Goal: Task Accomplishment & Management: Use online tool/utility

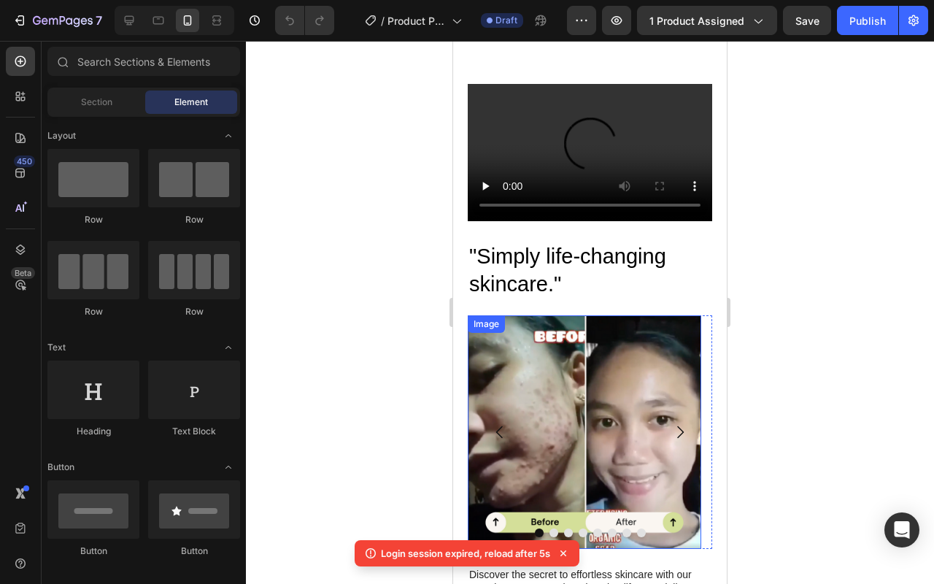
scroll to position [1286, 0]
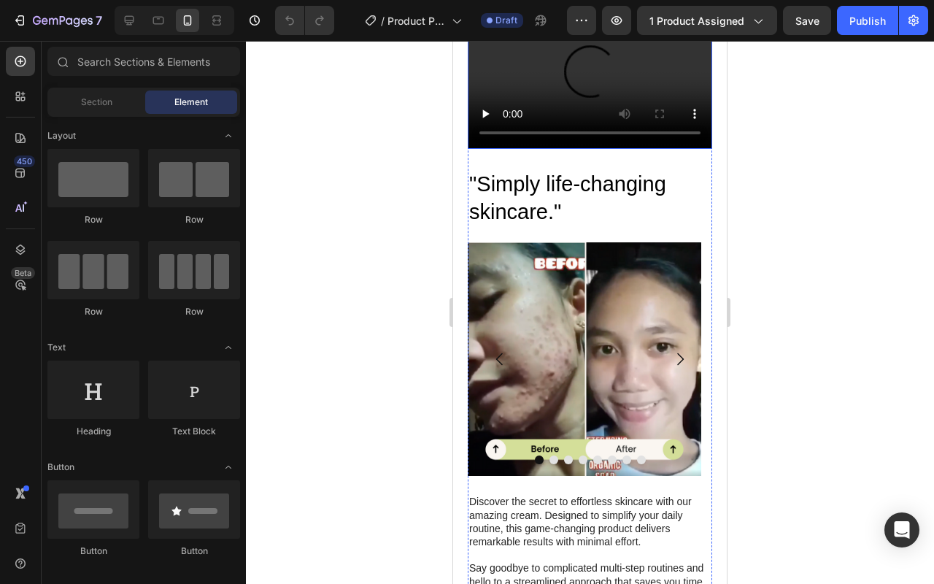
scroll to position [1229, 0]
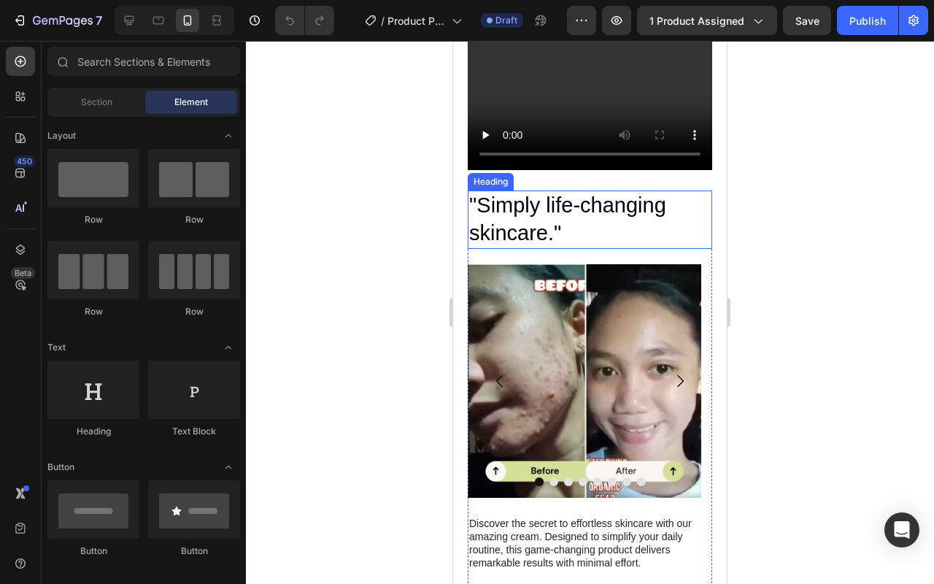
click at [520, 204] on h2 ""Simply life-changing skincare."" at bounding box center [590, 220] width 245 height 58
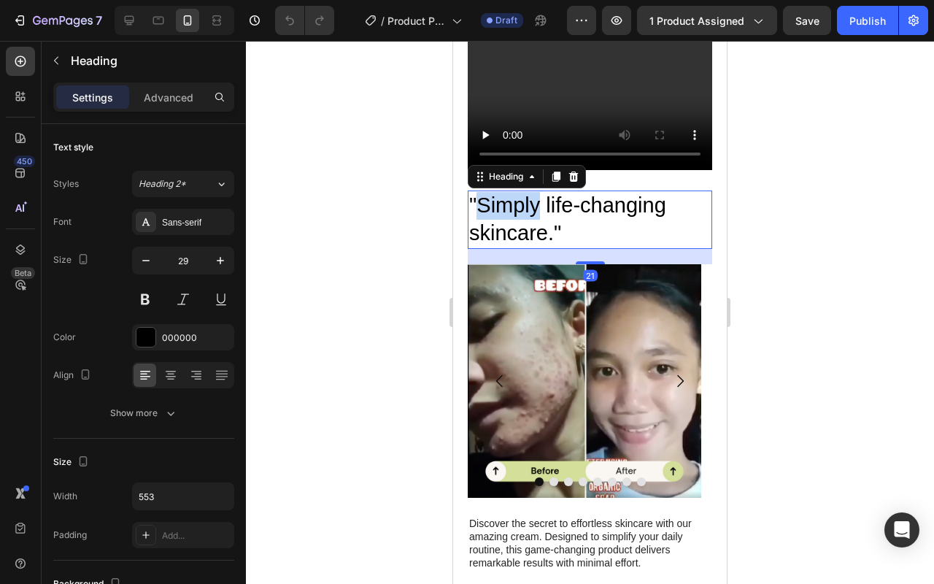
click at [520, 204] on h2 ""Simply life-changing skincare."" at bounding box center [590, 220] width 245 height 58
click at [520, 204] on p ""Simply life-changing skincare."" at bounding box center [590, 219] width 242 height 55
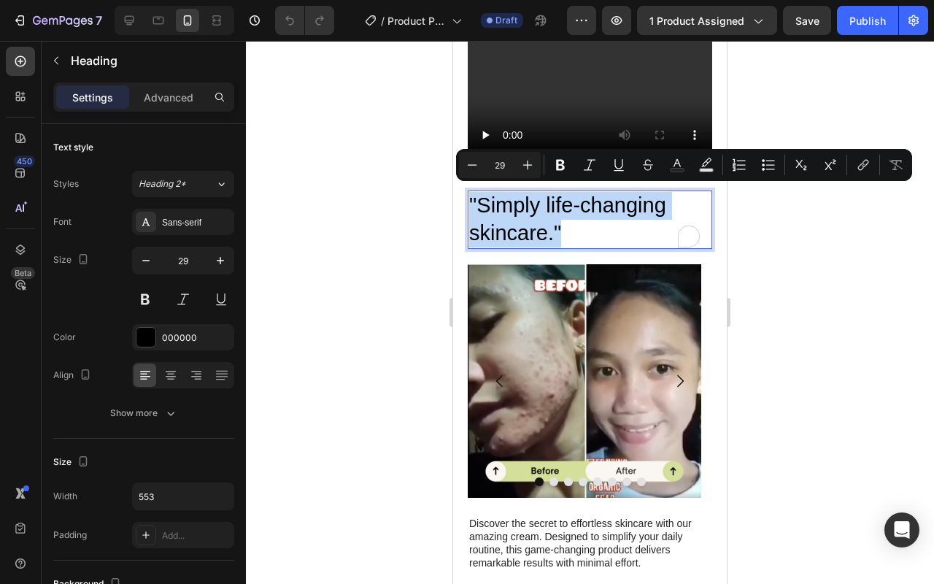
click at [557, 215] on p ""Simply life-changing skincare."" at bounding box center [590, 219] width 242 height 55
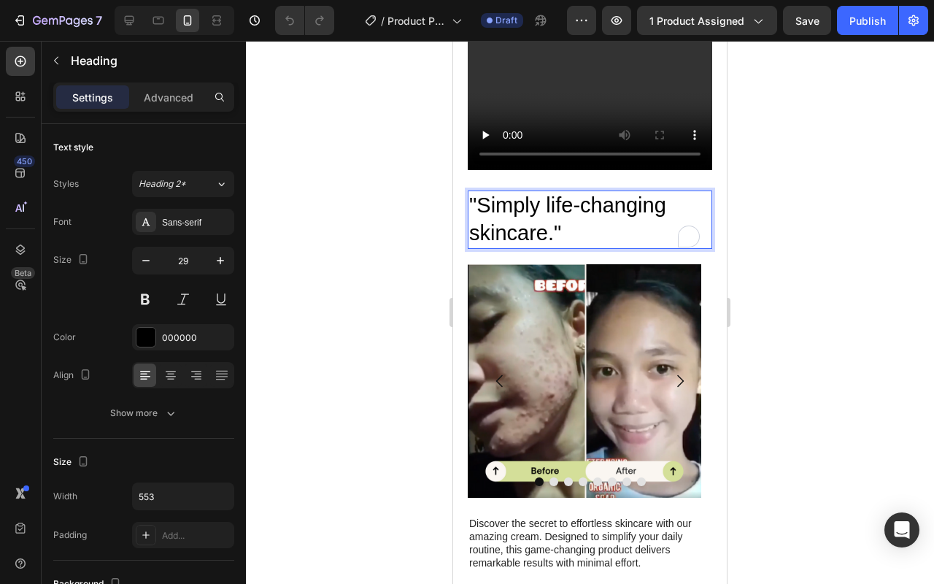
click at [560, 224] on p ""Simply life-changing skincare."" at bounding box center [590, 219] width 242 height 55
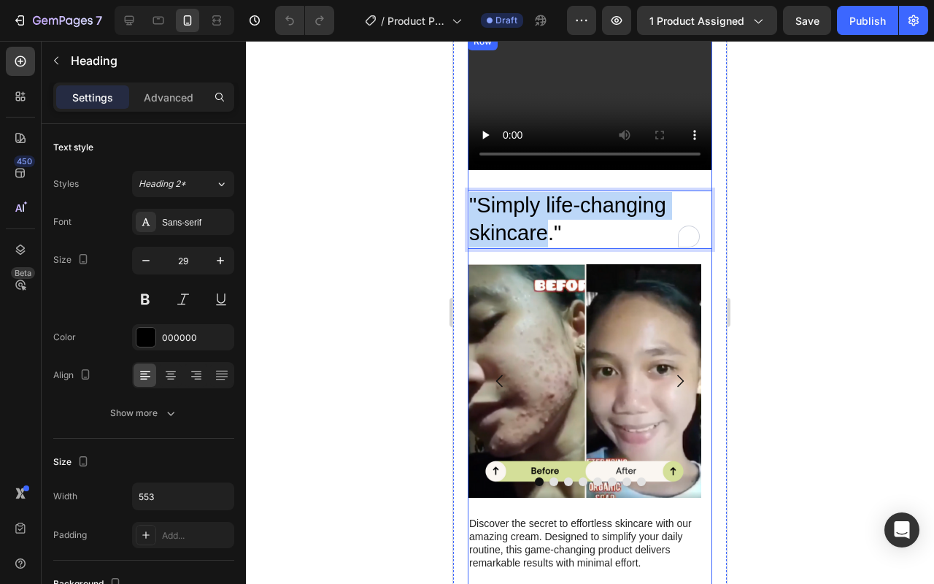
drag, startPoint x: 550, startPoint y: 227, endPoint x: 485, endPoint y: 183, distance: 78.8
click at [486, 182] on div ""Simply life-changing skincare." Heading 21 Image Image Image Image Image Image…" at bounding box center [590, 457] width 245 height 574
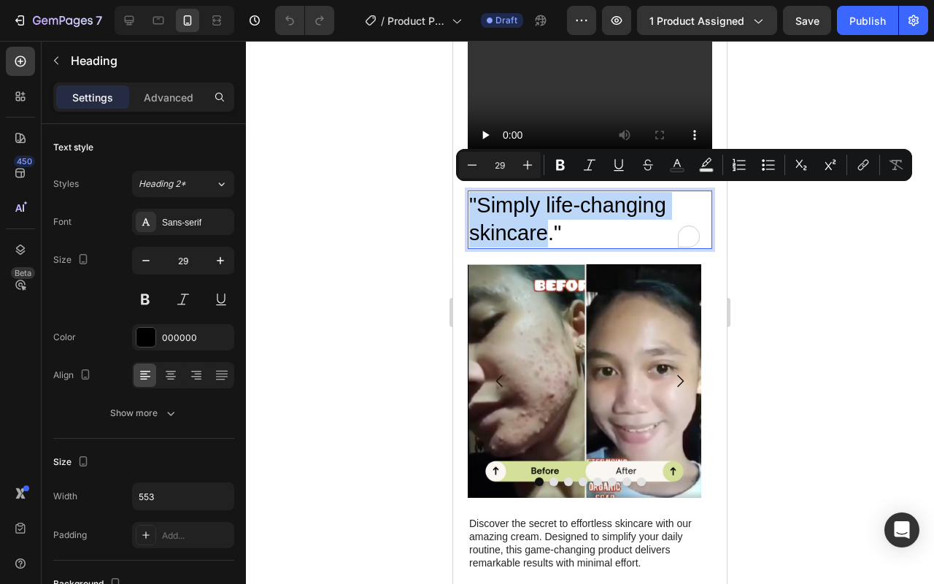
click at [480, 199] on p ""Simply life-changing skincare."" at bounding box center [590, 219] width 242 height 55
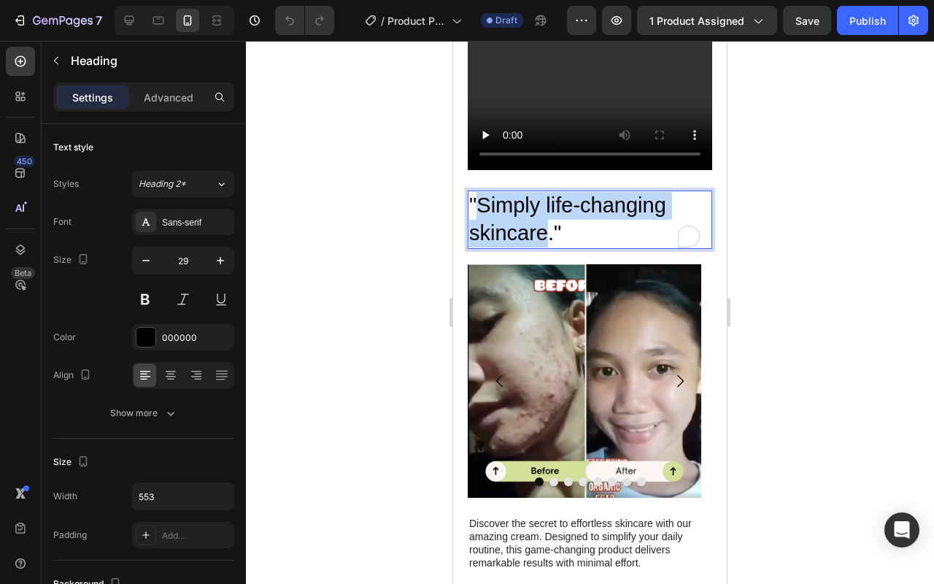
drag, startPoint x: 477, startPoint y: 199, endPoint x: 548, endPoint y: 231, distance: 78.1
click at [548, 231] on p ""Simply life-changing skincare."" at bounding box center [590, 219] width 242 height 55
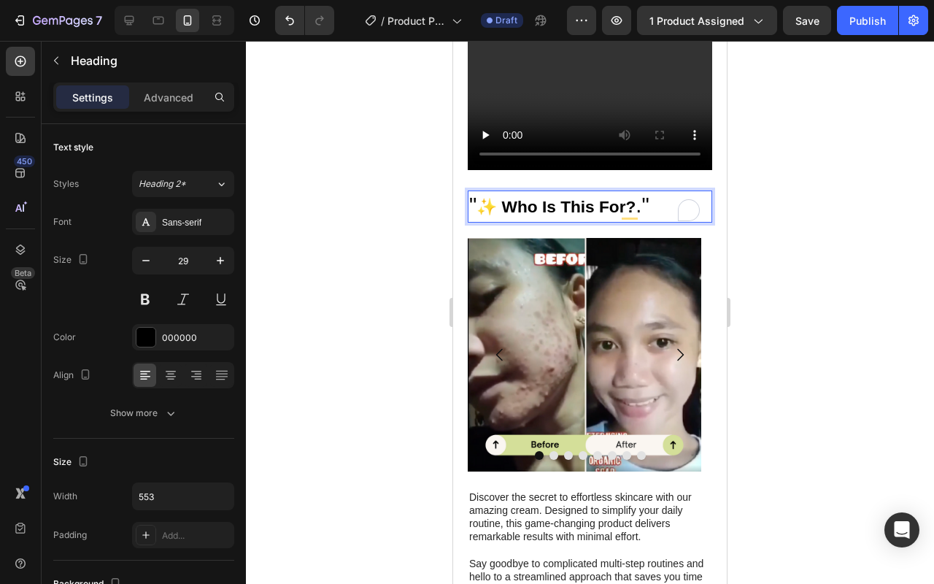
click at [497, 201] on strong "✨ Who Is This For?" at bounding box center [556, 206] width 159 height 19
click at [583, 206] on strong "✨ Who Is This For?" at bounding box center [556, 206] width 159 height 19
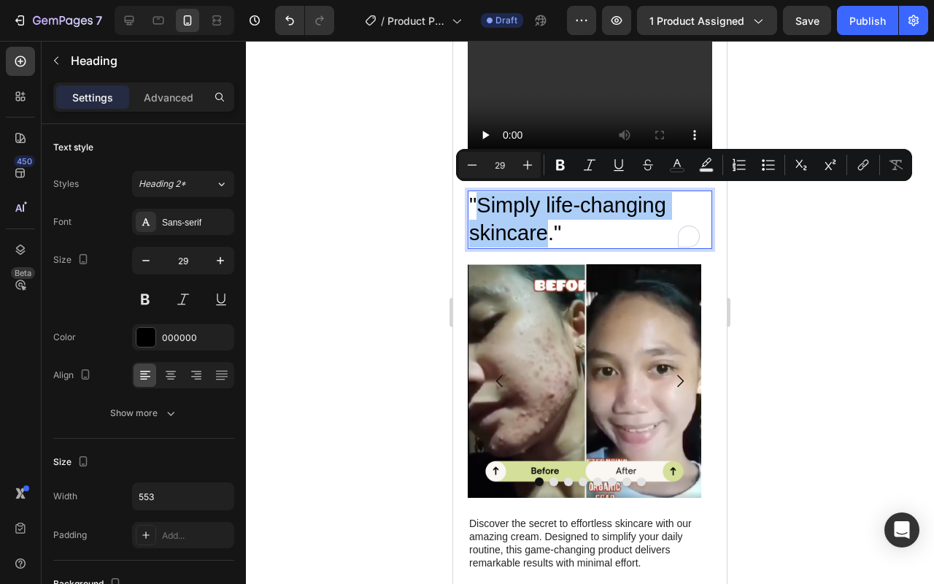
click at [760, 205] on div at bounding box center [590, 312] width 688 height 543
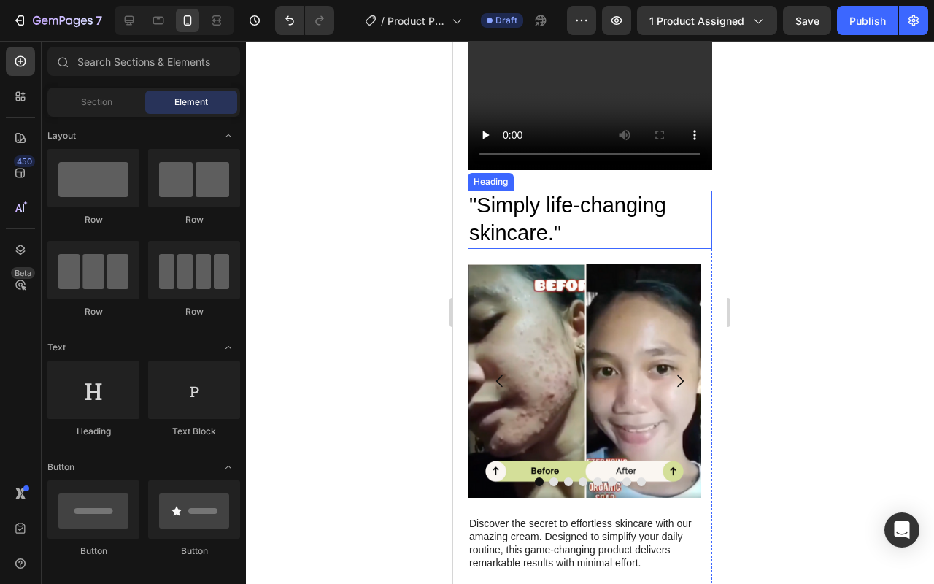
click at [537, 230] on p ""Simply life-changing skincare."" at bounding box center [590, 219] width 242 height 55
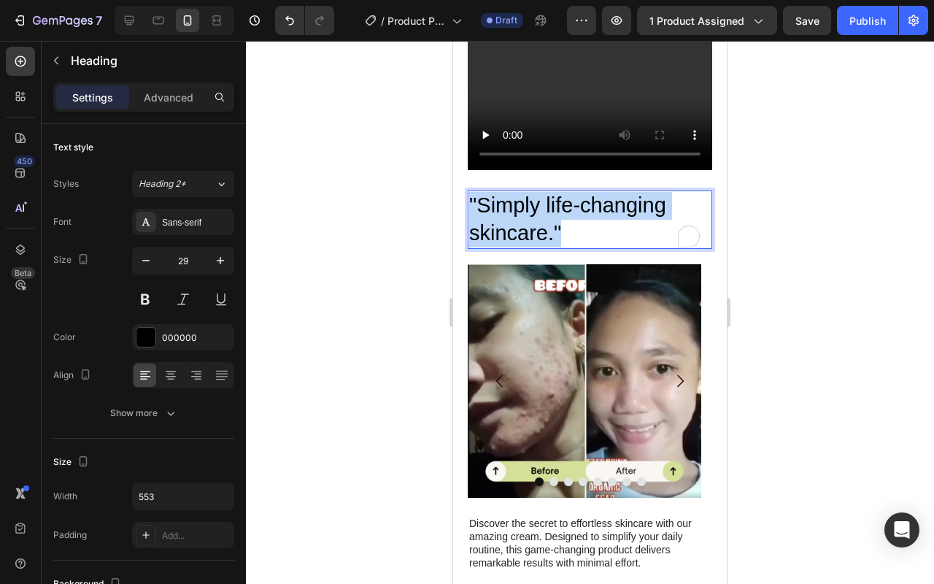
click at [537, 230] on p ""Simply life-changing skincare."" at bounding box center [590, 219] width 242 height 55
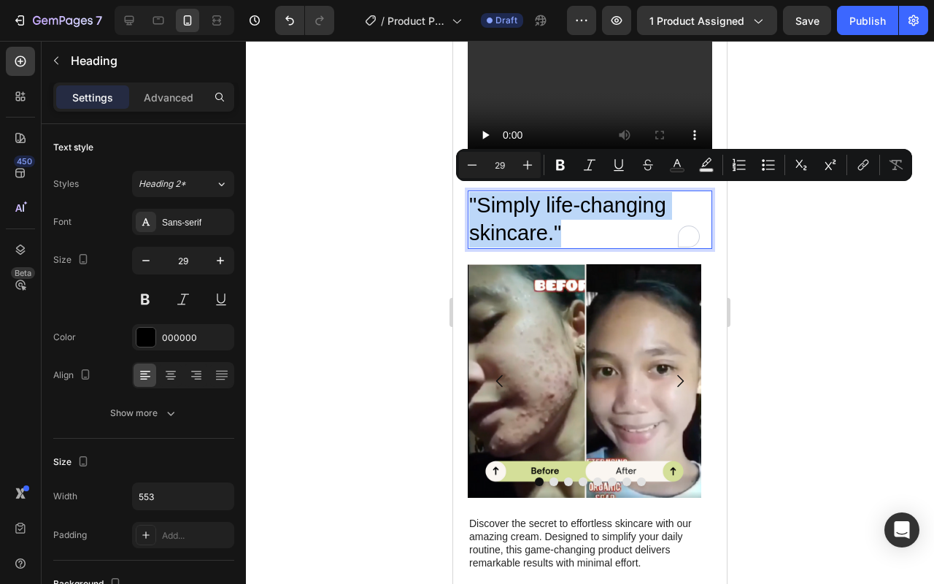
click at [553, 222] on p ""Simply life-changing skincare."" at bounding box center [590, 219] width 242 height 55
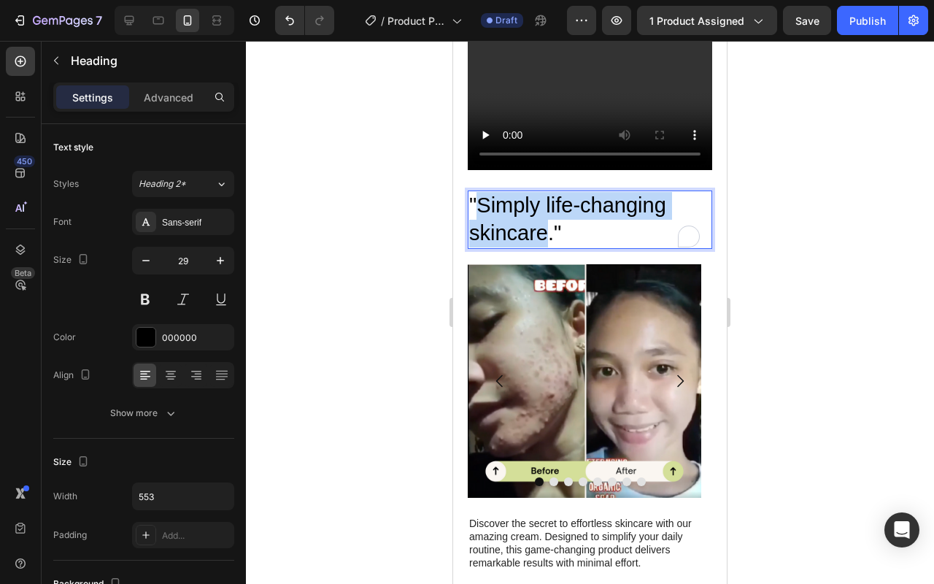
drag, startPoint x: 548, startPoint y: 231, endPoint x: 480, endPoint y: 200, distance: 74.5
click at [480, 200] on p ""Simply life-changing skincare."" at bounding box center [590, 219] width 242 height 55
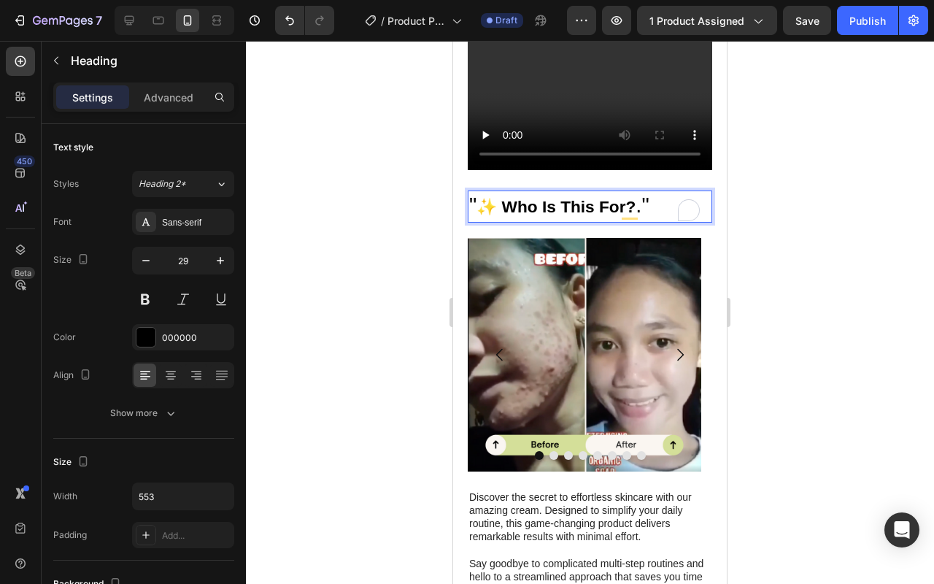
click at [496, 204] on strong "✨ Who Is This For?" at bounding box center [556, 206] width 159 height 19
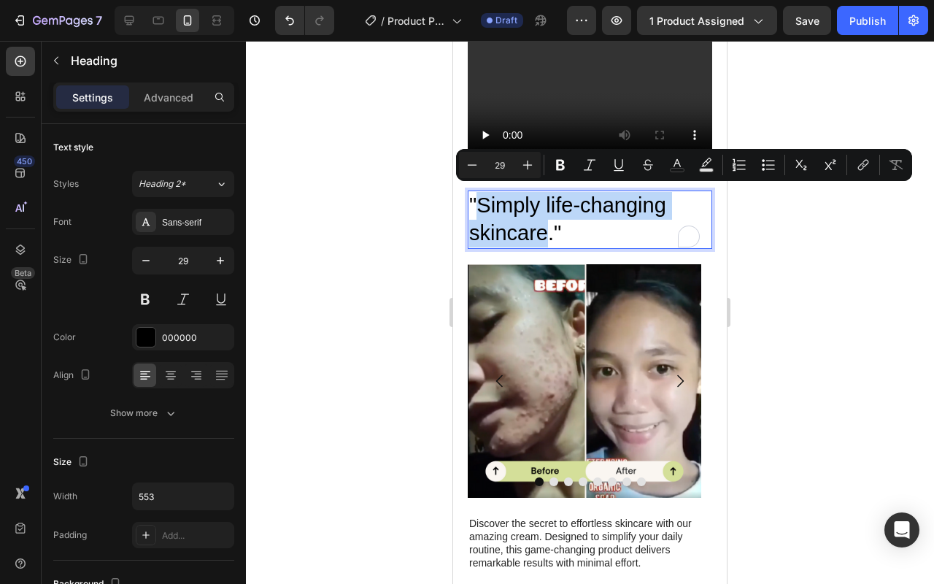
click at [547, 220] on p ""Simply life-changing skincare."" at bounding box center [590, 219] width 242 height 55
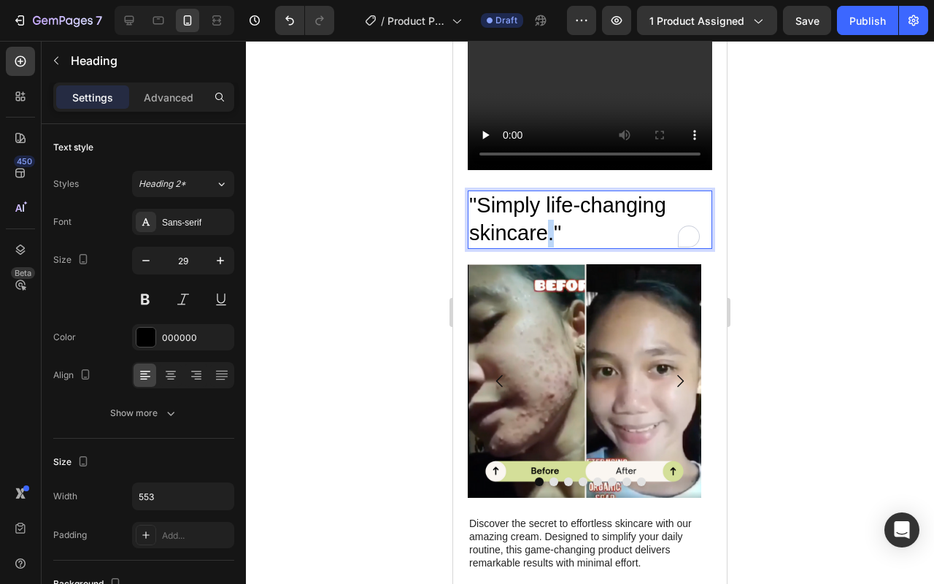
click at [547, 220] on p ""Simply life-changing skincare."" at bounding box center [590, 219] width 242 height 55
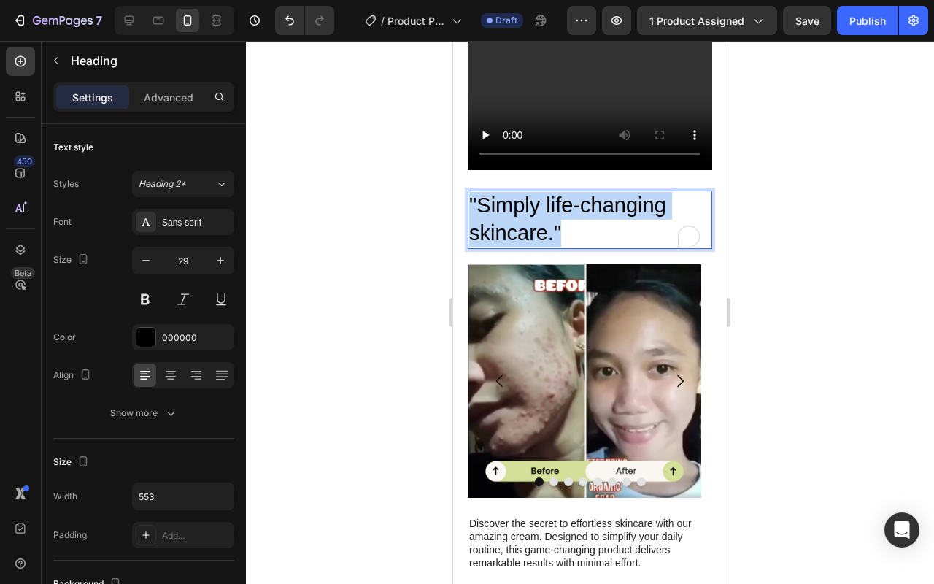
click at [547, 220] on p ""Simply life-changing skincare."" at bounding box center [590, 219] width 242 height 55
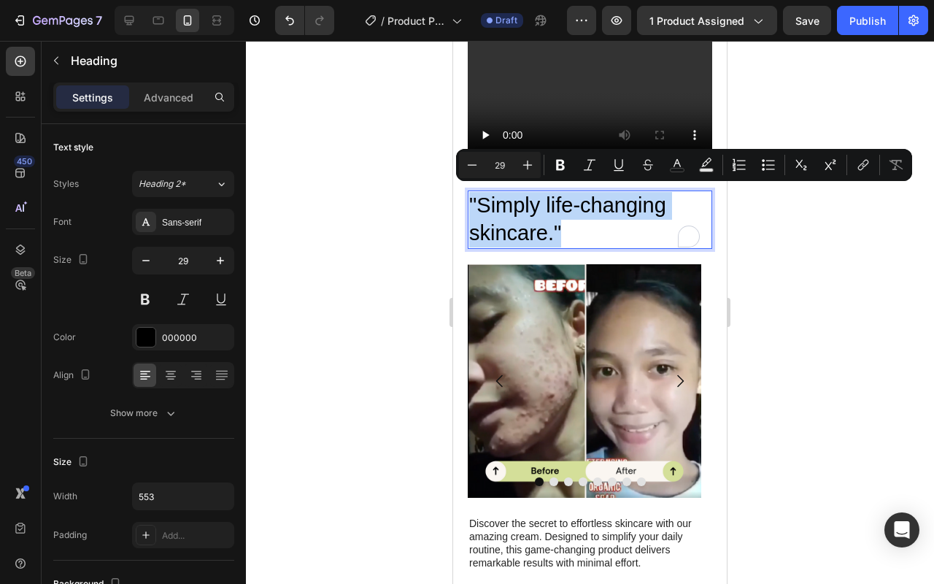
type input "17"
click at [580, 210] on p ""Simply life-changing skincare."" at bounding box center [590, 219] width 242 height 55
drag, startPoint x: 567, startPoint y: 231, endPoint x: 467, endPoint y: 201, distance: 104.4
click at [467, 201] on div ""Simply life-changing skincare." Heading 21 Image Image Image Image Image Image…" at bounding box center [590, 588] width 274 height 1213
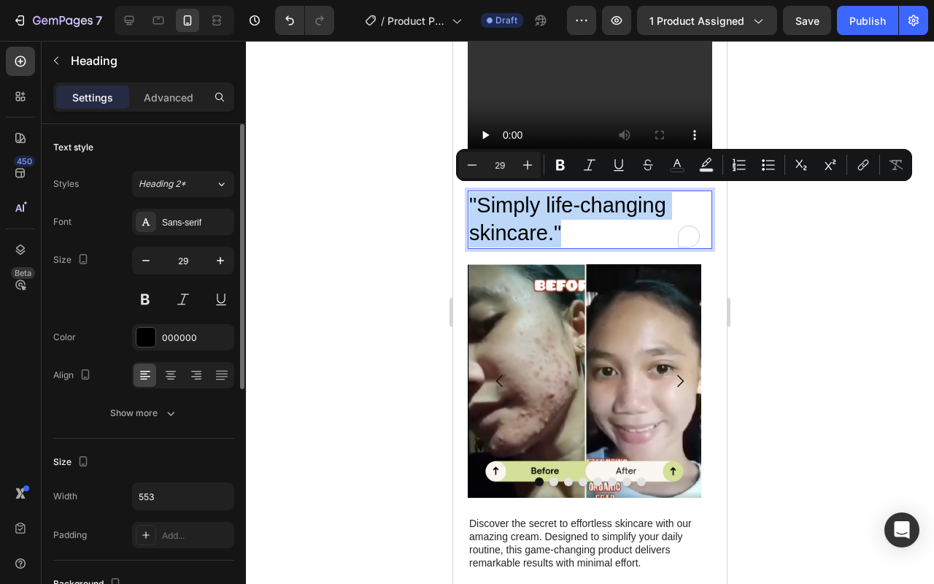
scroll to position [446, 0]
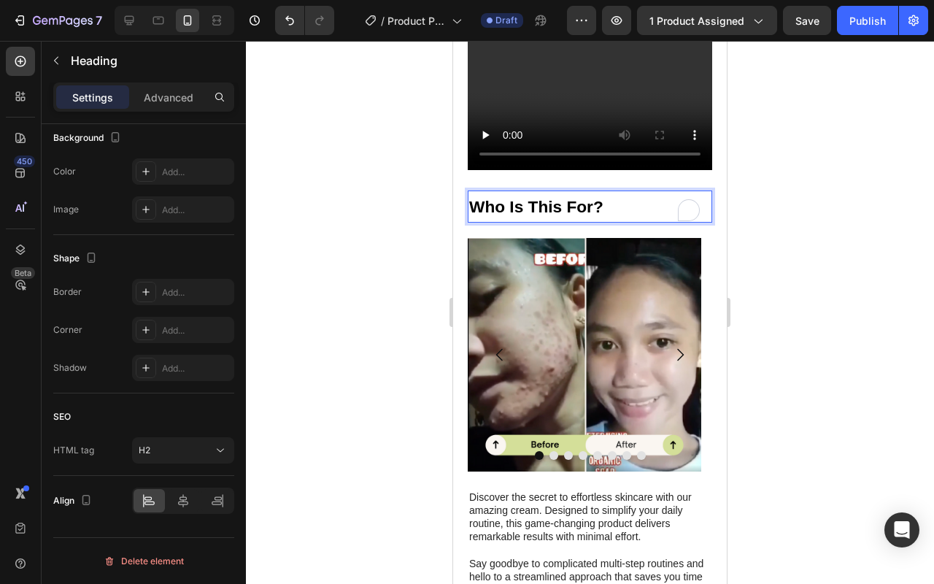
click at [628, 201] on p "Who Is This For?" at bounding box center [590, 206] width 242 height 29
click at [777, 224] on div at bounding box center [590, 312] width 688 height 543
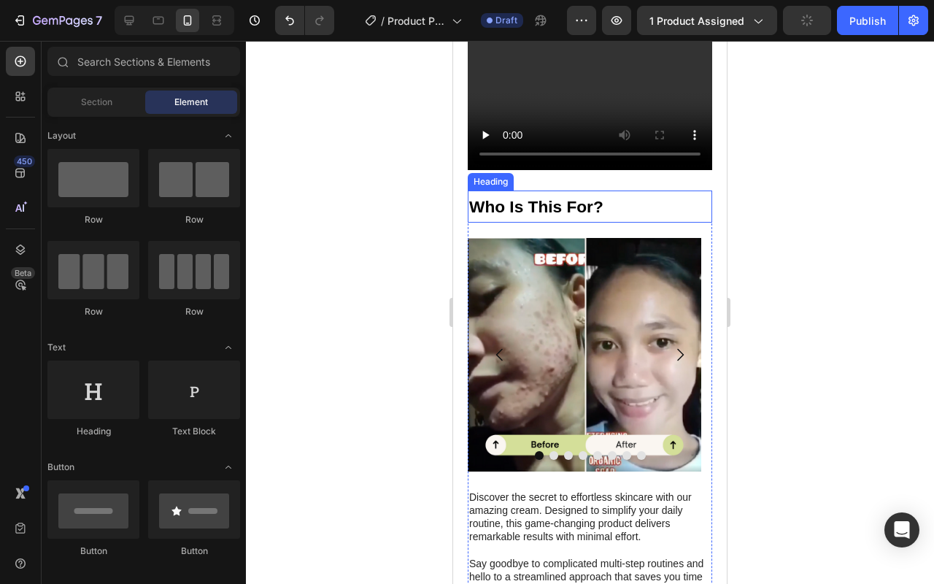
click at [586, 206] on strong "Who Is This For?" at bounding box center [536, 206] width 134 height 19
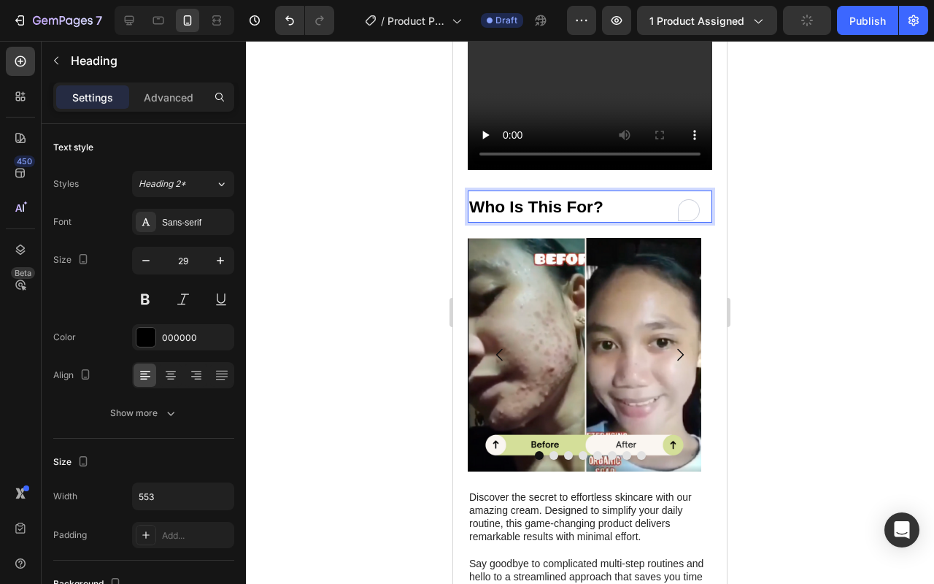
click at [536, 192] on p "Who Is This For?" at bounding box center [590, 206] width 242 height 29
click at [536, 197] on strong "Who Is This For?" at bounding box center [536, 206] width 134 height 19
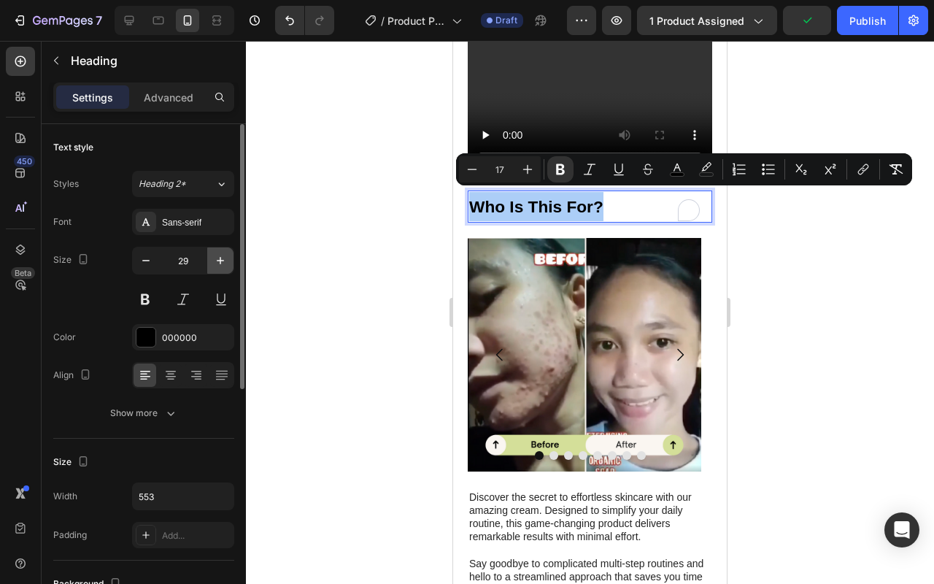
click at [215, 265] on icon "button" at bounding box center [220, 260] width 15 height 15
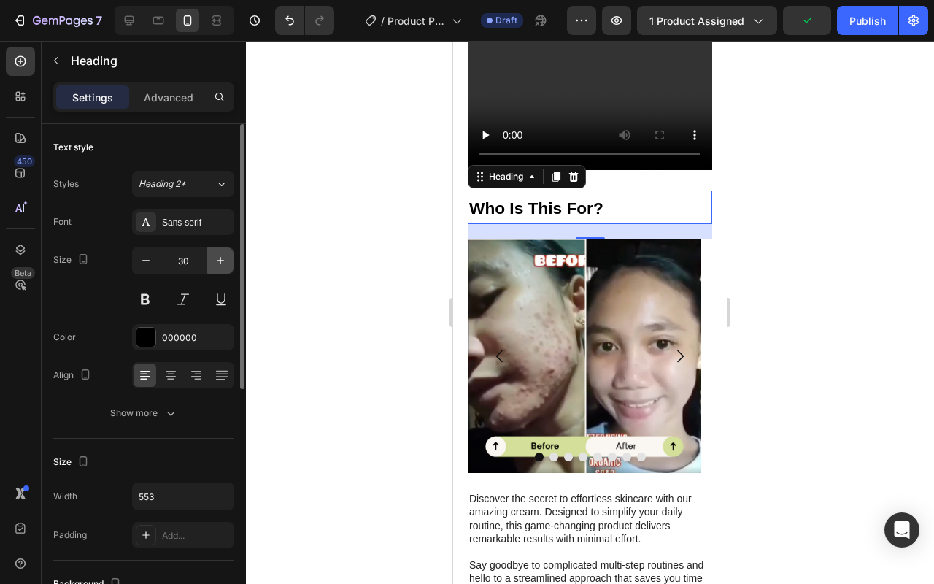
click at [215, 265] on icon "button" at bounding box center [220, 260] width 15 height 15
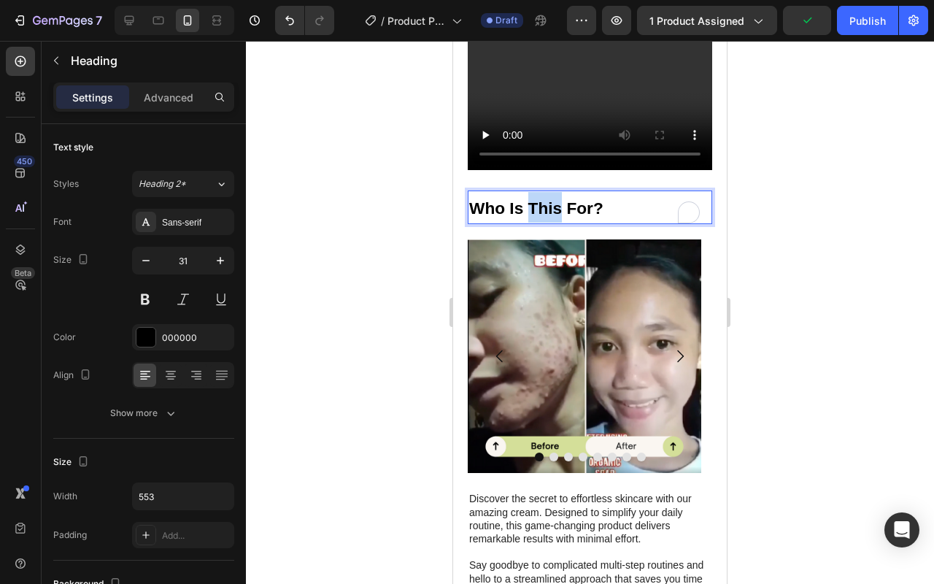
click at [555, 207] on strong "Who Is This For?" at bounding box center [536, 208] width 134 height 19
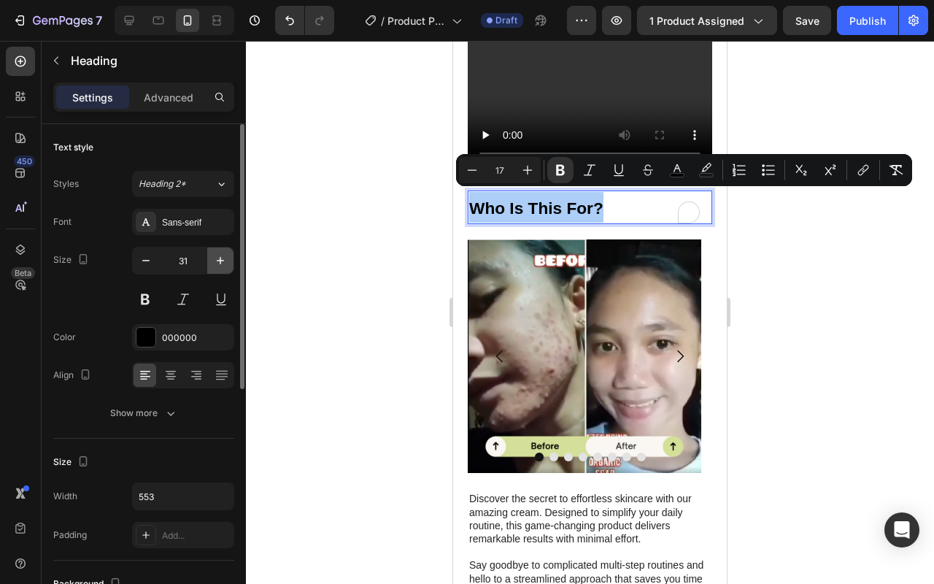
click at [218, 254] on icon "button" at bounding box center [220, 260] width 15 height 15
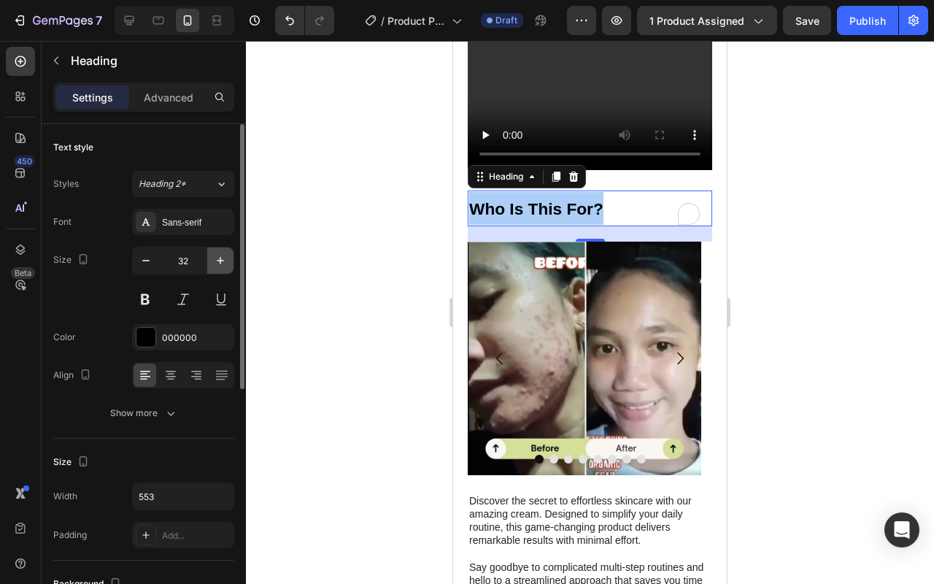
type input "33"
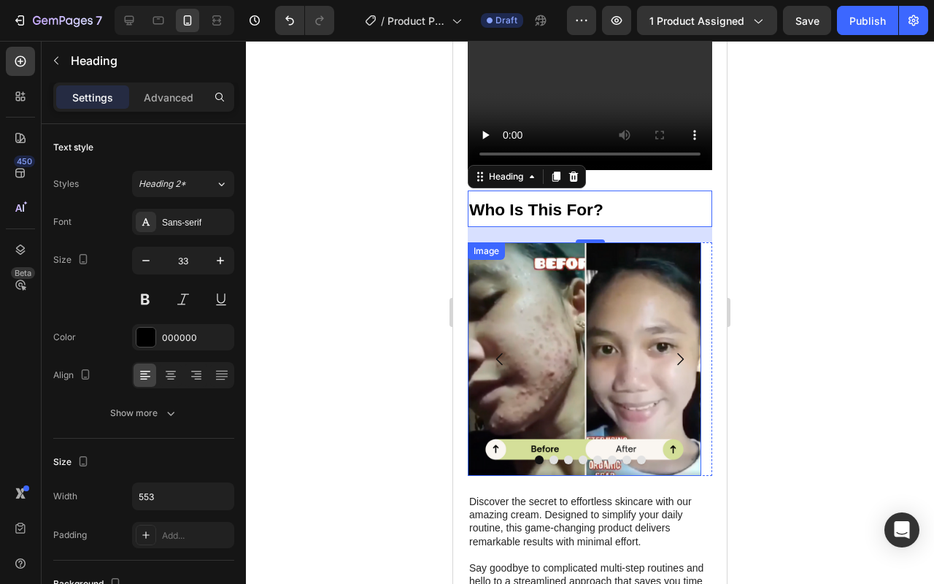
click at [884, 220] on div at bounding box center [590, 312] width 688 height 543
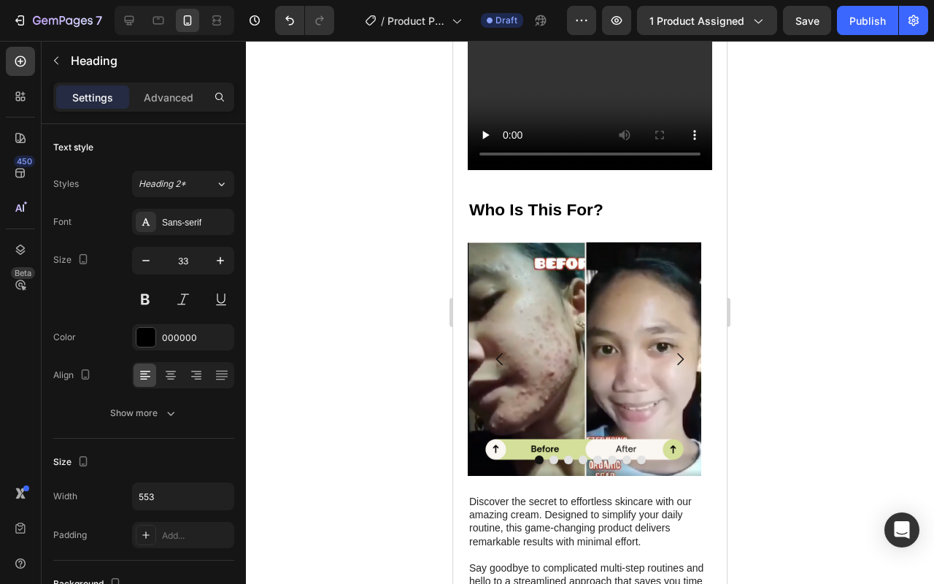
click at [884, 220] on div at bounding box center [590, 312] width 688 height 543
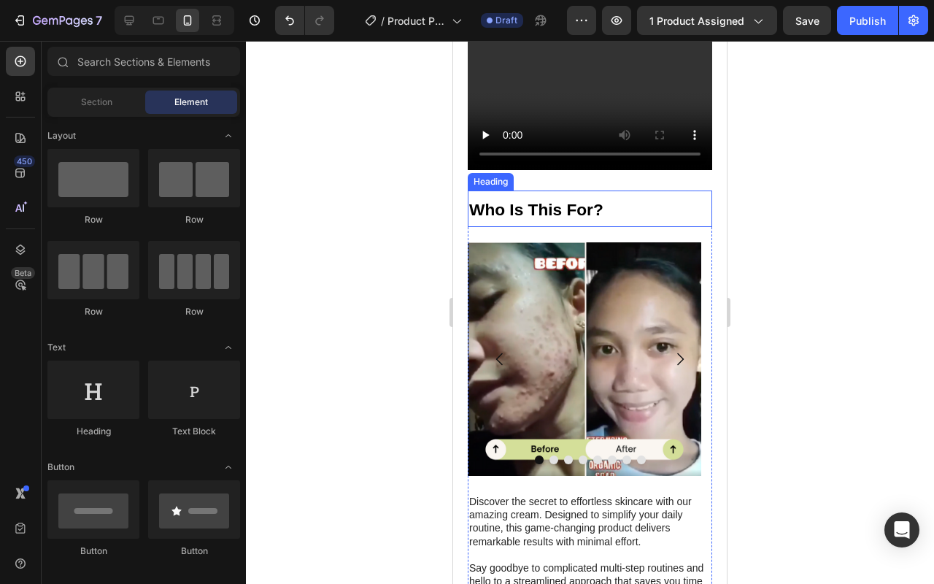
click at [629, 211] on p "⁠⁠⁠⁠⁠⁠⁠ Who Is This For?" at bounding box center [590, 209] width 242 height 34
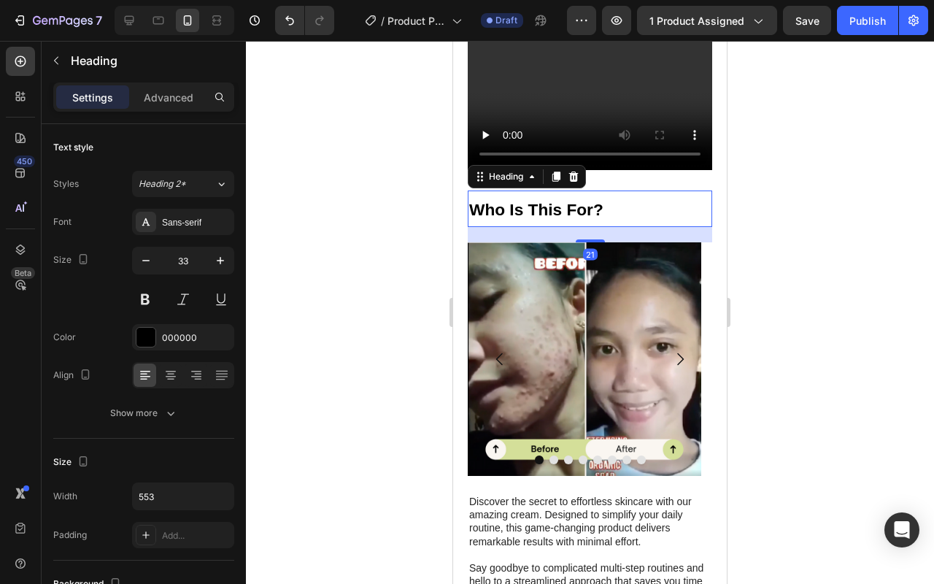
click at [745, 210] on div at bounding box center [590, 312] width 688 height 543
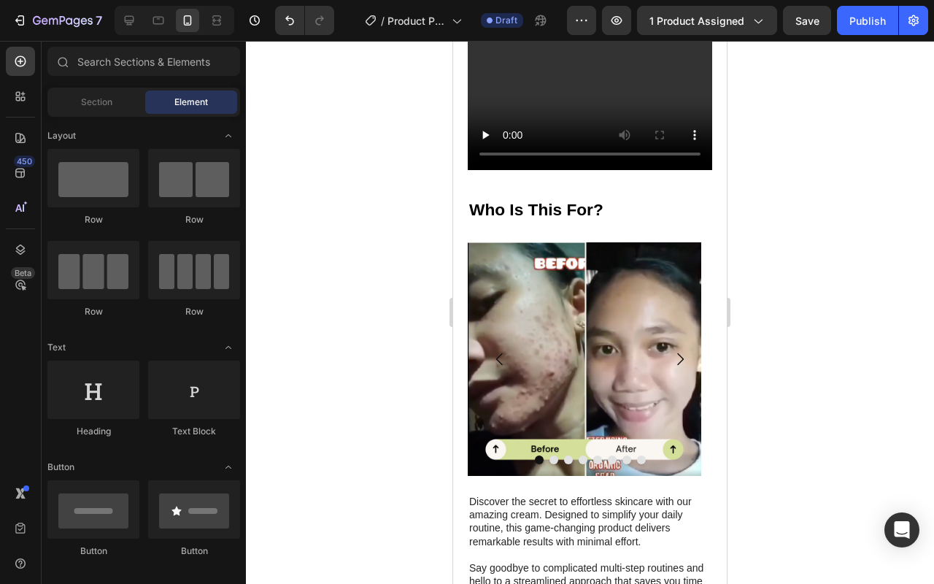
click at [637, 204] on p "⁠⁠⁠⁠⁠⁠⁠ Who Is This For?" at bounding box center [590, 209] width 242 height 34
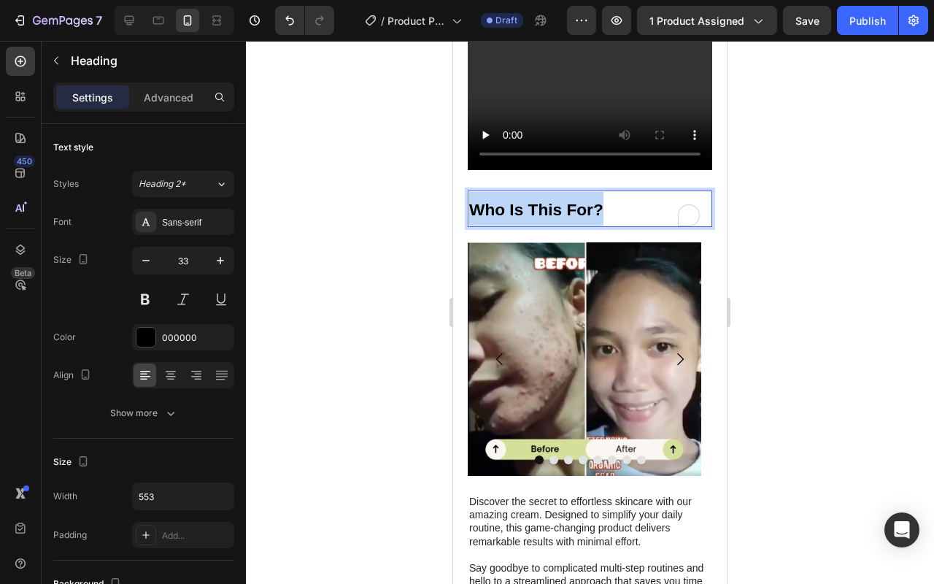
click at [561, 205] on strong "Who Is This For?" at bounding box center [536, 209] width 134 height 19
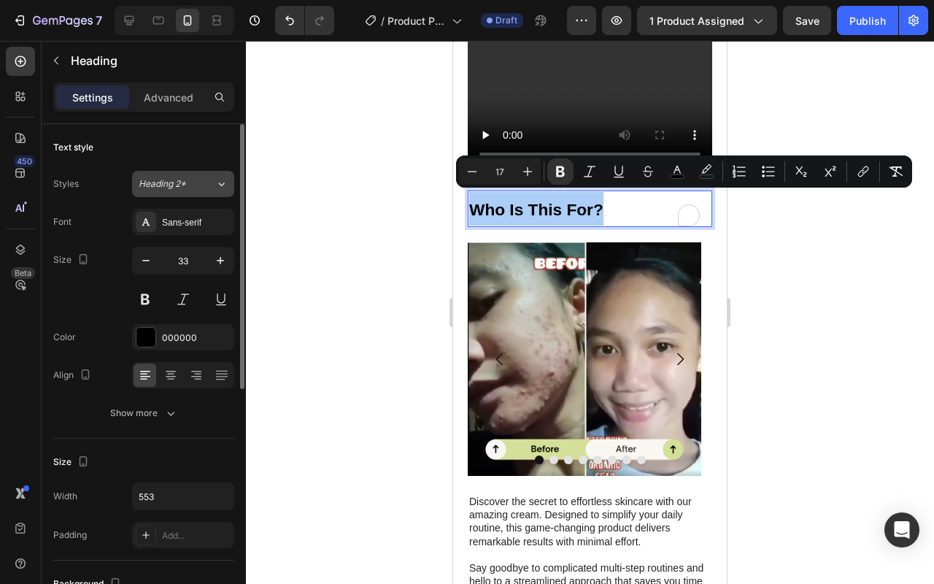
click at [217, 188] on icon at bounding box center [221, 184] width 12 height 15
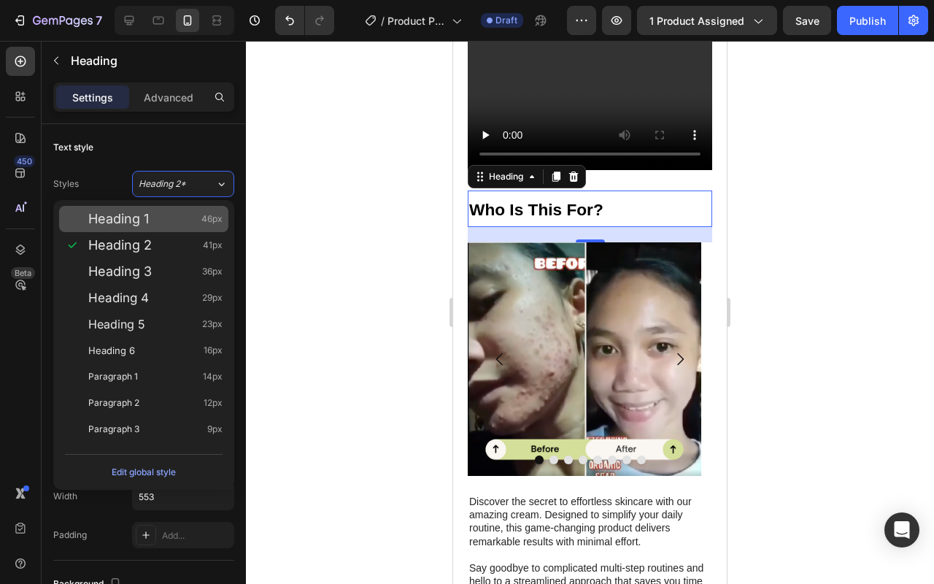
click at [150, 230] on div "Heading 1 46px" at bounding box center [143, 219] width 169 height 26
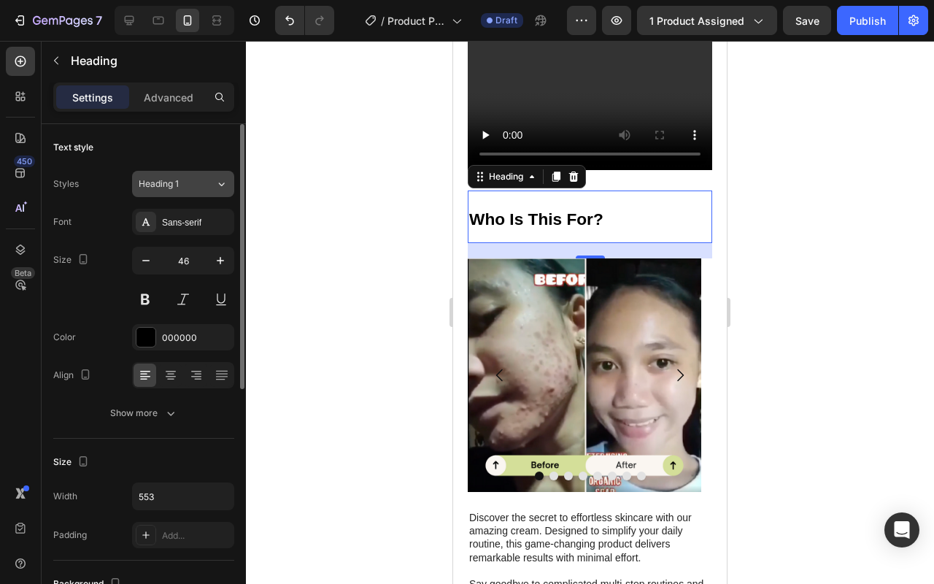
click at [215, 185] on icon at bounding box center [221, 184] width 12 height 15
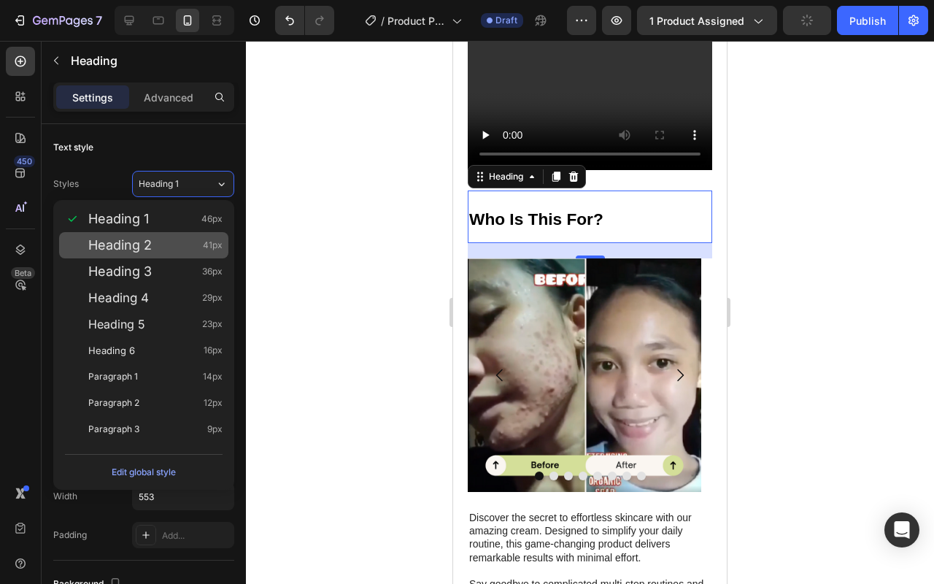
click at [144, 247] on span "Heading 2" at bounding box center [120, 245] width 64 height 15
type input "41"
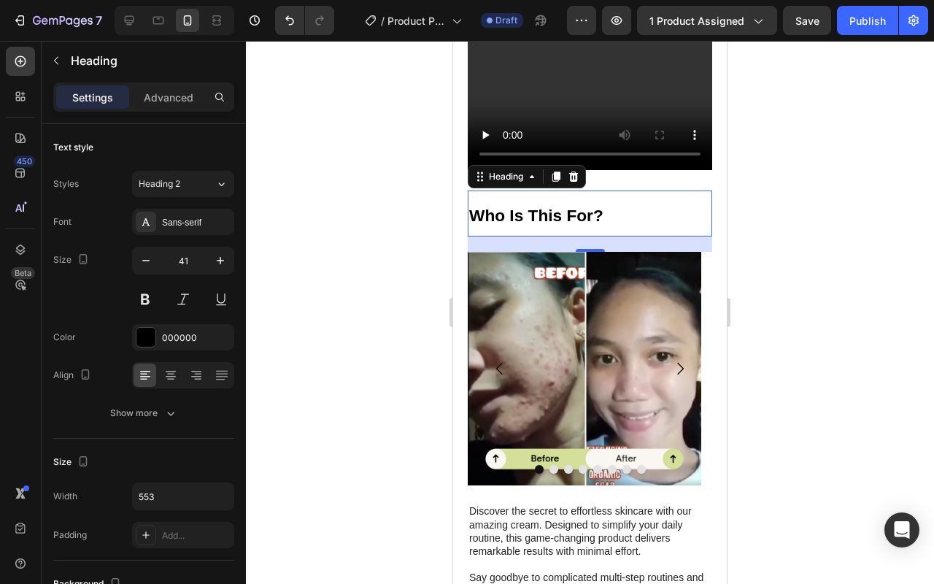
click at [841, 233] on div at bounding box center [590, 312] width 688 height 543
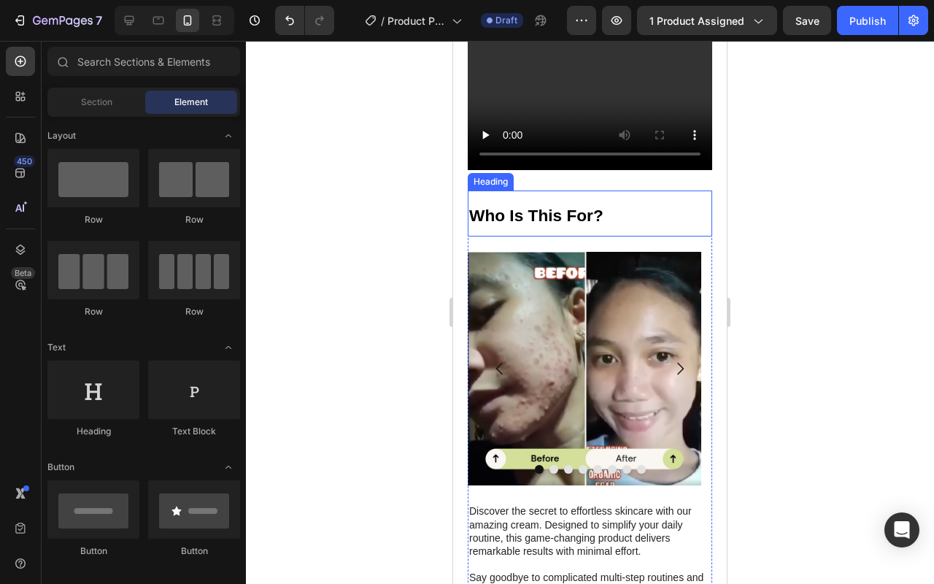
click at [656, 218] on p "⁠⁠⁠⁠⁠⁠⁠ Who Is This For?" at bounding box center [590, 213] width 242 height 43
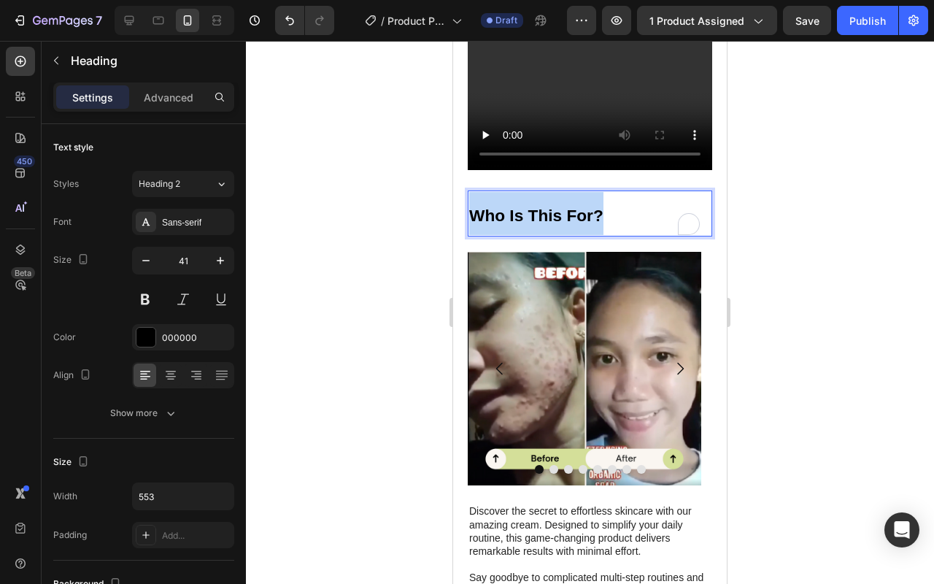
click at [656, 218] on p "Who Is This For?" at bounding box center [590, 213] width 242 height 43
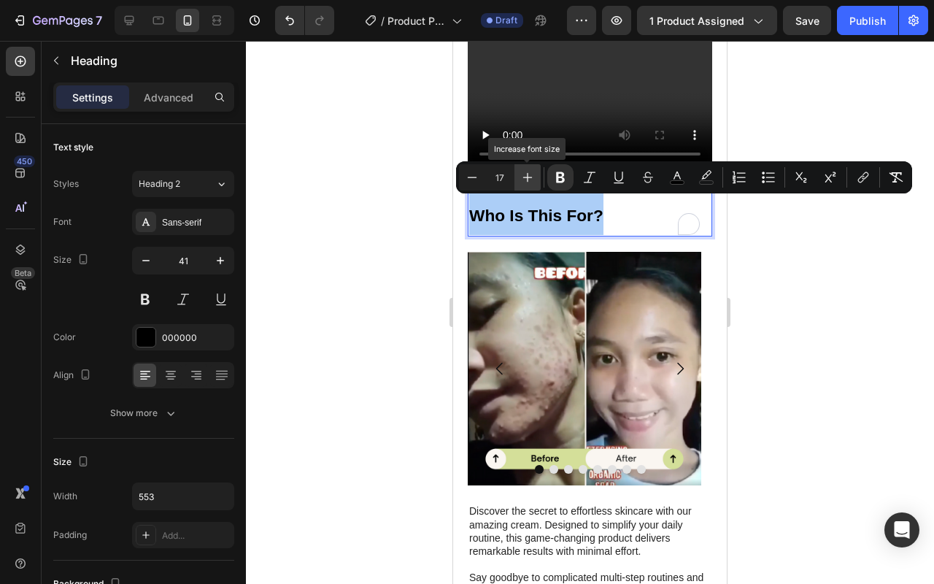
click at [531, 180] on icon "Editor contextual toolbar" at bounding box center [527, 177] width 15 height 15
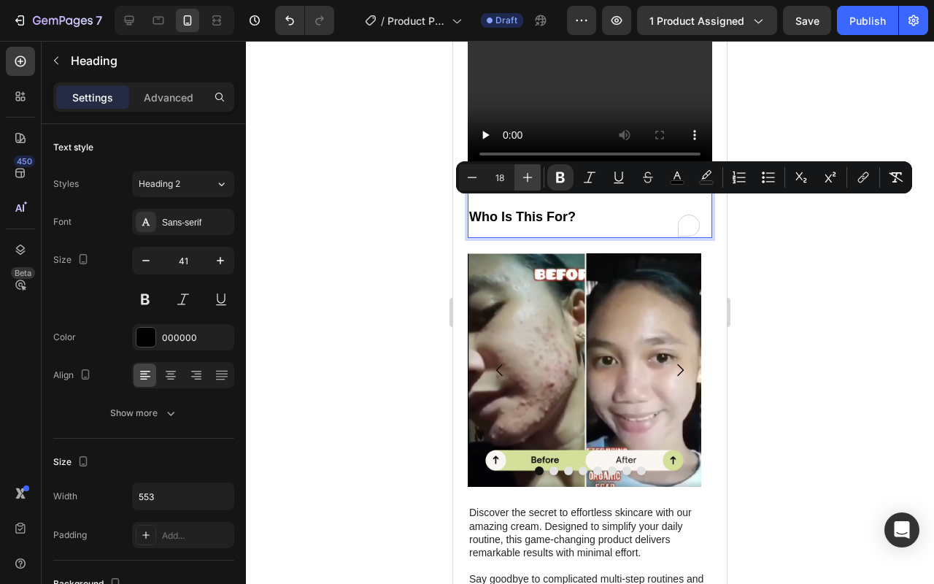
click at [531, 179] on icon "Editor contextual toolbar" at bounding box center [527, 177] width 15 height 15
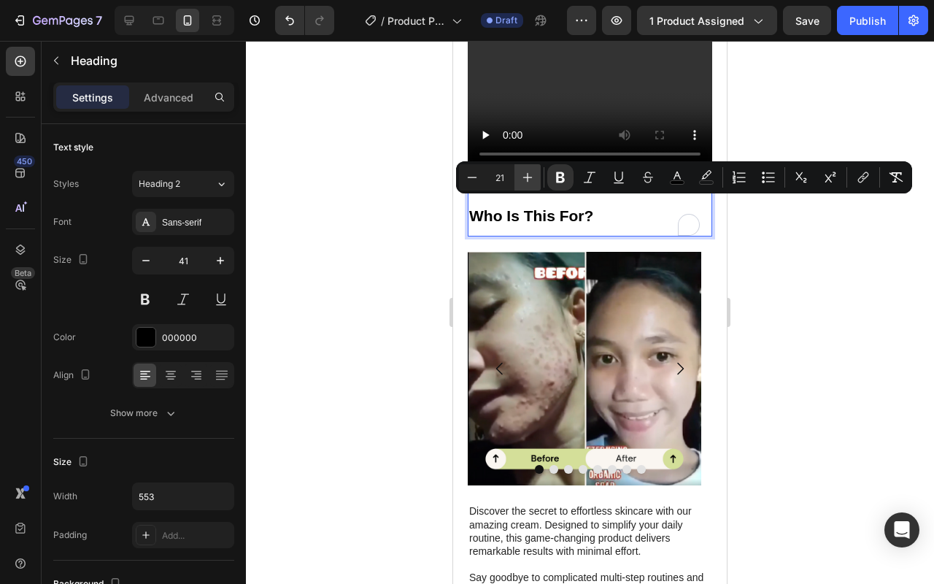
click at [531, 179] on icon "Editor contextual toolbar" at bounding box center [527, 177] width 15 height 15
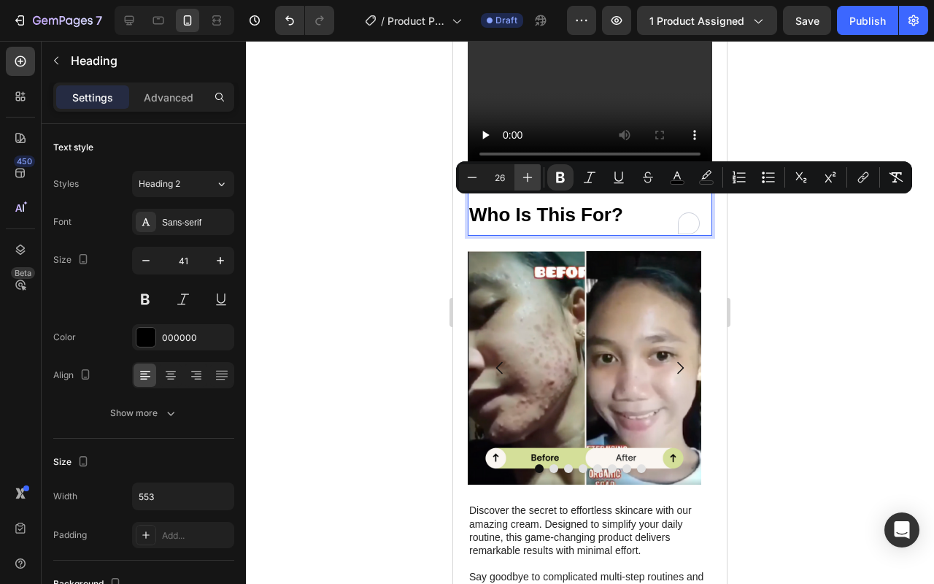
click at [531, 179] on icon "Editor contextual toolbar" at bounding box center [527, 177] width 15 height 15
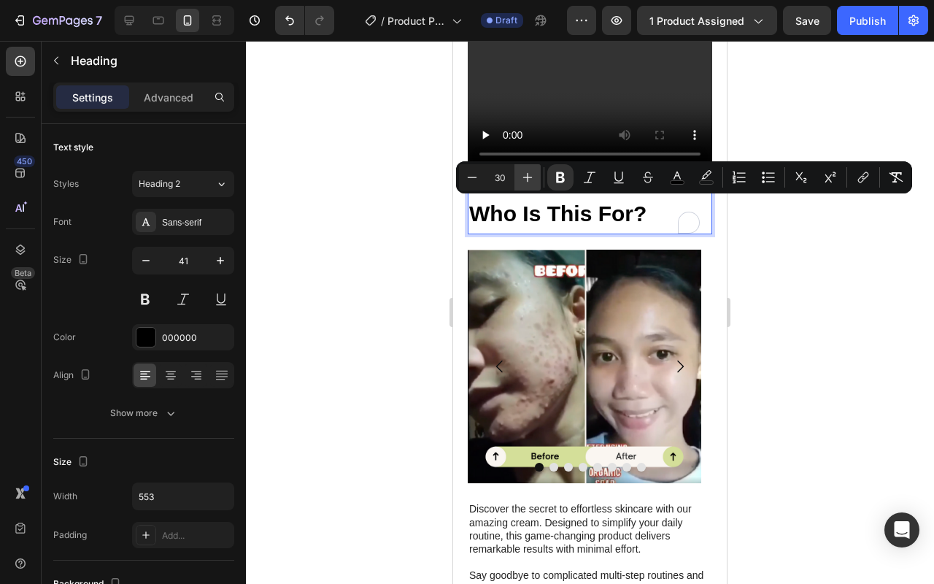
click at [531, 179] on icon "Editor contextual toolbar" at bounding box center [527, 177] width 15 height 15
click at [477, 181] on icon "Editor contextual toolbar" at bounding box center [472, 177] width 15 height 15
type input "30"
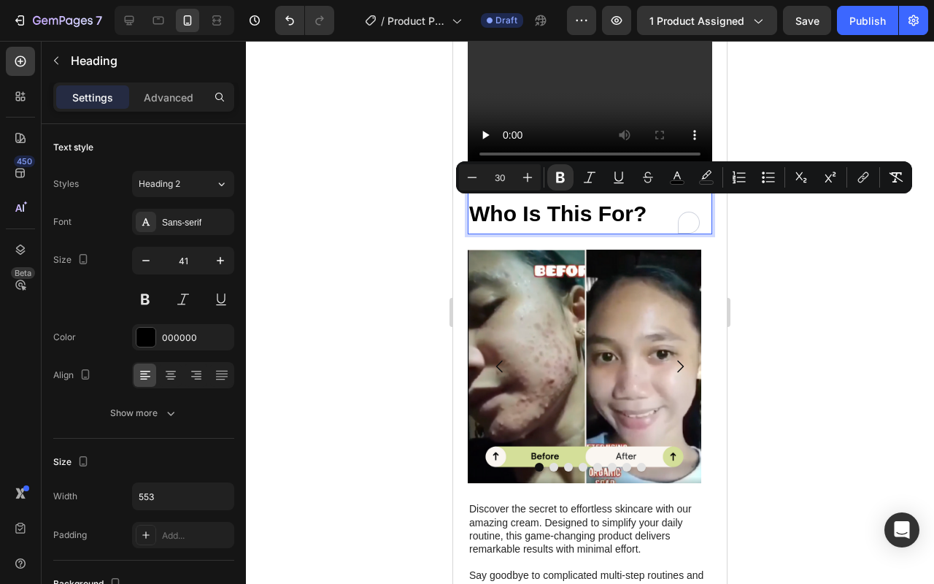
click at [759, 261] on div at bounding box center [590, 312] width 688 height 543
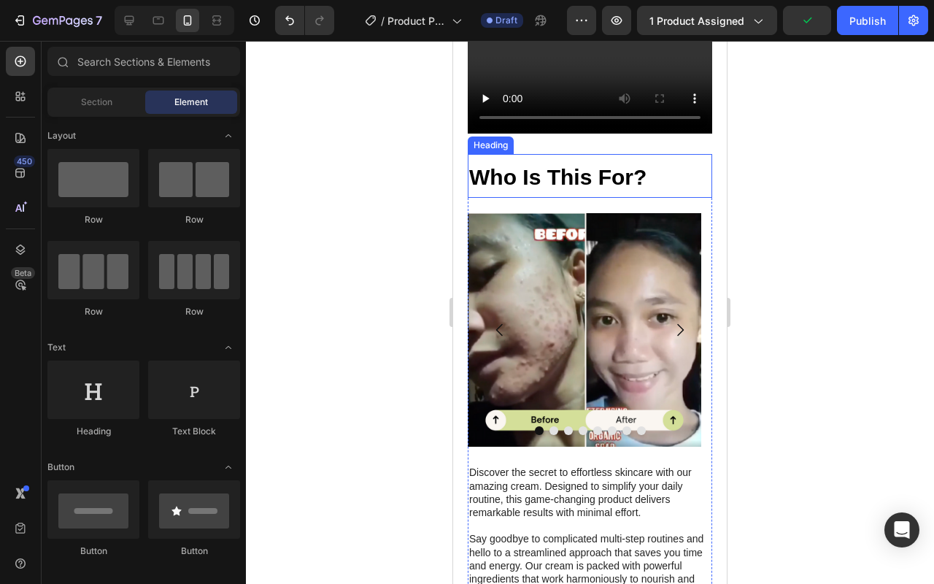
scroll to position [1242, 0]
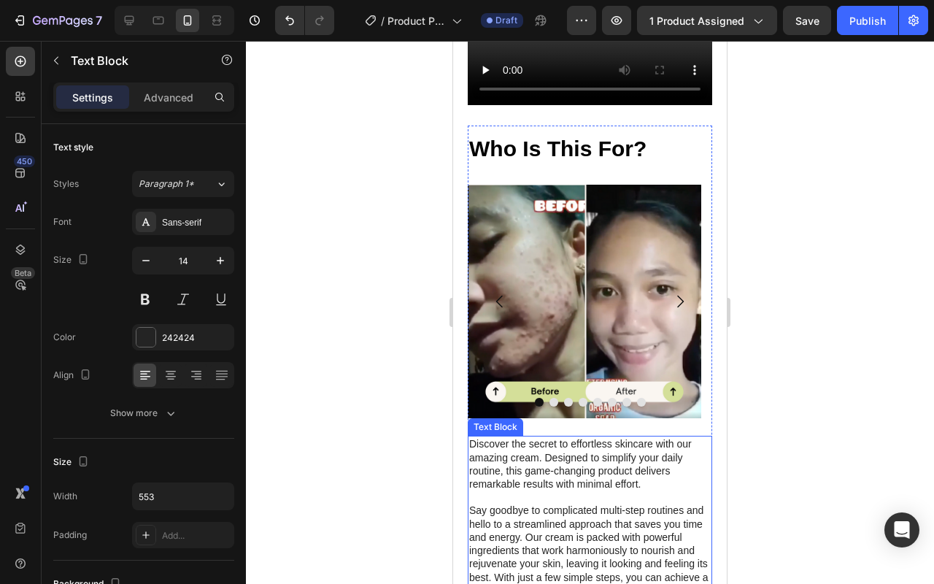
click at [582, 468] on p "Discover the secret to effortless skincare with our amazing cream. Designed to …" at bounding box center [590, 463] width 242 height 53
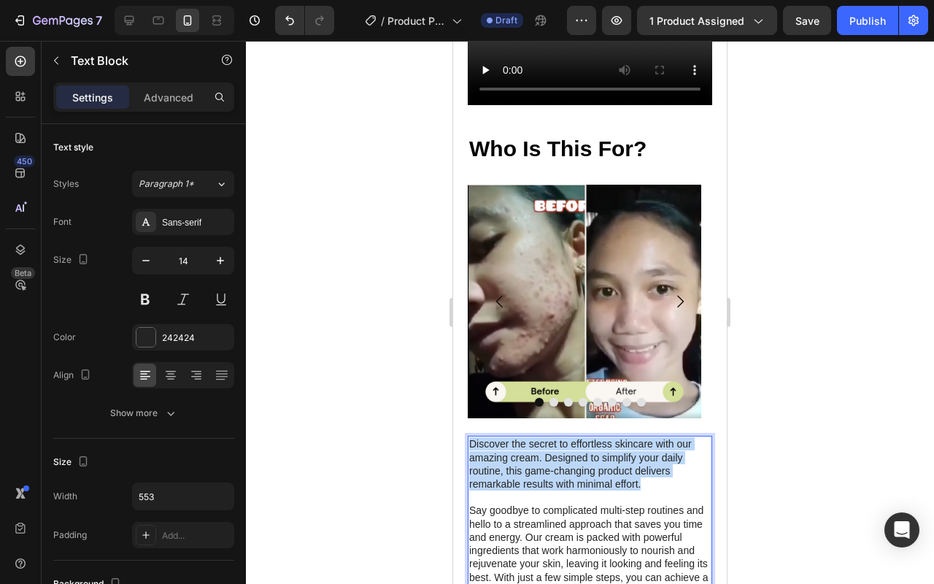
click at [582, 468] on p "Discover the secret to effortless skincare with our amazing cream. Designed to …" at bounding box center [590, 463] width 242 height 53
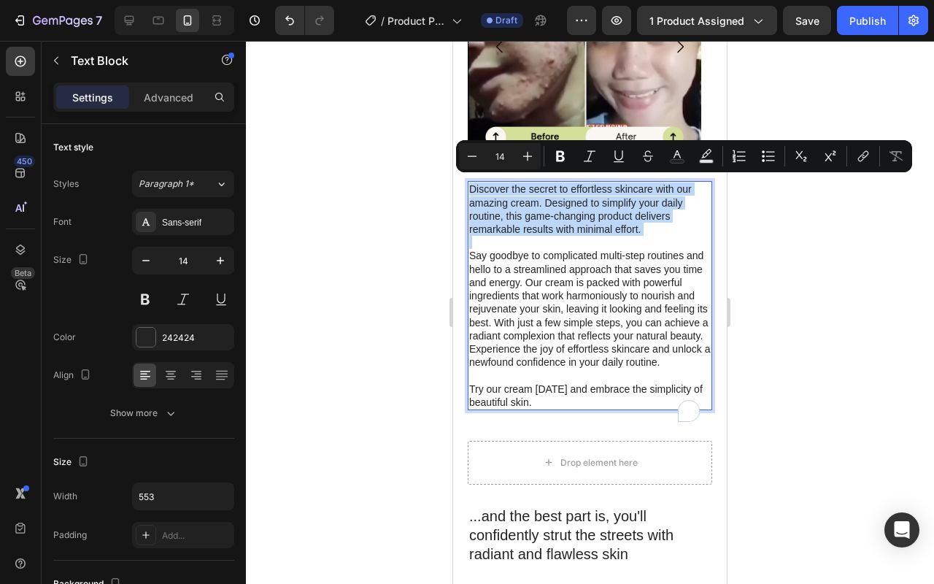
scroll to position [1549, 0]
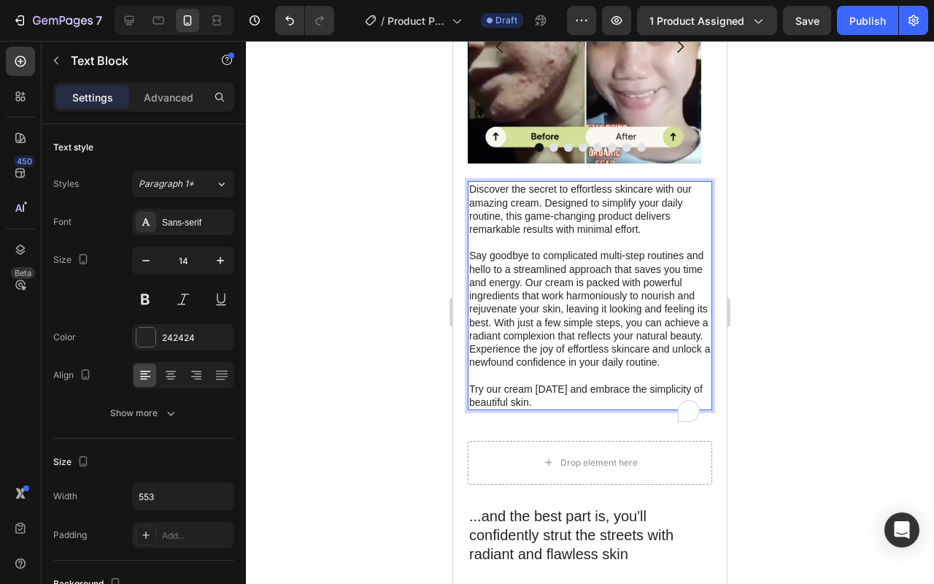
click at [582, 393] on p "Try our cream today and embrace the simplicity of beautiful skin." at bounding box center [590, 396] width 242 height 26
click at [550, 406] on p "Try our cream today and embrace the simplicity of beautiful skin." at bounding box center [590, 396] width 242 height 26
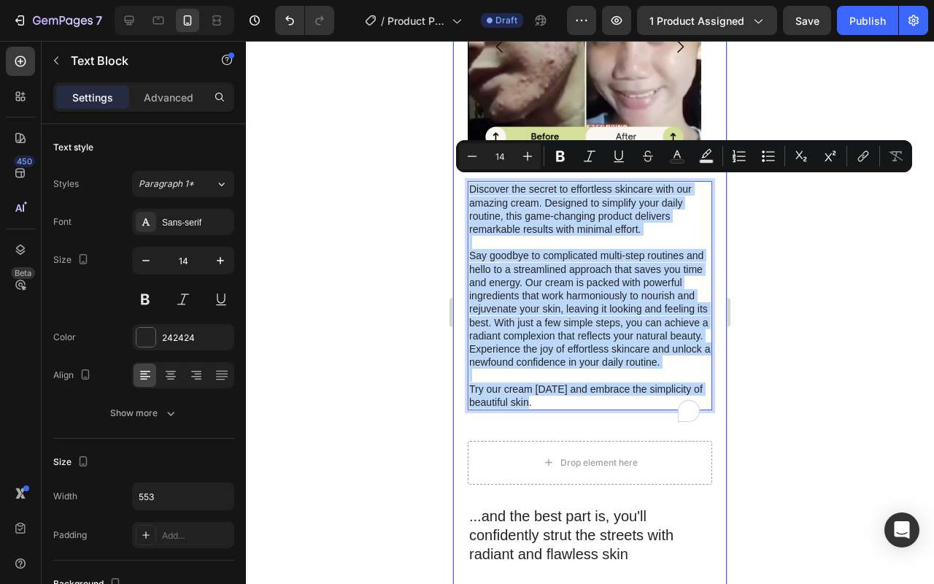
drag, startPoint x: 547, startPoint y: 407, endPoint x: 465, endPoint y: 165, distance: 255.8
click at [465, 165] on div "⁠⁠⁠⁠⁠⁠⁠ Who Is This For? Heading Image Image Image Image Image Image Image Imag…" at bounding box center [590, 261] width 274 height 1199
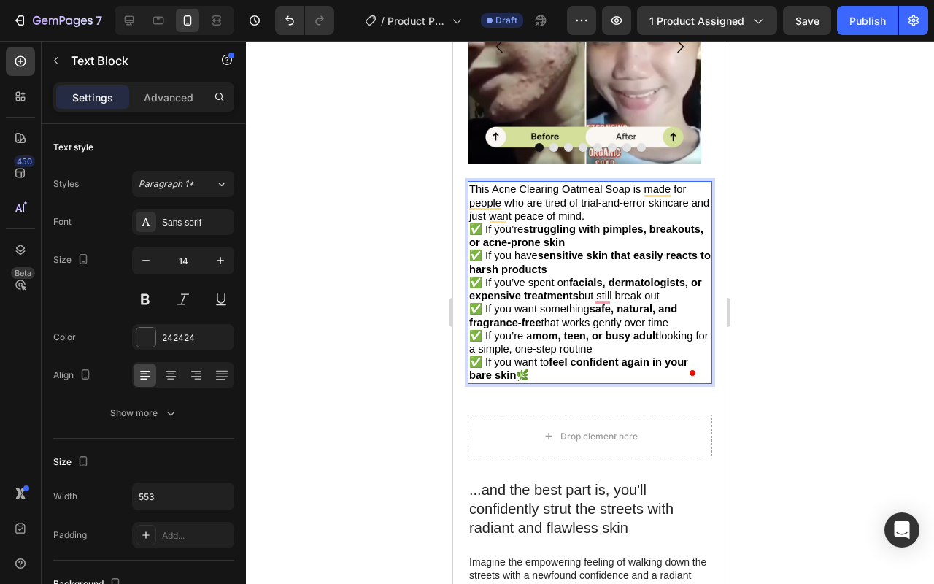
click at [629, 209] on p "This Acne Clearing Oatmeal Soap is made for people who are tired of trial-and-e…" at bounding box center [590, 203] width 242 height 40
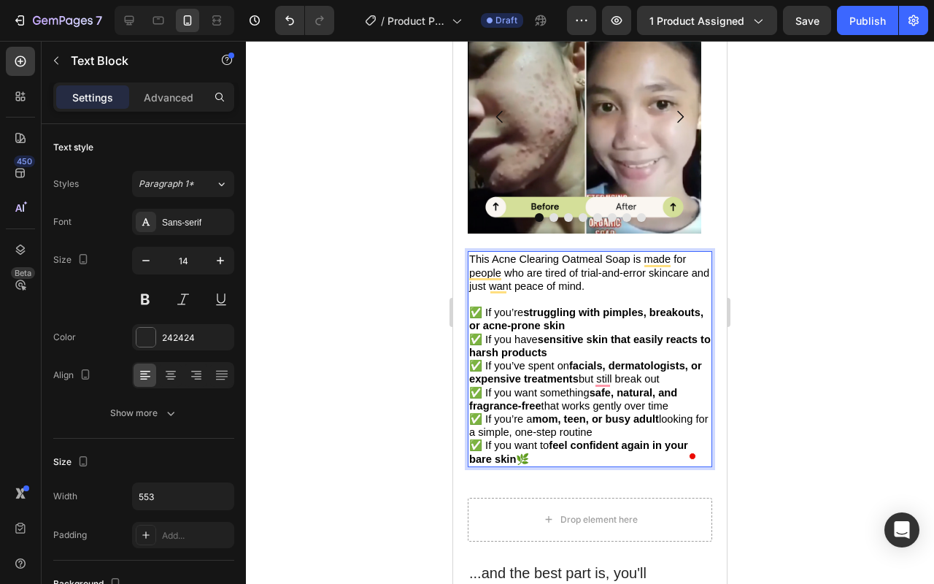
scroll to position [1478, 0]
click at [669, 307] on p "✅ If you’re struggling with pimples, breakouts, or acne-prone skin ✅ If you hav…" at bounding box center [590, 347] width 242 height 80
click at [637, 323] on p "✅ If you’re struggling with pimples, breakouts, or acne-prone skin ✅ If you hav…" at bounding box center [590, 347] width 242 height 80
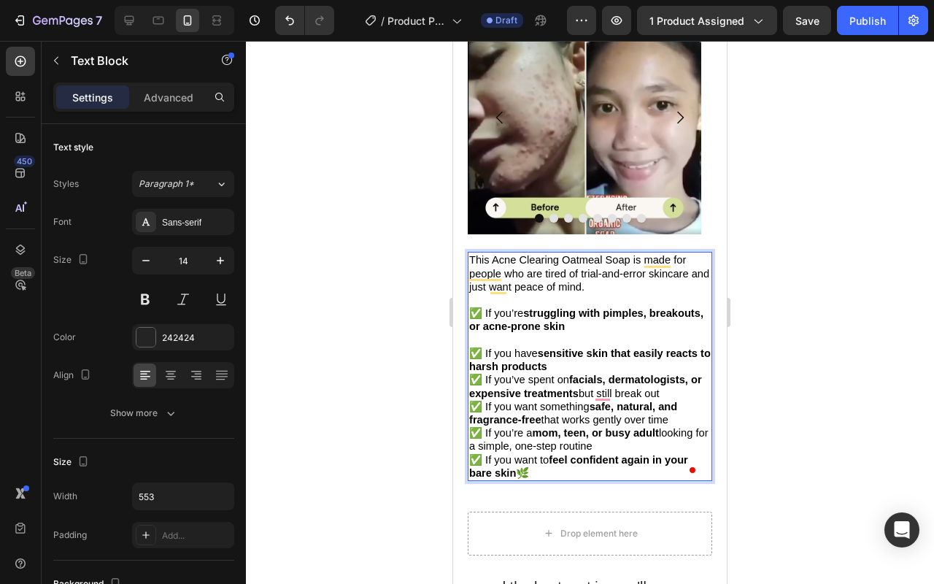
click at [635, 357] on p "✅ If you have sensitive skin that easily reacts to harsh products ✅ If you’ve s…" at bounding box center [590, 367] width 242 height 66
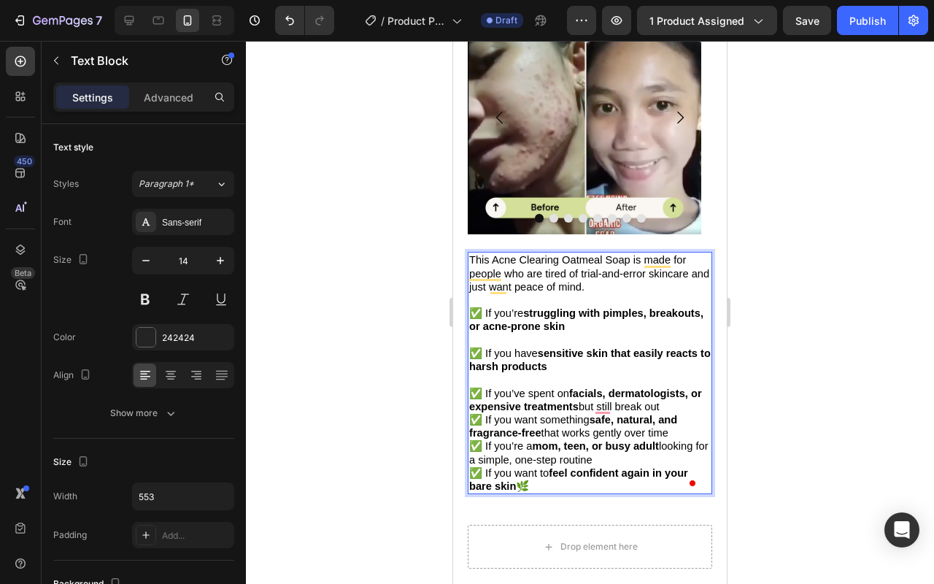
click at [682, 405] on p "✅ If you’ve spent on facials, dermatologists, or expensive treatments but still…" at bounding box center [590, 393] width 242 height 40
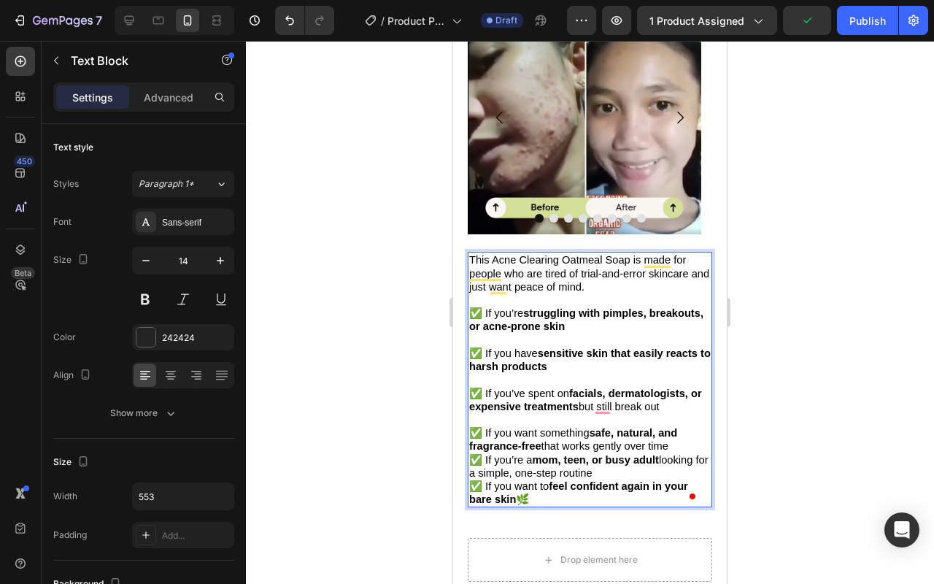
click at [676, 437] on p "✅ If you want something safe, natural, and fragrance-free that works gently ove…" at bounding box center [590, 439] width 242 height 26
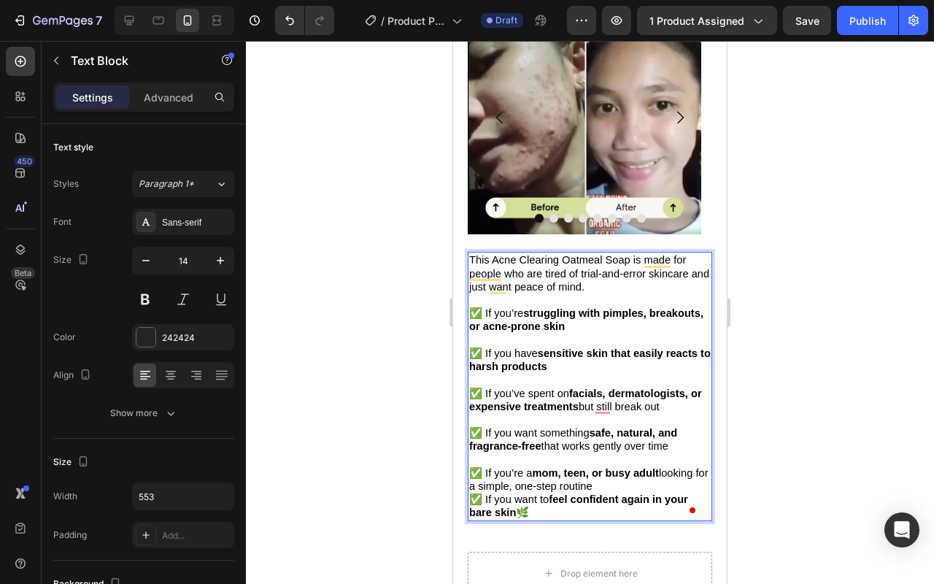
click at [635, 483] on p "✅ If you’re a mom, teen, or busy adult looking for a simple, one-step routine" at bounding box center [590, 479] width 242 height 26
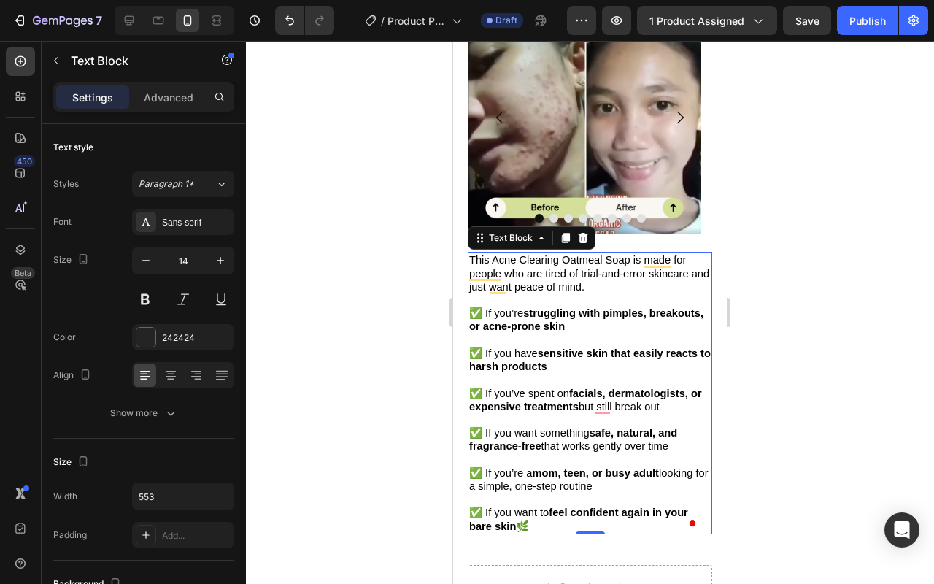
click at [290, 118] on div at bounding box center [590, 312] width 688 height 543
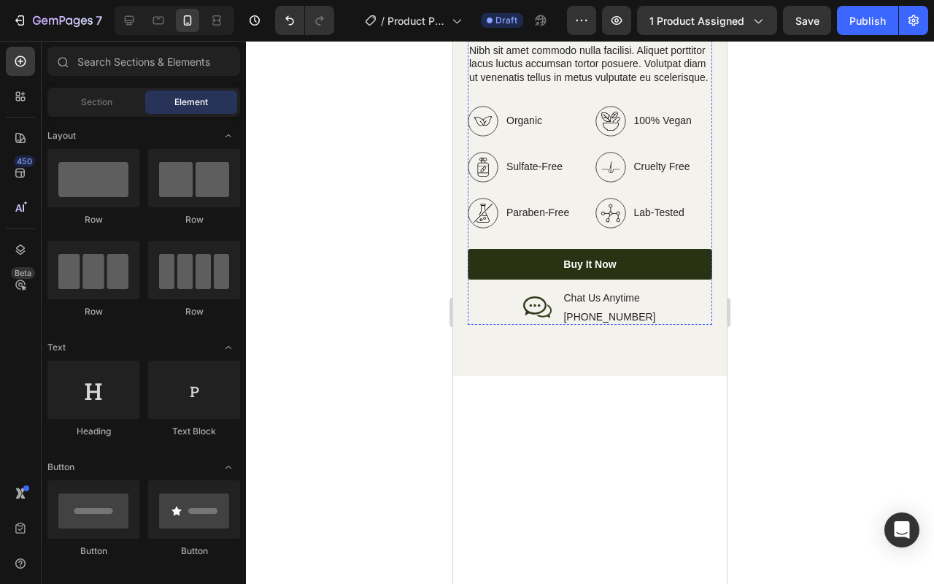
scroll to position [2635, 0]
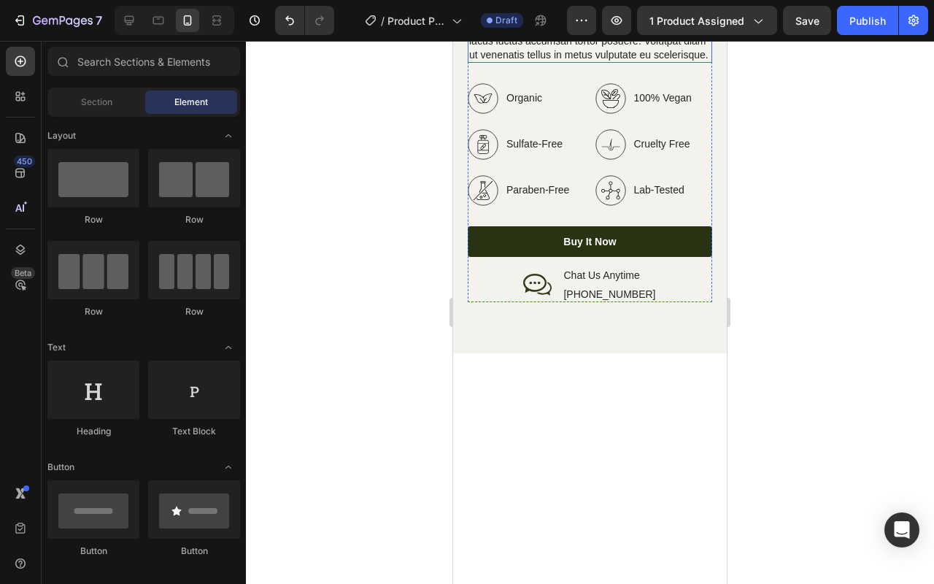
click at [581, 61] on p "Nibh sit amet commodo nulla facilisi. Aliquet porttitor lacus luctus accumsan t…" at bounding box center [590, 41] width 242 height 40
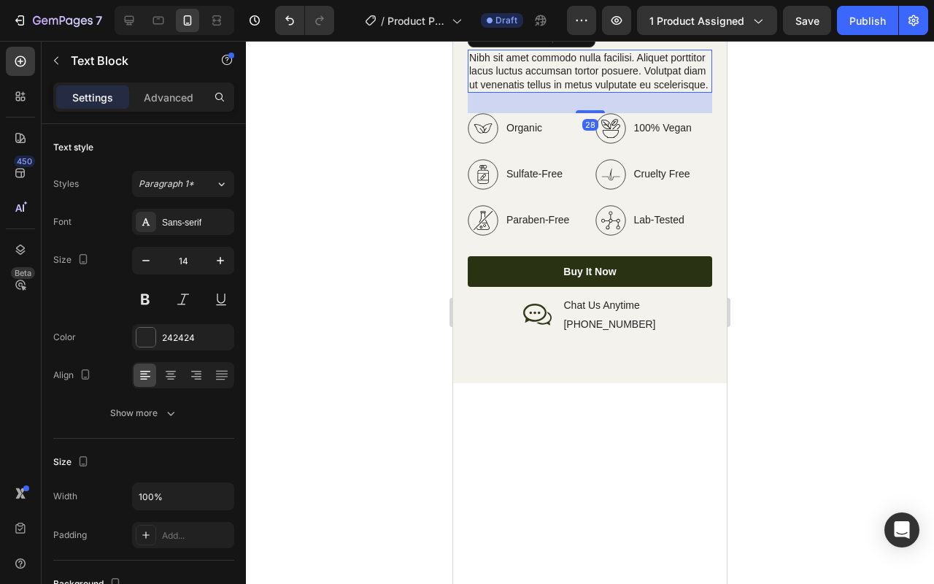
scroll to position [2590, 0]
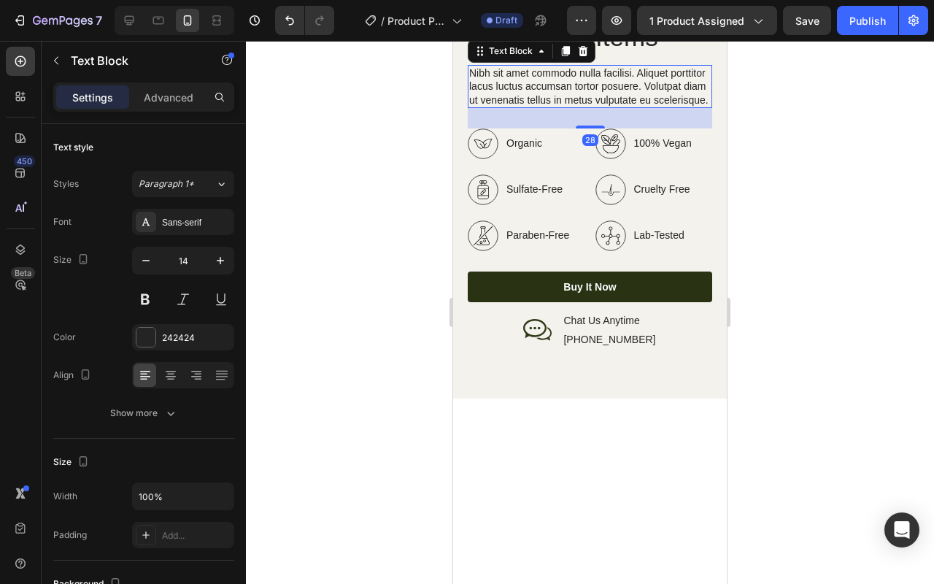
click at [768, 366] on div at bounding box center [590, 312] width 688 height 543
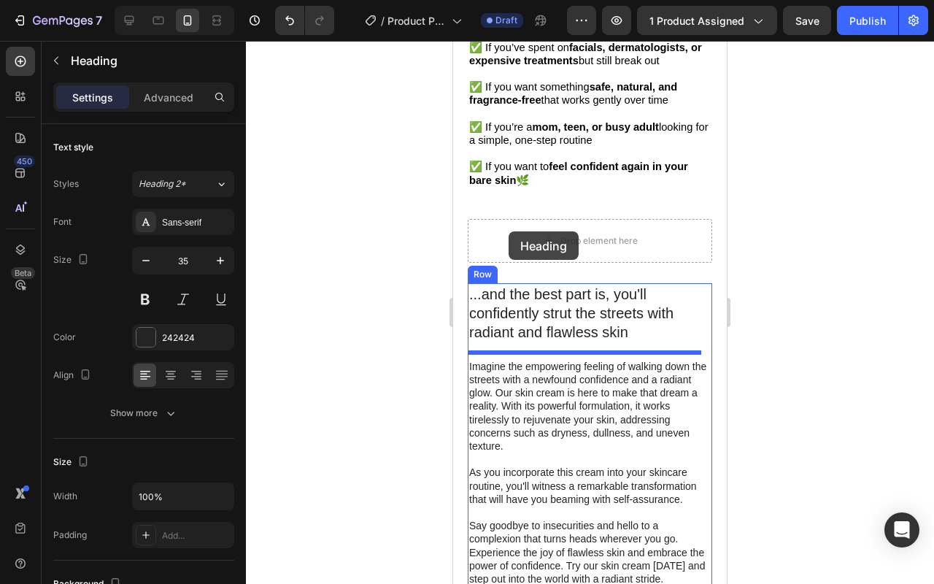
scroll to position [1483, 0]
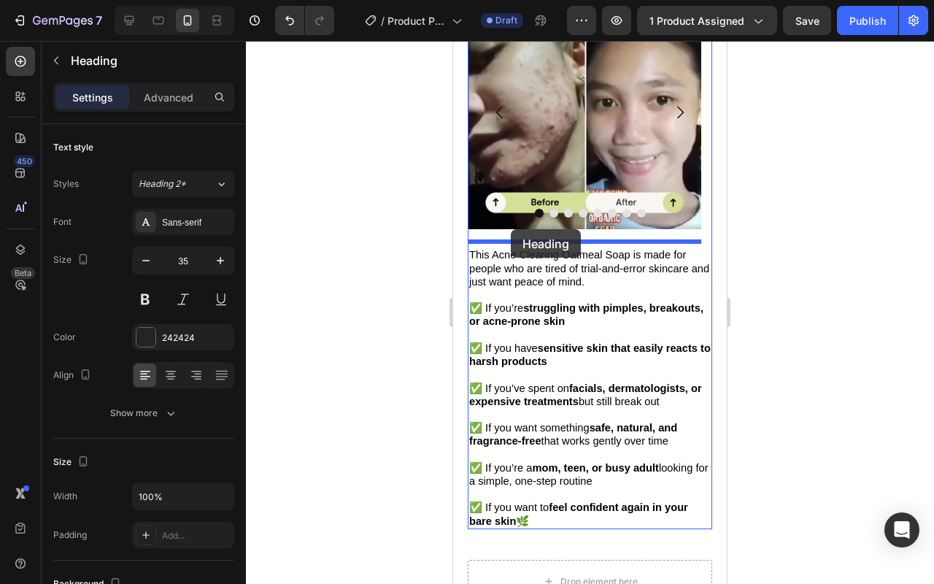
drag, startPoint x: 485, startPoint y: 200, endPoint x: 511, endPoint y: 229, distance: 38.8
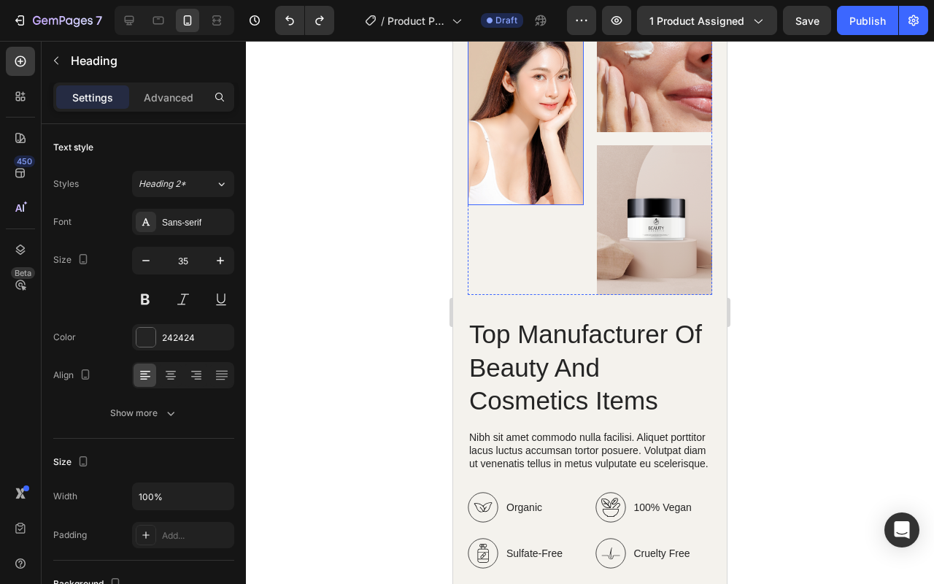
scroll to position [2597, 0]
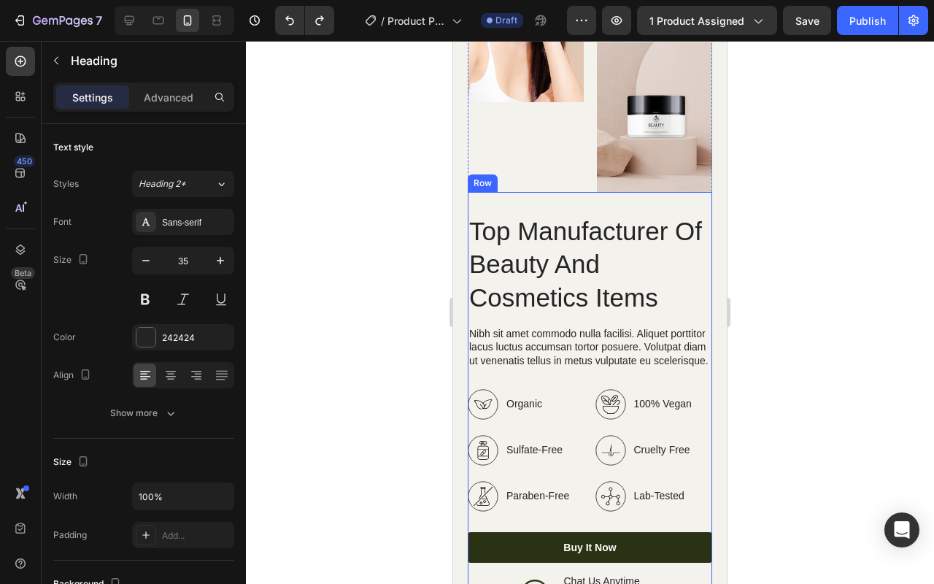
click at [480, 177] on div "Row" at bounding box center [483, 183] width 24 height 13
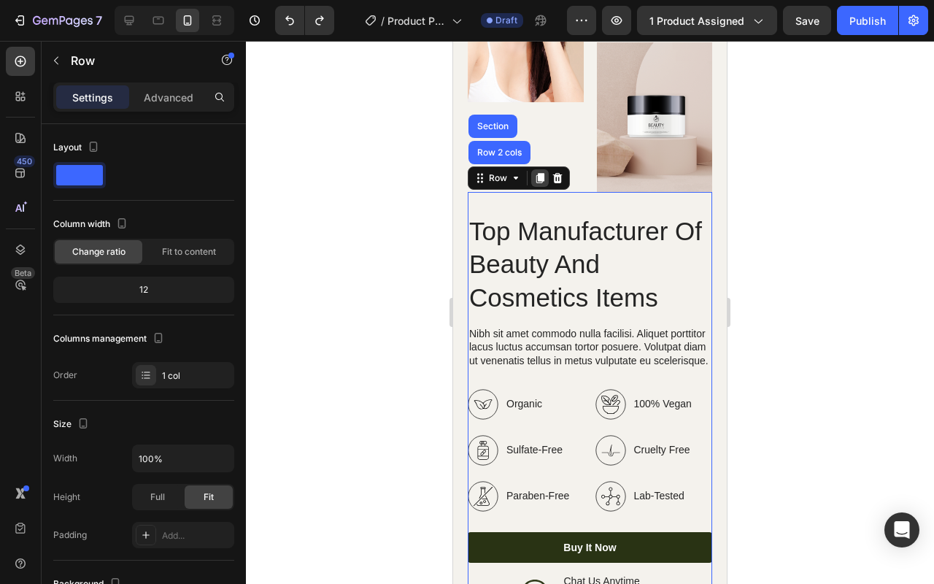
click at [546, 169] on div at bounding box center [540, 178] width 18 height 18
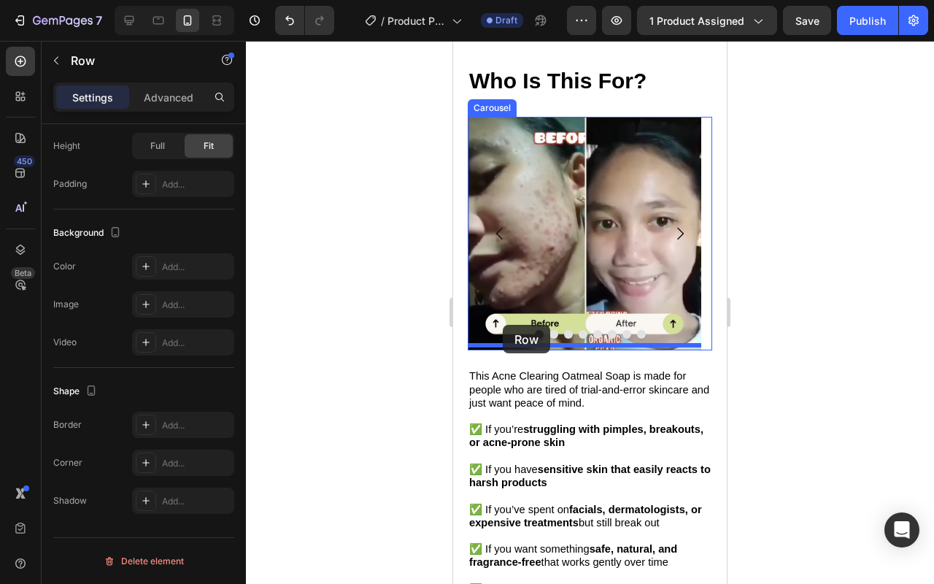
scroll to position [1363, 0]
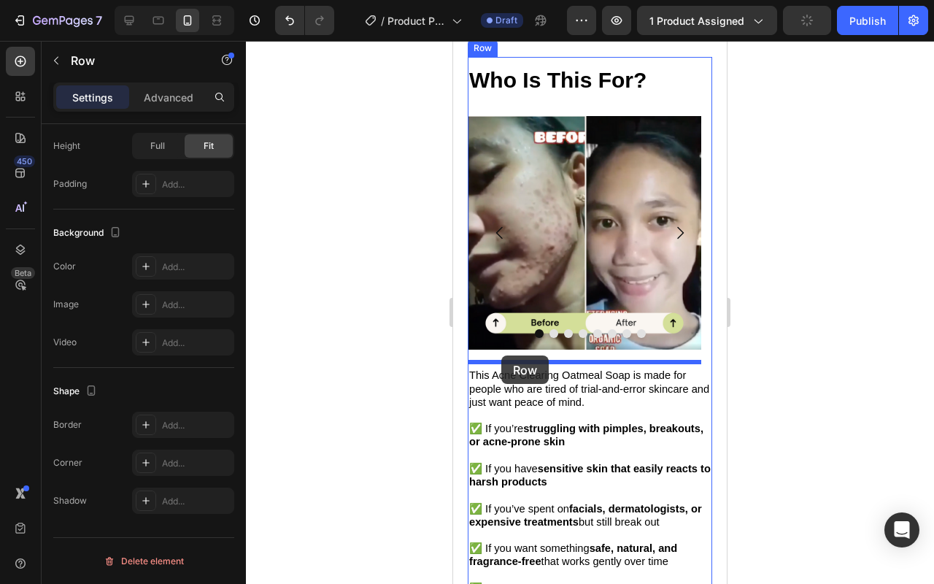
drag, startPoint x: 488, startPoint y: 227, endPoint x: 502, endPoint y: 356, distance: 129.2
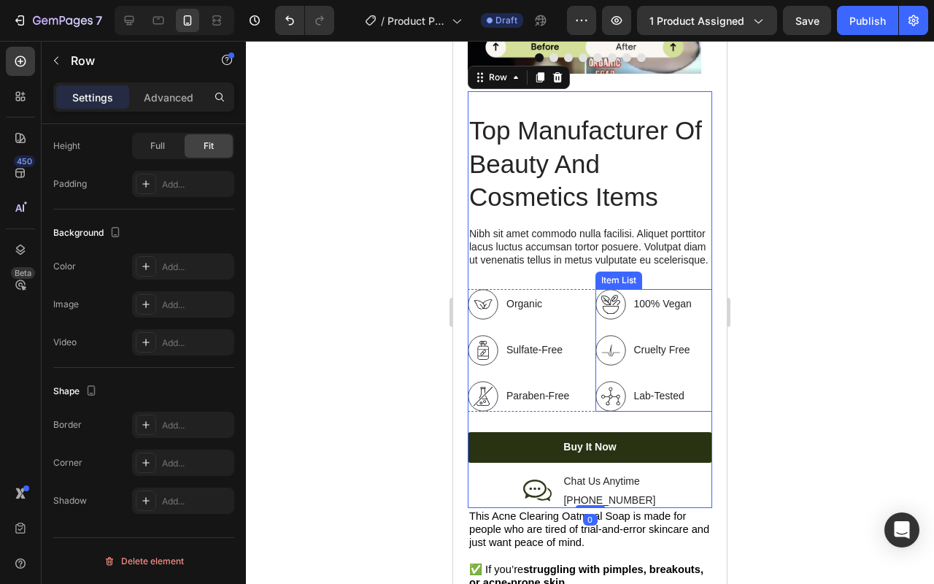
scroll to position [1905, 0]
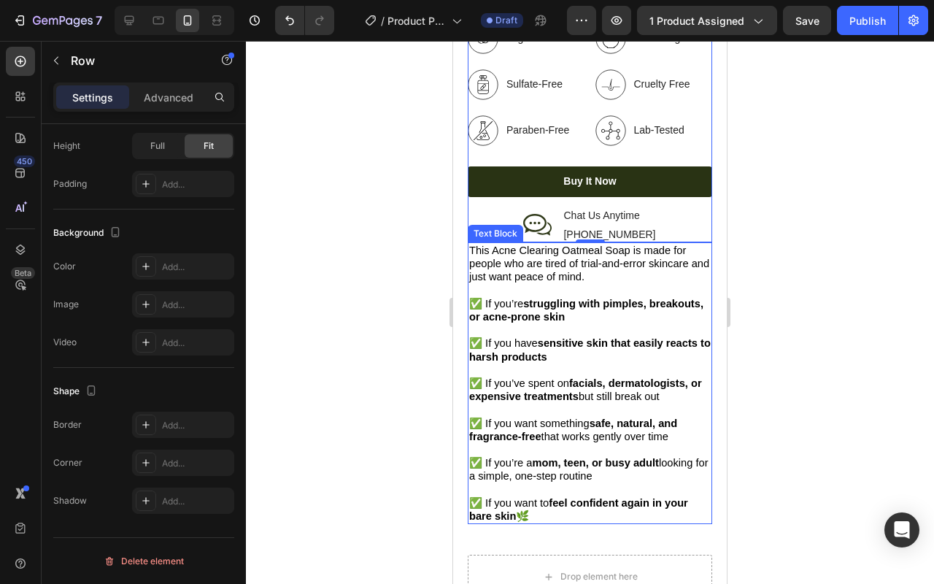
click at [586, 283] on span "This Acne Clearing Oatmeal Soap is made for people who are tired of trial-and-e…" at bounding box center [589, 264] width 240 height 38
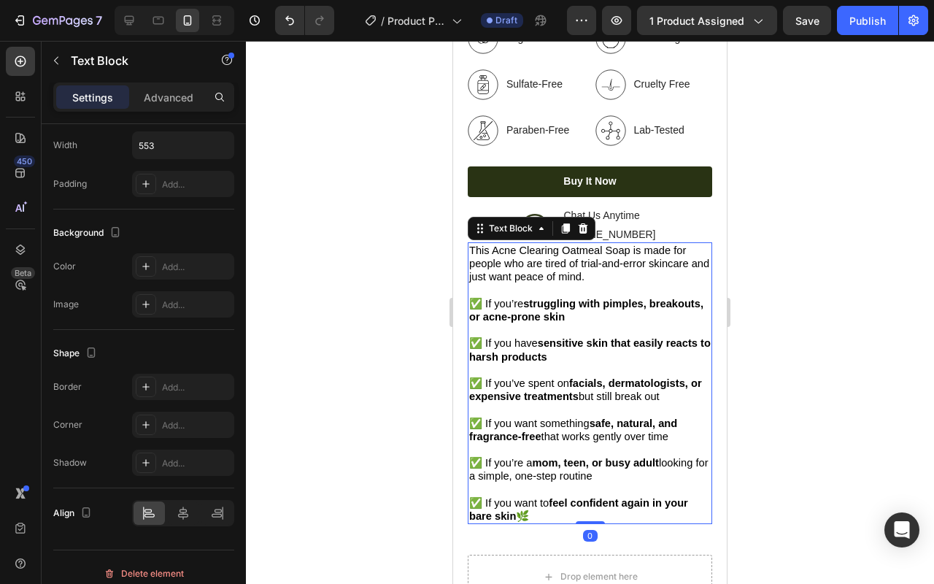
scroll to position [0, 0]
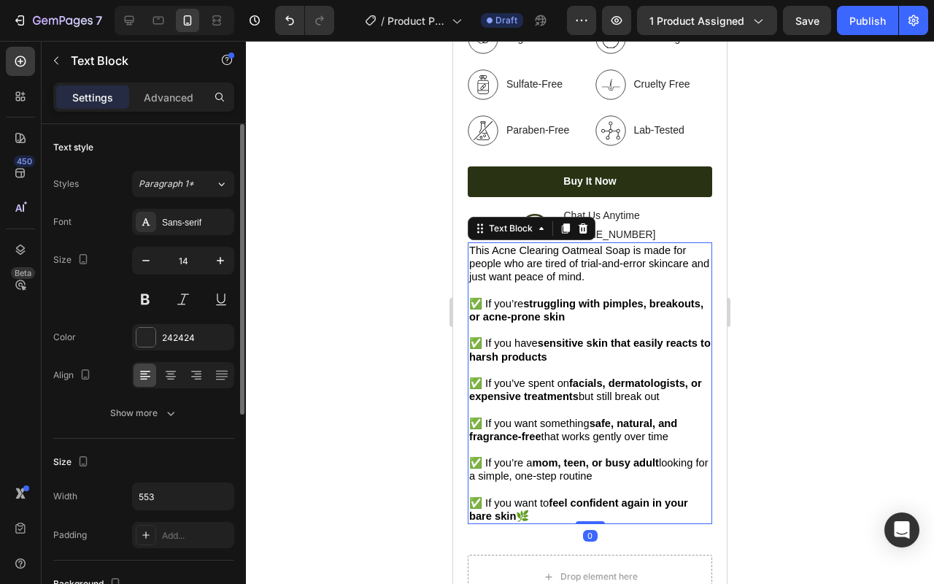
click at [593, 278] on span "This Acne Clearing Oatmeal Soap is made for people who are tired of trial-and-e…" at bounding box center [589, 264] width 240 height 38
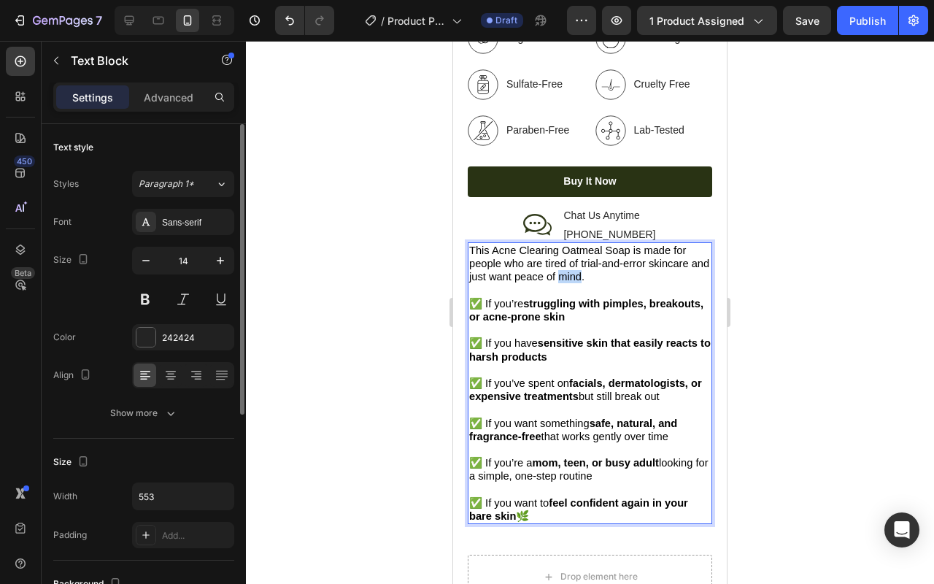
click at [593, 278] on span "This Acne Clearing Oatmeal Soap is made for people who are tired of trial-and-e…" at bounding box center [589, 264] width 240 height 38
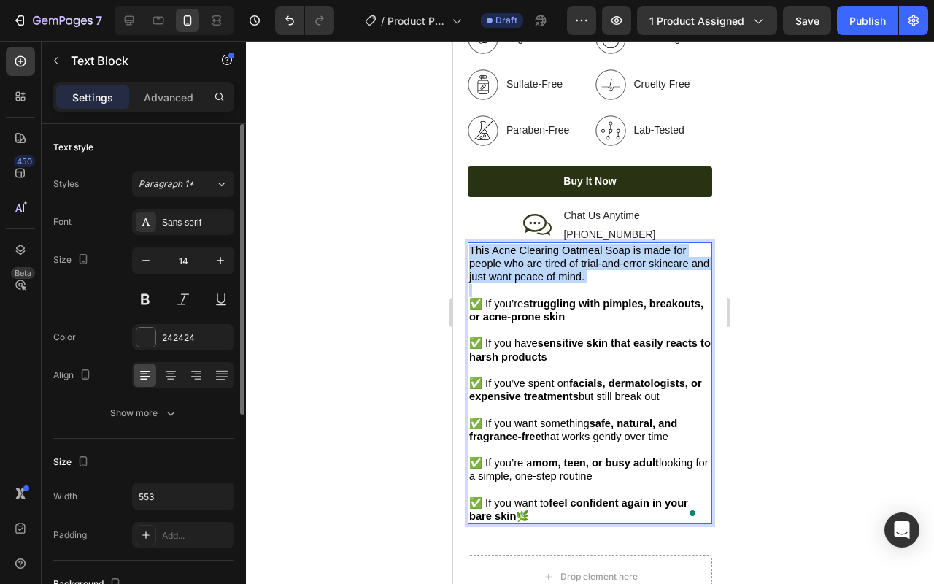
click at [593, 278] on span "This Acne Clearing Oatmeal Soap is made for people who are tired of trial-and-e…" at bounding box center [589, 264] width 240 height 38
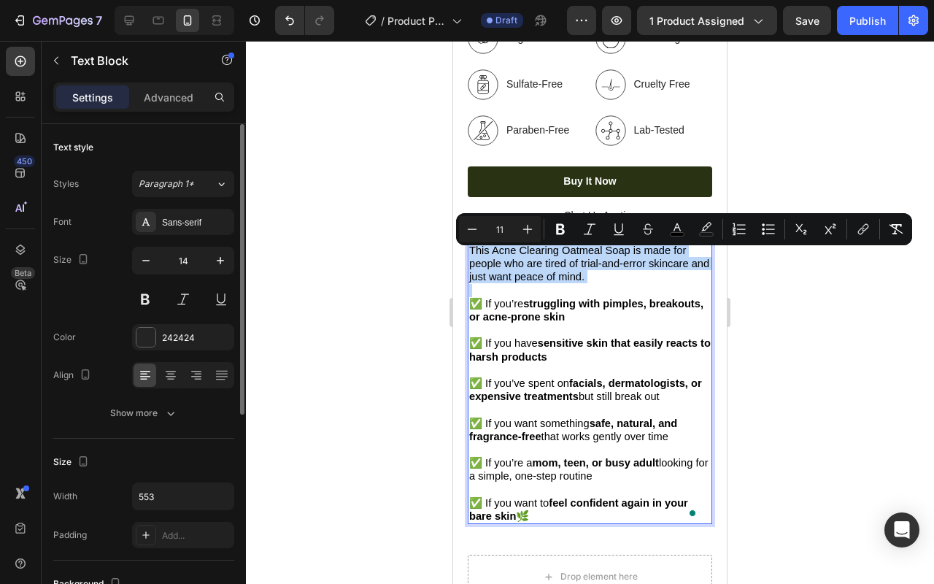
click at [614, 284] on p "This Acne Clearing Oatmeal Soap is made for people who are tired of trial-and-e…" at bounding box center [590, 264] width 242 height 40
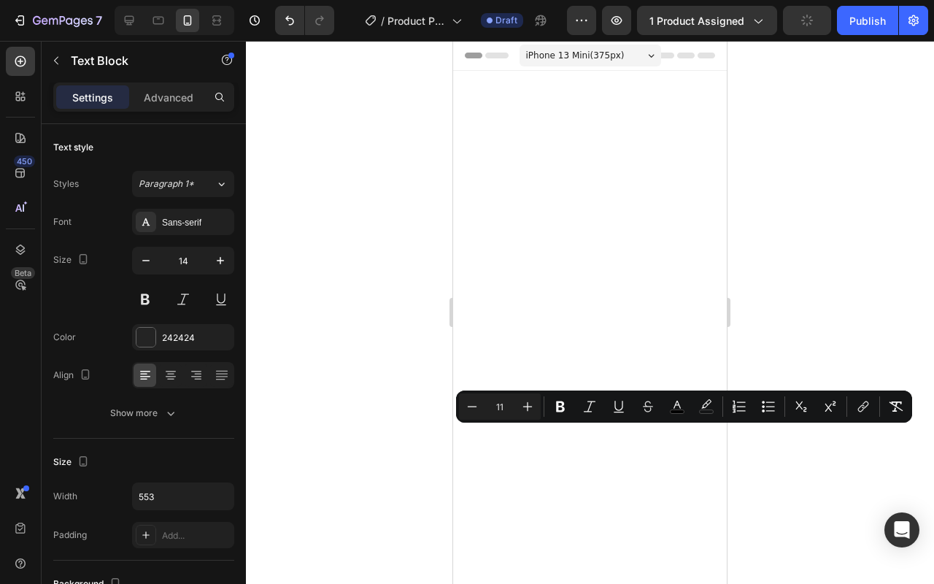
scroll to position [1643, 0]
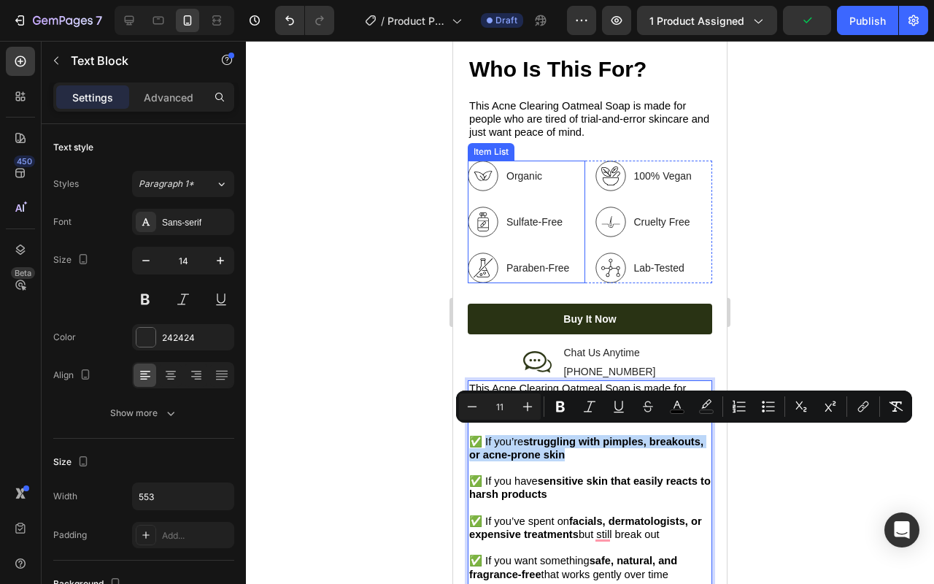
click at [520, 171] on p "Organic" at bounding box center [538, 176] width 63 height 15
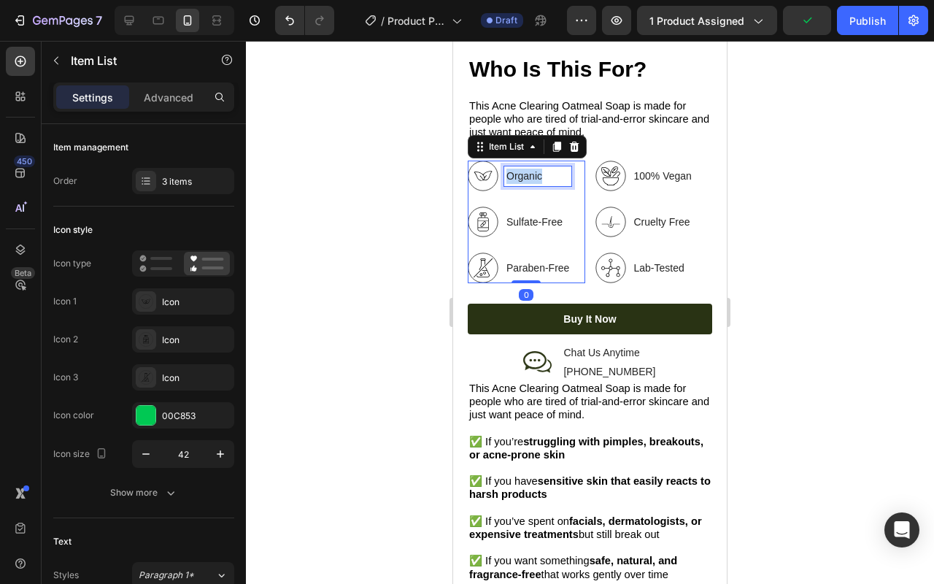
click at [520, 171] on p "Organic" at bounding box center [538, 176] width 63 height 15
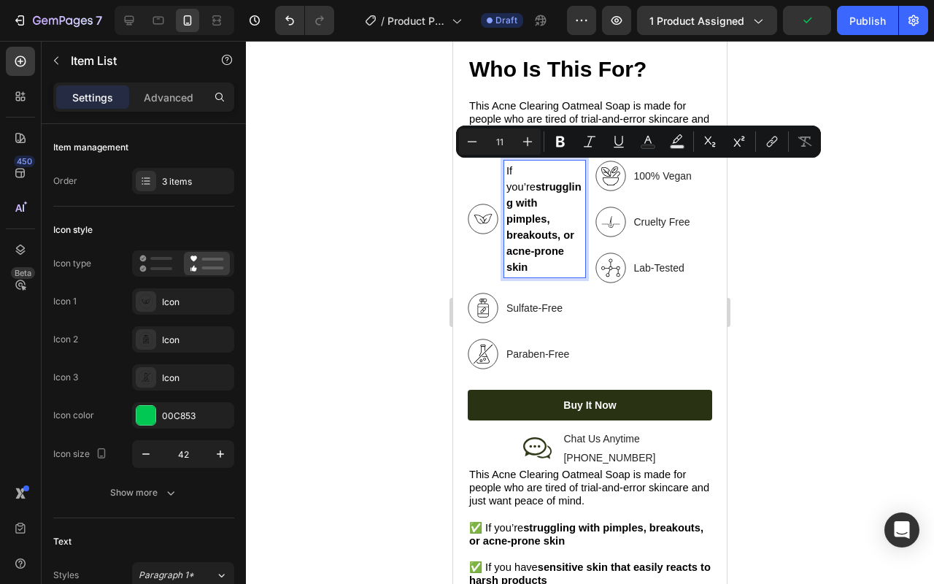
scroll to position [1637, 0]
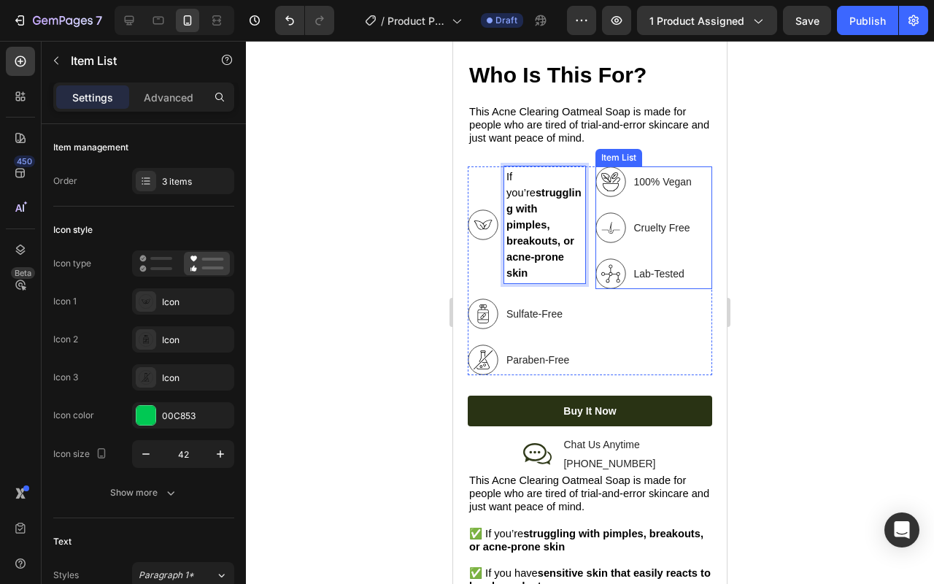
click at [645, 194] on div "100% Vegan Cruelty Free Lab-Tested" at bounding box center [645, 227] width 99 height 123
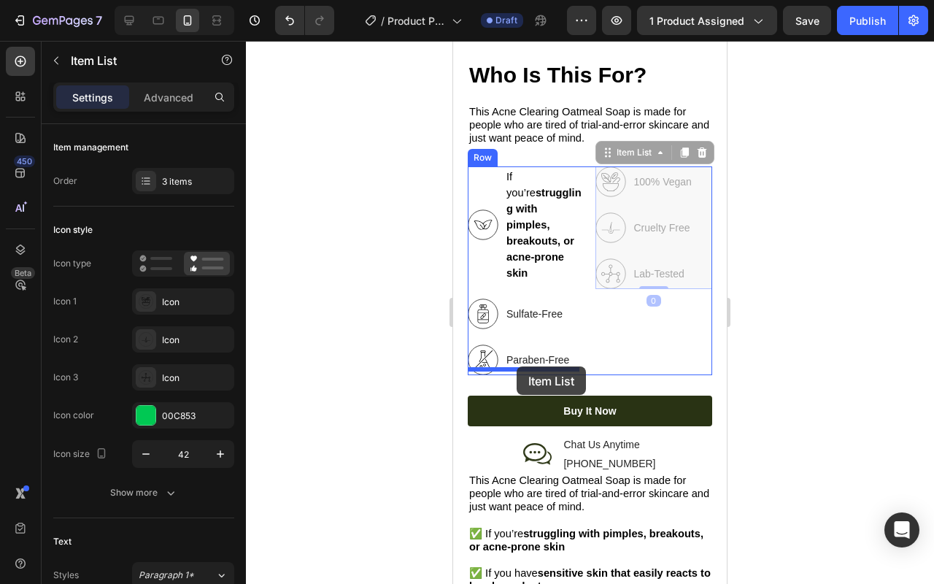
drag, startPoint x: 609, startPoint y: 160, endPoint x: 517, endPoint y: 366, distance: 226.1
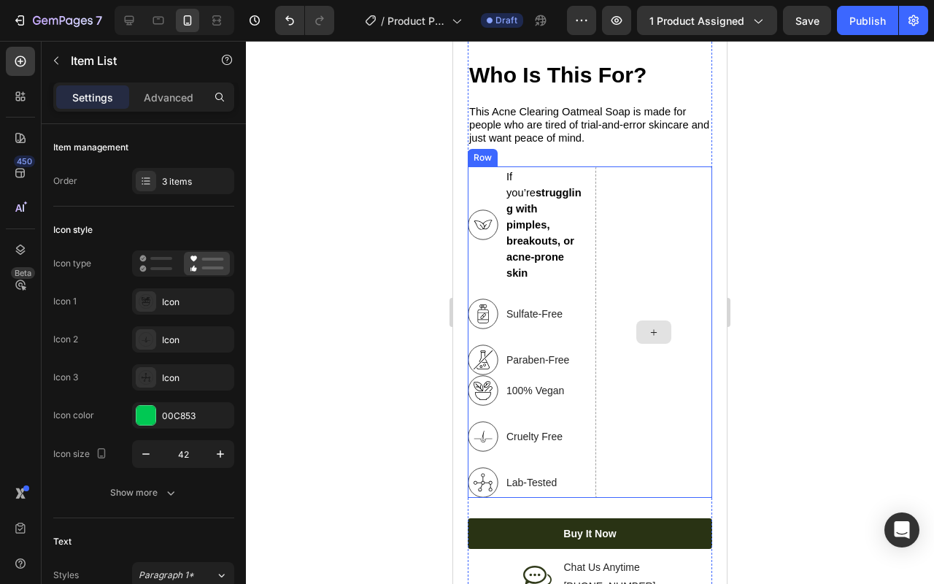
click at [637, 327] on div at bounding box center [654, 331] width 35 height 23
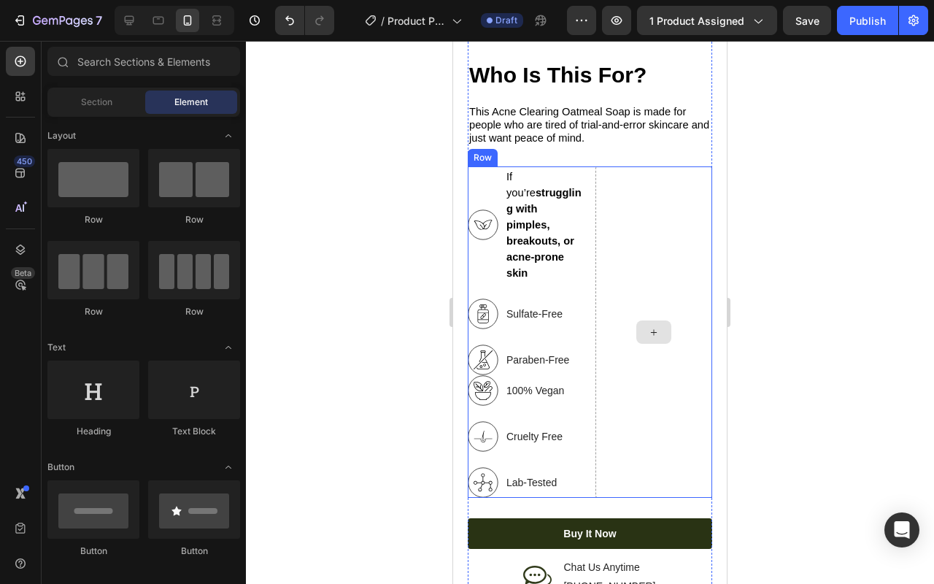
click at [673, 232] on div at bounding box center [655, 331] width 118 height 331
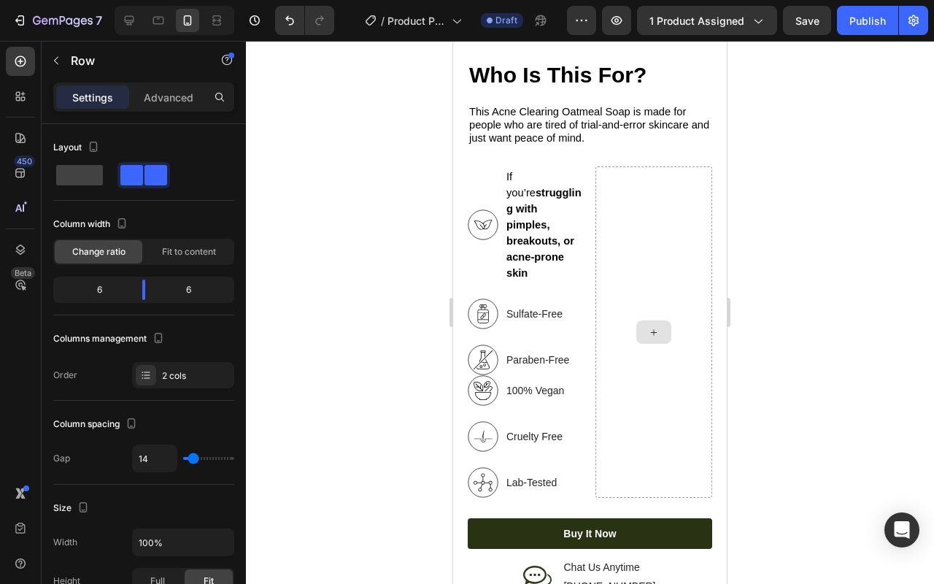
click at [648, 326] on icon at bounding box center [654, 332] width 12 height 12
click at [656, 281] on div at bounding box center [655, 331] width 118 height 331
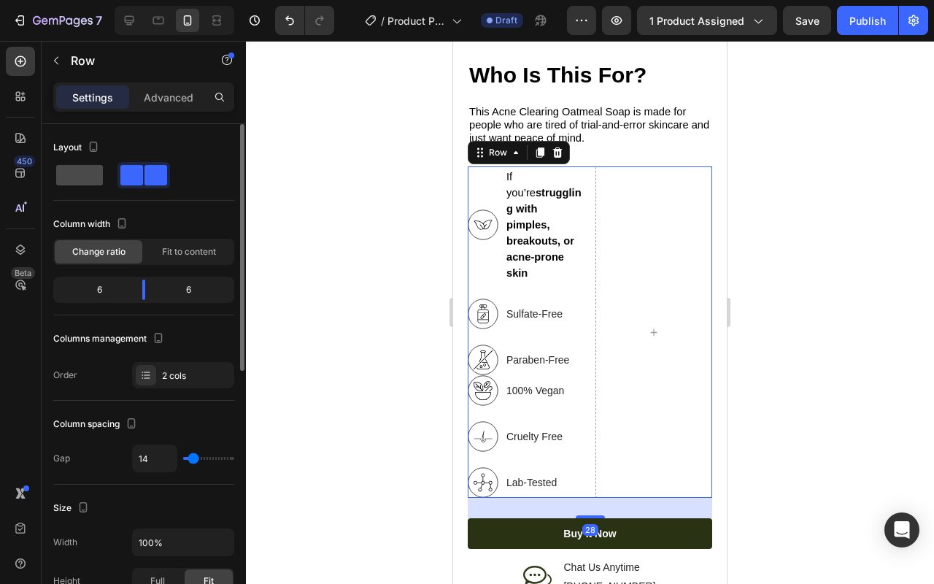
click at [84, 177] on span at bounding box center [79, 175] width 47 height 20
type input "0"
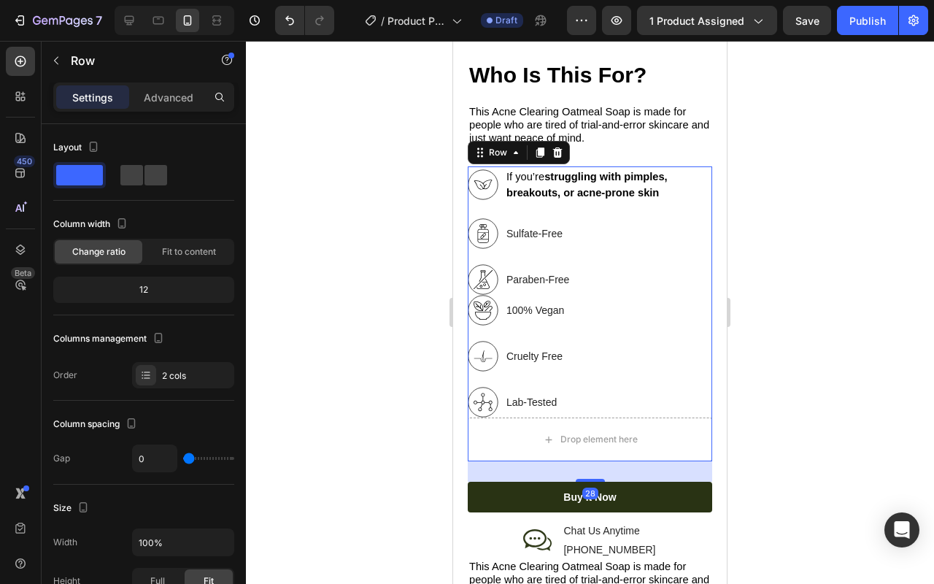
click at [755, 221] on div at bounding box center [590, 312] width 688 height 543
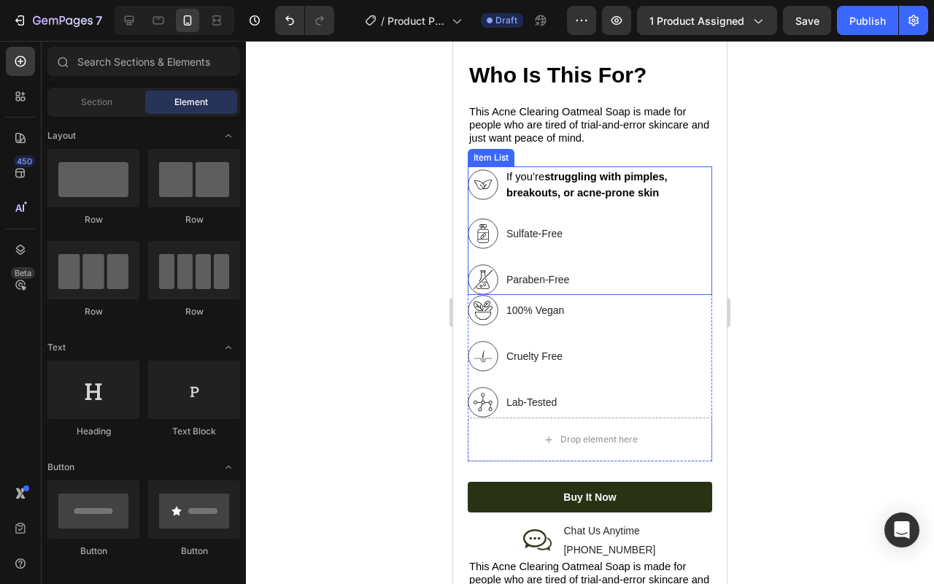
click at [657, 180] on strong "struggling with pimples, breakouts, or acne-prone skin" at bounding box center [587, 185] width 161 height 28
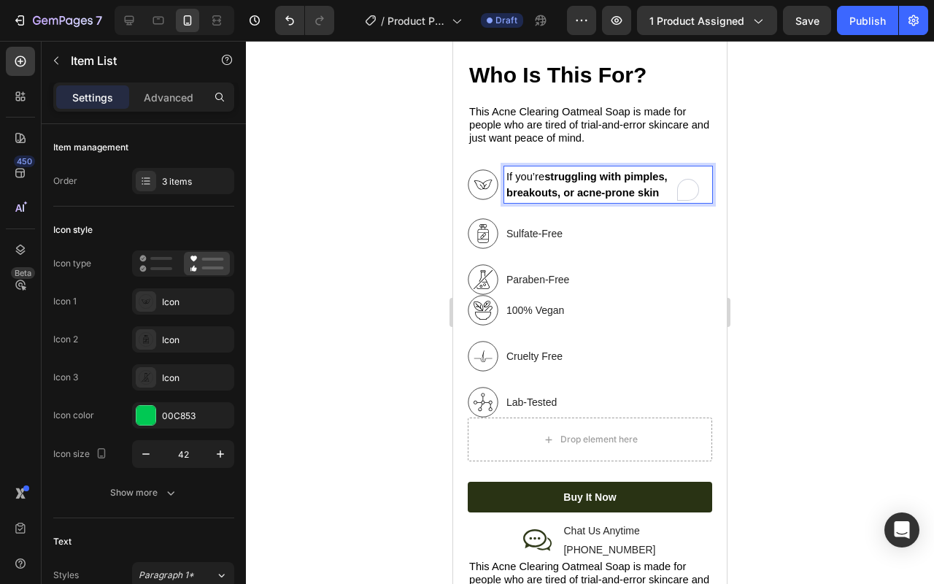
click at [679, 186] on input "Open Grammarly." at bounding box center [688, 189] width 19 height 19
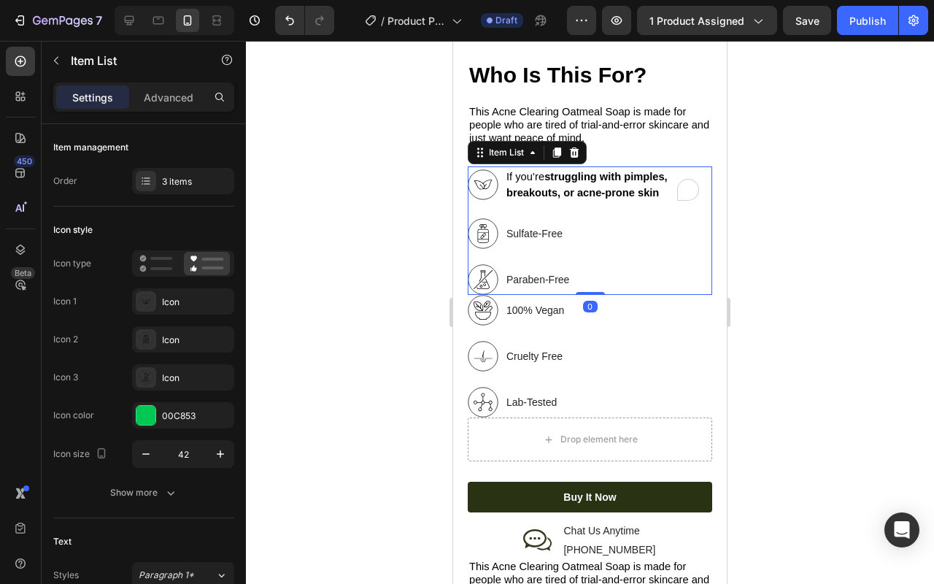
click at [670, 188] on p "If you’re struggling with pimples, breakouts, or acne-prone skin" at bounding box center [609, 185] width 204 height 32
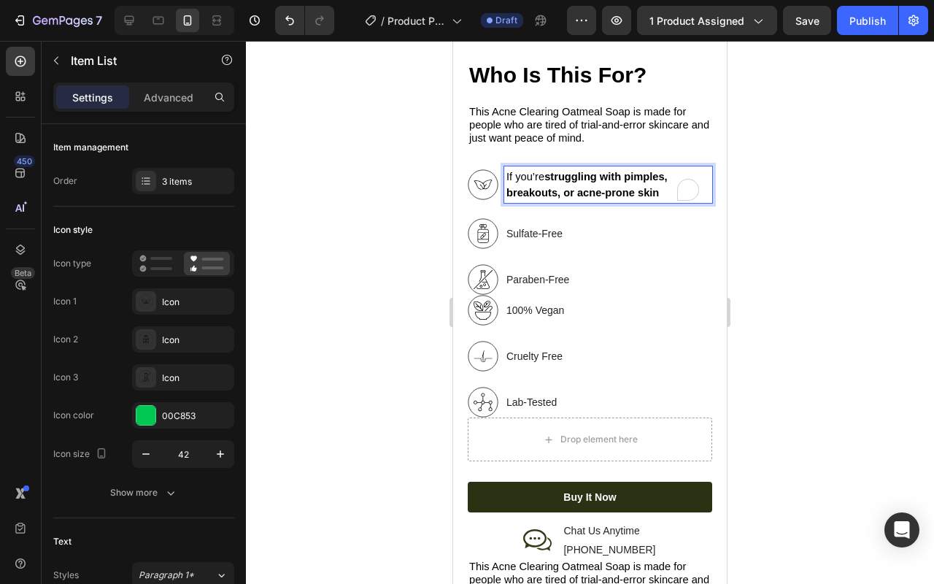
click at [667, 186] on p "If you’re struggling with pimples, breakouts, or acne-prone skin" at bounding box center [609, 185] width 204 height 32
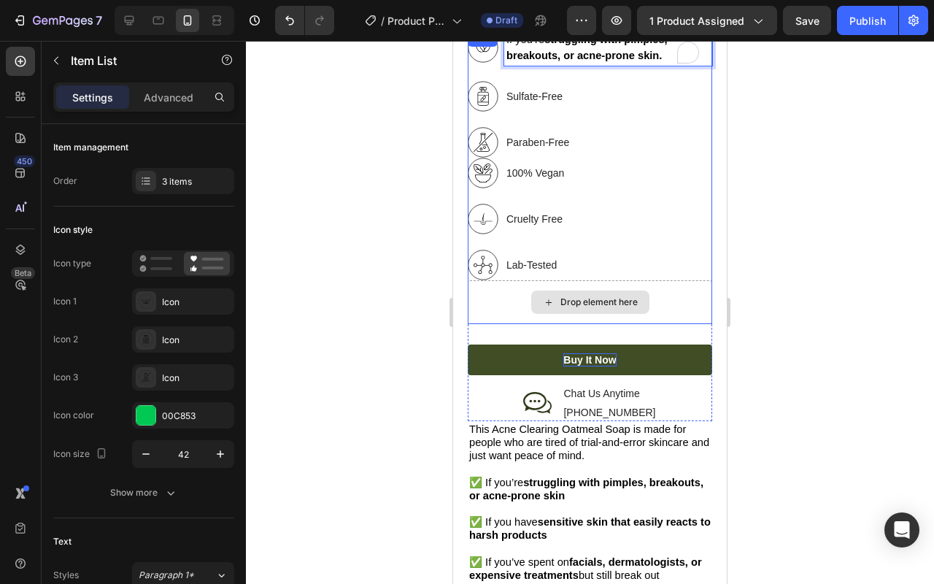
scroll to position [1776, 0]
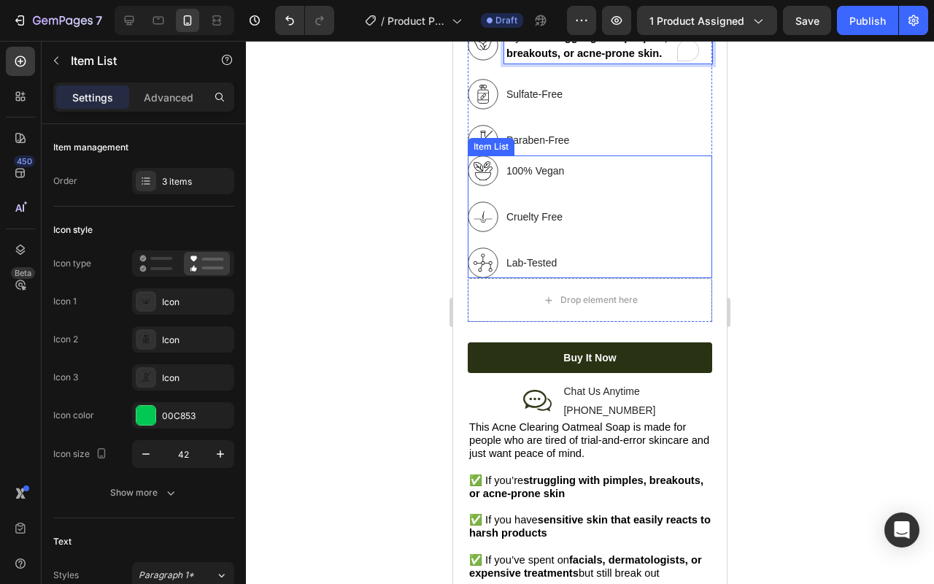
click at [491, 169] on icon at bounding box center [483, 170] width 31 height 31
click at [484, 166] on icon at bounding box center [483, 170] width 31 height 31
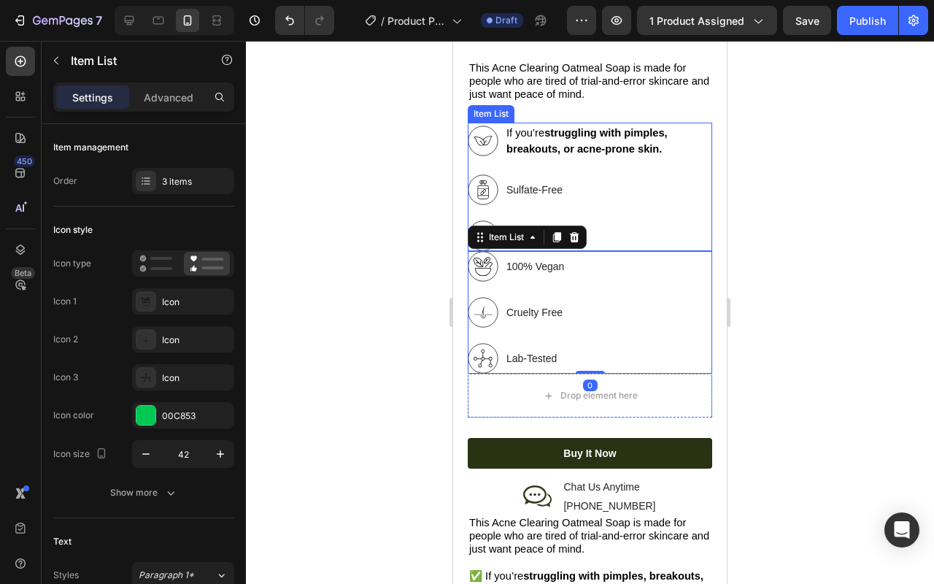
scroll to position [1679, 0]
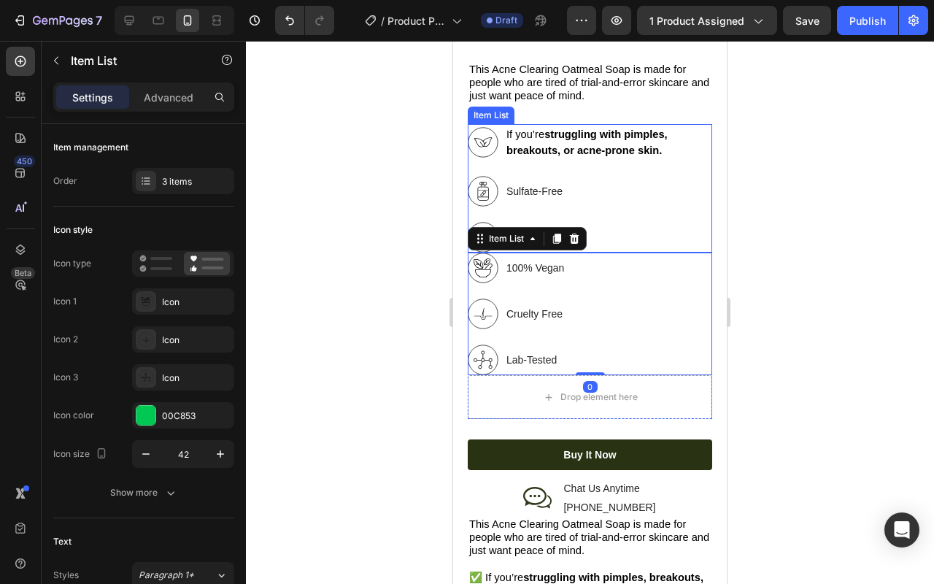
click at [482, 135] on icon at bounding box center [483, 142] width 31 height 31
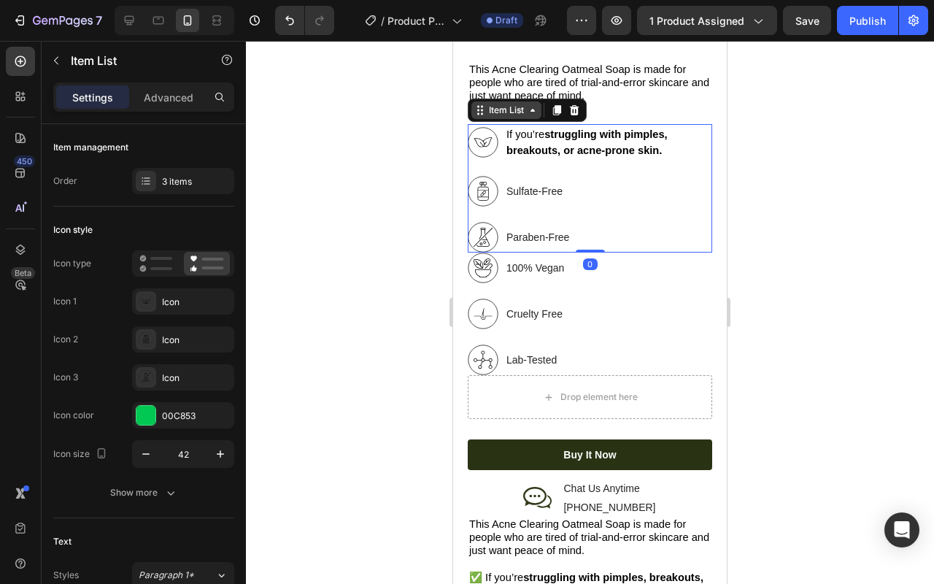
click at [485, 104] on icon at bounding box center [481, 110] width 12 height 12
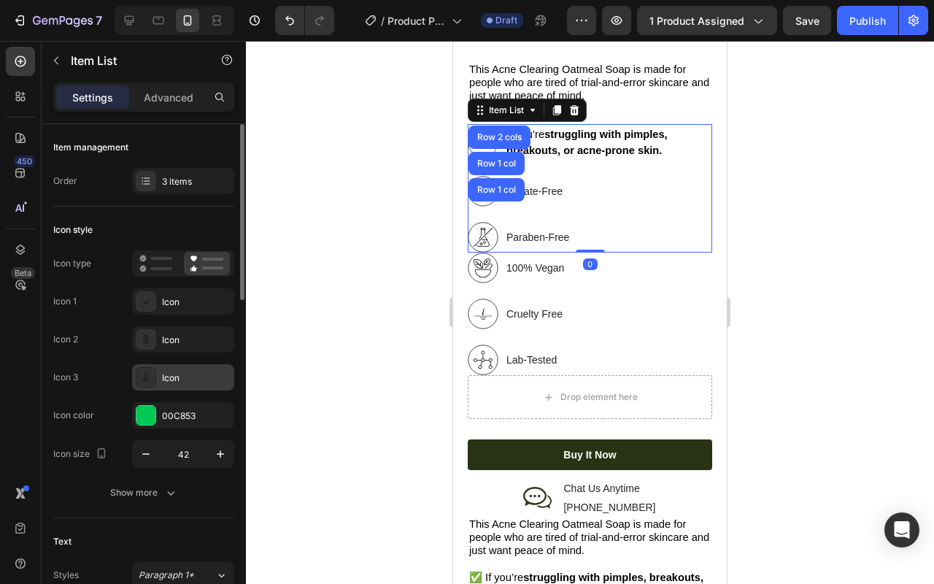
scroll to position [3, 0]
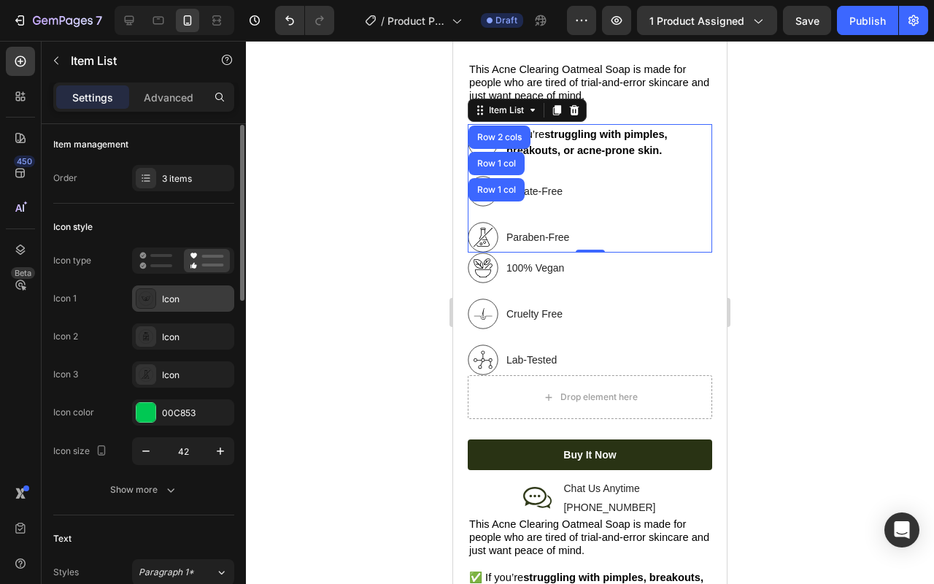
click at [155, 296] on div at bounding box center [146, 298] width 20 height 20
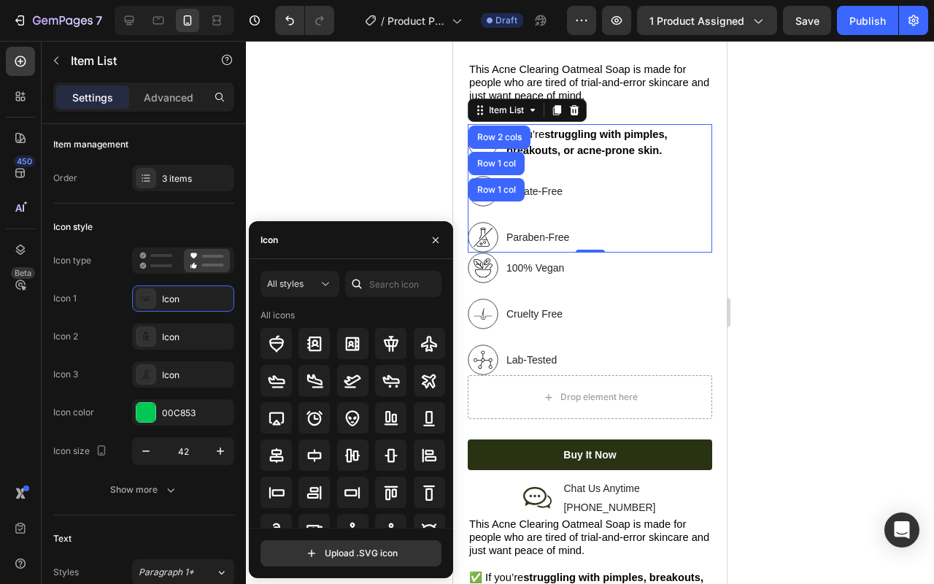
click at [309, 250] on div "Icon" at bounding box center [351, 240] width 204 height 38
click at [401, 281] on input "text" at bounding box center [393, 284] width 96 height 26
type input "x"
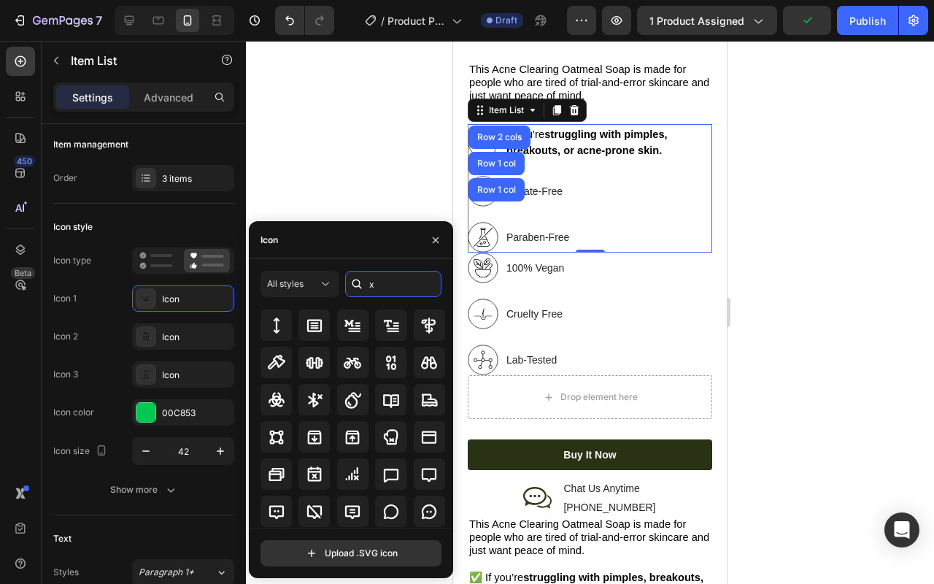
scroll to position [161, 0]
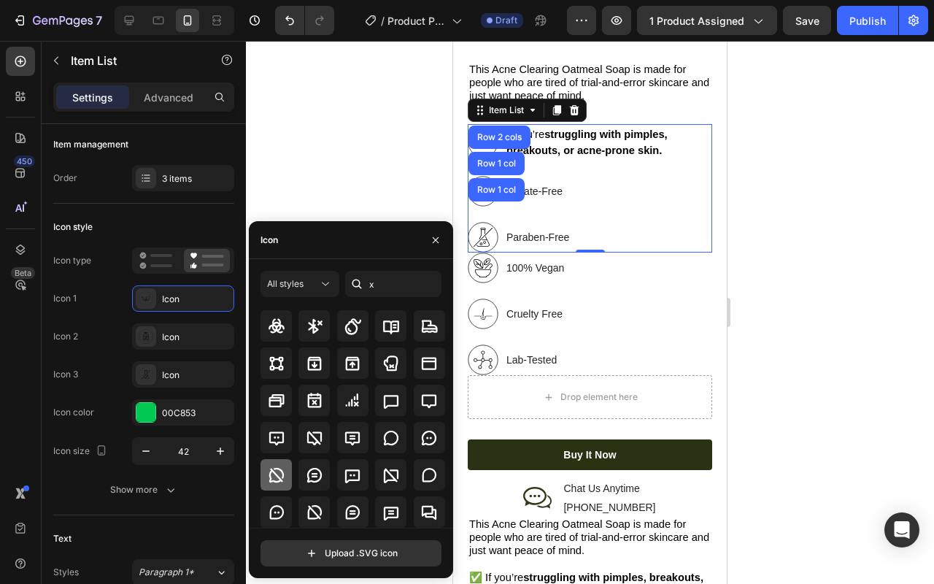
click at [271, 477] on icon at bounding box center [276, 474] width 15 height 15
click at [807, 230] on div at bounding box center [590, 312] width 688 height 543
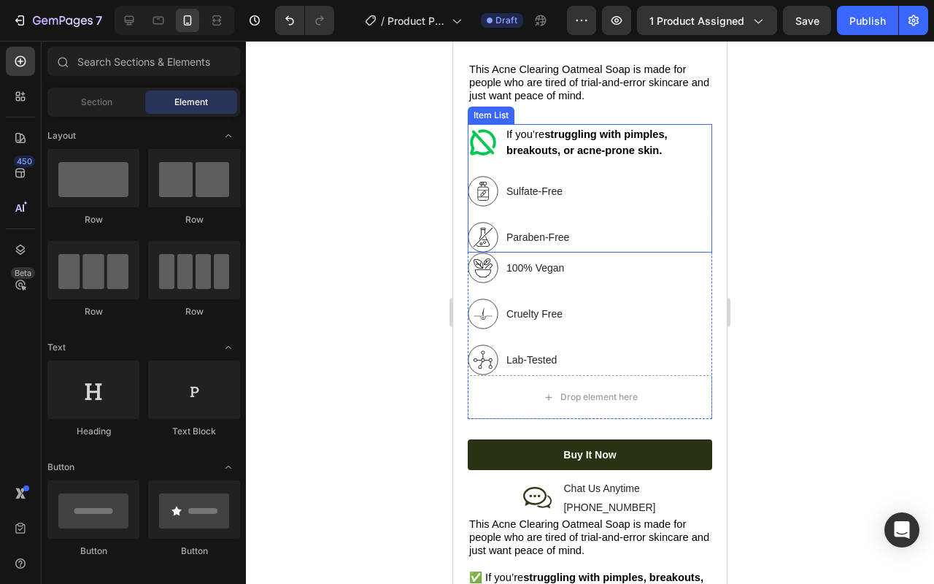
click at [490, 141] on icon at bounding box center [483, 143] width 26 height 26
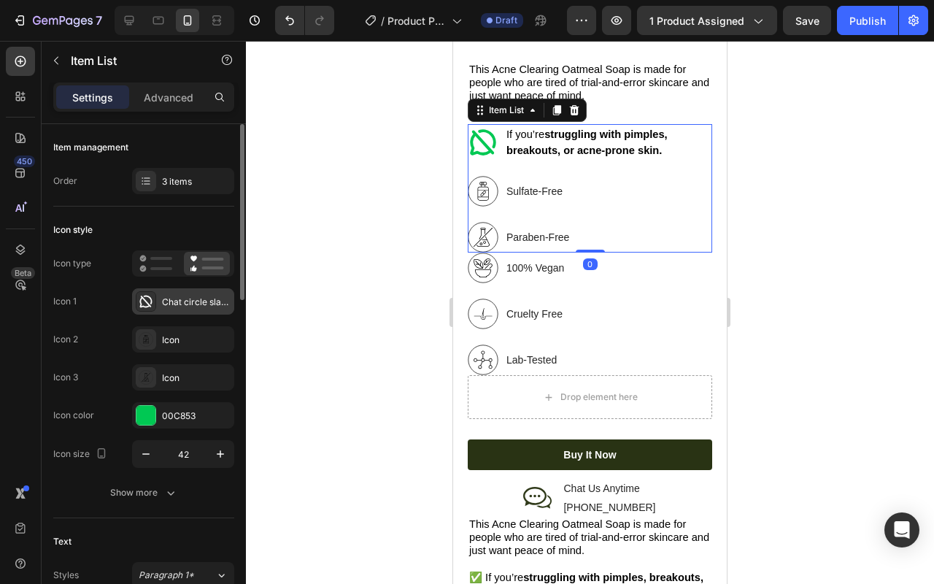
click at [182, 299] on div "Chat circle slash bold" at bounding box center [196, 302] width 69 height 13
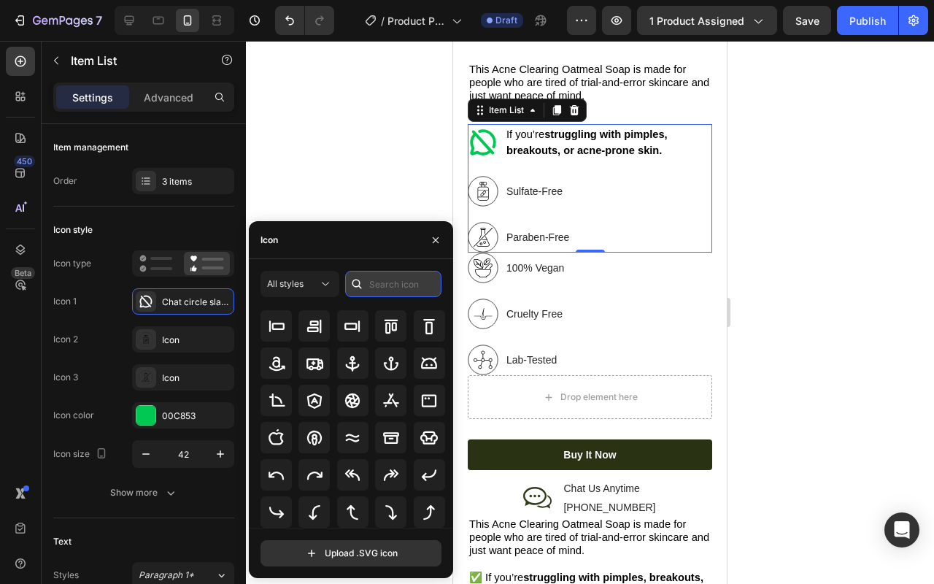
click at [412, 289] on input "text" at bounding box center [393, 284] width 96 height 26
type input "x"
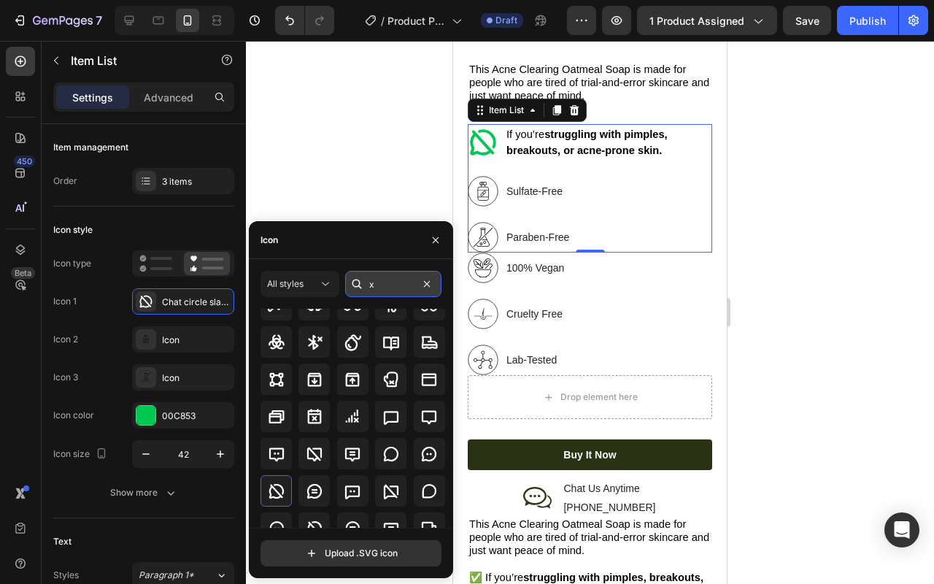
scroll to position [0, 0]
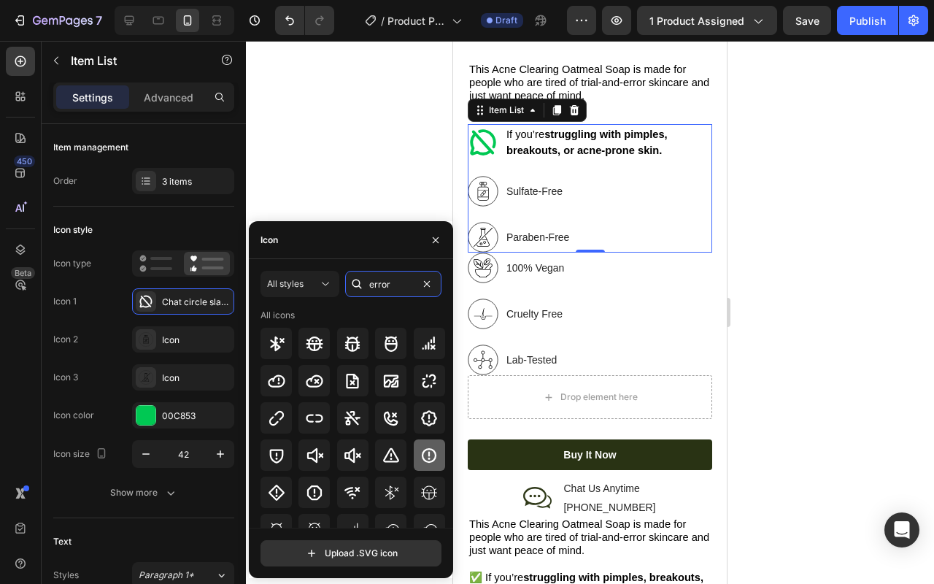
type input "error"
click at [415, 456] on div at bounding box center [429, 454] width 31 height 31
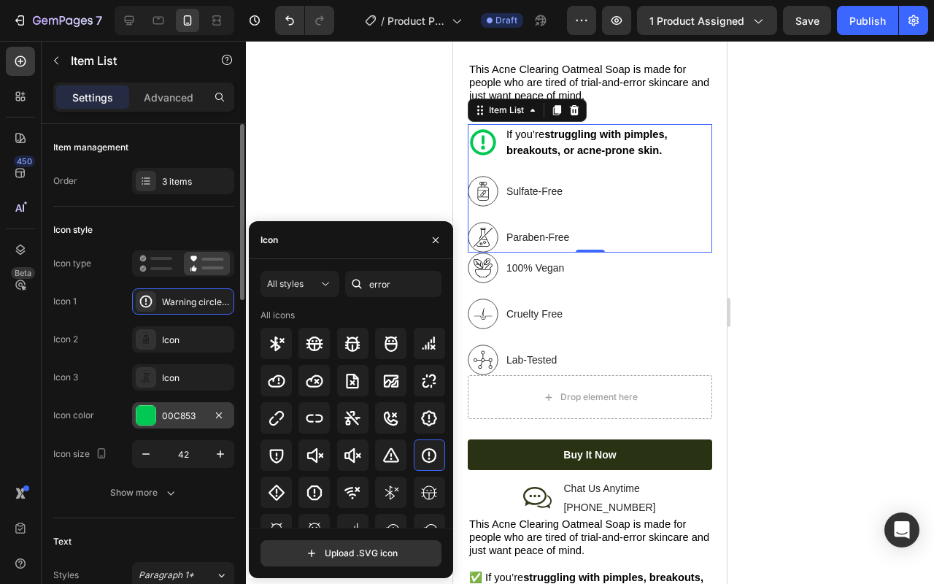
click at [142, 417] on div at bounding box center [146, 415] width 19 height 19
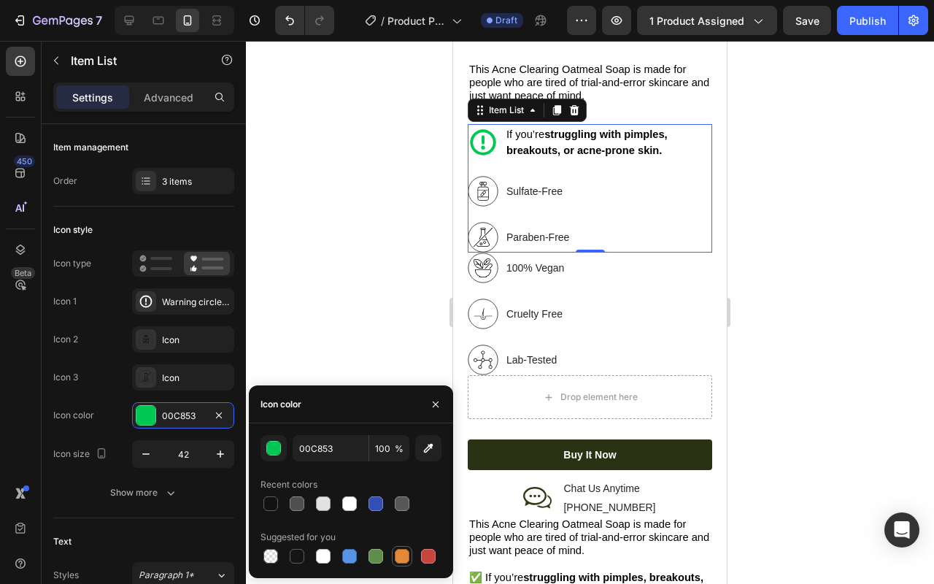
click at [406, 559] on div at bounding box center [402, 556] width 15 height 15
click at [423, 558] on div at bounding box center [428, 556] width 15 height 15
click at [403, 558] on div at bounding box center [402, 556] width 15 height 15
type input "E4893A"
click at [472, 188] on icon at bounding box center [483, 191] width 31 height 31
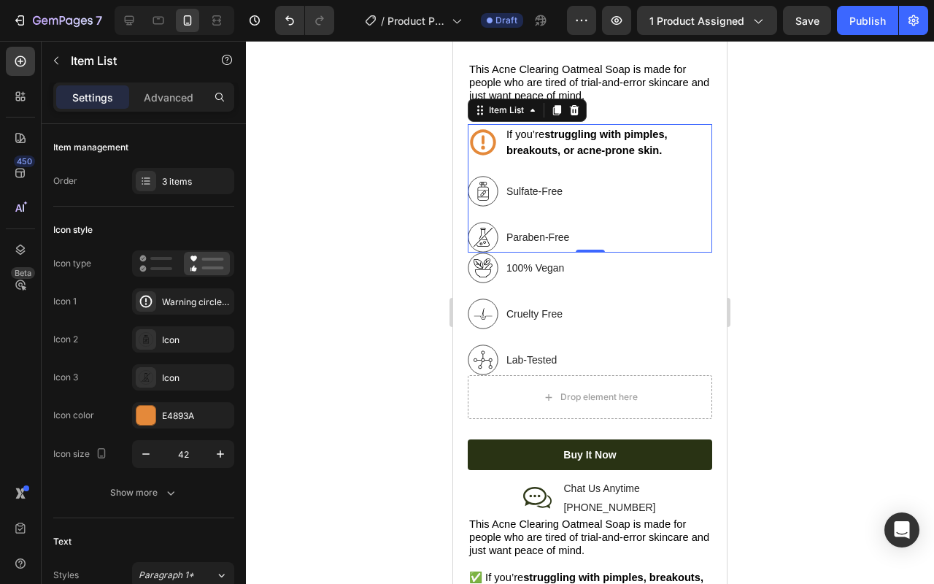
click at [479, 185] on icon at bounding box center [483, 191] width 31 height 31
click at [485, 183] on icon at bounding box center [483, 192] width 11 height 18
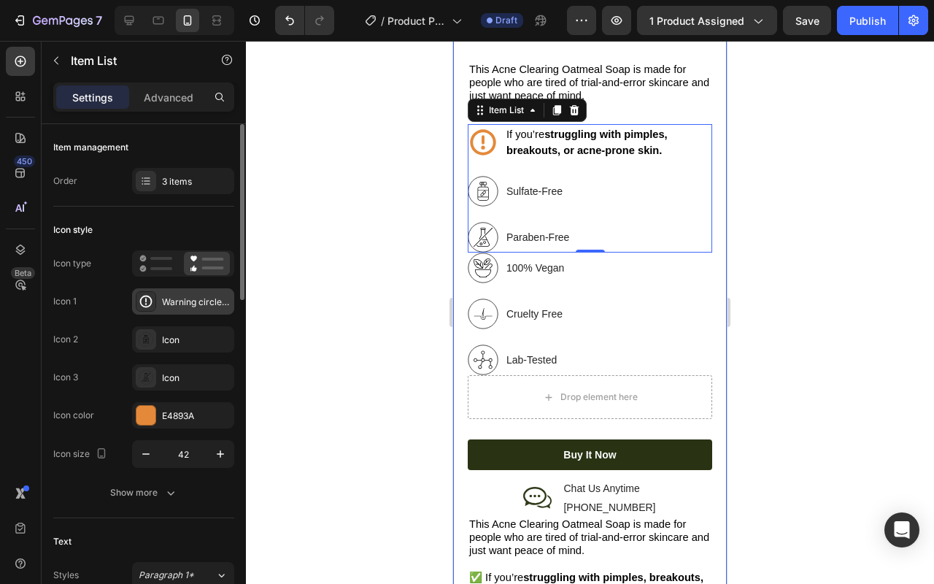
click at [206, 305] on div "Warning circle bold" at bounding box center [196, 302] width 69 height 13
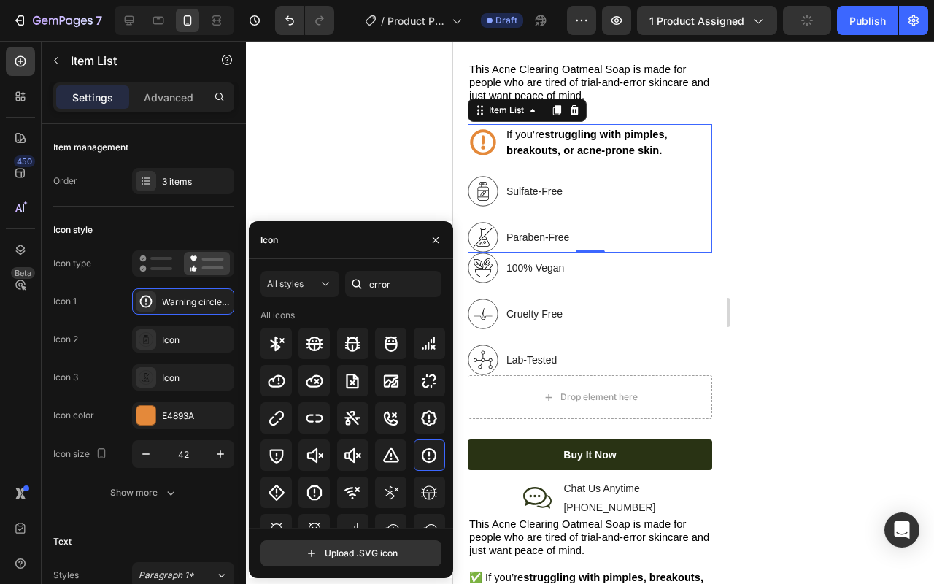
click at [865, 314] on div at bounding box center [590, 312] width 688 height 543
click at [865, 315] on div at bounding box center [590, 312] width 688 height 543
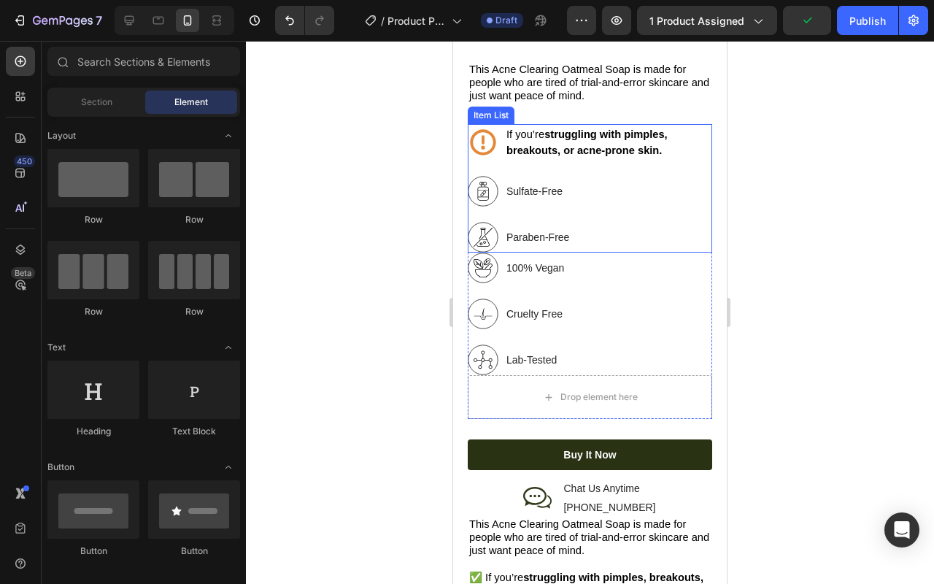
click at [610, 184] on p "Sulfate-Free" at bounding box center [609, 191] width 204 height 15
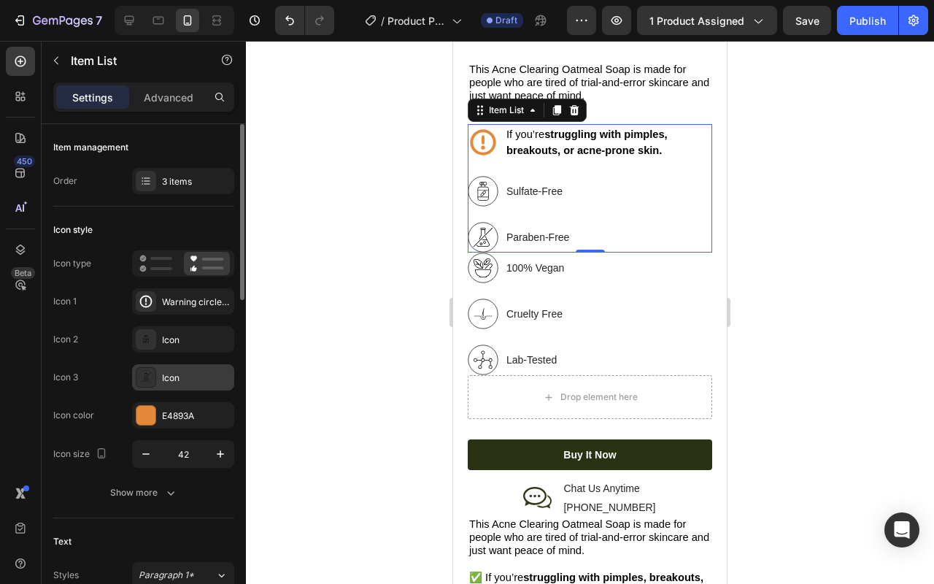
click at [147, 380] on icon at bounding box center [146, 377] width 15 height 15
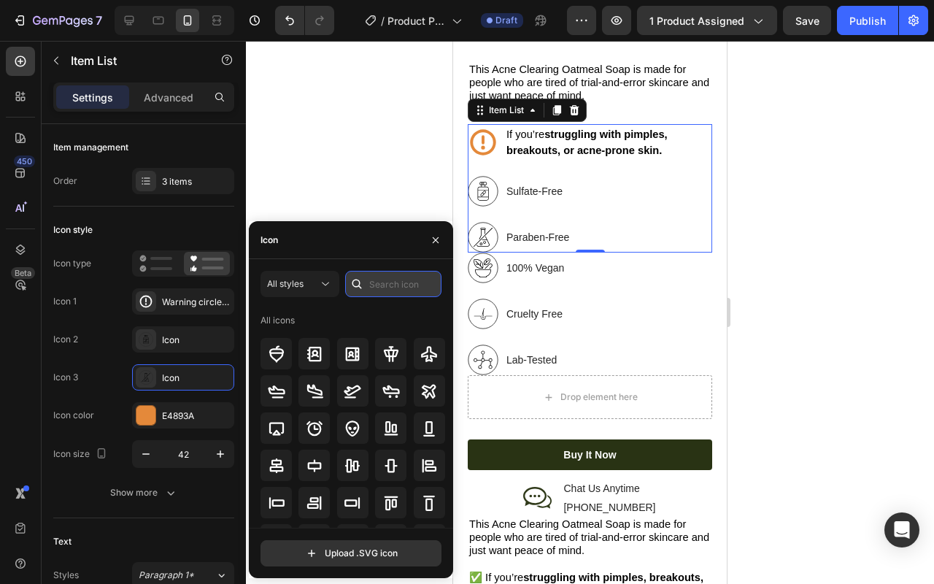
click at [394, 280] on input "text" at bounding box center [393, 284] width 96 height 26
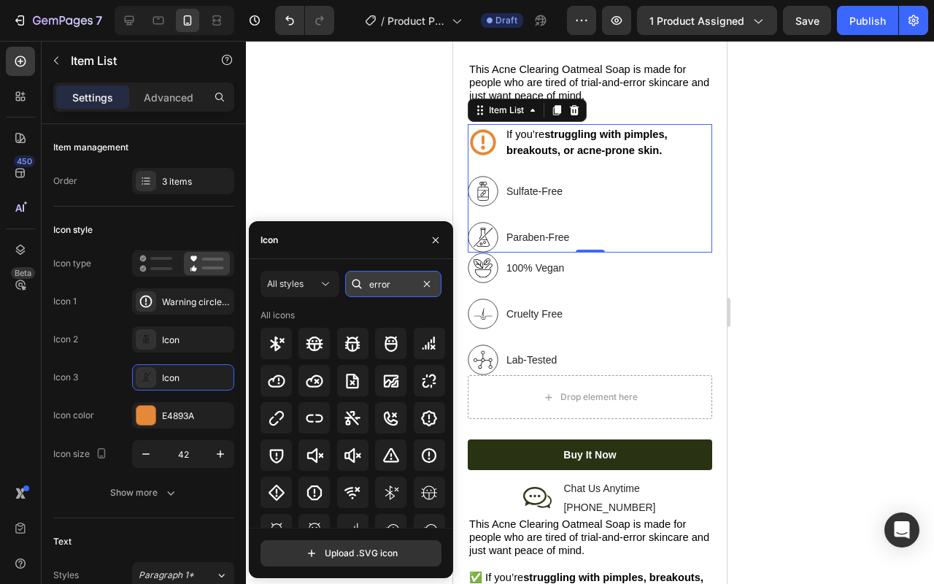
type input "error"
click at [433, 457] on icon at bounding box center [429, 456] width 18 height 18
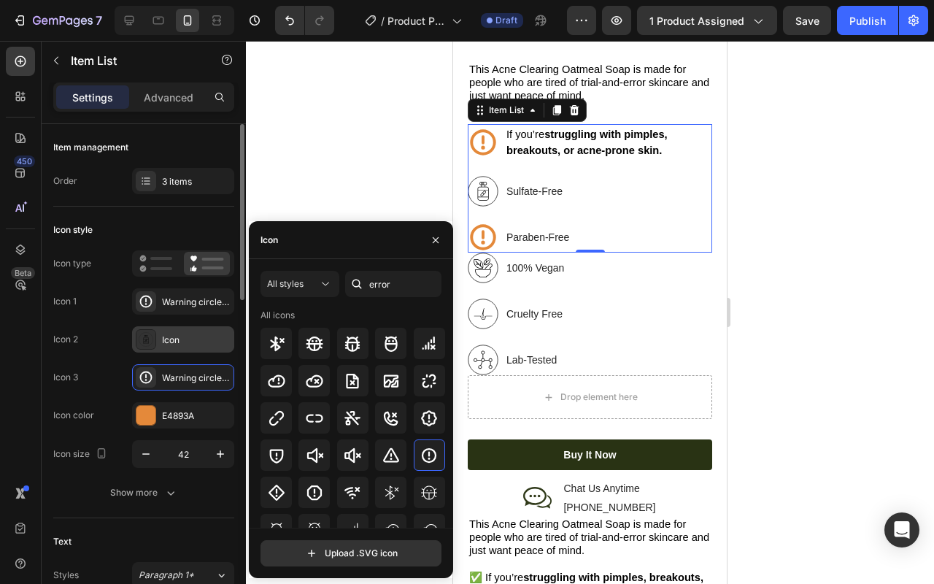
click at [186, 334] on div "Icon" at bounding box center [196, 340] width 69 height 13
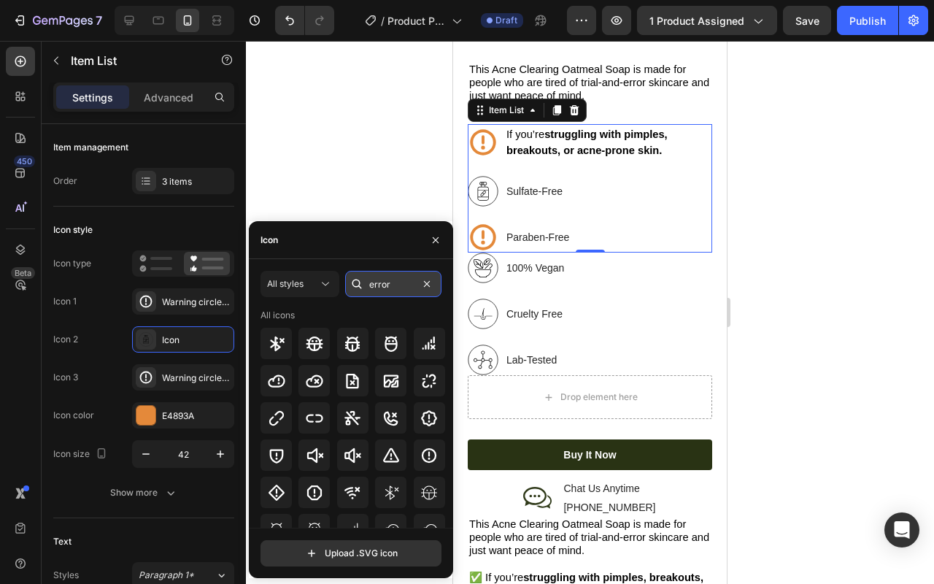
click at [406, 286] on input "error" at bounding box center [393, 284] width 96 height 26
click at [433, 445] on div at bounding box center [429, 454] width 31 height 31
click at [742, 331] on div at bounding box center [590, 312] width 688 height 543
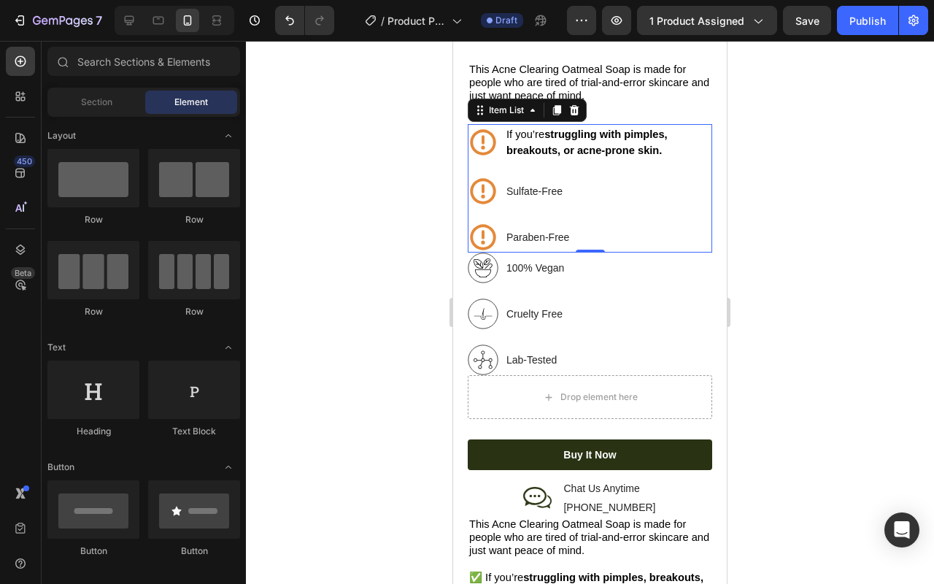
click at [742, 331] on div at bounding box center [590, 312] width 688 height 543
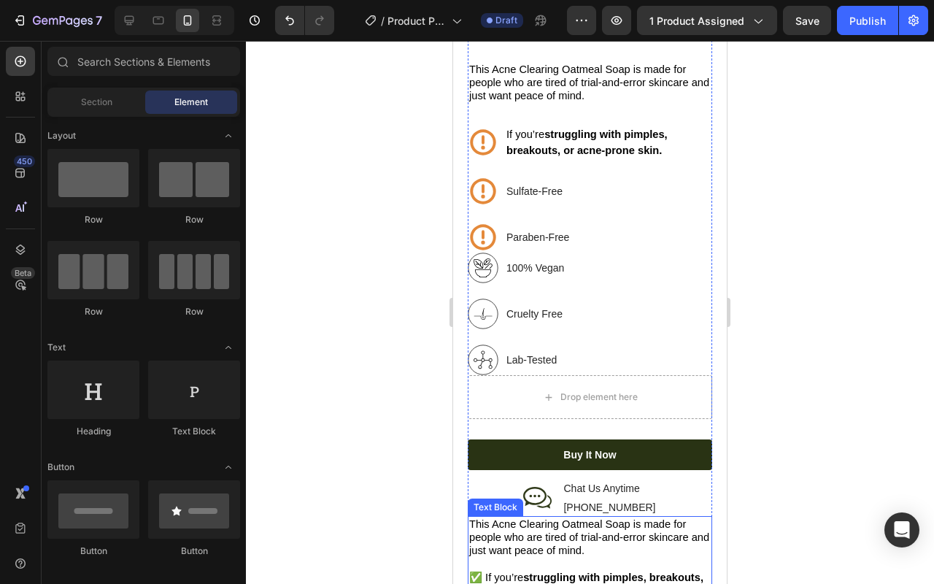
scroll to position [1937, 0]
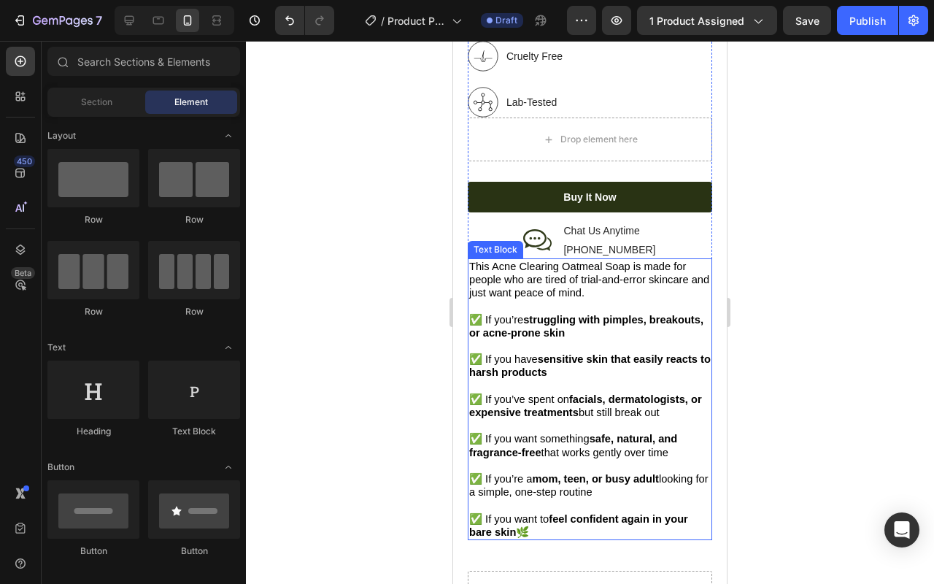
click at [544, 332] on strong "struggling with pimples, breakouts, or acne-prone skin" at bounding box center [586, 326] width 234 height 25
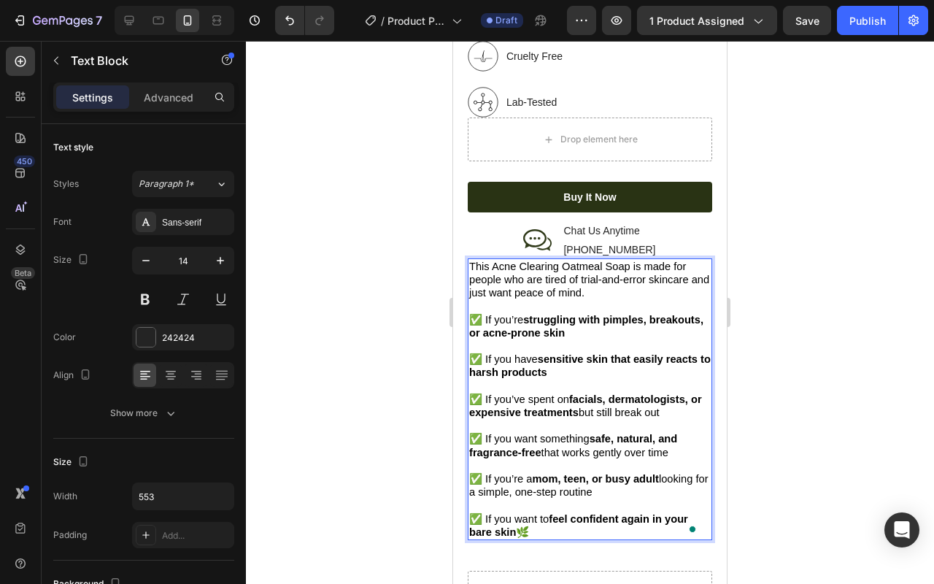
click at [535, 353] on span "✅ If you have sensitive skin that easily reacts to harsh products" at bounding box center [590, 365] width 242 height 25
click at [534, 353] on span "✅ If you have sensitive skin that easily reacts to harsh products" at bounding box center [590, 365] width 242 height 25
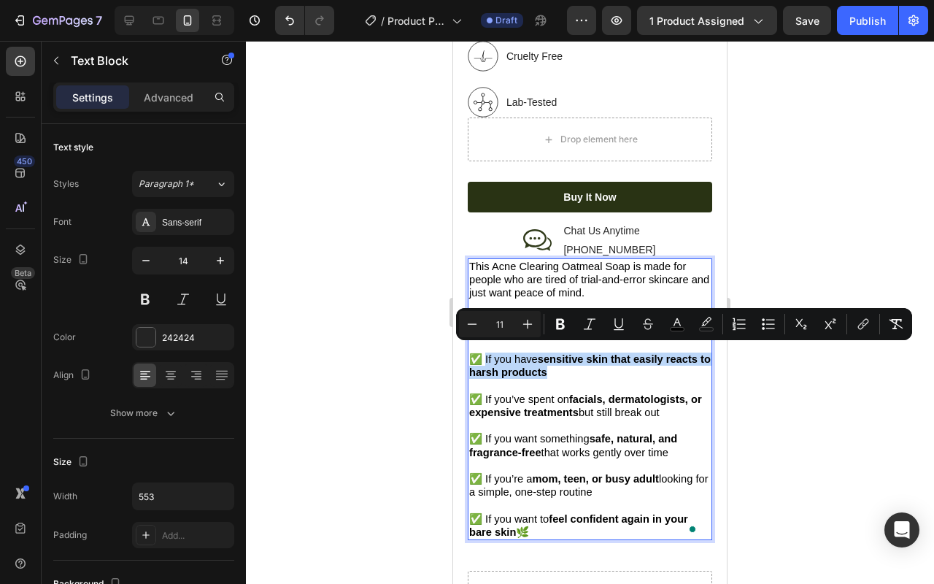
drag, startPoint x: 483, startPoint y: 353, endPoint x: 580, endPoint y: 370, distance: 98.5
click at [580, 370] on p "✅ If you have sensitive skin that easily reacts to harsh products" at bounding box center [590, 359] width 242 height 40
copy span "If you have sensitive skin that easily reacts to harsh products"
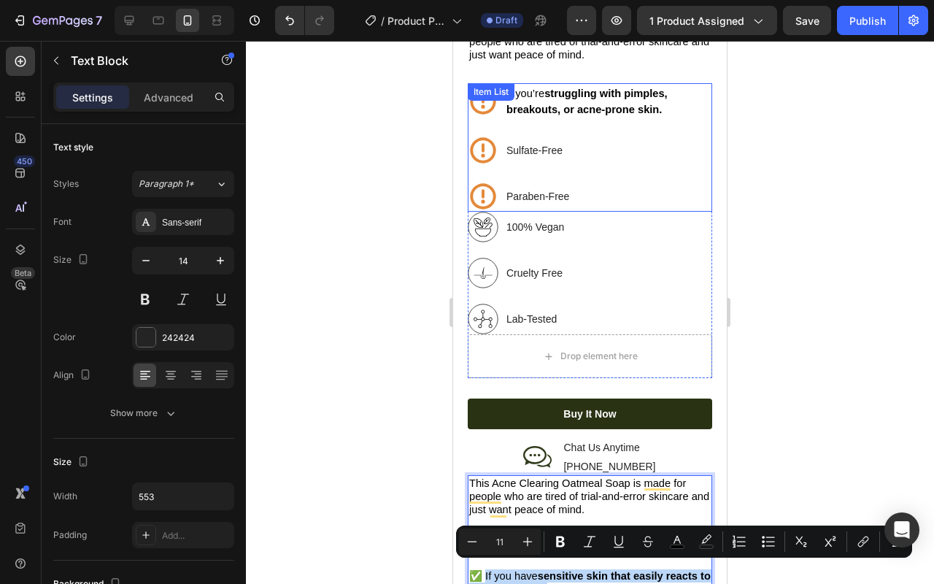
scroll to position [1719, 0]
click at [534, 150] on p "Sulfate-Free" at bounding box center [609, 151] width 204 height 15
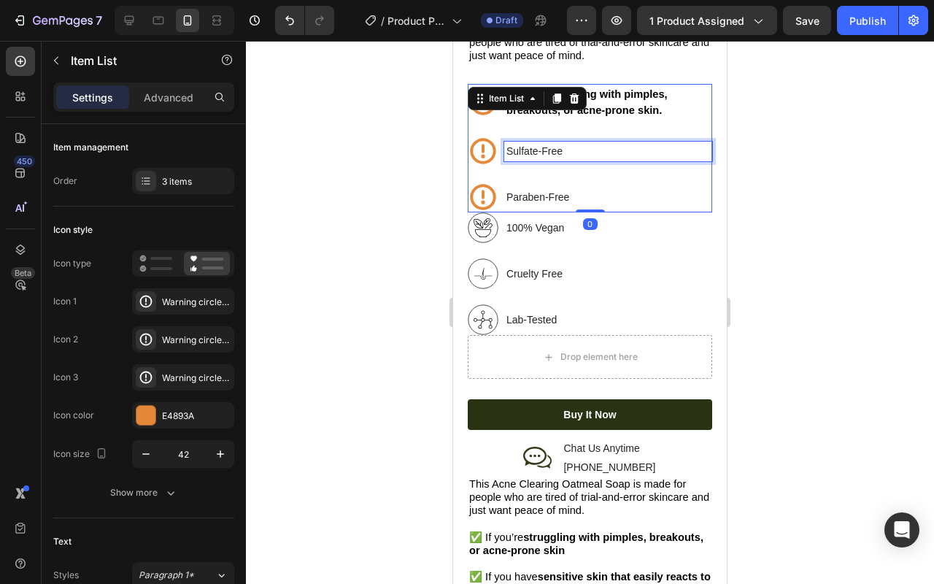
click at [534, 150] on p "Sulfate-Free" at bounding box center [609, 151] width 204 height 15
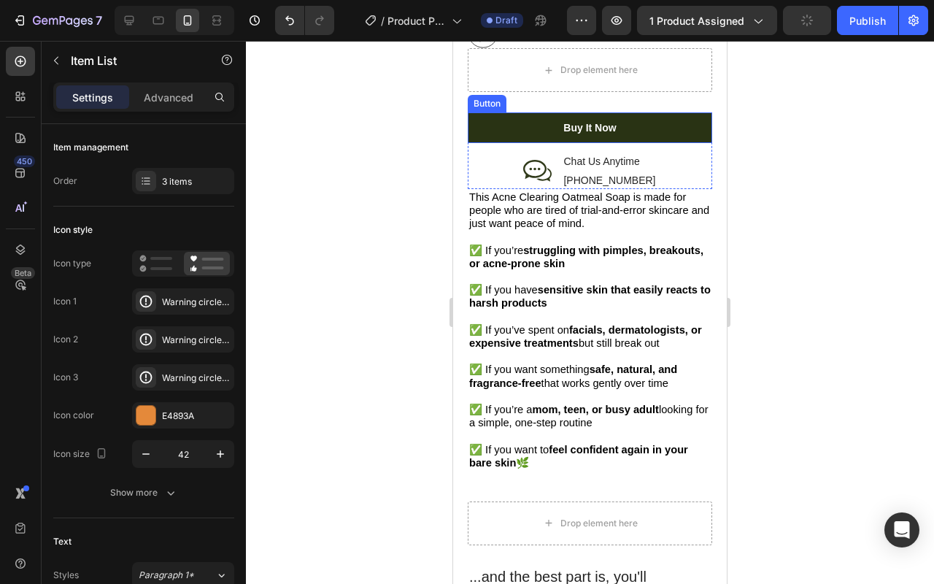
scroll to position [2026, 0]
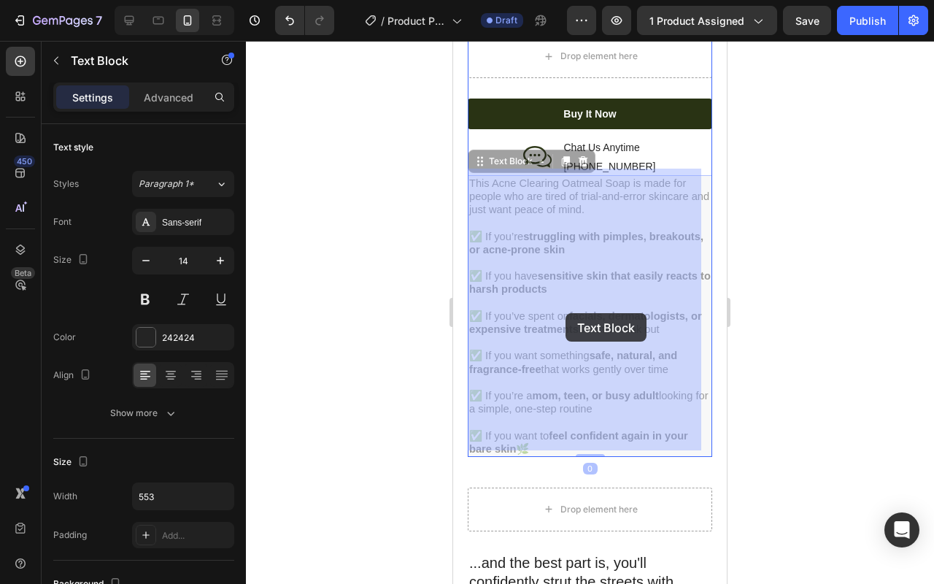
drag, startPoint x: 485, startPoint y: 309, endPoint x: 609, endPoint y: 323, distance: 124.9
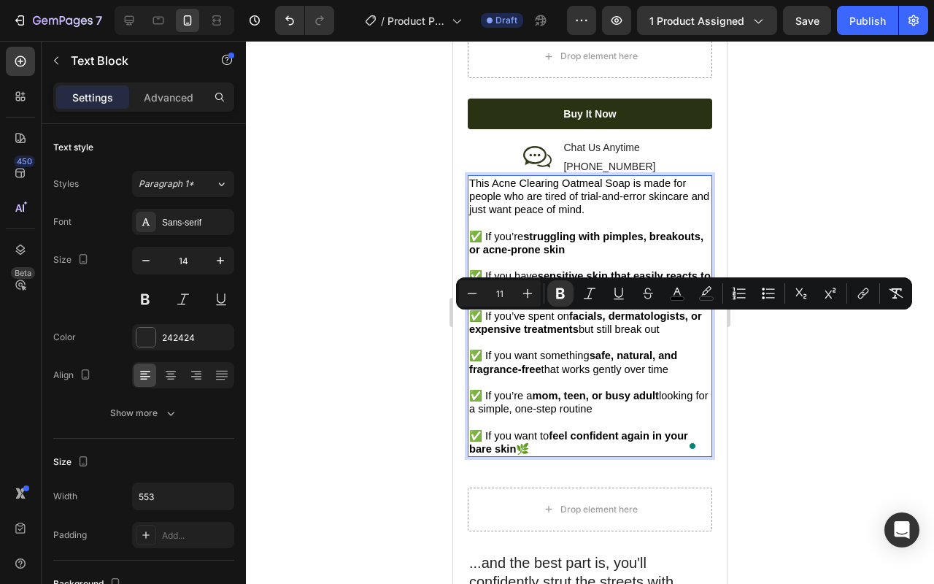
click at [493, 312] on span "✅ If you’ve spent on facials, dermatologists, or expensive treatments but still…" at bounding box center [585, 322] width 233 height 25
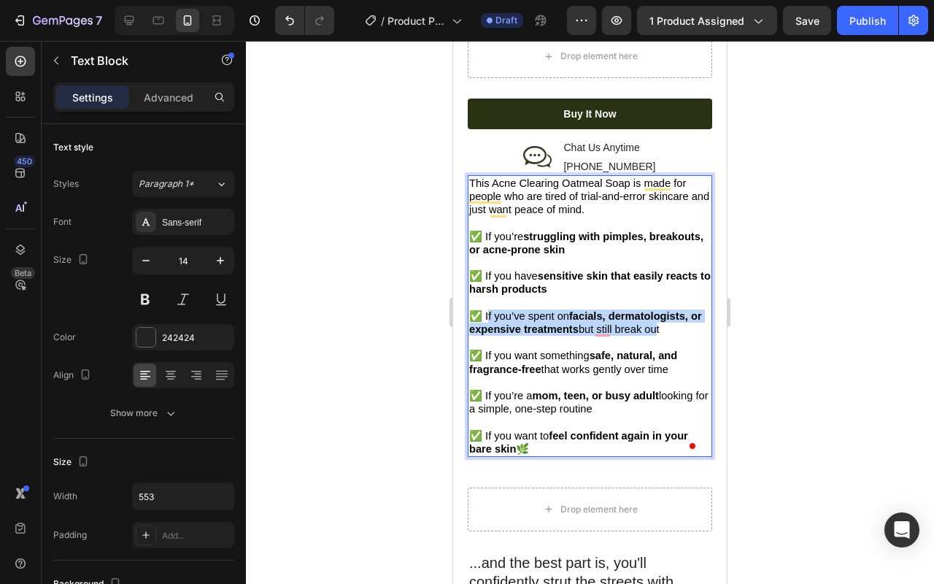
drag, startPoint x: 485, startPoint y: 310, endPoint x: 683, endPoint y: 333, distance: 199.2
click at [670, 327] on span "✅ If you’ve spent on facials, dermatologists, or expensive treatments but still…" at bounding box center [585, 322] width 233 height 25
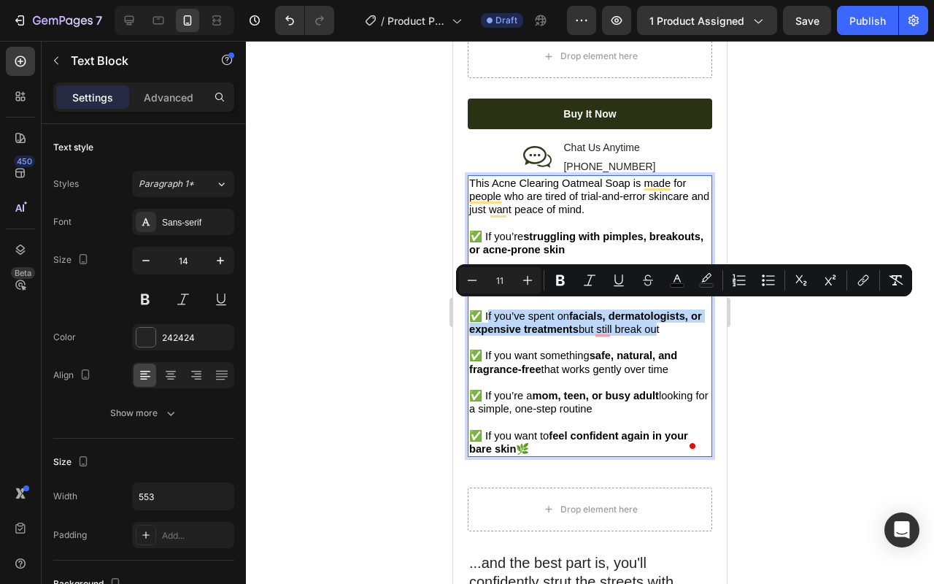
drag, startPoint x: 685, startPoint y: 327, endPoint x: 483, endPoint y: 314, distance: 203.4
click at [483, 314] on p "✅ If you’ve spent on facials, dermatologists, or expensive treatments but still…" at bounding box center [590, 316] width 242 height 40
copy span "If you’ve spent on facials, dermatologists, or expensive treatments but still b…"
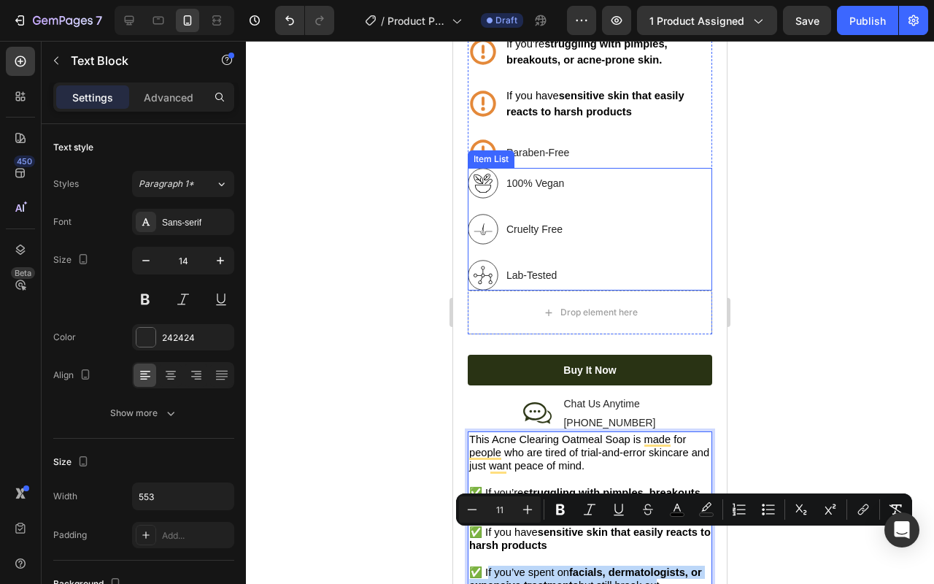
scroll to position [1770, 0]
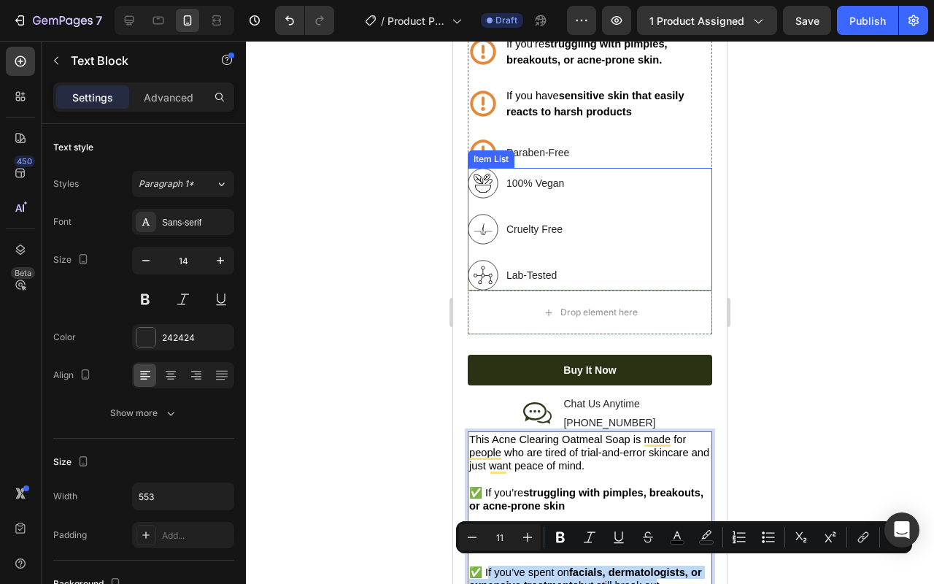
click at [523, 176] on p "100% Vegan" at bounding box center [536, 183] width 58 height 15
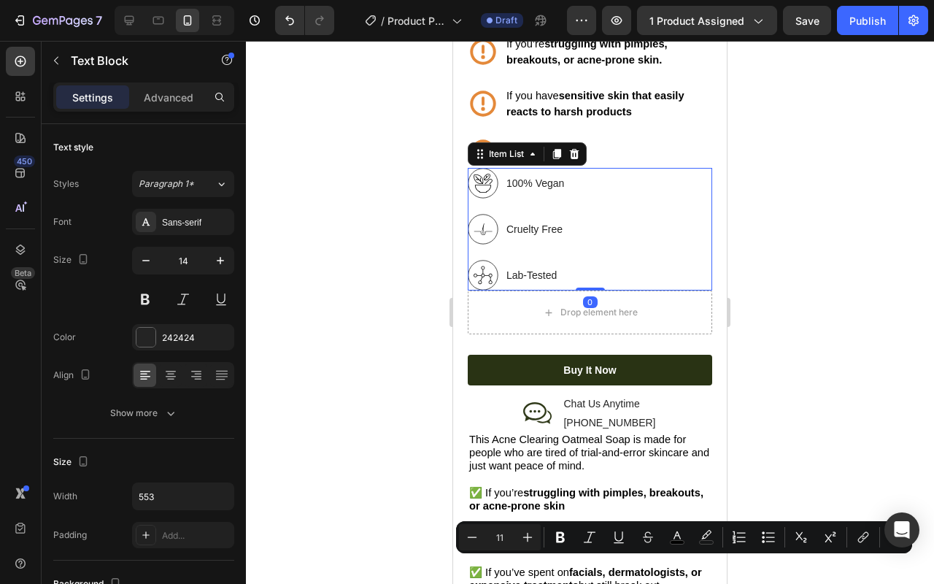
click at [523, 176] on p "100% Vegan" at bounding box center [536, 183] width 58 height 15
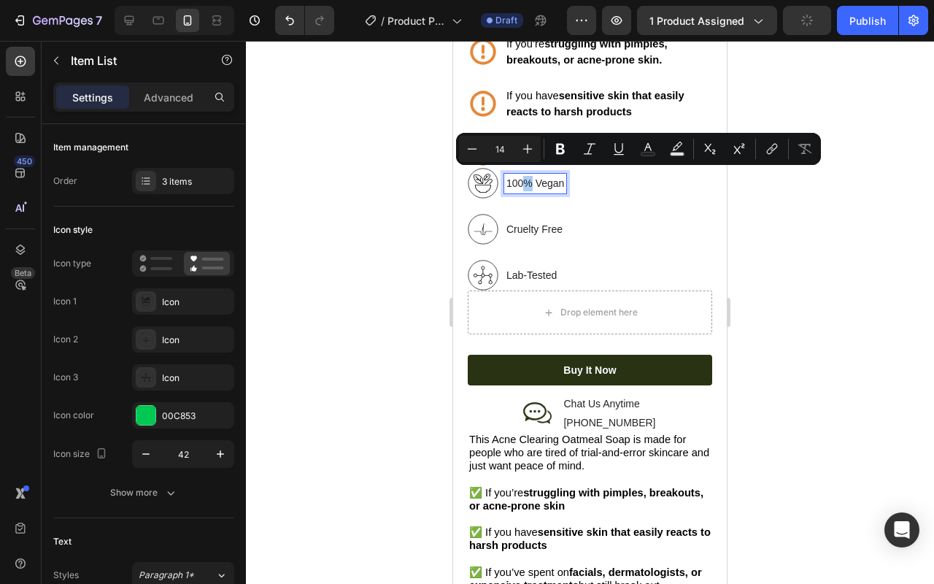
click at [779, 178] on div at bounding box center [590, 312] width 688 height 543
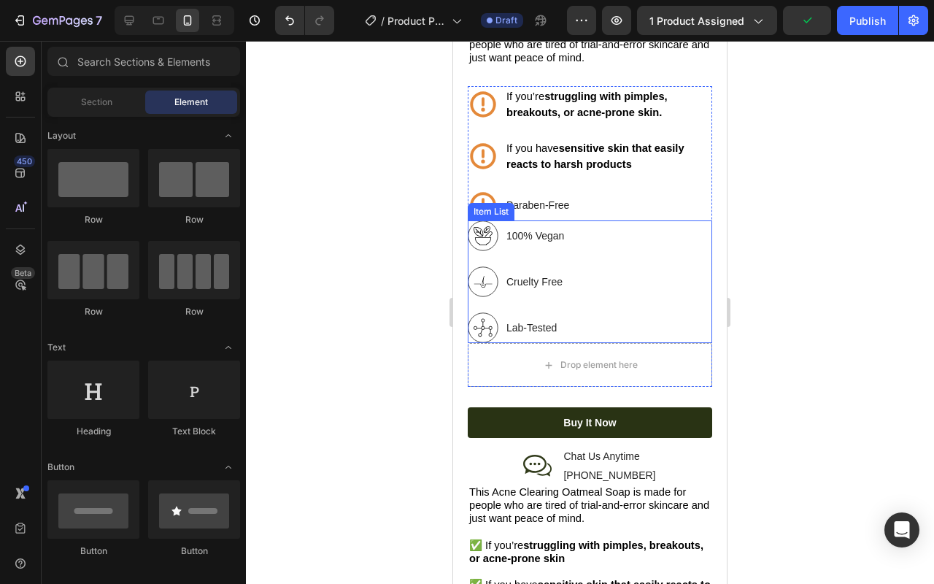
scroll to position [1717, 0]
click at [526, 244] on div "100% Vegan" at bounding box center [517, 235] width 99 height 31
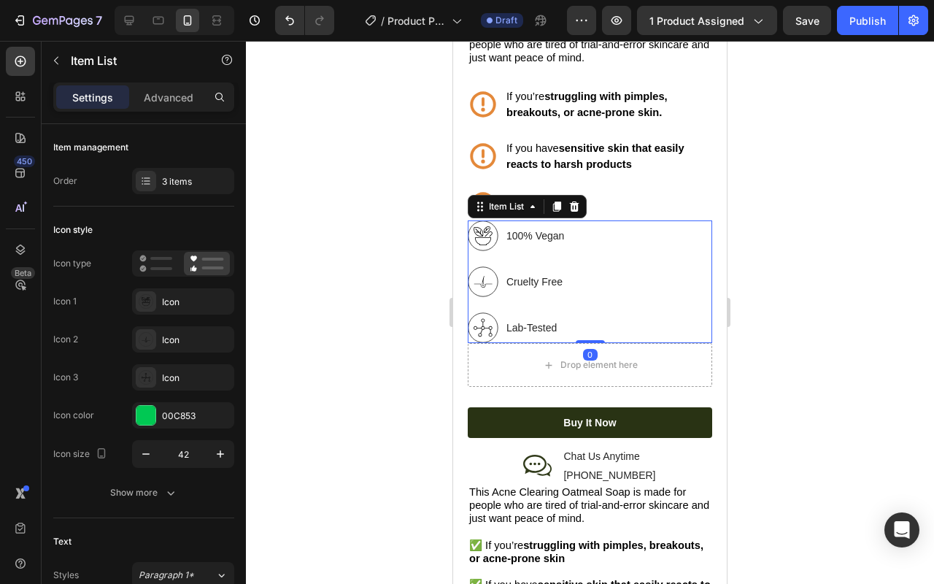
click at [794, 283] on div at bounding box center [590, 312] width 688 height 543
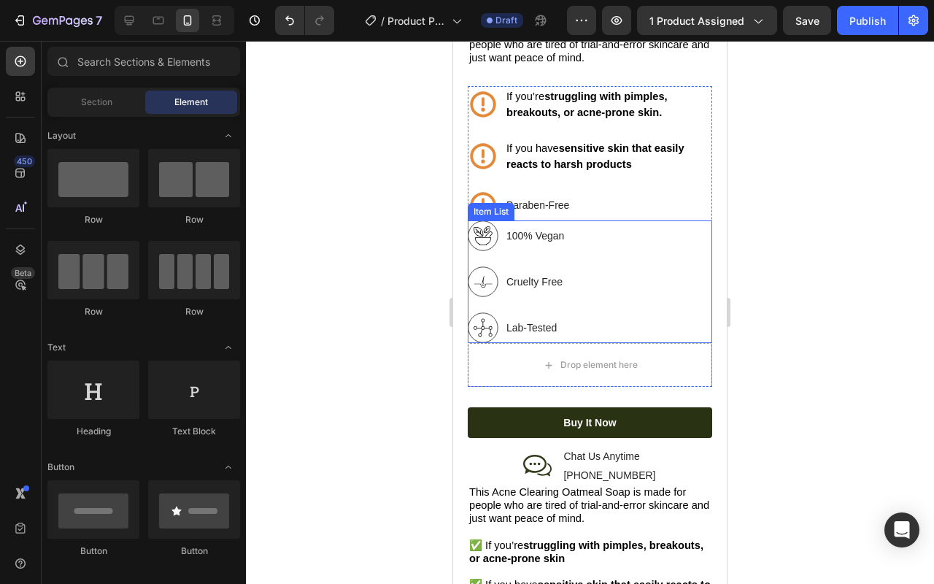
click at [496, 210] on div "Item List" at bounding box center [491, 212] width 47 height 18
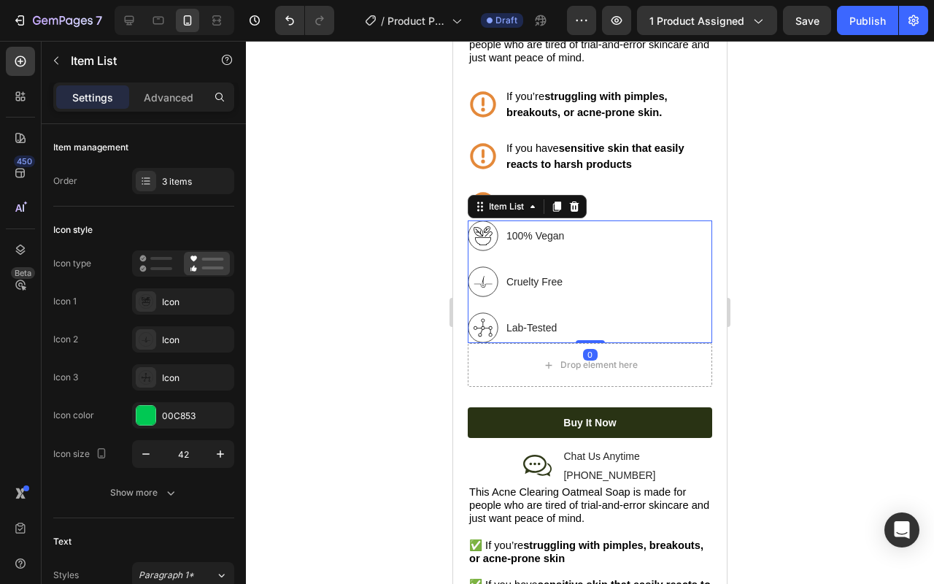
click at [586, 202] on div "Item List" at bounding box center [527, 206] width 119 height 23
click at [575, 201] on icon at bounding box center [574, 206] width 9 height 10
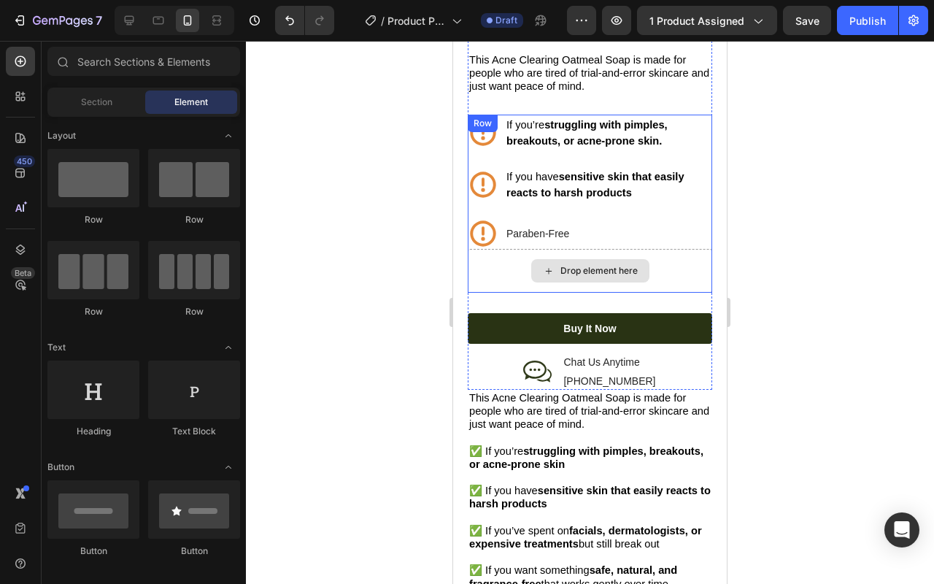
scroll to position [1674, 0]
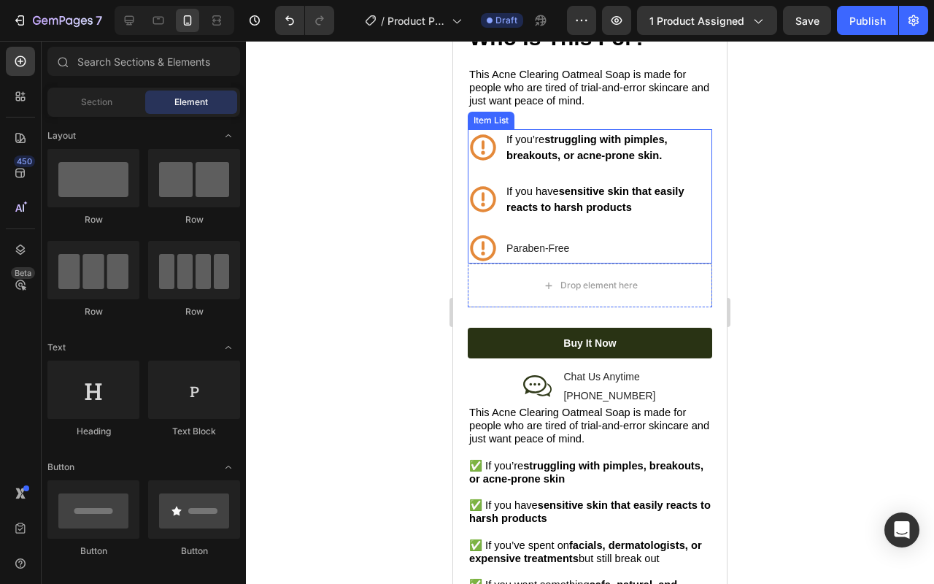
click at [596, 134] on strong "struggling with pimples, breakouts, or acne-prone skin." at bounding box center [587, 148] width 161 height 28
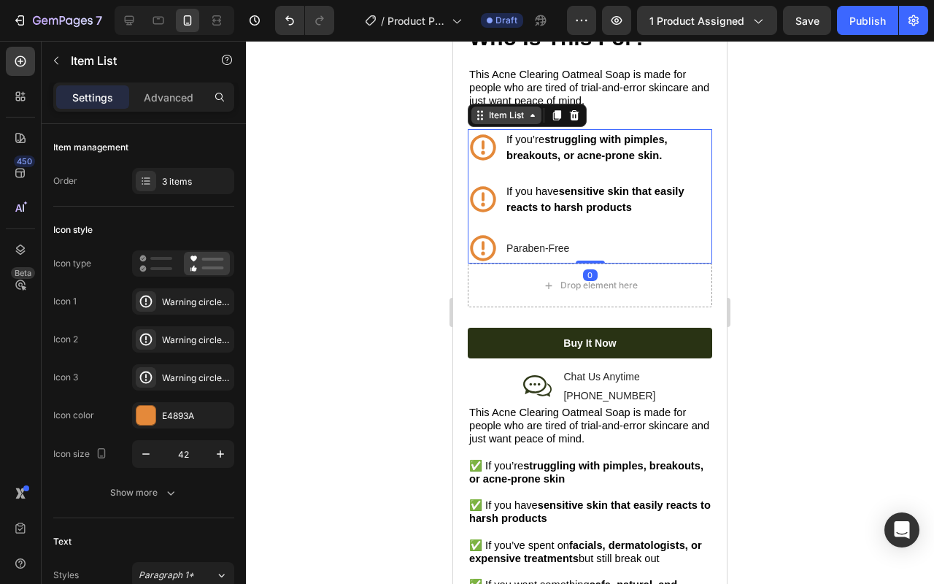
click at [515, 112] on div "Item List" at bounding box center [506, 115] width 41 height 13
drag, startPoint x: 556, startPoint y: 111, endPoint x: 564, endPoint y: 119, distance: 11.4
click at [556, 110] on icon at bounding box center [557, 115] width 8 height 10
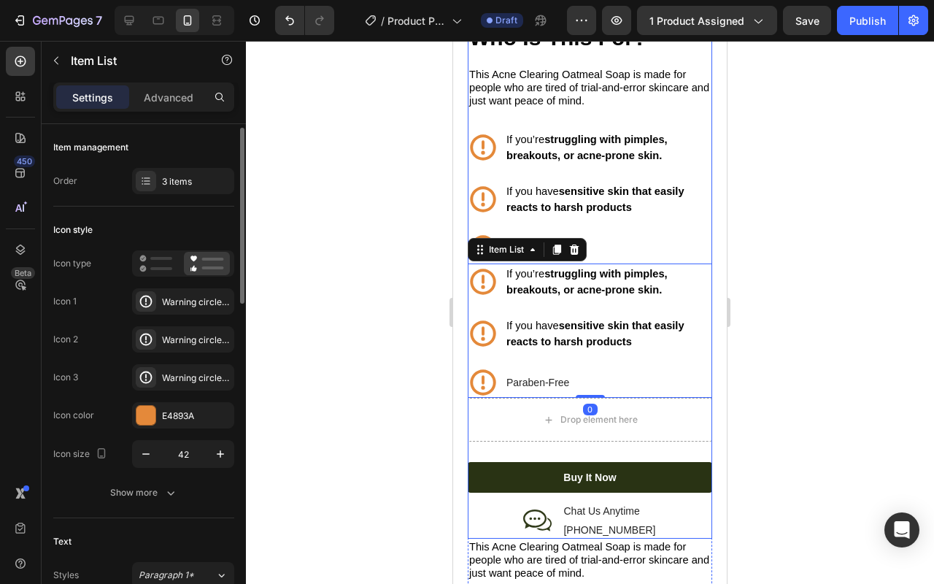
scroll to position [3, 0]
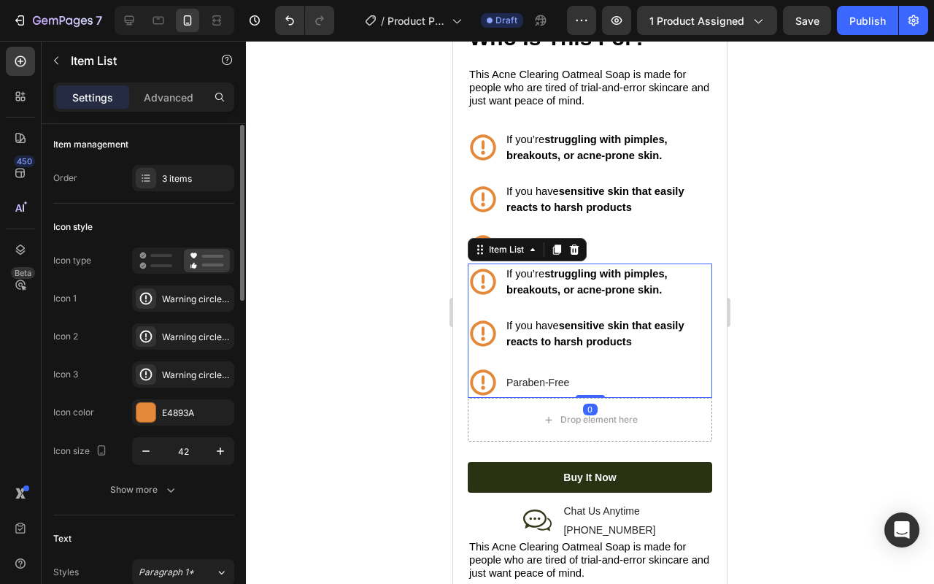
click at [592, 277] on strong "struggling with pimples, breakouts, or acne-prone skin." at bounding box center [587, 282] width 161 height 28
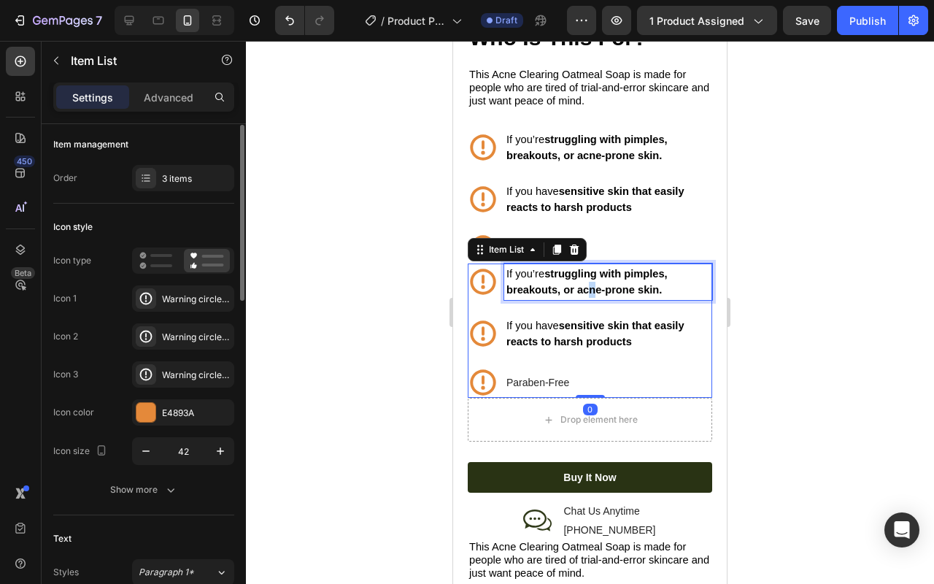
click at [592, 277] on strong "struggling with pimples, breakouts, or acne-prone skin." at bounding box center [587, 282] width 161 height 28
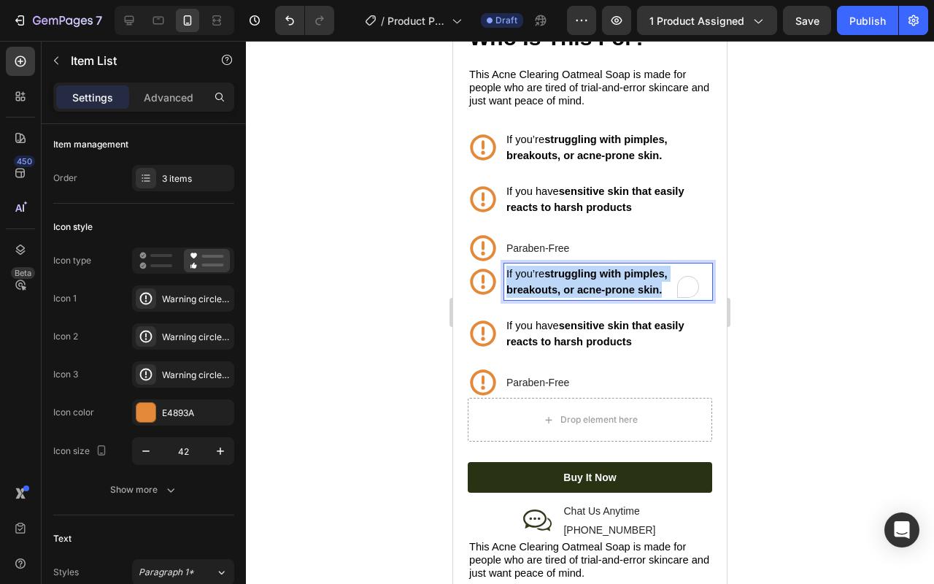
click at [592, 277] on strong "struggling with pimples, breakouts, or acne-prone skin." at bounding box center [587, 282] width 161 height 28
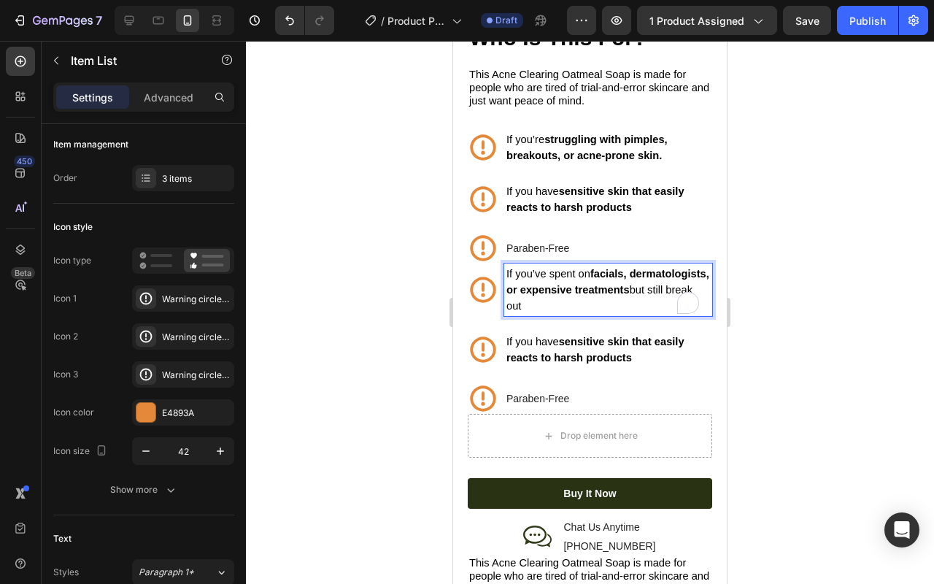
click at [751, 314] on div at bounding box center [590, 312] width 688 height 543
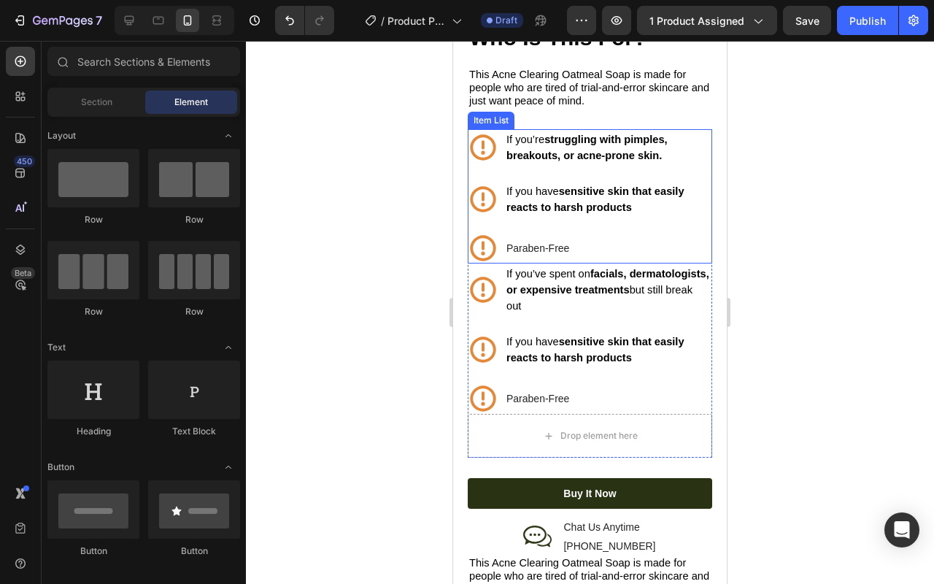
click at [551, 241] on p "Paraben-Free" at bounding box center [609, 248] width 204 height 15
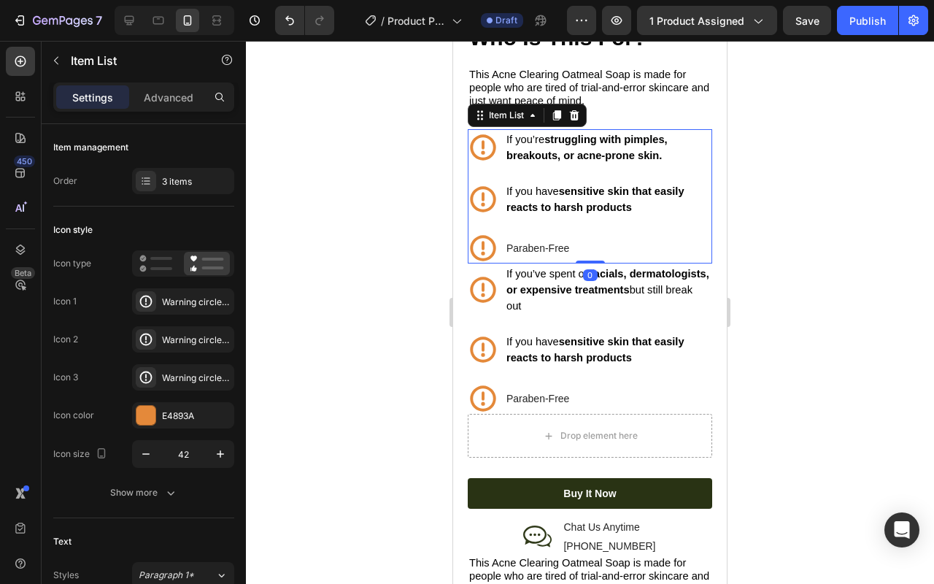
click at [758, 253] on div at bounding box center [590, 312] width 688 height 543
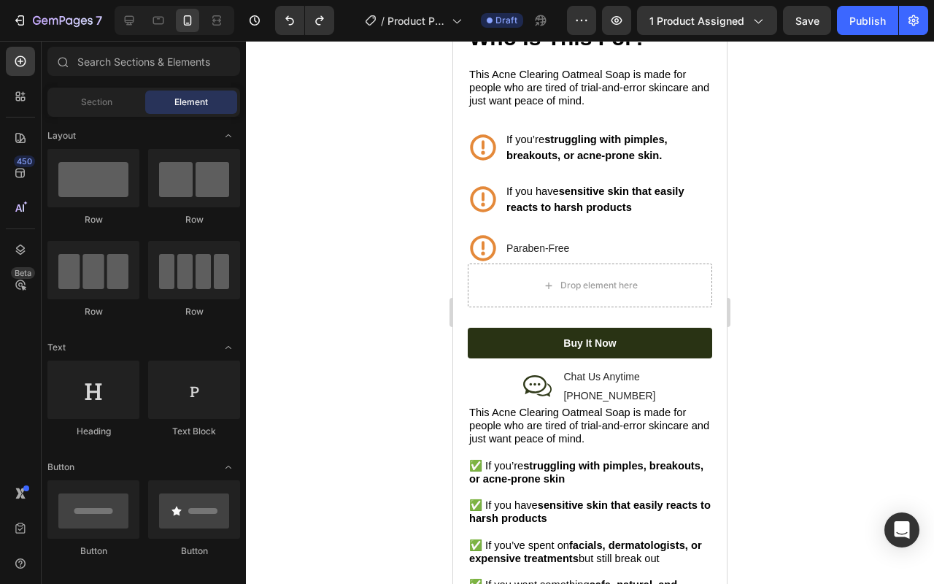
click at [782, 256] on div at bounding box center [590, 312] width 688 height 543
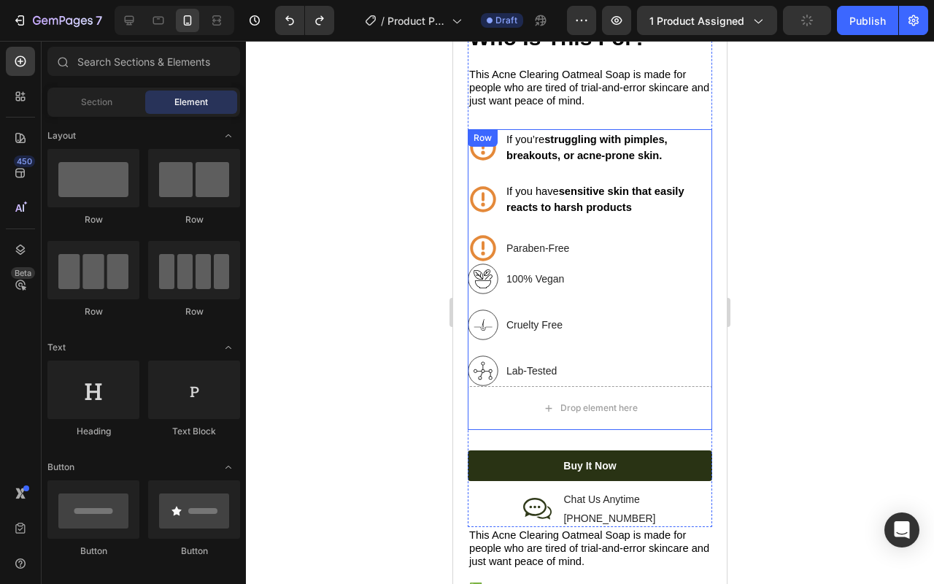
scroll to position [1902, 0]
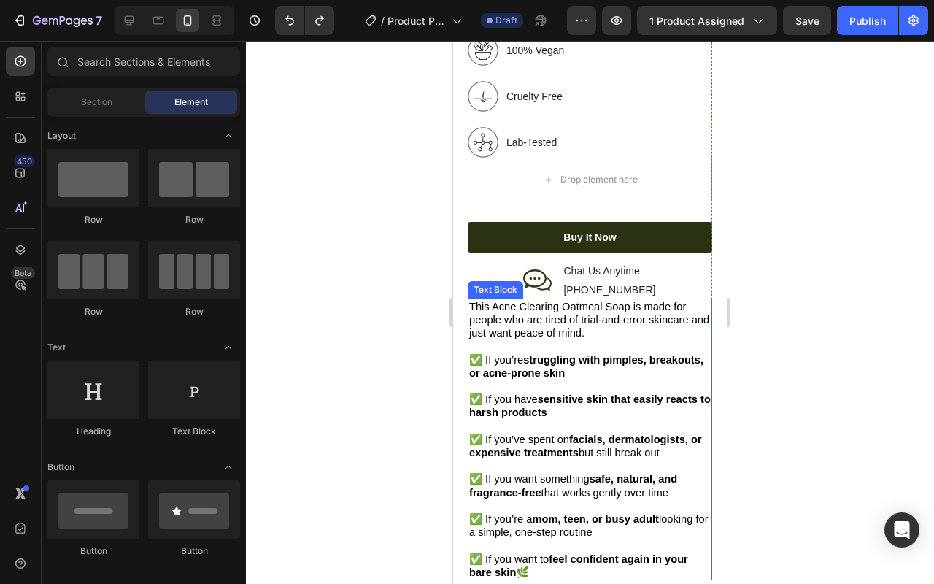
click at [578, 404] on p "✅ If you have sensitive skin that easily reacts to harsh products" at bounding box center [590, 400] width 242 height 40
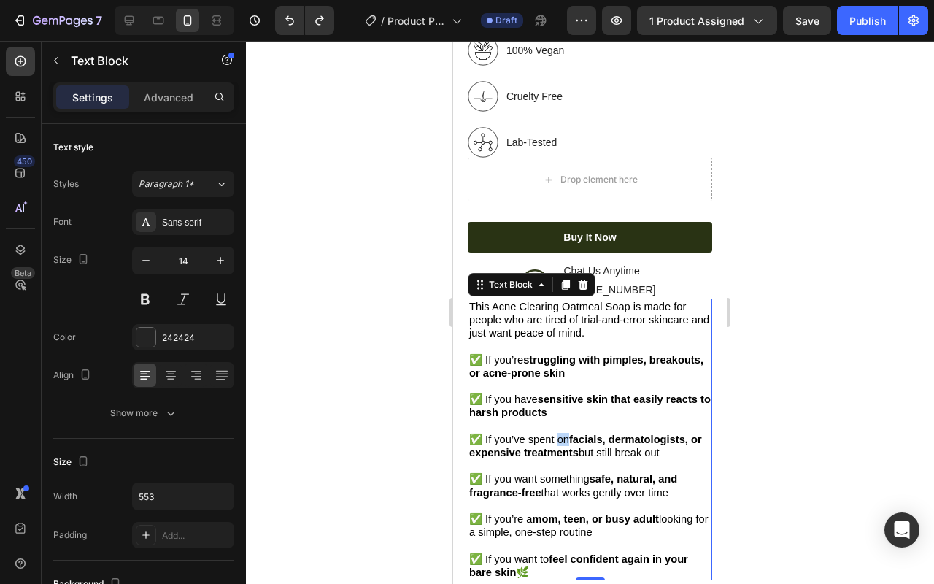
click at [556, 438] on span "✅ If you’ve spent on facials, dermatologists, or expensive treatments but still…" at bounding box center [585, 446] width 233 height 25
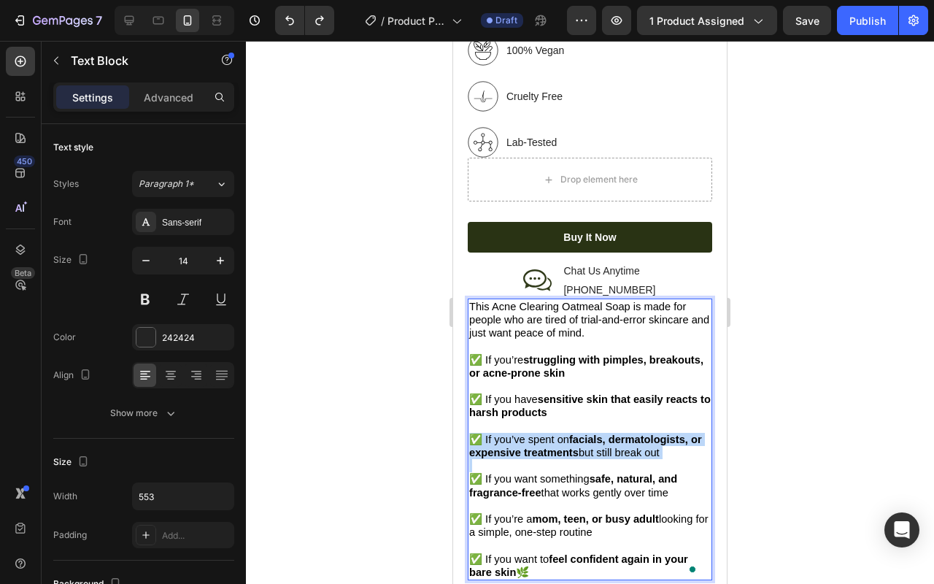
click at [556, 438] on span "✅ If you’ve spent on facials, dermatologists, or expensive treatments but still…" at bounding box center [585, 446] width 233 height 25
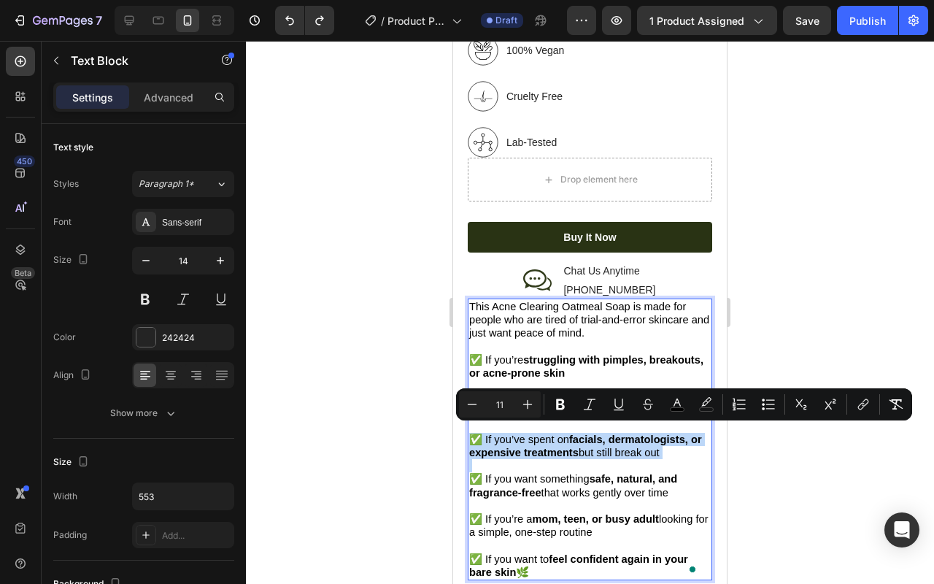
click at [515, 439] on span "✅ If you’ve spent on facials, dermatologists, or expensive treatments but still…" at bounding box center [585, 446] width 233 height 25
drag, startPoint x: 483, startPoint y: 434, endPoint x: 682, endPoint y: 451, distance: 200.0
click at [682, 451] on p "✅ If you’ve spent on facials, dermatologists, or expensive treatments but still…" at bounding box center [590, 440] width 242 height 40
copy span "If you’ve spent on facials, dermatologists, or expensive treatments but still b…"
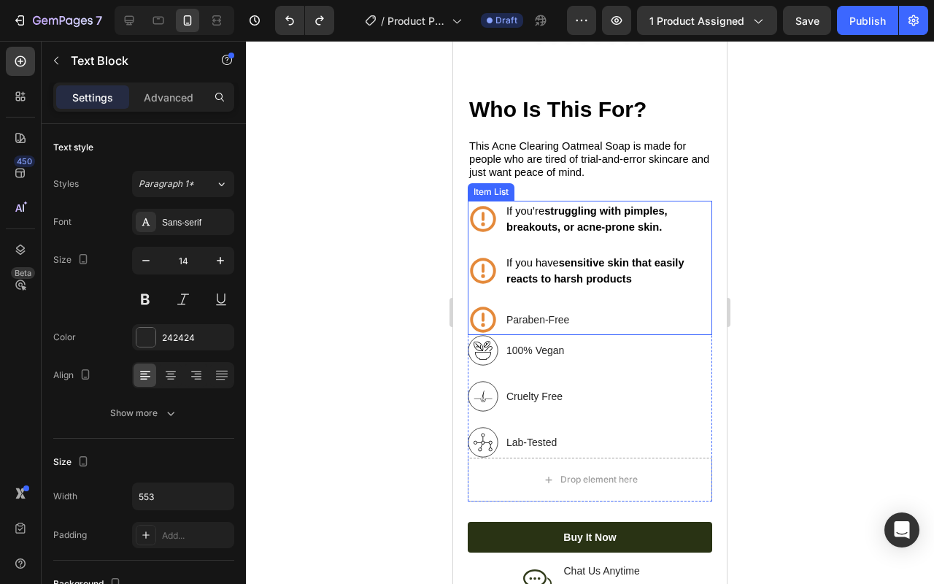
scroll to position [1602, 0]
click at [537, 304] on div "Paraben-Free" at bounding box center [590, 319] width 245 height 31
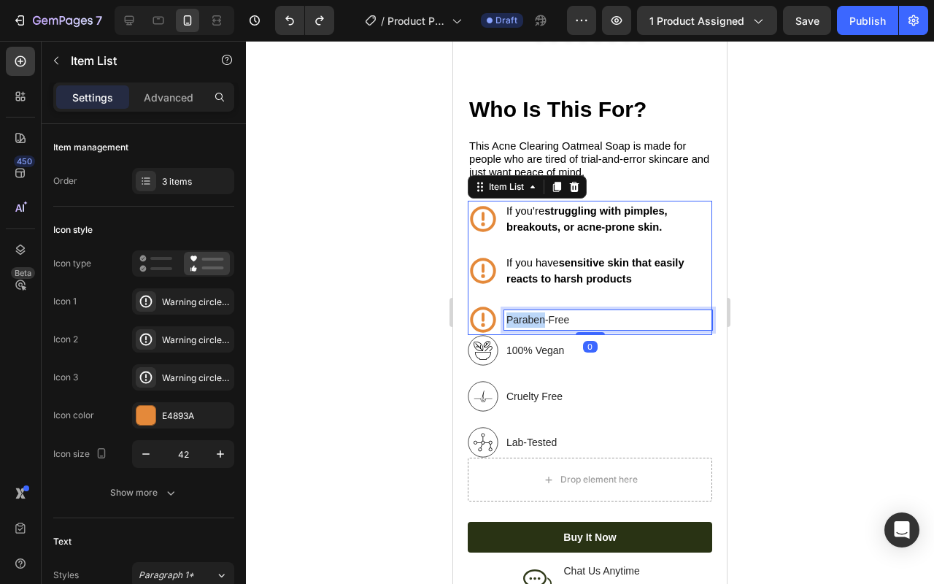
click at [536, 312] on p "Paraben-Free" at bounding box center [609, 319] width 204 height 15
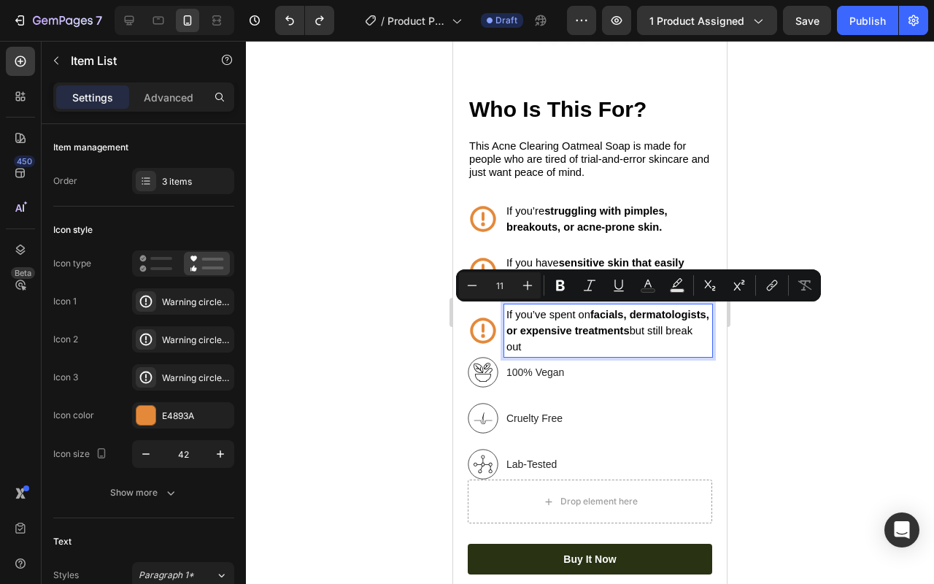
scroll to position [1597, 0]
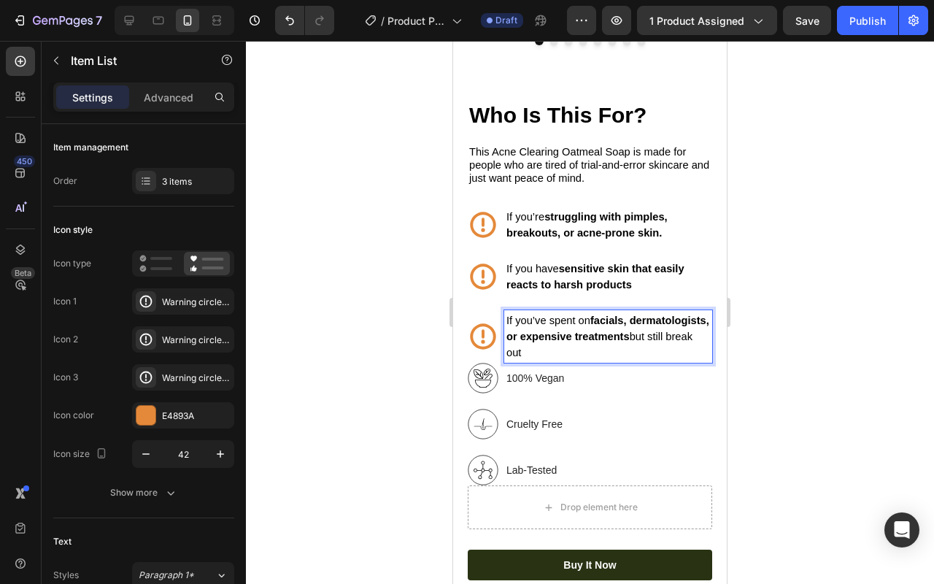
click at [772, 369] on div at bounding box center [590, 312] width 688 height 543
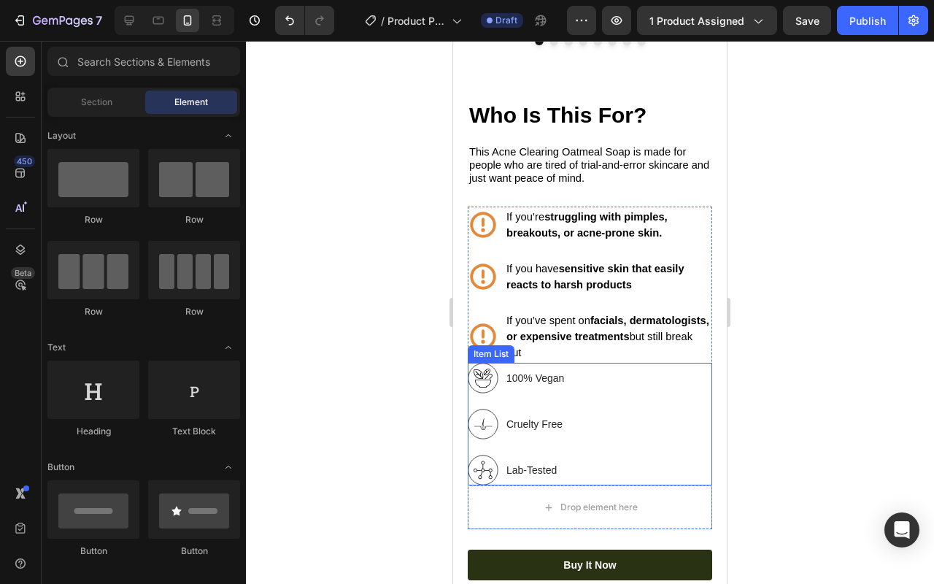
click at [491, 351] on div "Item List" at bounding box center [491, 354] width 47 height 18
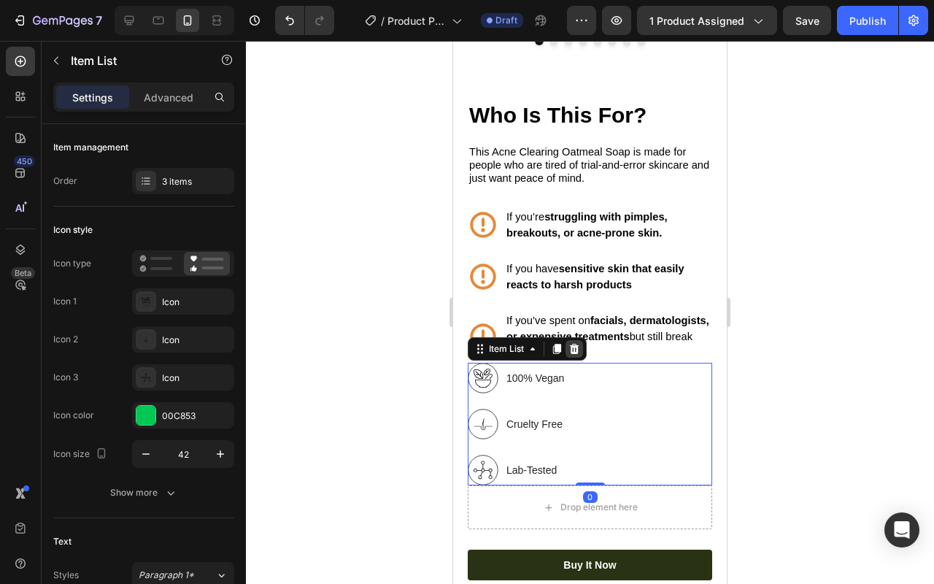
click at [572, 344] on icon at bounding box center [574, 349] width 9 height 10
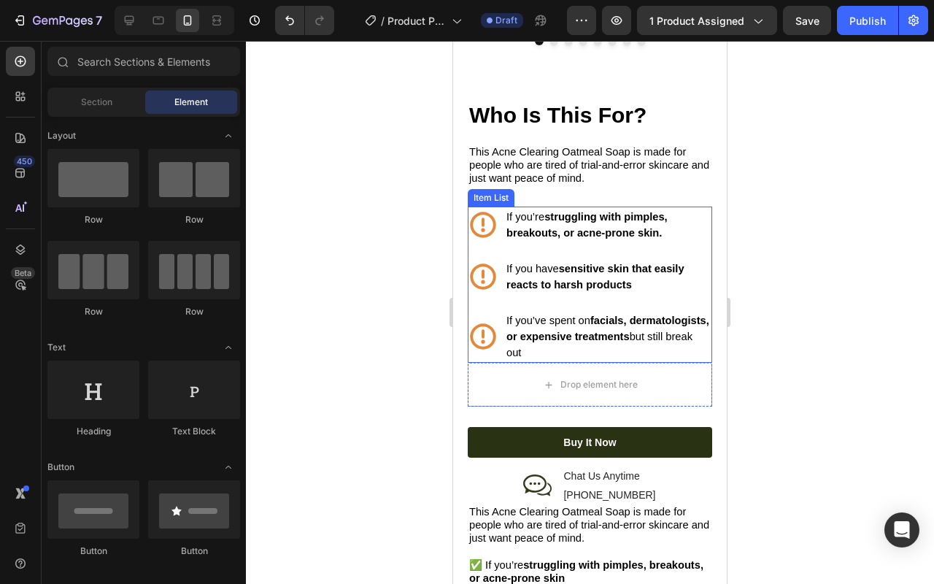
click at [496, 193] on div "Item List" at bounding box center [491, 197] width 41 height 13
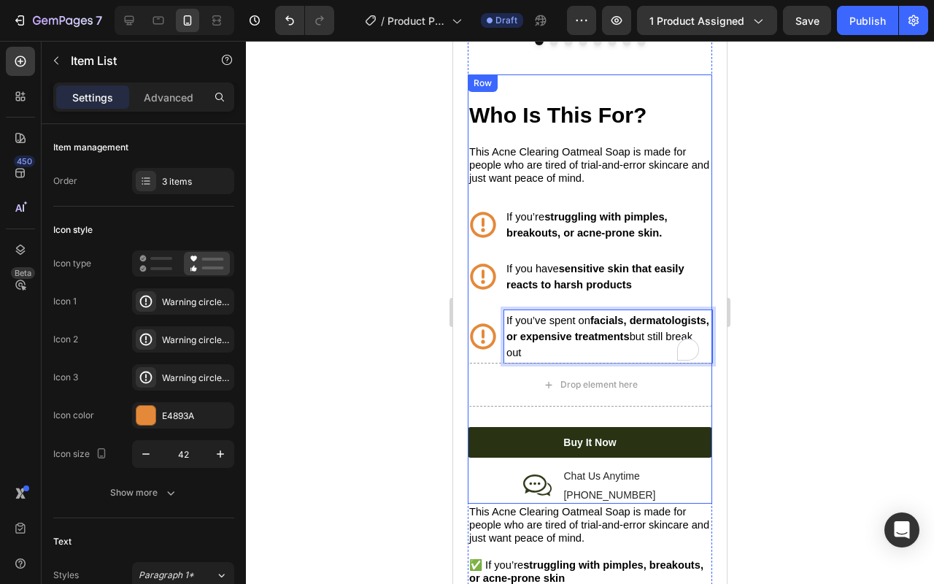
click at [499, 194] on div "⁠⁠⁠⁠⁠⁠⁠ Who Is This For? Heading This Acne Clearing Oatmeal Soap is made for pe…" at bounding box center [590, 288] width 245 height 429
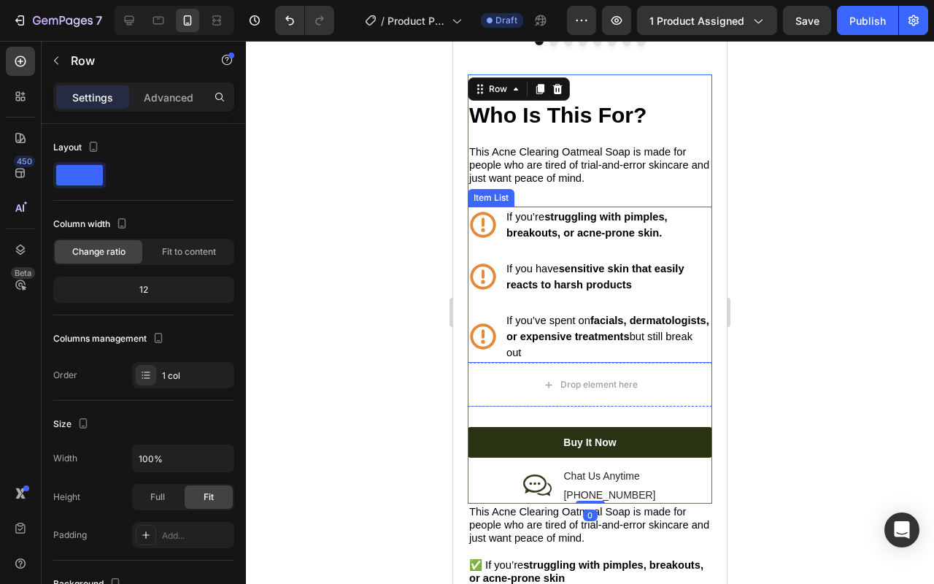
click at [487, 194] on div "Item List" at bounding box center [491, 197] width 41 height 13
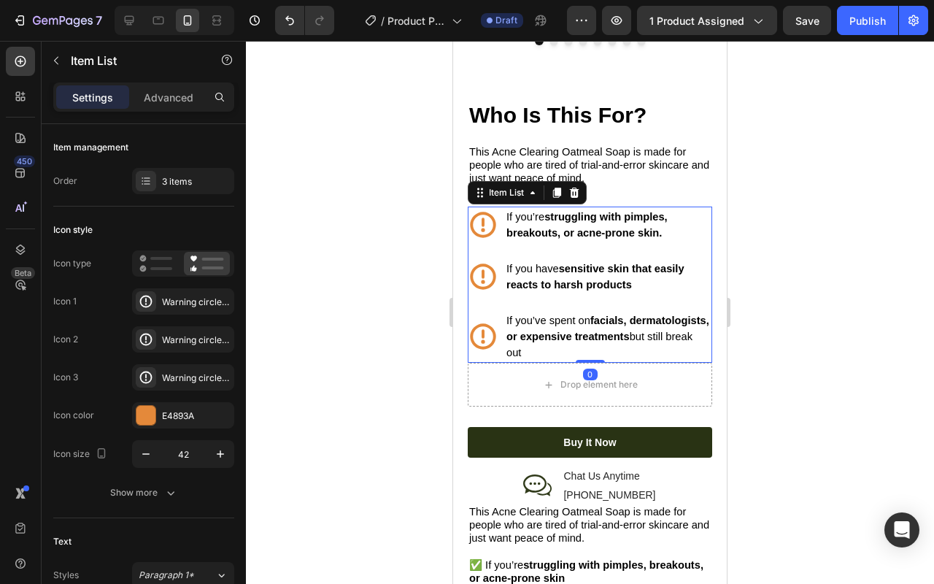
click at [559, 188] on icon at bounding box center [557, 193] width 8 height 10
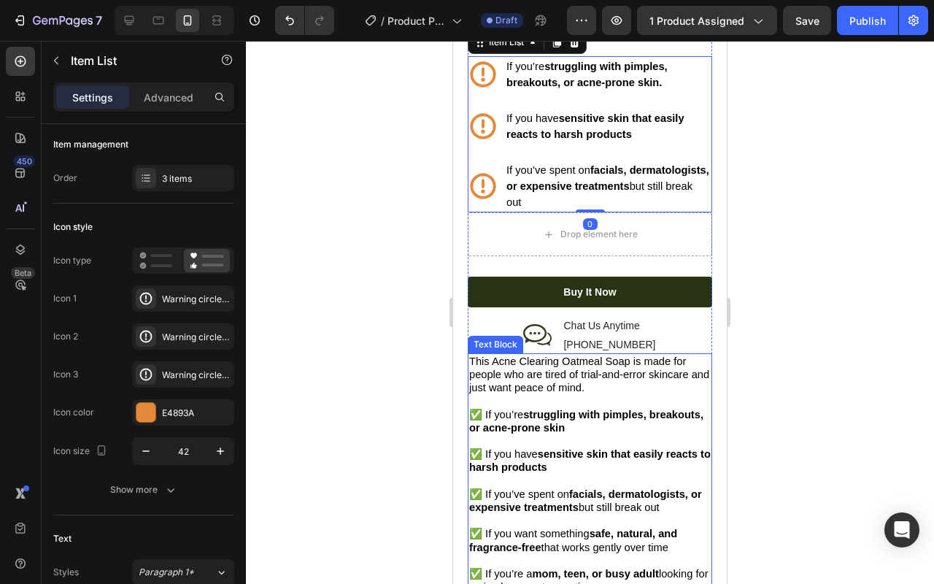
scroll to position [1929, 0]
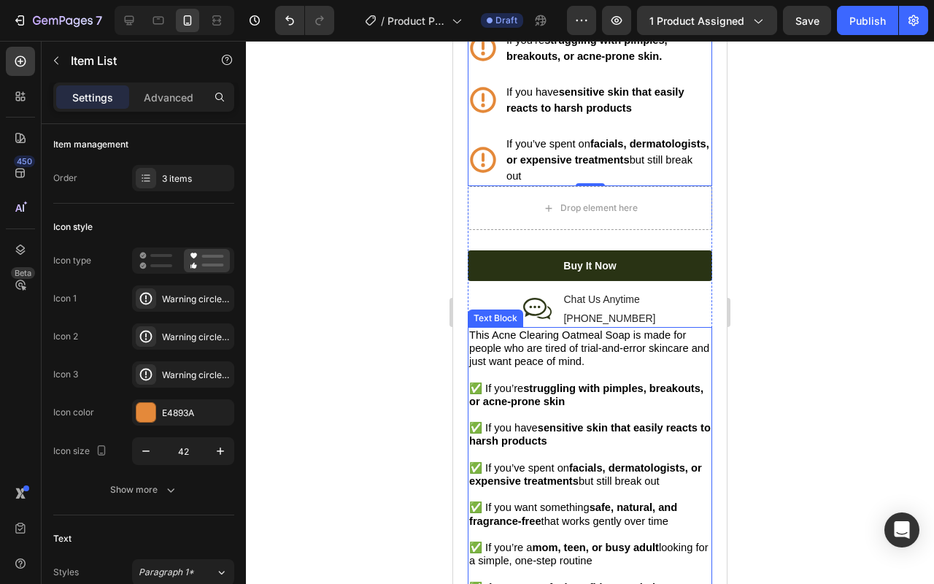
click at [541, 510] on span "✅ If you want something safe, natural, and fragrance-free that works gently ove…" at bounding box center [573, 514] width 208 height 25
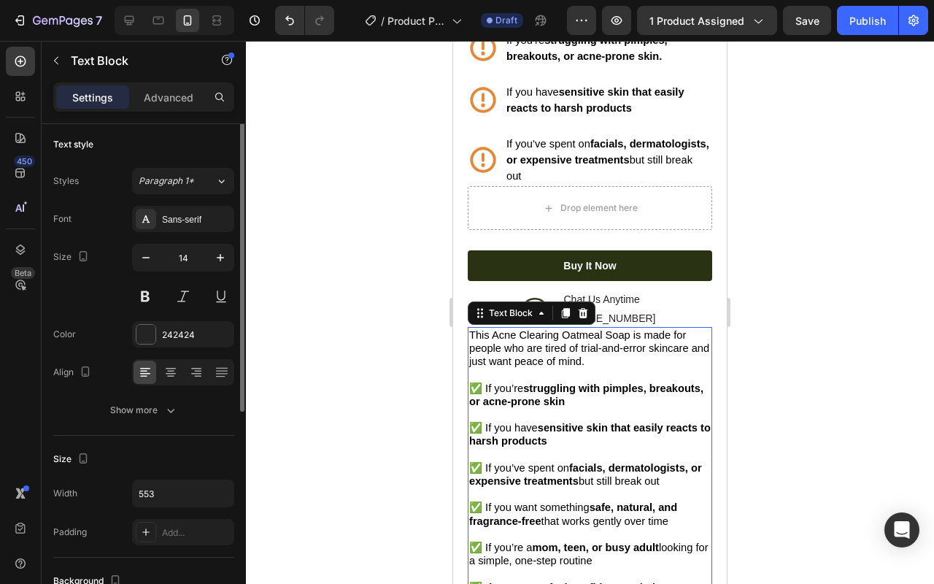
scroll to position [0, 0]
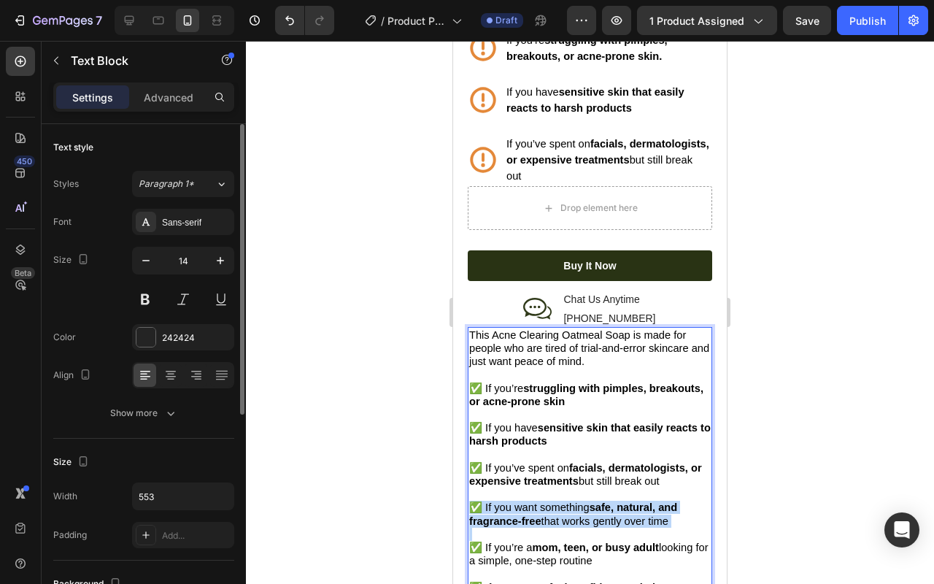
click at [541, 510] on span "✅ If you want something safe, natural, and fragrance-free that works gently ove…" at bounding box center [573, 514] width 208 height 25
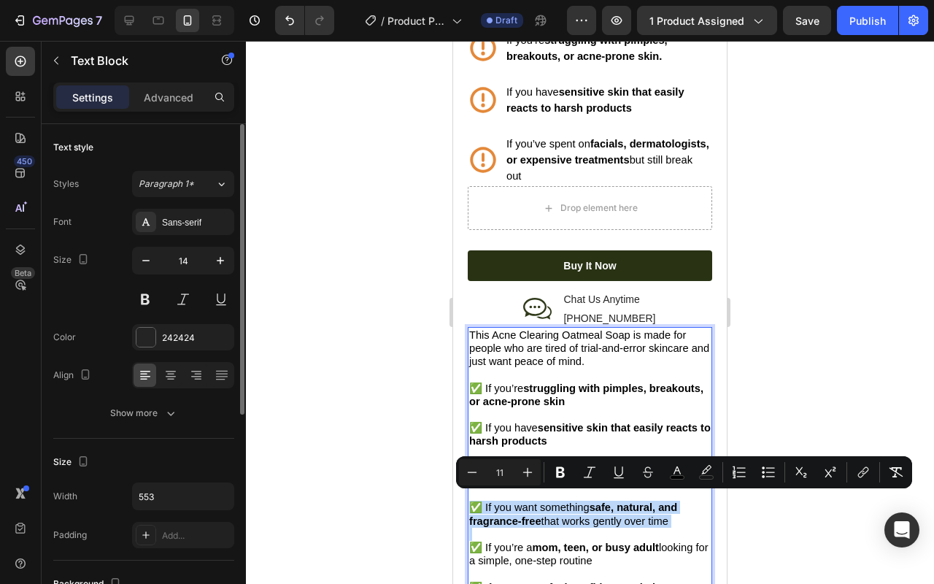
click at [509, 512] on strong "safe, natural, and fragrance-free" at bounding box center [573, 514] width 208 height 25
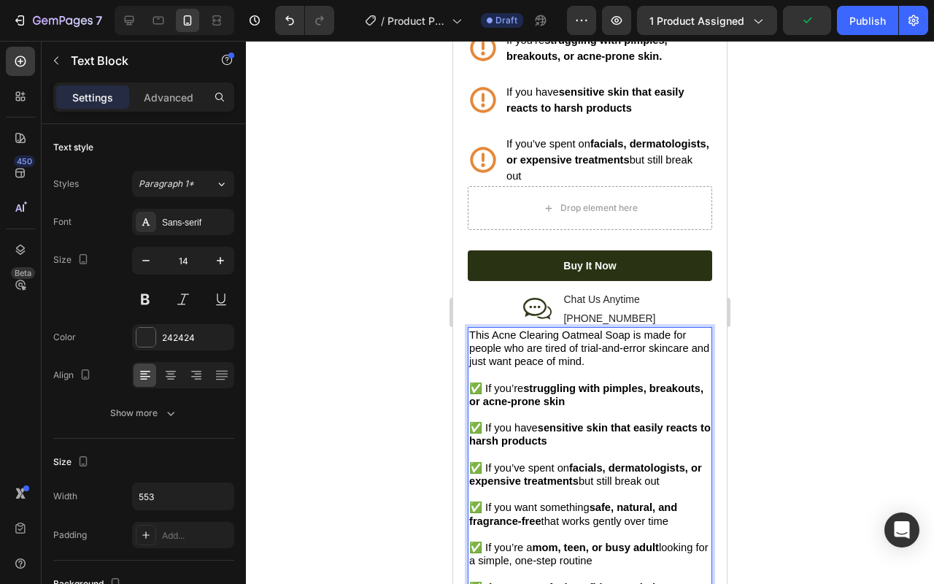
drag, startPoint x: 484, startPoint y: 502, endPoint x: 667, endPoint y: 518, distance: 183.9
click at [667, 518] on span "✅ If you want something safe, natural, and fragrance-free that works gently ove…" at bounding box center [573, 514] width 208 height 25
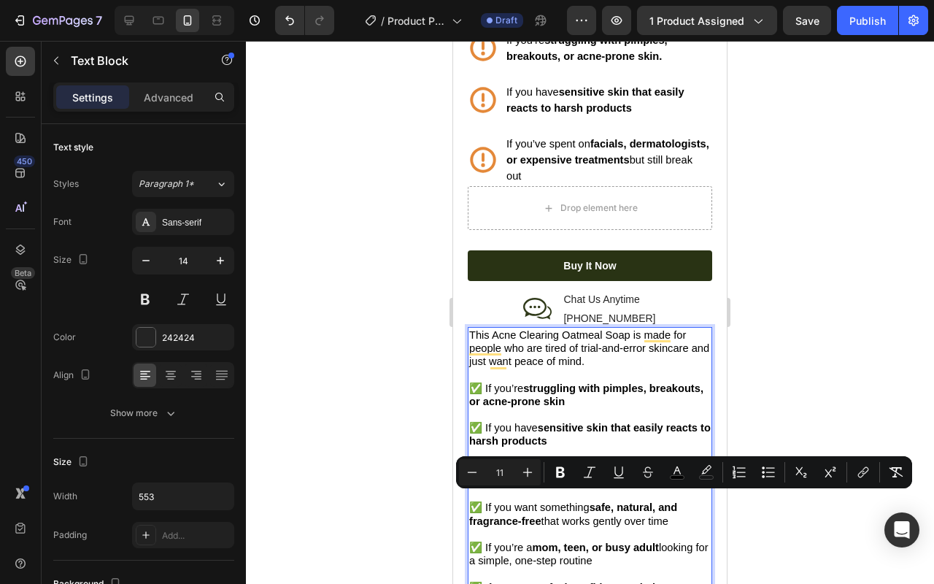
drag, startPoint x: 669, startPoint y: 518, endPoint x: 484, endPoint y: 504, distance: 185.2
click at [484, 504] on p "✅ If you want something safe, natural, and fragrance-free that works gently ove…" at bounding box center [590, 514] width 242 height 26
copy span "If you want something safe, natural, and fragrance-free that works gently over …"
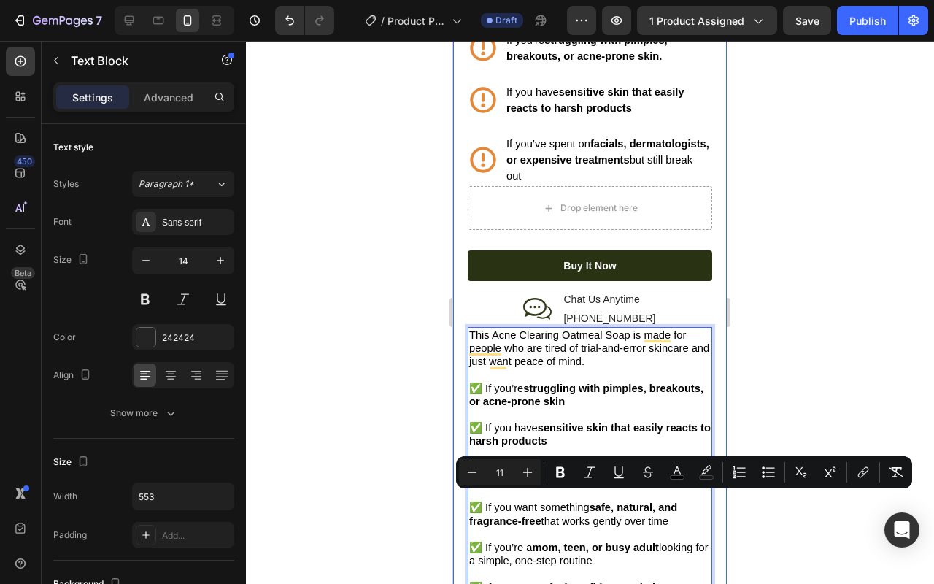
click at [811, 268] on div at bounding box center [590, 312] width 688 height 543
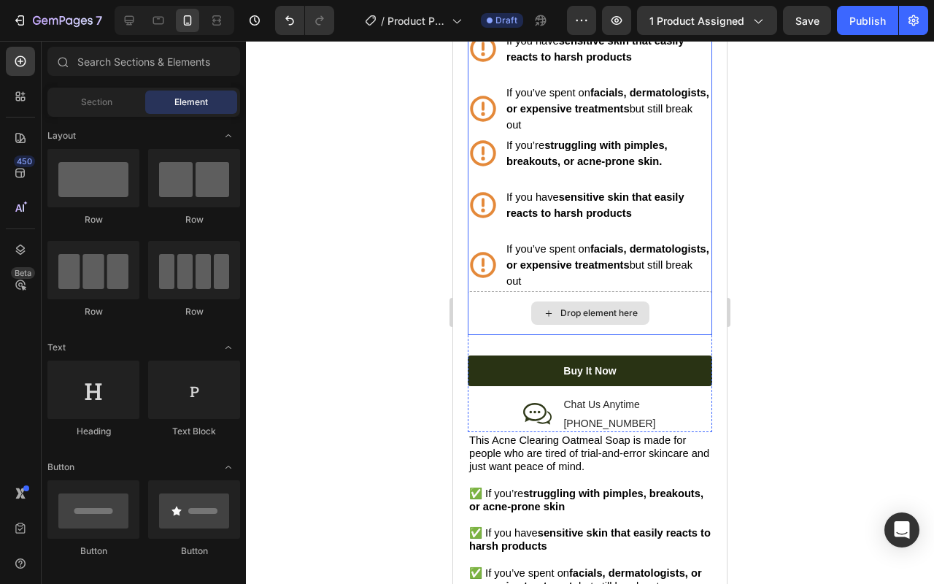
scroll to position [1640, 0]
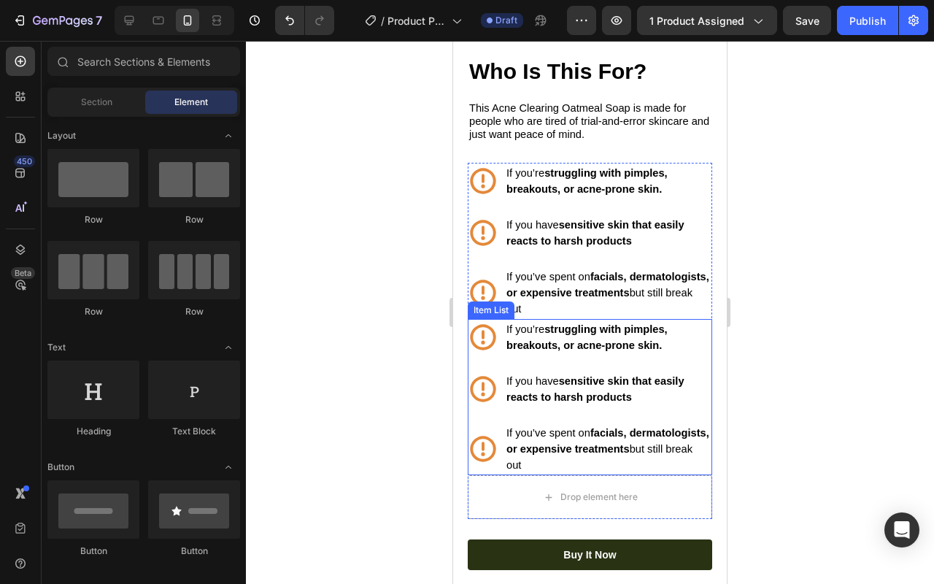
click at [589, 341] on strong "struggling with pimples, breakouts, or acne-prone skin." at bounding box center [587, 337] width 161 height 28
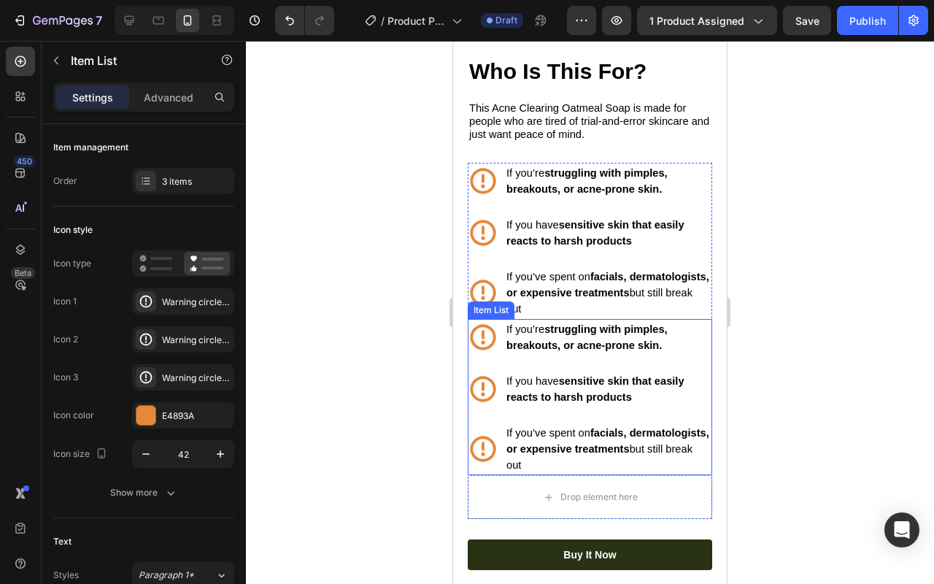
click at [589, 341] on strong "struggling with pimples, breakouts, or acne-prone skin." at bounding box center [587, 337] width 161 height 28
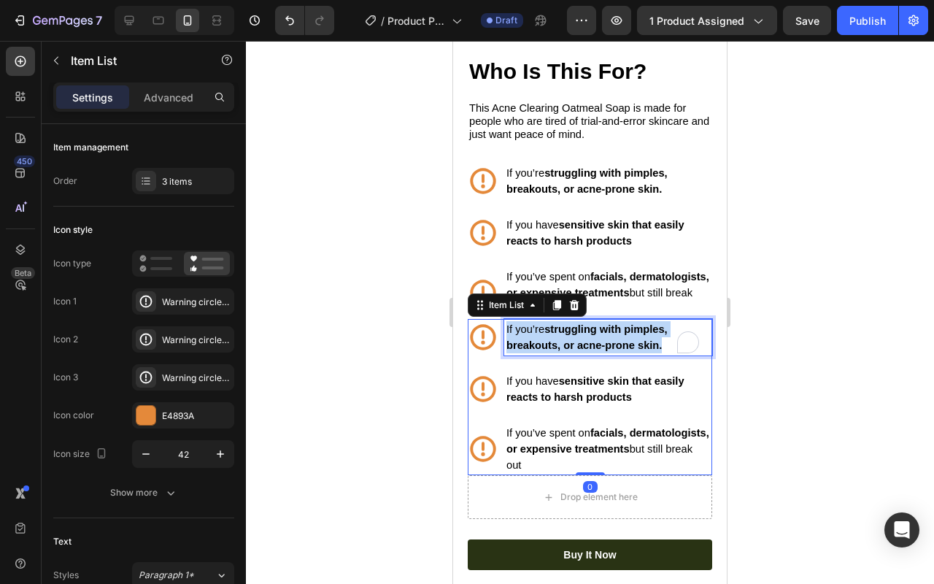
click at [589, 341] on strong "struggling with pimples, breakouts, or acne-prone skin." at bounding box center [587, 337] width 161 height 28
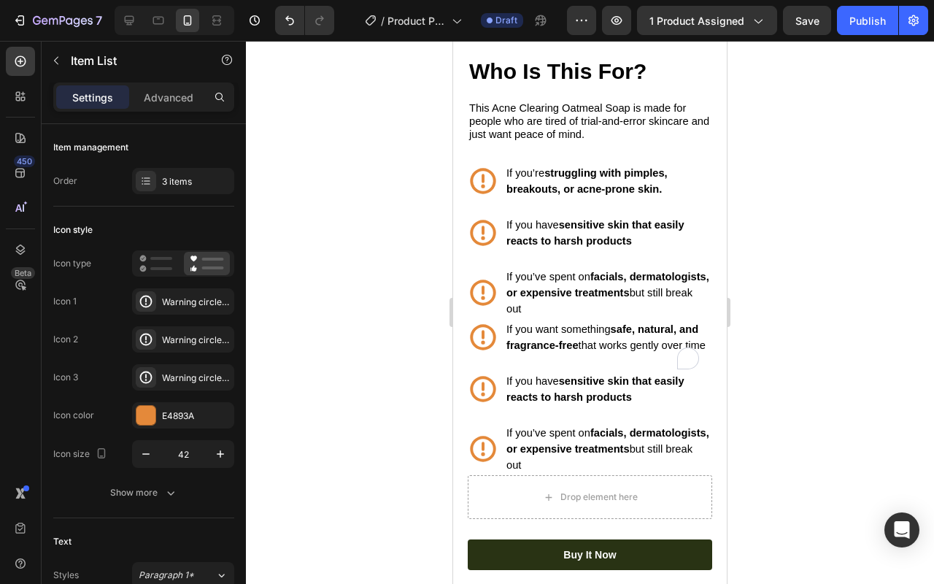
click at [769, 357] on div at bounding box center [590, 312] width 688 height 543
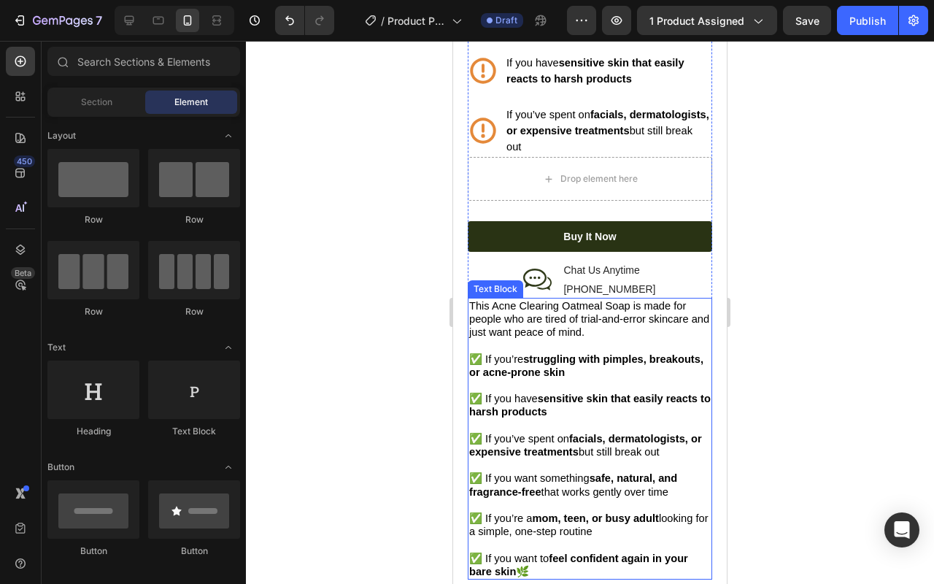
scroll to position [2005, 0]
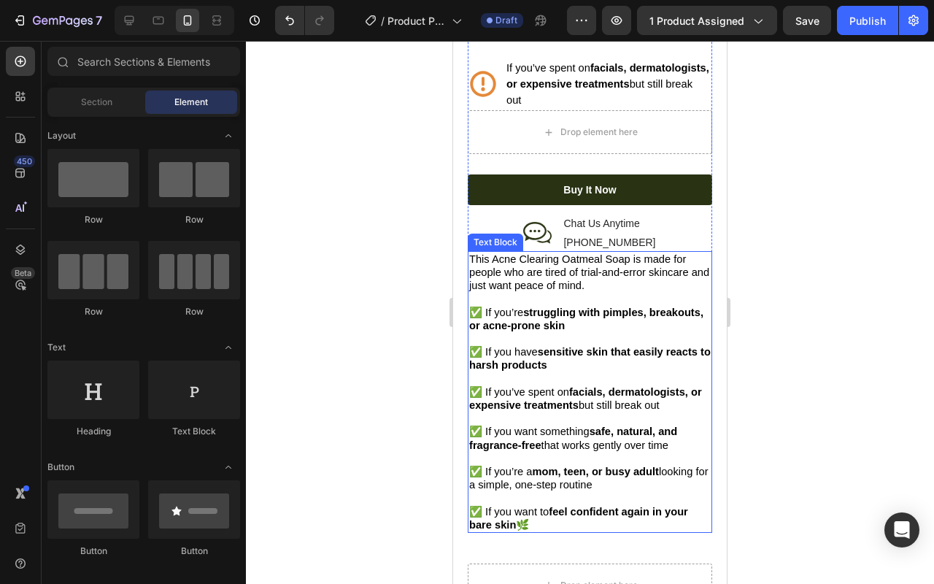
click at [492, 445] on span "✅ If you want something safe, natural, and fragrance-free that works gently ove…" at bounding box center [573, 438] width 208 height 25
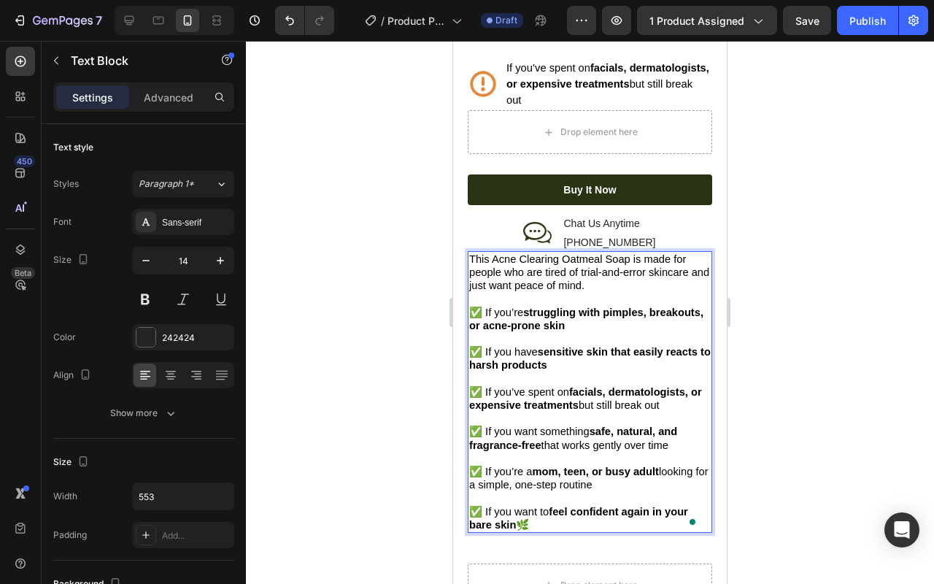
drag, startPoint x: 483, startPoint y: 442, endPoint x: 674, endPoint y: 461, distance: 191.5
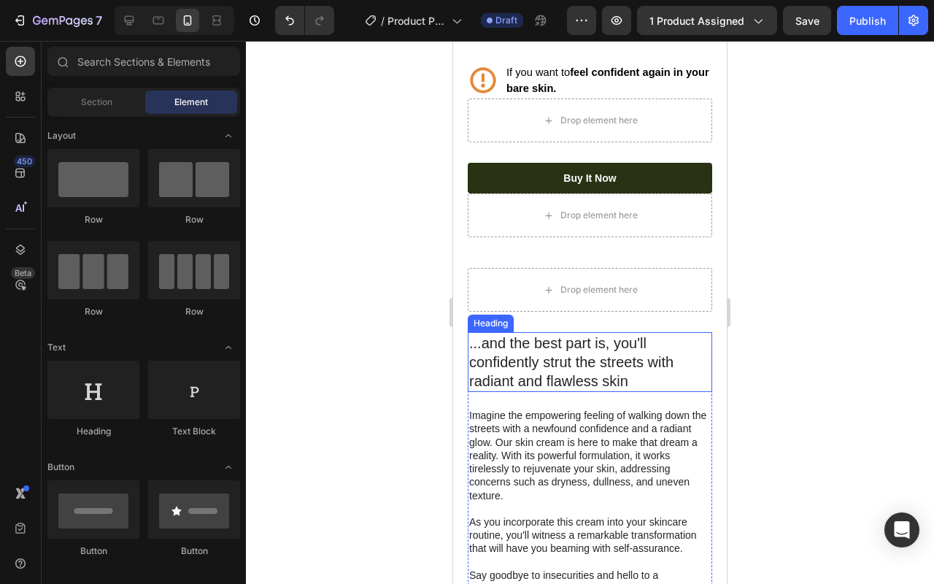
scroll to position [2029, 0]
click at [581, 338] on h2 "...and the best part is, you'll confidently strut the streets with radiant and …" at bounding box center [590, 362] width 245 height 60
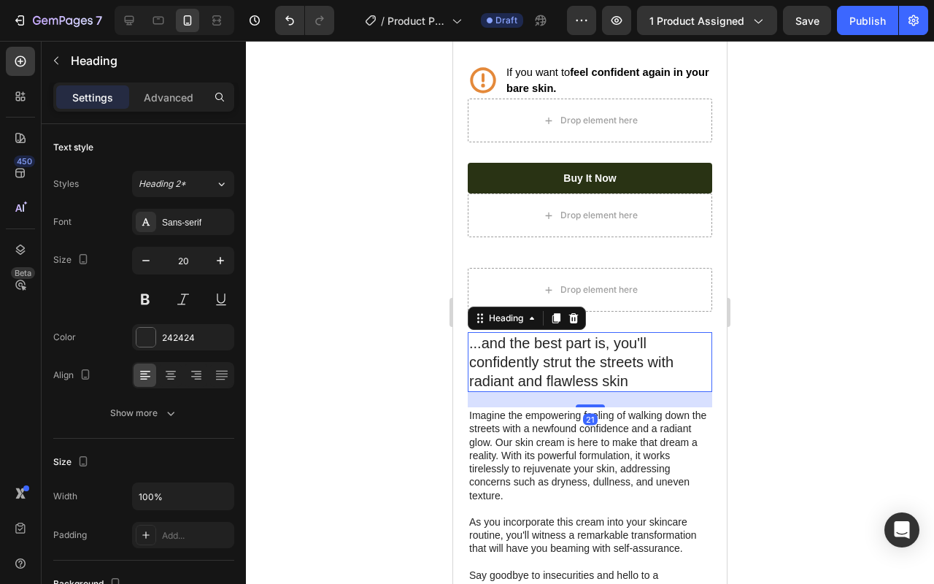
click at [581, 344] on h2 "...and the best part is, you'll confidently strut the streets with radiant and …" at bounding box center [590, 362] width 245 height 60
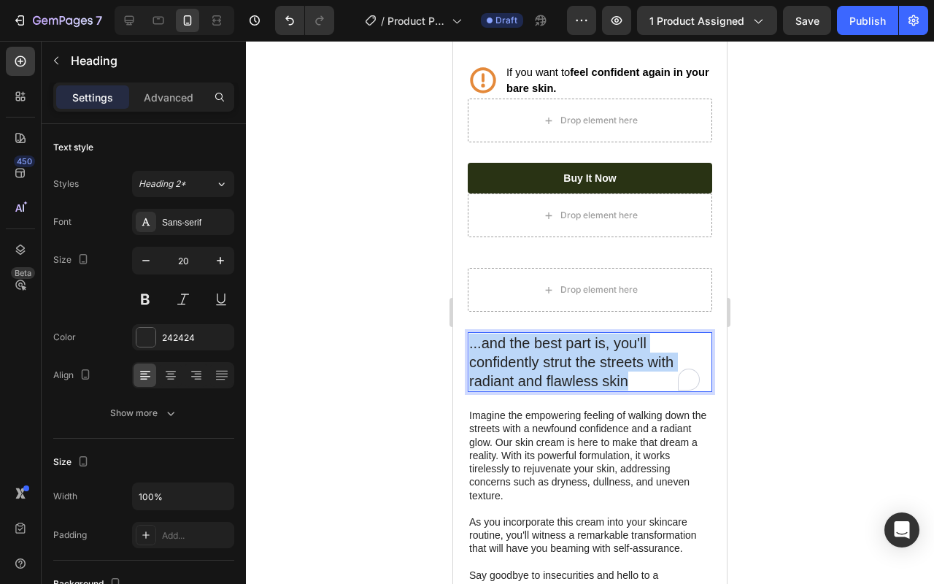
click at [581, 344] on p "...and the best part is, you'll confidently strut the streets with radiant and …" at bounding box center [590, 362] width 242 height 57
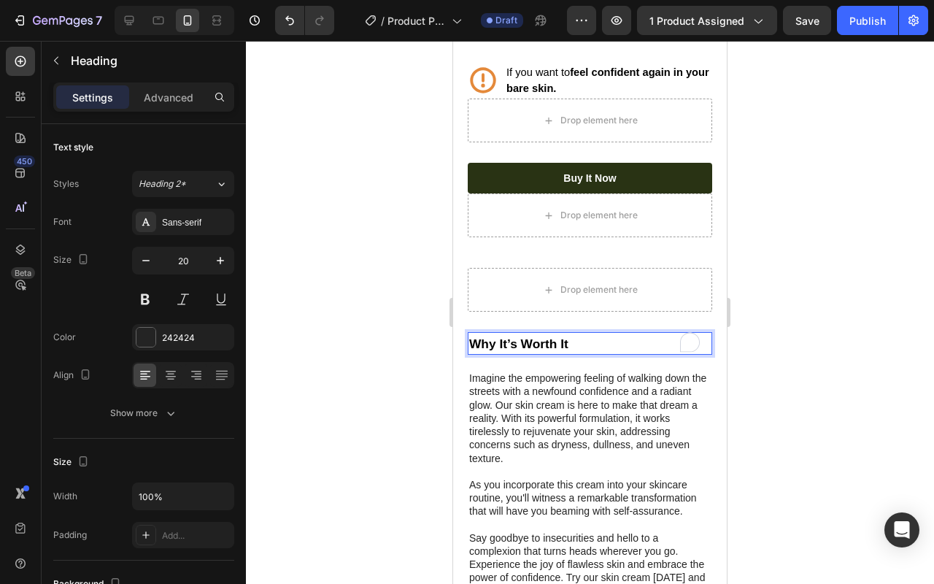
click at [617, 337] on p "Why It’s Worth It" at bounding box center [590, 344] width 242 height 20
click at [584, 338] on p "Why It’s Worth It" at bounding box center [590, 344] width 242 height 20
click at [152, 26] on icon at bounding box center [158, 20] width 15 height 15
type input "23"
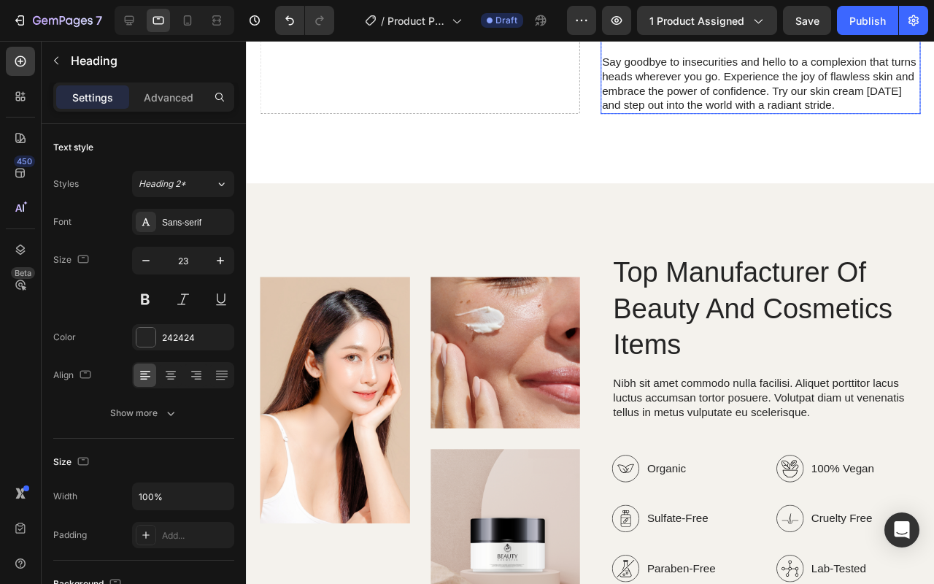
click at [623, 116] on p "Say goodbye to insecurities and hello to a complexion that turns heads wherever…" at bounding box center [788, 85] width 334 height 61
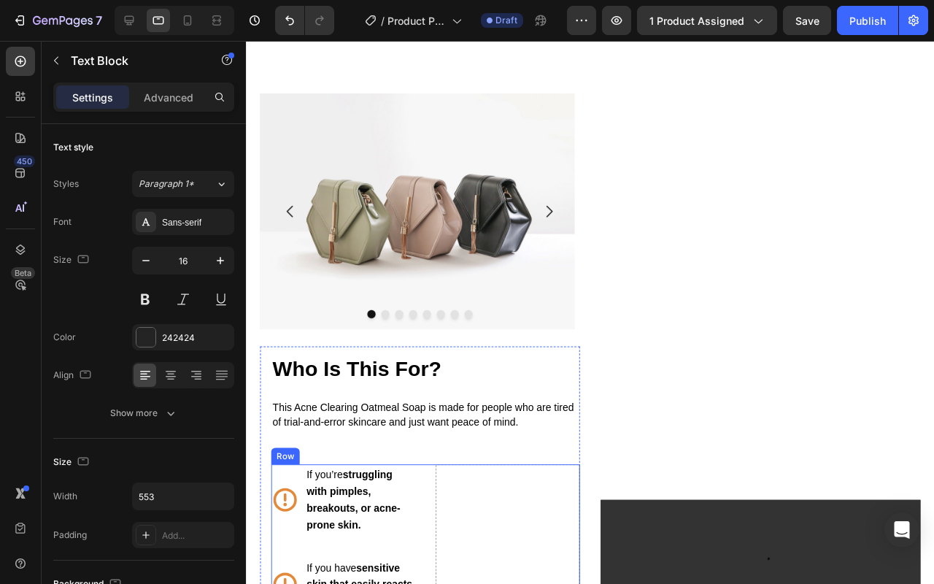
scroll to position [1103, 0]
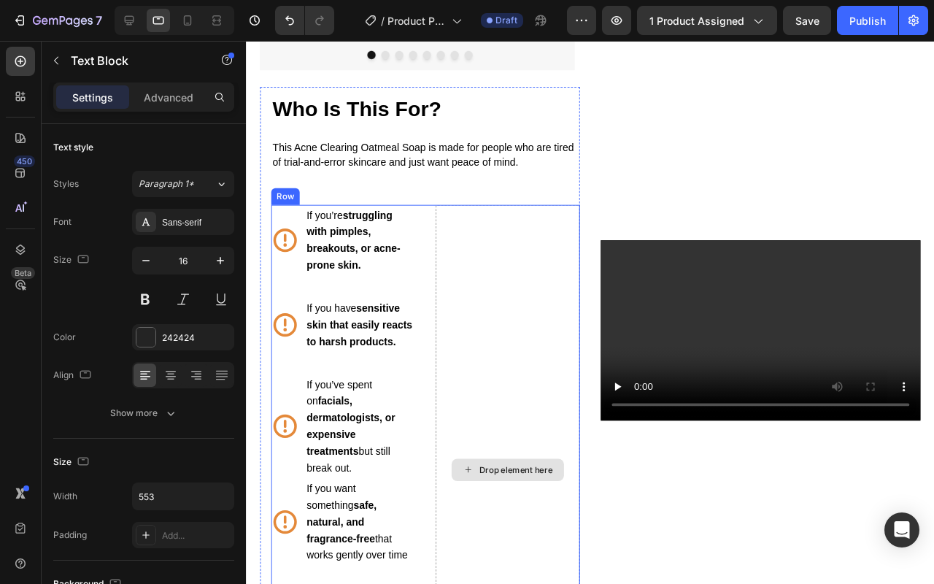
click at [567, 366] on div "Drop element here" at bounding box center [521, 492] width 153 height 558
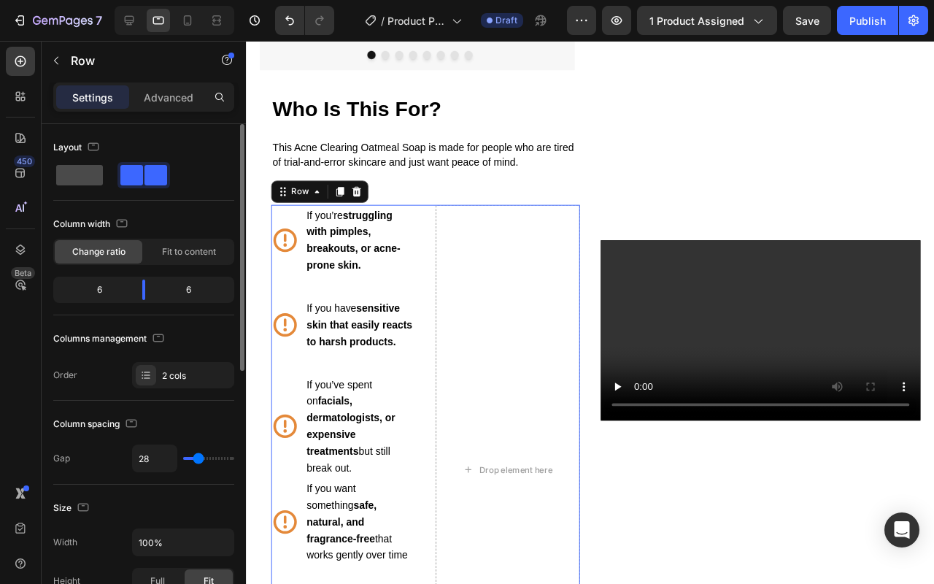
click at [76, 183] on span at bounding box center [79, 175] width 47 height 20
type input "0"
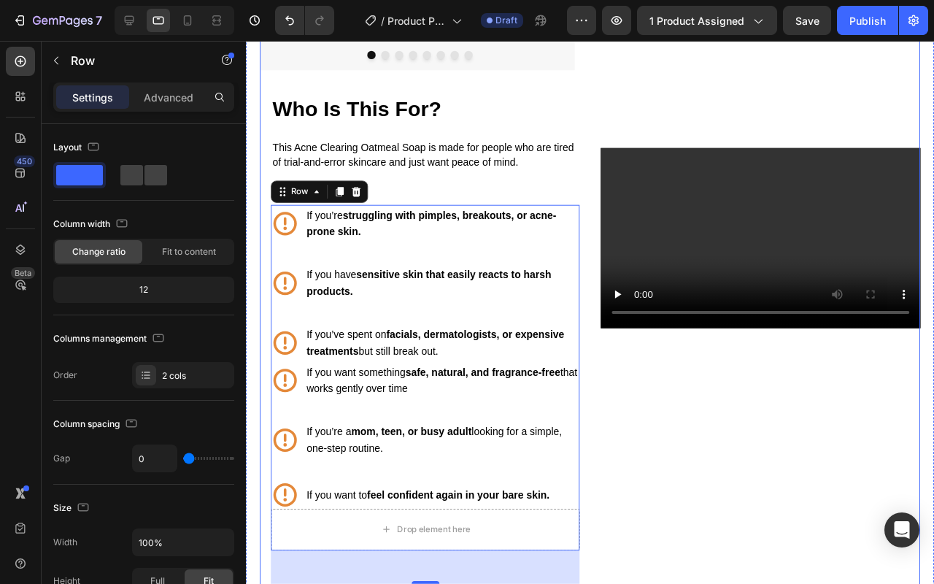
click at [645, 409] on div "Video" at bounding box center [787, 248] width 337 height 850
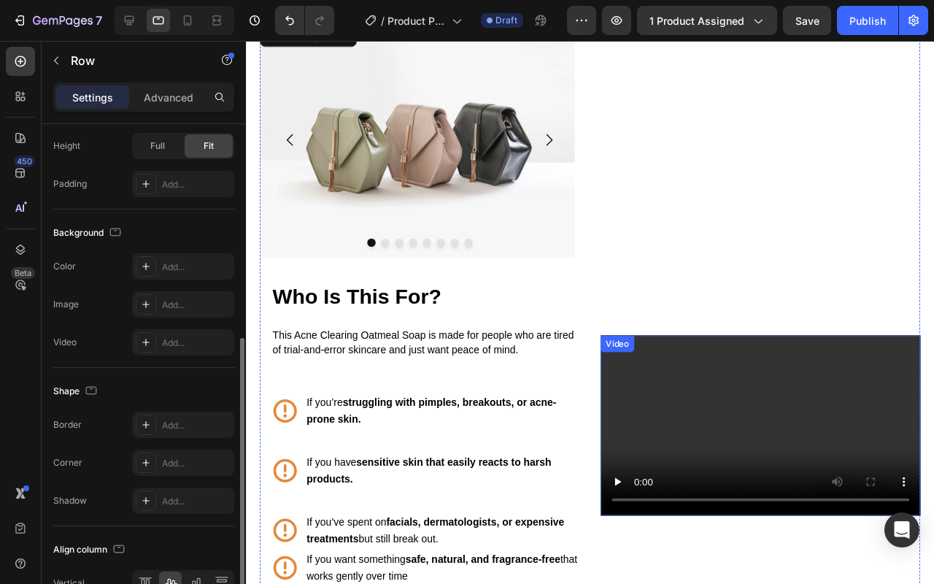
scroll to position [856, 0]
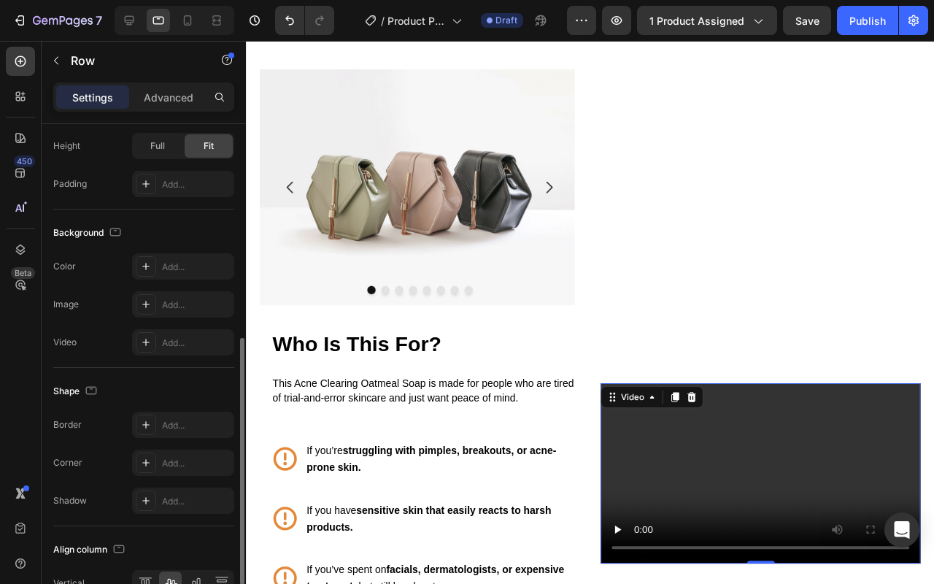
click at [694, 415] on div "Video 0" at bounding box center [787, 495] width 337 height 189
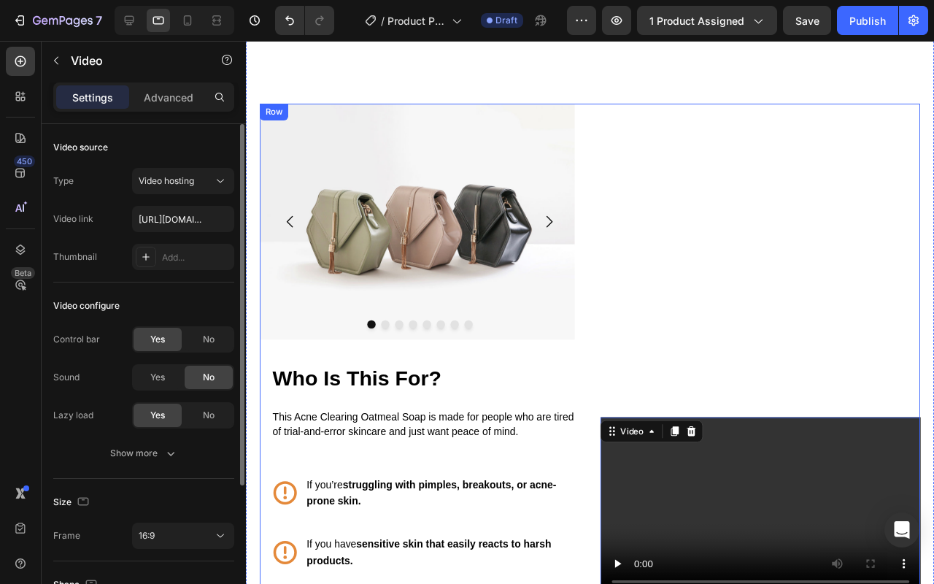
scroll to position [804, 0]
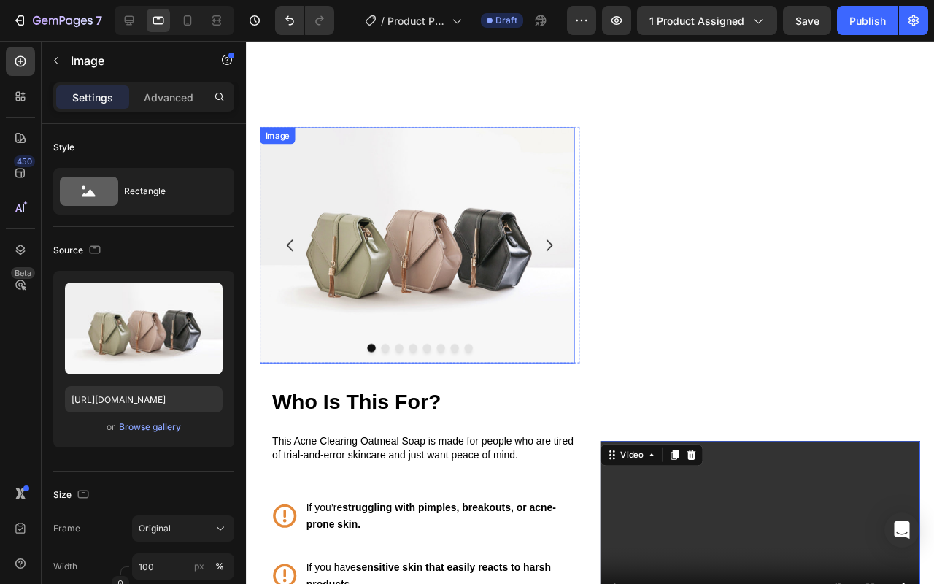
click at [545, 272] on img at bounding box center [426, 255] width 331 height 248
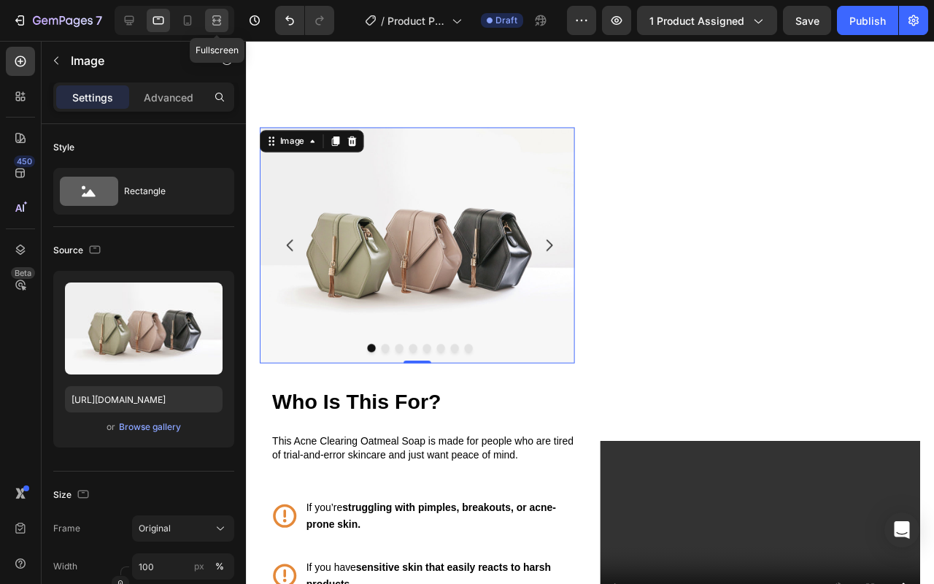
click at [222, 20] on icon at bounding box center [217, 20] width 15 height 15
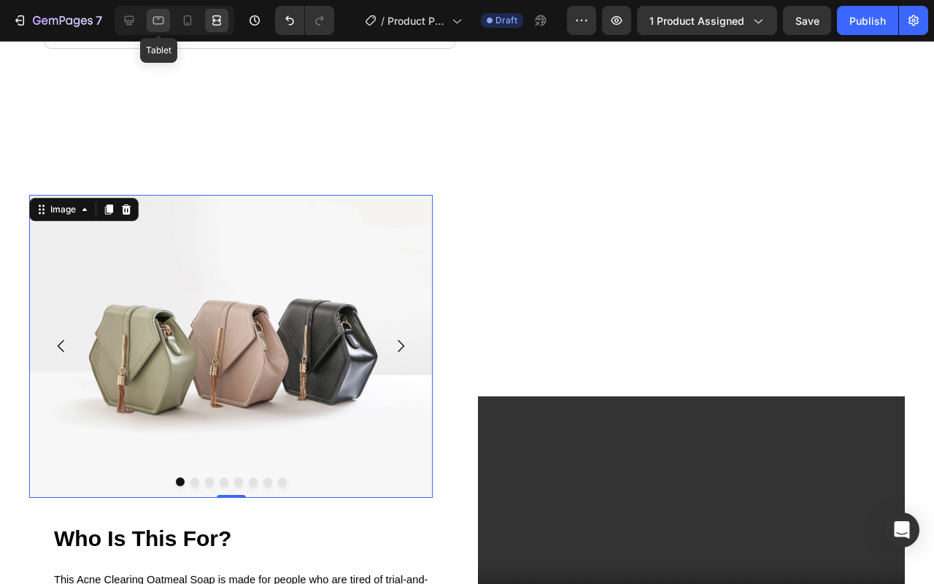
scroll to position [904, 0]
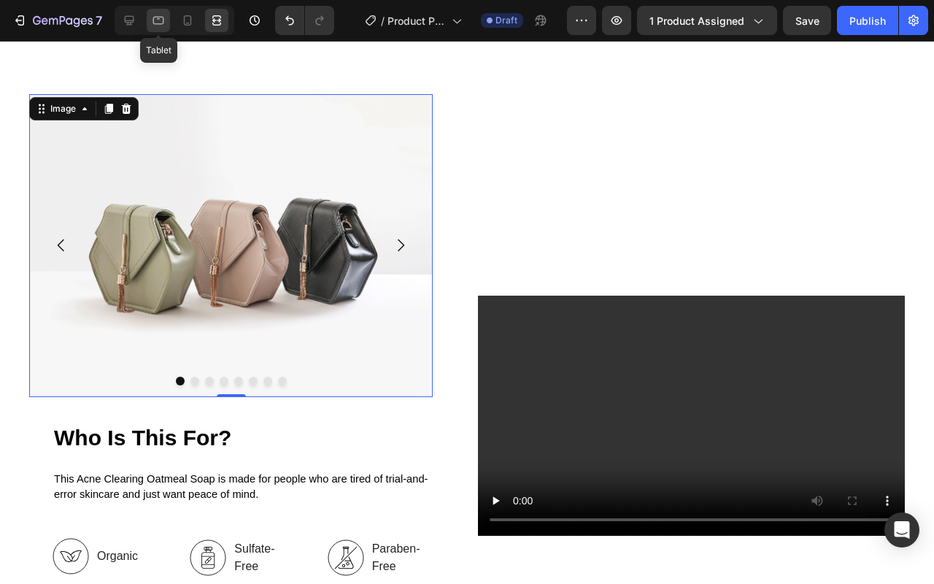
click at [161, 21] on icon at bounding box center [158, 20] width 15 height 15
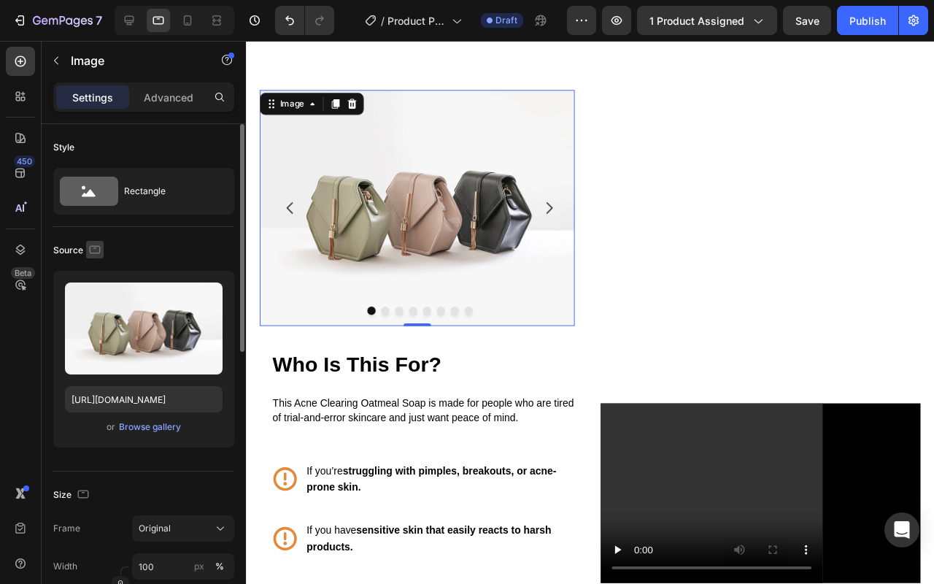
click at [96, 253] on icon "button" at bounding box center [95, 249] width 11 height 8
click at [99, 319] on icon "button" at bounding box center [98, 325] width 15 height 15
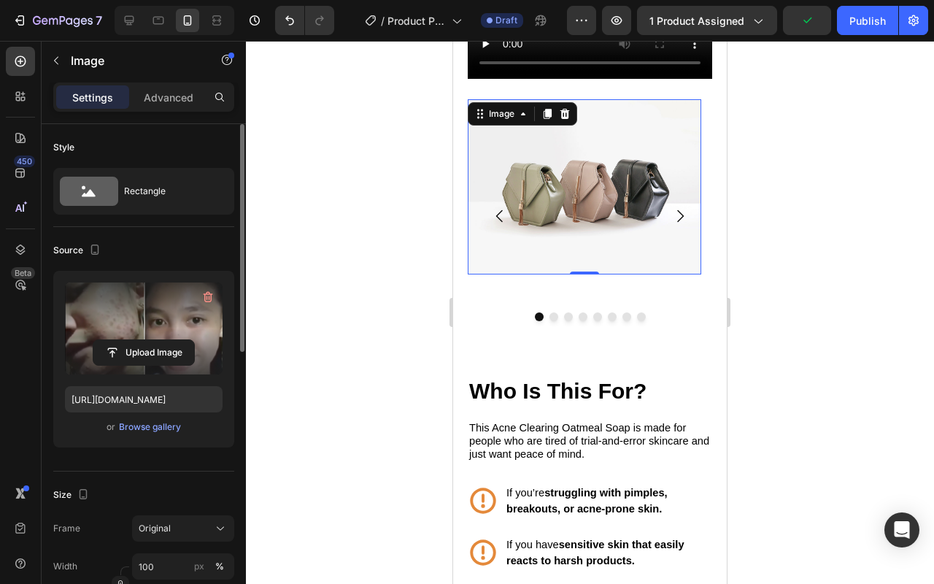
scroll to position [1321, 0]
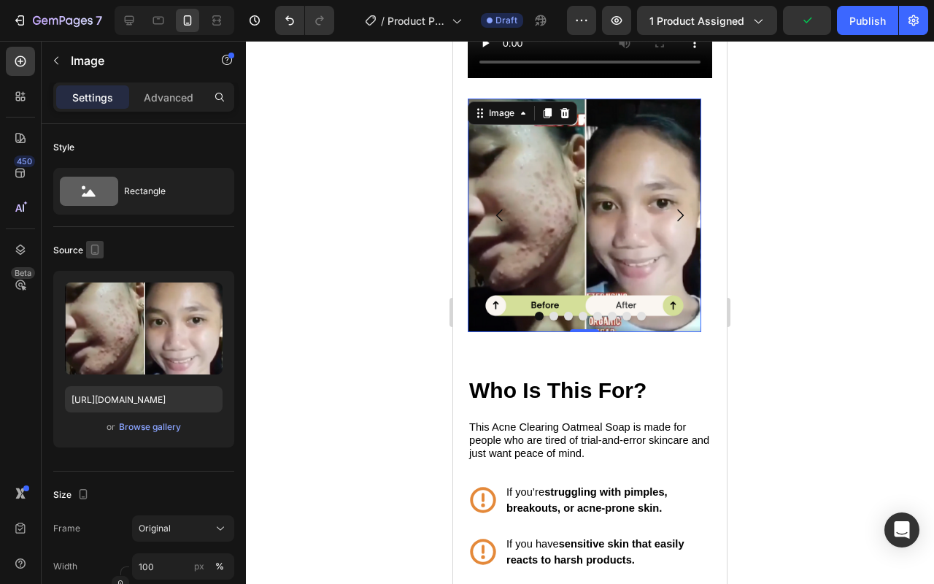
click at [96, 253] on icon "button" at bounding box center [95, 250] width 8 height 10
click at [105, 274] on button "button" at bounding box center [97, 272] width 23 height 23
type input "[URL][DOMAIN_NAME]"
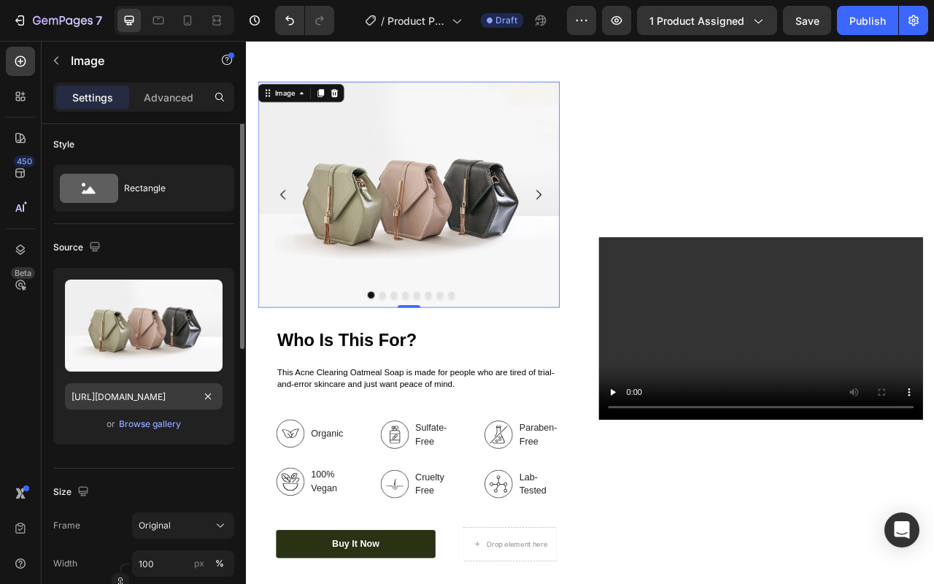
scroll to position [0, 0]
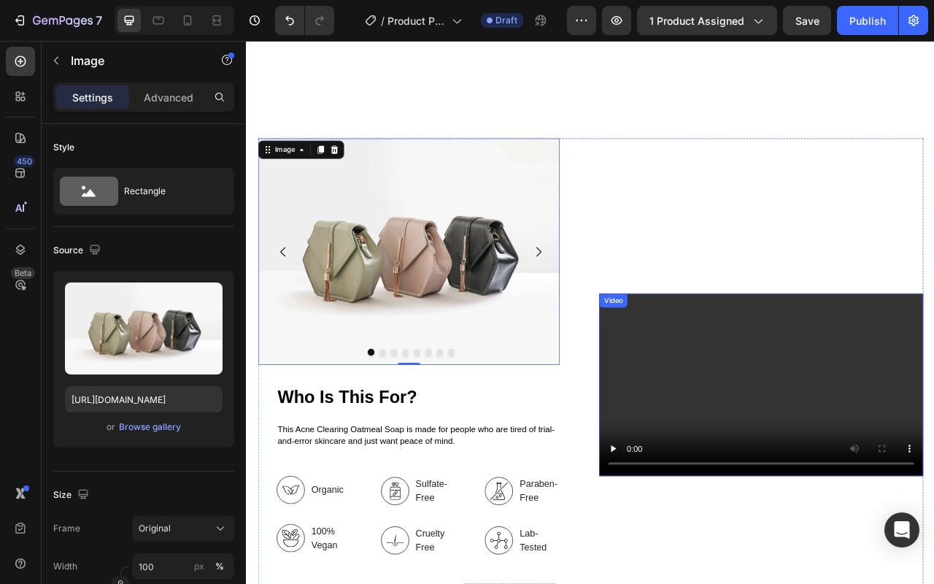
click at [808, 443] on video at bounding box center [901, 478] width 412 height 232
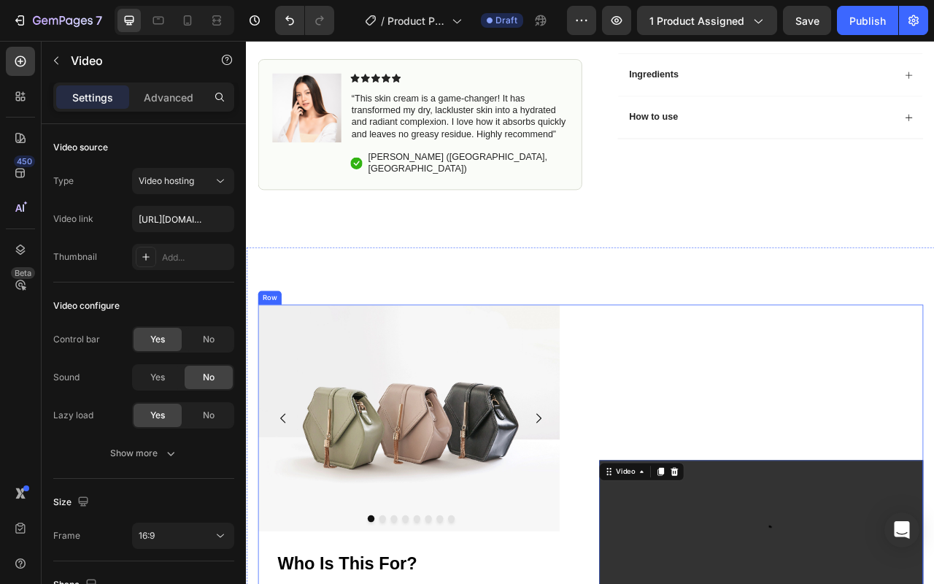
scroll to position [622, 0]
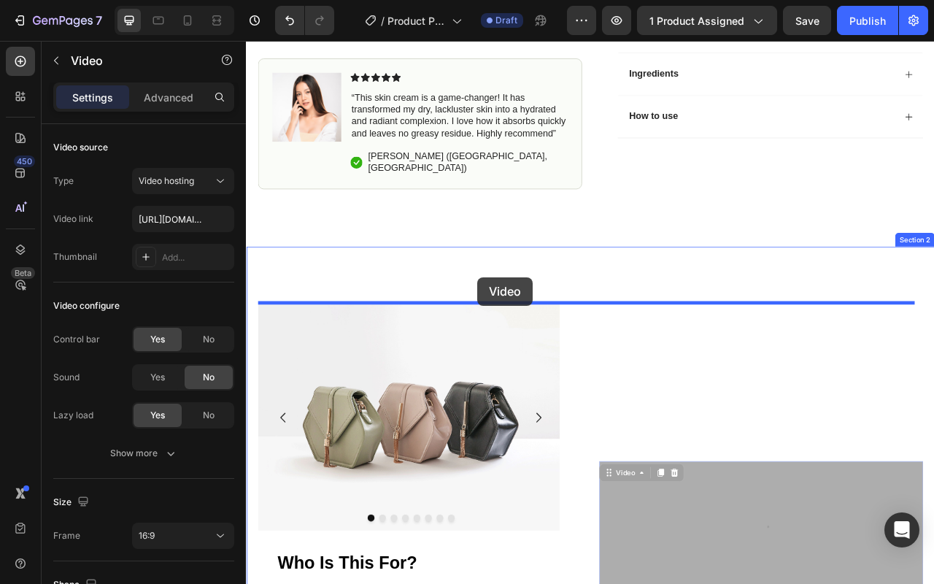
drag, startPoint x: 728, startPoint y: 584, endPoint x: 541, endPoint y: 342, distance: 306.0
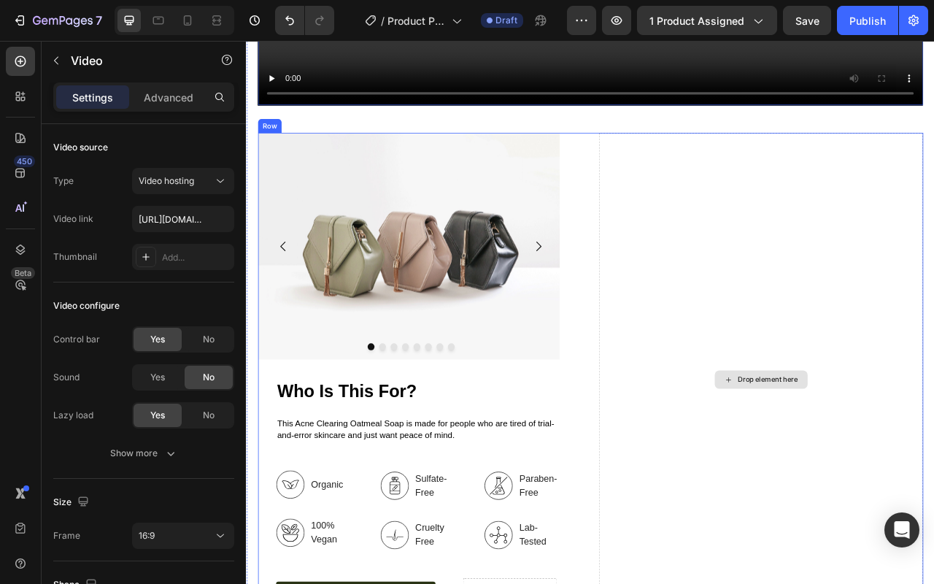
scroll to position [1399, 0]
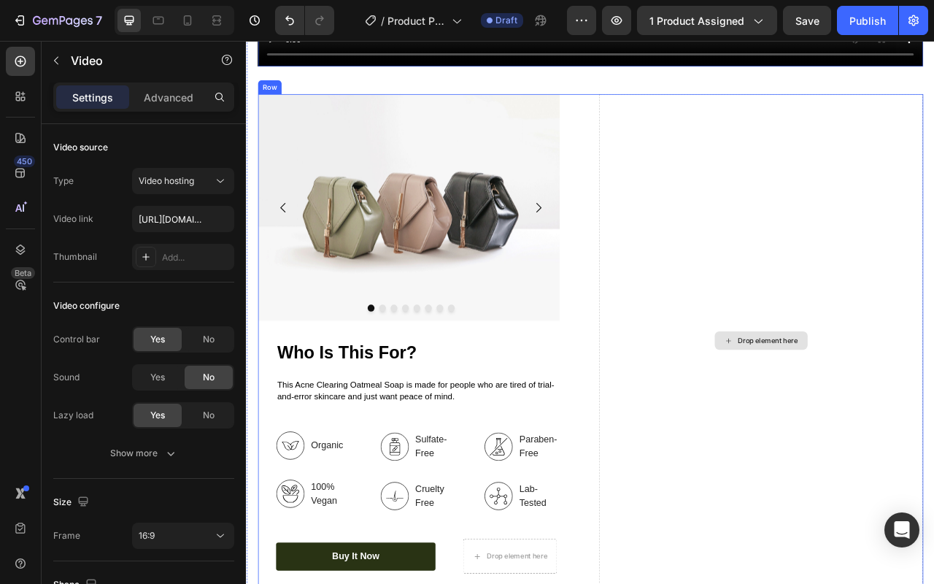
click at [815, 371] on div "Drop element here" at bounding box center [901, 422] width 412 height 628
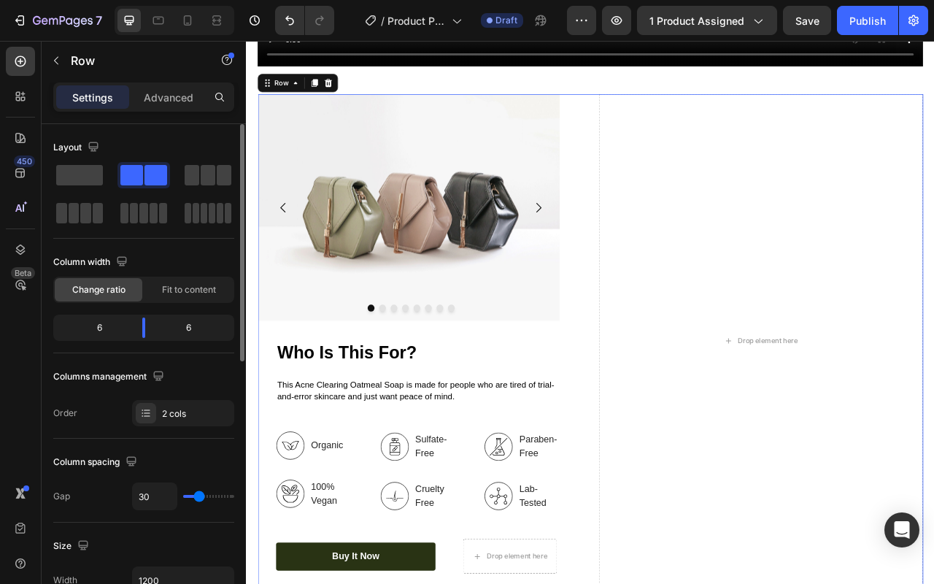
click at [111, 180] on div at bounding box center [143, 194] width 181 height 64
click at [91, 182] on span at bounding box center [79, 175] width 47 height 20
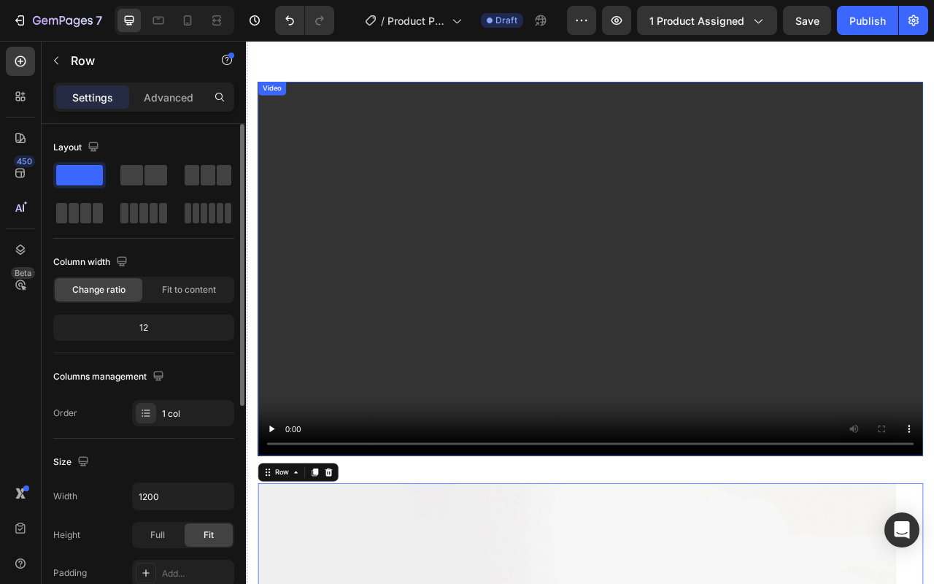
scroll to position [921, 0]
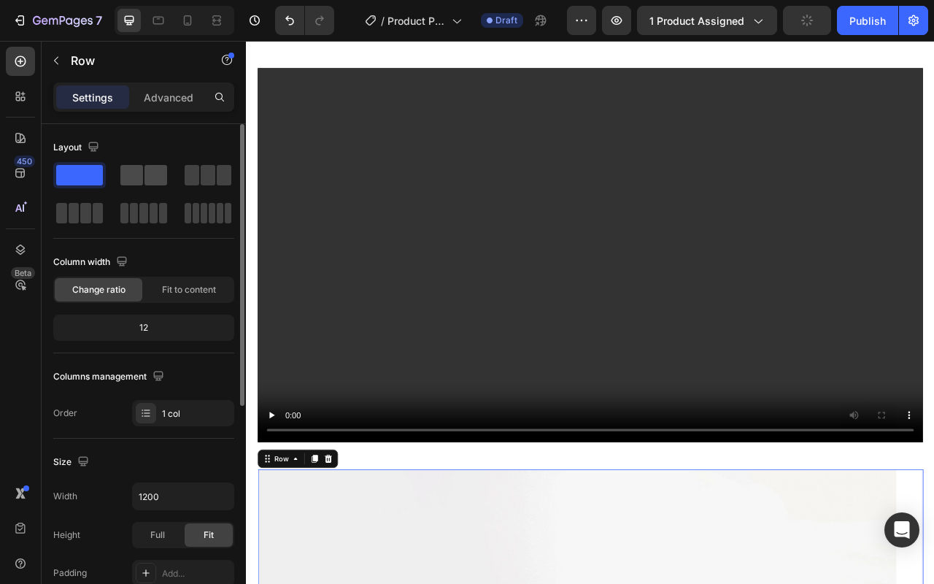
click at [163, 174] on span at bounding box center [156, 175] width 23 height 20
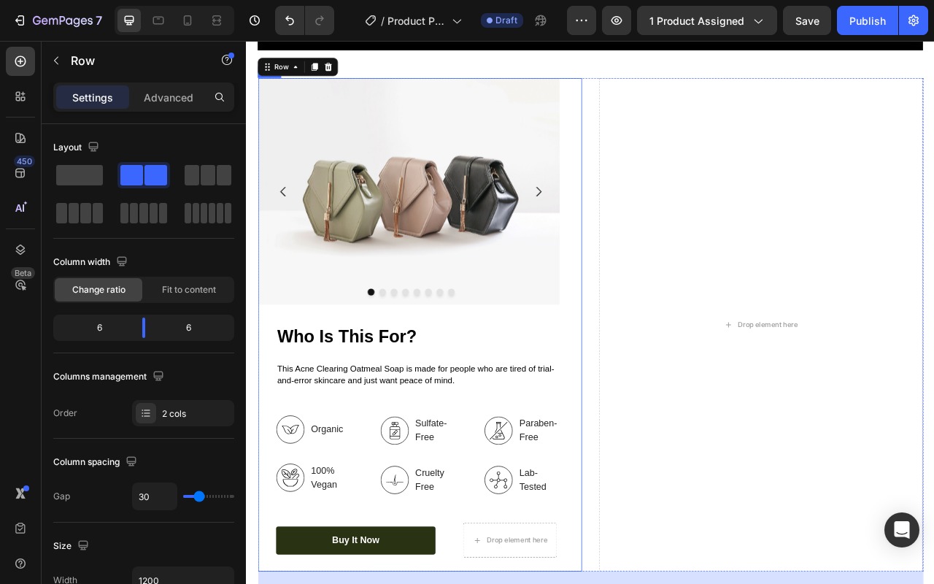
scroll to position [1435, 0]
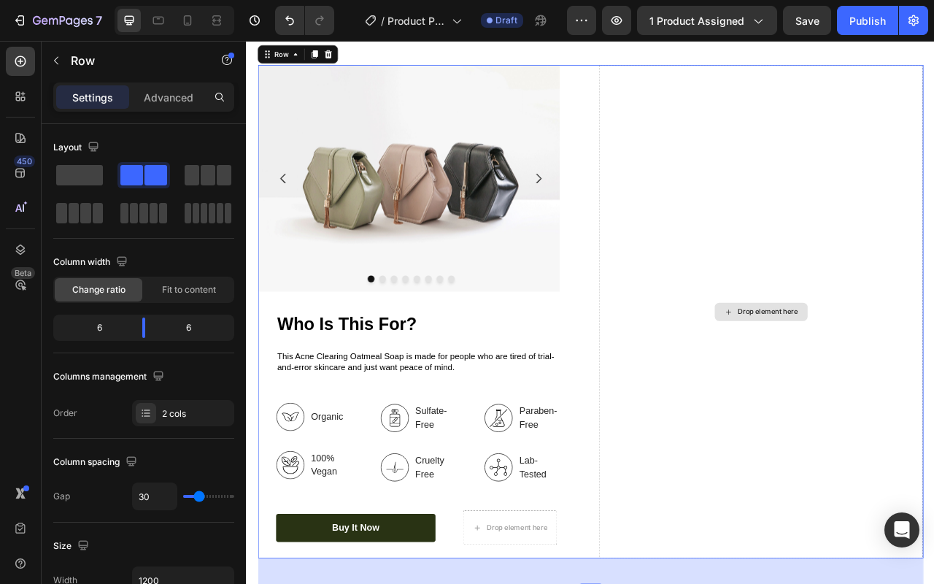
click at [805, 358] on div "Drop element here" at bounding box center [901, 386] width 412 height 628
click at [212, 180] on span at bounding box center [208, 175] width 15 height 20
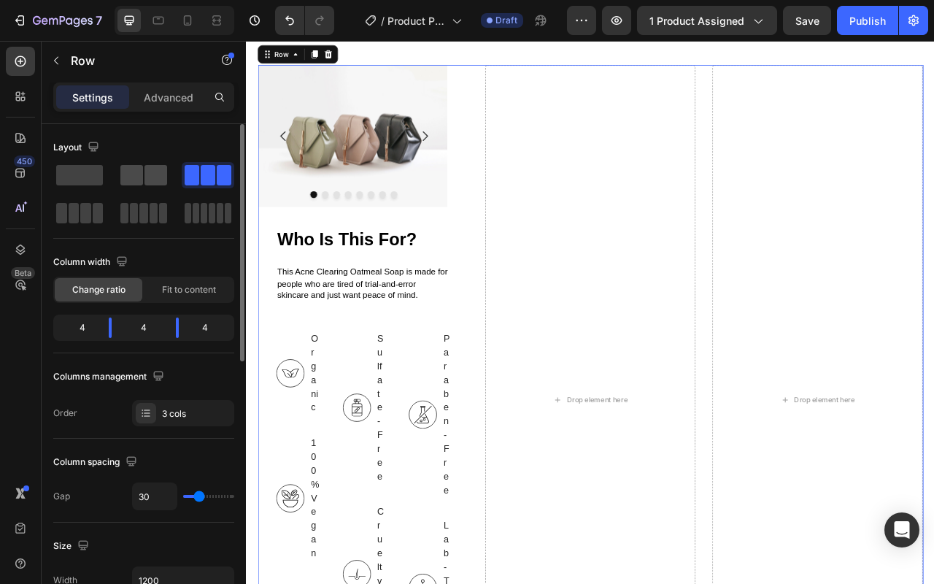
click at [137, 181] on span at bounding box center [131, 175] width 23 height 20
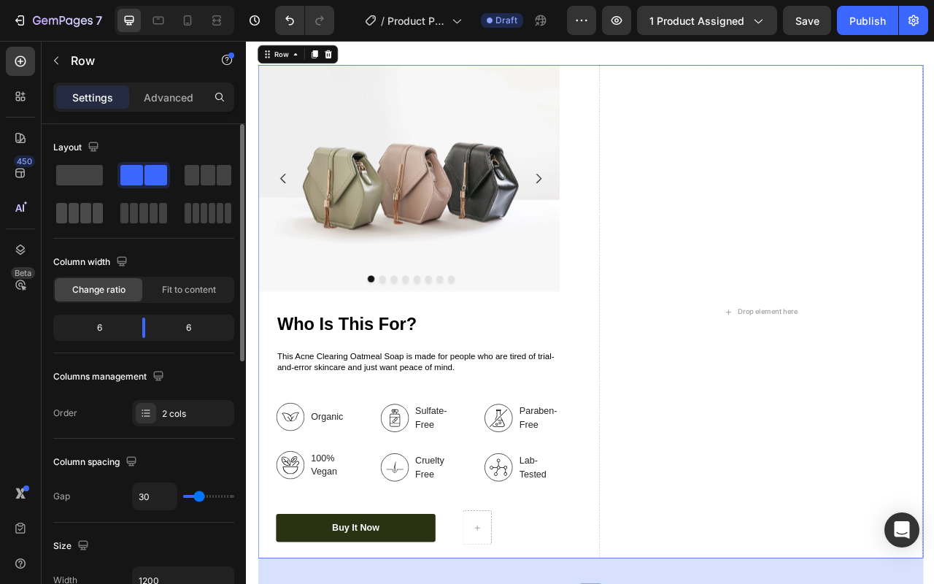
drag, startPoint x: 93, startPoint y: 215, endPoint x: 89, endPoint y: 205, distance: 11.1
click at [93, 215] on span at bounding box center [98, 213] width 11 height 20
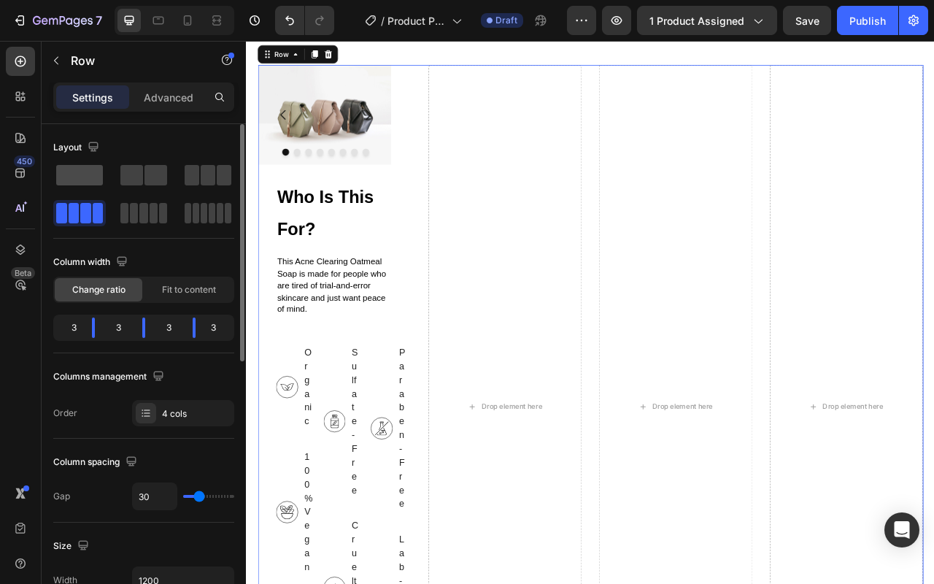
click at [118, 187] on div at bounding box center [144, 175] width 53 height 26
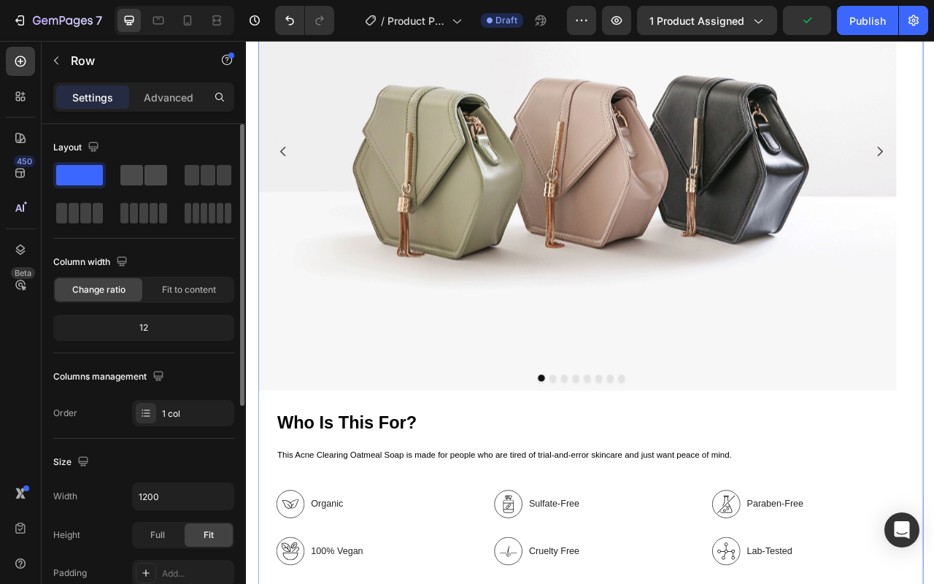
click at [182, 185] on div at bounding box center [208, 175] width 53 height 26
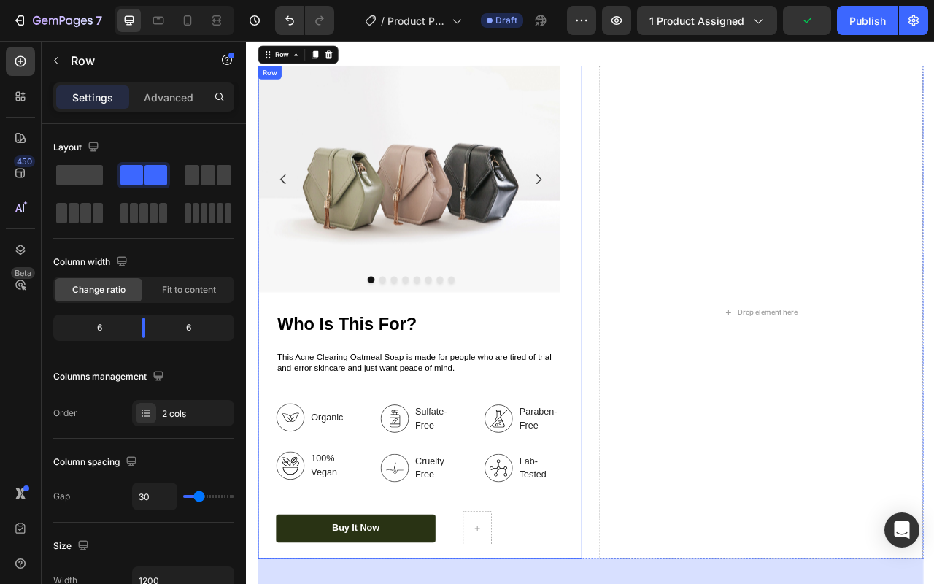
scroll to position [1418, 0]
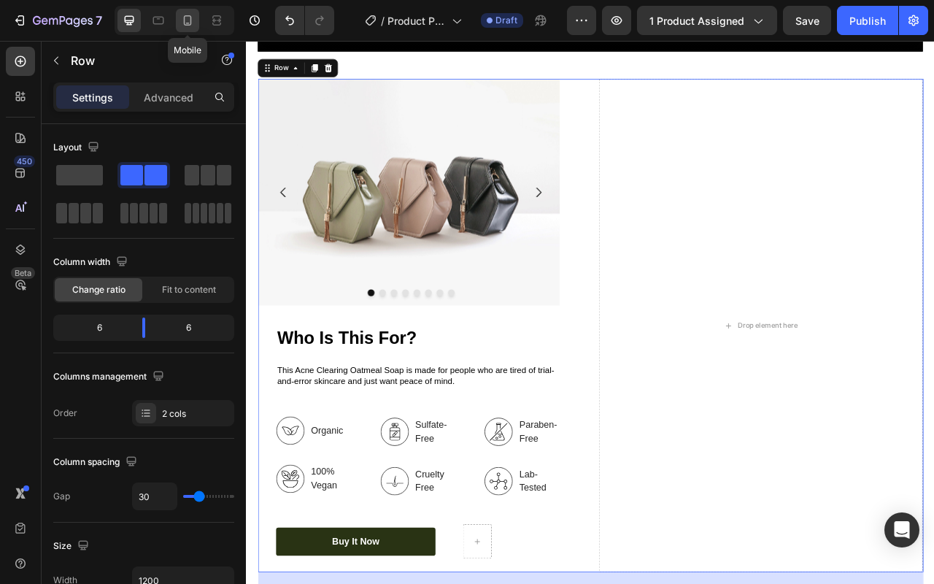
click at [195, 26] on div at bounding box center [187, 20] width 23 height 23
type input "0"
type input "100%"
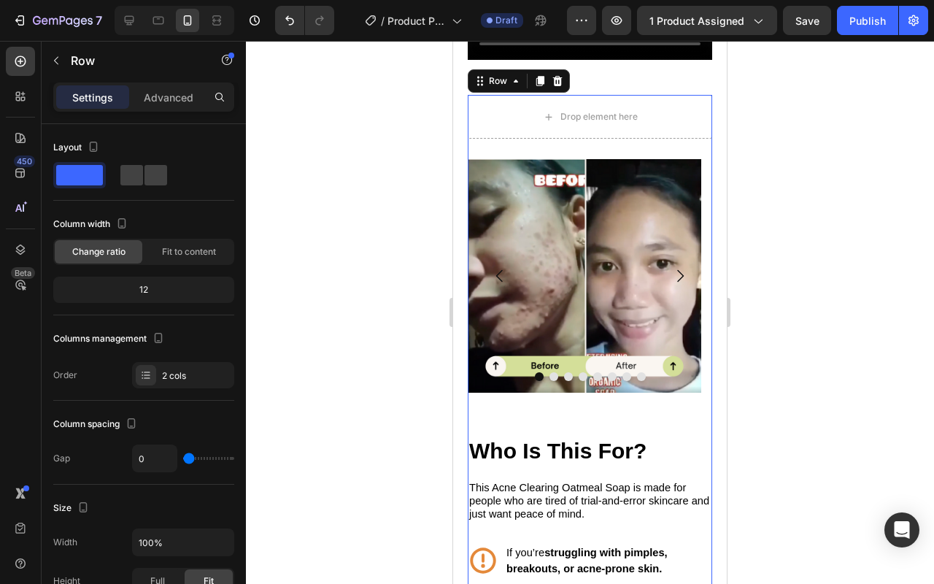
scroll to position [1026, 0]
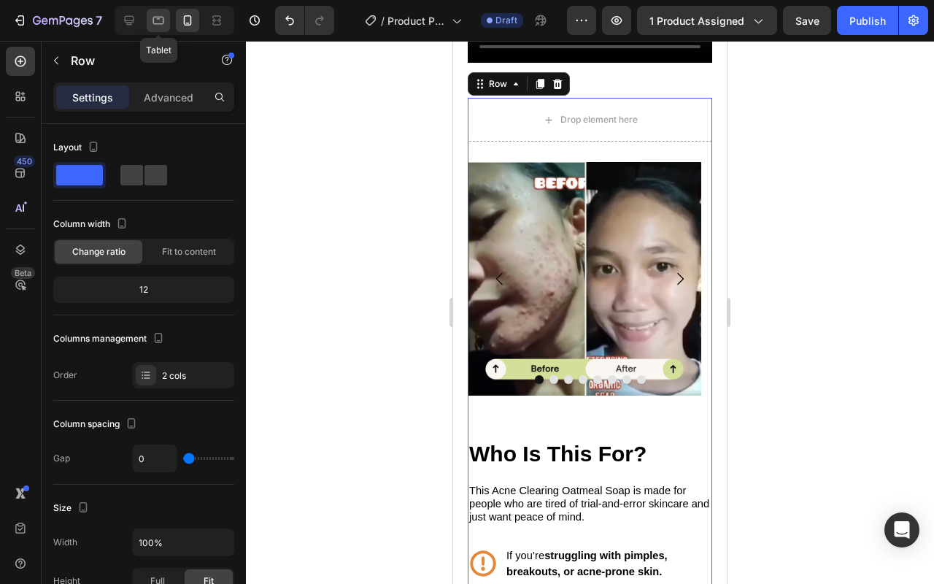
click at [155, 20] on icon at bounding box center [158, 20] width 15 height 15
type input "30"
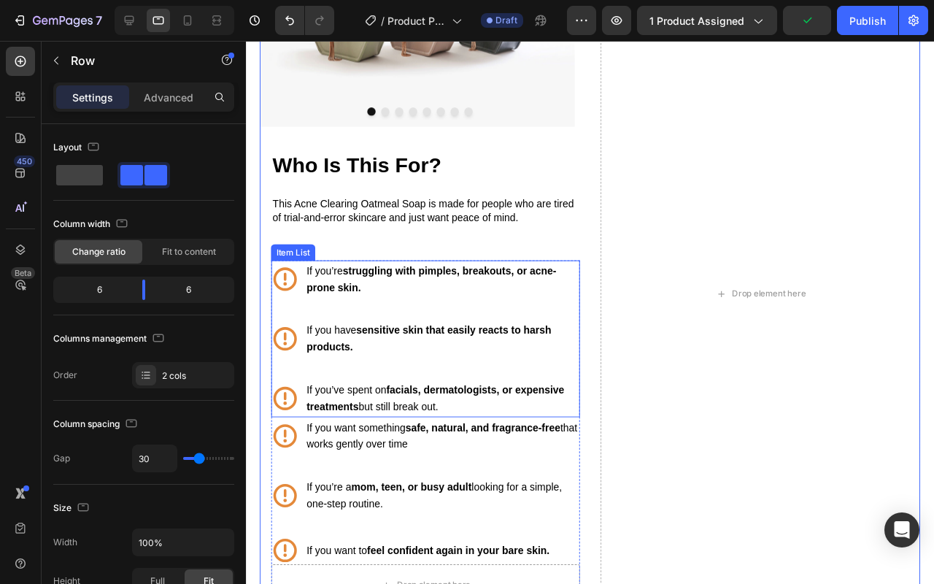
scroll to position [1540, 0]
click at [468, 291] on p "If you’re struggling with pimples, breakouts, or acne-prone skin." at bounding box center [452, 290] width 285 height 35
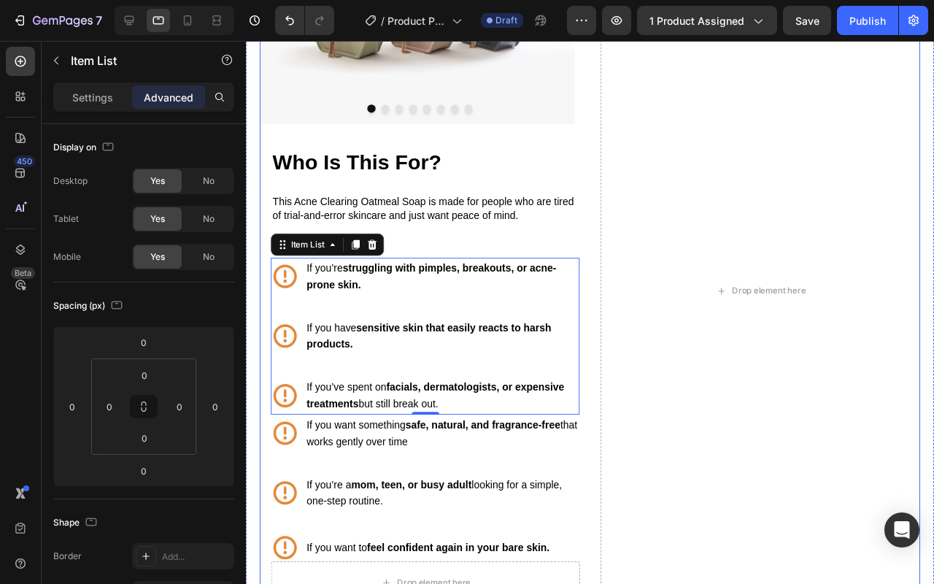
scroll to position [1545, 0]
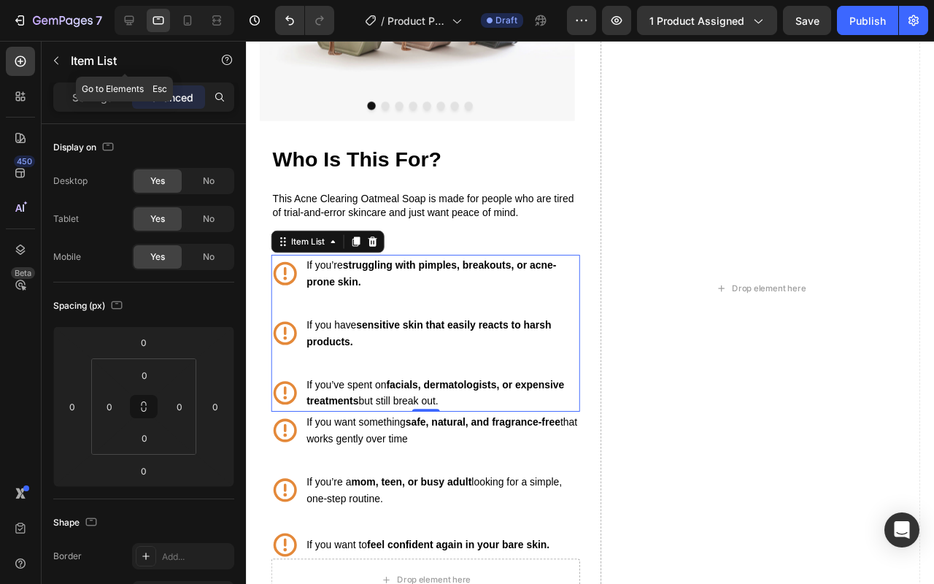
click at [61, 56] on icon "button" at bounding box center [56, 61] width 12 height 12
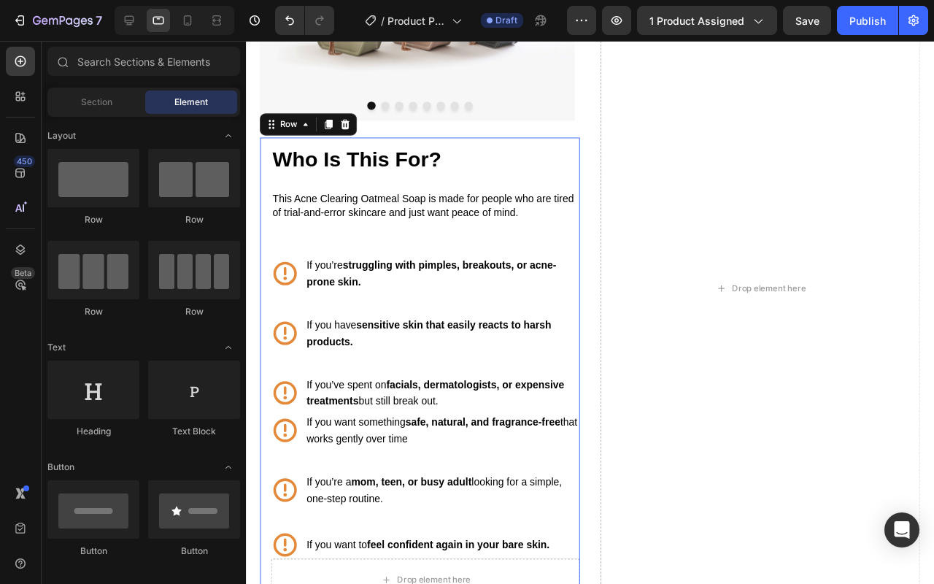
click at [531, 253] on div "Who Is This For? Heading This Acne Clearing Oatmeal Soap is made for people who…" at bounding box center [434, 425] width 325 height 566
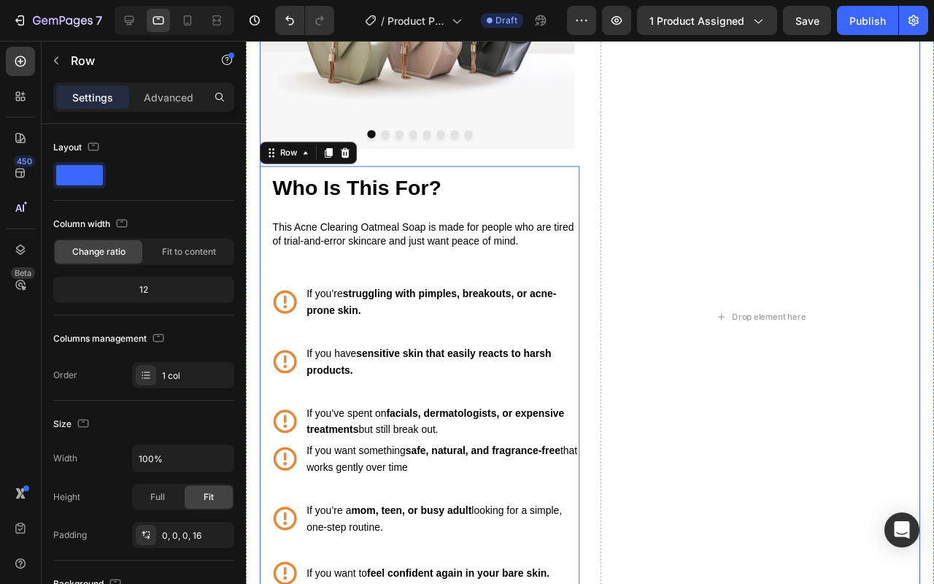
scroll to position [1515, 0]
click at [668, 215] on div "Drop element here" at bounding box center [787, 332] width 337 height 850
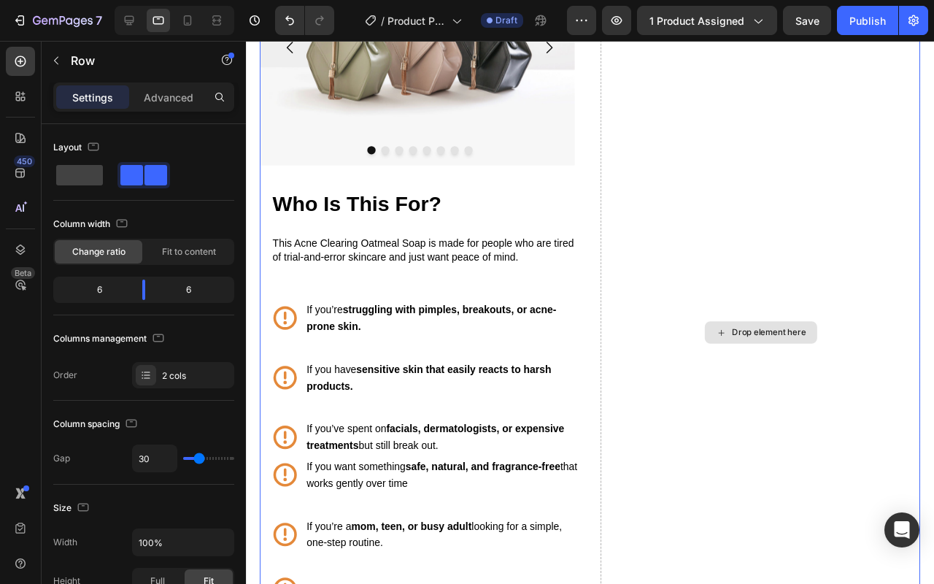
scroll to position [1473, 0]
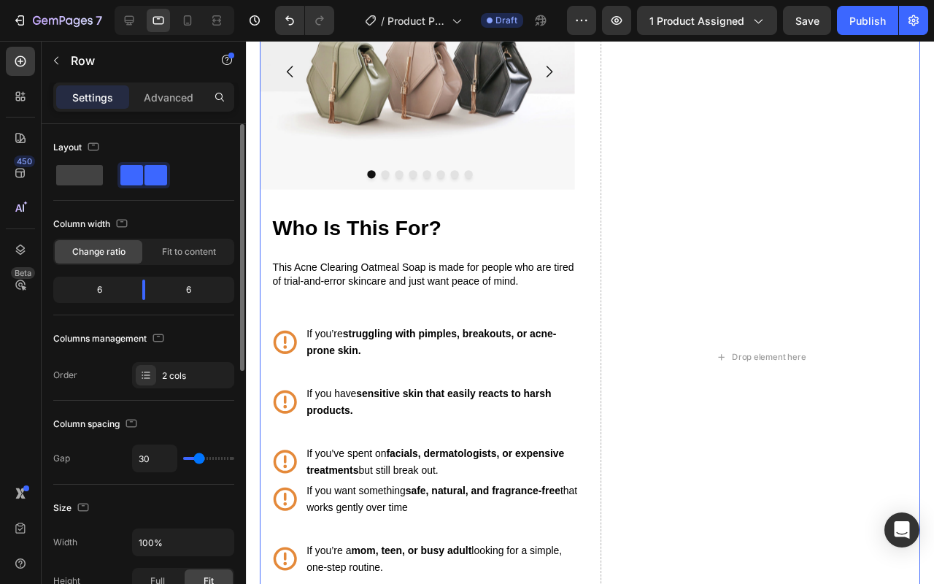
click at [109, 177] on div at bounding box center [143, 175] width 181 height 26
click at [97, 177] on span at bounding box center [79, 175] width 47 height 20
type input "0"
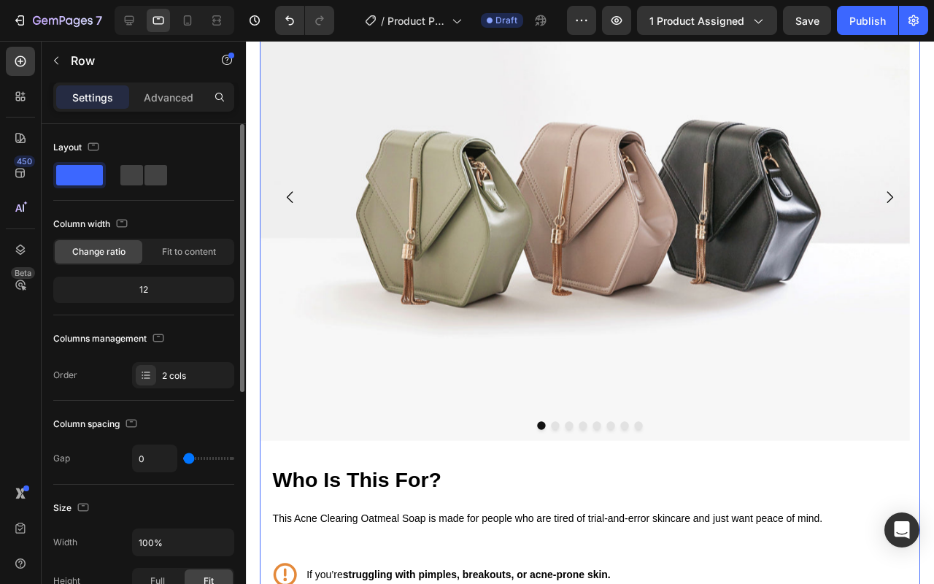
scroll to position [1605, 0]
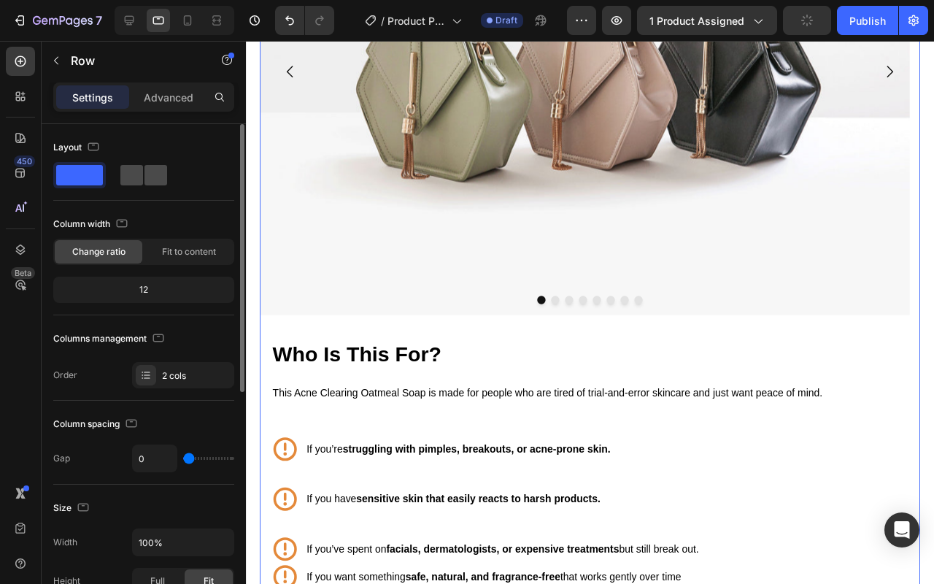
click at [153, 186] on div at bounding box center [144, 175] width 53 height 26
type input "30"
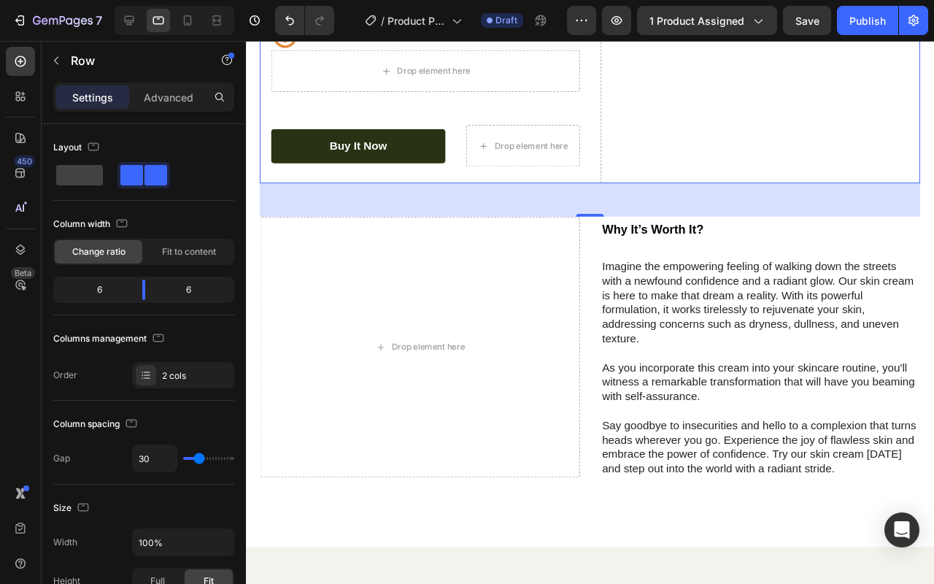
scroll to position [2082, 0]
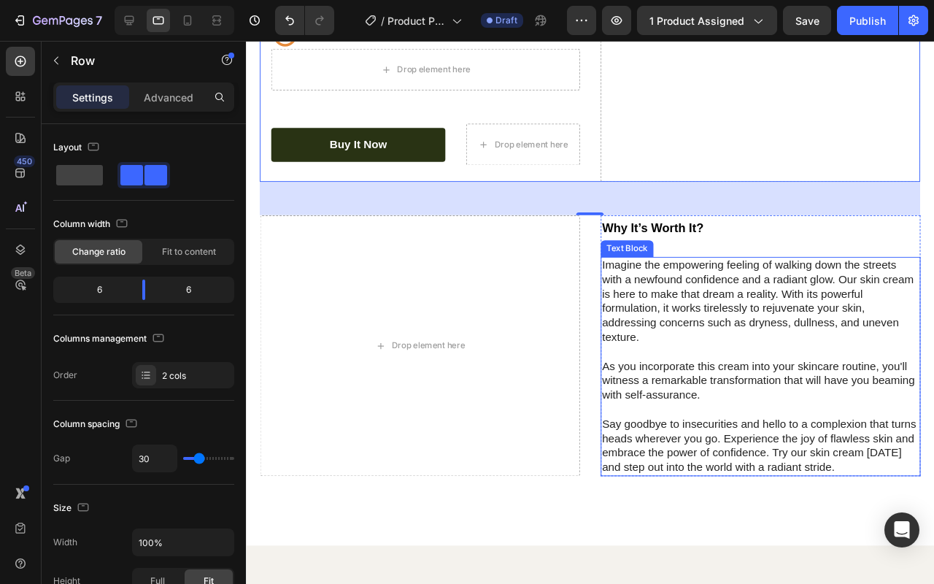
click at [638, 313] on p "Imagine the empowering feeling of walking down the streets with a newfound conf…" at bounding box center [788, 314] width 334 height 91
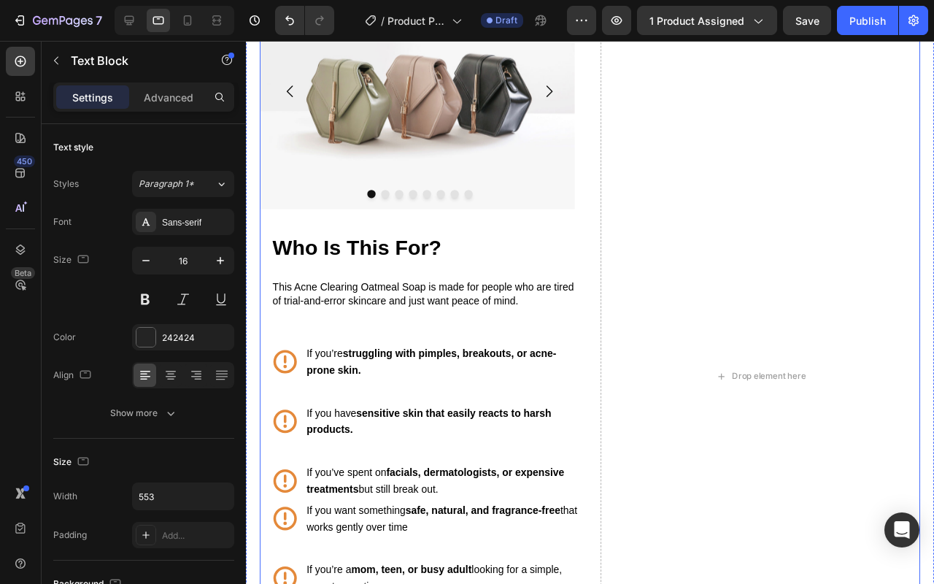
scroll to position [1286, 0]
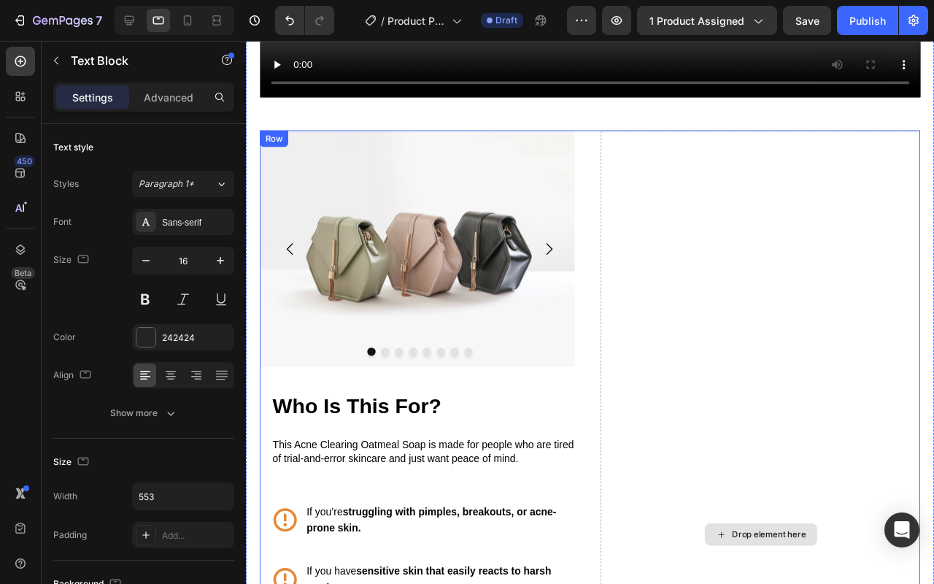
click at [728, 291] on div "Drop element here" at bounding box center [787, 560] width 337 height 850
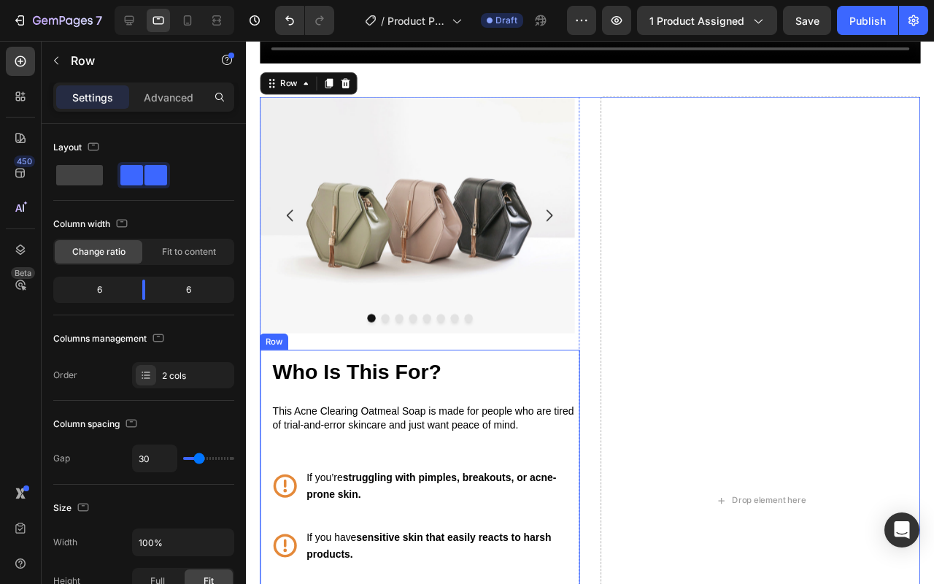
scroll to position [1297, 0]
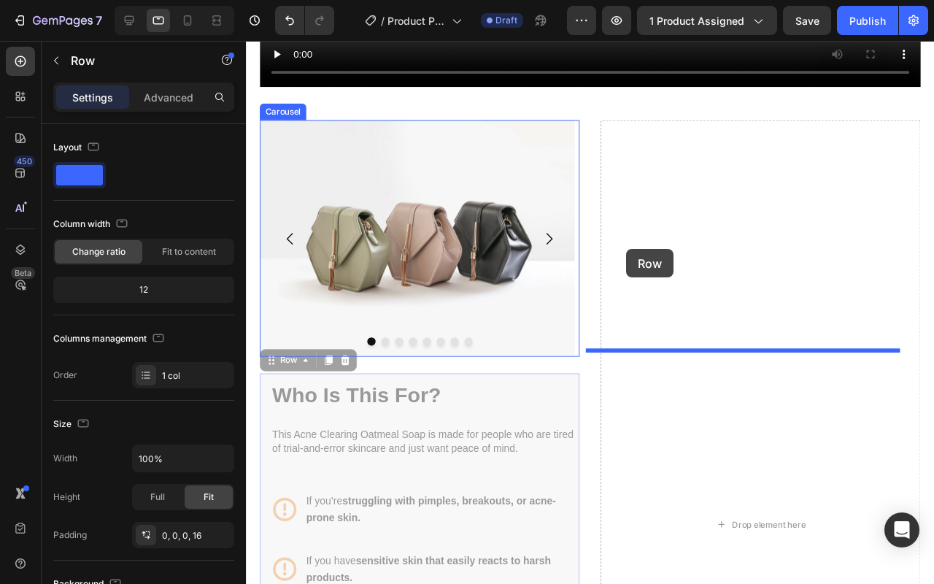
drag, startPoint x: 272, startPoint y: 377, endPoint x: 646, endPoint y: 260, distance: 391.8
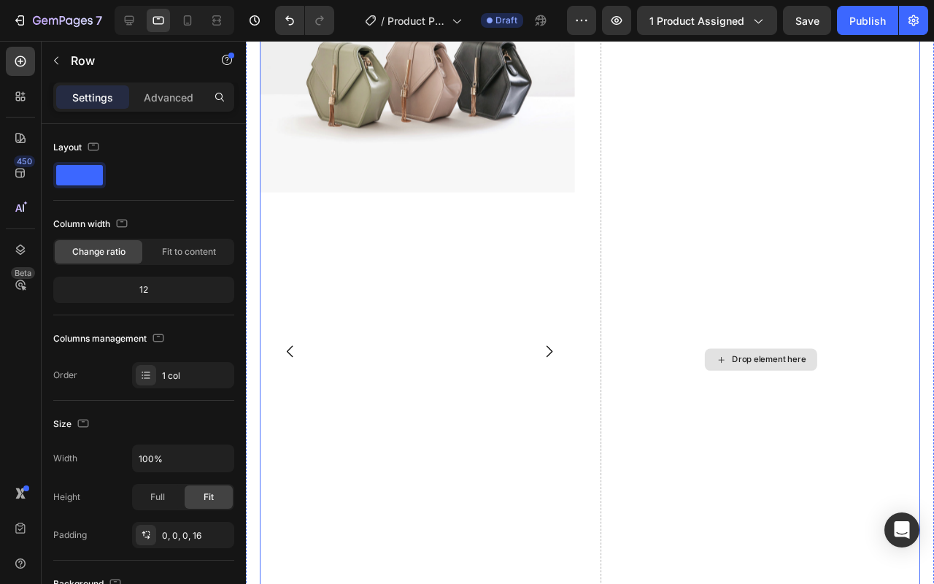
scroll to position [1470, 0]
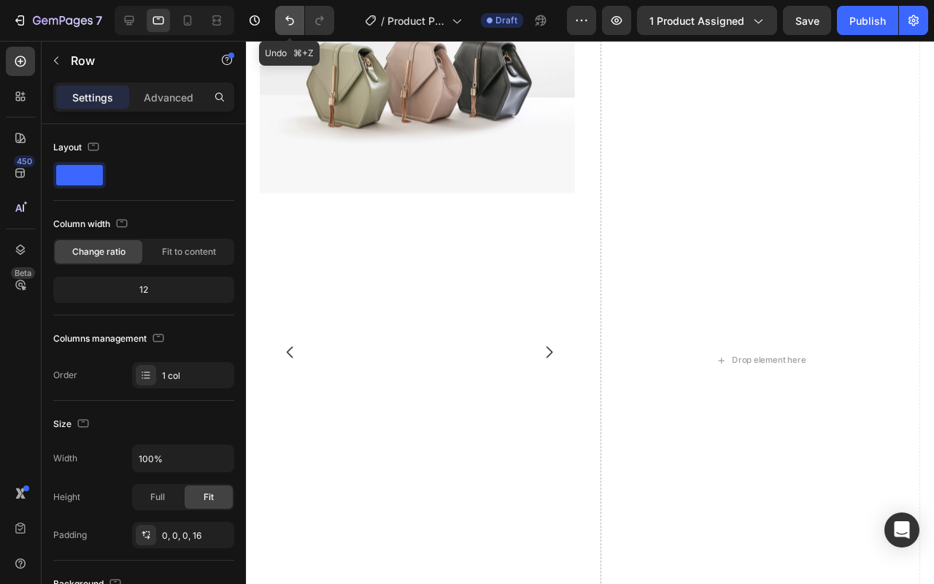
click at [283, 28] on button "Undo/Redo" at bounding box center [289, 20] width 29 height 29
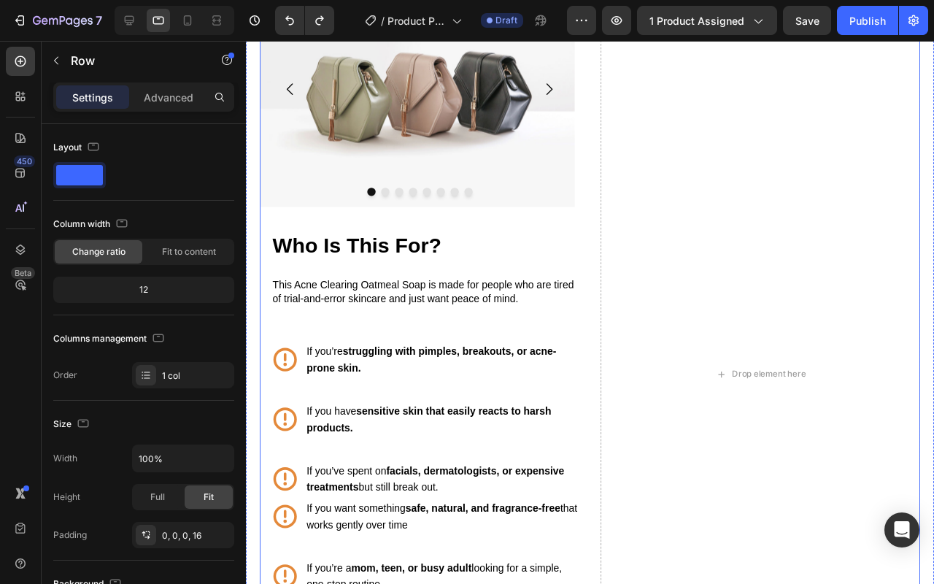
scroll to position [1502, 0]
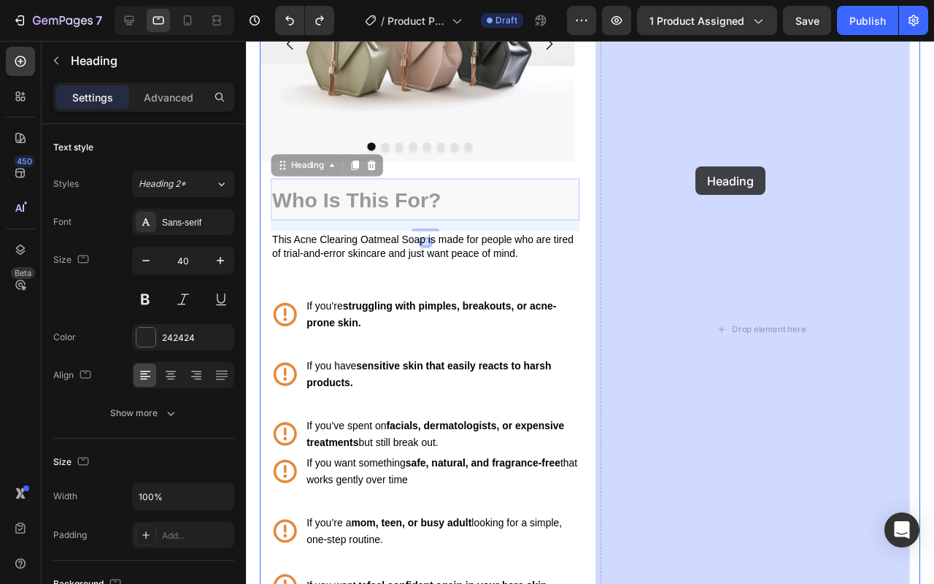
drag, startPoint x: 328, startPoint y: 172, endPoint x: 720, endPoint y: 173, distance: 392.0
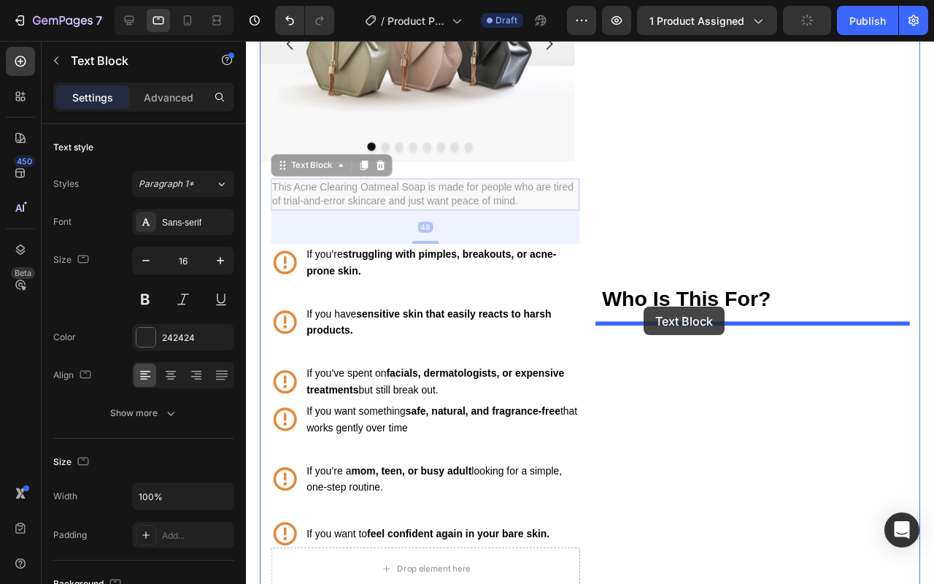
drag, startPoint x: 320, startPoint y: 175, endPoint x: 664, endPoint y: 320, distance: 373.9
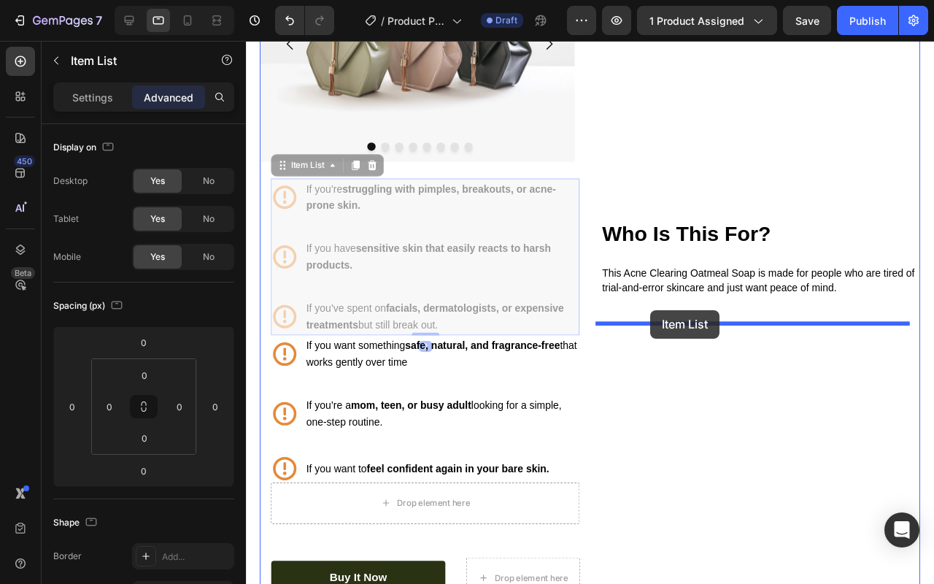
drag, startPoint x: 308, startPoint y: 173, endPoint x: 672, endPoint y: 324, distance: 393.7
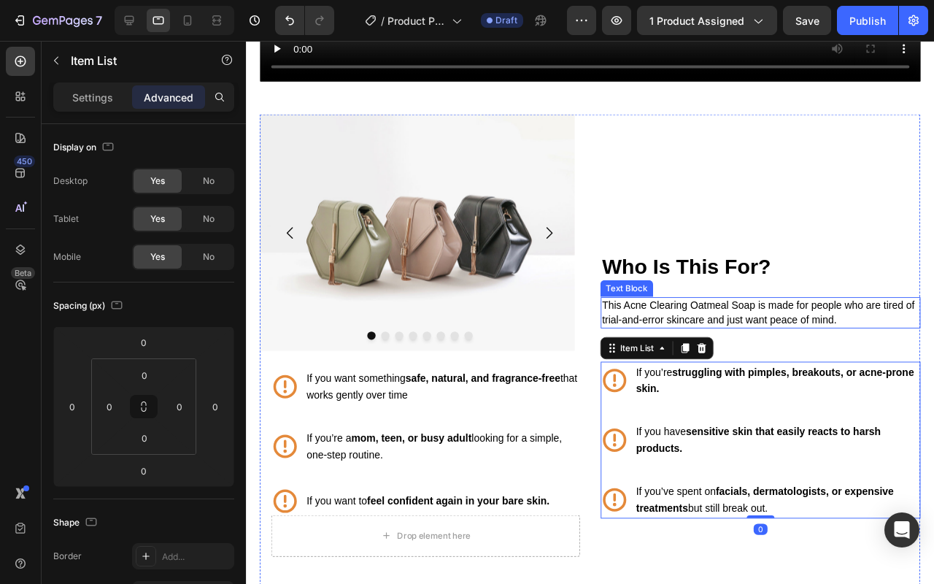
scroll to position [1426, 0]
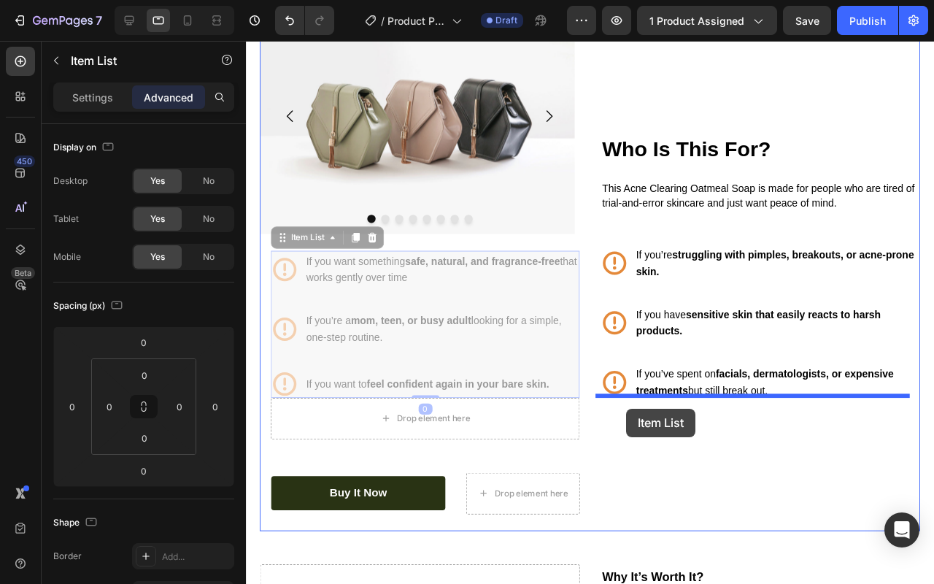
drag, startPoint x: 315, startPoint y: 251, endPoint x: 646, endPoint y: 428, distance: 375.6
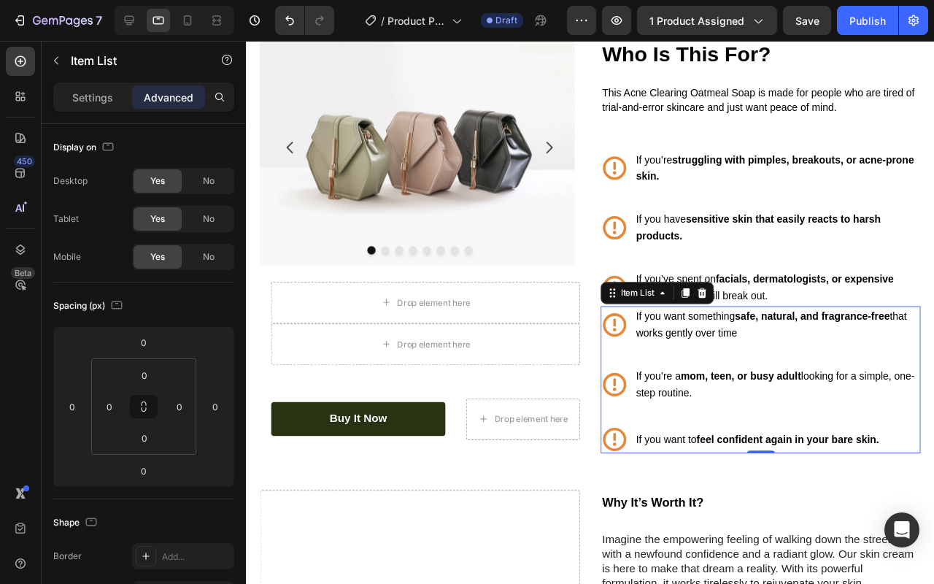
scroll to position [1280, 0]
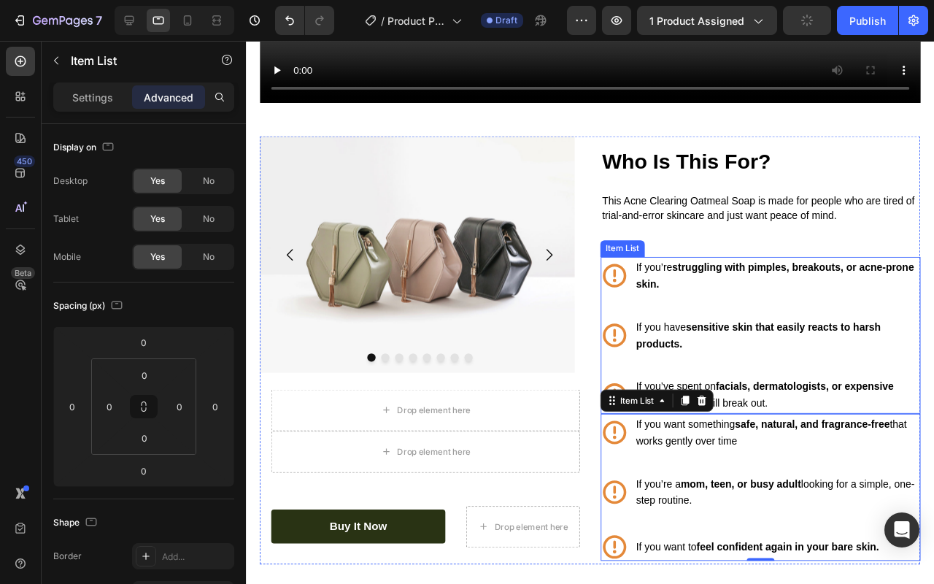
click at [810, 366] on div "If you’re struggling with pimples, breakouts, or acne-prone skin. If you have s…" at bounding box center [787, 350] width 337 height 165
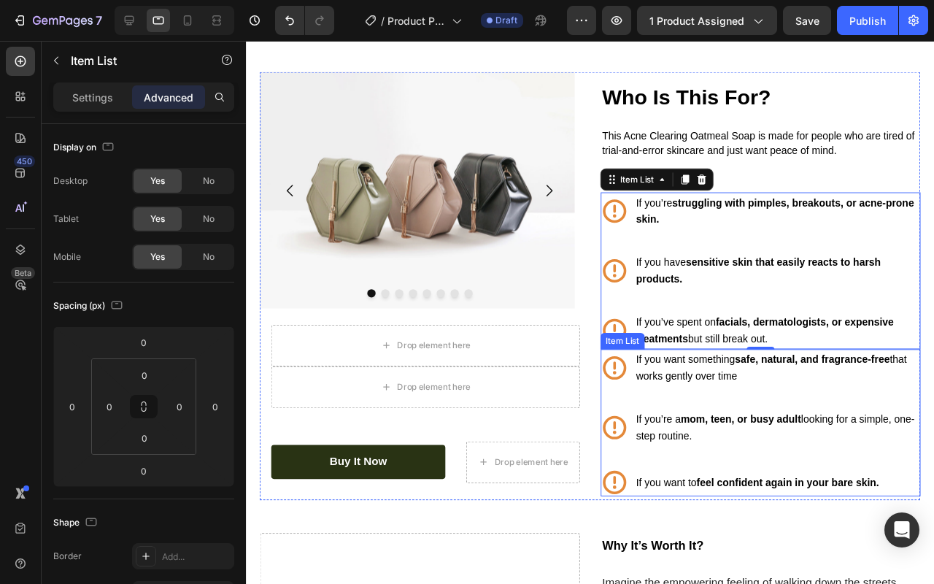
scroll to position [1323, 0]
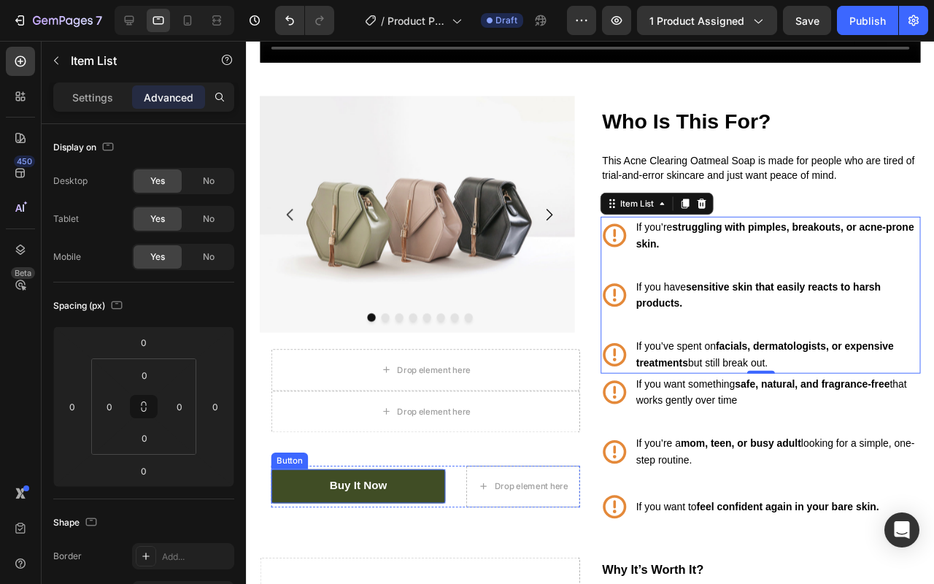
click at [400, 508] on link "Buy It Now" at bounding box center [363, 509] width 183 height 36
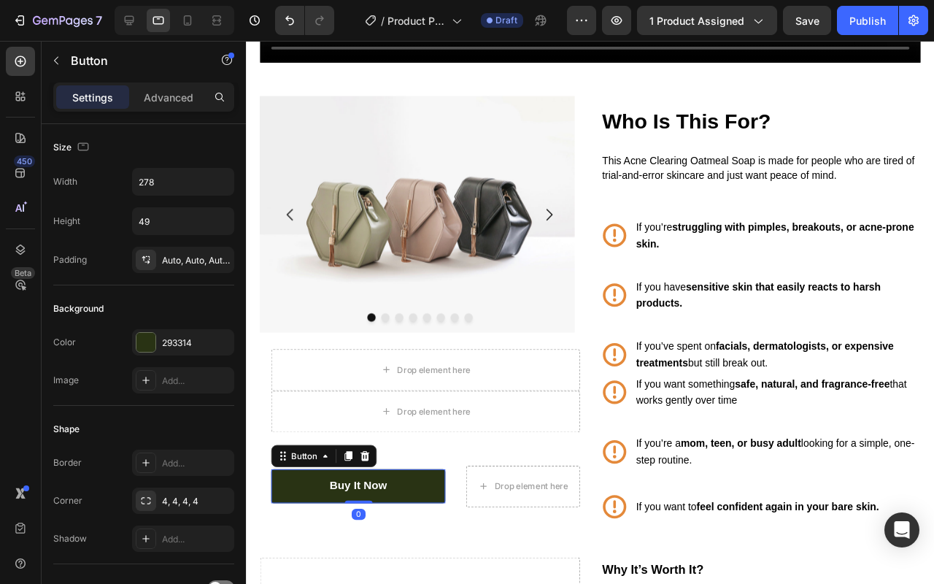
click at [494, 510] on div "Drop element here" at bounding box center [537, 509] width 118 height 23
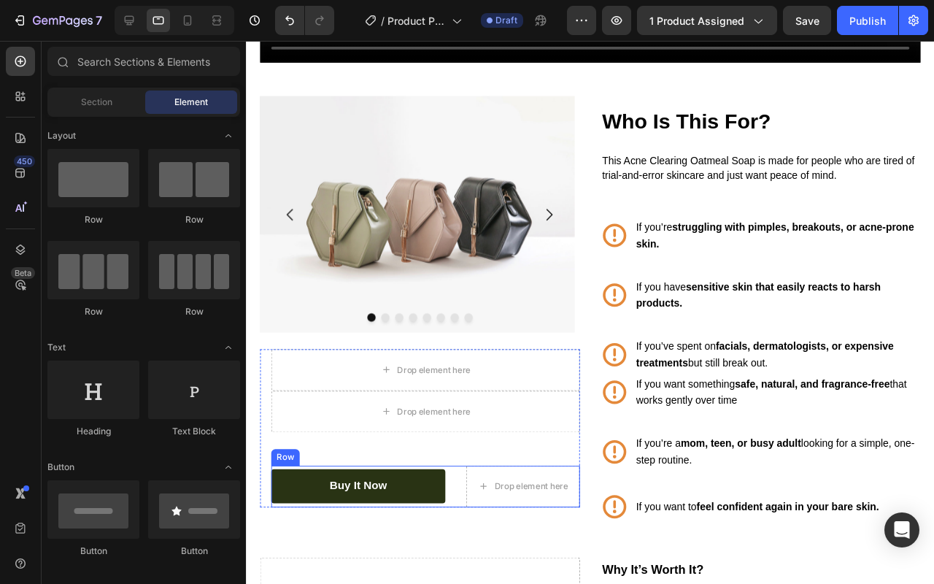
click at [463, 508] on div "Buy It Now Button Drop element here Row" at bounding box center [434, 510] width 325 height 44
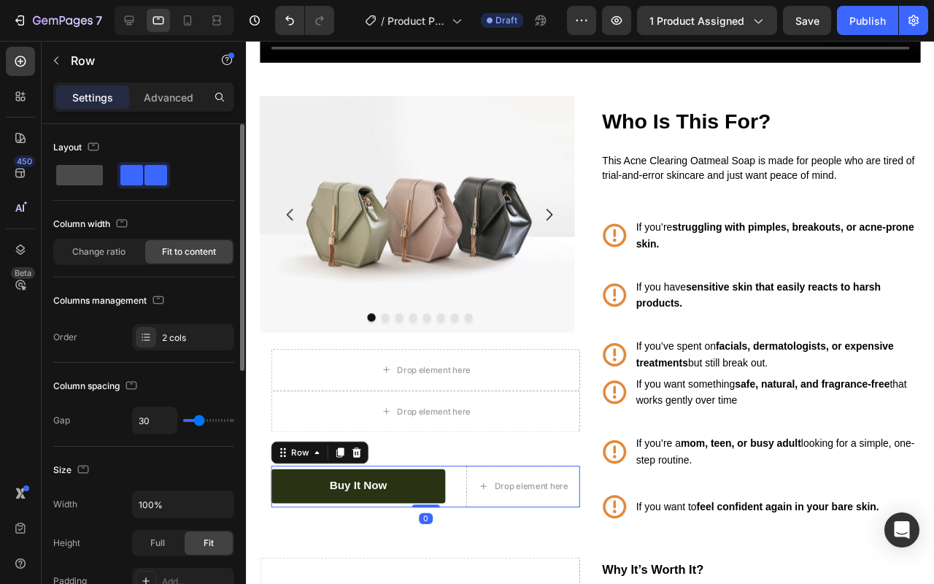
click at [82, 173] on span at bounding box center [79, 175] width 47 height 20
type input "0"
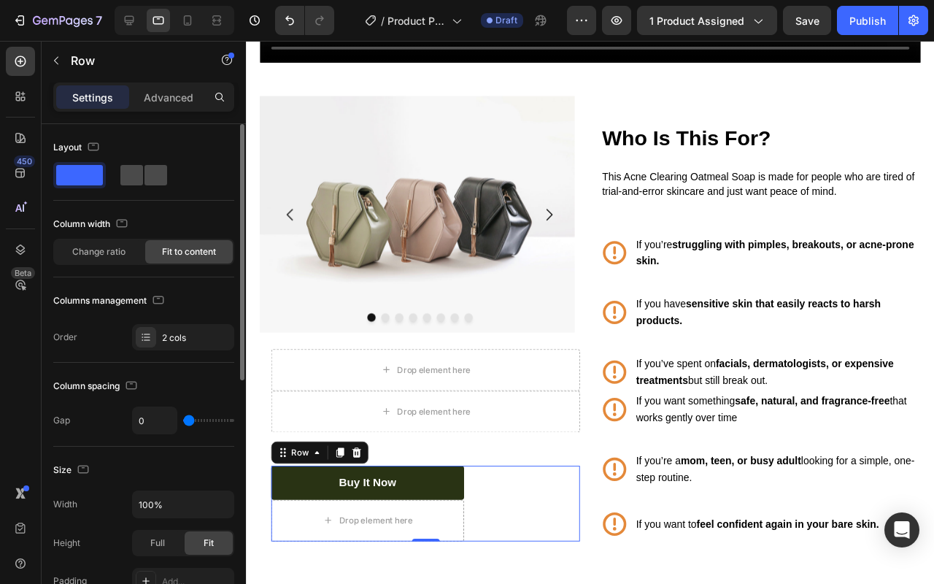
click at [151, 165] on span at bounding box center [156, 175] width 23 height 20
type input "30"
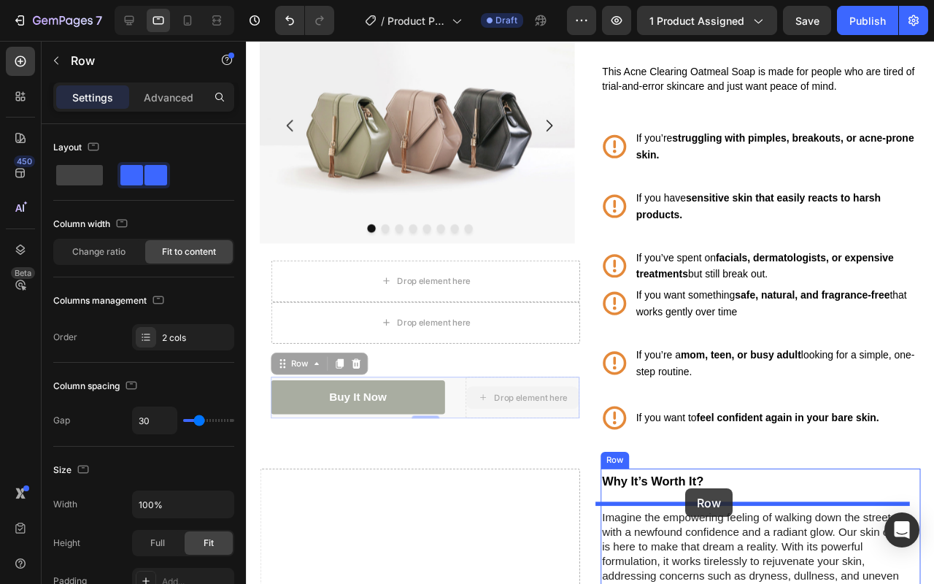
scroll to position [1429, 0]
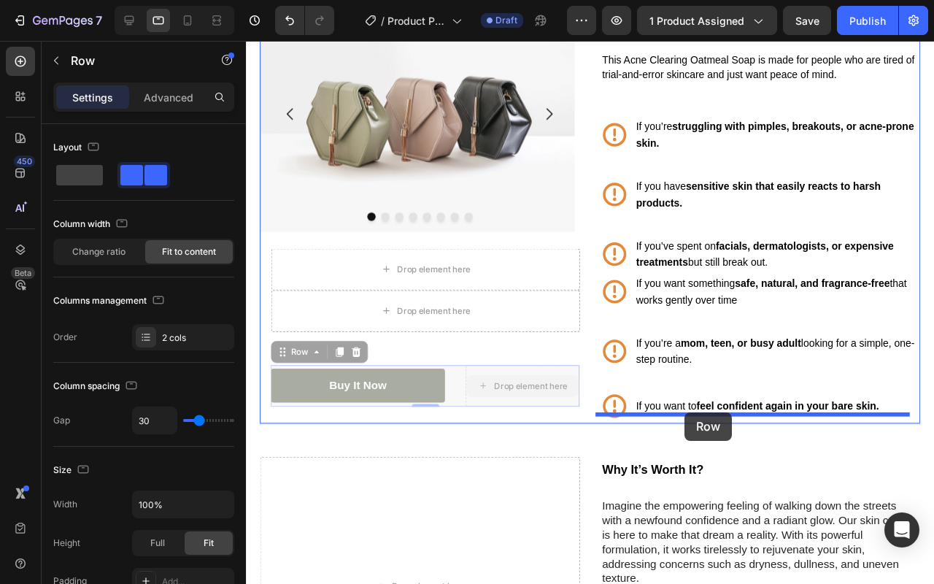
drag, startPoint x: 305, startPoint y: 464, endPoint x: 707, endPoint y: 431, distance: 403.6
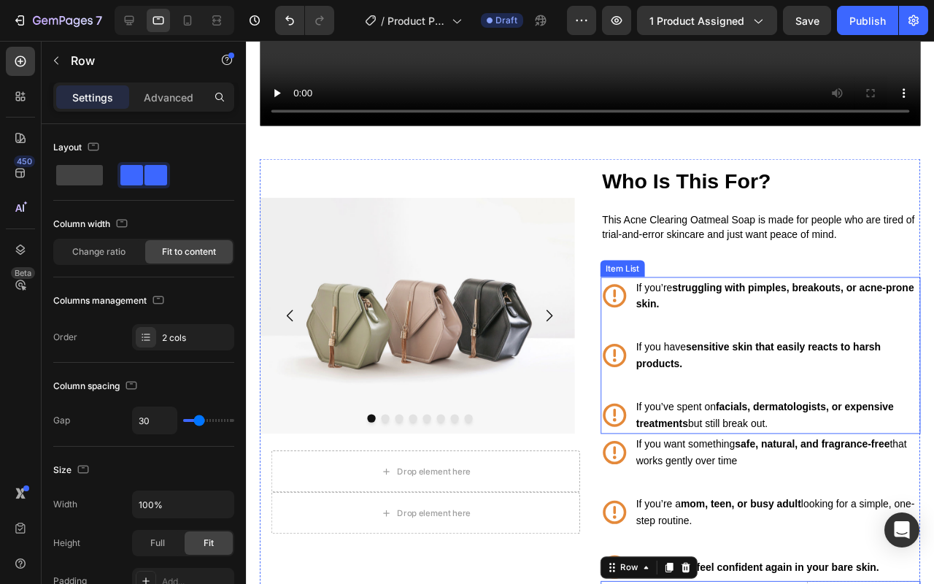
scroll to position [1282, 0]
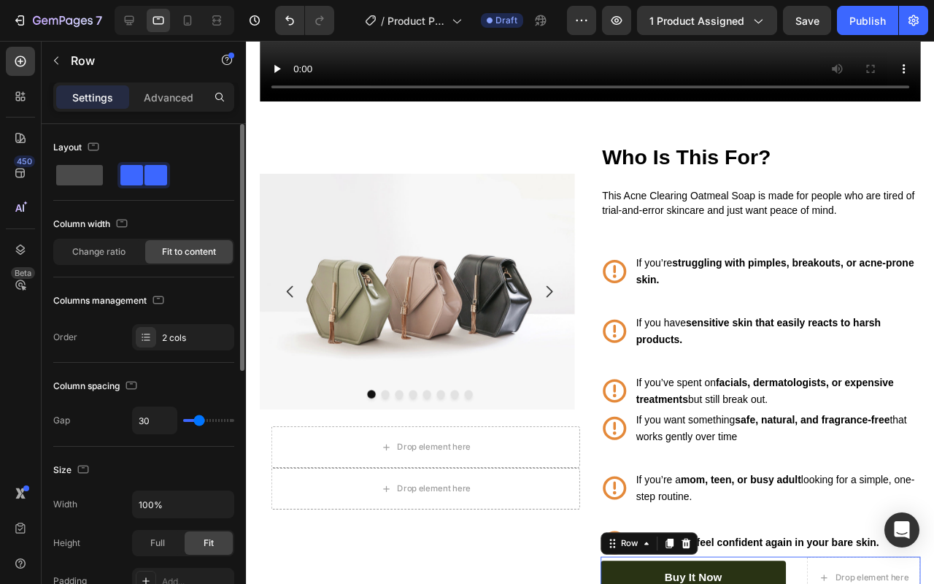
click at [93, 183] on span at bounding box center [79, 175] width 47 height 20
type input "0"
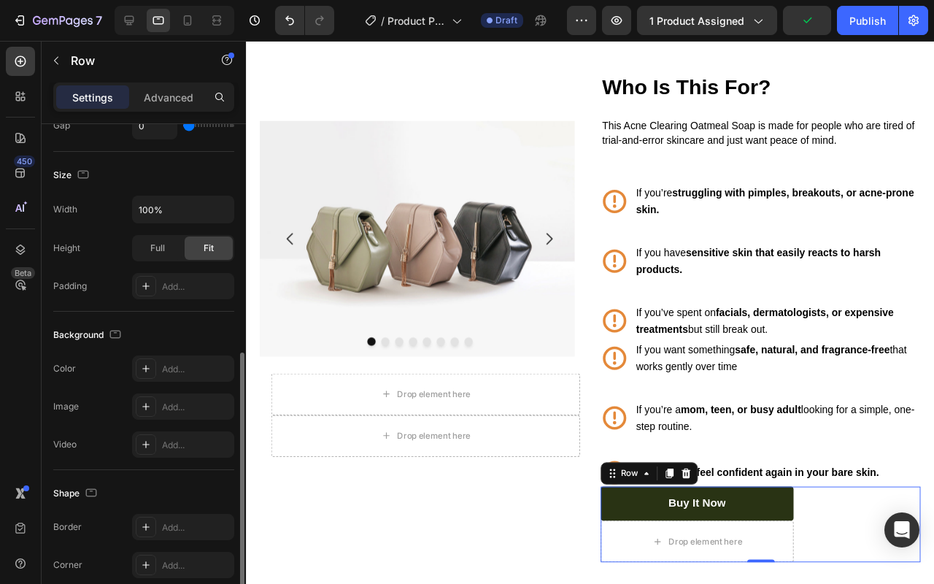
scroll to position [480, 0]
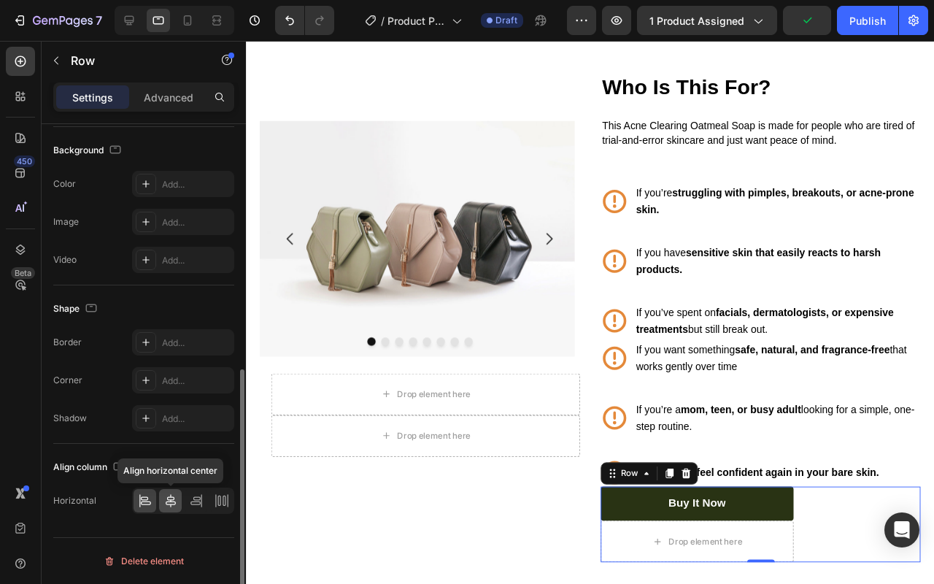
click at [174, 505] on icon at bounding box center [171, 500] width 15 height 15
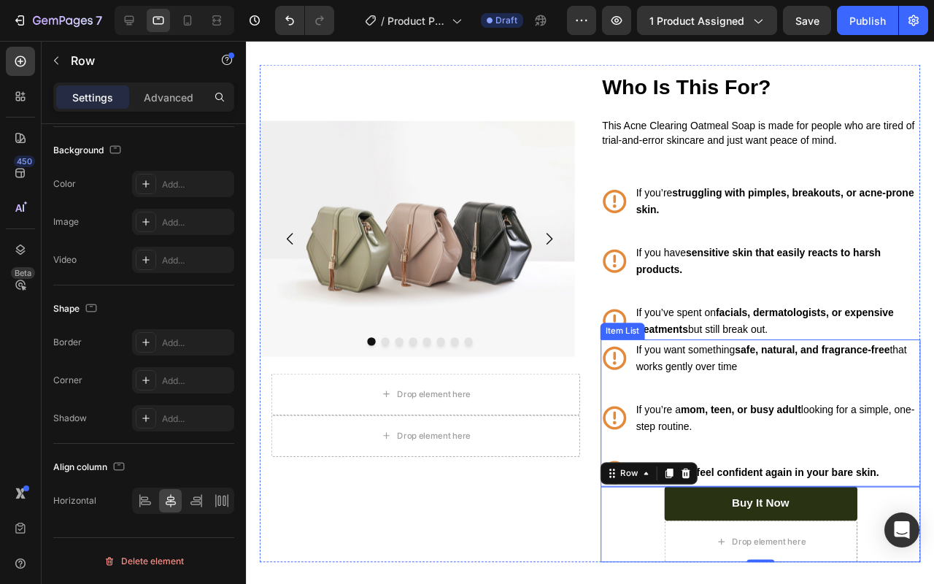
click at [894, 502] on div "If you want to feel confident again in your bare skin." at bounding box center [787, 494] width 337 height 29
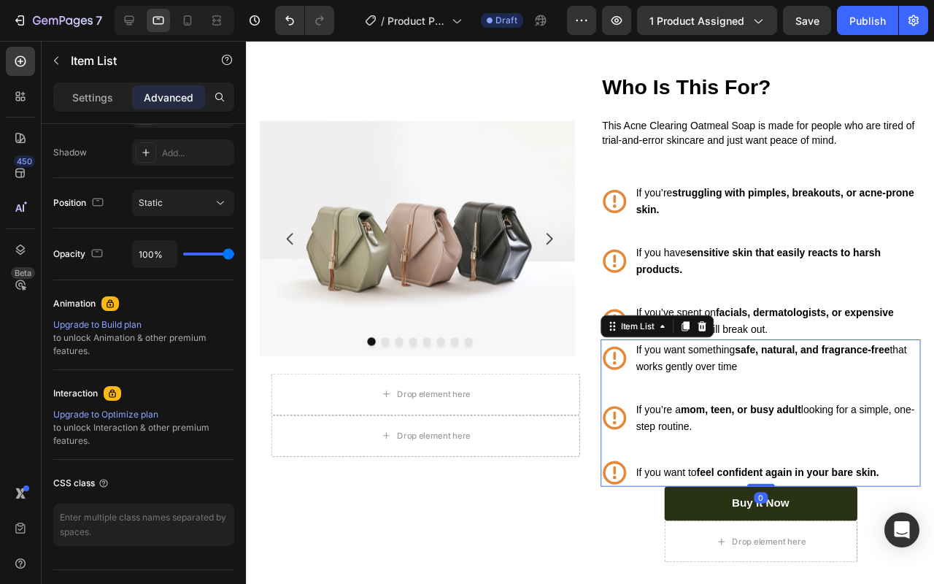
scroll to position [0, 0]
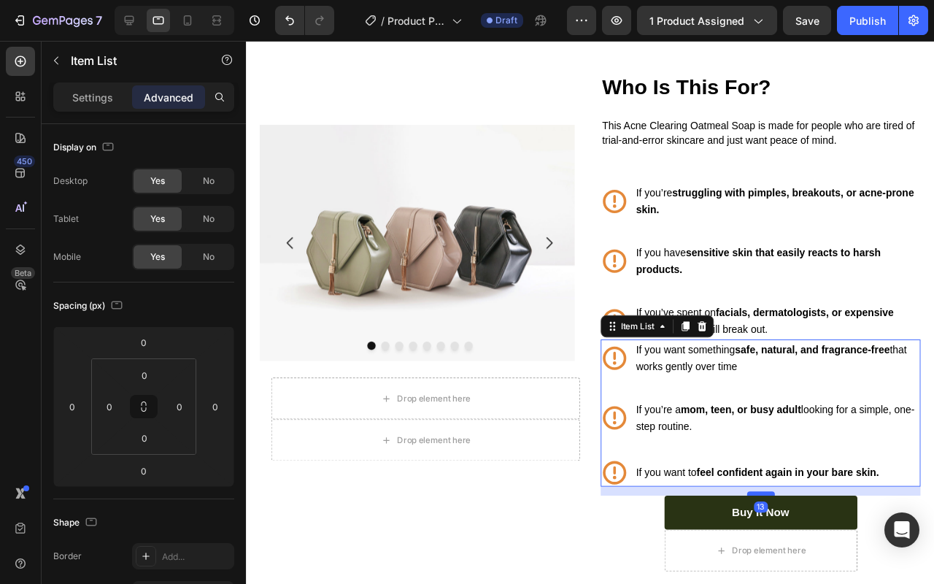
drag, startPoint x: 780, startPoint y: 502, endPoint x: 782, endPoint y: 512, distance: 9.6
click at [782, 515] on div at bounding box center [787, 517] width 29 height 4
type input "13"
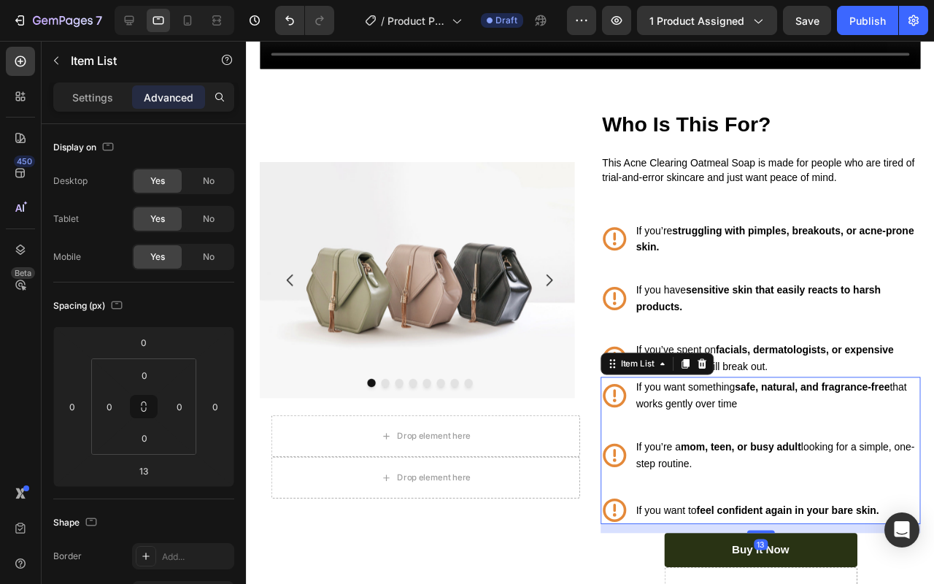
scroll to position [1314, 0]
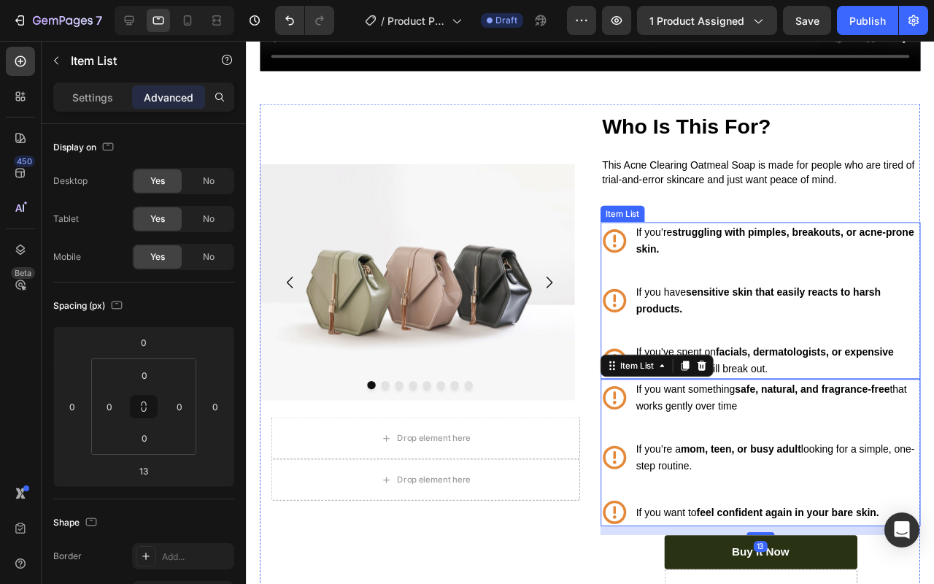
click at [865, 337] on div "If you’re struggling with pimples, breakouts, or acne-prone skin. If you have s…" at bounding box center [787, 313] width 337 height 165
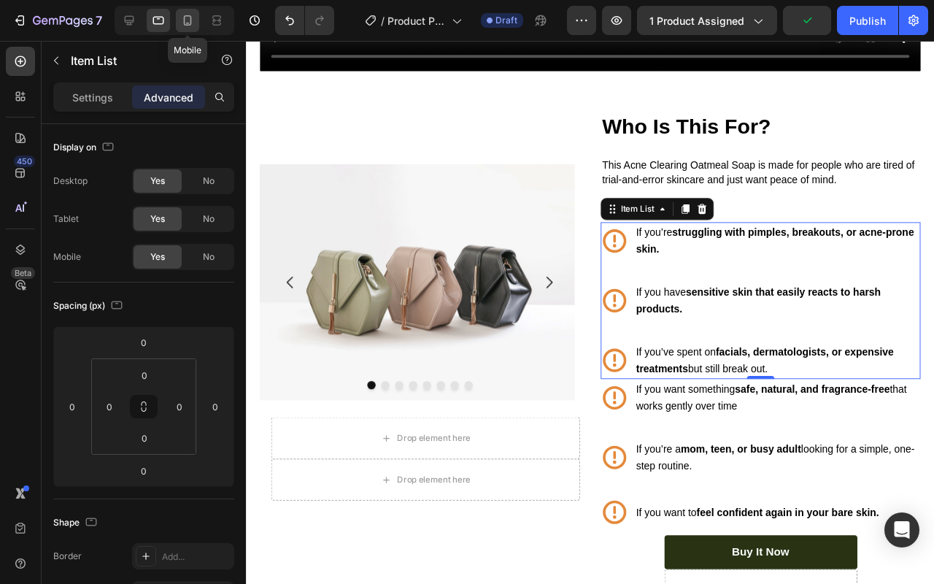
click at [180, 26] on icon at bounding box center [187, 20] width 15 height 15
type input "16"
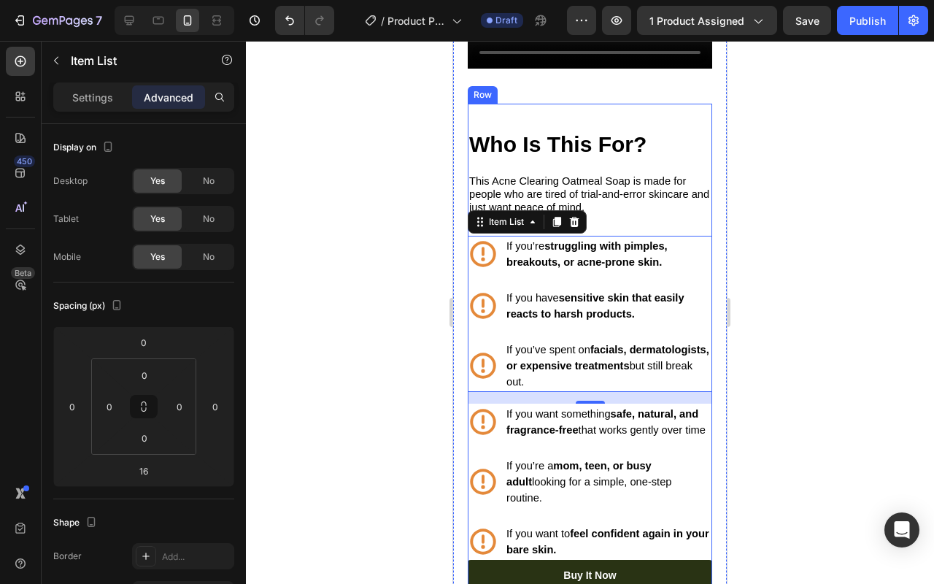
scroll to position [930, 0]
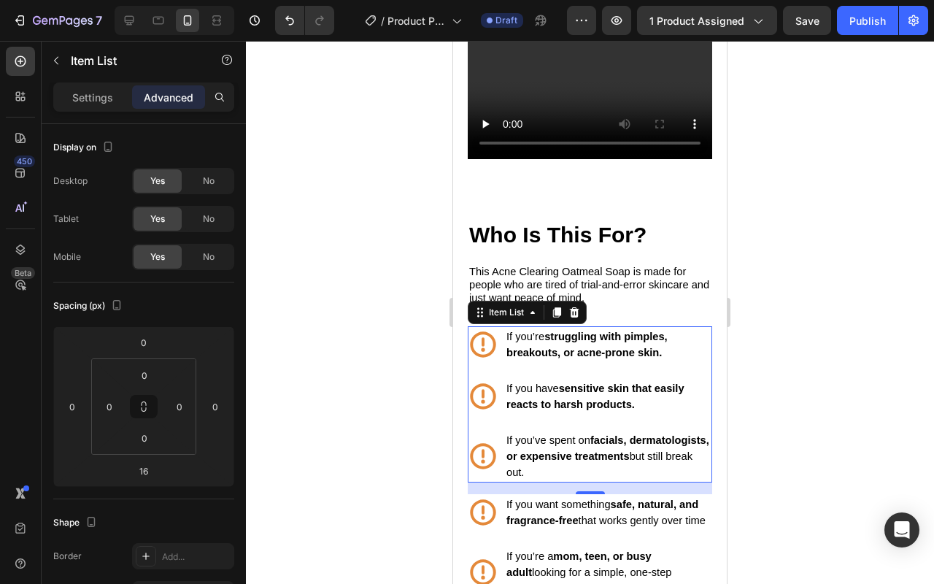
click at [796, 297] on div at bounding box center [590, 312] width 688 height 543
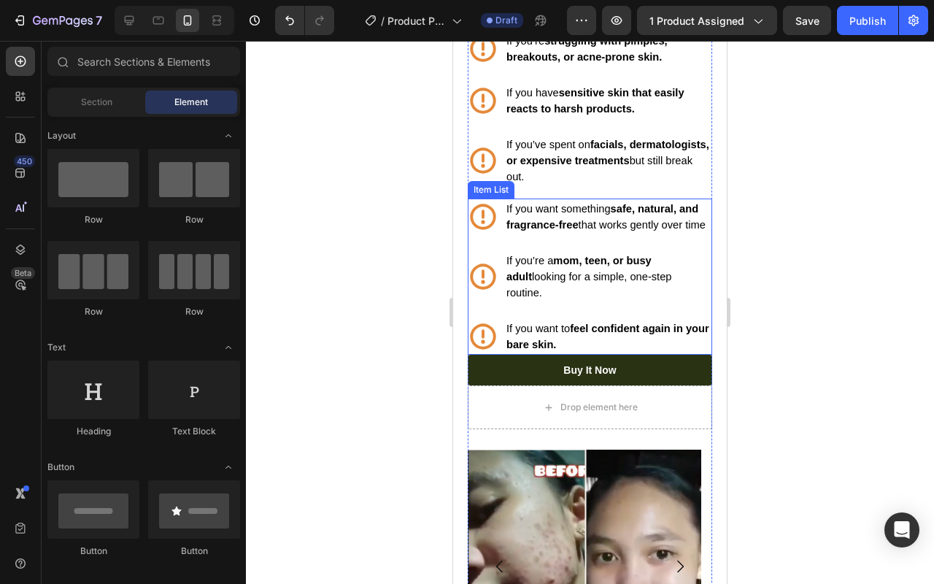
scroll to position [1226, 0]
click at [556, 345] on p "If you want to feel confident again in your bare skin." at bounding box center [609, 336] width 204 height 32
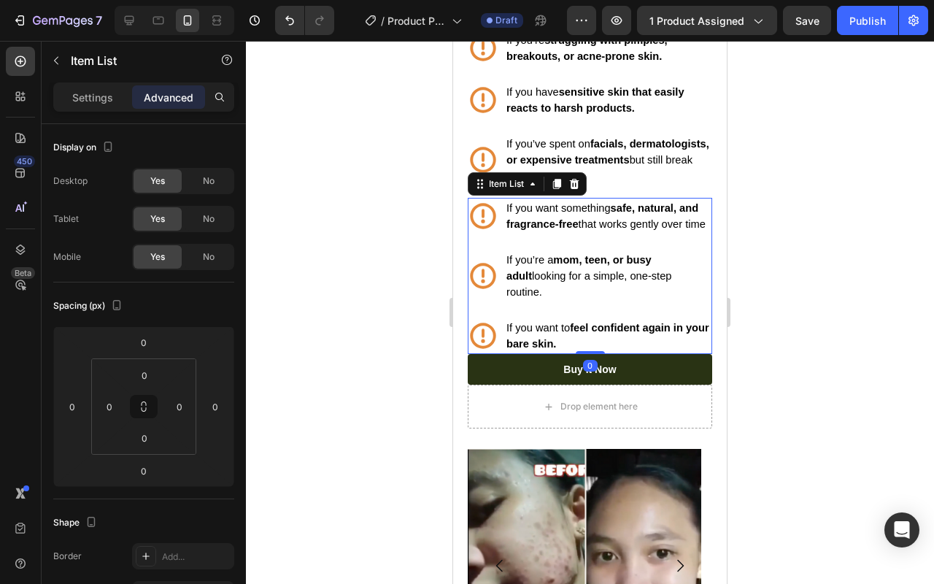
click at [502, 346] on div "If you want to feel confident again in your bare skin." at bounding box center [590, 336] width 245 height 37
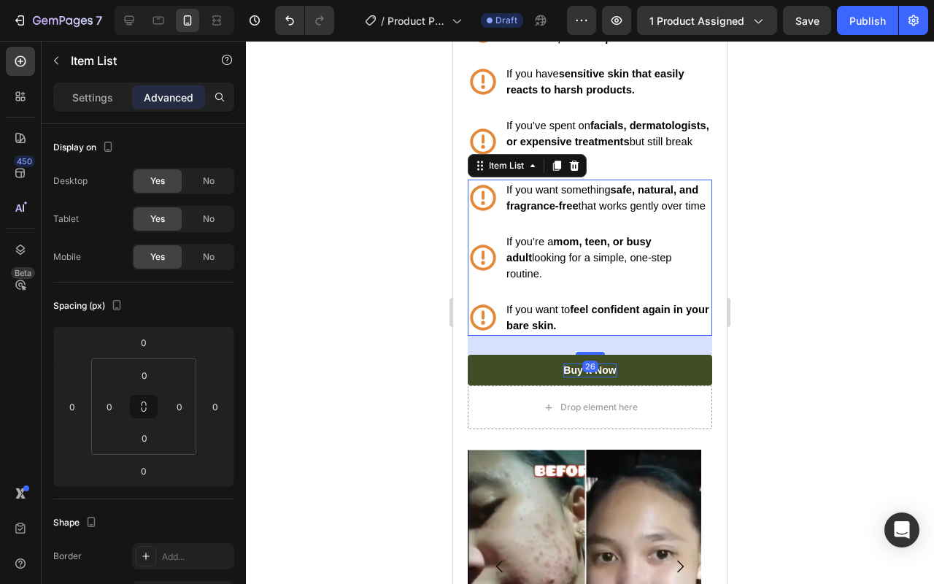
drag, startPoint x: 591, startPoint y: 346, endPoint x: 591, endPoint y: 365, distance: 19.0
click at [591, 365] on div "Who Is This For? Heading This Acne Clearing Oatmeal Soap is made for people who…" at bounding box center [590, 155] width 245 height 550
type input "26"
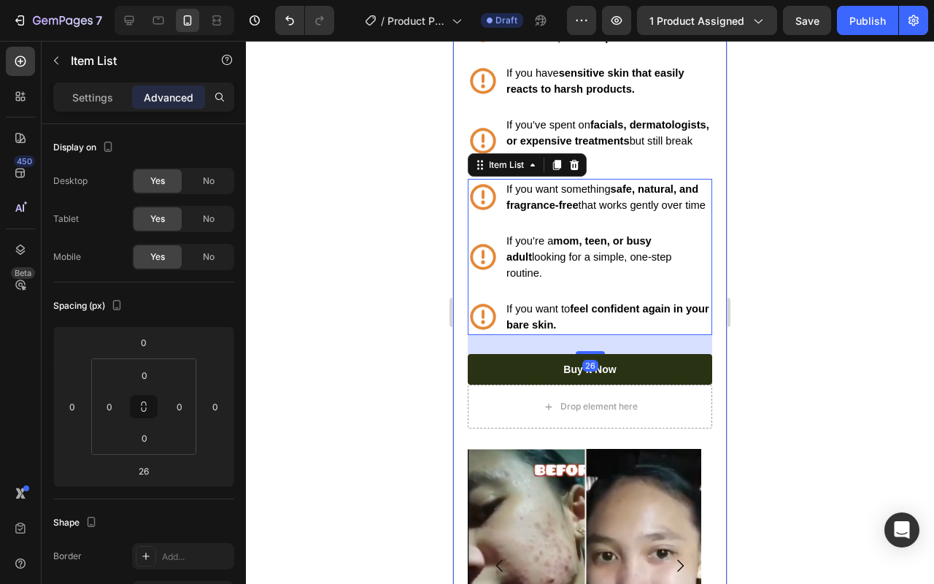
click at [813, 339] on div at bounding box center [590, 312] width 688 height 543
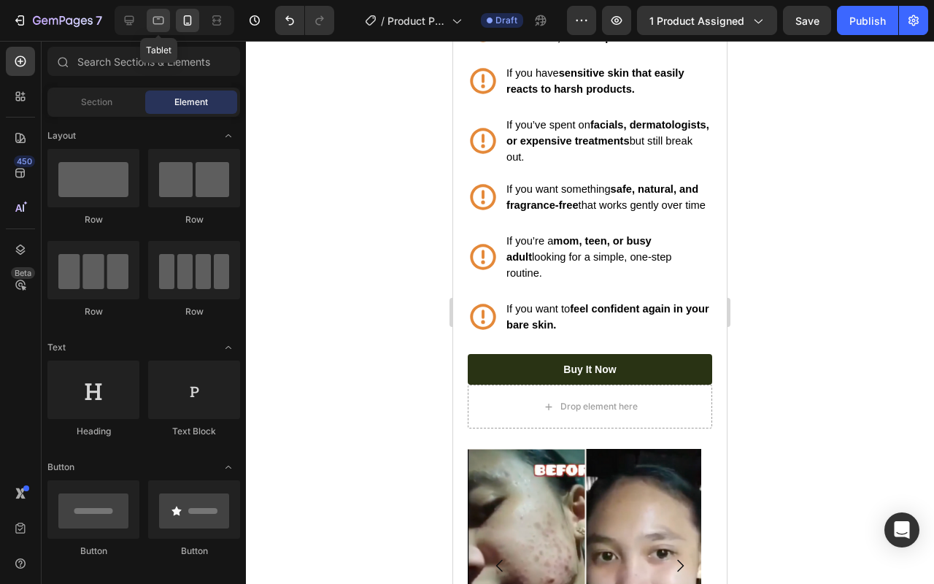
click at [153, 28] on div at bounding box center [158, 20] width 23 height 23
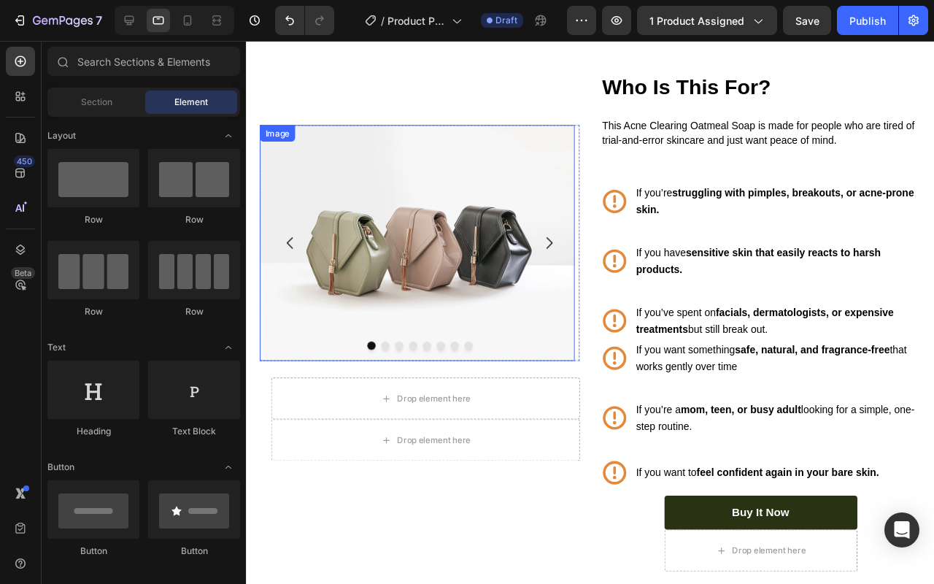
scroll to position [1351, 0]
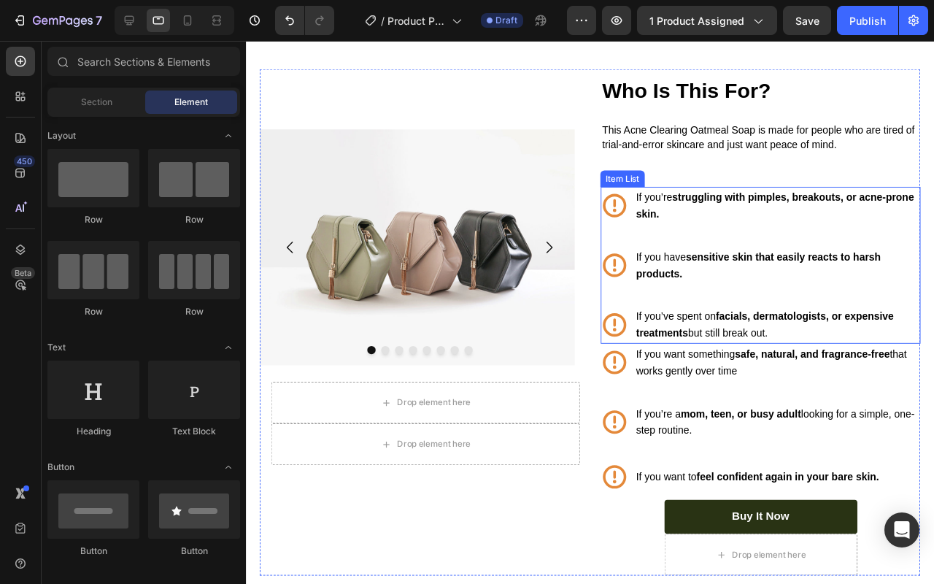
click at [732, 332] on p "If you’ve spent on facials, dermatologists, or expensive treatments but still b…" at bounding box center [804, 339] width 297 height 35
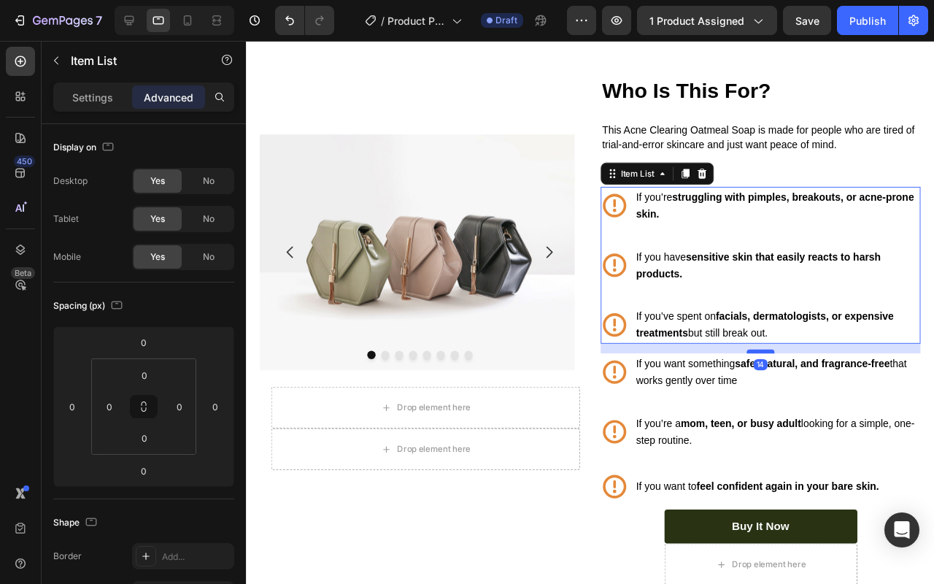
drag, startPoint x: 777, startPoint y: 352, endPoint x: 777, endPoint y: 362, distance: 10.2
click at [777, 365] on div at bounding box center [787, 367] width 29 height 4
type input "14"
click at [860, 238] on div "If you’re struggling with pimples, breakouts, or acne-prone skin. If you have s…" at bounding box center [787, 276] width 337 height 165
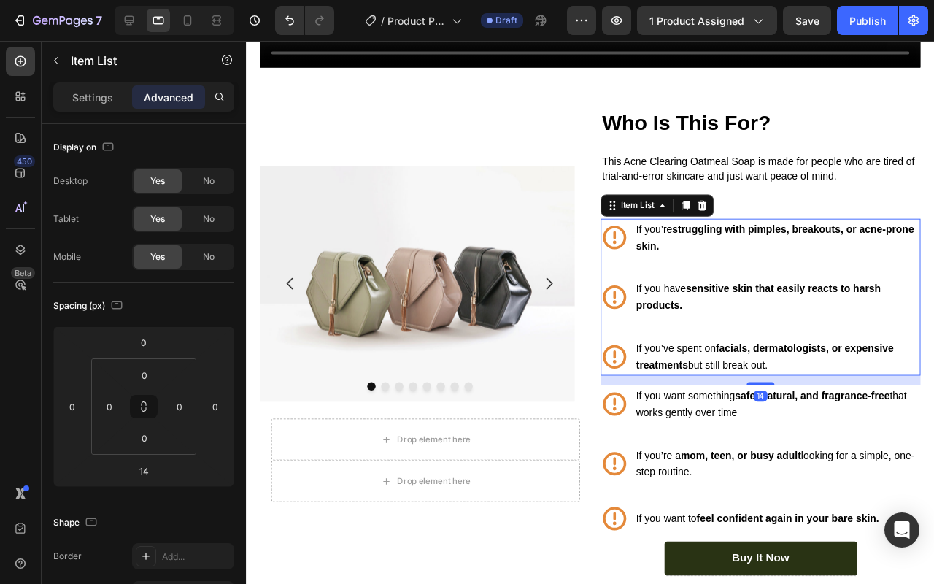
scroll to position [1316, 0]
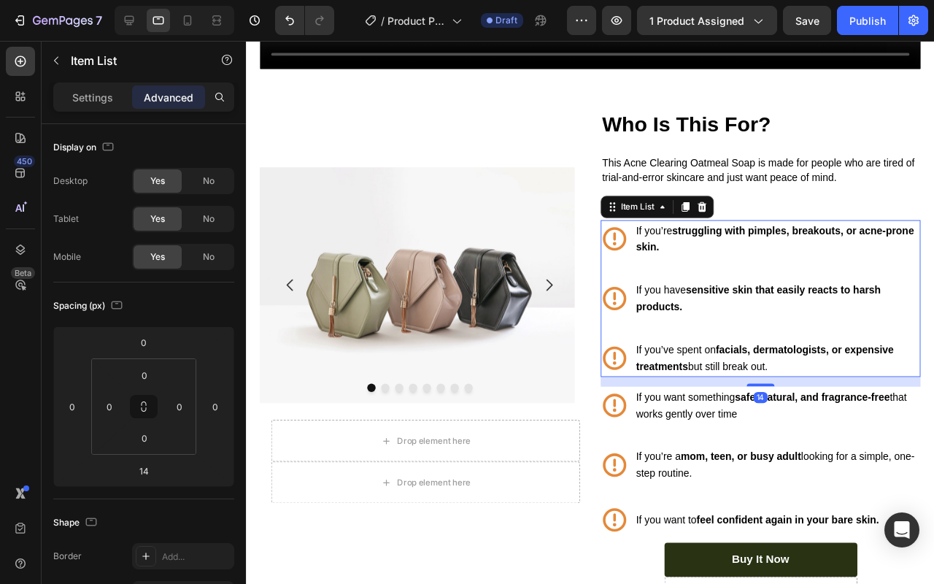
drag, startPoint x: 815, startPoint y: 324, endPoint x: 809, endPoint y: 335, distance: 12.8
click at [815, 324] on div "If you have sensitive skin that easily reacts to harsh products." at bounding box center [804, 311] width 301 height 39
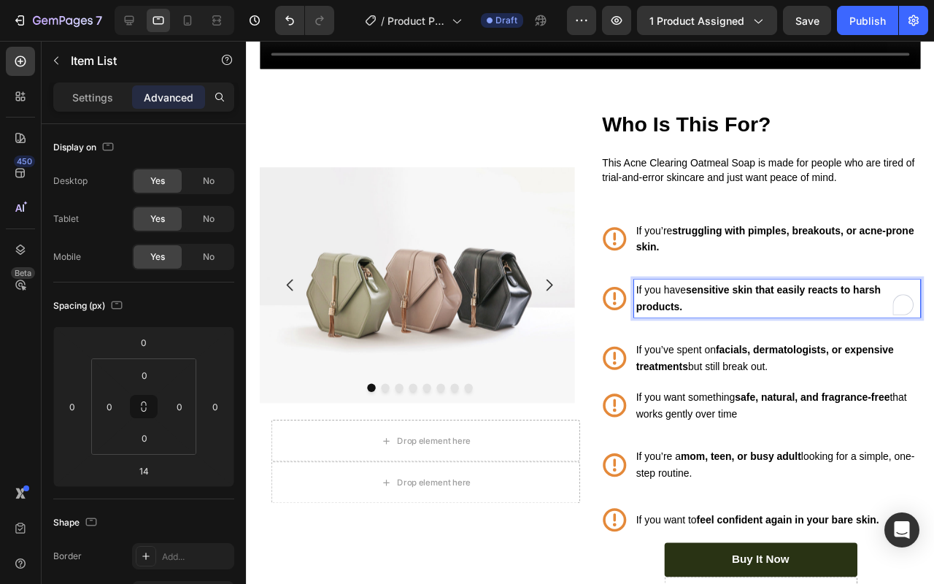
click at [803, 337] on div "If you’re struggling with pimples, breakouts, or acne-prone skin. If you have s…" at bounding box center [787, 311] width 337 height 165
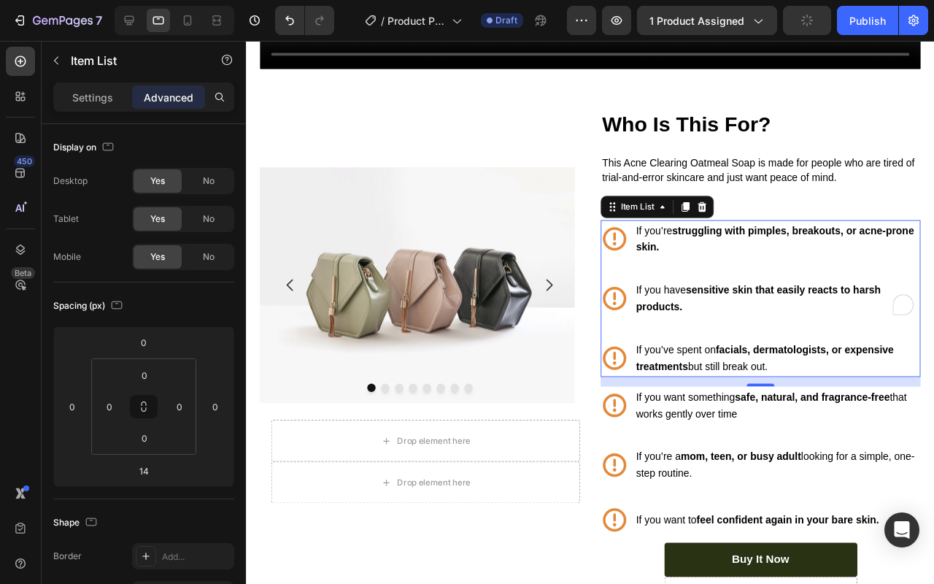
click at [793, 344] on div "If you’re struggling with pimples, breakouts, or acne-prone skin. If you have s…" at bounding box center [787, 311] width 337 height 165
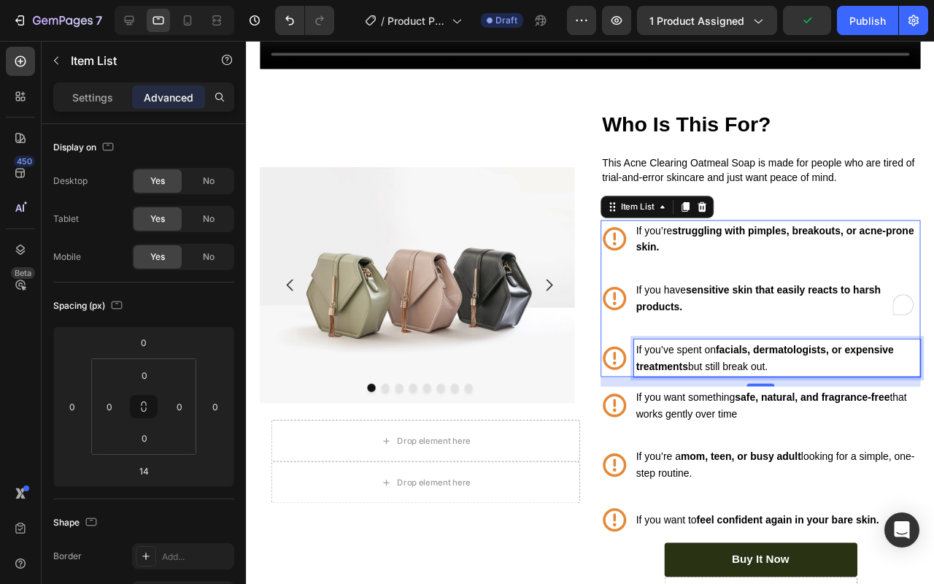
click at [879, 355] on div "If you’ve spent on facials, dermatologists, or expensive treatments but still b…" at bounding box center [804, 374] width 301 height 39
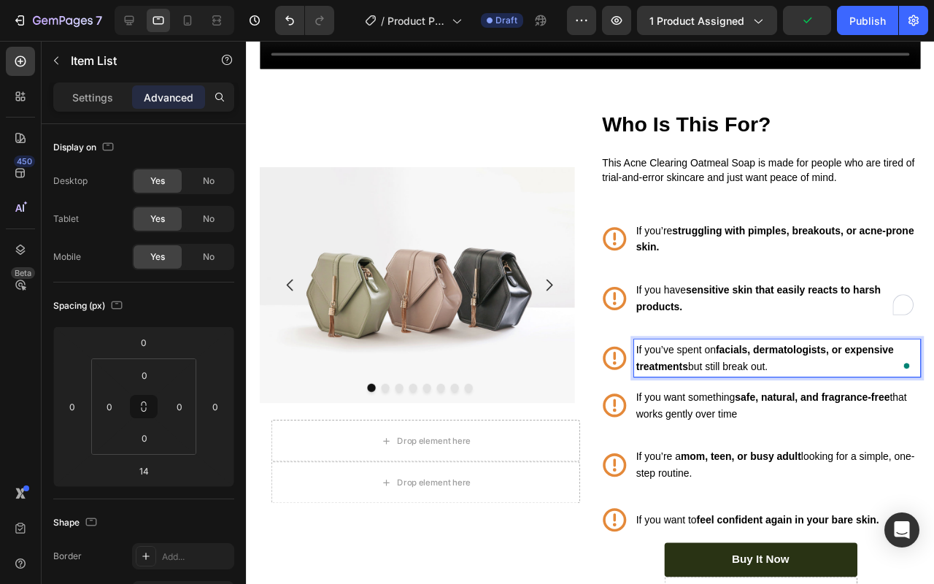
click at [934, 166] on p "This Acne Clearing Oatmeal Soap is made for people who are tired of trial-and-e…" at bounding box center [788, 177] width 334 height 31
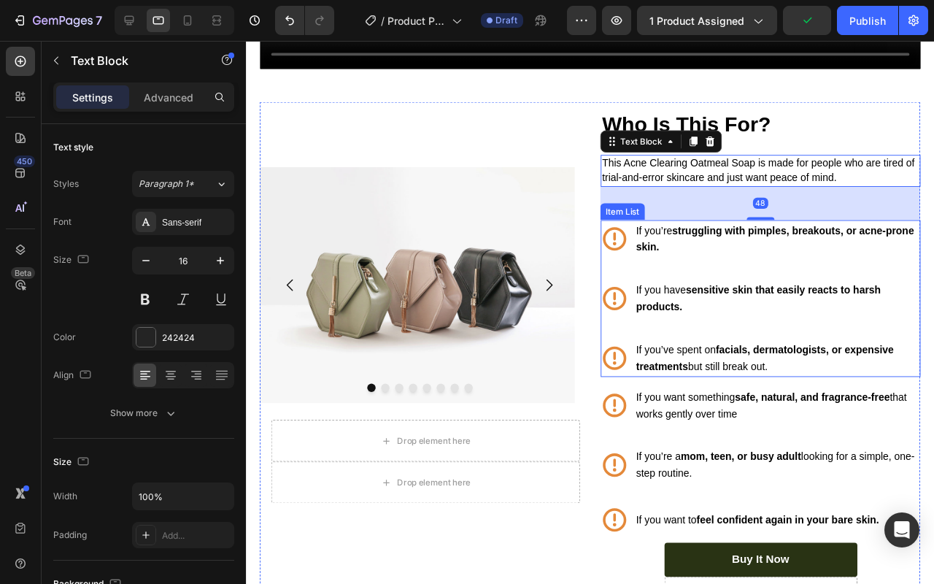
click at [906, 312] on p "If you have sensitive skin that easily reacts to harsh products." at bounding box center [804, 311] width 297 height 35
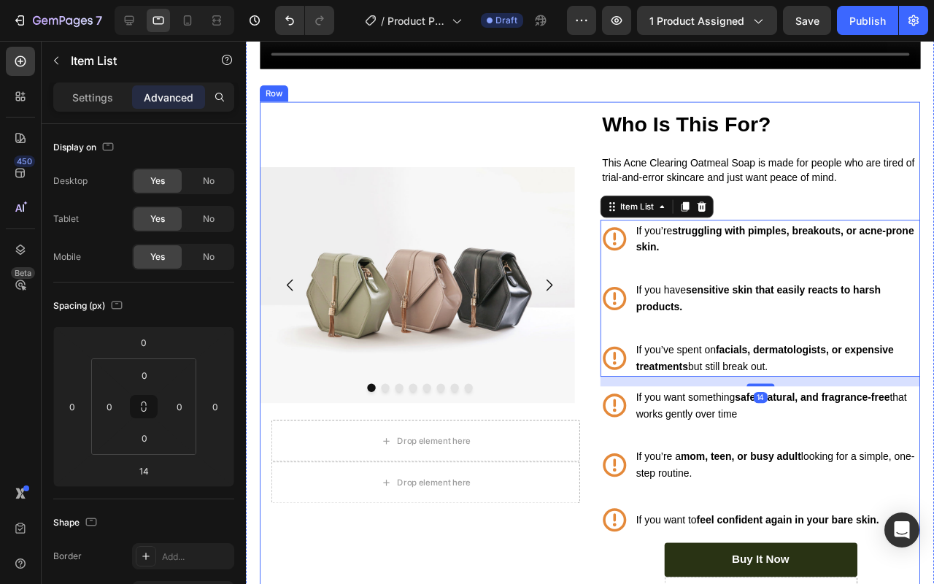
click at [902, 201] on div "Who Is This For? Heading This Acne Clearing Oatmeal Soap is made for people who…" at bounding box center [787, 376] width 337 height 543
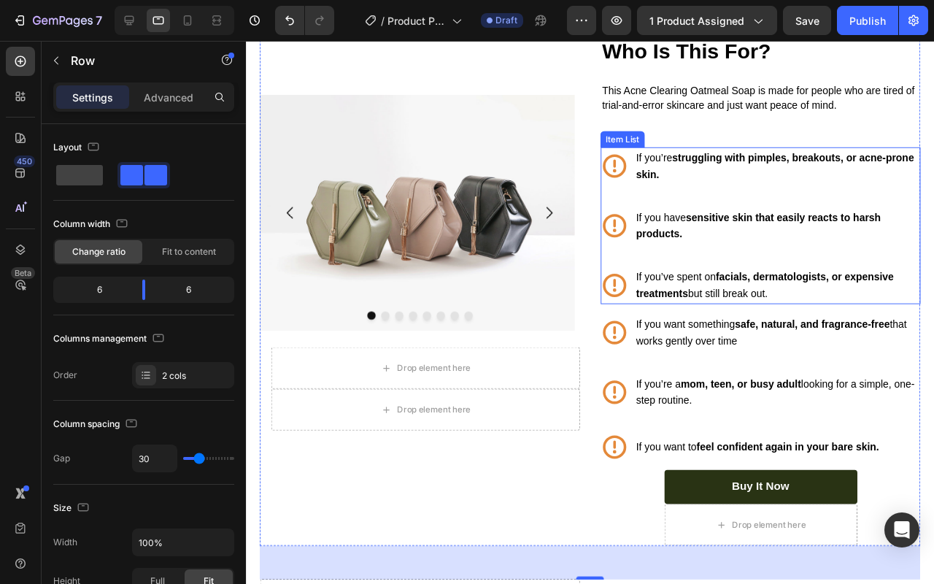
scroll to position [1274, 0]
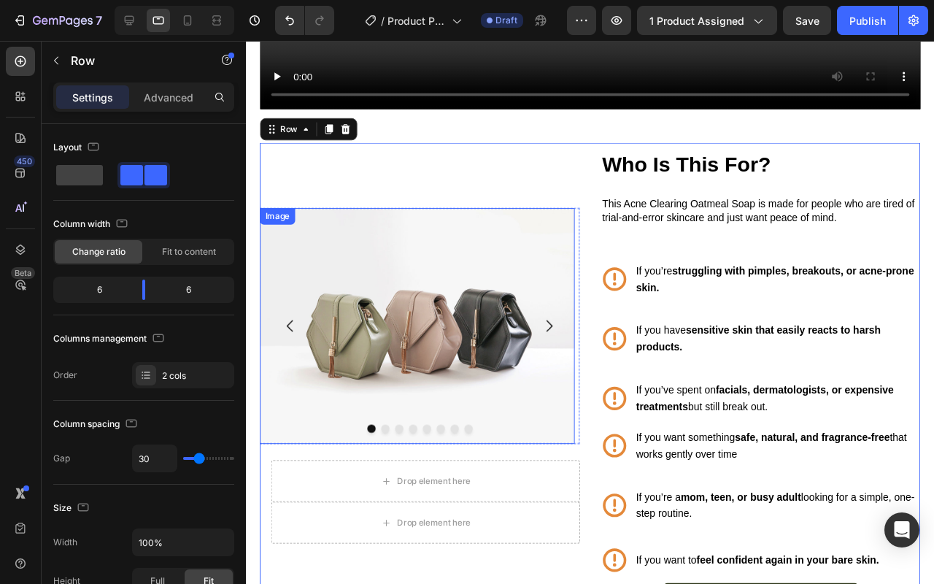
click at [507, 285] on img at bounding box center [426, 340] width 331 height 248
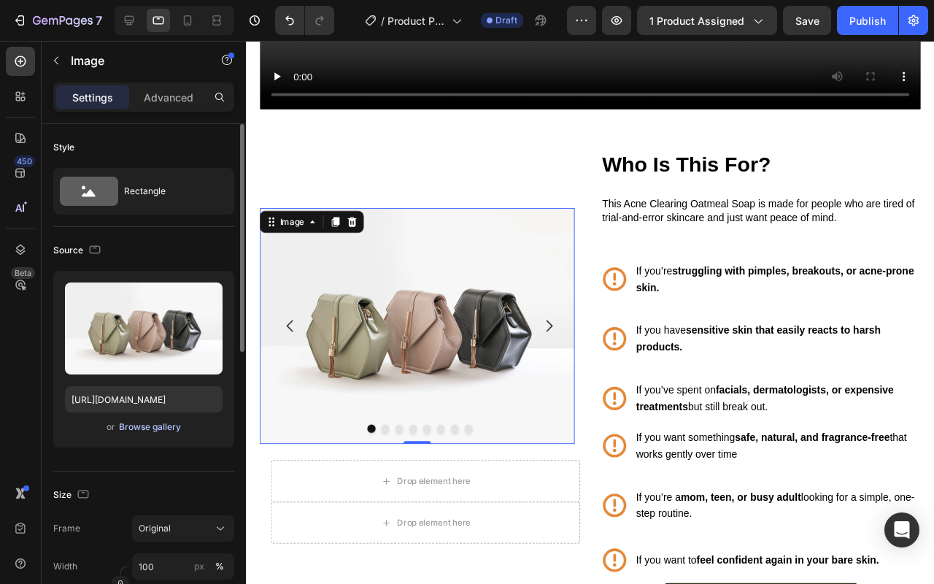
click at [165, 423] on div "Browse gallery" at bounding box center [150, 426] width 62 height 13
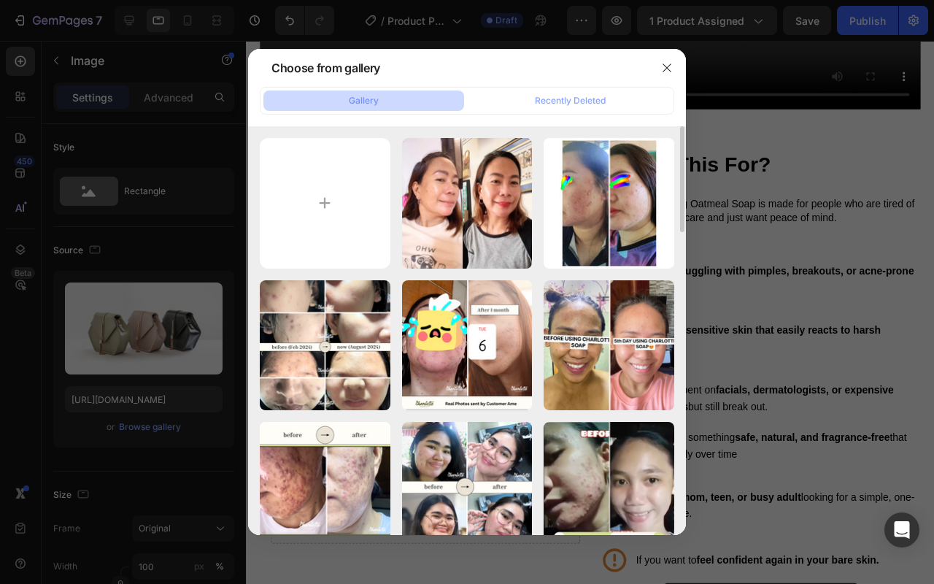
scroll to position [272, 0]
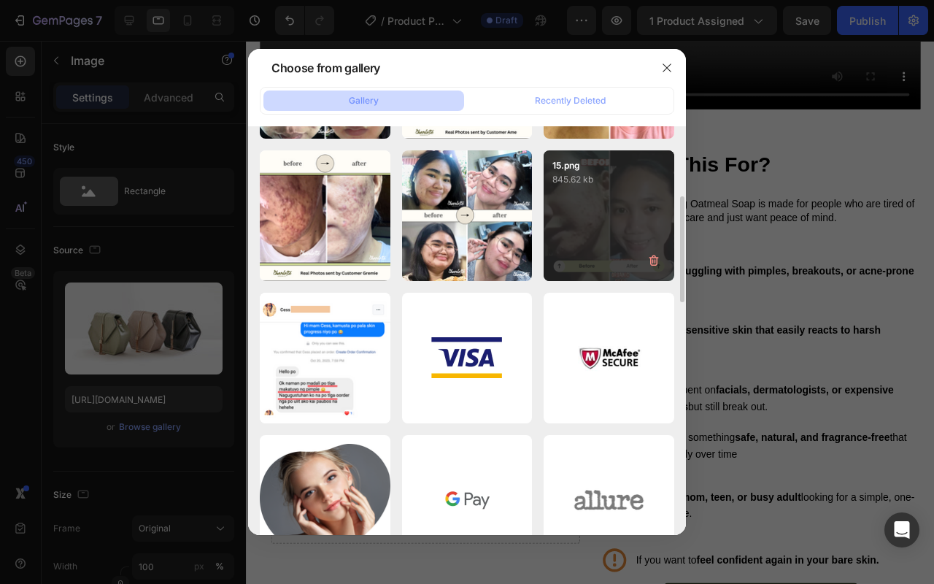
click at [612, 226] on div "15.png 845.62 kb" at bounding box center [609, 215] width 131 height 131
type input "https://cdn.shopify.com/s/files/1/0626/2269/5619/files/gempages_581487516880732…"
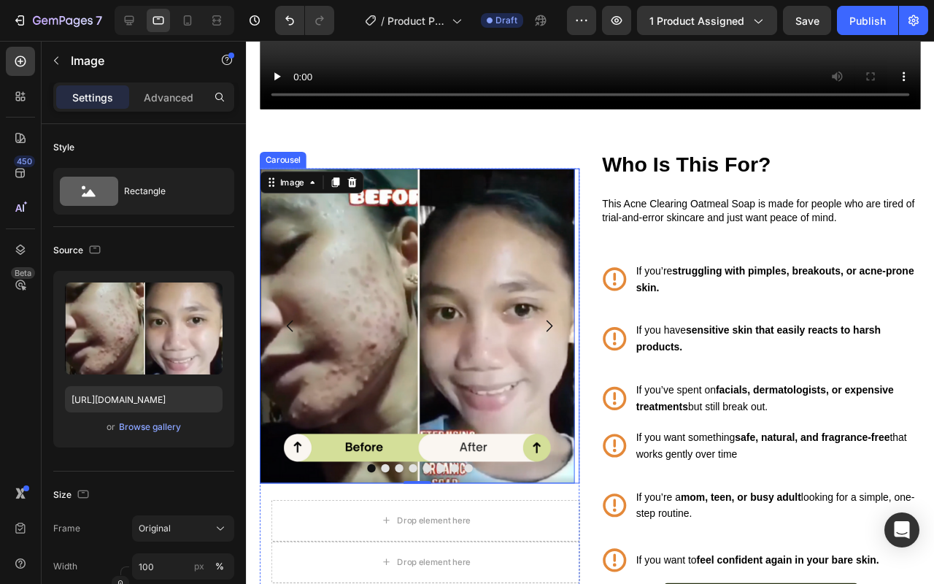
click at [567, 331] on icon "Carousel Next Arrow" at bounding box center [565, 340] width 18 height 18
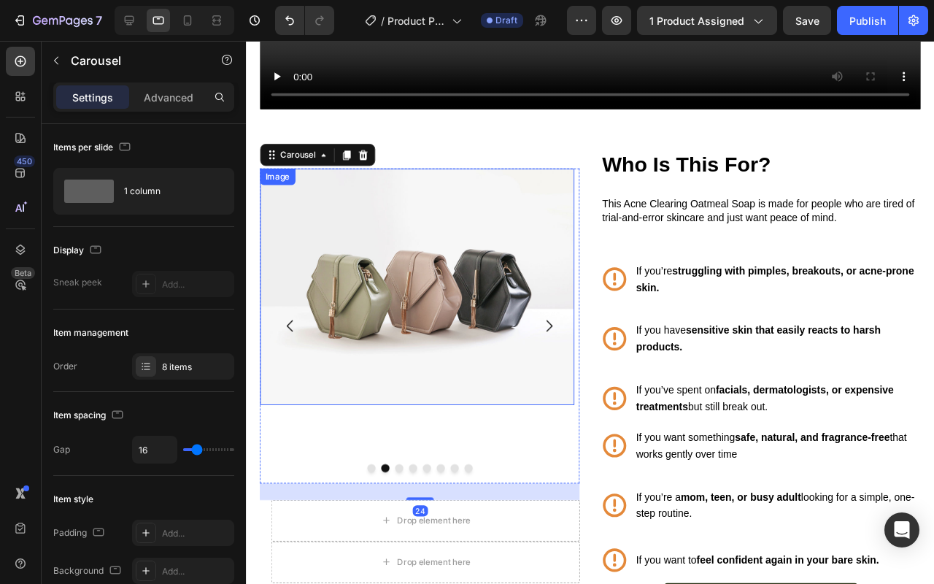
click at [421, 337] on img at bounding box center [426, 298] width 331 height 248
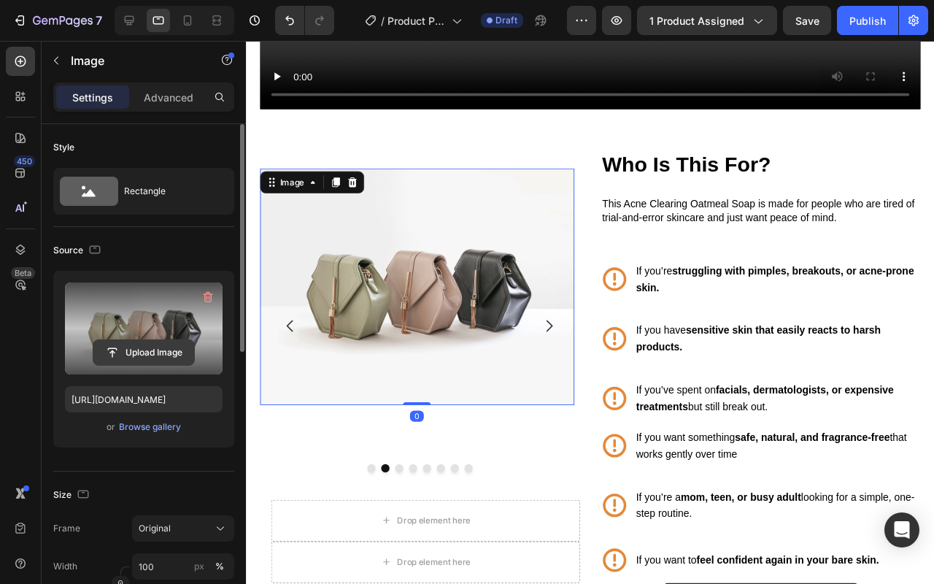
click at [135, 344] on input "file" at bounding box center [143, 352] width 101 height 25
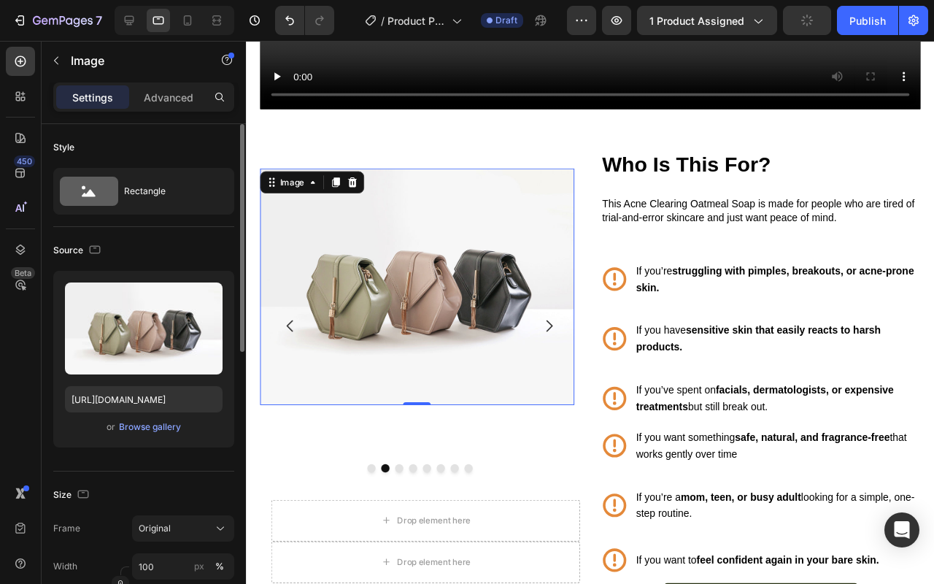
click at [138, 418] on div "Upload Image https://cdn.shopify.com/s/files/1/2005/9307/files/image_demo.jpg o…" at bounding box center [143, 359] width 181 height 177
click at [147, 423] on div "Browse gallery" at bounding box center [150, 426] width 62 height 13
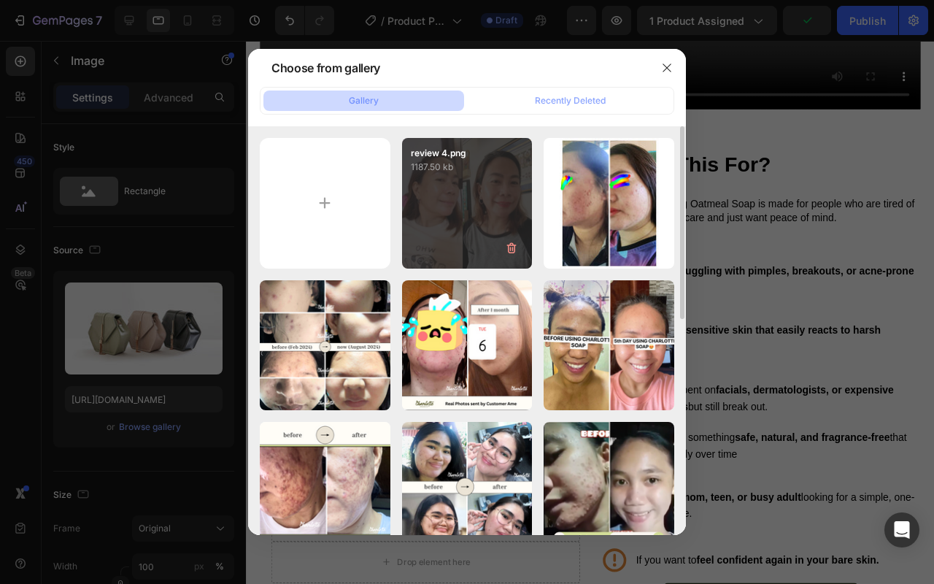
click at [448, 223] on div "review 4.png 1187.50 kb" at bounding box center [467, 203] width 131 height 131
type input "https://cdn.shopify.com/s/files/1/0626/2269/5619/files/gempages_581487516880732…"
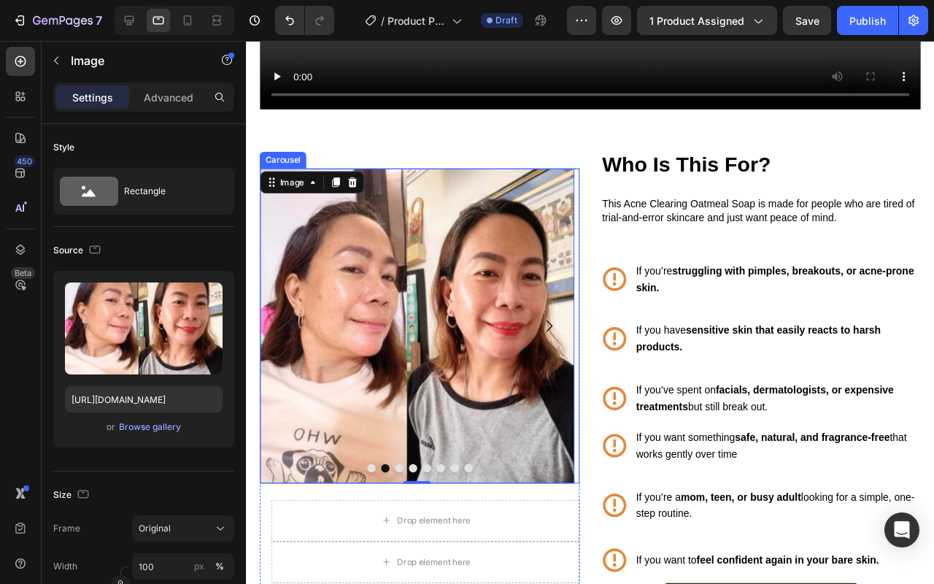
click at [293, 322] on button "Carousel Back Arrow" at bounding box center [292, 340] width 41 height 41
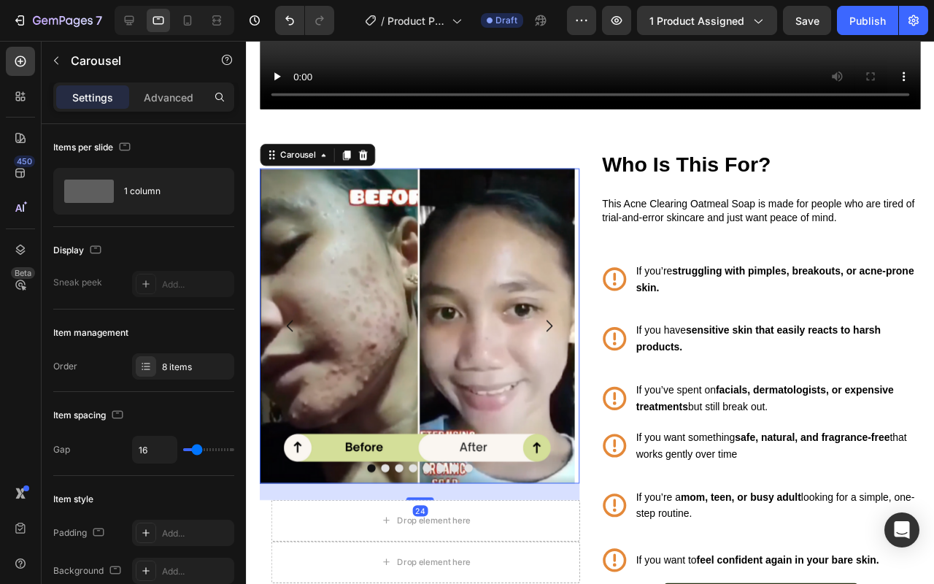
click at [556, 339] on icon "Carousel Next Arrow" at bounding box center [565, 340] width 18 height 18
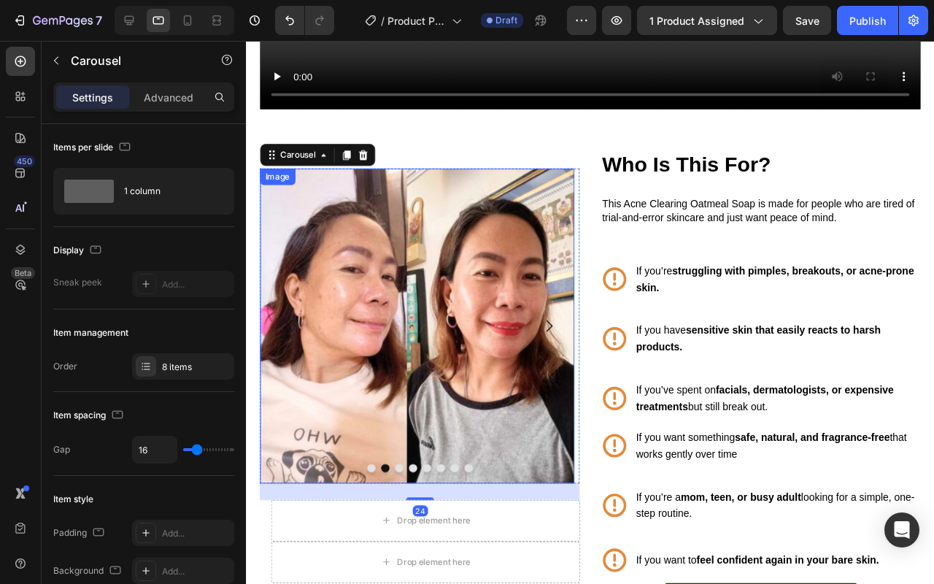
click at [401, 367] on img at bounding box center [426, 339] width 331 height 331
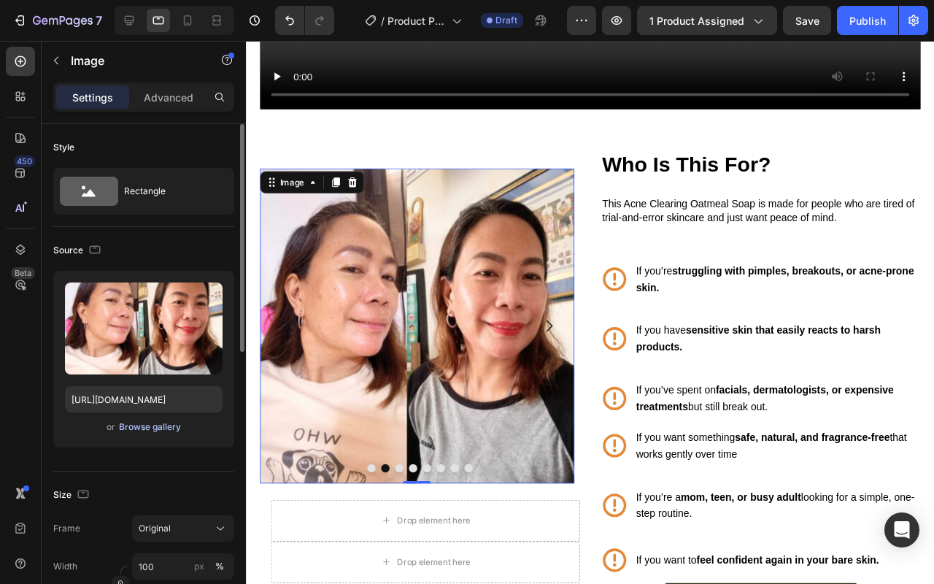
click at [145, 420] on button "Browse gallery" at bounding box center [150, 427] width 64 height 15
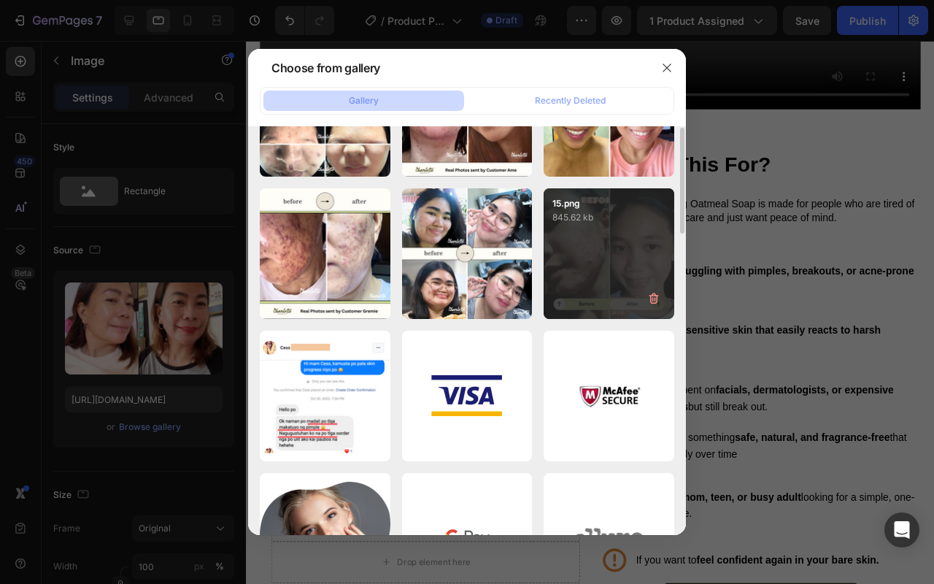
scroll to position [187, 0]
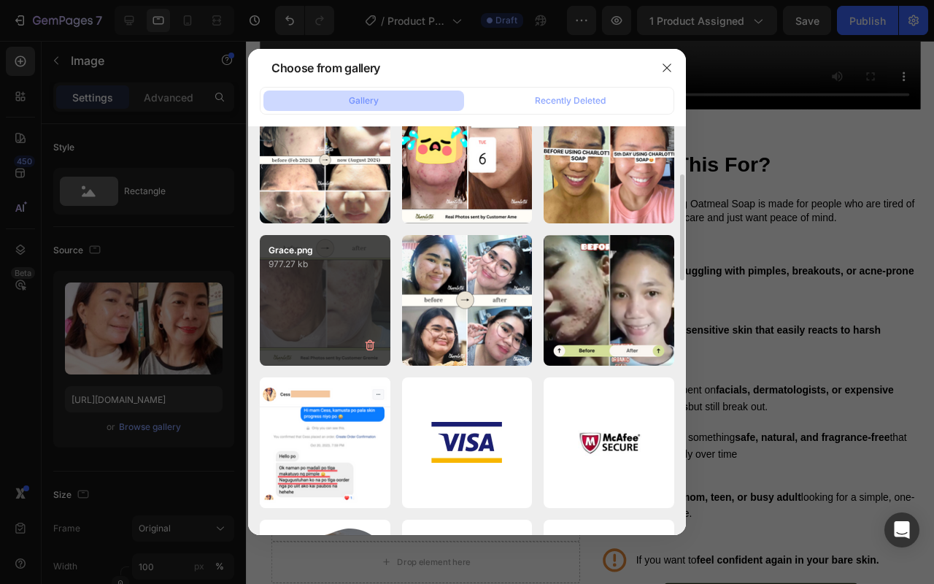
click at [327, 319] on div "Grace.png 977.27 kb" at bounding box center [325, 300] width 131 height 131
type input "https://cdn.shopify.com/s/files/1/0626/2269/5619/files/gempages_581487516880732…"
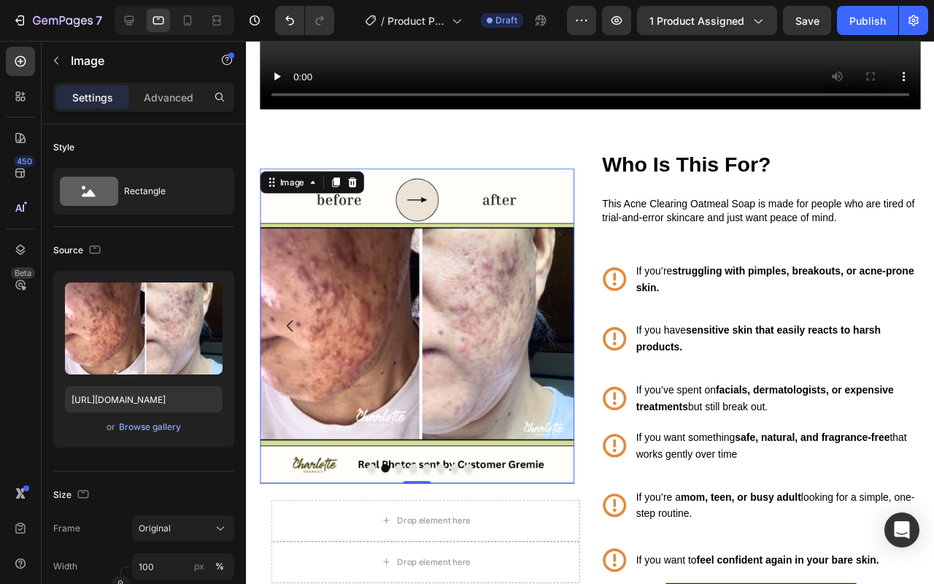
click at [565, 346] on button "Carousel Next Arrow" at bounding box center [565, 340] width 41 height 41
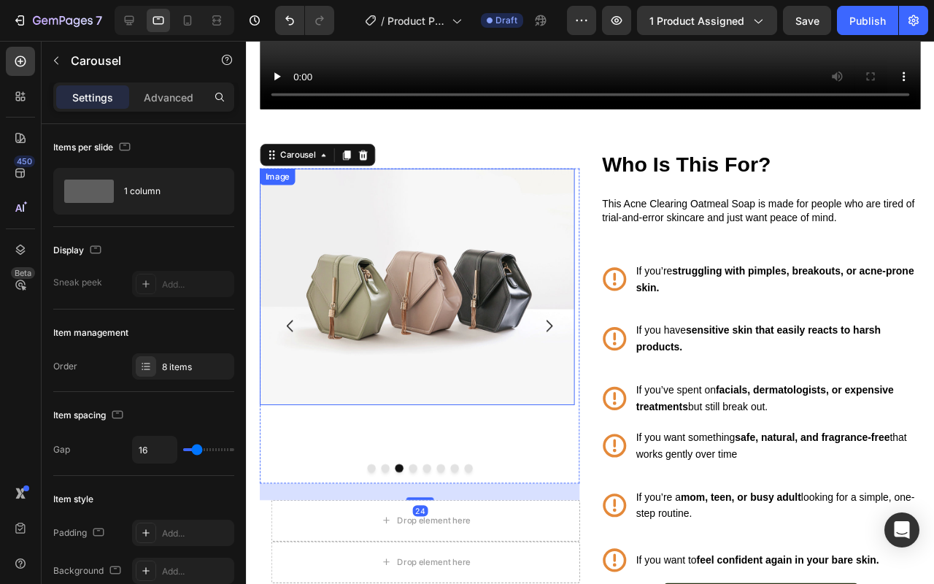
click at [502, 311] on img at bounding box center [426, 298] width 331 height 248
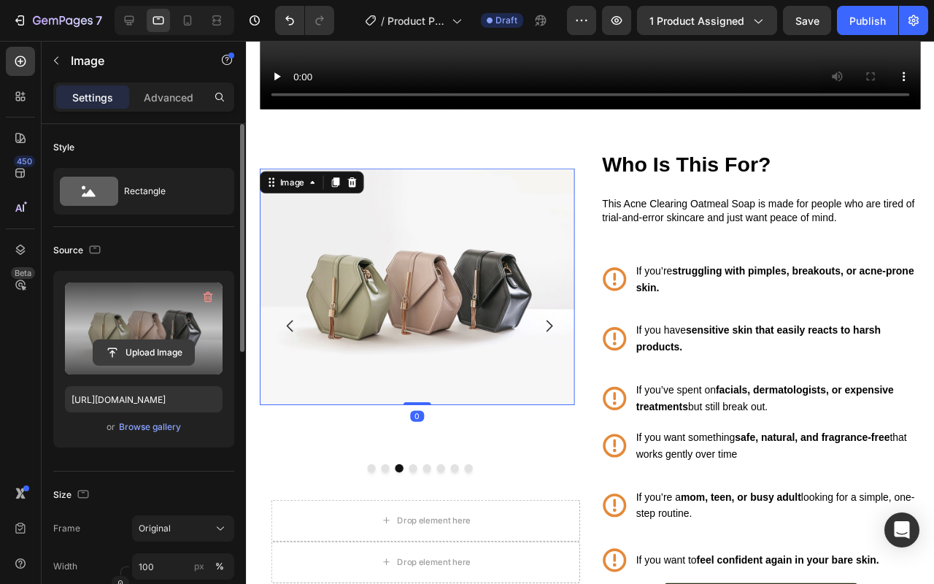
click at [147, 356] on input "file" at bounding box center [143, 352] width 101 height 25
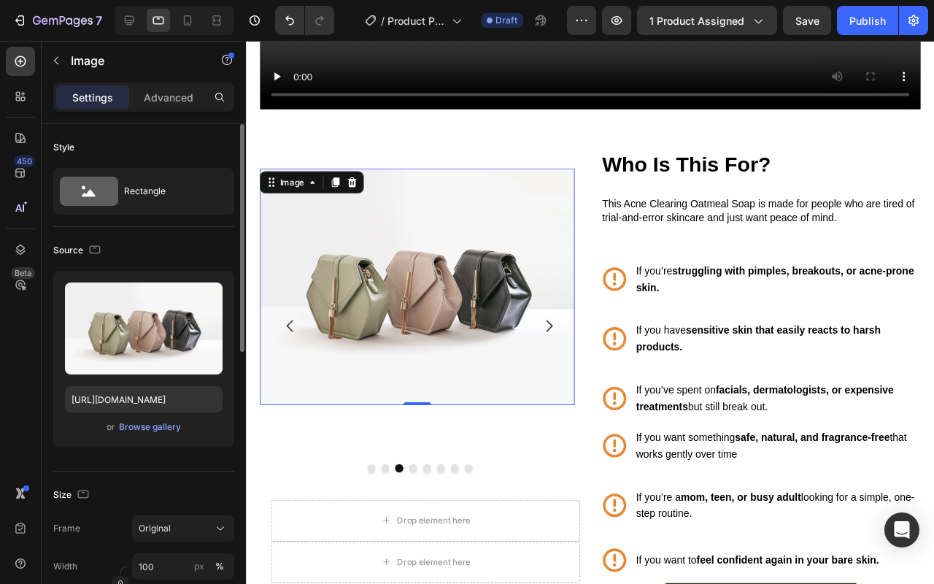
click at [185, 428] on div "or Browse gallery" at bounding box center [144, 427] width 158 height 18
click at [172, 429] on div "Browse gallery" at bounding box center [150, 426] width 62 height 13
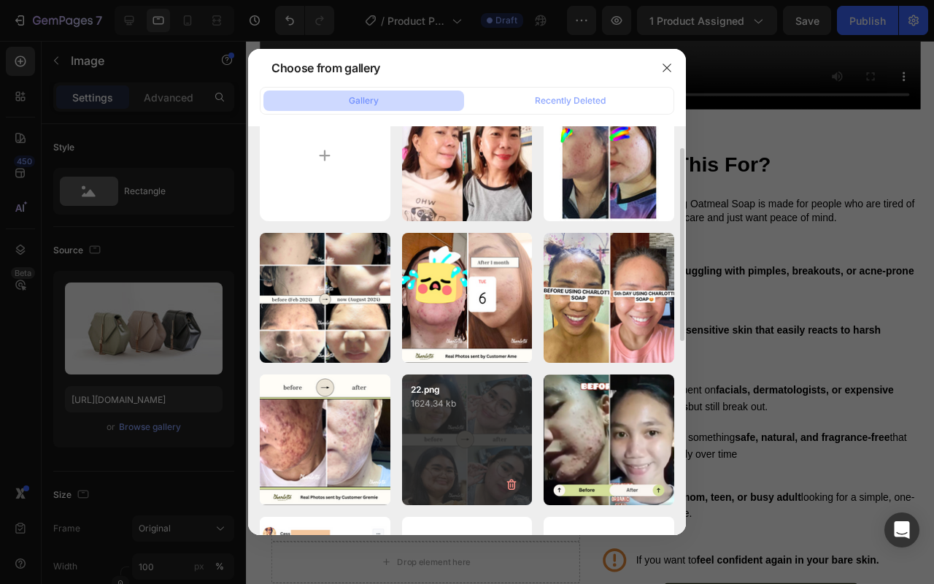
scroll to position [96, 0]
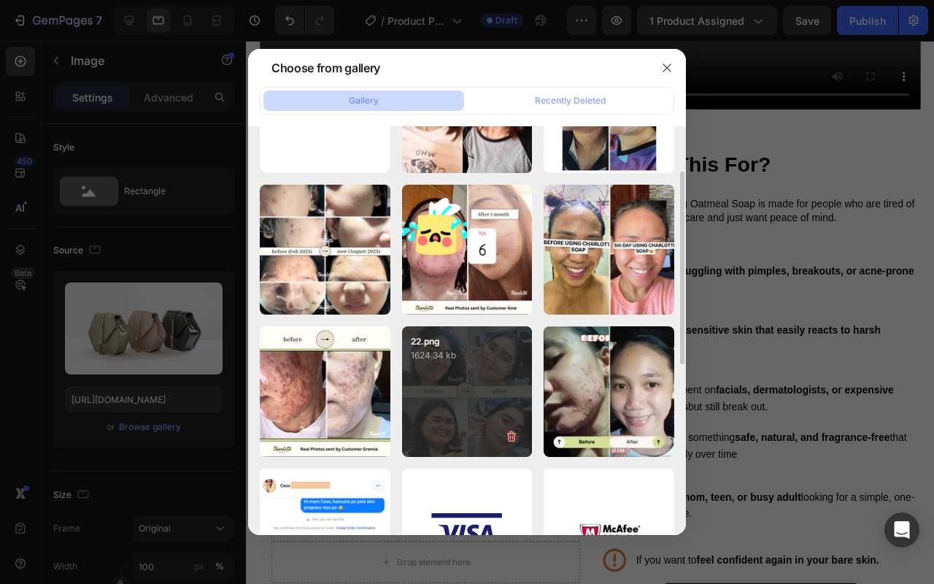
click at [483, 359] on p "1624.34 kb" at bounding box center [467, 355] width 113 height 15
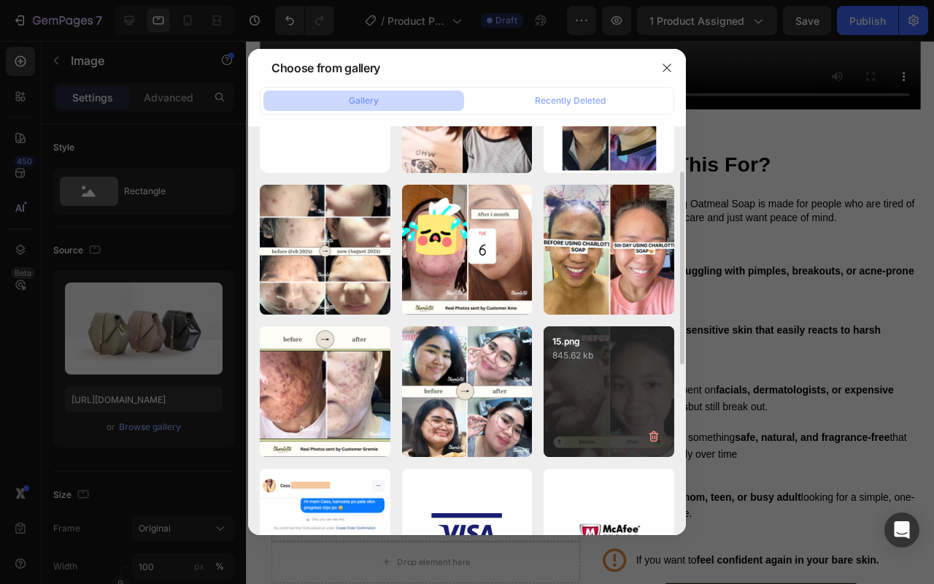
type input "[URL][DOMAIN_NAME]"
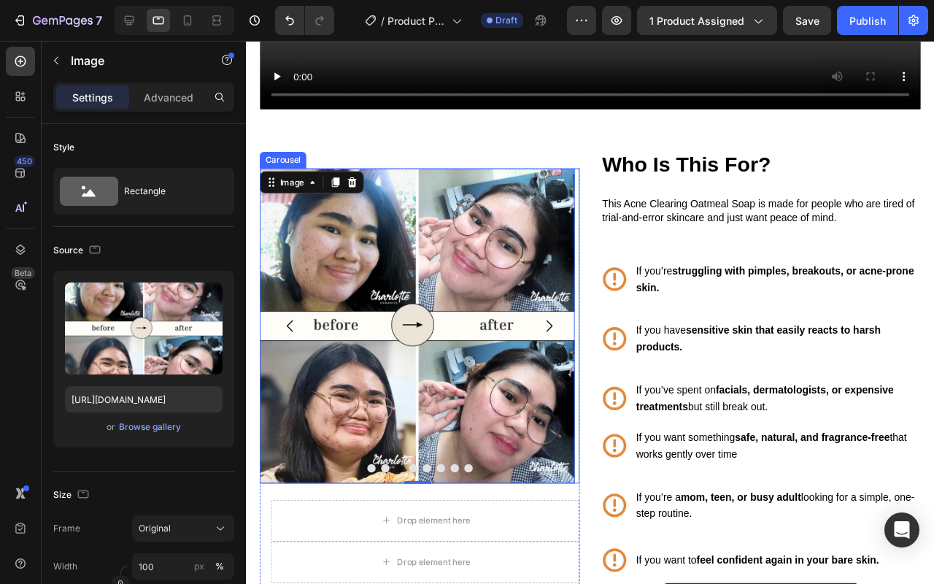
click at [561, 331] on icon "Carousel Next Arrow" at bounding box center [565, 340] width 18 height 18
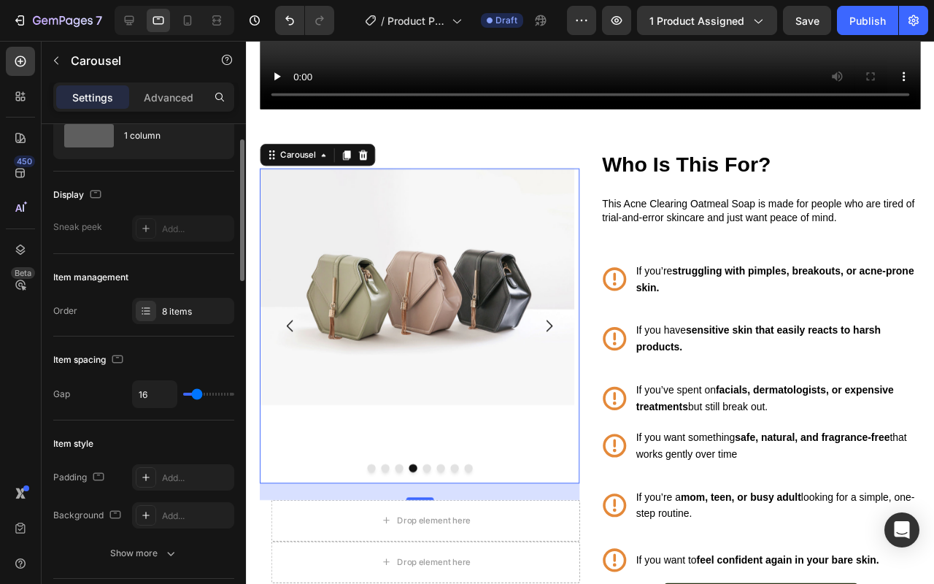
scroll to position [0, 0]
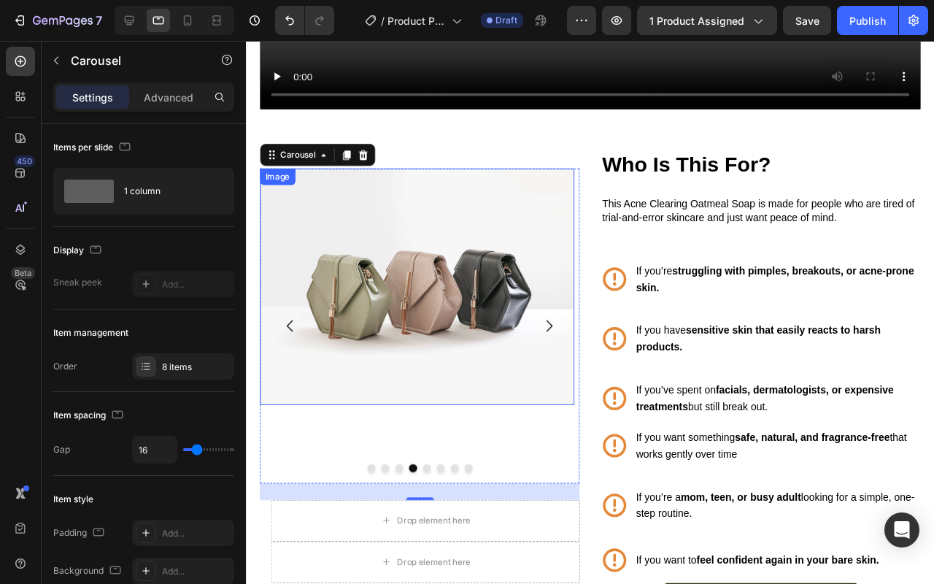
click at [465, 323] on img at bounding box center [426, 298] width 331 height 248
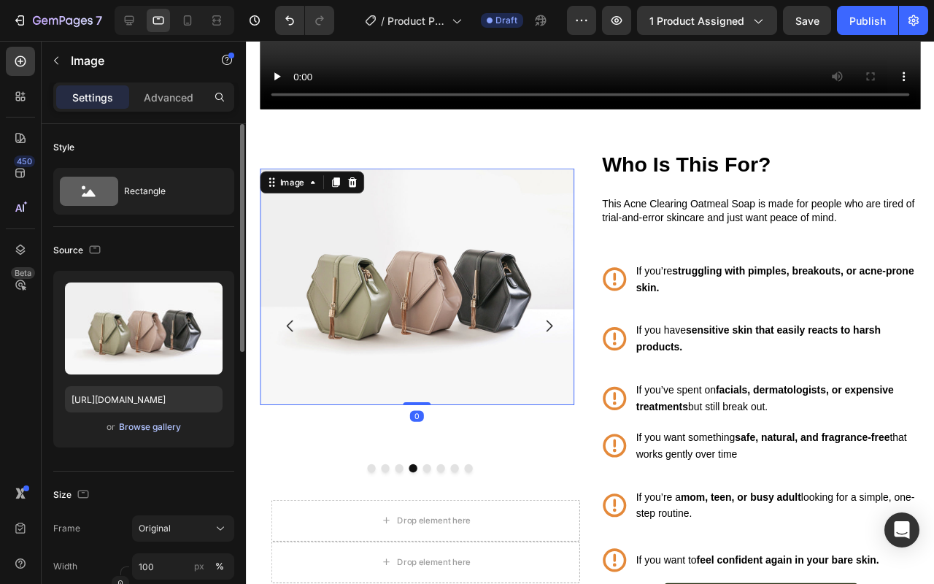
click at [150, 423] on div "Browse gallery" at bounding box center [150, 426] width 62 height 13
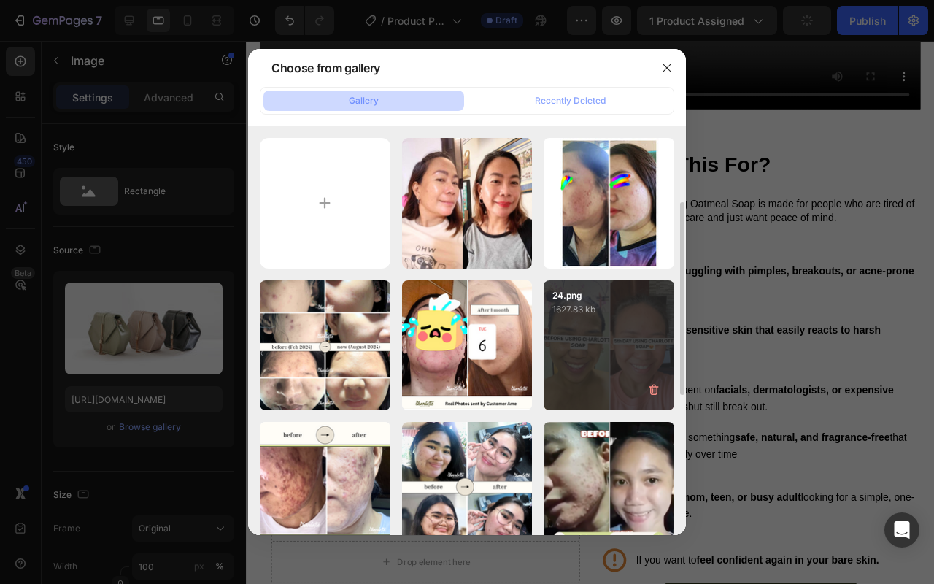
scroll to position [52, 0]
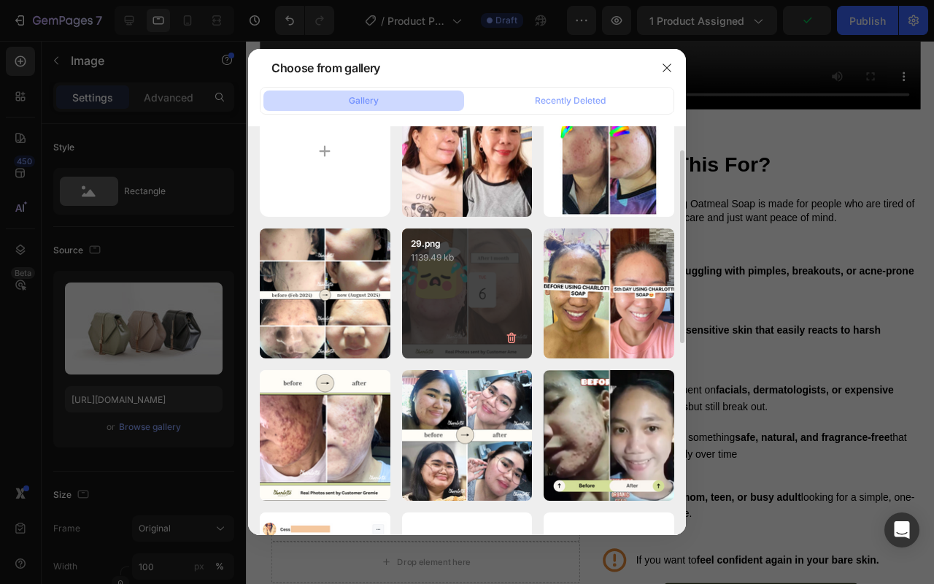
click at [504, 248] on p "29.png" at bounding box center [467, 243] width 113 height 13
type input "https://cdn.shopify.com/s/files/1/0626/2269/5619/files/gempages_581487516880732…"
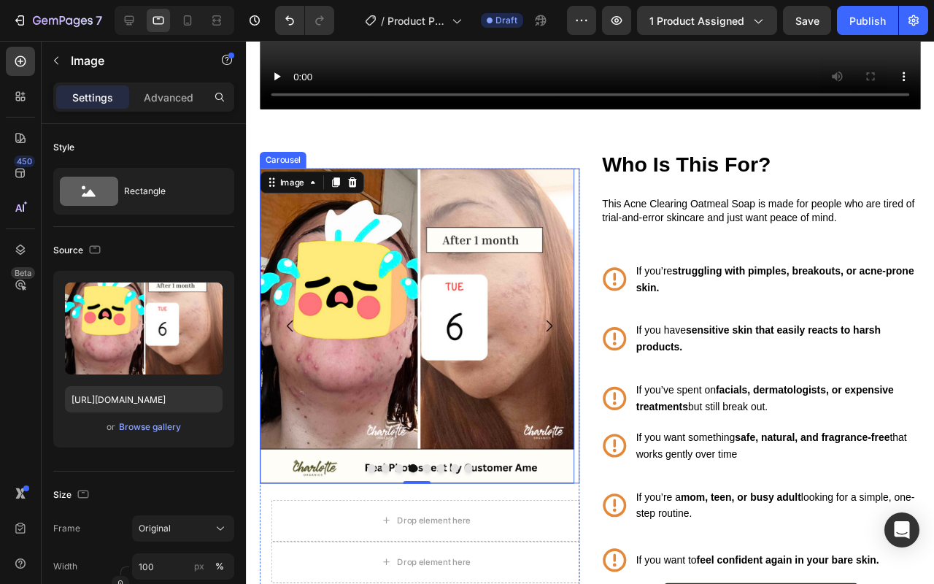
click at [289, 331] on icon "Carousel Back Arrow" at bounding box center [293, 340] width 18 height 18
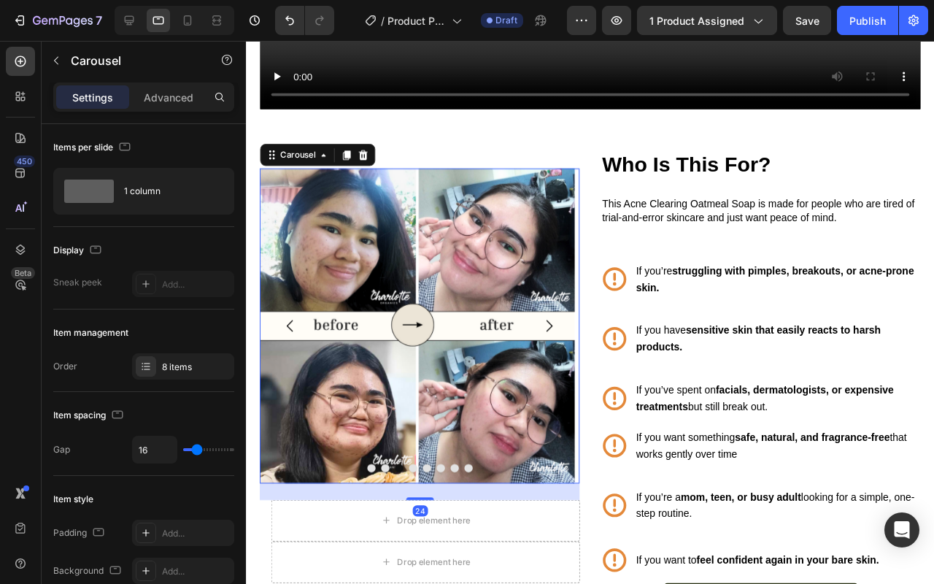
click at [291, 331] on icon "Carousel Back Arrow" at bounding box center [293, 340] width 18 height 18
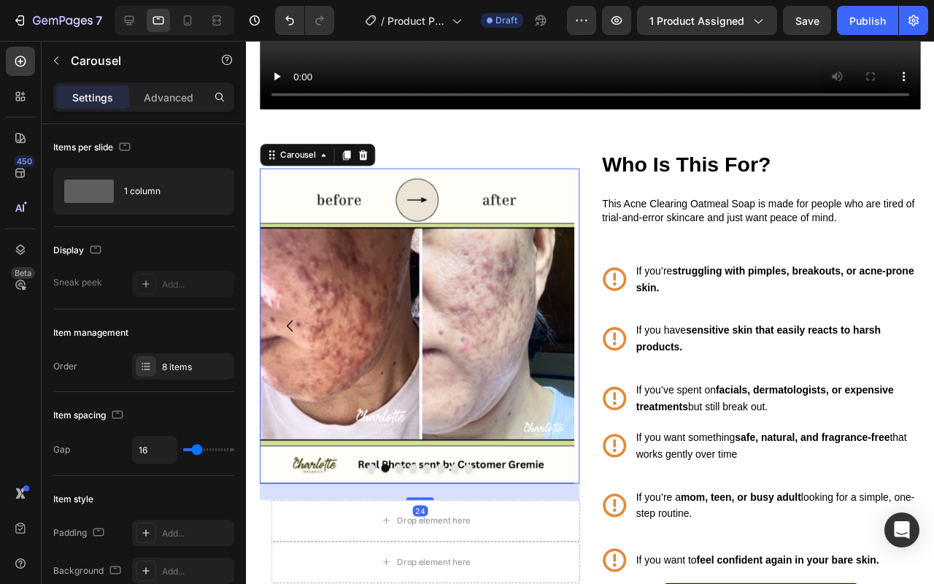
click at [291, 331] on icon "Carousel Back Arrow" at bounding box center [293, 340] width 18 height 18
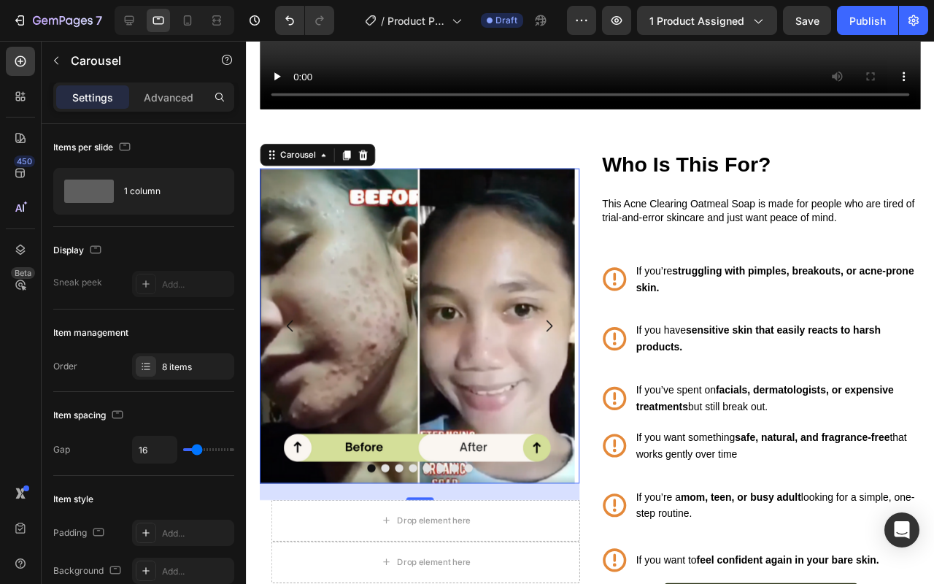
click at [556, 340] on icon "Carousel Next Arrow" at bounding box center [565, 340] width 18 height 18
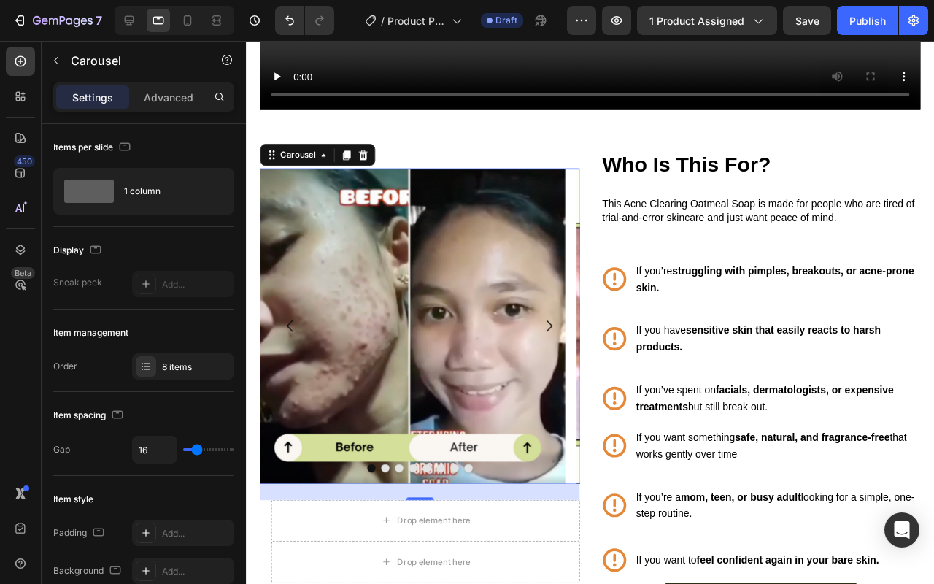
click at [556, 340] on icon "Carousel Next Arrow" at bounding box center [565, 340] width 18 height 18
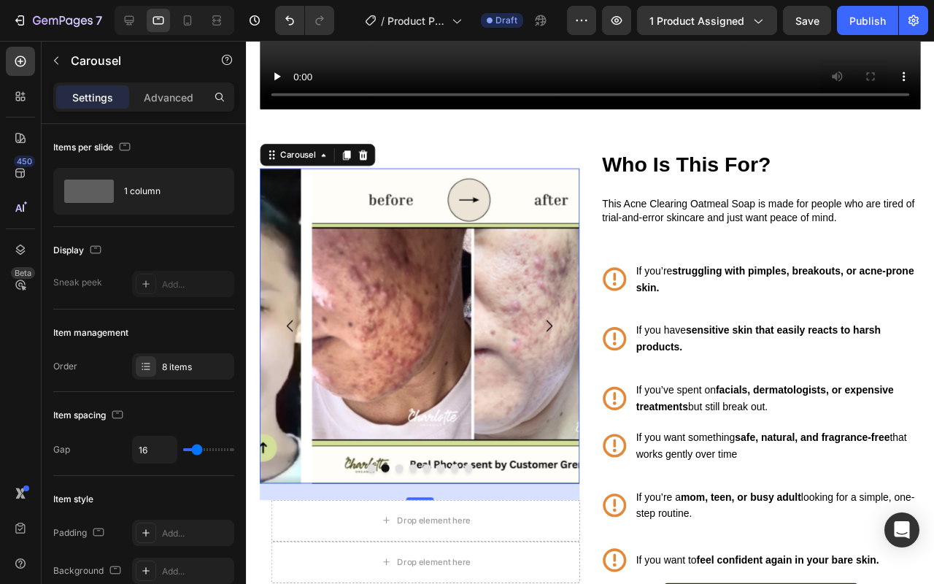
click at [556, 340] on icon "Carousel Next Arrow" at bounding box center [565, 340] width 18 height 18
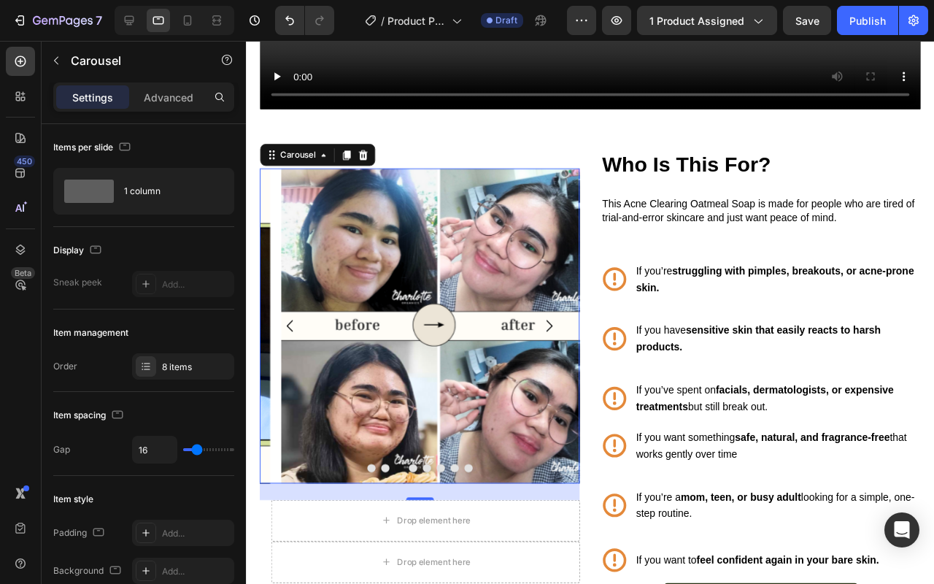
click at [556, 340] on icon "Carousel Next Arrow" at bounding box center [565, 340] width 18 height 18
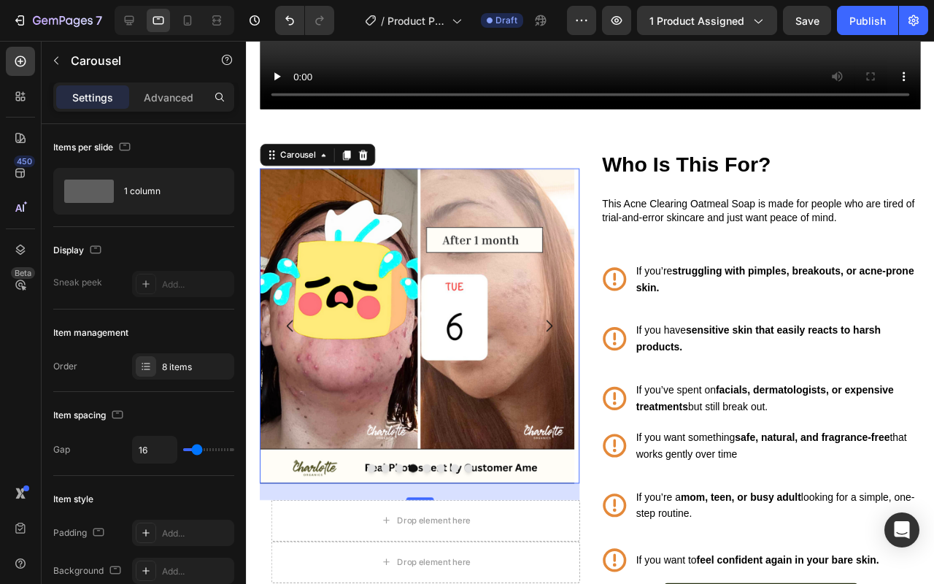
click at [556, 341] on icon "Carousel Next Arrow" at bounding box center [565, 340] width 18 height 18
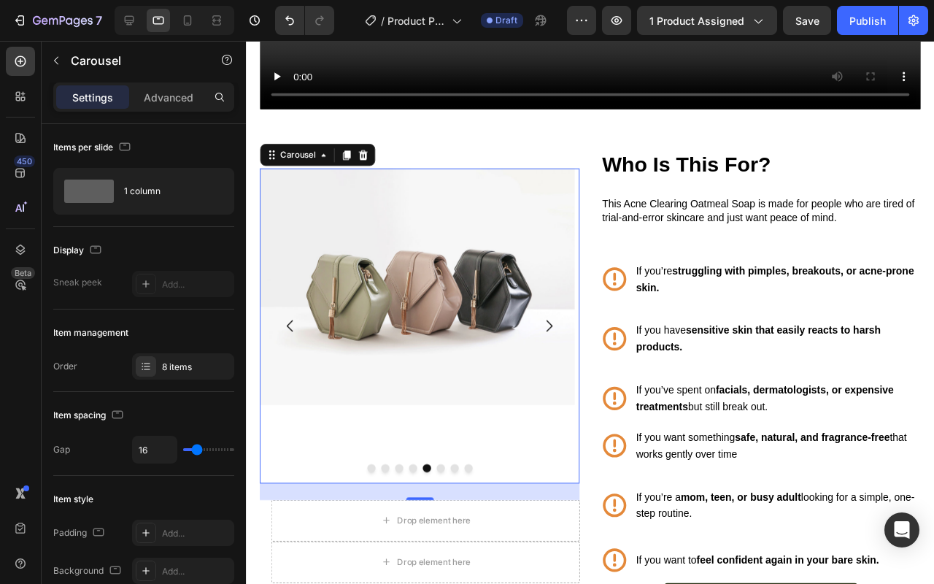
click at [372, 339] on img at bounding box center [426, 298] width 331 height 248
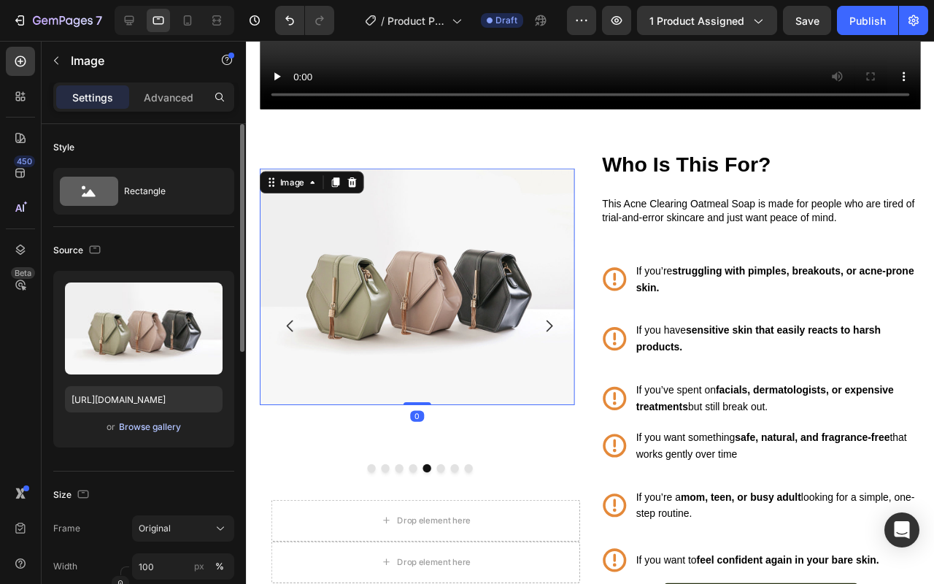
click at [155, 424] on div "Browse gallery" at bounding box center [150, 426] width 62 height 13
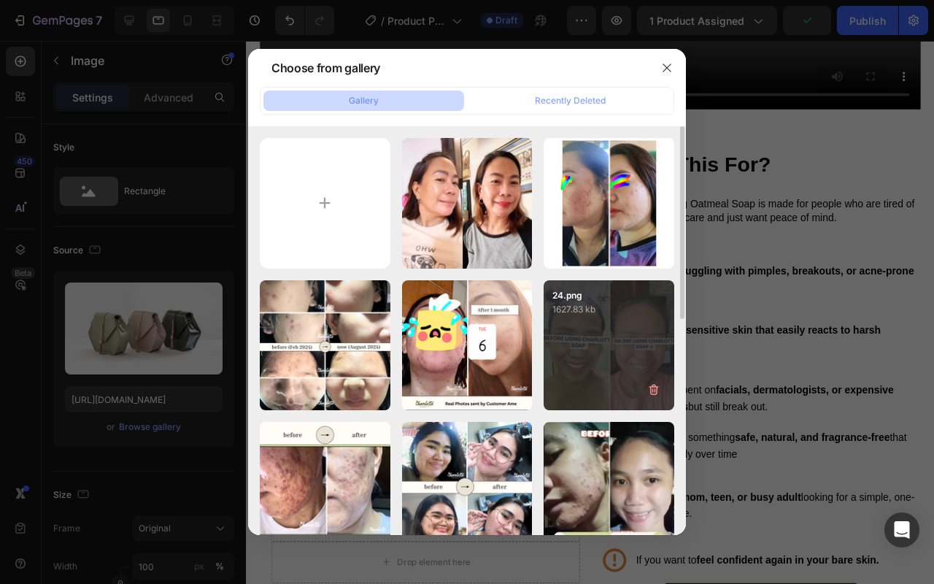
click at [634, 315] on p "1627.83 kb" at bounding box center [609, 309] width 113 height 15
type input "https://cdn.shopify.com/s/files/1/0626/2269/5619/files/gempages_581487516880732…"
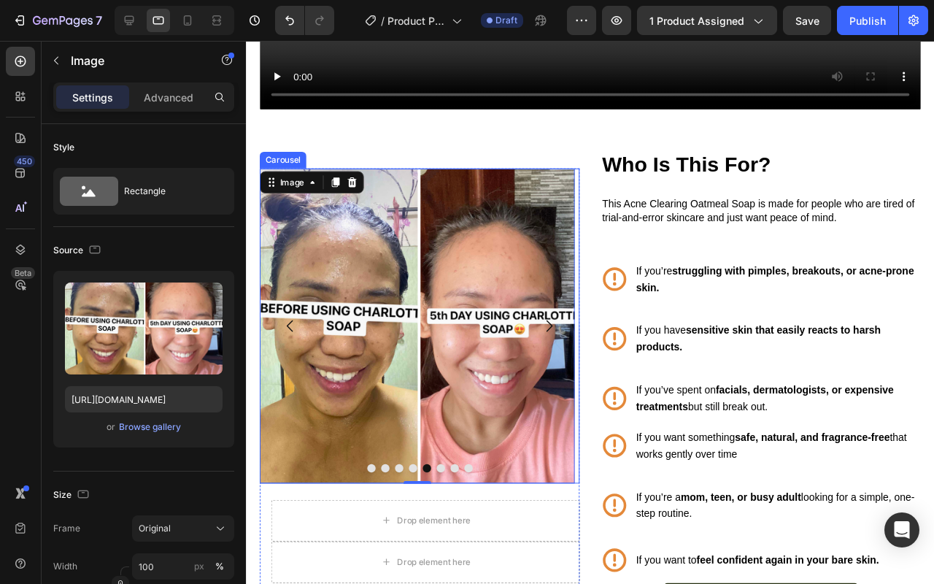
click at [297, 336] on icon "Carousel Back Arrow" at bounding box center [293, 340] width 18 height 18
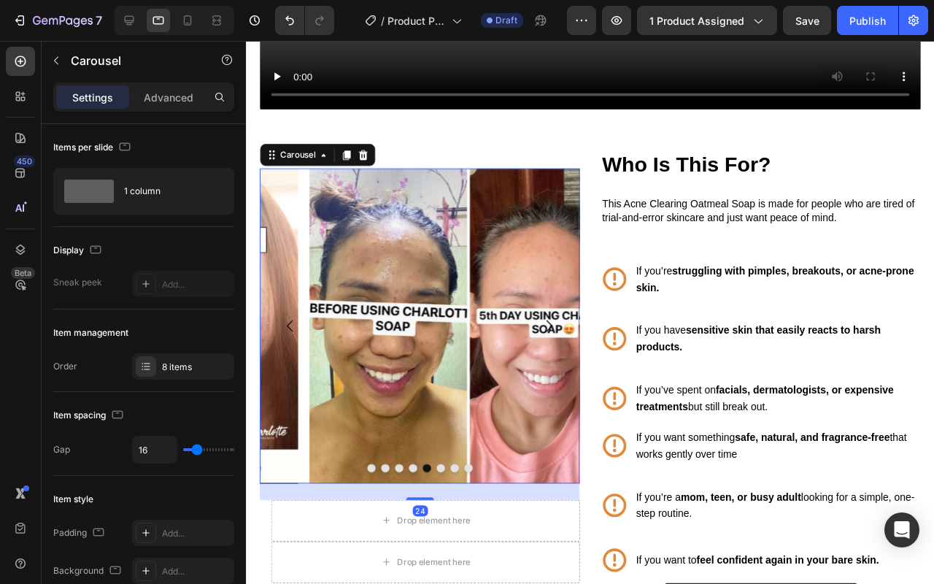
click at [297, 336] on icon "Carousel Back Arrow" at bounding box center [293, 340] width 18 height 18
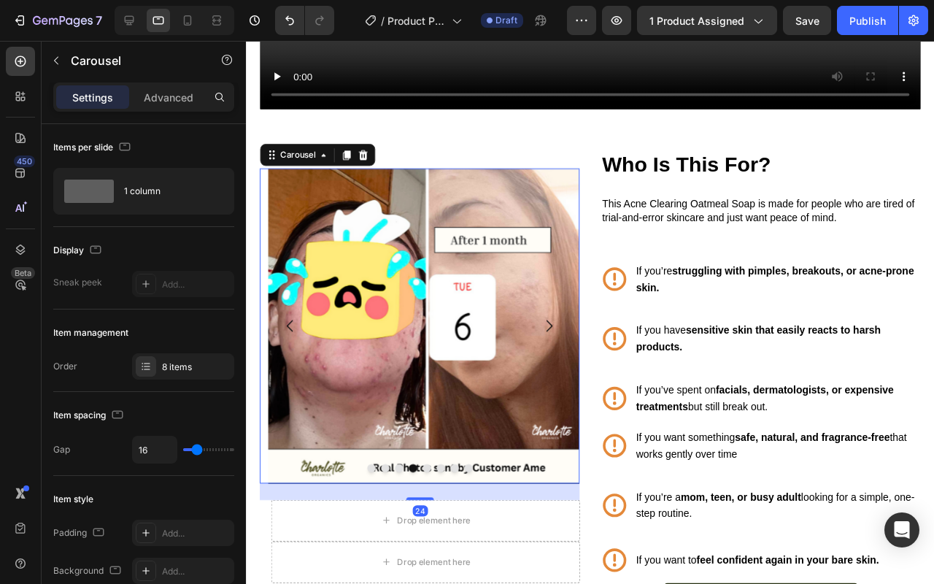
click at [298, 336] on icon "Carousel Back Arrow" at bounding box center [293, 340] width 18 height 18
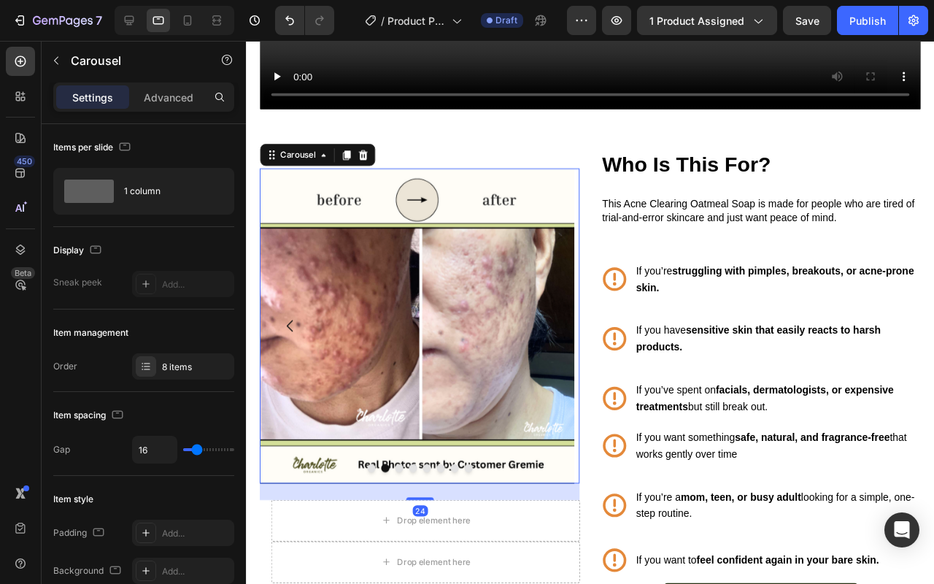
click at [297, 336] on icon "Carousel Back Arrow" at bounding box center [293, 340] width 18 height 18
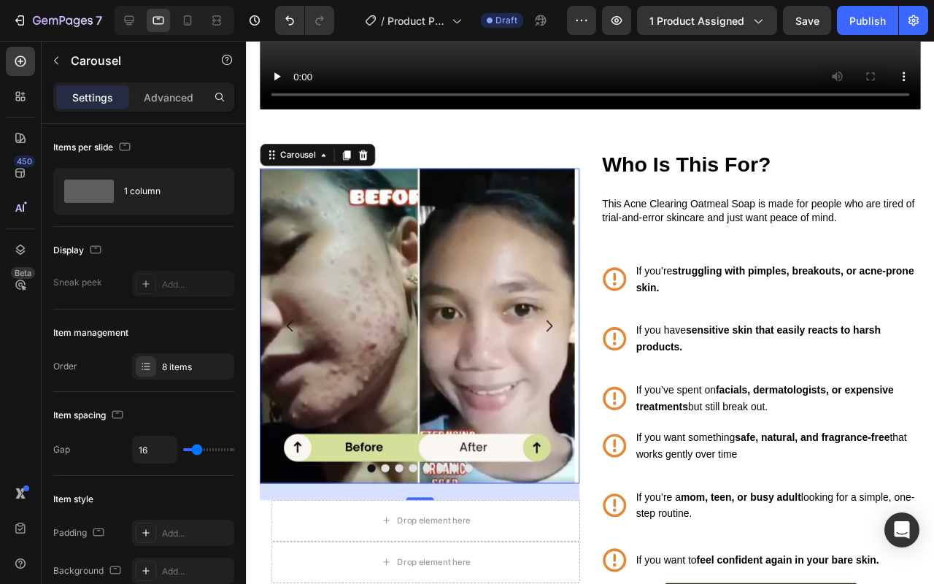
click at [297, 336] on icon "Carousel Back Arrow" at bounding box center [293, 340] width 18 height 18
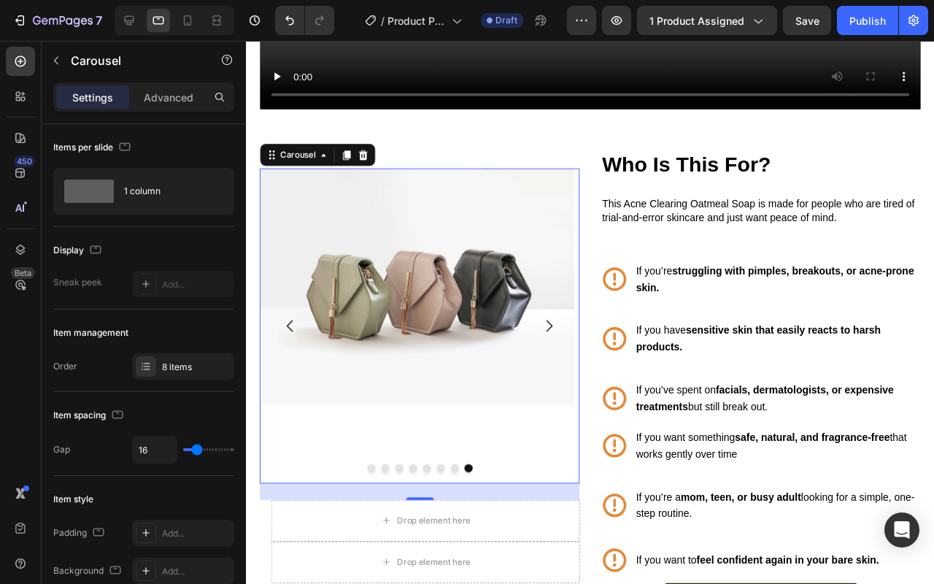
click at [436, 376] on img at bounding box center [426, 298] width 331 height 248
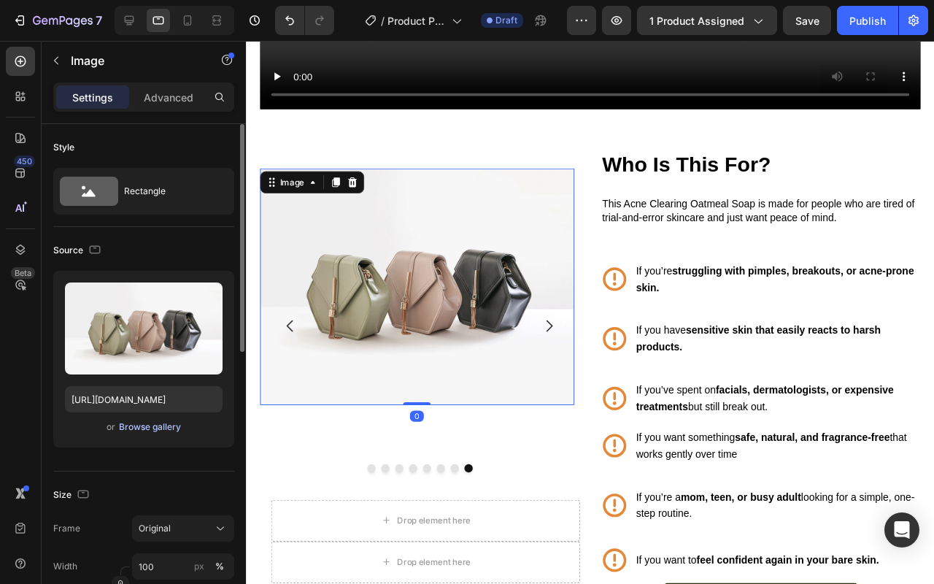
click at [128, 423] on div "Browse gallery" at bounding box center [150, 426] width 62 height 13
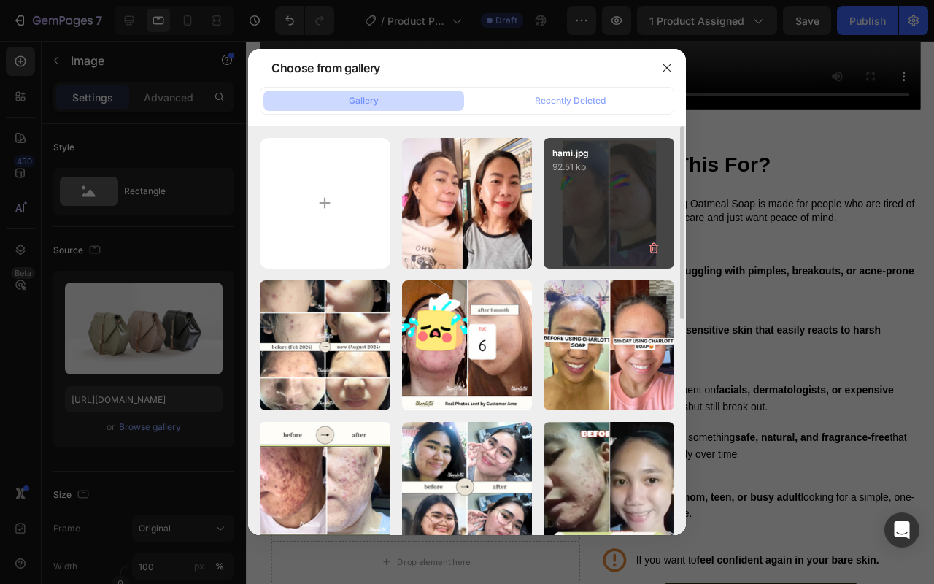
click at [591, 196] on div "hami.jpg 92.51 kb" at bounding box center [609, 203] width 131 height 131
type input "https://cdn.shopify.com/s/files/1/0626/2269/5619/files/gempages_581487516880732…"
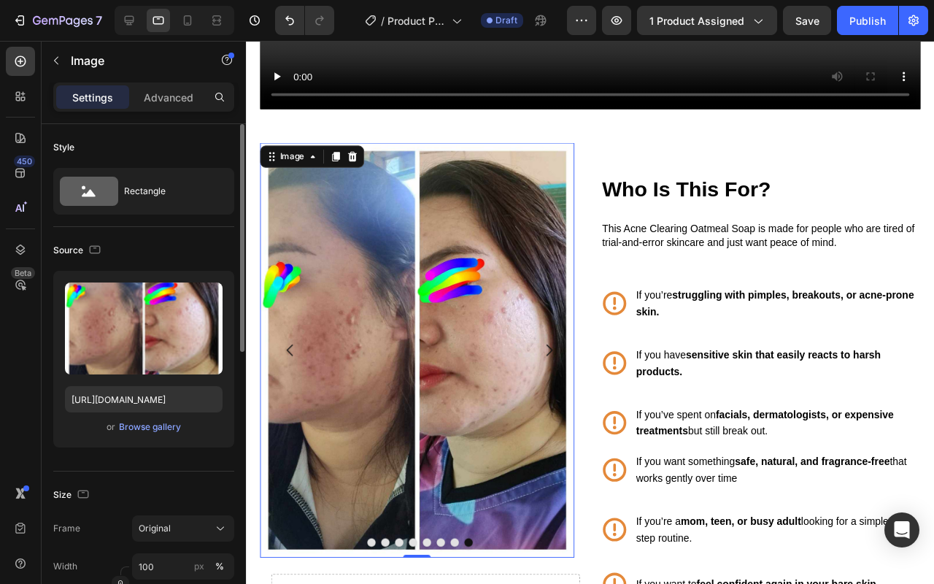
scroll to position [43, 0]
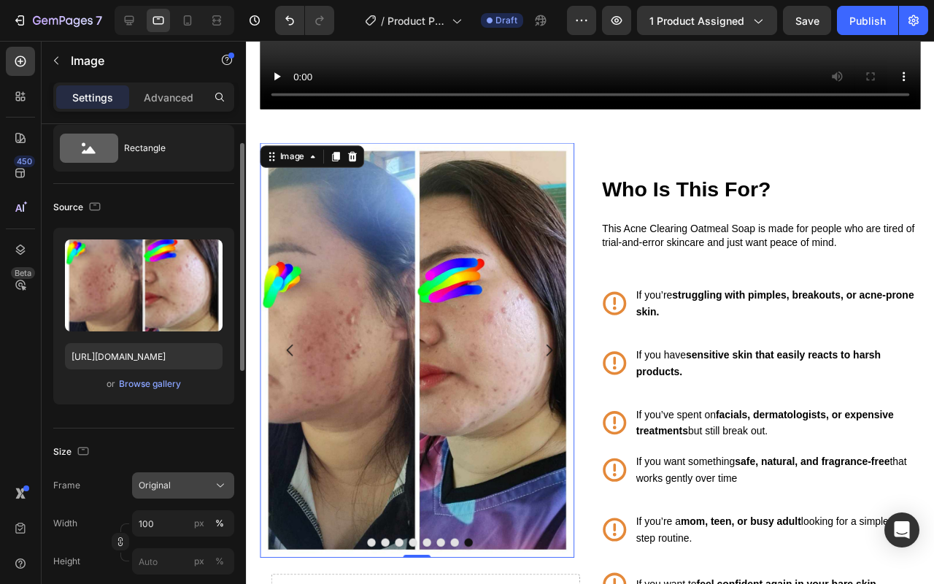
click at [142, 488] on span "Original" at bounding box center [155, 485] width 32 height 13
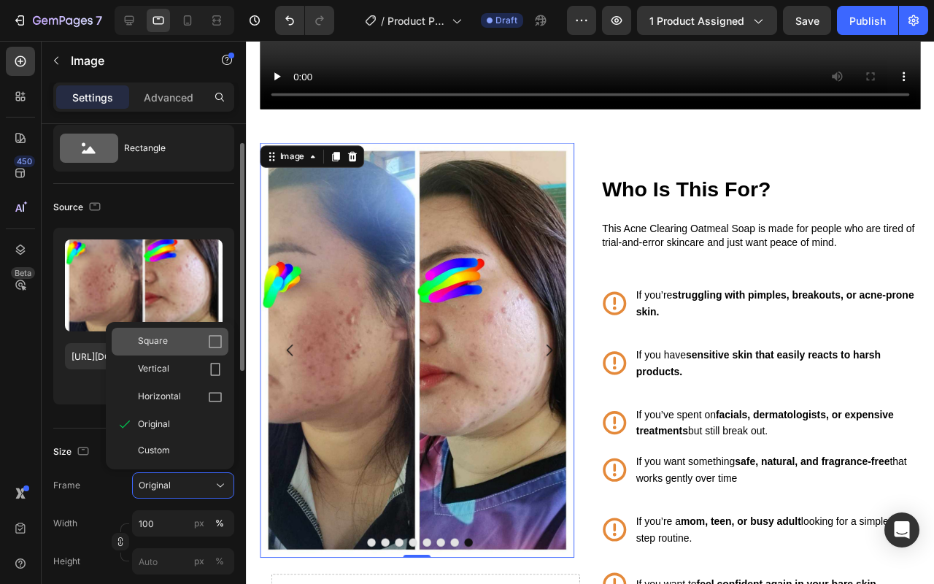
click at [176, 349] on div "Square" at bounding box center [170, 342] width 117 height 28
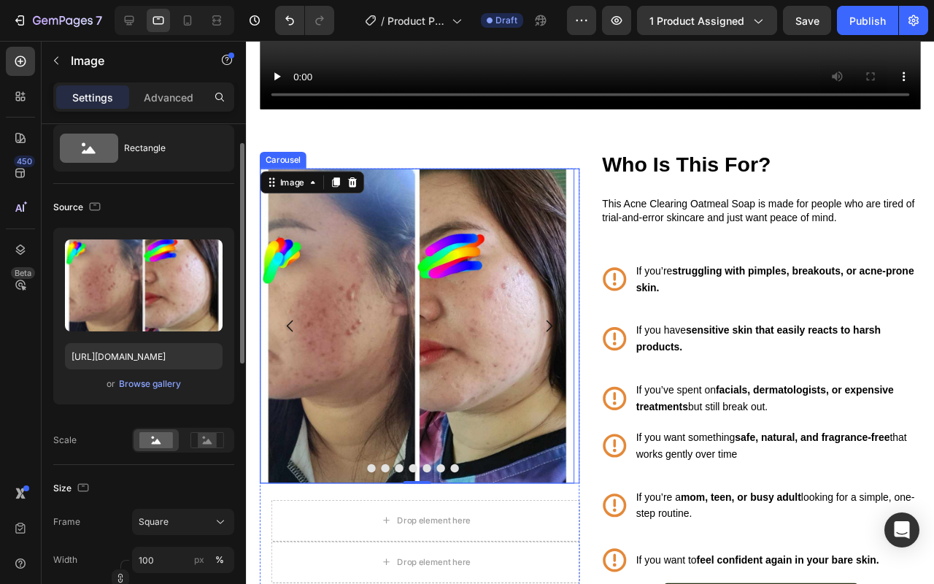
click at [283, 334] on button "Carousel Back Arrow" at bounding box center [292, 340] width 41 height 41
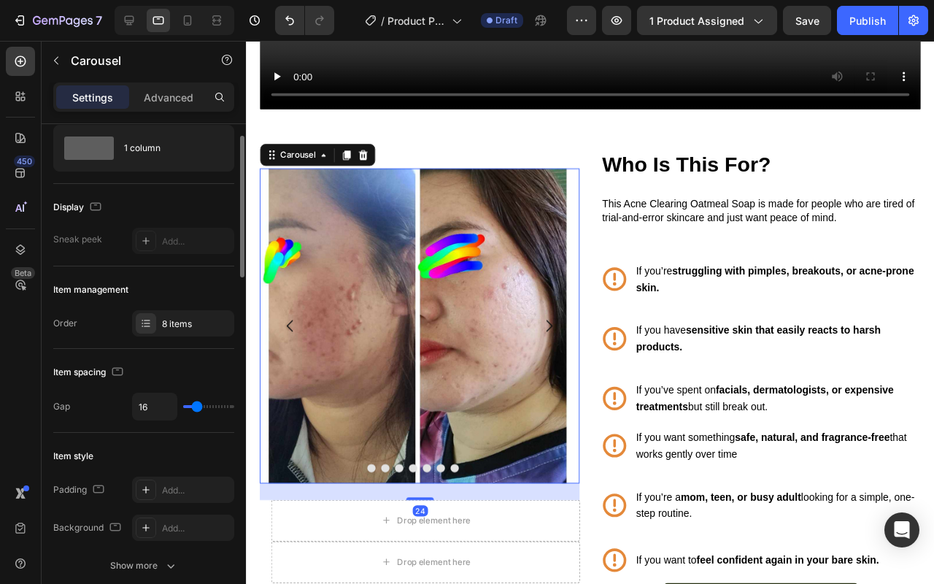
scroll to position [0, 0]
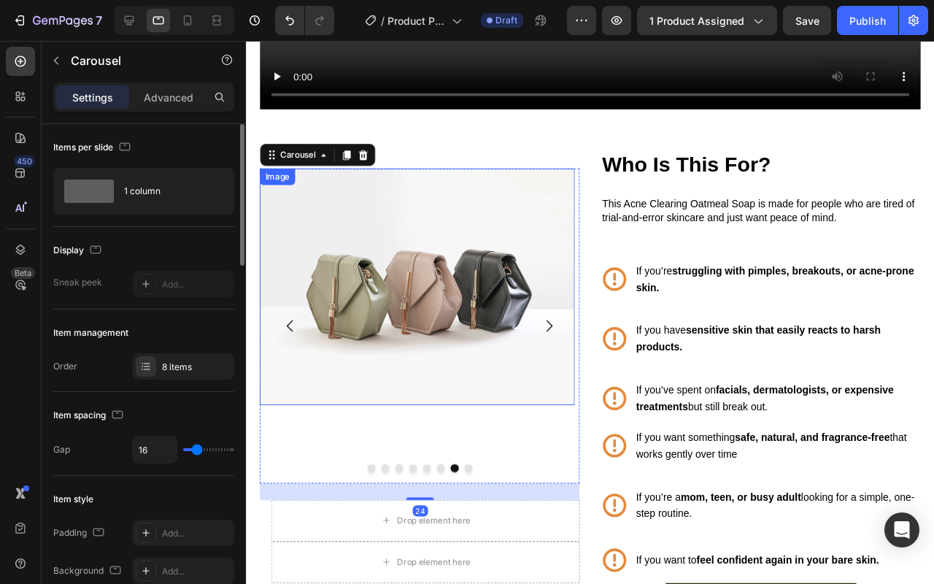
click at [361, 311] on img at bounding box center [426, 298] width 331 height 248
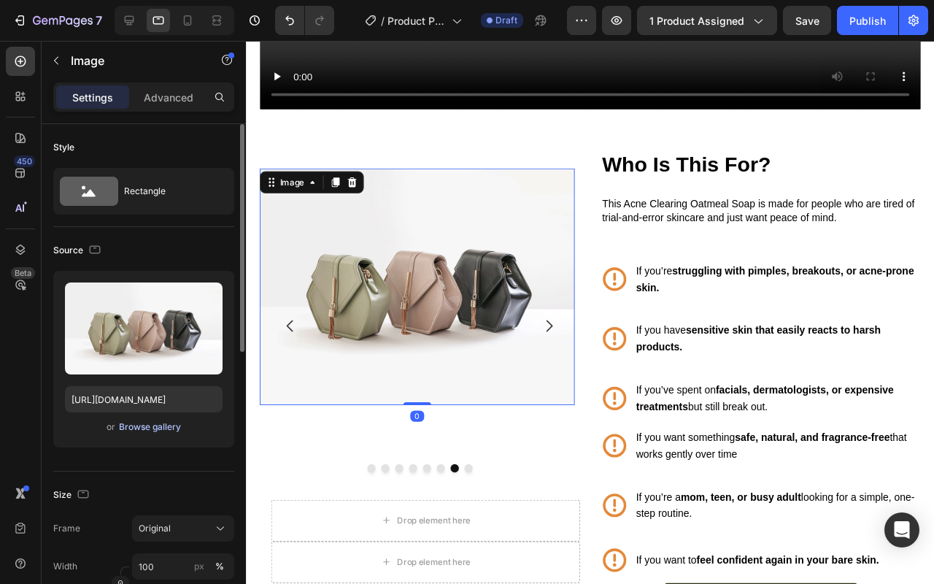
click at [120, 425] on div "Browse gallery" at bounding box center [150, 426] width 62 height 13
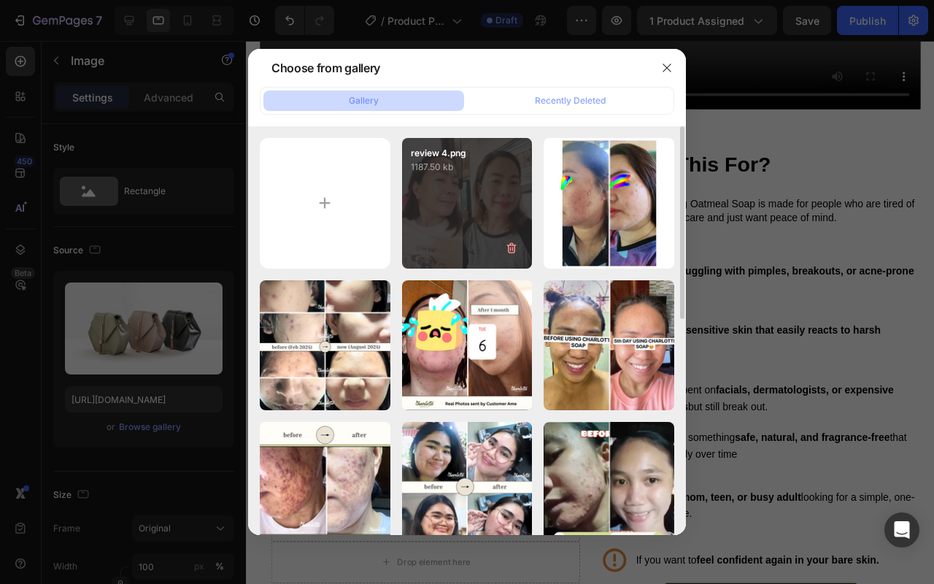
click at [453, 186] on div "review 4.png 1187.50 kb" at bounding box center [467, 203] width 131 height 131
type input "https://cdn.shopify.com/s/files/1/0626/2269/5619/files/gempages_581487516880732…"
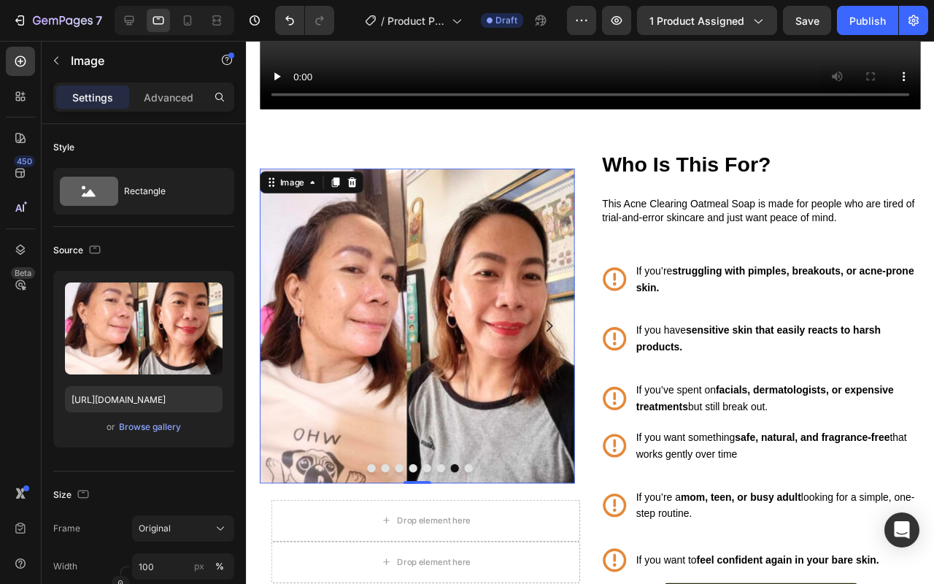
click at [353, 366] on img at bounding box center [426, 339] width 331 height 331
click at [440, 485] on div at bounding box center [429, 489] width 337 height 9
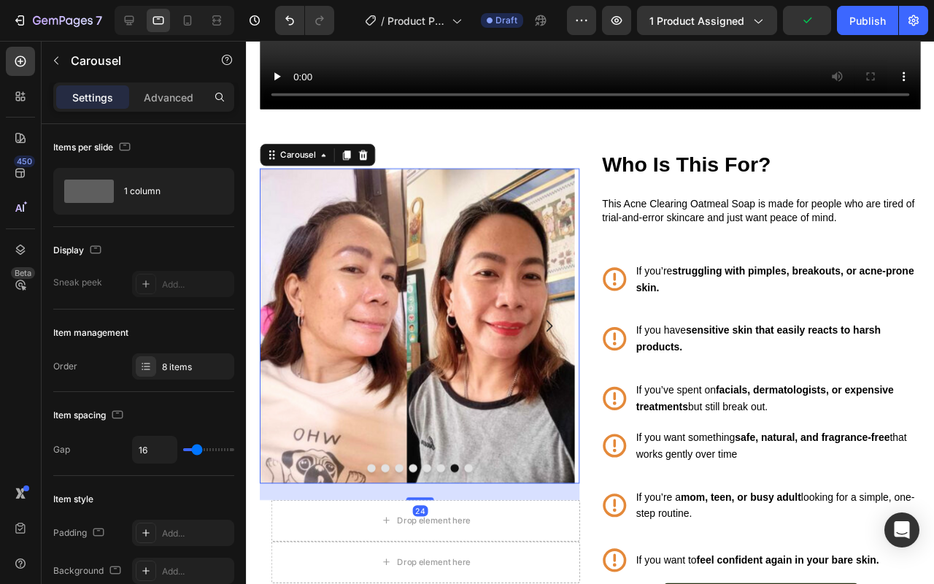
click at [449, 485] on button "Dot" at bounding box center [451, 489] width 9 height 9
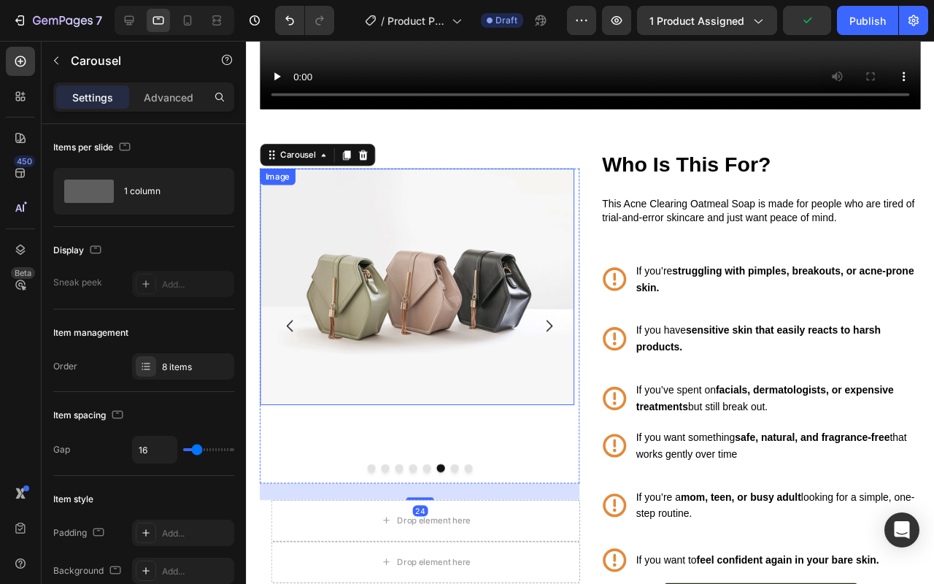
click at [426, 379] on img at bounding box center [426, 298] width 331 height 248
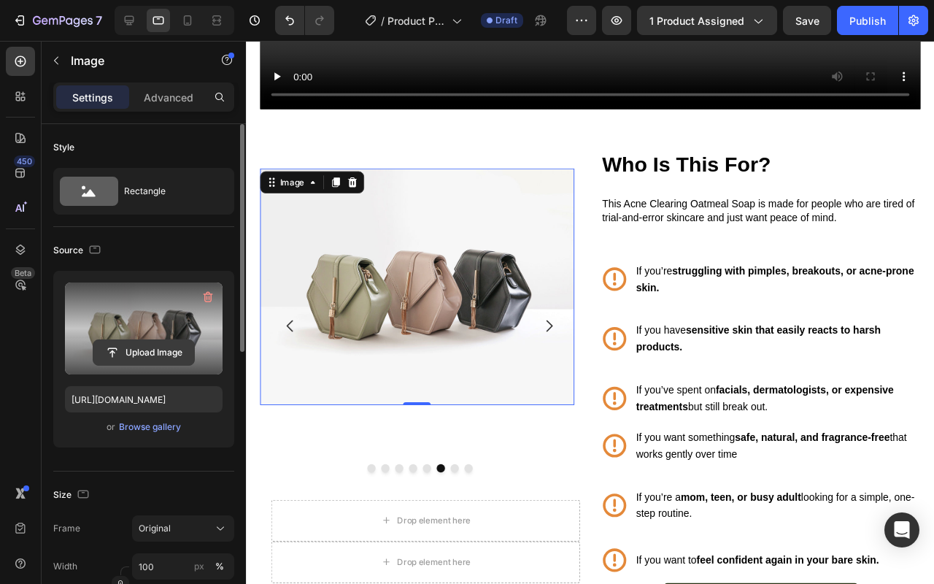
click at [157, 345] on input "file" at bounding box center [143, 352] width 101 height 25
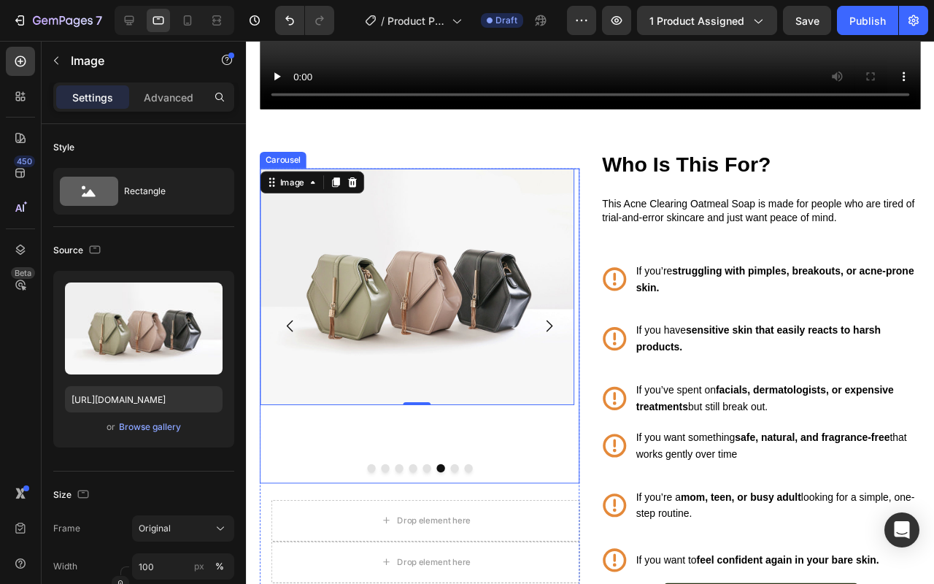
click at [298, 331] on icon "Carousel Back Arrow" at bounding box center [293, 340] width 18 height 18
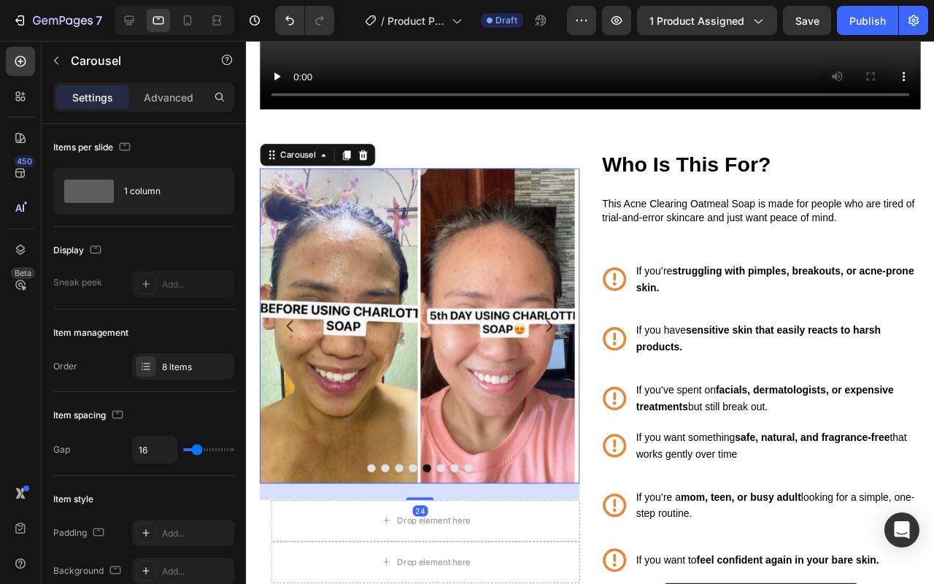
click at [299, 331] on icon "Carousel Back Arrow" at bounding box center [293, 340] width 18 height 18
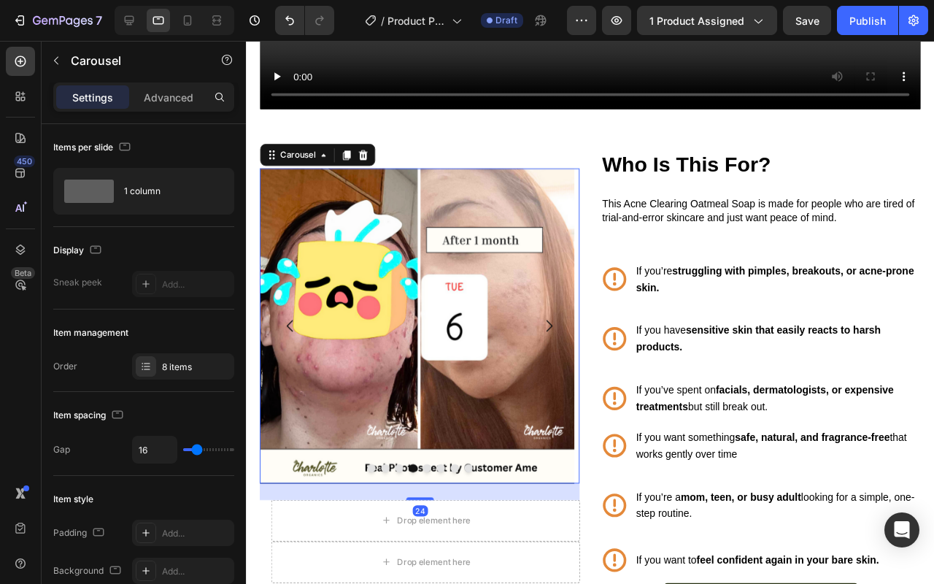
click at [299, 331] on icon "Carousel Back Arrow" at bounding box center [293, 340] width 18 height 18
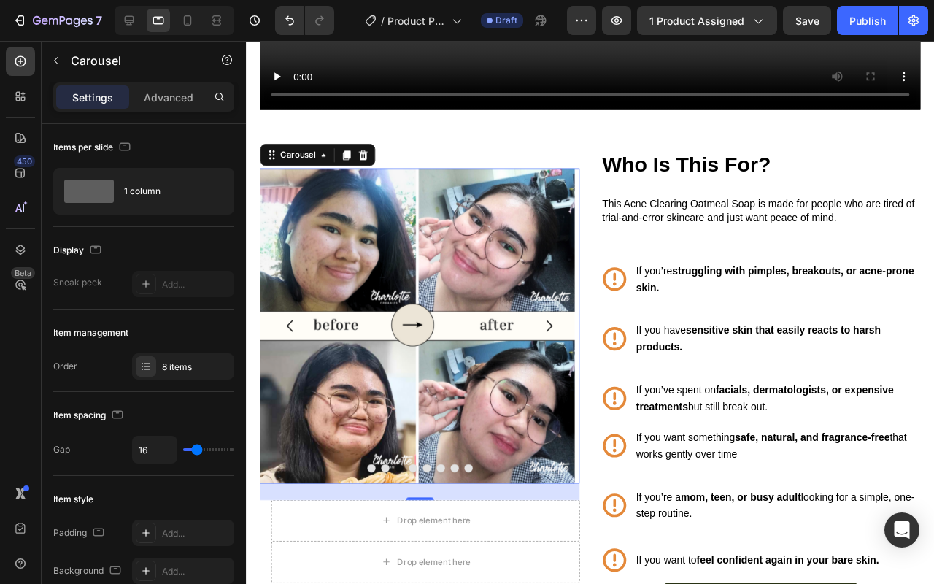
click at [299, 331] on icon "Carousel Back Arrow" at bounding box center [293, 340] width 18 height 18
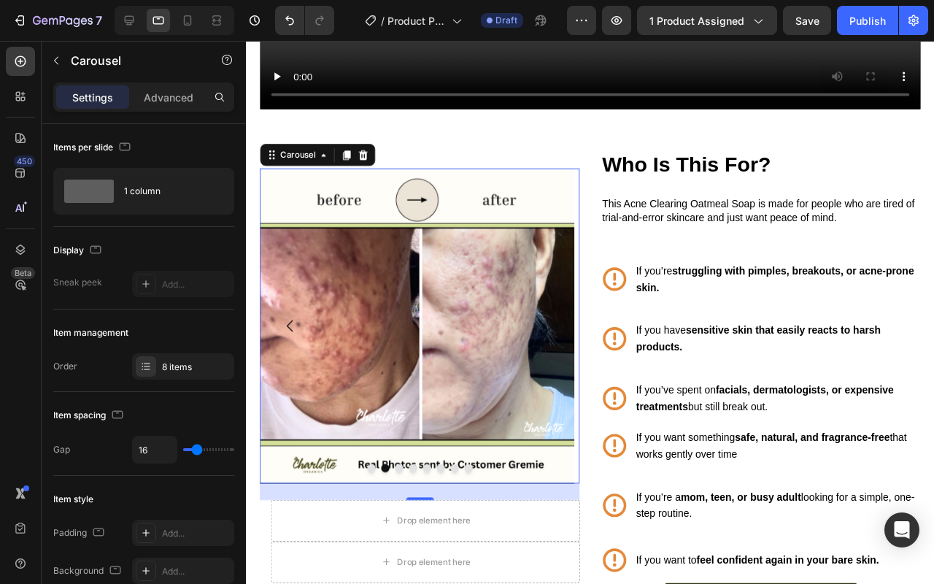
click at [297, 333] on icon "Carousel Back Arrow" at bounding box center [293, 340] width 18 height 18
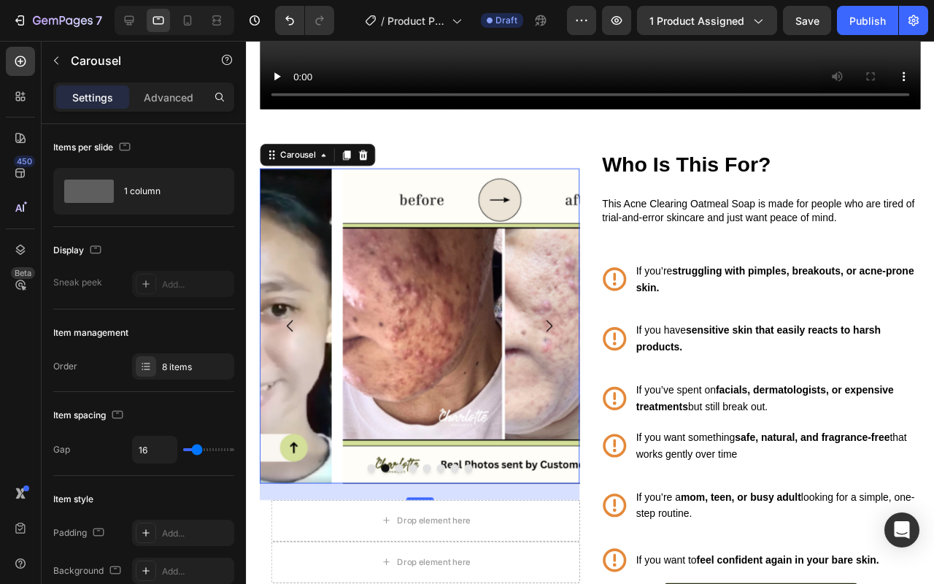
click at [297, 333] on icon "Carousel Back Arrow" at bounding box center [293, 340] width 18 height 18
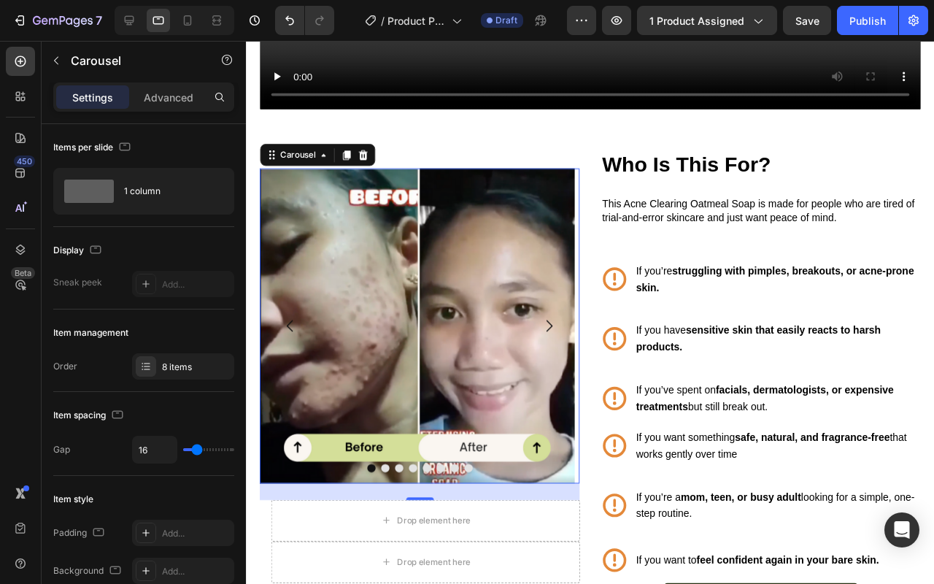
click at [297, 333] on icon "Carousel Back Arrow" at bounding box center [293, 340] width 18 height 18
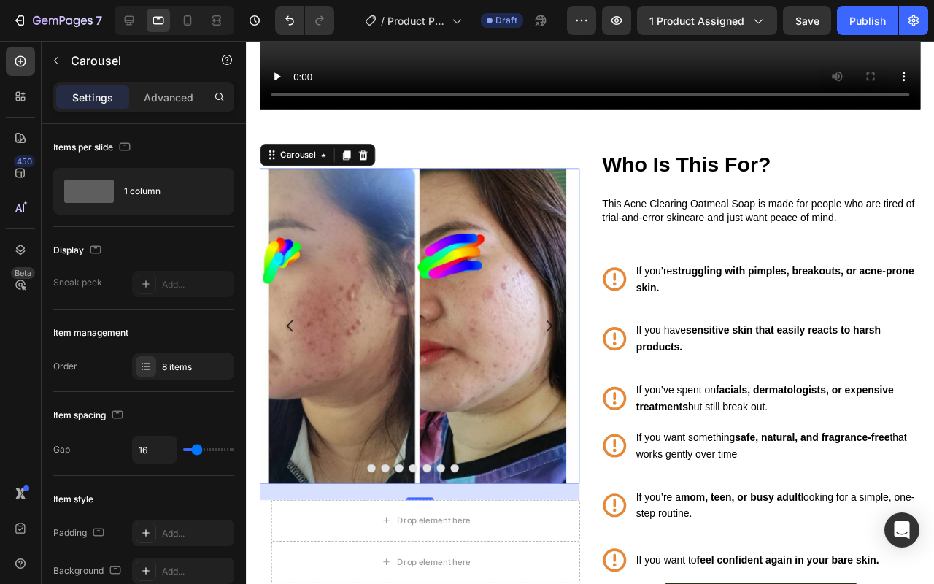
click at [297, 333] on icon "Carousel Back Arrow" at bounding box center [293, 340] width 18 height 18
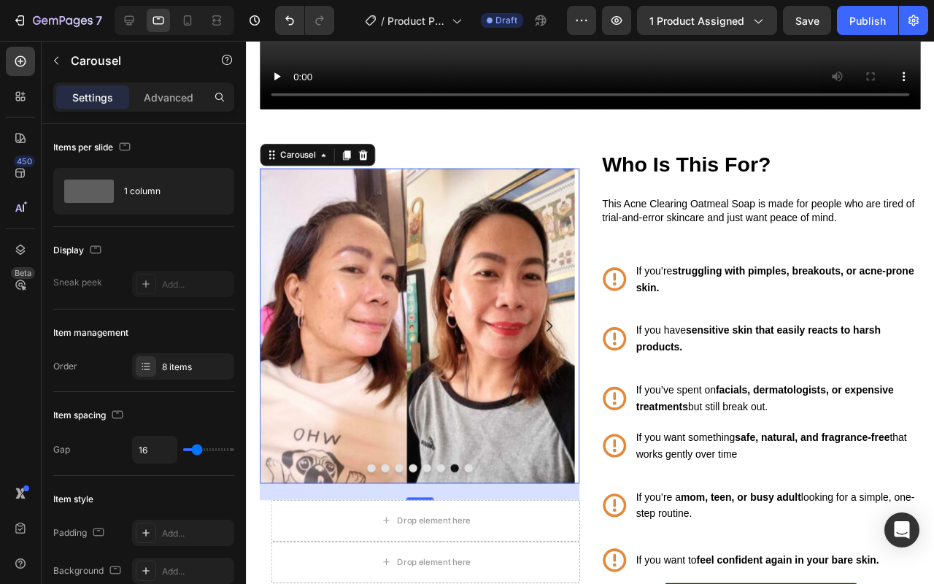
click at [297, 333] on icon "Carousel Back Arrow" at bounding box center [293, 340] width 18 height 18
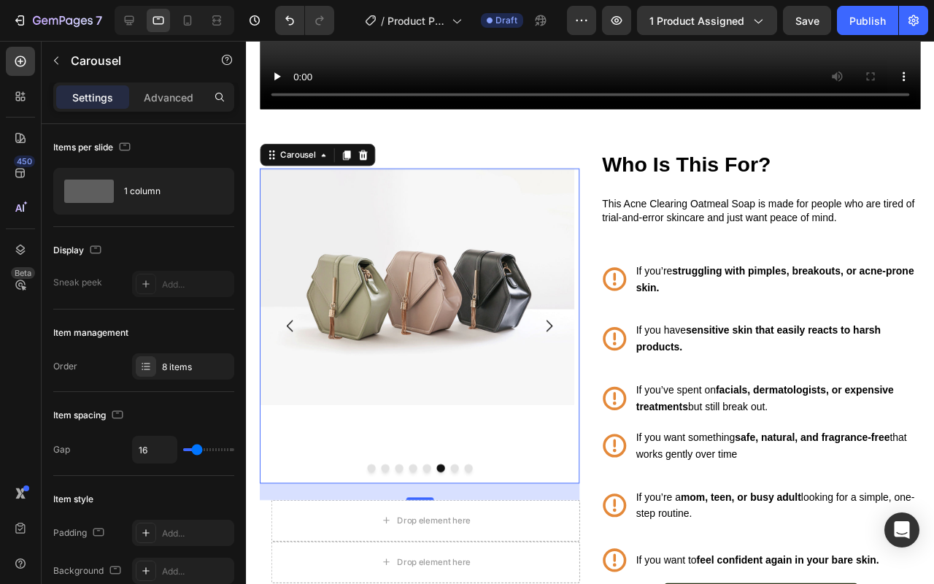
click at [297, 333] on icon "Carousel Back Arrow" at bounding box center [293, 340] width 18 height 18
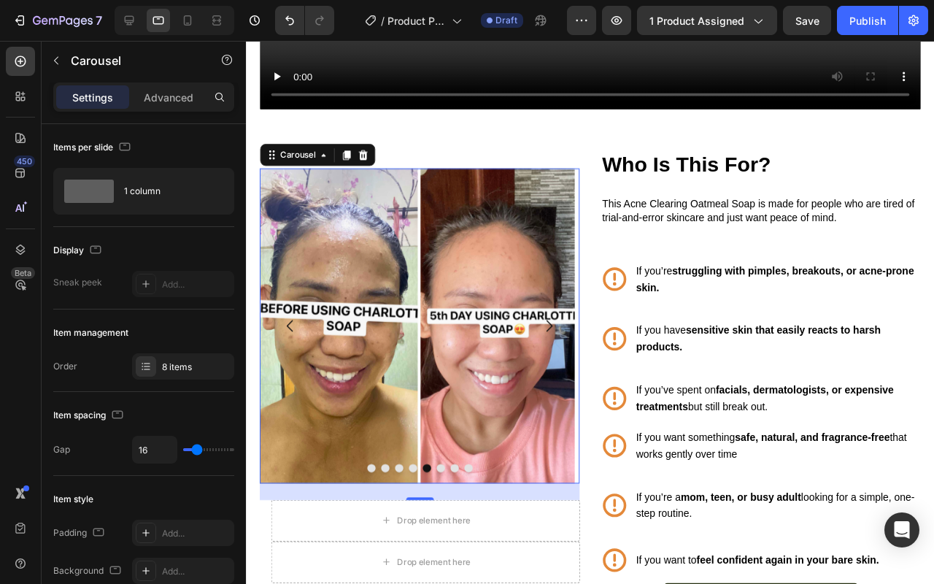
click at [567, 334] on icon "Carousel Next Arrow" at bounding box center [565, 340] width 18 height 18
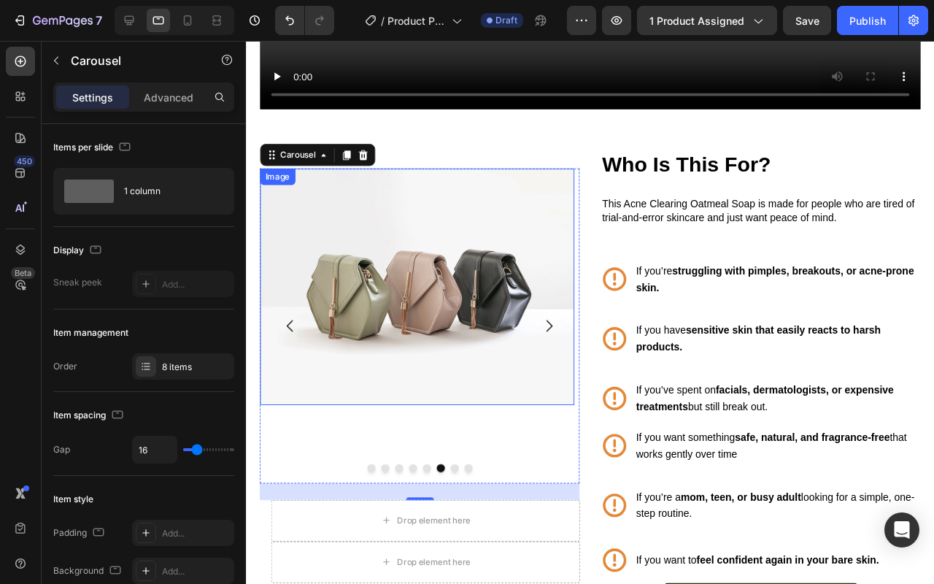
click at [422, 393] on img at bounding box center [426, 298] width 331 height 248
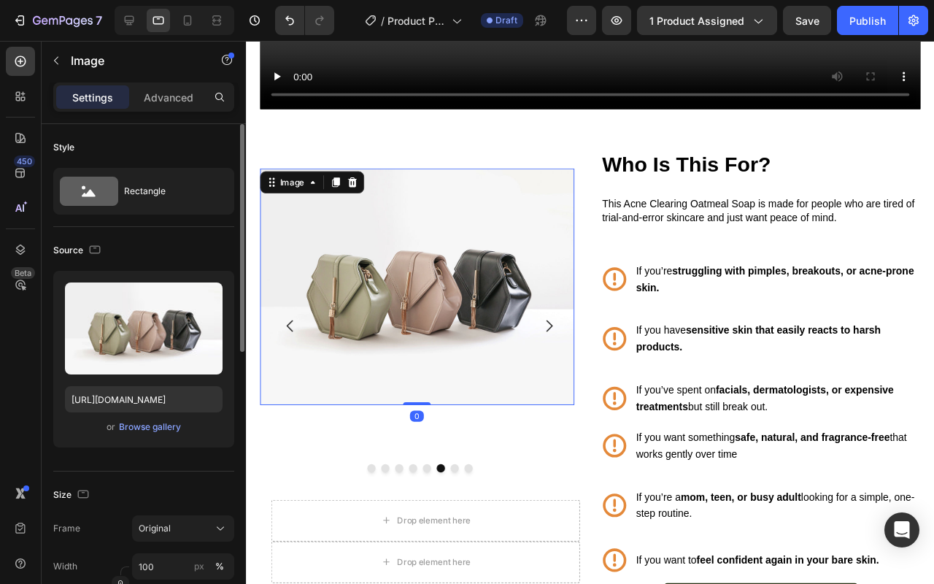
click at [141, 434] on div "or Browse gallery" at bounding box center [144, 427] width 158 height 18
click at [157, 425] on div "Browse gallery" at bounding box center [150, 426] width 62 height 13
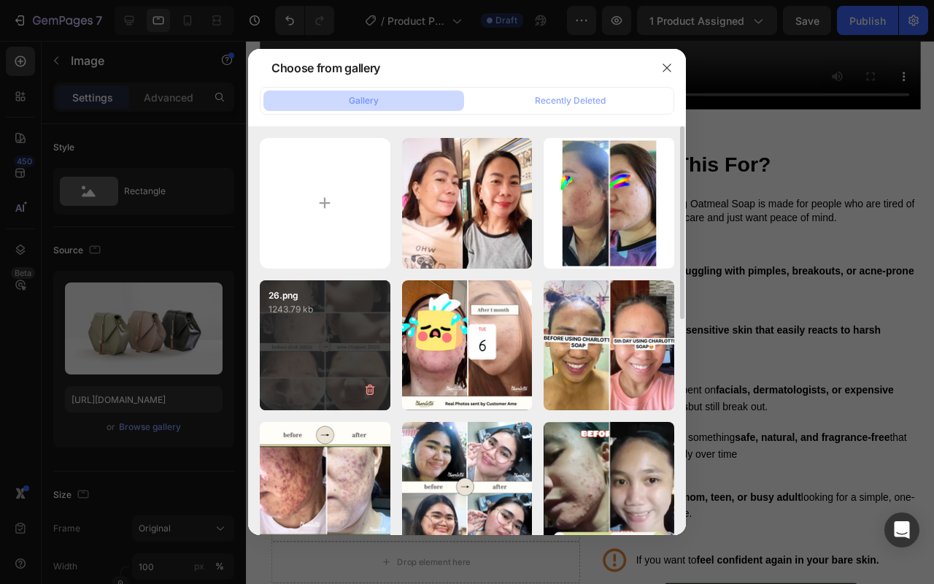
click at [345, 310] on p "1243.79 kb" at bounding box center [325, 309] width 113 height 15
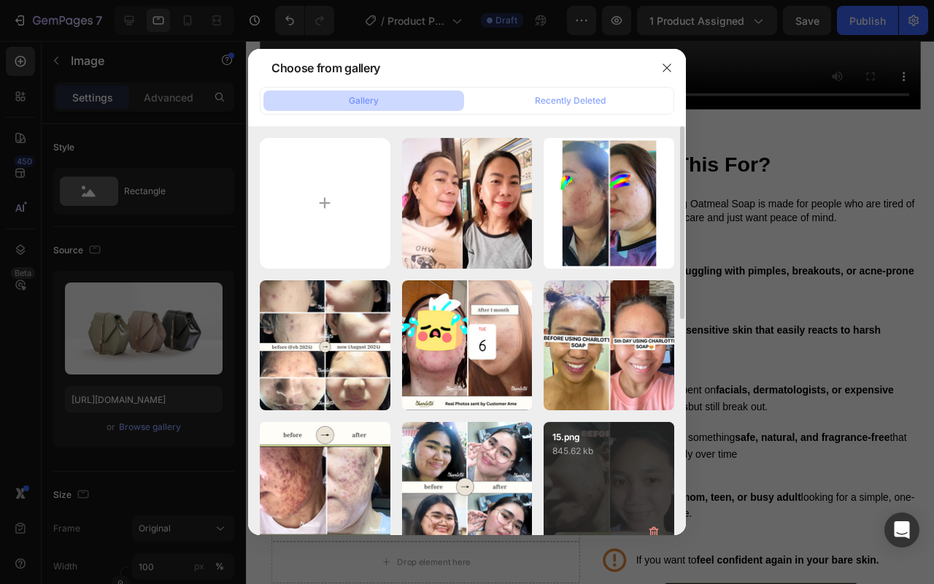
type input "https://cdn.shopify.com/s/files/1/0626/2269/5619/files/gempages_581487516880732…"
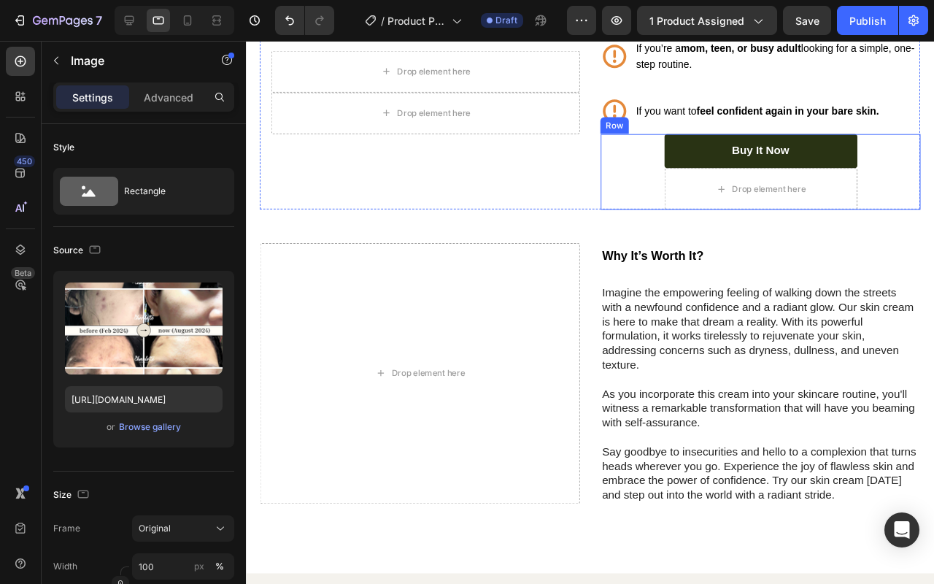
scroll to position [1867, 0]
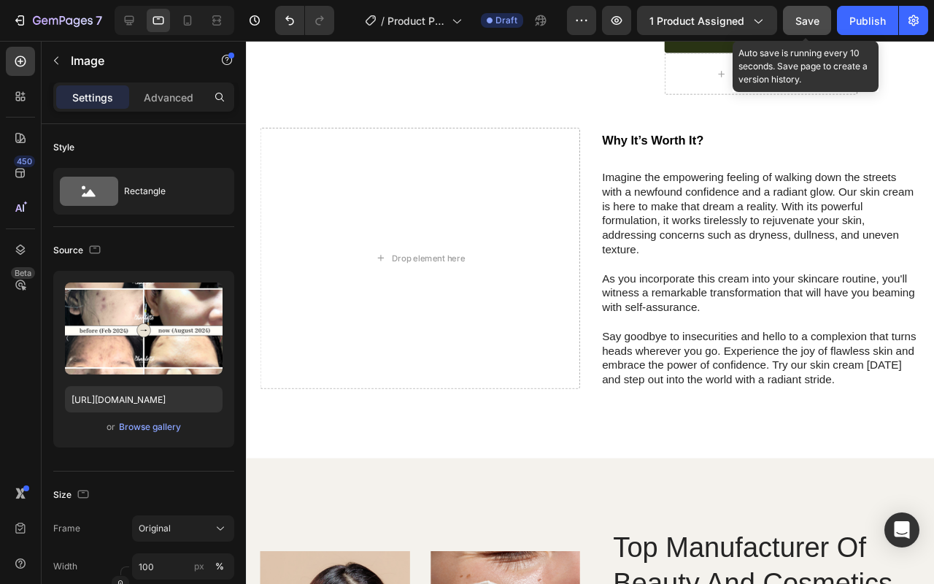
click at [817, 20] on span "Save" at bounding box center [808, 21] width 24 height 12
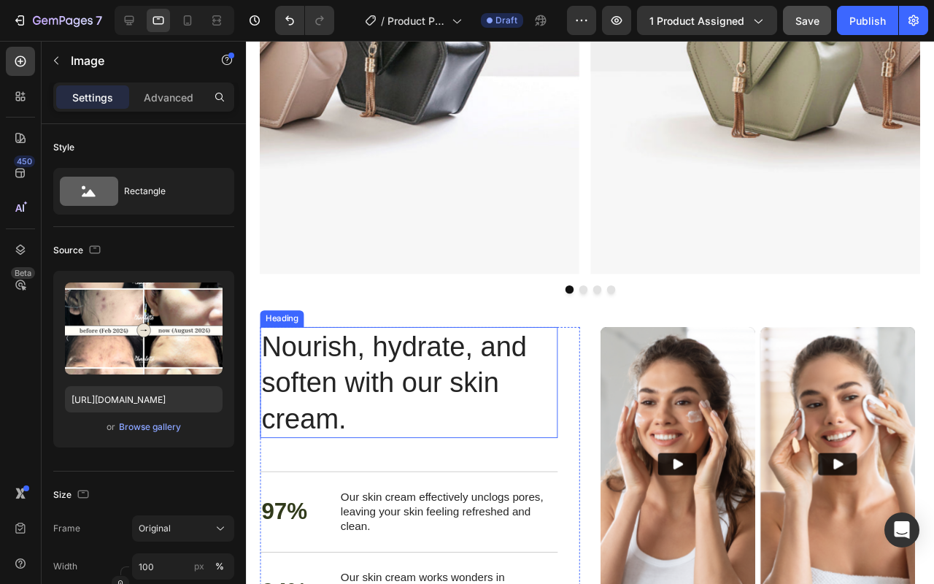
scroll to position [3040, 0]
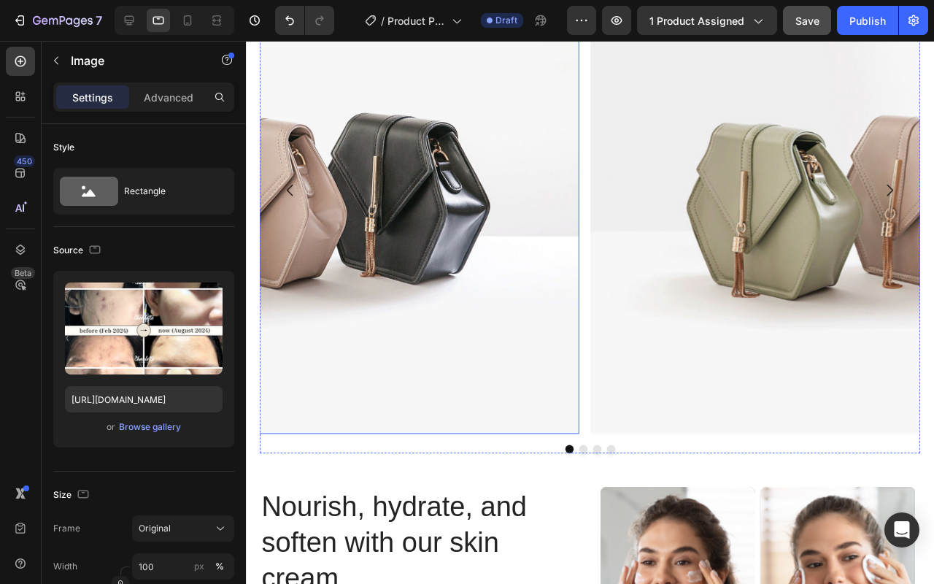
click at [553, 320] on img at bounding box center [255, 197] width 684 height 513
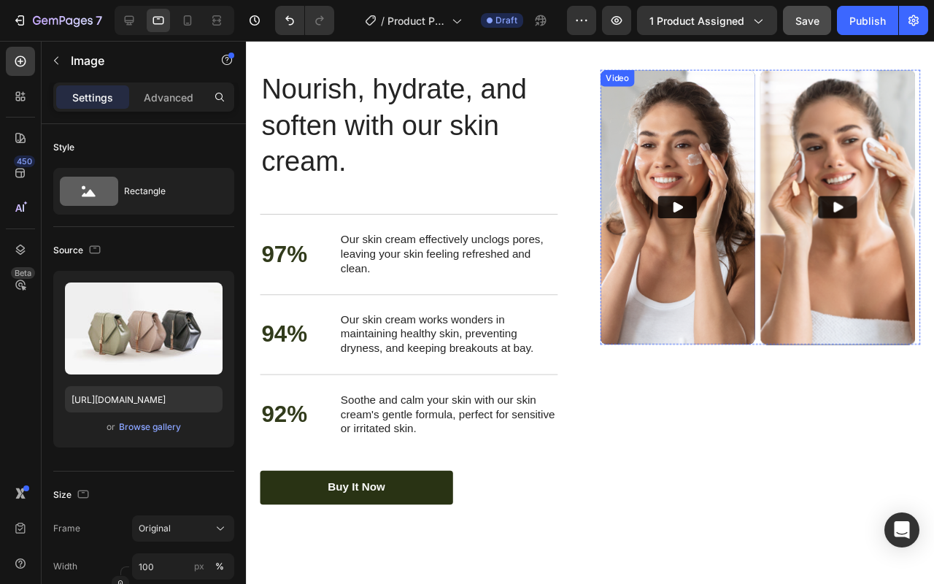
scroll to position [3449, 0]
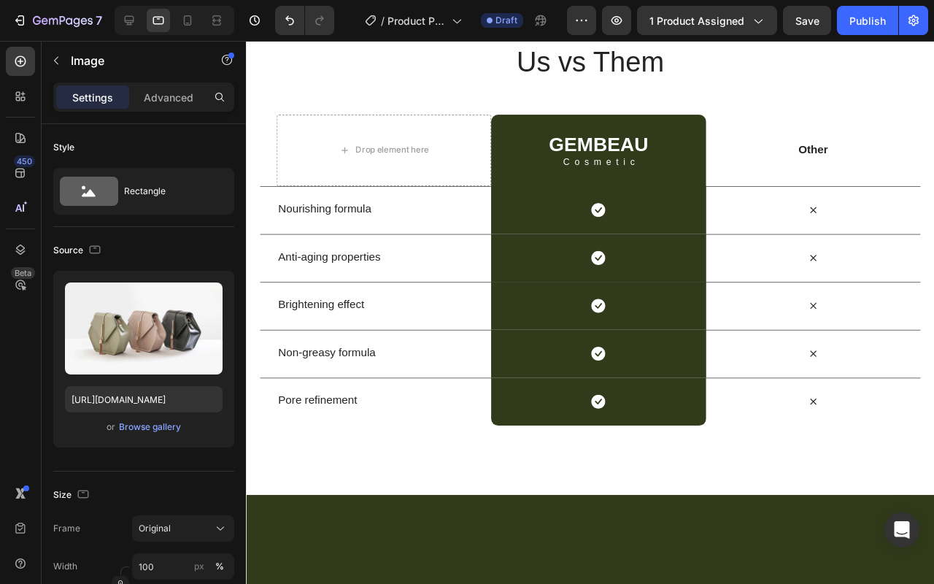
scroll to position [3414, 0]
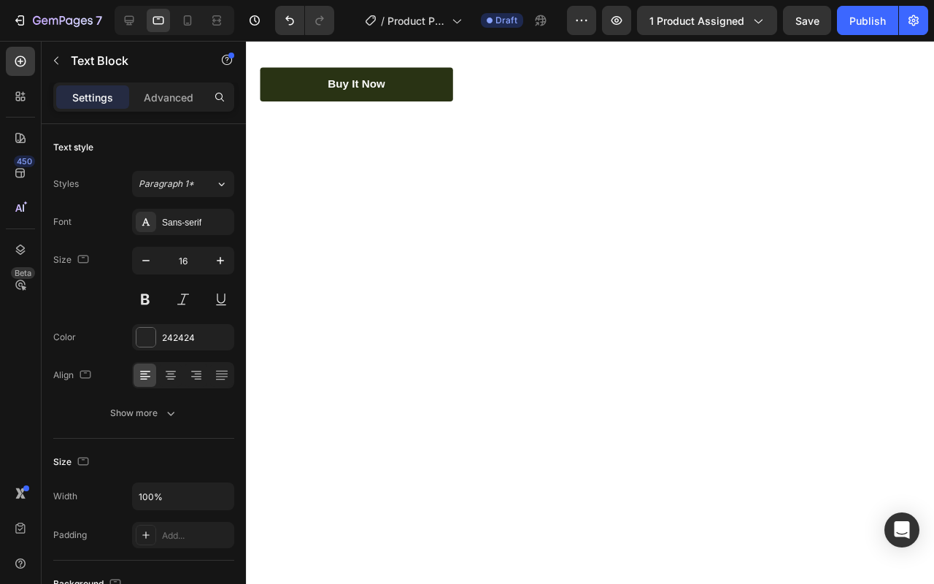
scroll to position [3361, 0]
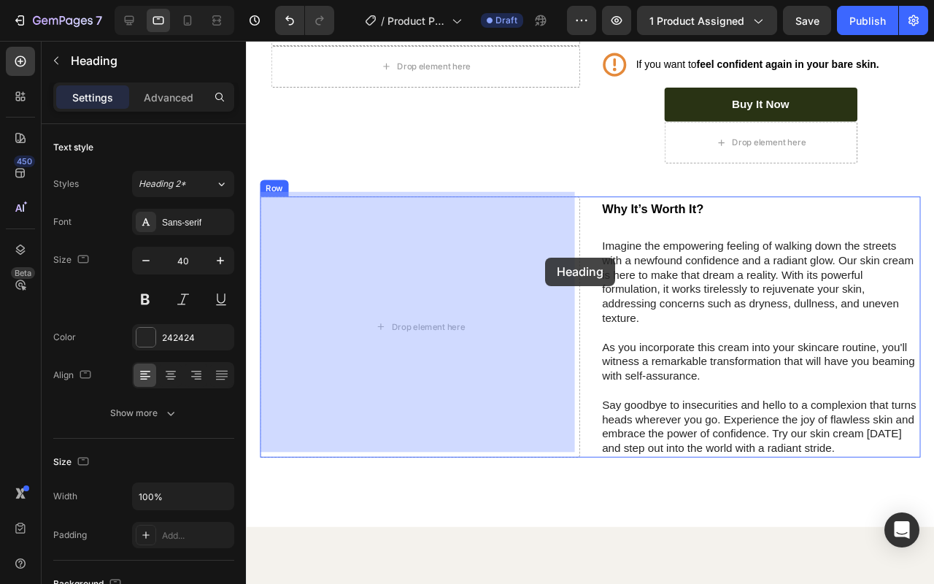
scroll to position [1794, 0]
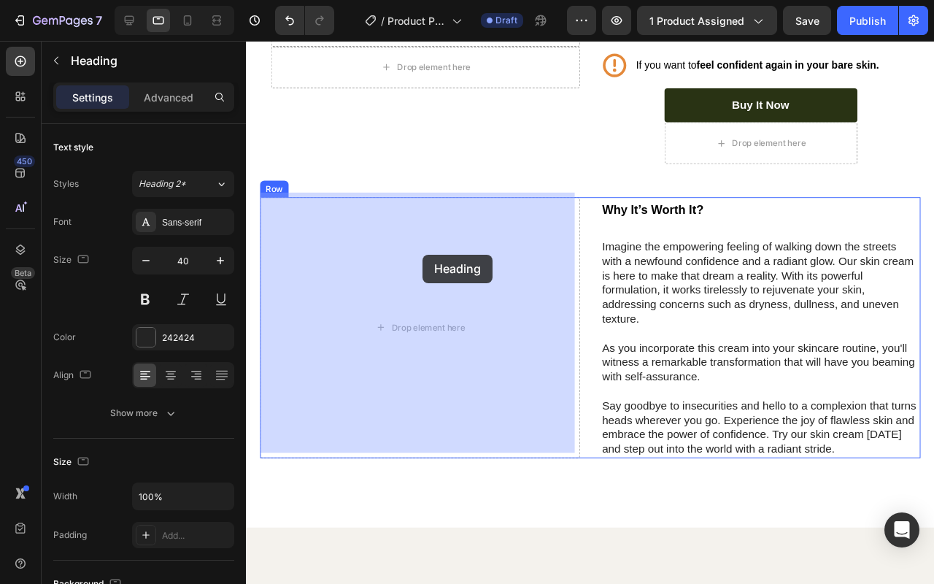
drag, startPoint x: 282, startPoint y: 234, endPoint x: 432, endPoint y: 266, distance: 153.8
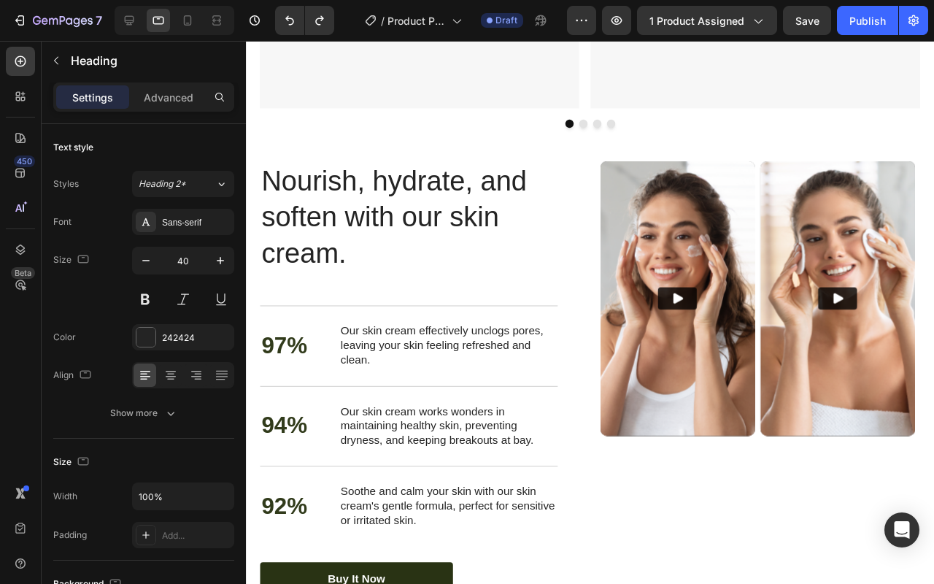
scroll to position [3249, 0]
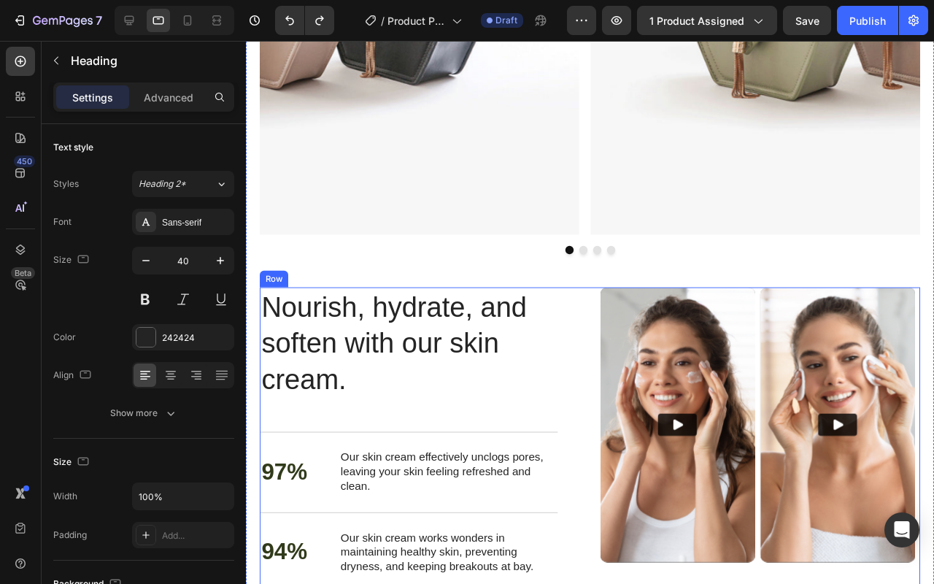
click at [600, 307] on div "Nourish, hydrate, and soften with our skin cream. Heading 97% Text Block Our sk…" at bounding box center [608, 529] width 695 height 458
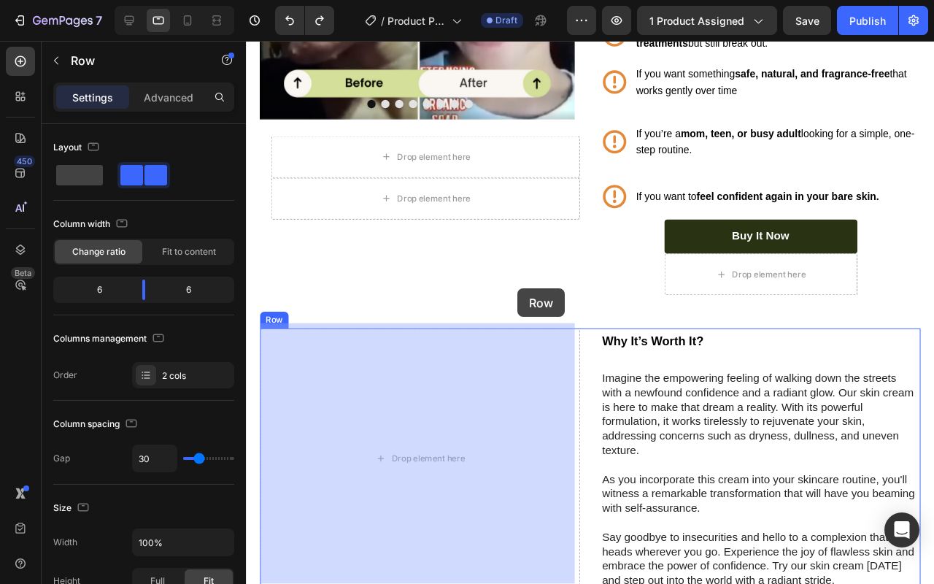
scroll to position [1566, 0]
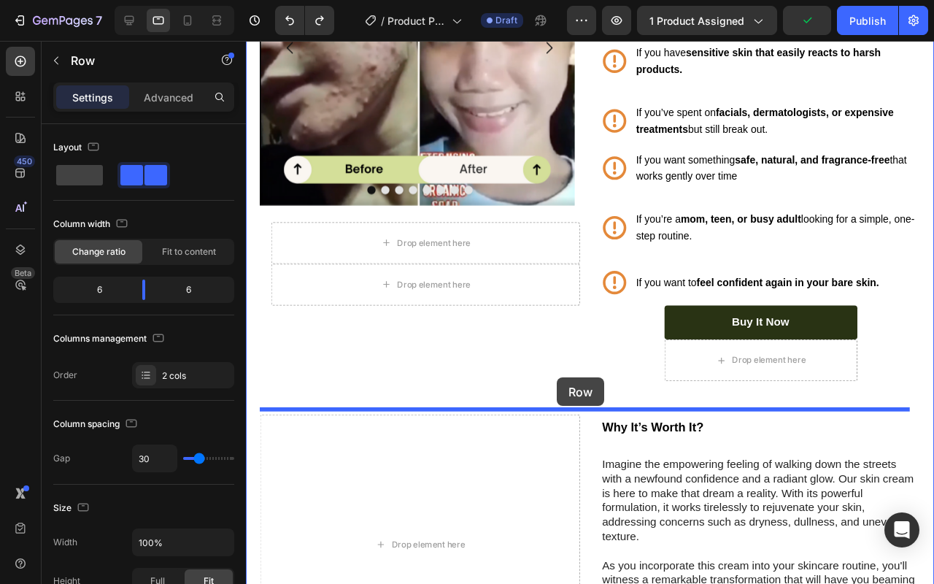
drag, startPoint x: 292, startPoint y: 288, endPoint x: 573, endPoint y: 395, distance: 300.6
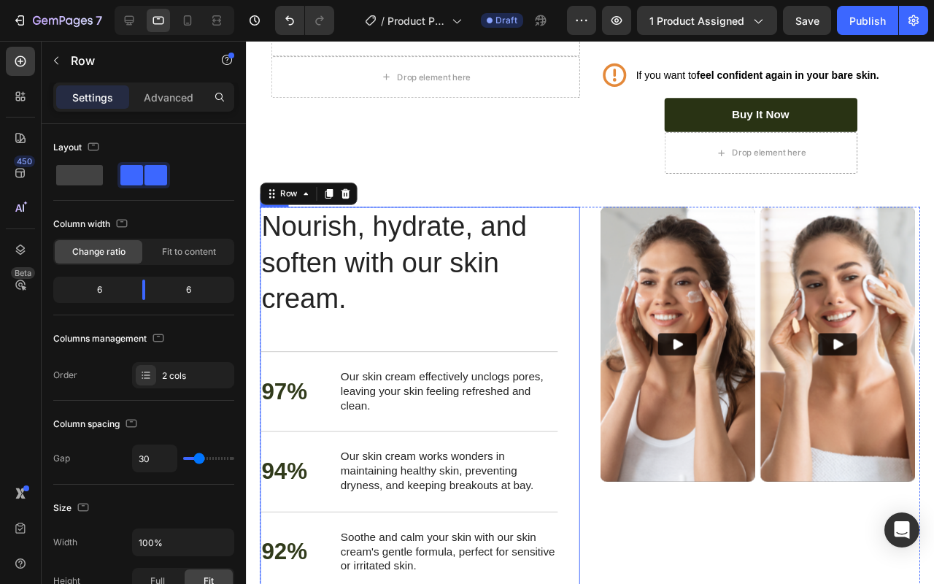
scroll to position [1843, 0]
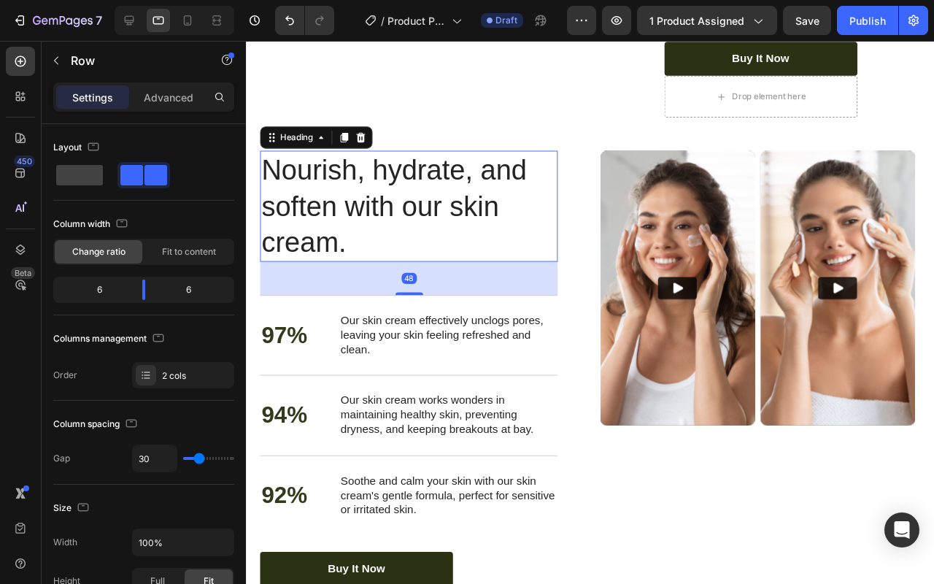
click at [439, 199] on h2 "Nourish, hydrate, and soften with our skin cream." at bounding box center [417, 214] width 313 height 117
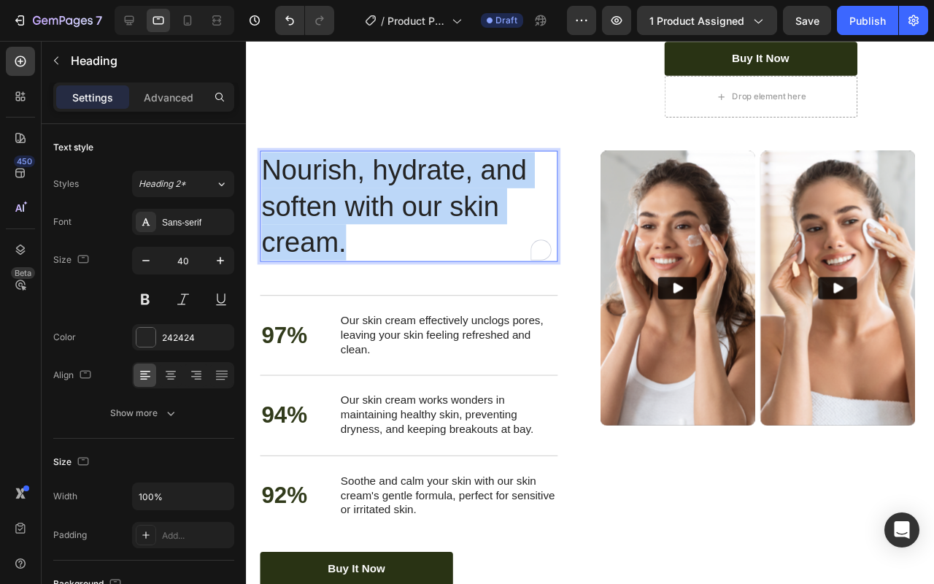
click at [439, 199] on p "Nourish, hydrate, and soften with our skin cream." at bounding box center [417, 215] width 310 height 114
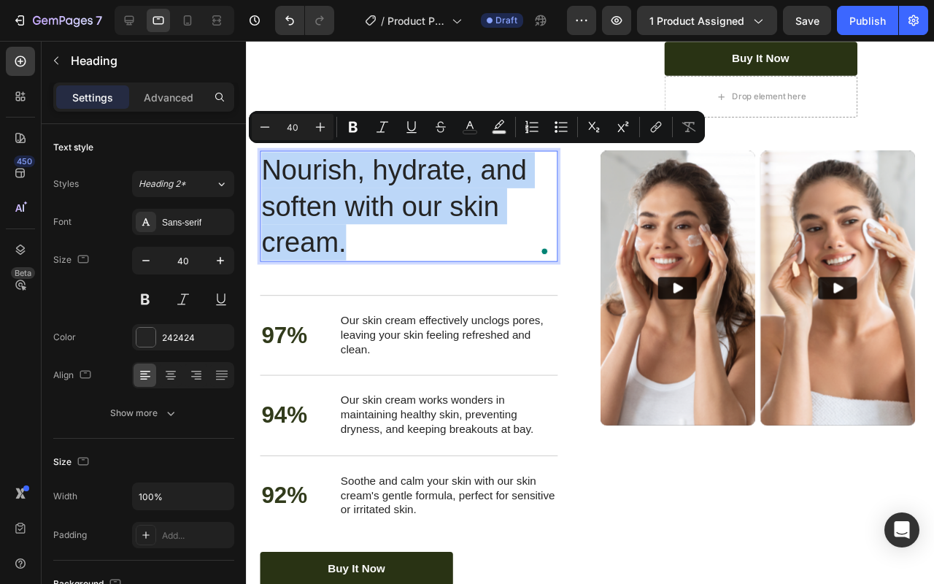
click at [406, 212] on p "Nourish, hydrate, and soften with our skin cream." at bounding box center [417, 215] width 310 height 114
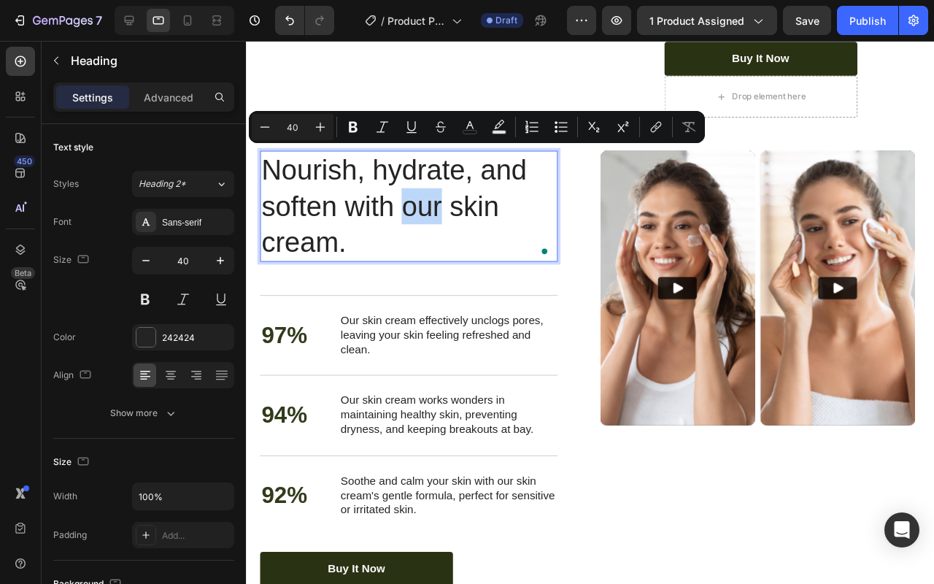
click at [406, 212] on p "Nourish, hydrate, and soften with our skin cream." at bounding box center [417, 215] width 310 height 114
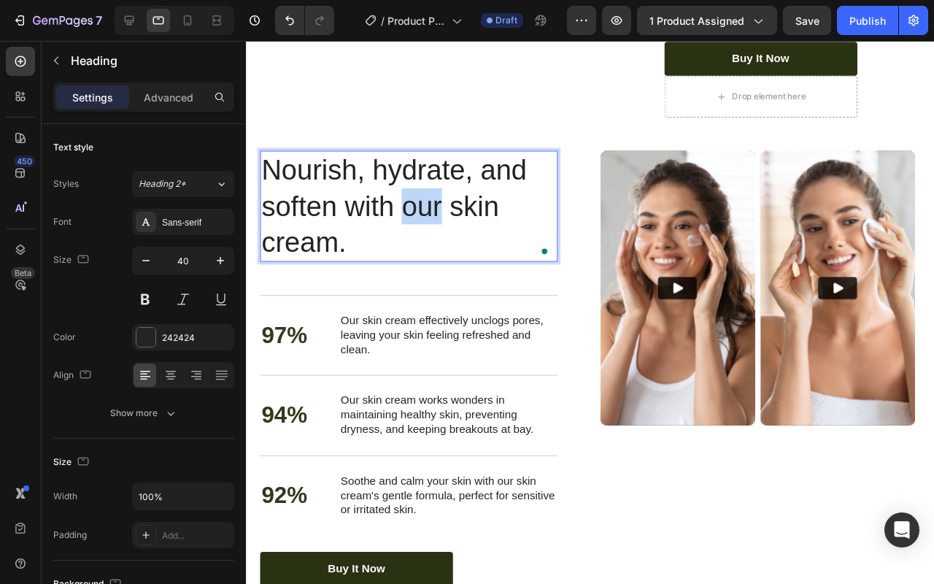
click at [406, 212] on p "Nourish, hydrate, and soften with our skin cream." at bounding box center [417, 215] width 310 height 114
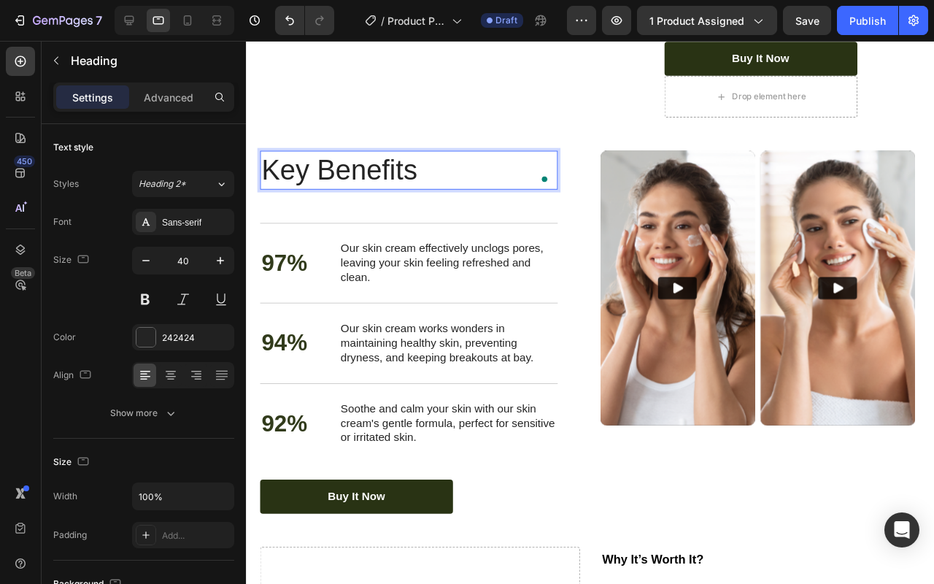
click at [299, 174] on p "Key Benefits" at bounding box center [417, 177] width 310 height 38
click at [299, 175] on p "Key Benefits" at bounding box center [417, 177] width 310 height 38
click at [338, 170] on p "Key Benefits" at bounding box center [417, 177] width 310 height 38
copy p "Key Benefits"
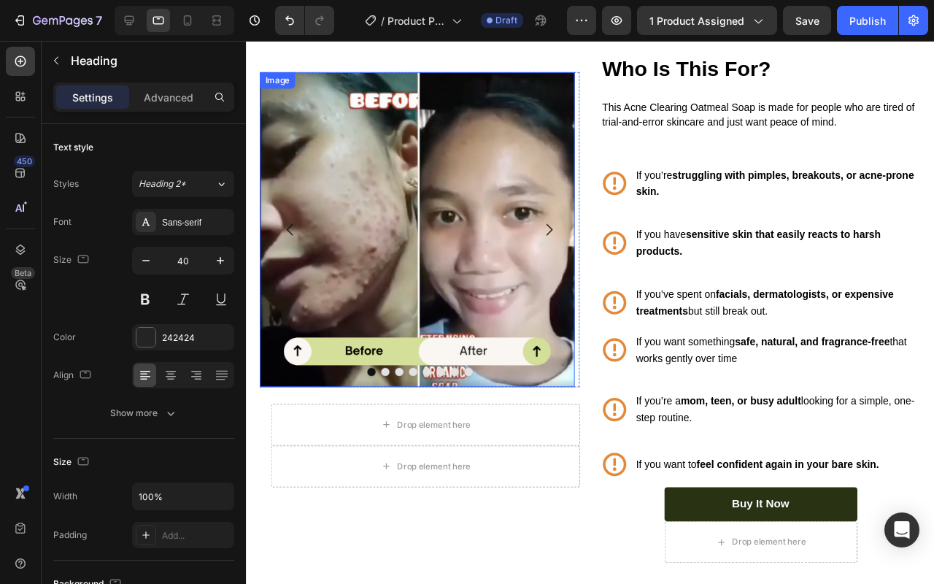
scroll to position [1234, 0]
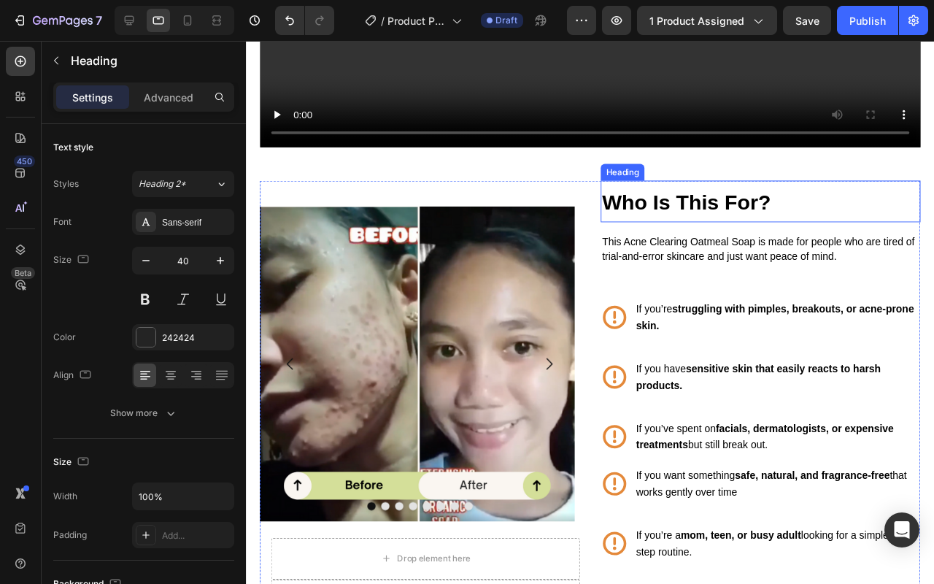
click at [696, 210] on strong "Who Is This For?" at bounding box center [709, 211] width 177 height 24
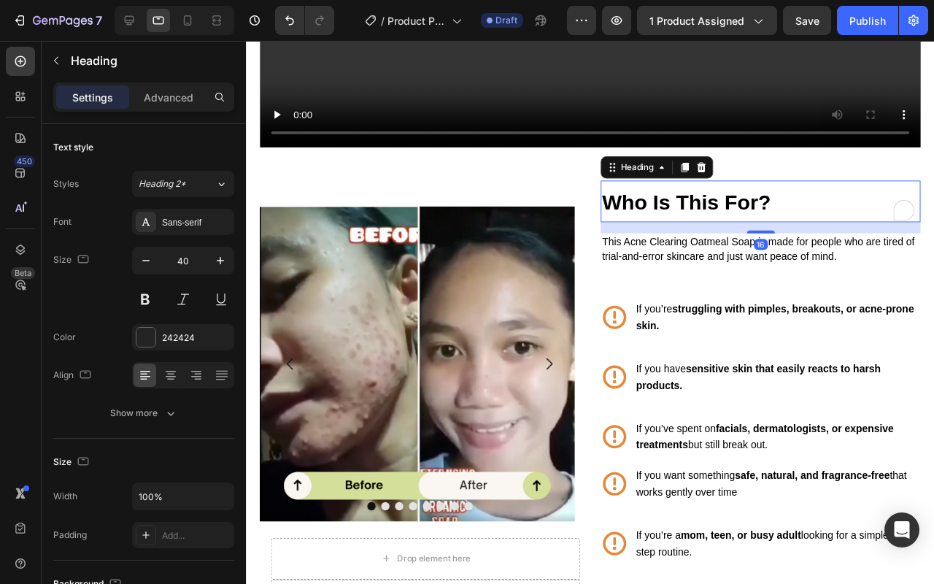
click at [696, 210] on strong "Who Is This For?" at bounding box center [709, 211] width 177 height 24
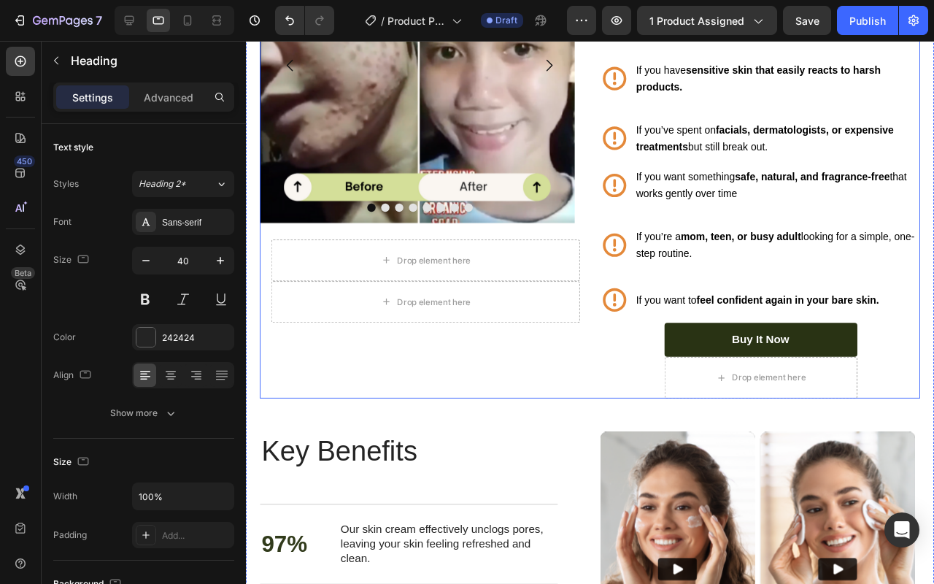
scroll to position [1549, 0]
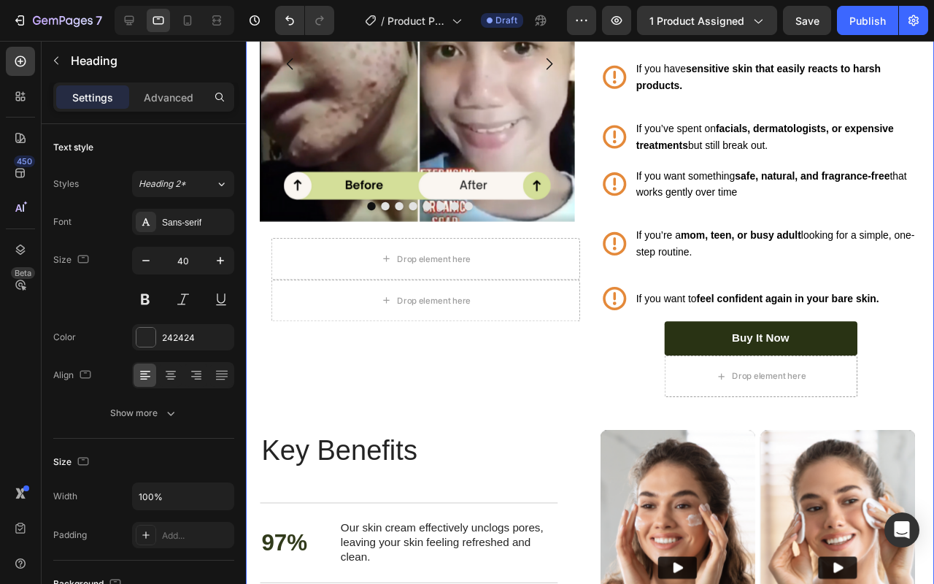
click at [378, 454] on p "Key Benefits" at bounding box center [417, 471] width 310 height 38
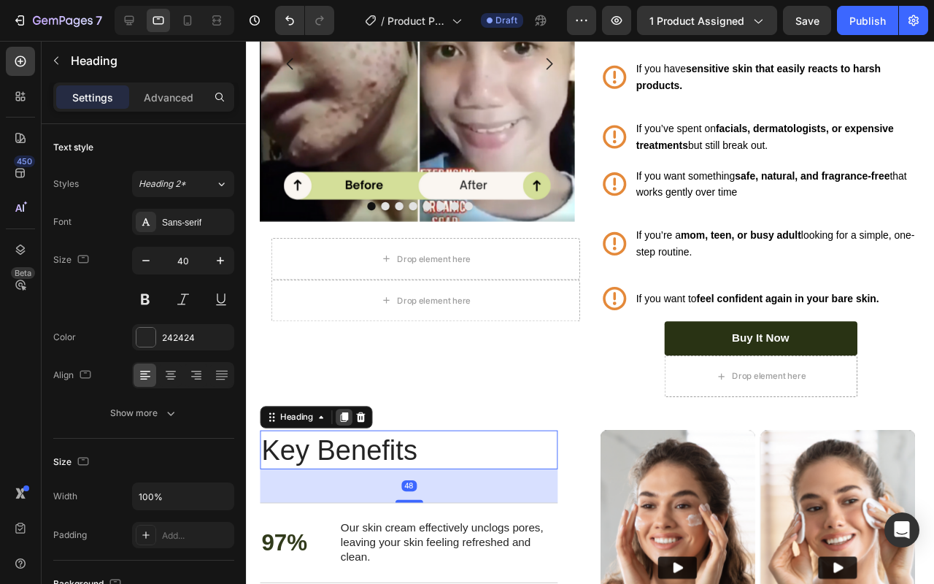
click at [351, 436] on icon at bounding box center [349, 436] width 8 height 10
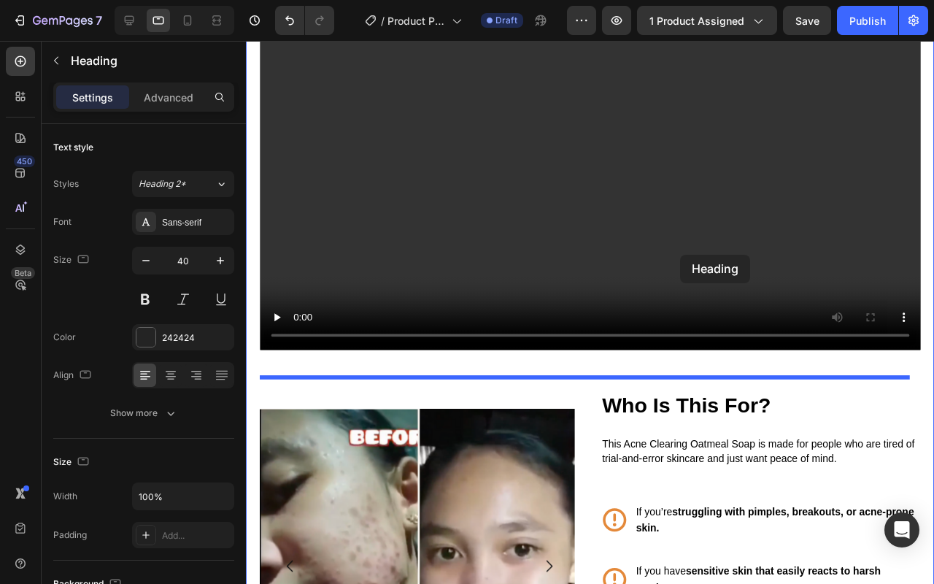
scroll to position [1009, 0]
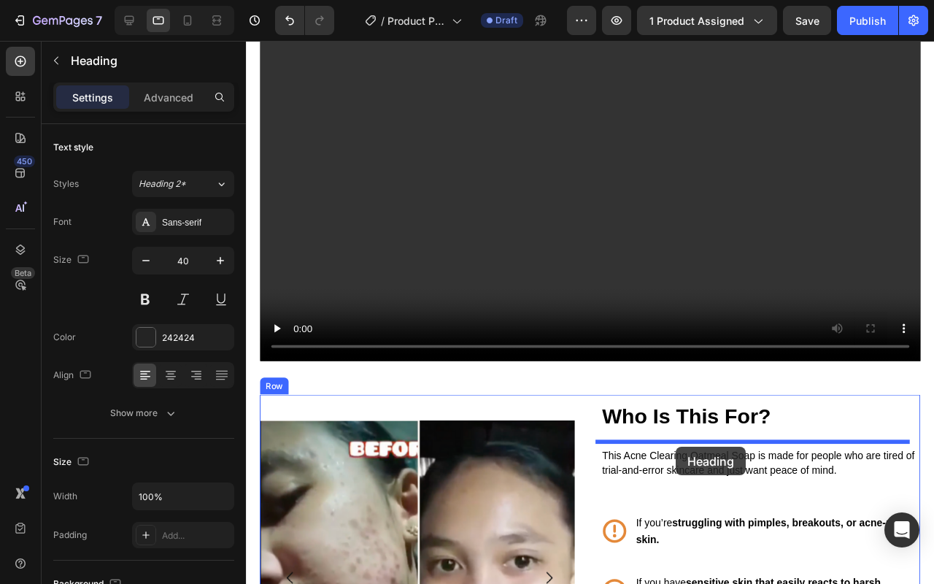
drag, startPoint x: 292, startPoint y: 512, endPoint x: 699, endPoint y: 468, distance: 409.0
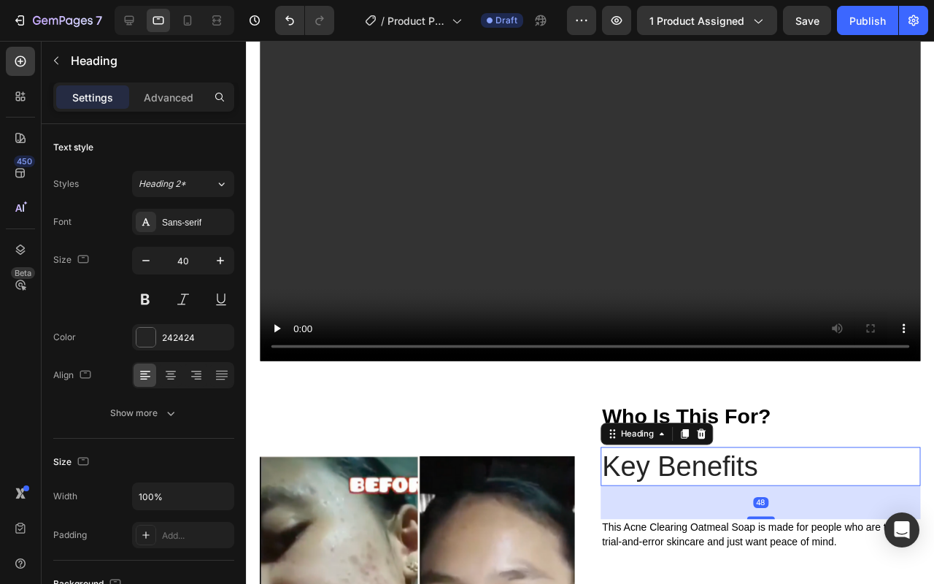
click at [699, 477] on h2 "Key Benefits" at bounding box center [787, 488] width 337 height 41
click at [699, 477] on p "Key Benefits" at bounding box center [788, 488] width 334 height 38
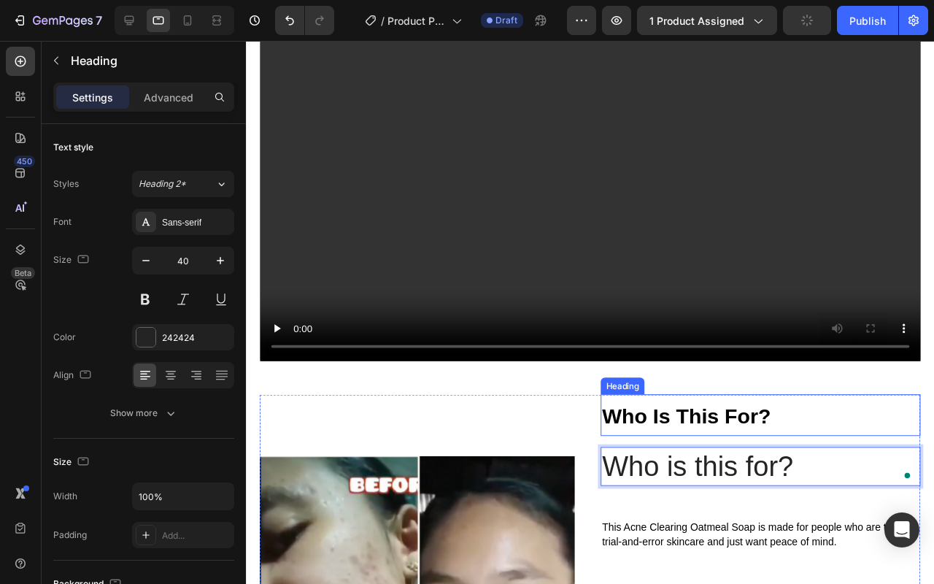
click at [708, 442] on strong "Who Is This For?" at bounding box center [709, 435] width 177 height 24
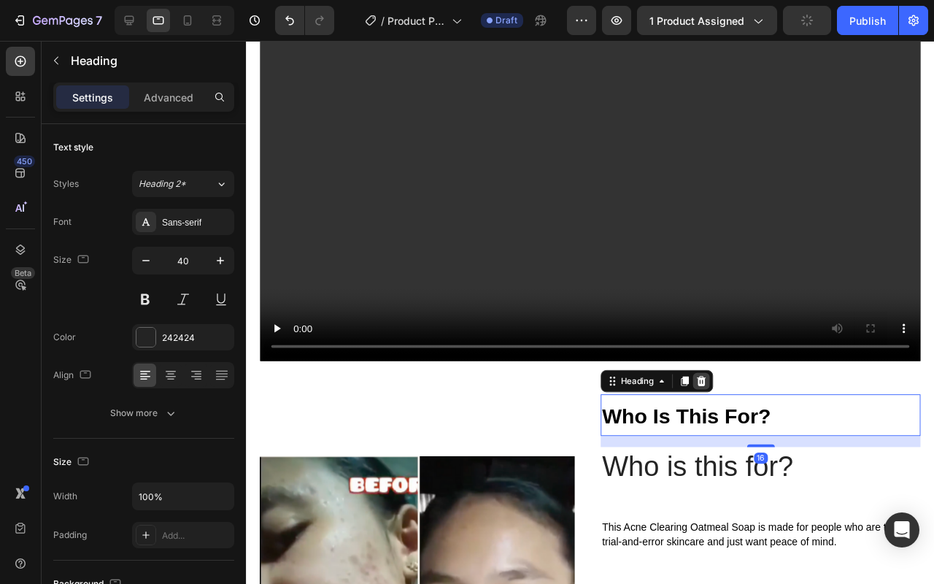
click at [719, 395] on icon at bounding box center [725, 399] width 12 height 12
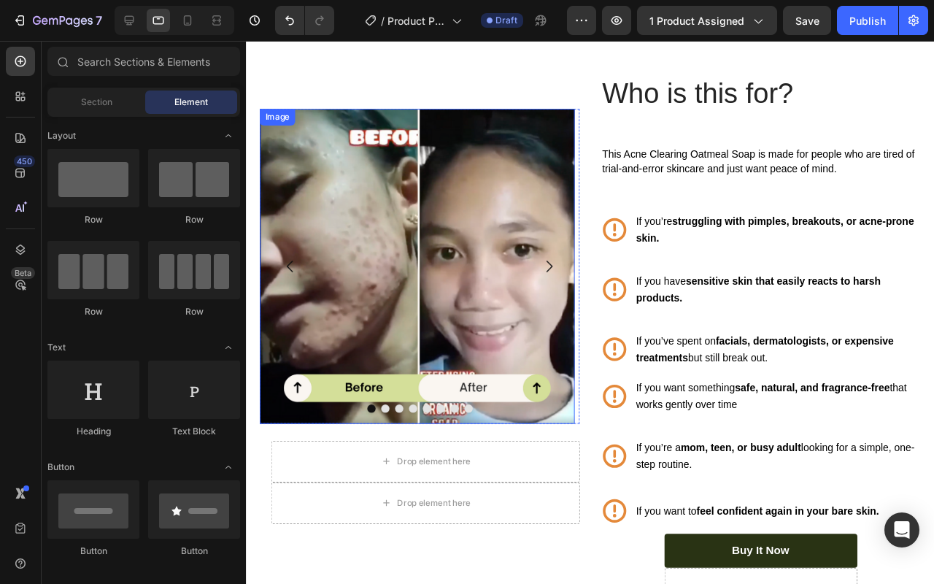
scroll to position [1363, 0]
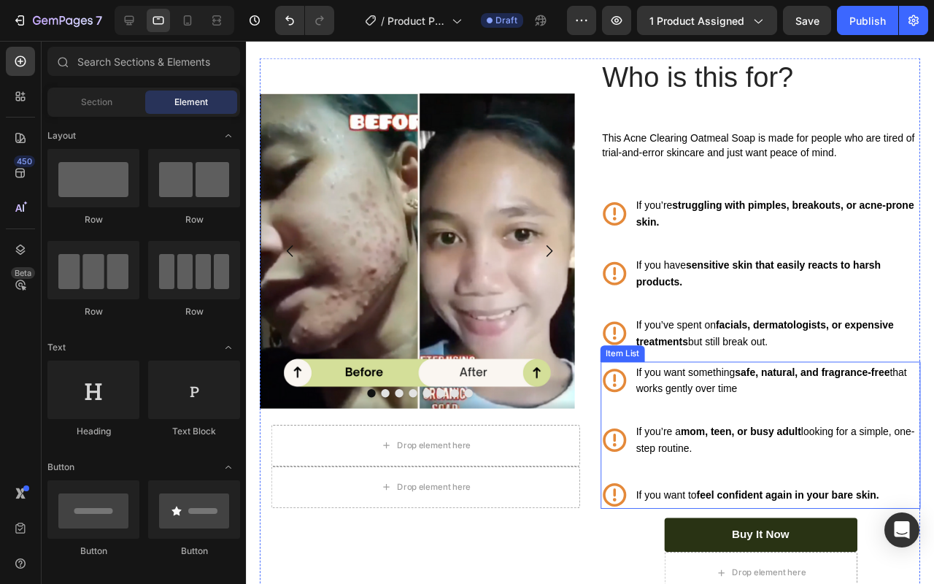
click at [733, 378] on div "If you want something safe, natural, and fragrance-free that works gently over …" at bounding box center [804, 397] width 301 height 39
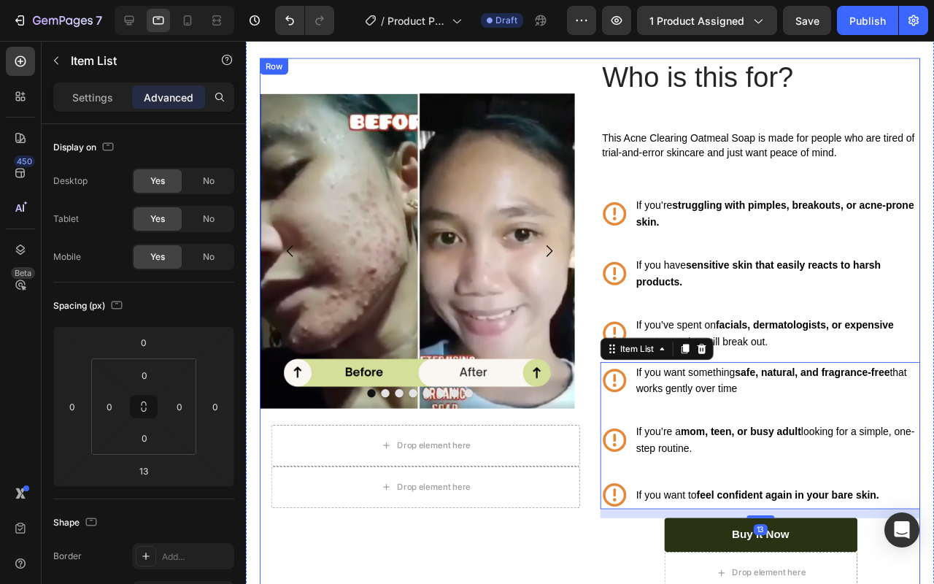
click at [775, 370] on div "Who is this for? Heading This Acne Clearing Oatmeal Soap is made for people who…" at bounding box center [787, 340] width 337 height 564
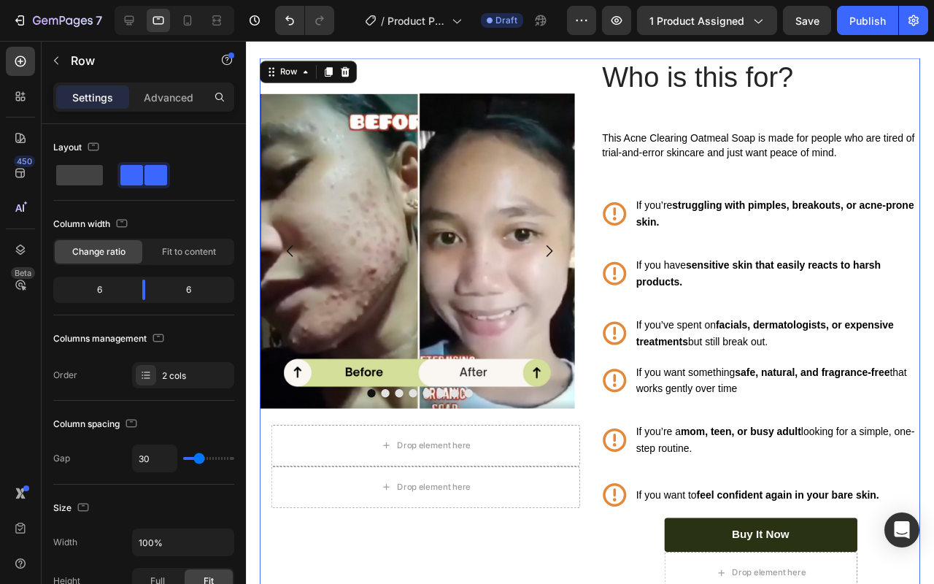
click at [778, 370] on div "Who is this for? Heading This Acne Clearing Oatmeal Soap is made for people who…" at bounding box center [787, 340] width 337 height 564
click at [777, 380] on p "If you want something safe, natural, and fragrance-free that works gently over …" at bounding box center [804, 397] width 297 height 35
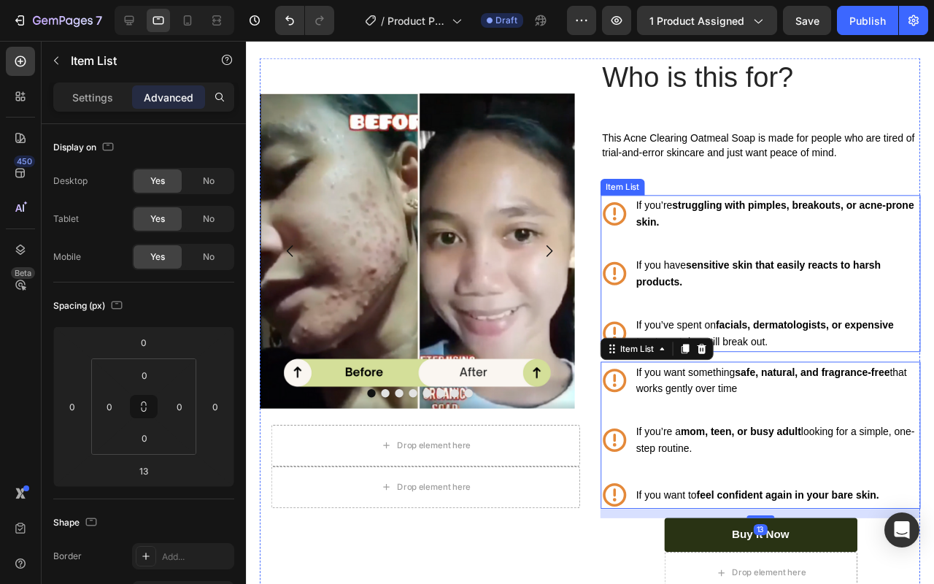
click at [764, 334] on strong "facials, dermatologists, or expensive treatments" at bounding box center [791, 348] width 271 height 29
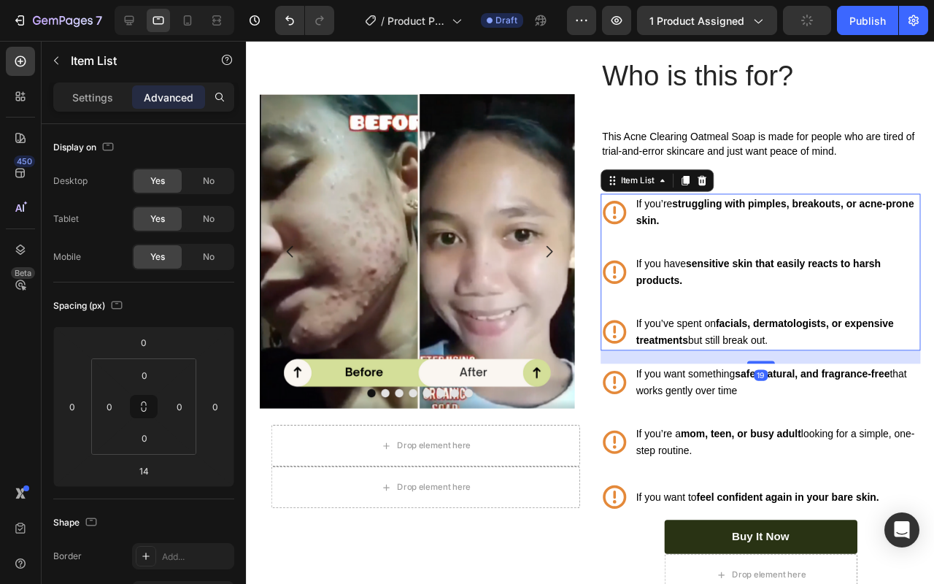
scroll to position [1365, 0]
click at [779, 375] on div "Who is this for? Heading This Acne Clearing Oatmeal Soap is made for people who…" at bounding box center [787, 340] width 337 height 569
type input "21"
click at [838, 329] on p "If you’ve spent on facials, dermatologists, or expensive treatments but still b…" at bounding box center [804, 346] width 297 height 35
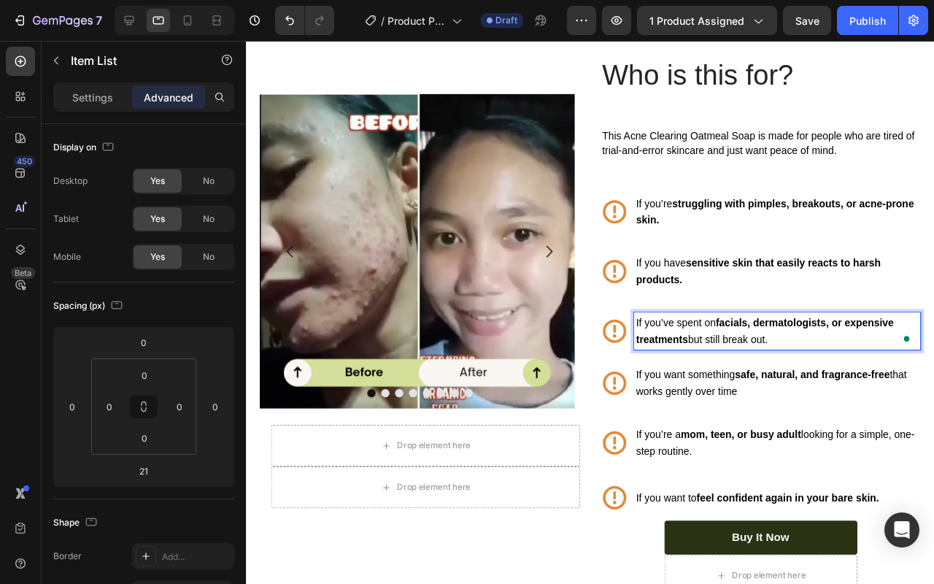
click at [815, 298] on div "If you’re struggling with pimples, breakouts, or acne-prone skin. If you have s…" at bounding box center [787, 283] width 337 height 165
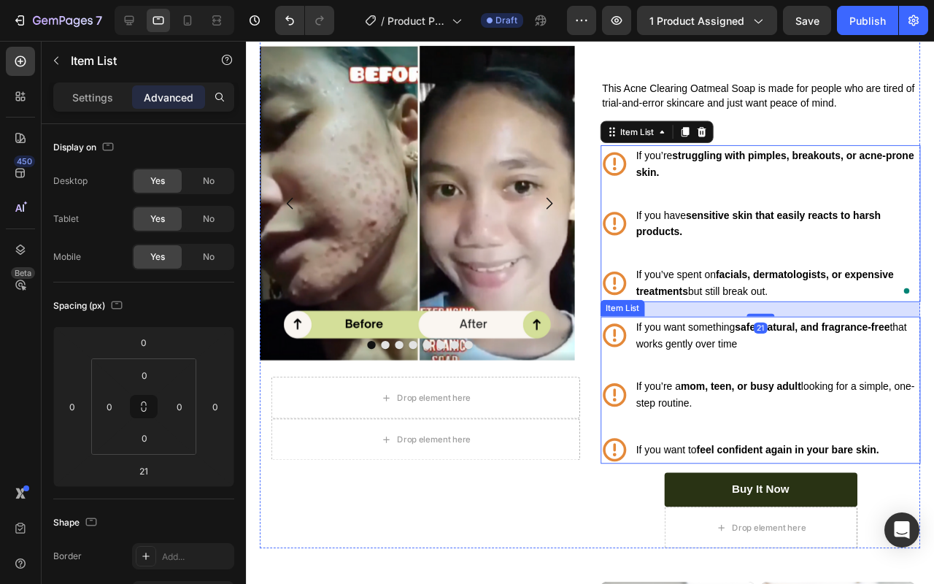
click at [741, 434] on div "If you want something safe, natural, and fragrance-free that works gently over …" at bounding box center [787, 408] width 337 height 155
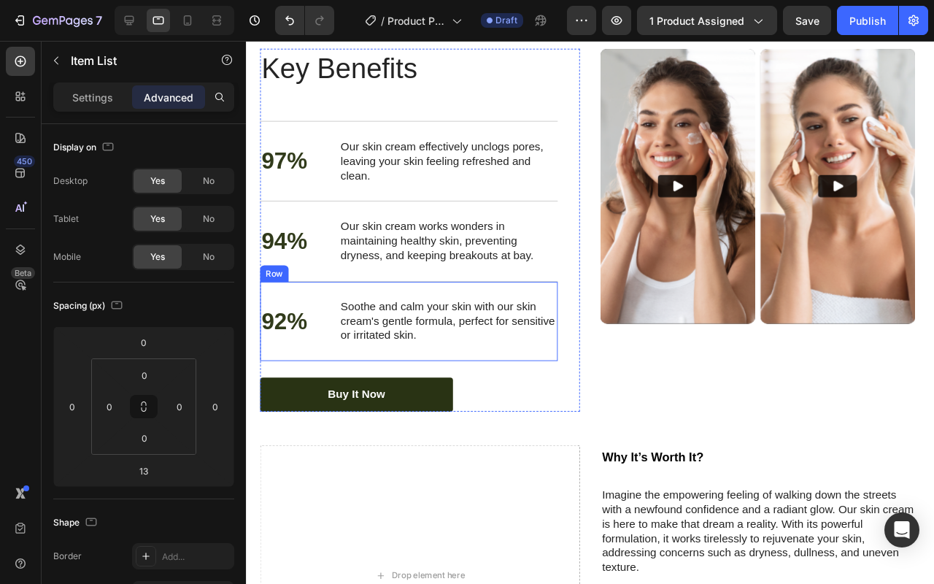
scroll to position [1855, 0]
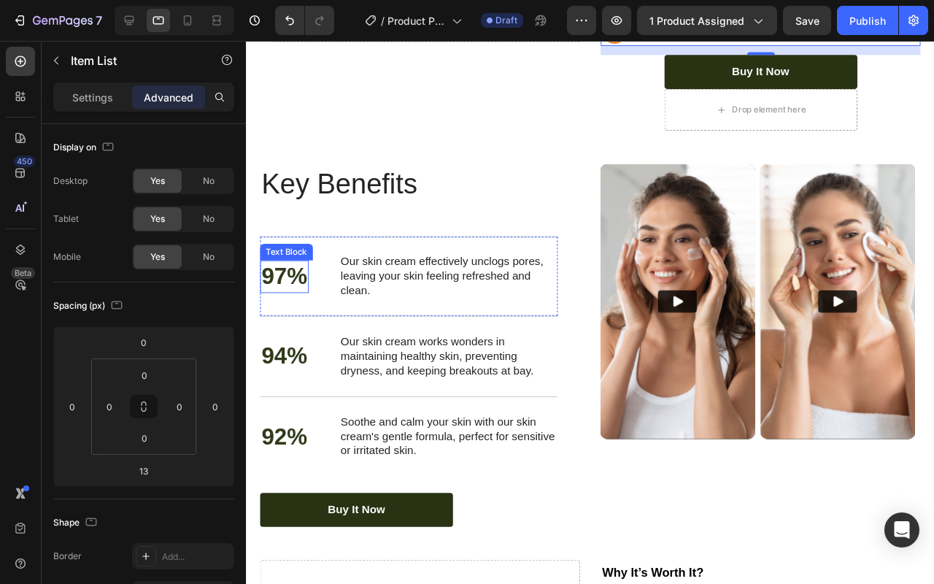
click at [311, 281] on div "97%" at bounding box center [286, 289] width 51 height 34
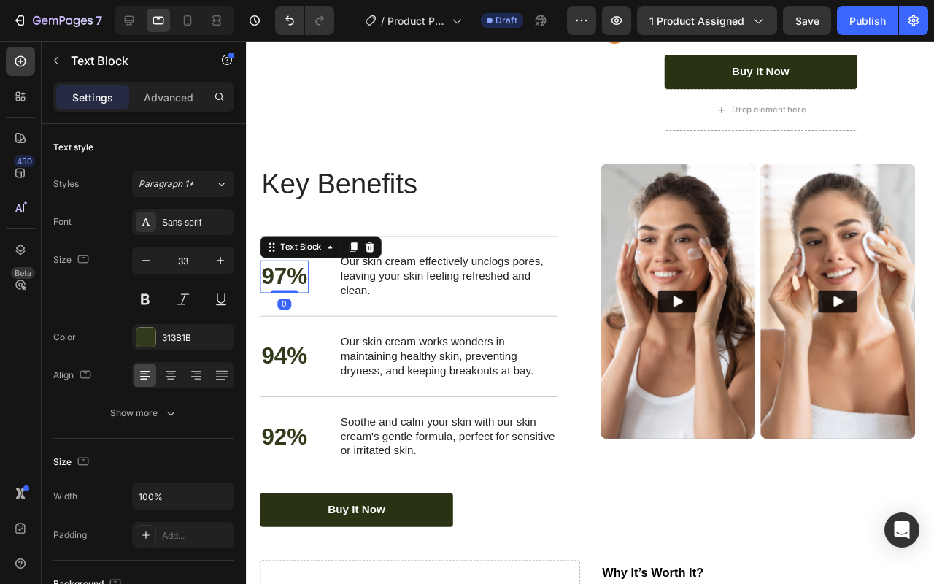
click at [307, 282] on p "97%" at bounding box center [286, 288] width 48 height 31
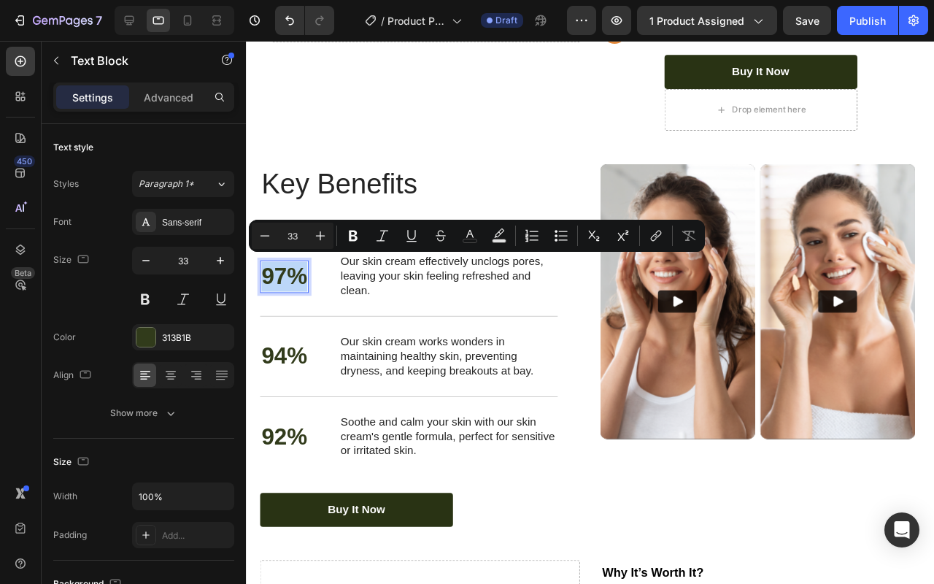
click at [285, 288] on p "97%" at bounding box center [286, 288] width 48 height 31
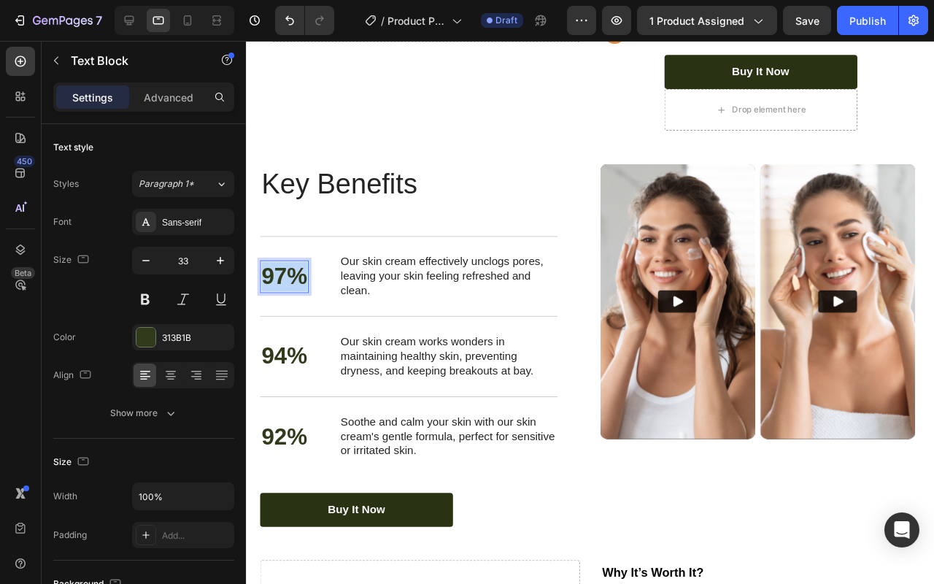
click at [285, 288] on p "97%" at bounding box center [286, 288] width 48 height 31
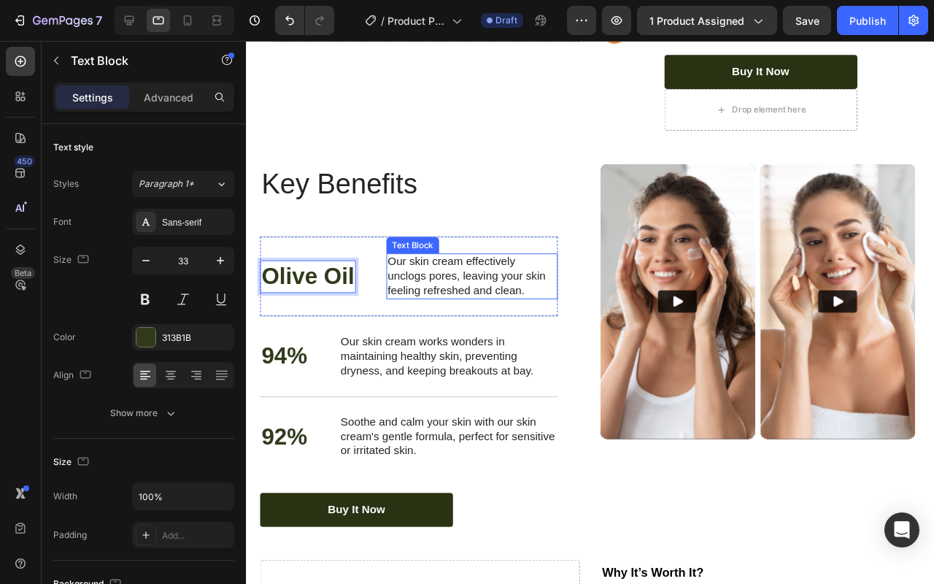
click at [464, 283] on p "Our skin cream effectively unclogs pores, leaving your skin feeling refreshed a…" at bounding box center [483, 288] width 177 height 45
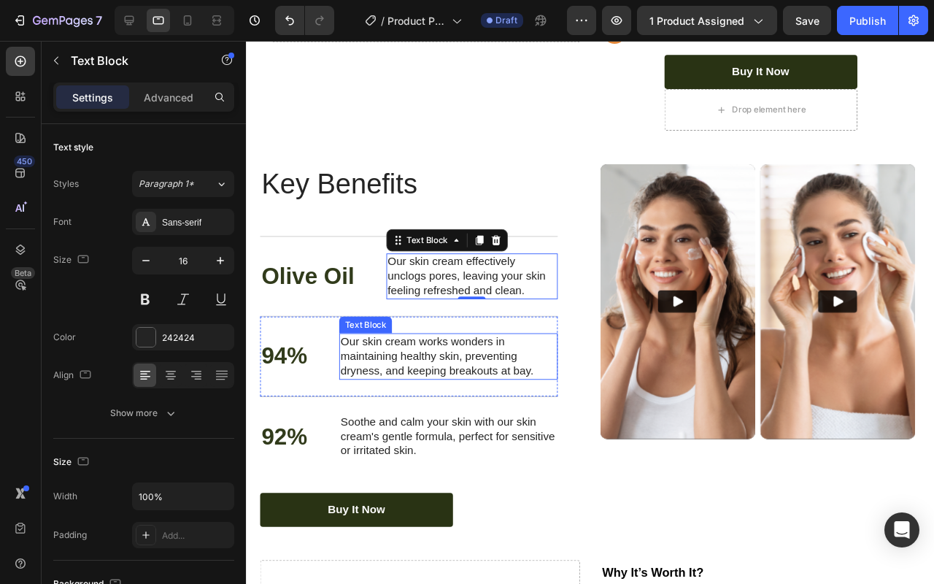
click at [281, 374] on p "94%" at bounding box center [286, 372] width 48 height 31
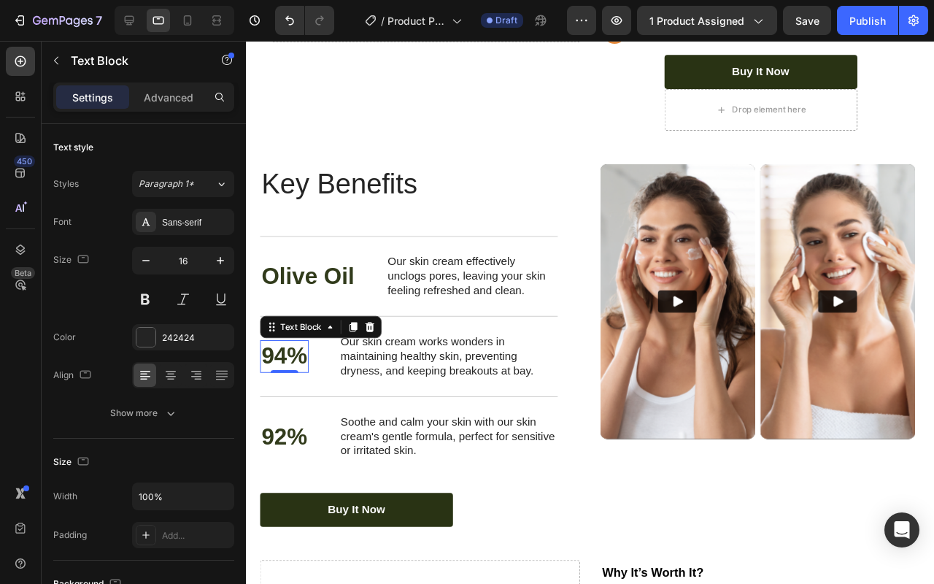
click at [281, 374] on p "94%" at bounding box center [286, 372] width 48 height 31
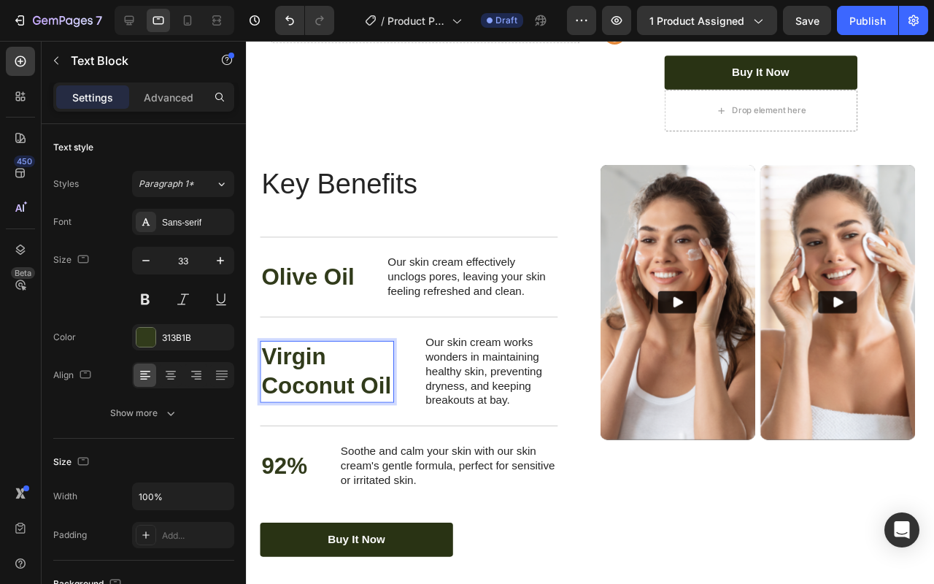
scroll to position [1848, 0]
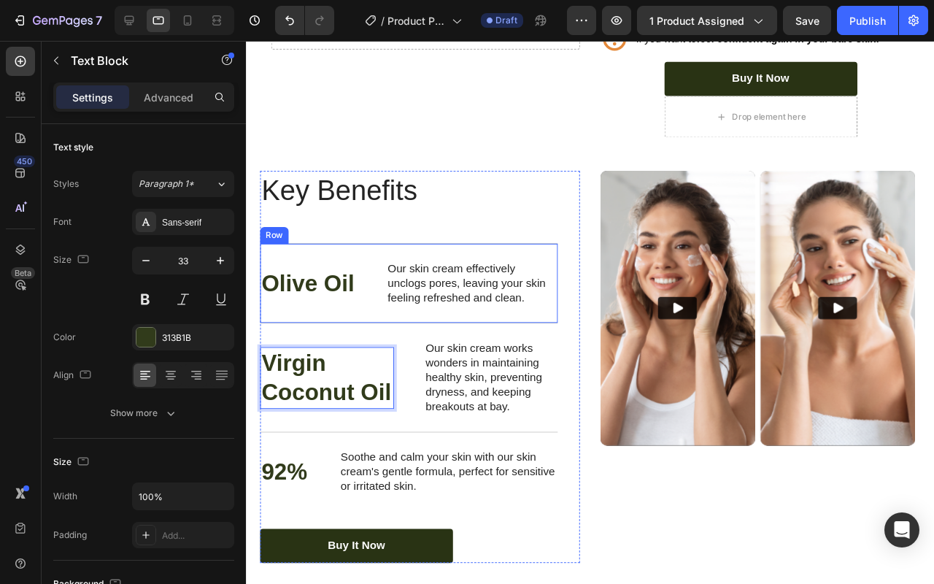
click at [566, 302] on p "Our skin cream effectively unclogs pores, leaving your skin feeling refreshed a…" at bounding box center [483, 295] width 177 height 45
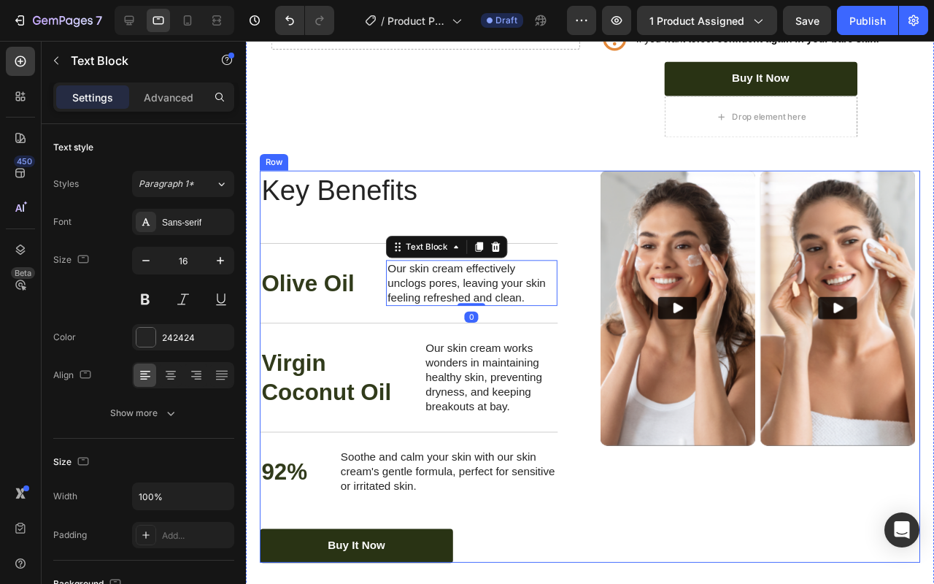
click at [599, 388] on div "Key Benefits Heading Olive Oil Text Block Our skin cream effectively unclogs po…" at bounding box center [608, 383] width 695 height 412
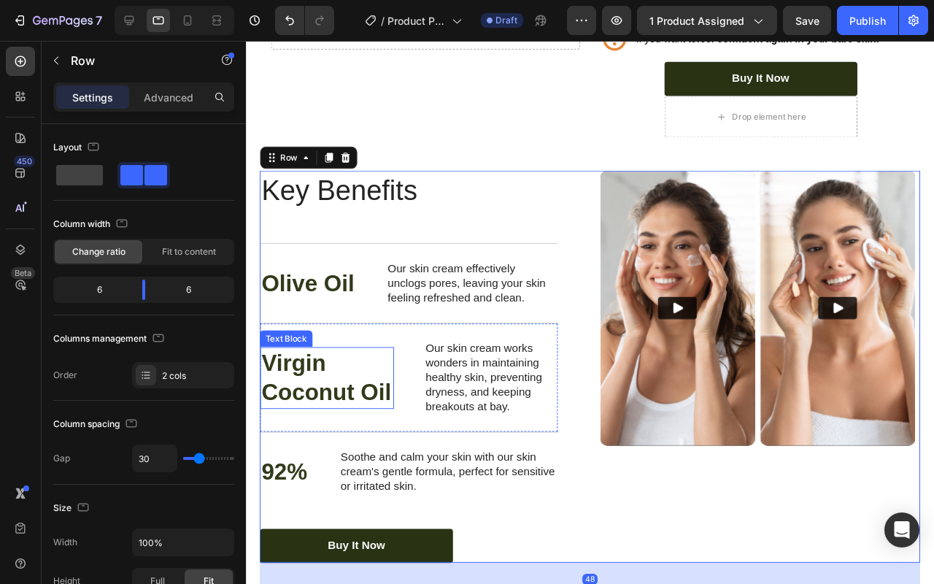
click at [334, 396] on p "Virgin Coconut Oil" at bounding box center [331, 395] width 138 height 63
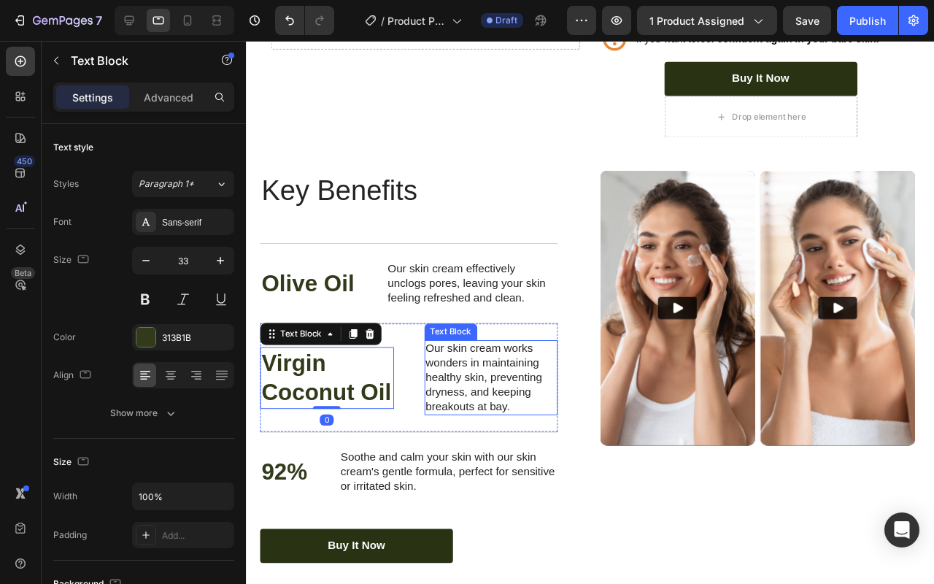
click at [585, 363] on div "Key Benefits Heading Olive Oil Text Block Our skin cream effectively unclogs po…" at bounding box center [429, 383] width 337 height 412
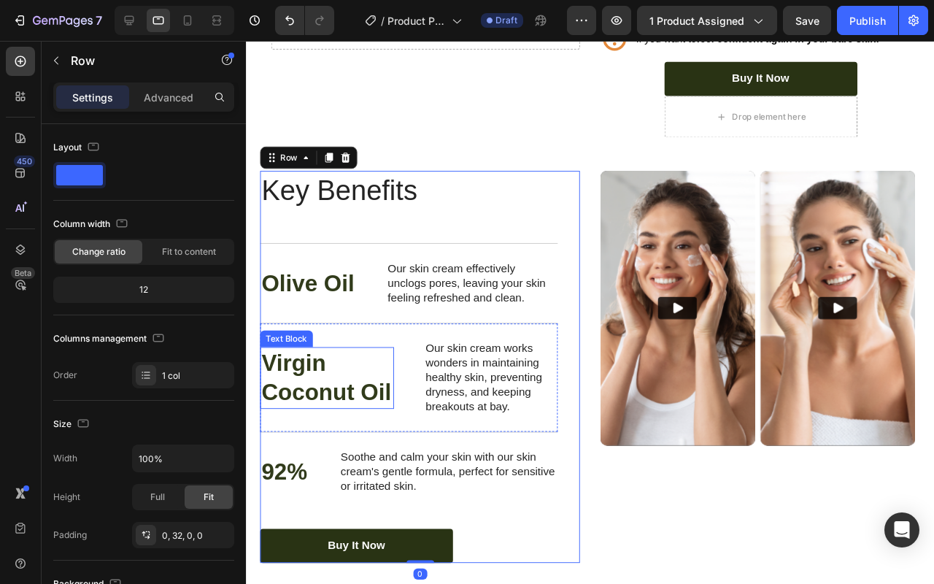
click at [356, 404] on p "Virgin Coconut Oil" at bounding box center [331, 395] width 138 height 63
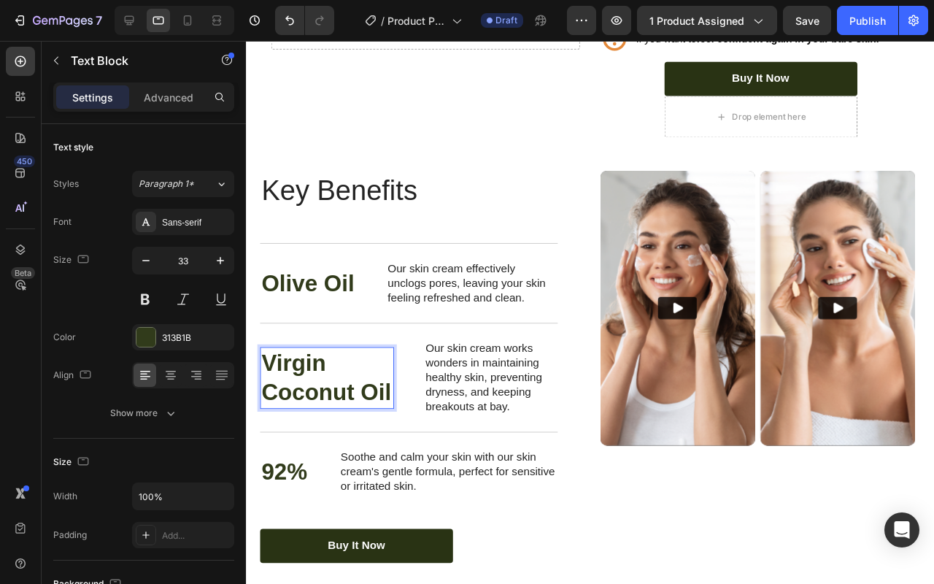
click at [356, 404] on p "Virgin Coconut Oil" at bounding box center [331, 395] width 138 height 63
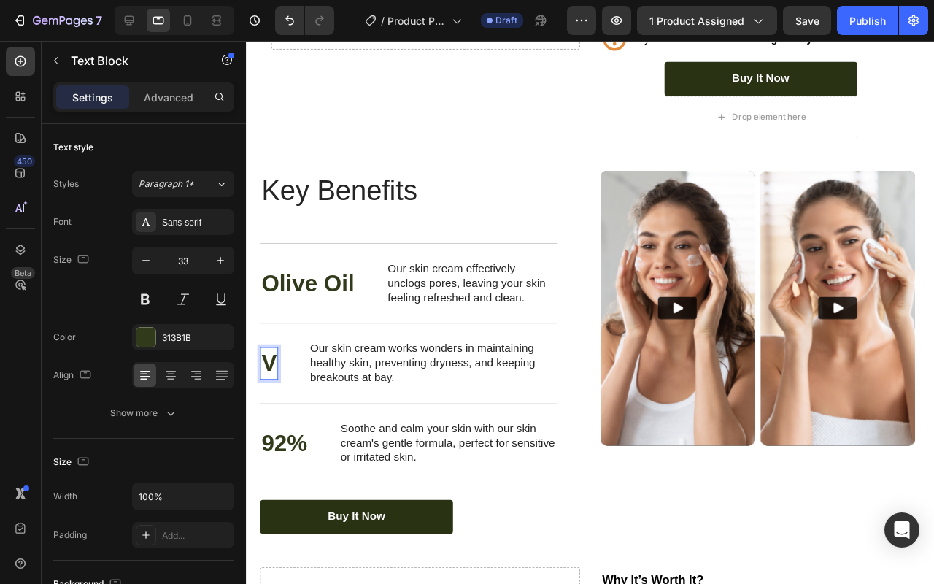
scroll to position [1855, 0]
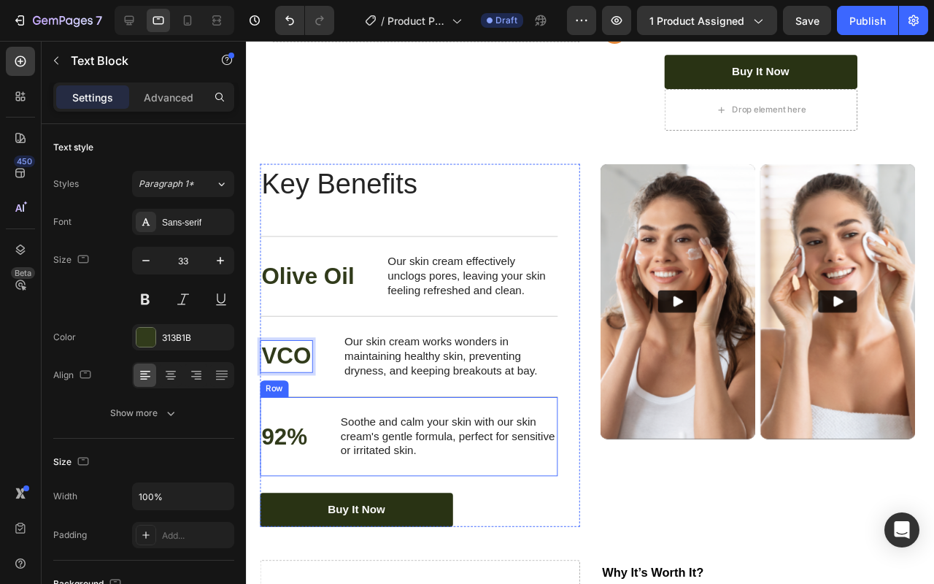
click at [274, 453] on p "92%" at bounding box center [286, 457] width 48 height 31
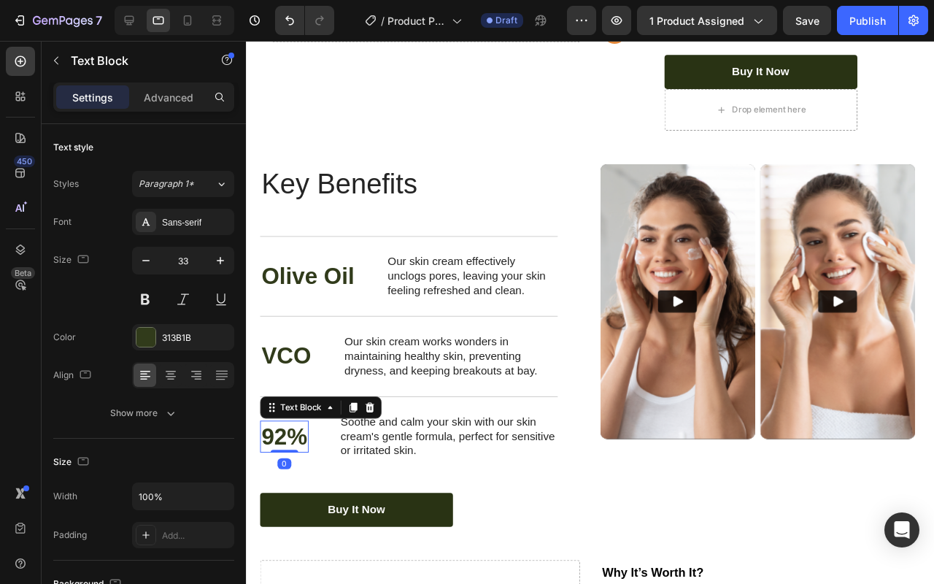
click at [274, 453] on p "92%" at bounding box center [286, 457] width 48 height 31
click at [273, 453] on p "92%" at bounding box center [286, 457] width 48 height 31
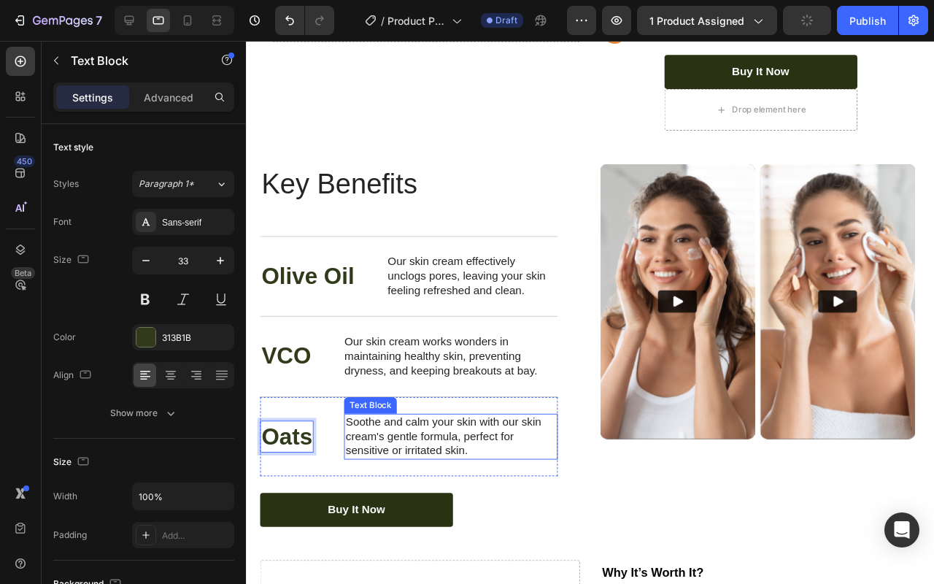
click at [539, 452] on p "Soothe and calm your skin with our skin cream's gentle formula, perfect for sen…" at bounding box center [461, 456] width 222 height 45
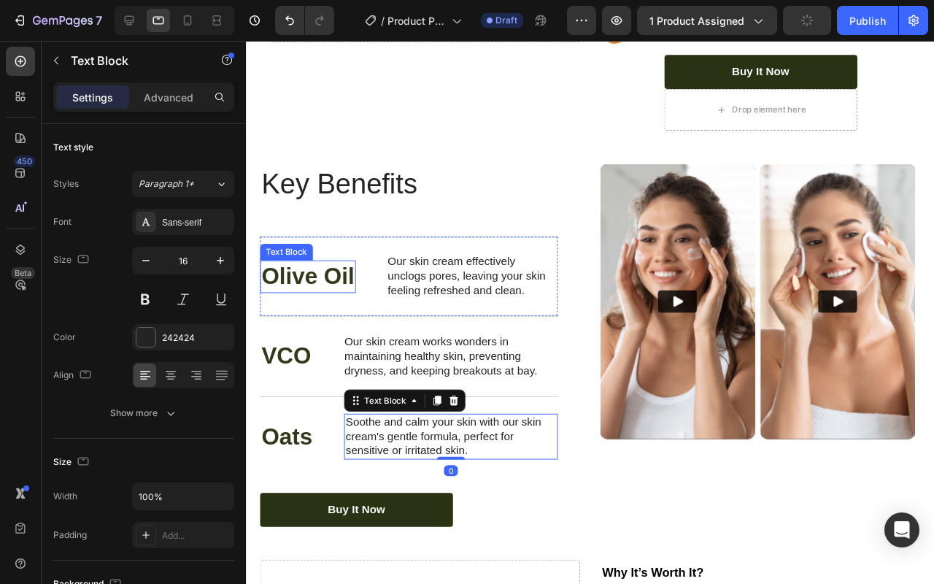
click at [344, 288] on p "Olive Oil" at bounding box center [311, 288] width 98 height 31
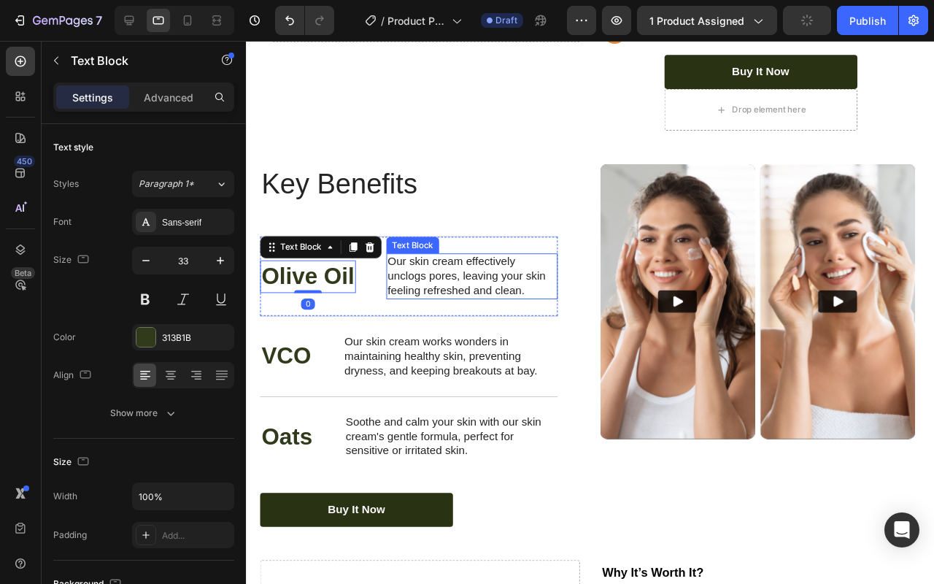
click at [535, 299] on p "Our skin cream effectively unclogs pores, leaving your skin feeling refreshed a…" at bounding box center [483, 288] width 177 height 45
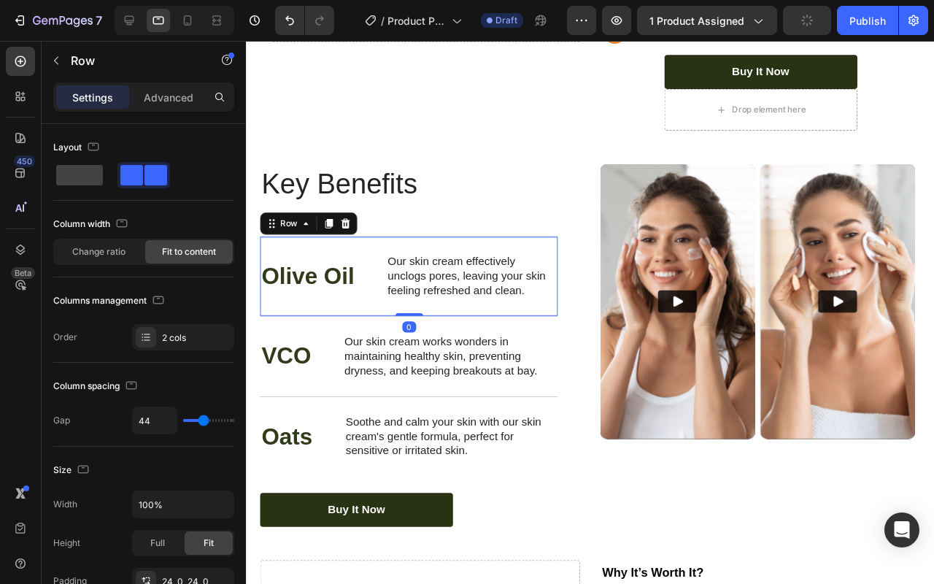
click at [380, 280] on div "Olive Oil Text Block Our skin cream effectively unclogs pores, leaving your ski…" at bounding box center [417, 288] width 313 height 84
click at [623, 350] on img at bounding box center [700, 314] width 163 height 289
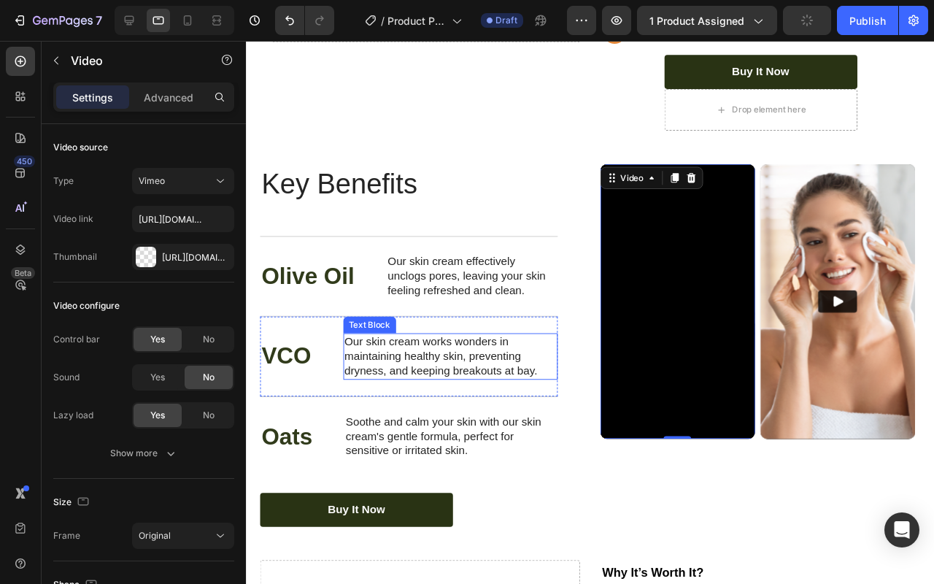
click at [521, 370] on p "Our skin cream works wonders in maintaining healthy skin, preventing dryness, a…" at bounding box center [461, 372] width 223 height 45
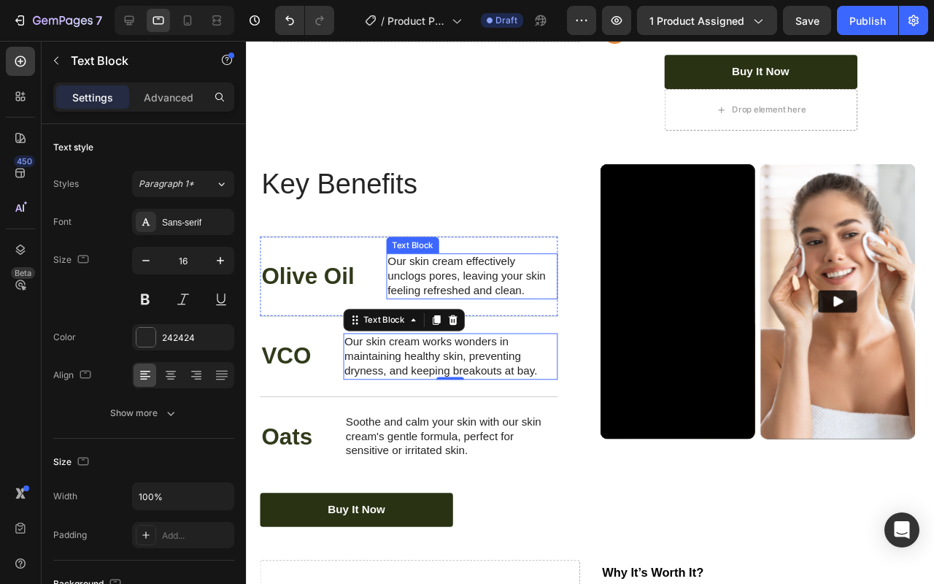
click at [500, 299] on p "Our skin cream effectively unclogs pores, leaving your skin feeling refreshed a…" at bounding box center [483, 288] width 177 height 45
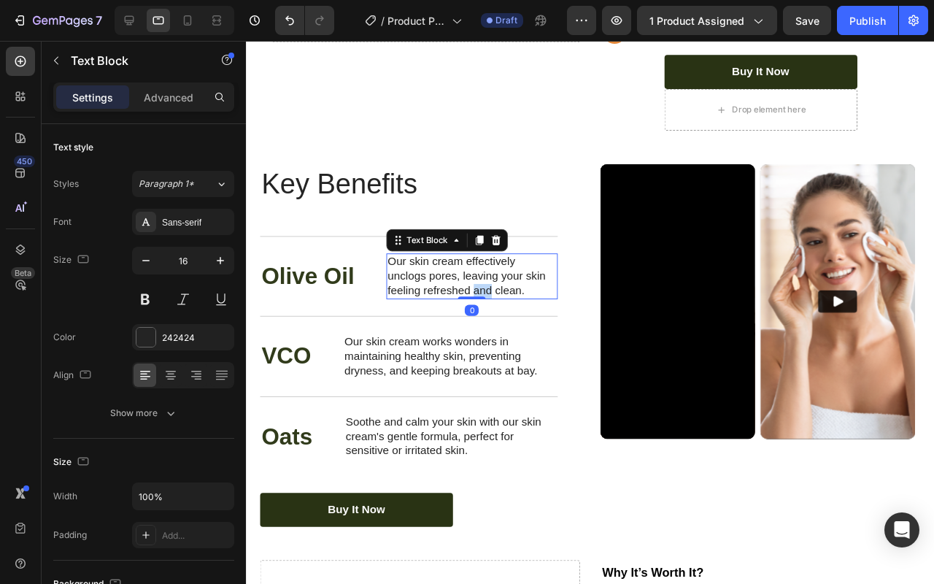
click at [500, 299] on p "Our skin cream effectively unclogs pores, leaving your skin feeling refreshed a…" at bounding box center [483, 288] width 177 height 45
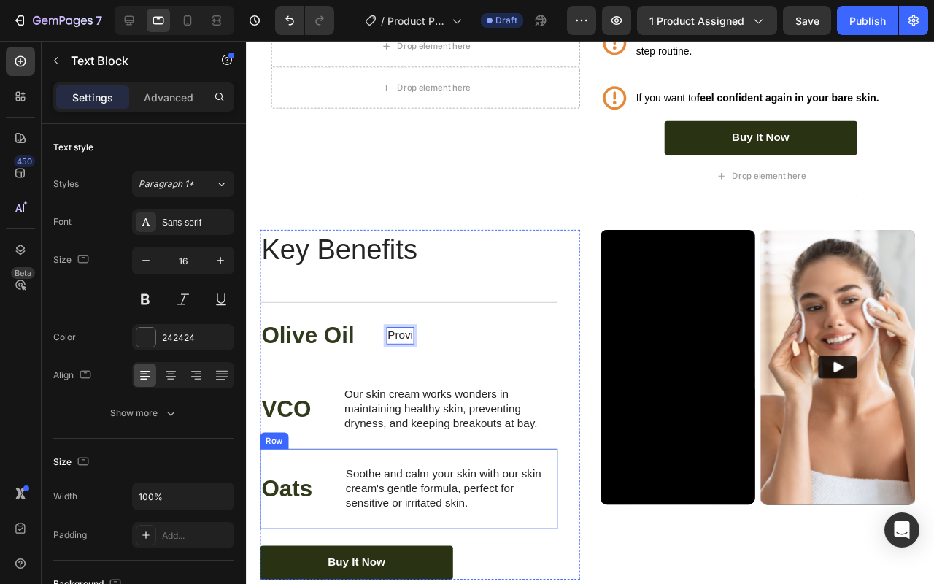
scroll to position [1778, 0]
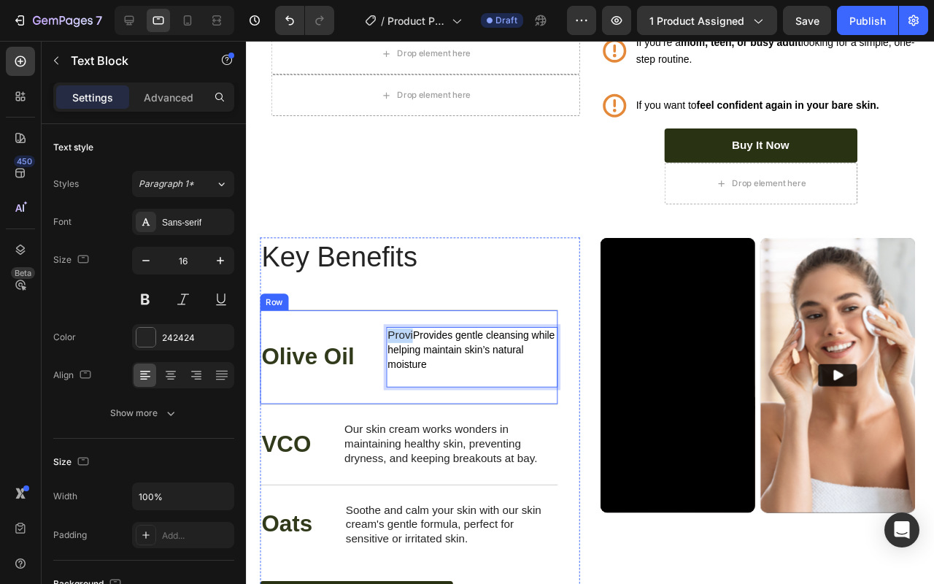
drag, startPoint x: 422, startPoint y: 345, endPoint x: 384, endPoint y: 348, distance: 38.1
click at [384, 348] on div "Olive Oil Text Block Provi Provides gentle cleansing while helping maintain ski…" at bounding box center [417, 372] width 313 height 99
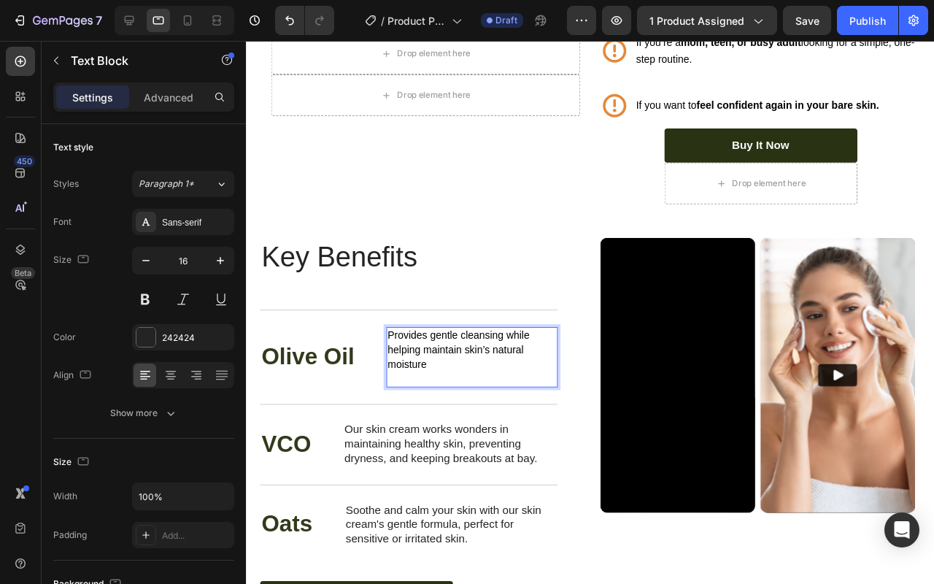
click at [407, 393] on p "Provides gentle cleansing while helping maintain skin’s natural moisture" at bounding box center [483, 373] width 177 height 61
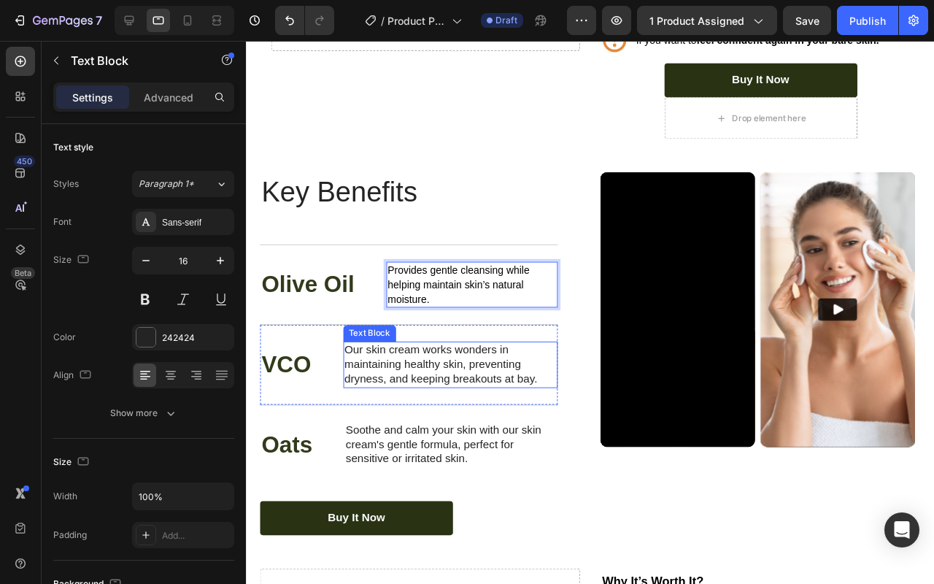
scroll to position [1847, 0]
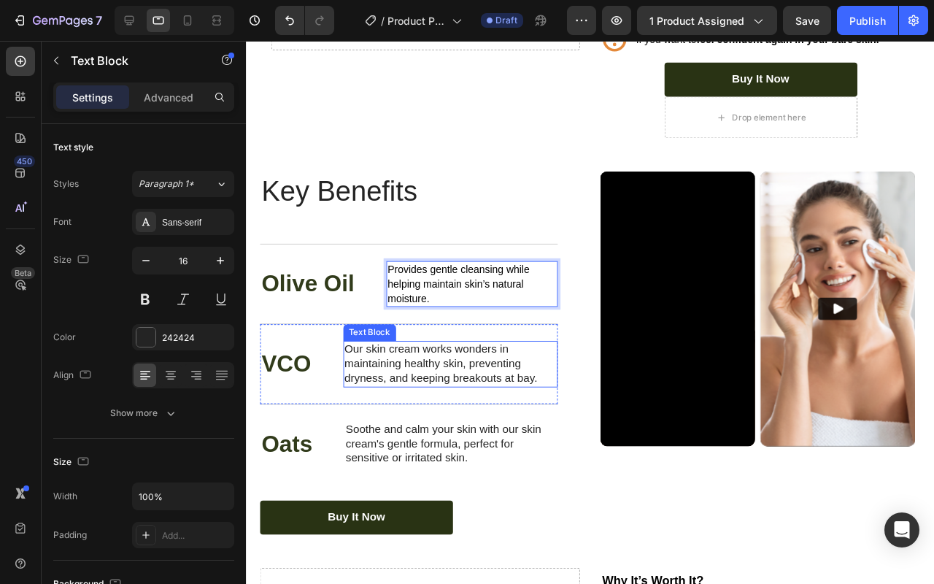
click at [477, 397] on p "Our skin cream works wonders in maintaining healthy skin, preventing dryness, a…" at bounding box center [461, 380] width 223 height 45
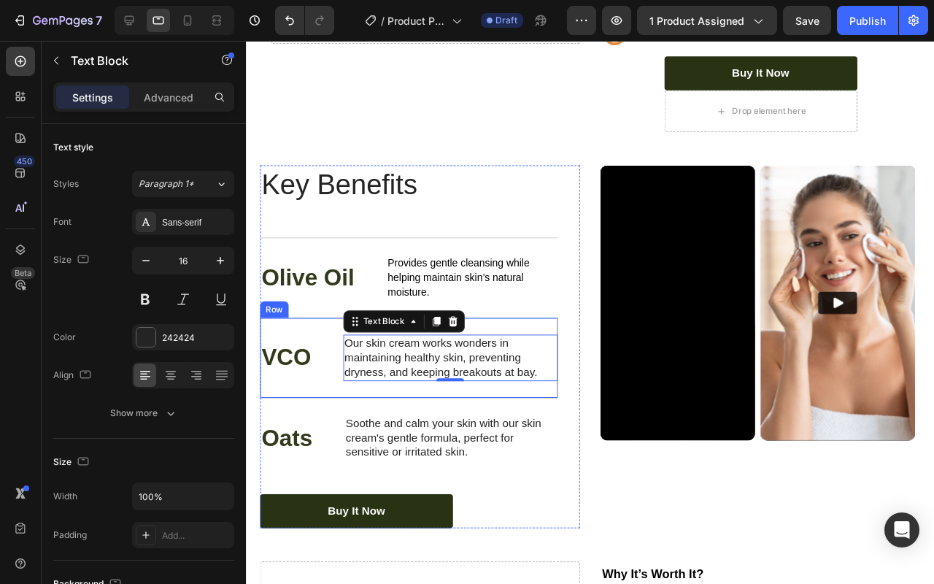
scroll to position [1853, 0]
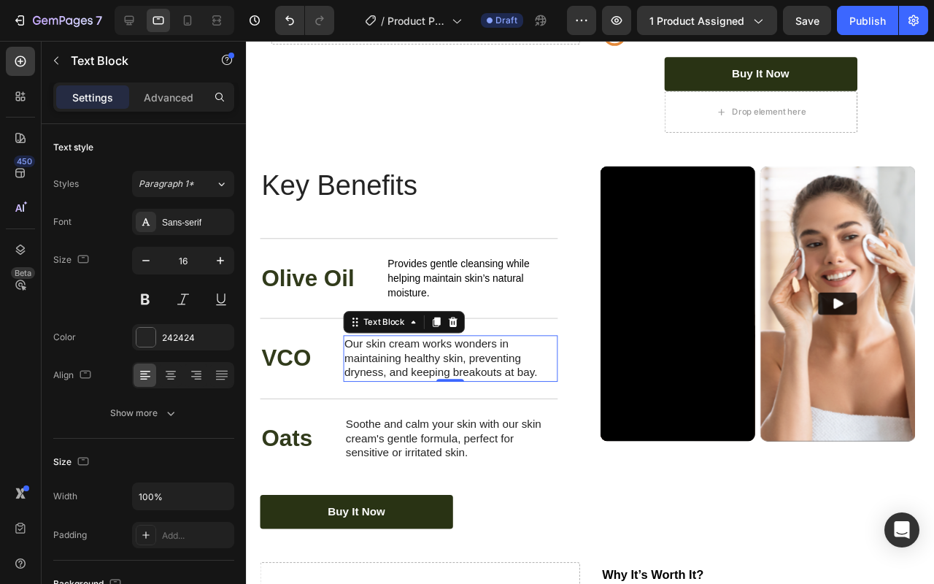
click at [437, 380] on p "Our skin cream works wonders in maintaining healthy skin, preventing dryness, a…" at bounding box center [461, 374] width 223 height 45
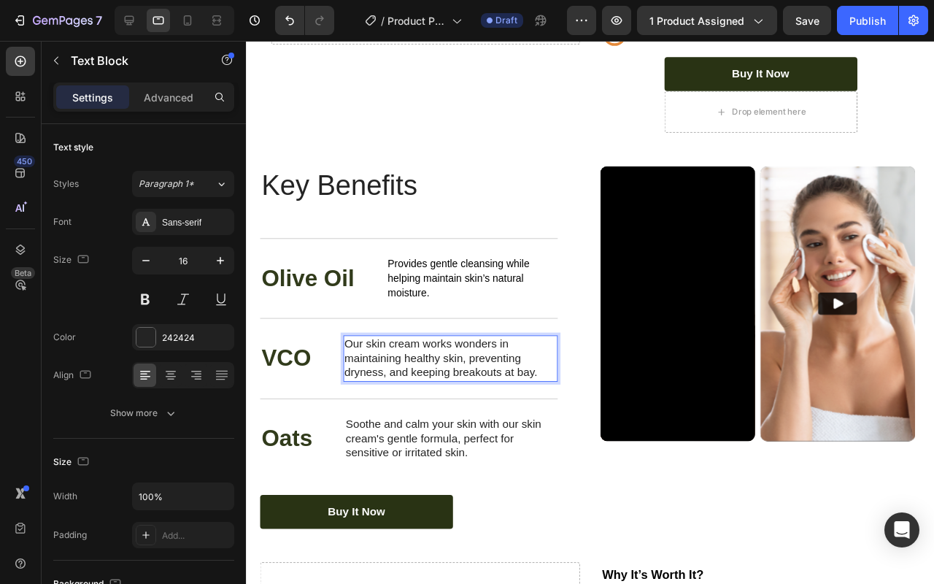
click at [437, 380] on p "Our skin cream works wonders in maintaining healthy skin, preventing dryness, a…" at bounding box center [461, 374] width 223 height 45
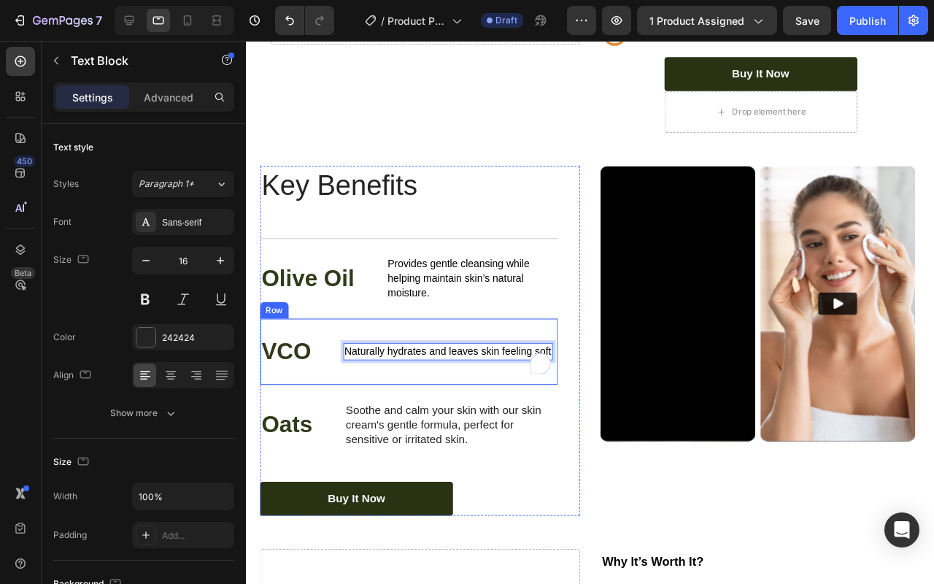
click at [501, 397] on div "VCO Text Block Naturally hydrates and leaves skin feeling soft Text Block 0 Row" at bounding box center [417, 367] width 313 height 70
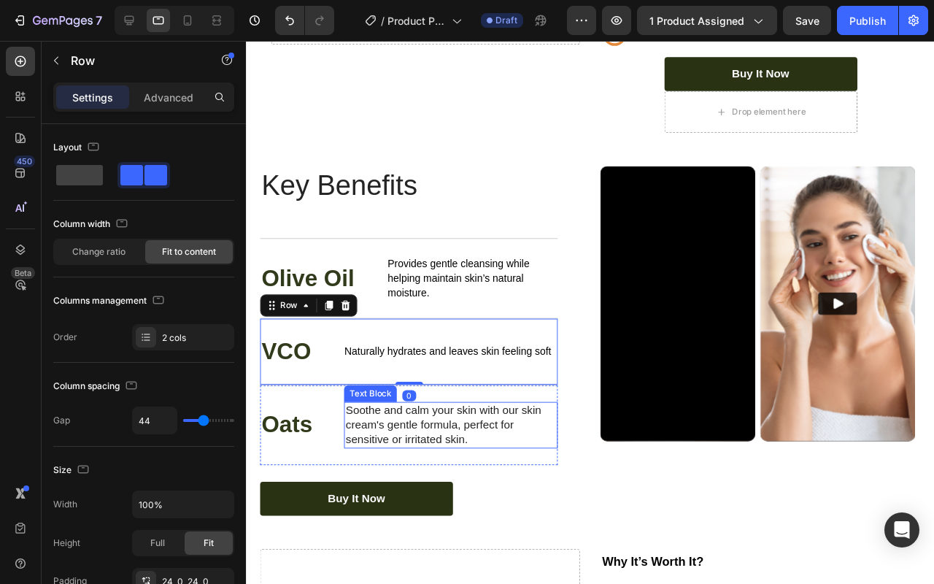
click at [398, 458] on p "Soothe and calm your skin with our skin cream's gentle formula, perfect for sen…" at bounding box center [461, 444] width 222 height 45
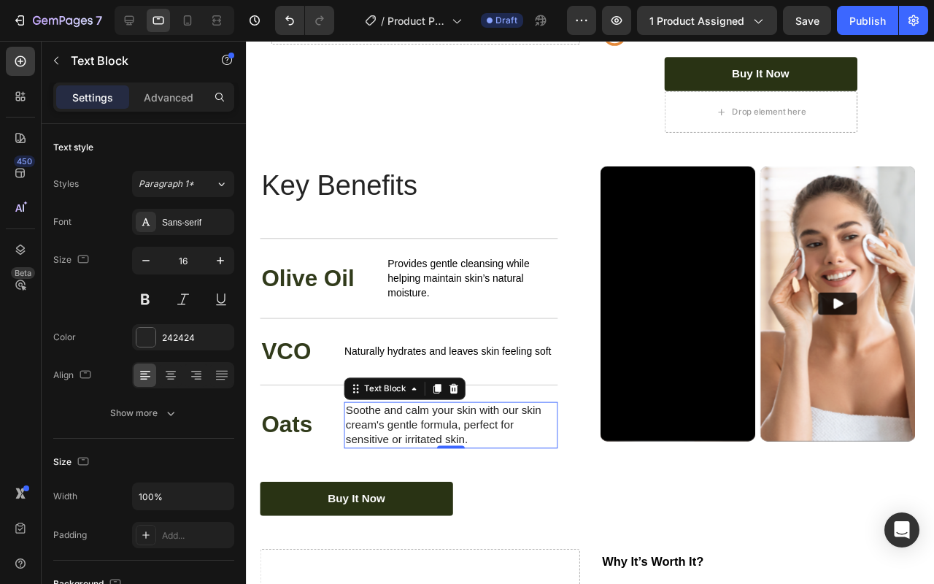
click at [423, 452] on p "Soothe and calm your skin with our skin cream's gentle formula, perfect for sen…" at bounding box center [461, 444] width 222 height 45
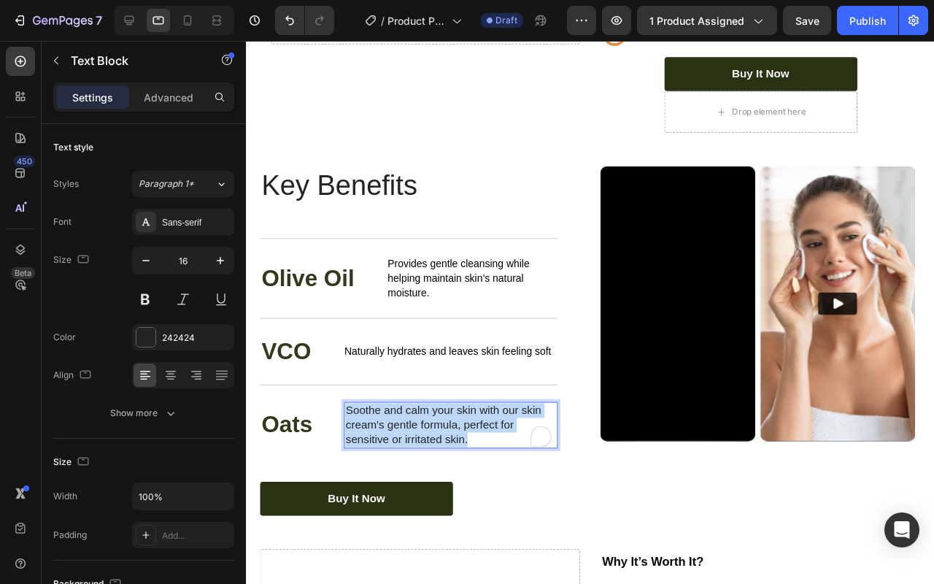
click at [423, 452] on p "Soothe and calm your skin with our skin cream's gentle formula, perfect for sen…" at bounding box center [461, 444] width 222 height 45
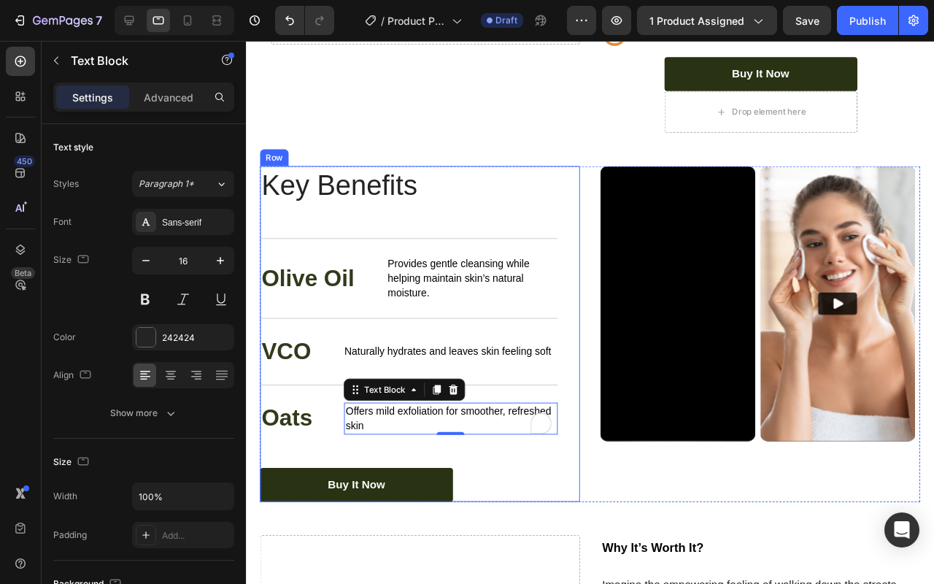
click at [581, 204] on div "Key Benefits Heading Olive Oil Text Block Provides gentle cleansing while helpi…" at bounding box center [429, 348] width 337 height 353
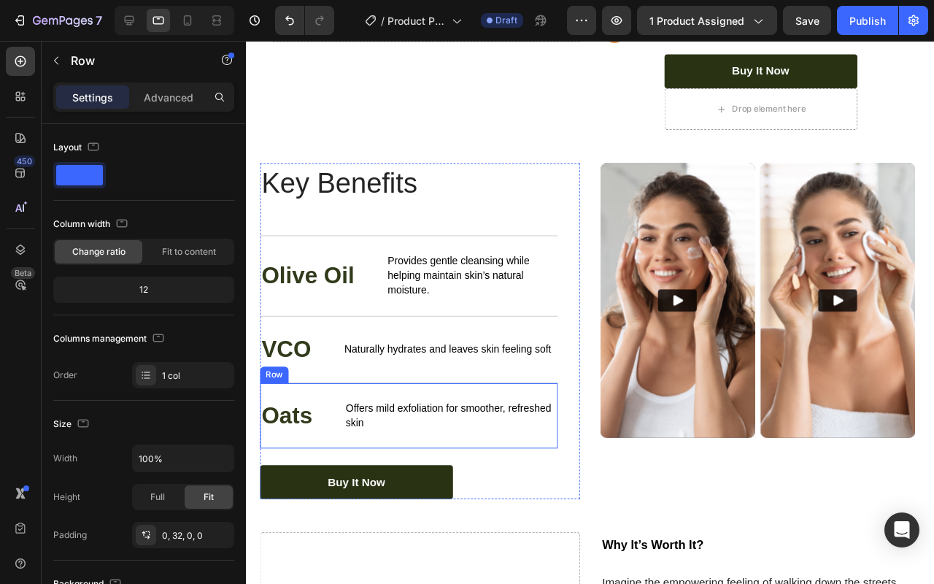
scroll to position [1691, 0]
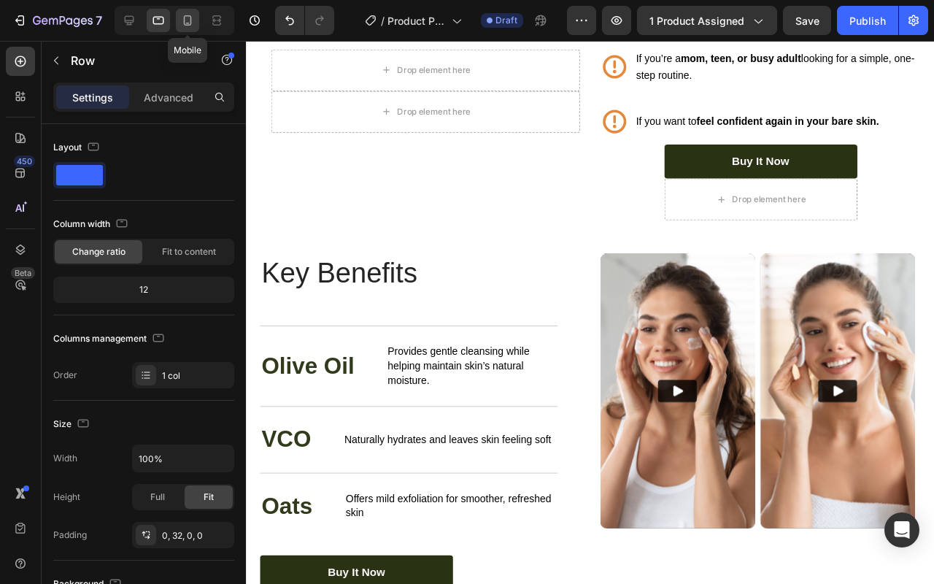
click at [192, 28] on div at bounding box center [187, 20] width 23 height 23
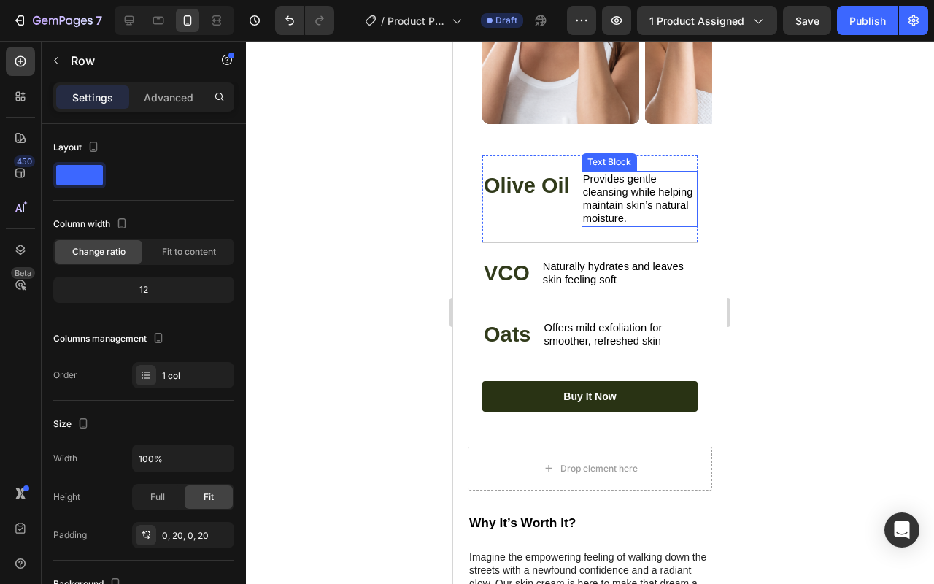
scroll to position [2100, 0]
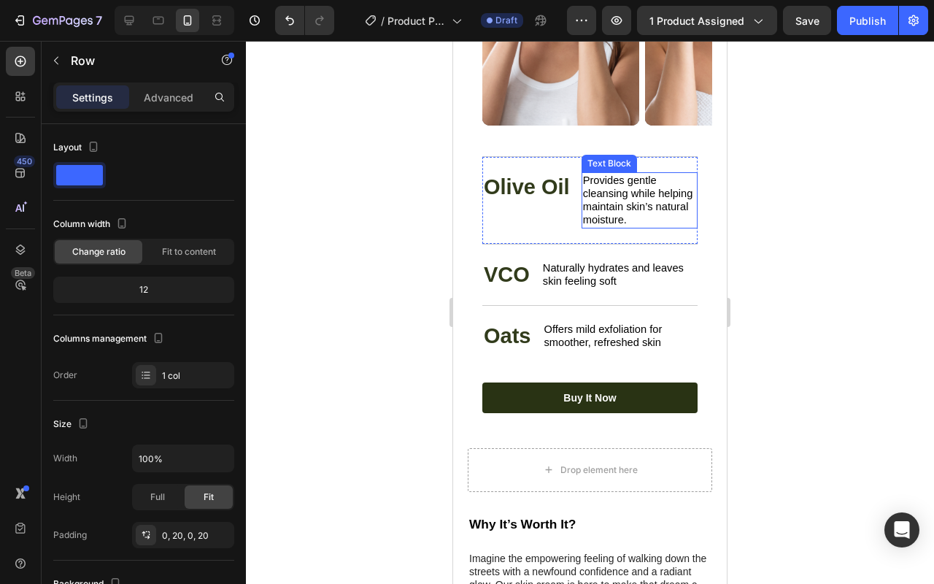
click at [575, 204] on div "Olive Oil Text Block Provides gentle cleansing while helping maintain skin’s na…" at bounding box center [590, 200] width 215 height 88
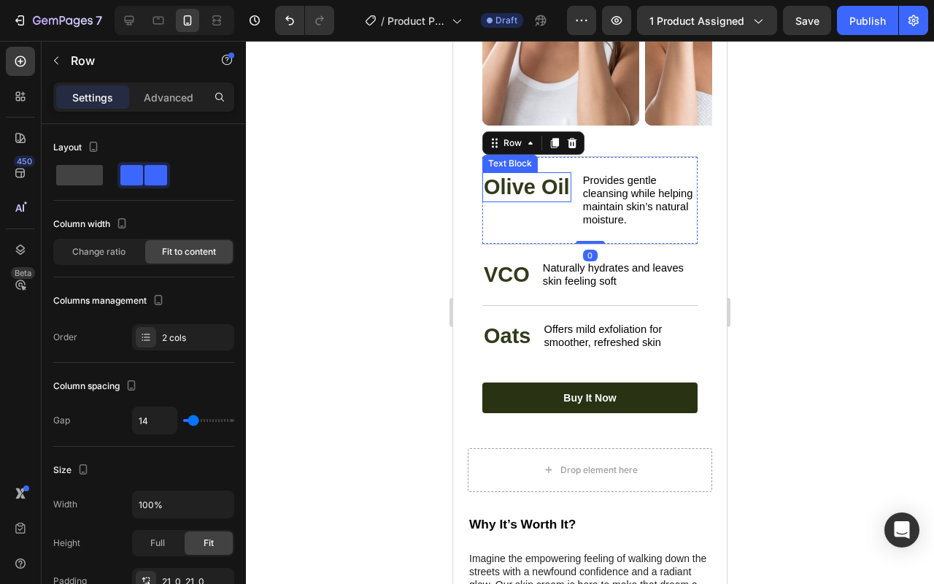
click at [559, 185] on p "Olive Oil" at bounding box center [527, 188] width 86 height 28
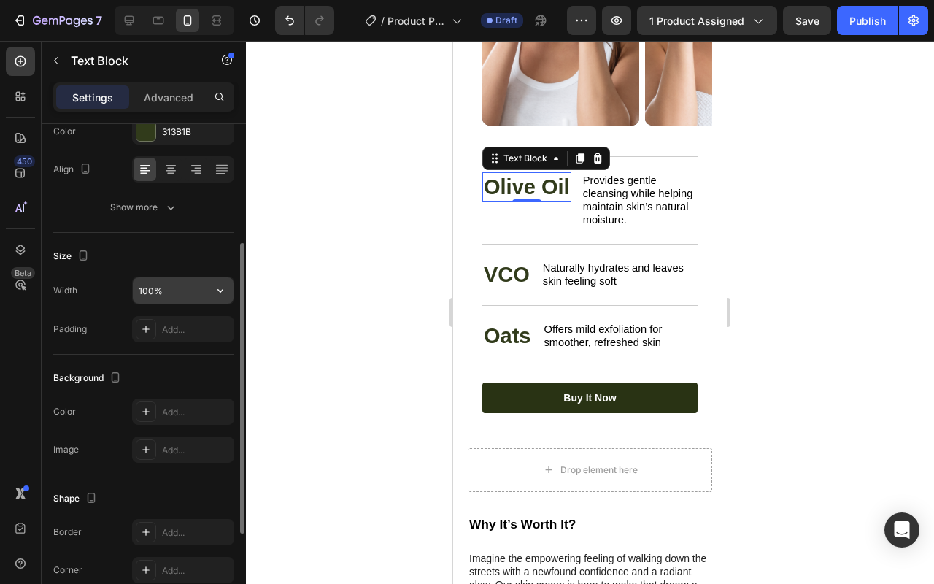
scroll to position [364, 0]
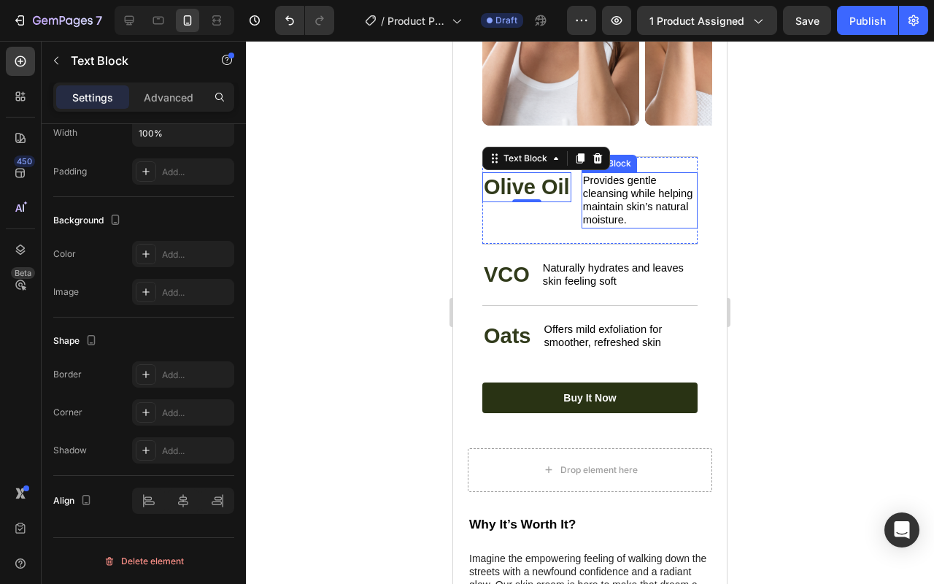
click at [599, 193] on span "Provides gentle cleansing while helping maintain skin’s natural moisture." at bounding box center [638, 200] width 110 height 52
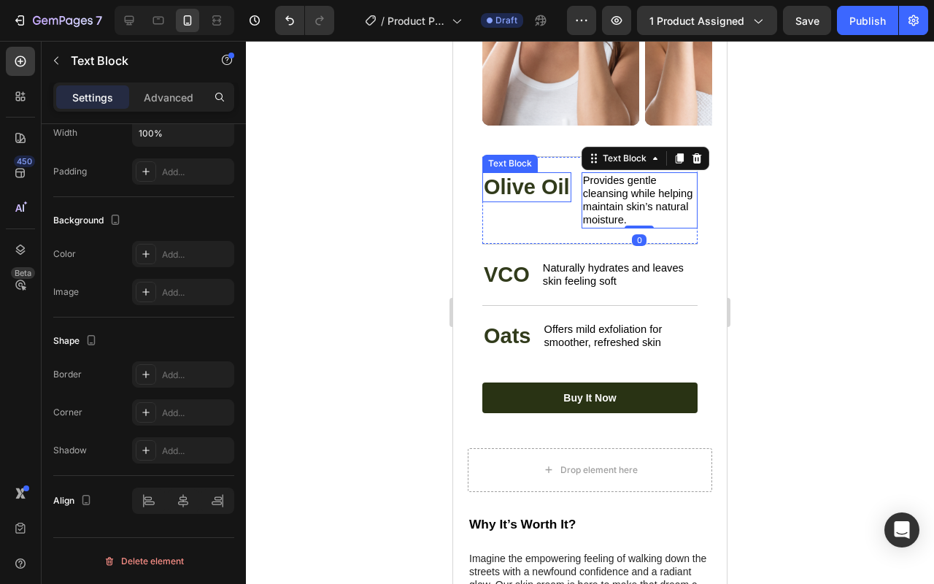
click at [564, 180] on p "Olive Oil" at bounding box center [527, 188] width 86 height 28
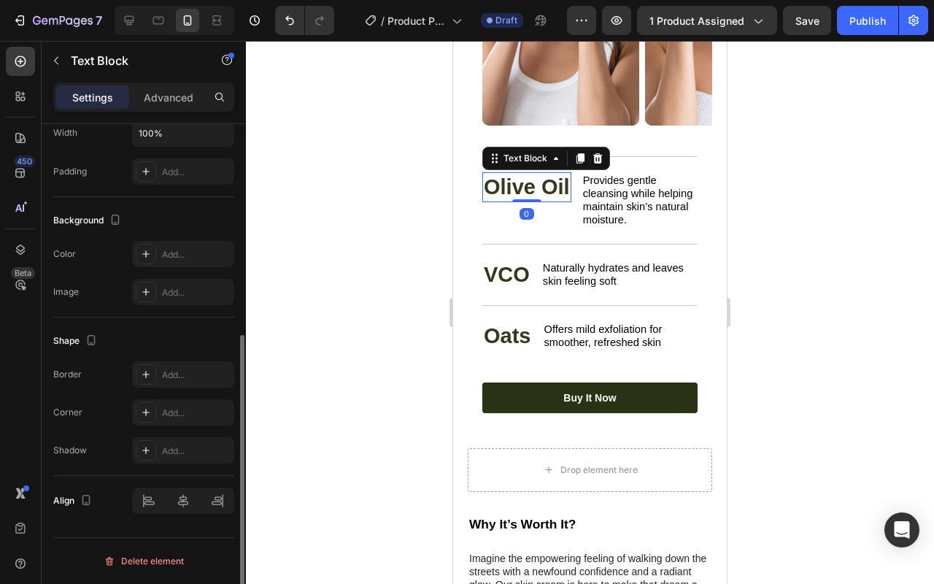
scroll to position [82, 0]
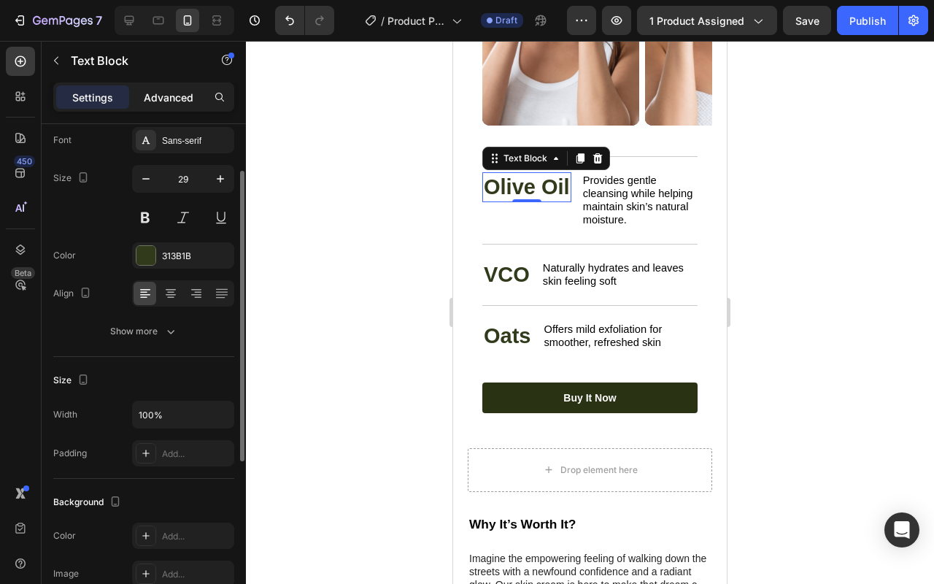
click at [185, 93] on p "Advanced" at bounding box center [169, 97] width 50 height 15
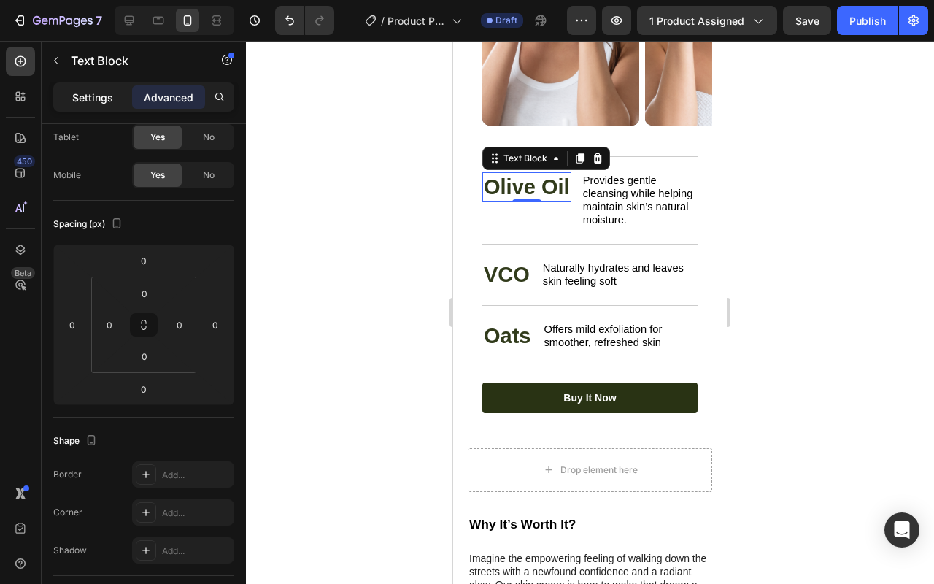
click at [96, 93] on p "Settings" at bounding box center [92, 97] width 41 height 15
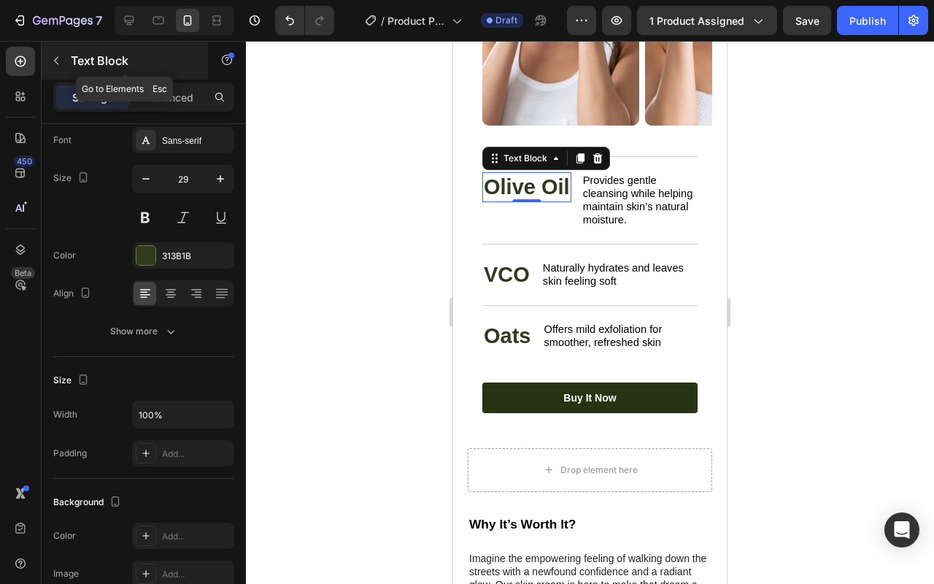
click at [57, 53] on button "button" at bounding box center [56, 60] width 23 height 23
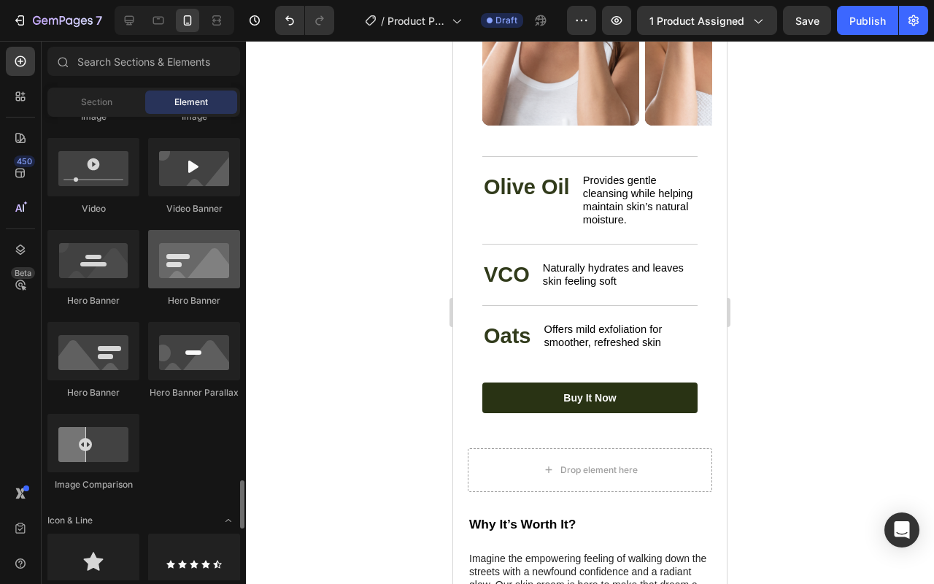
scroll to position [831, 0]
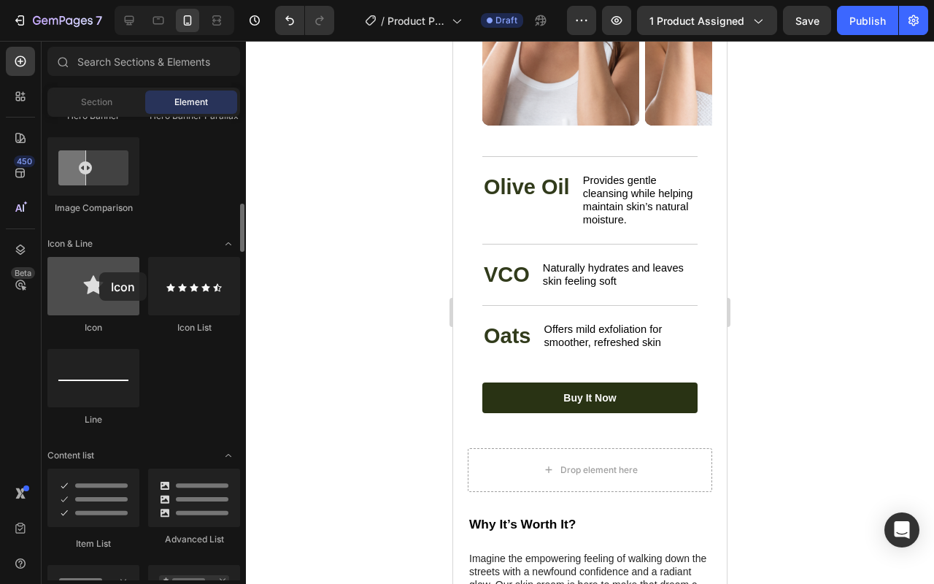
drag, startPoint x: 128, startPoint y: 292, endPoint x: 99, endPoint y: 274, distance: 33.8
click at [99, 273] on div at bounding box center [93, 286] width 92 height 58
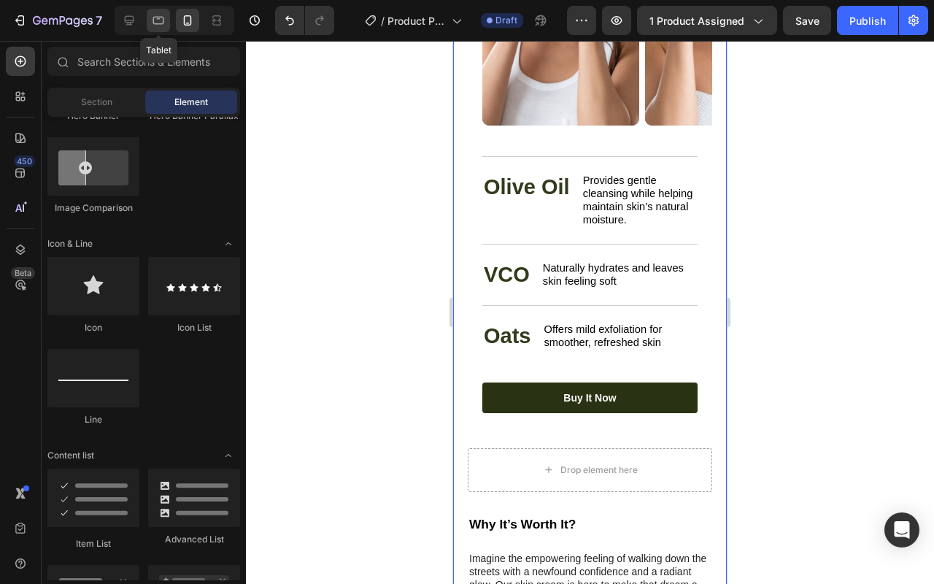
click at [158, 29] on div at bounding box center [158, 20] width 23 height 23
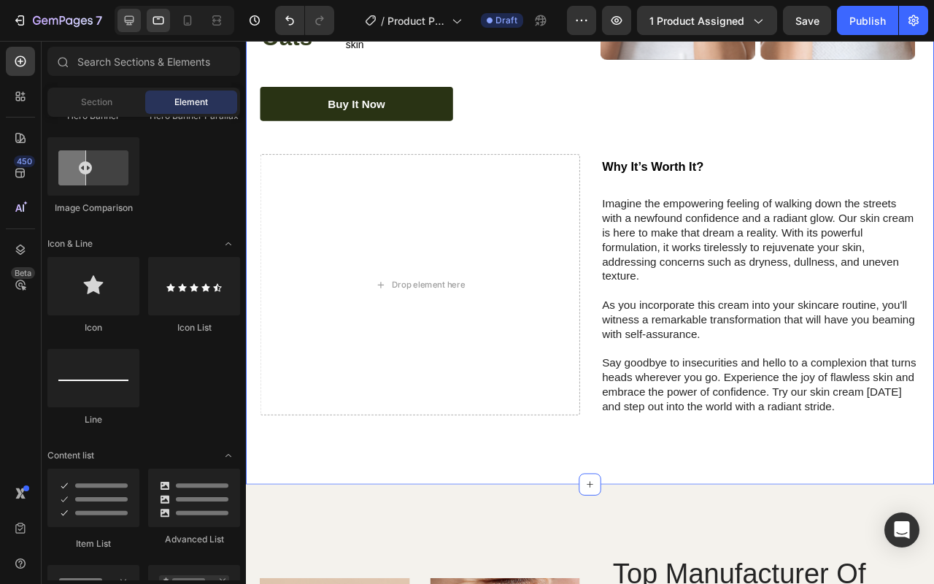
click at [137, 28] on div at bounding box center [129, 20] width 23 height 23
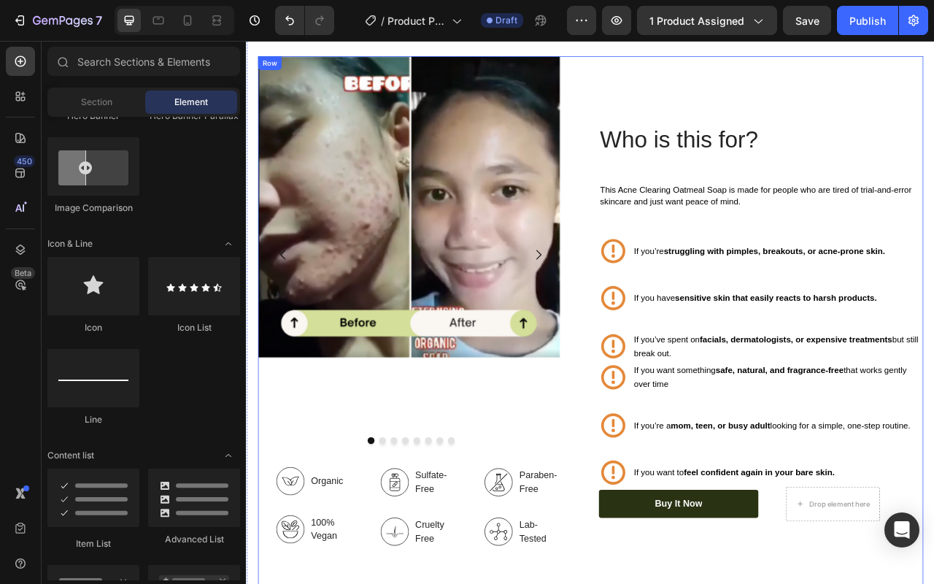
scroll to position [1378, 0]
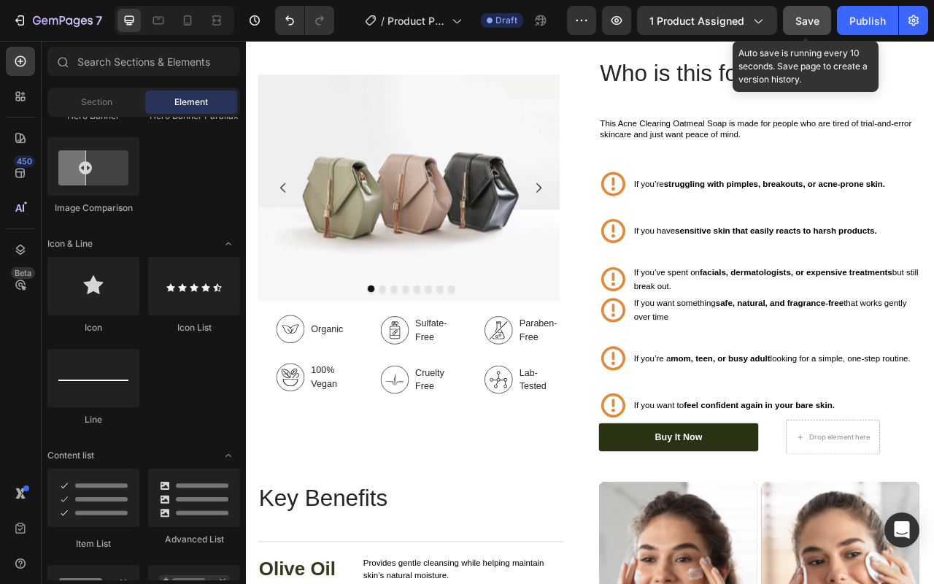
click at [815, 19] on span "Save" at bounding box center [808, 21] width 24 height 12
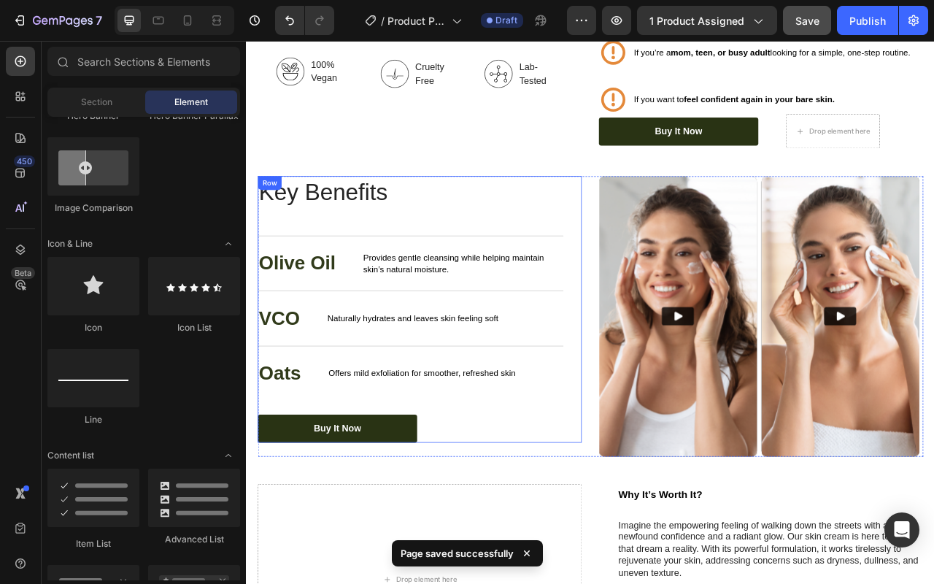
scroll to position [1690, 0]
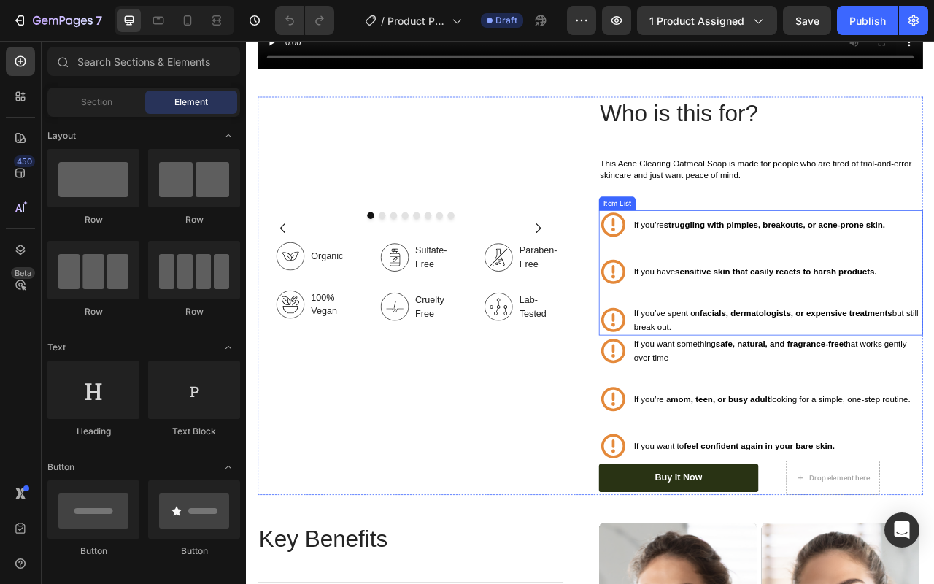
scroll to position [1548, 0]
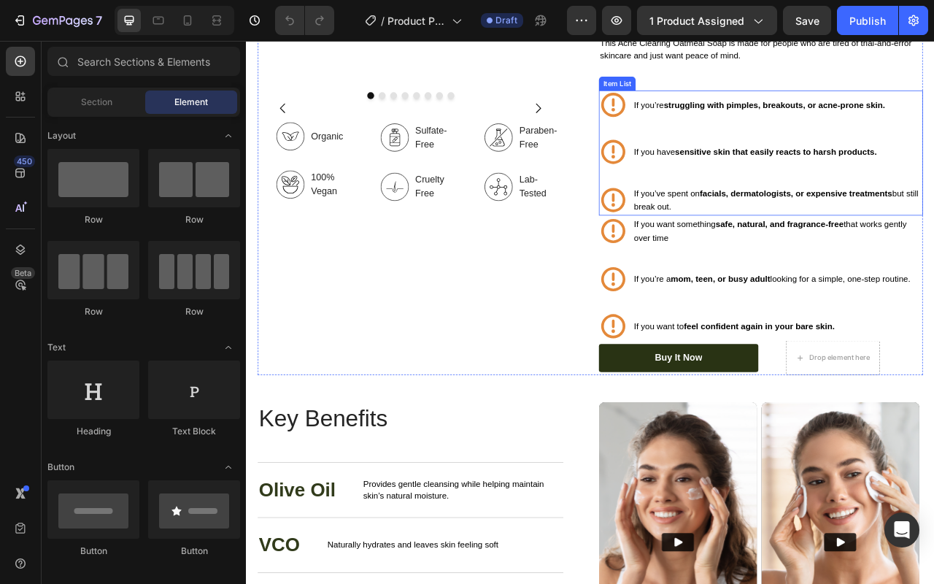
click at [894, 250] on p "If you’ve spent on facials, dermatologists, or expensive treatments but still b…" at bounding box center [923, 243] width 366 height 35
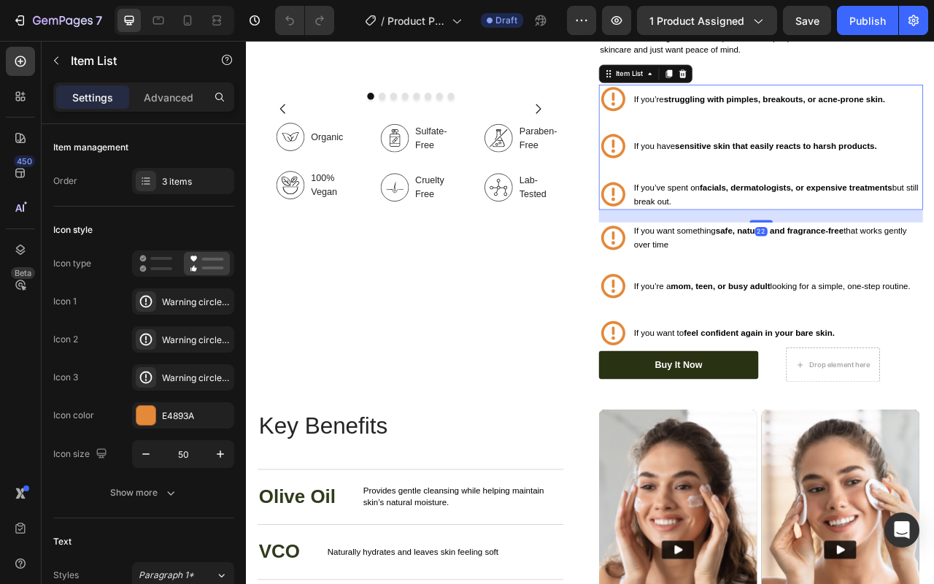
scroll to position [1556, 0]
drag, startPoint x: 891, startPoint y: 256, endPoint x: 892, endPoint y: 272, distance: 16.1
click at [892, 255] on div "22" at bounding box center [901, 255] width 412 height 0
type input "100%"
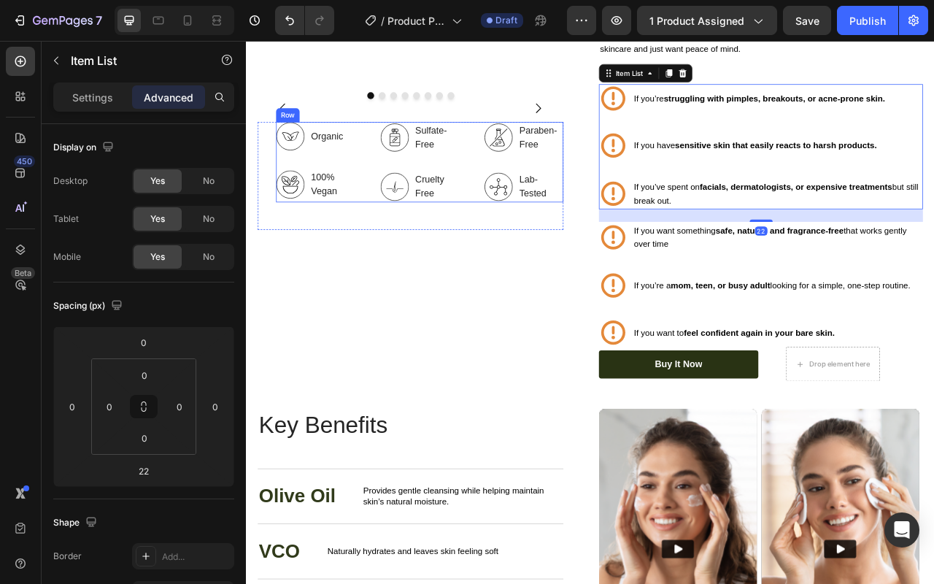
click at [519, 246] on div "Organic 100% Vegan Item List Sulfate-Free Cruelty Free Item List Paraben-Free L…" at bounding box center [467, 195] width 366 height 102
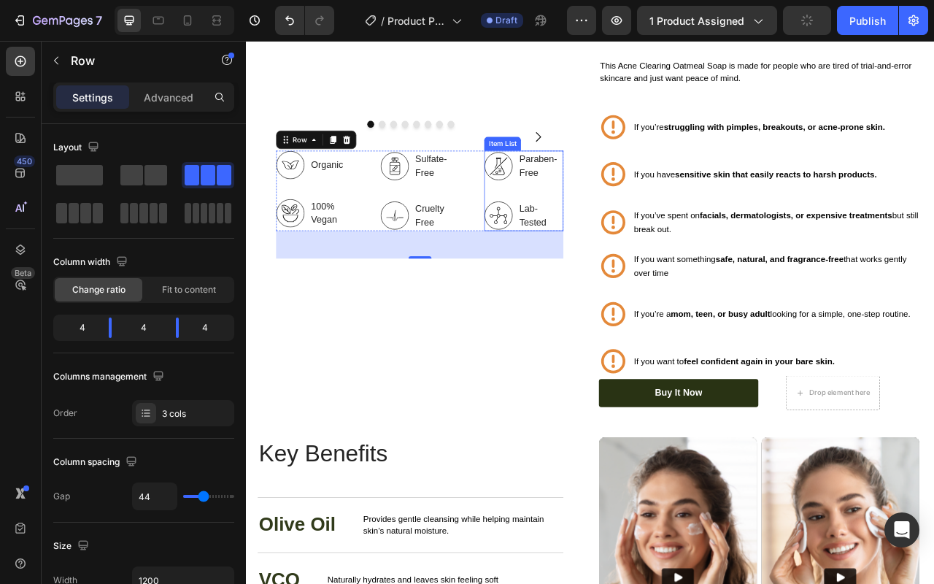
scroll to position [1535, 0]
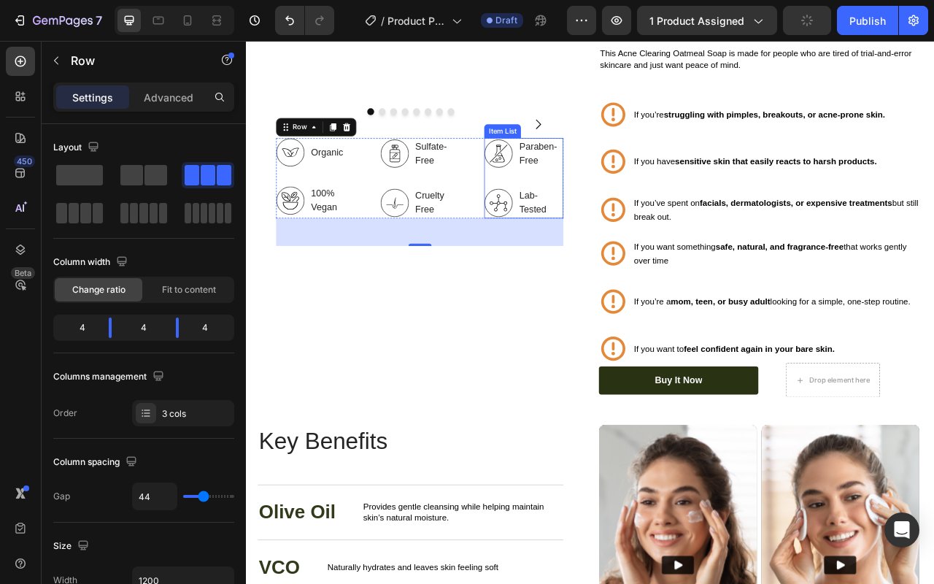
click at [613, 264] on p "Lab-Tested" at bounding box center [621, 246] width 54 height 35
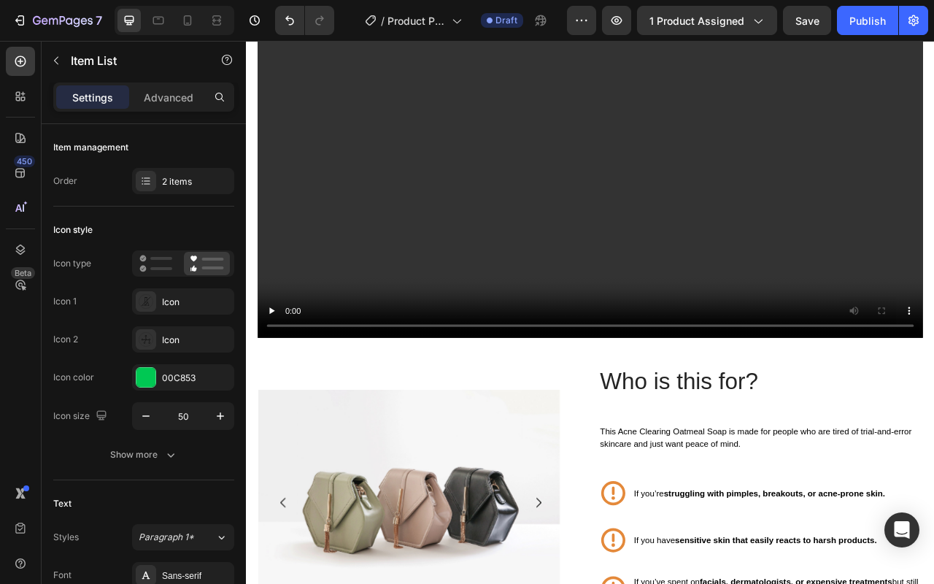
scroll to position [1382, 0]
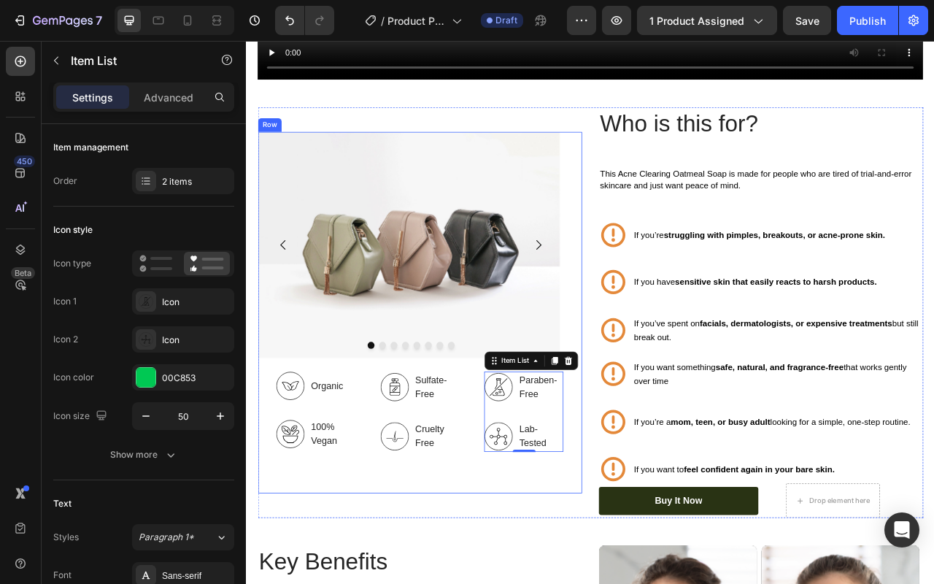
click at [353, 447] on div "Image Image Image Image Image Image Image Image [GEOGRAPHIC_DATA]" at bounding box center [455, 308] width 389 height 305
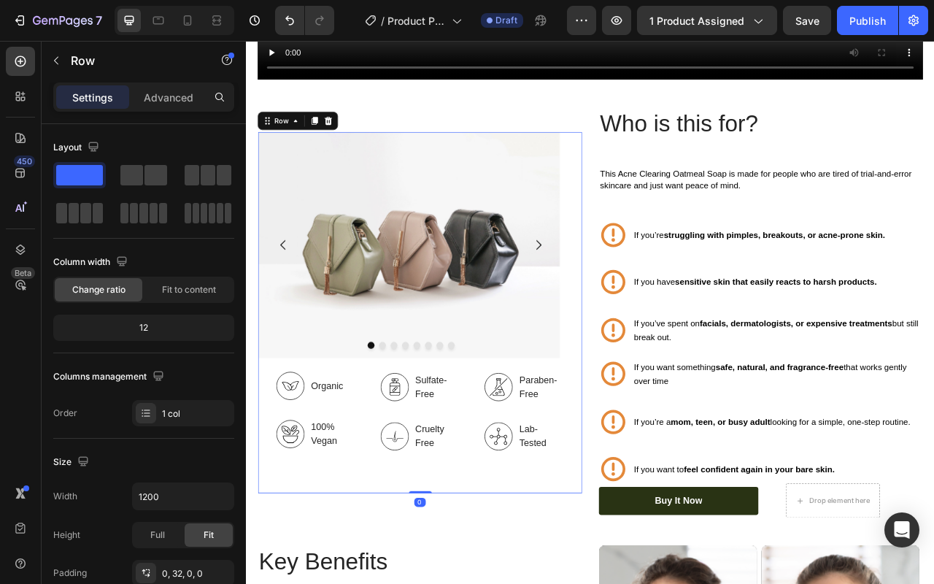
click at [294, 461] on icon at bounding box center [302, 479] width 37 height 37
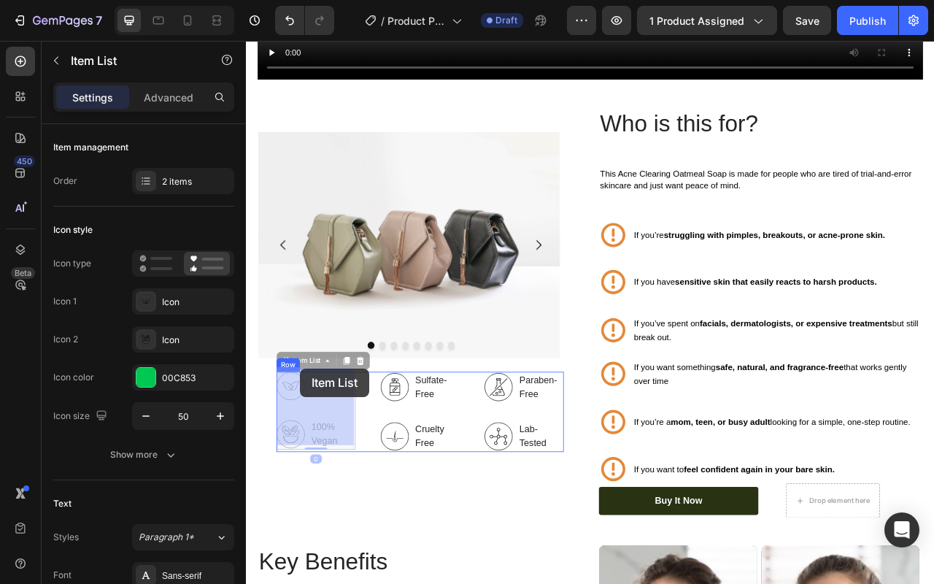
drag, startPoint x: 301, startPoint y: 447, endPoint x: 315, endPoint y: 458, distance: 17.7
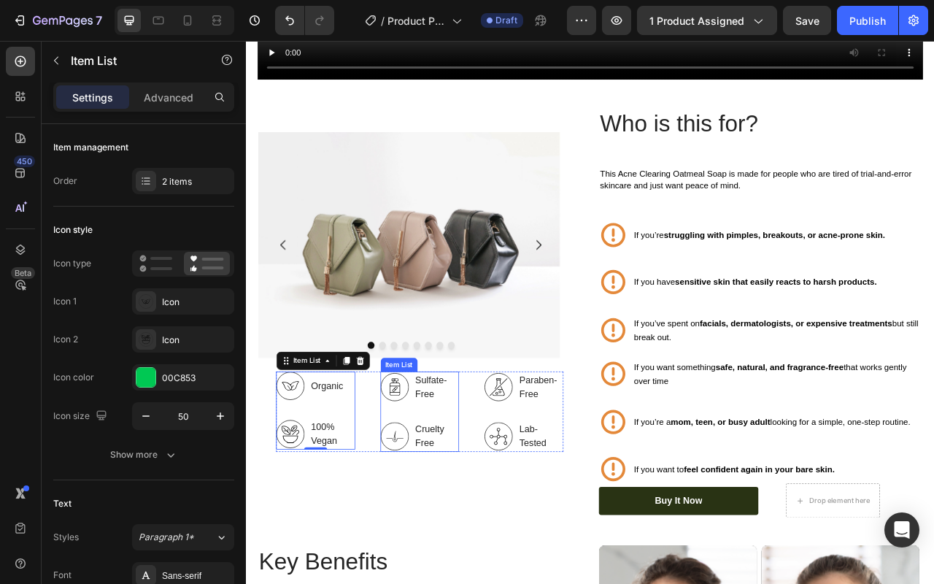
click at [453, 462] on div "Sulfate-Free" at bounding box center [467, 480] width 101 height 39
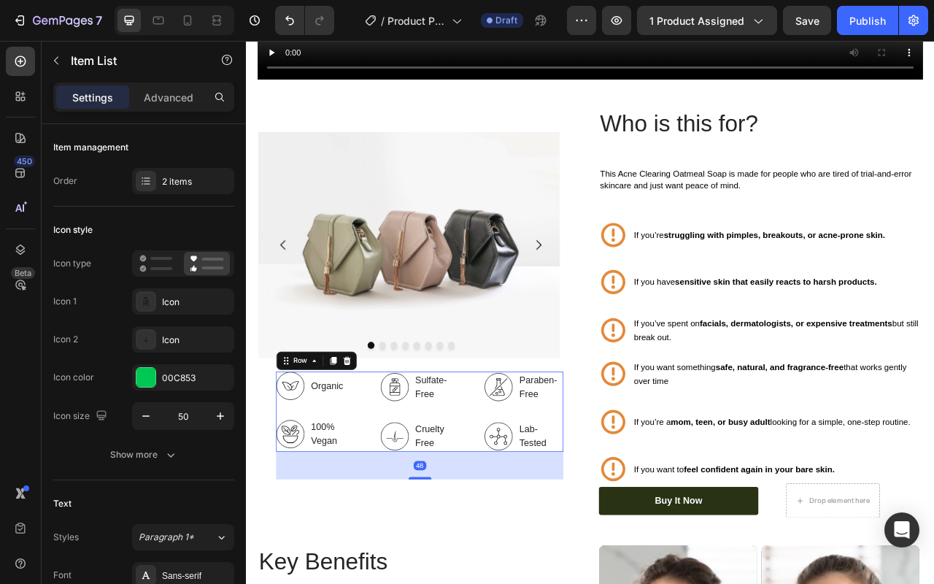
click at [388, 555] on div "Organic 100% Vegan Item List Sulfate-Free Cruelty Free Item List Paraben-Free L…" at bounding box center [467, 512] width 366 height 102
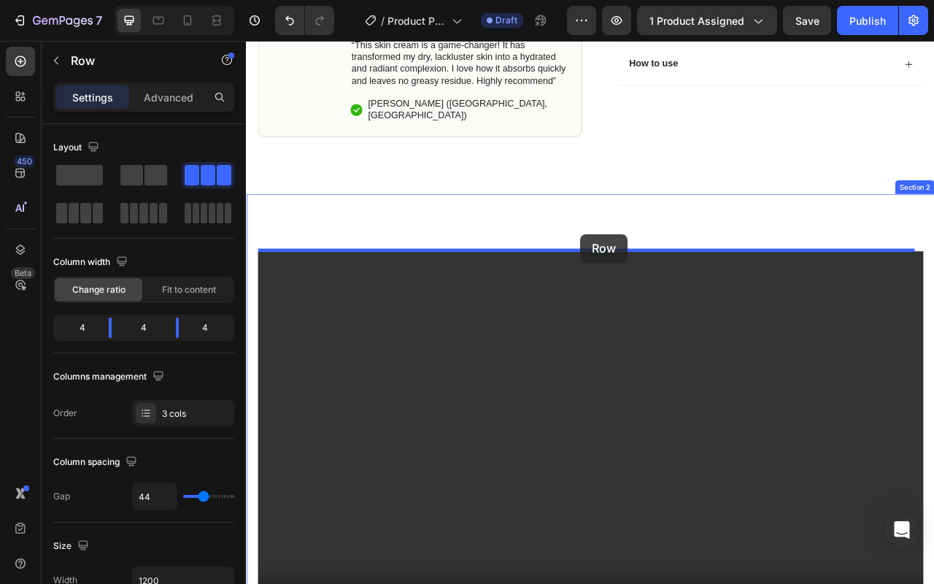
scroll to position [688, 0]
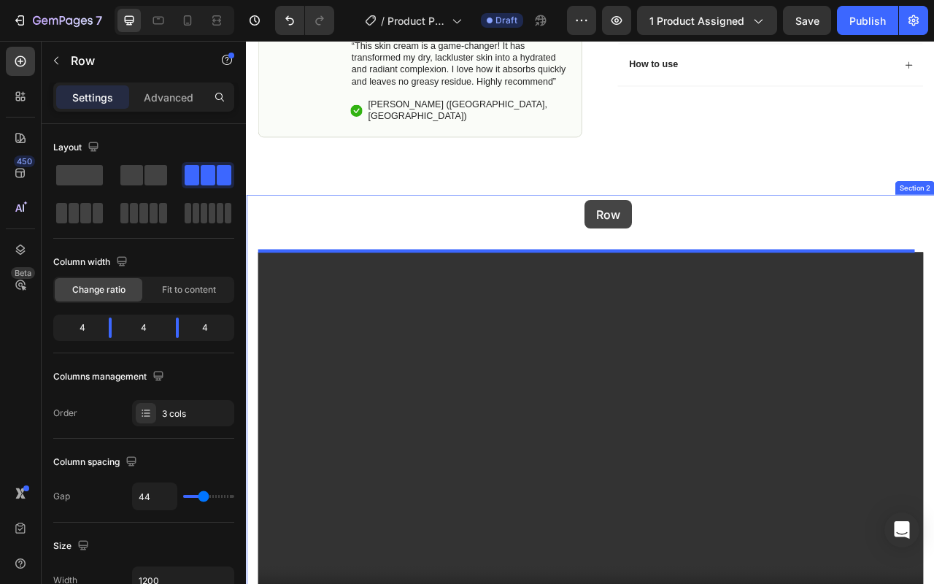
drag, startPoint x: 313, startPoint y: 444, endPoint x: 677, endPoint y: 245, distance: 415.2
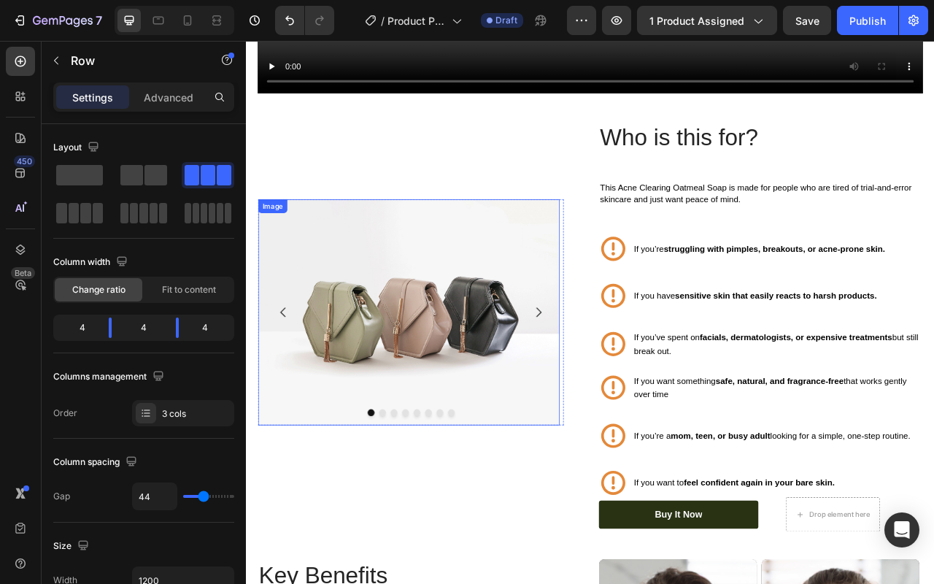
scroll to position [1521, 0]
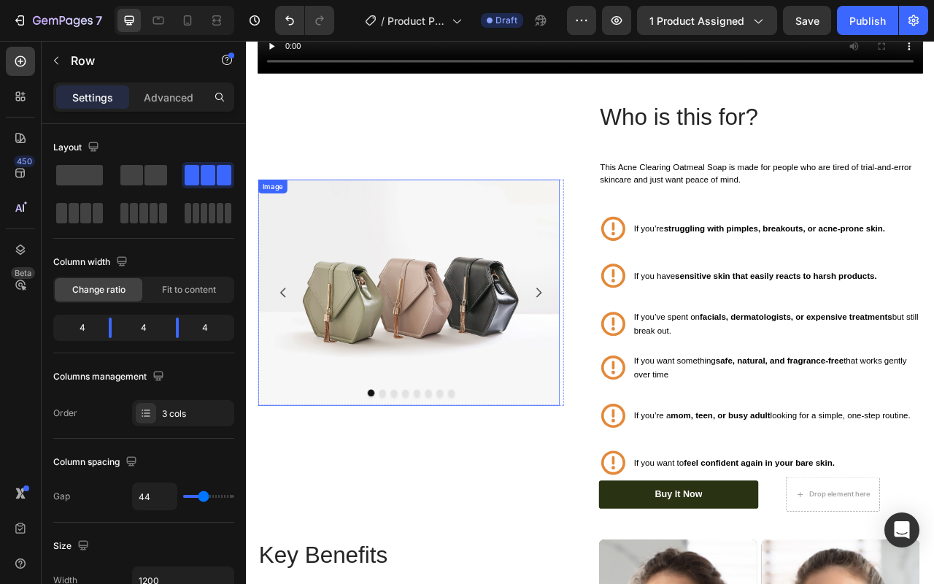
click at [597, 340] on button "Carousel Next Arrow" at bounding box center [617, 360] width 41 height 41
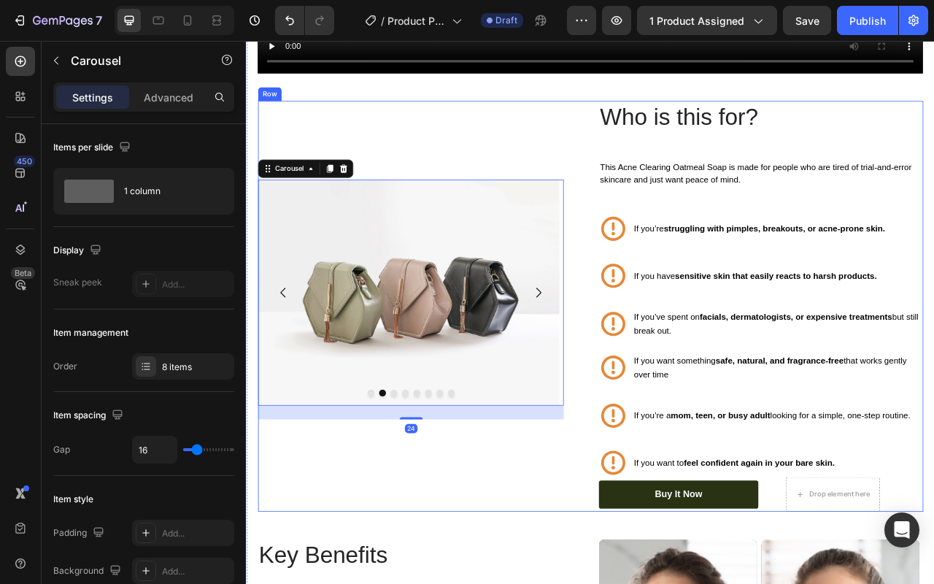
click at [495, 553] on div "Image Image Image Image Image Image Image Image Carousel 24 [GEOGRAPHIC_DATA]" at bounding box center [467, 378] width 412 height 523
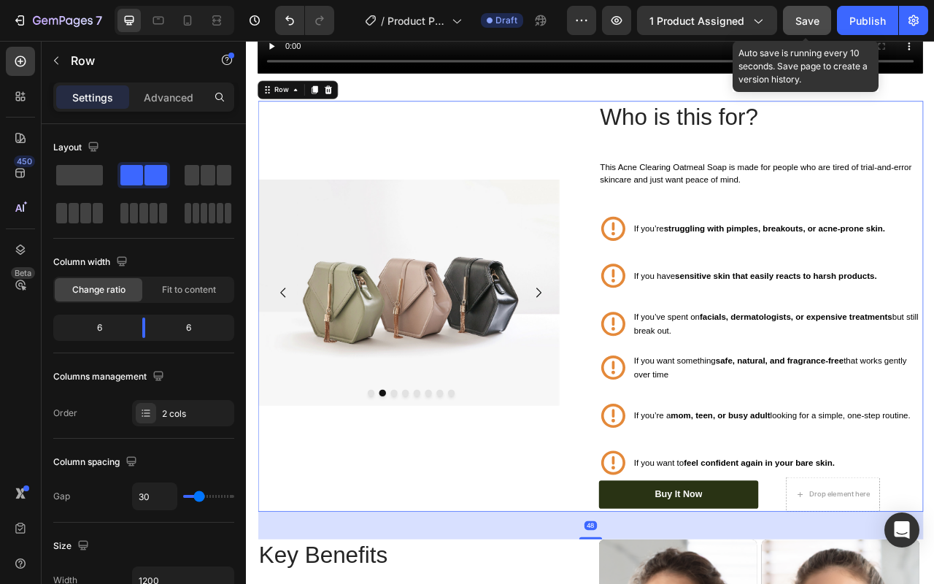
click at [806, 31] on button "Save" at bounding box center [807, 20] width 48 height 29
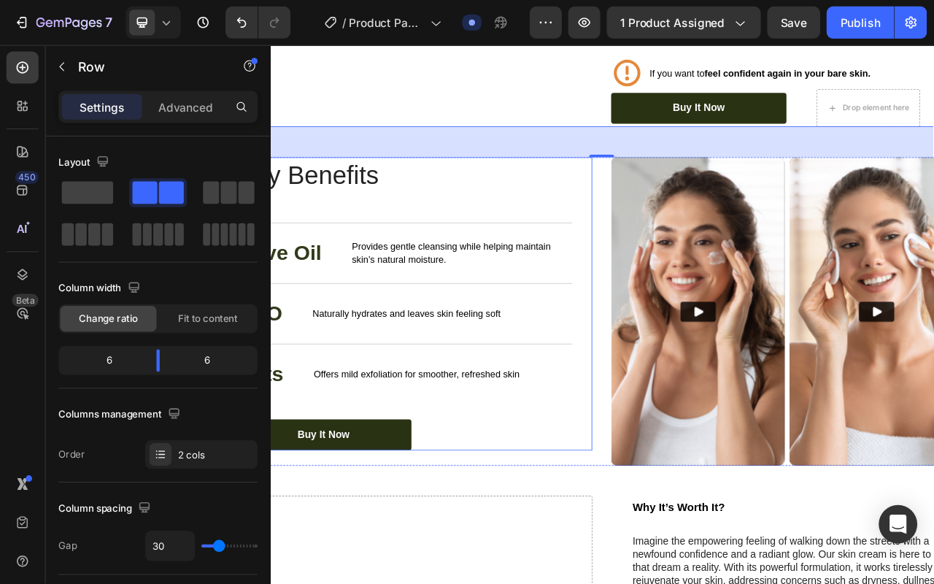
scroll to position [2027, 0]
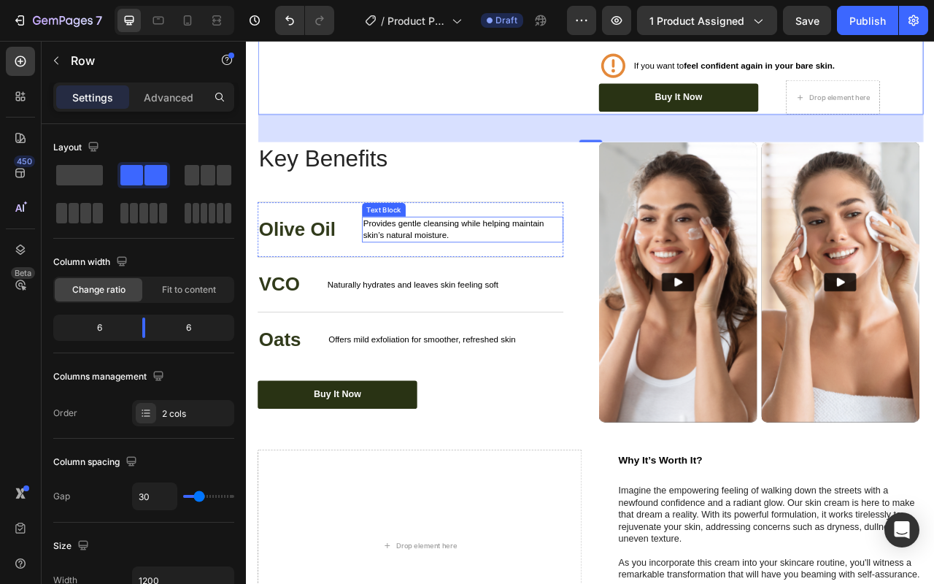
click at [493, 267] on span "Provides gentle cleansing while helping maintain skin’s natural moisture." at bounding box center [510, 280] width 230 height 27
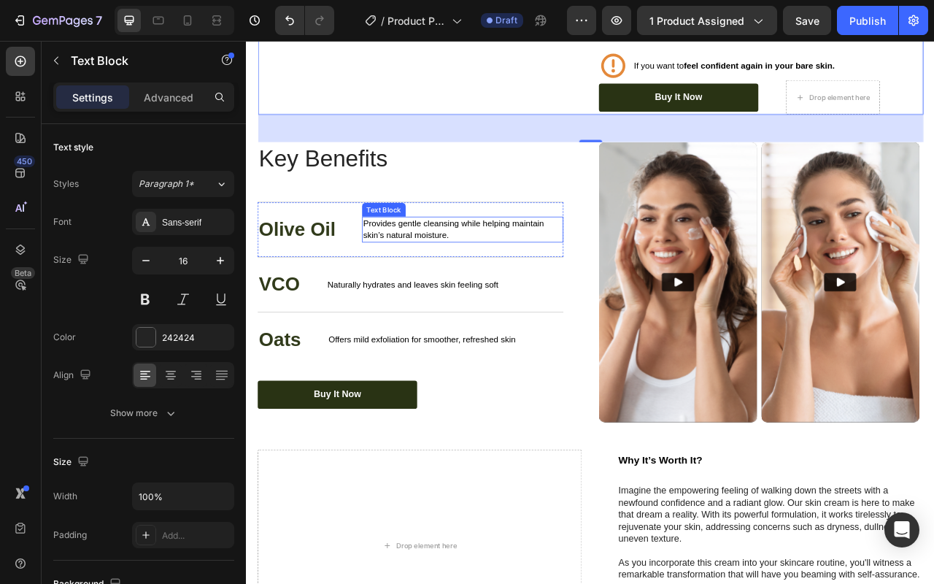
click at [494, 267] on span "Provides gentle cleansing while helping maintain skin’s natural moisture." at bounding box center [510, 280] width 230 height 27
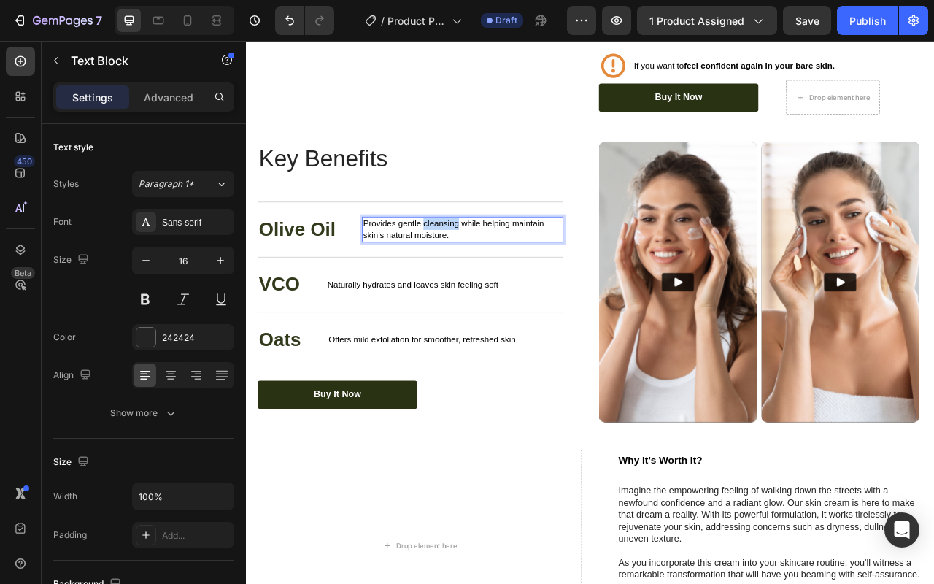
click at [494, 267] on span "Provides gentle cleansing while helping maintain skin’s natural moisture." at bounding box center [510, 280] width 230 height 27
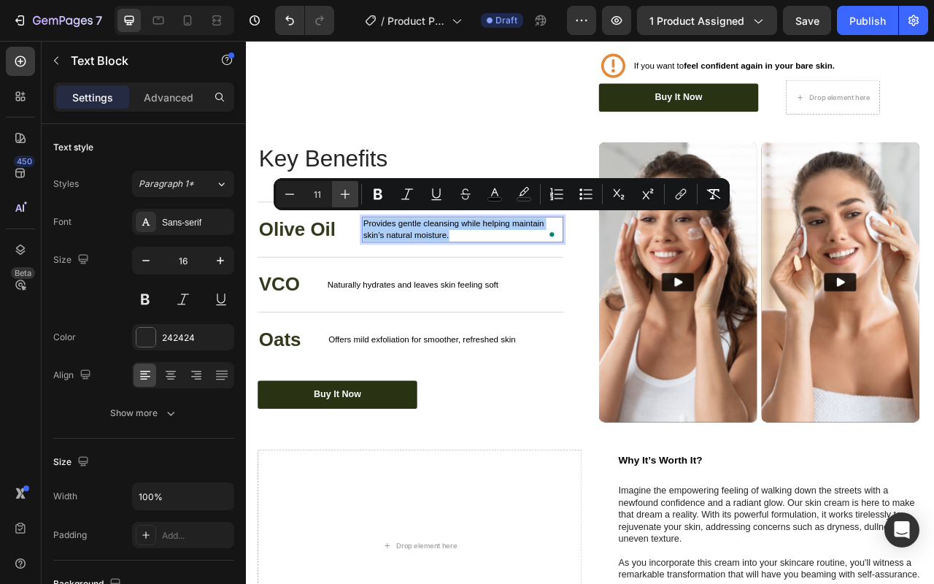
click at [340, 199] on icon "Editor contextual toolbar" at bounding box center [345, 194] width 15 height 15
click at [350, 197] on icon "Editor contextual toolbar" at bounding box center [345, 194] width 15 height 15
click at [350, 196] on icon "Editor contextual toolbar" at bounding box center [345, 194] width 15 height 15
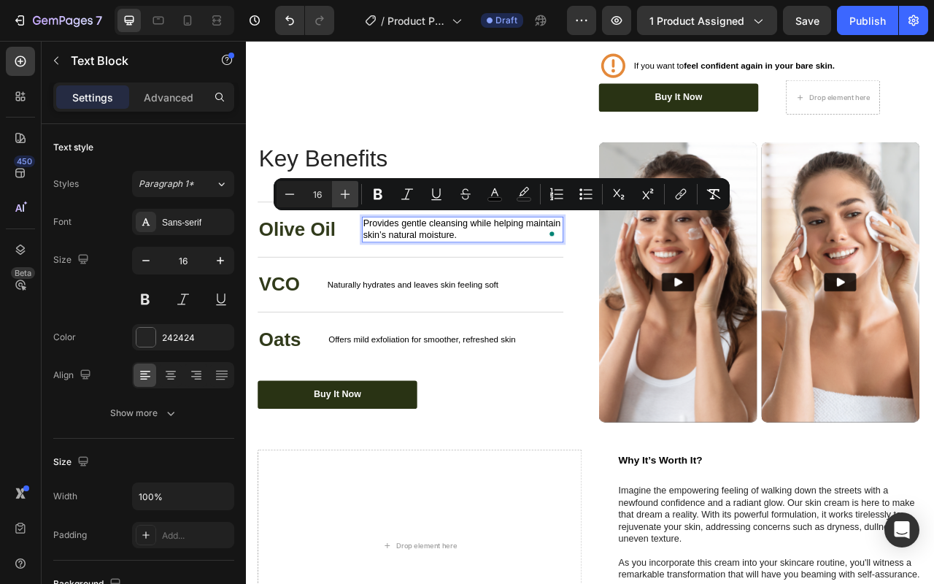
click at [349, 197] on icon "Editor contextual toolbar" at bounding box center [345, 194] width 15 height 15
click at [349, 198] on icon "Editor contextual toolbar" at bounding box center [345, 194] width 15 height 15
type input "18"
click at [449, 345] on span "Naturally hydrates and leaves skin feeling soft" at bounding box center [459, 351] width 218 height 12
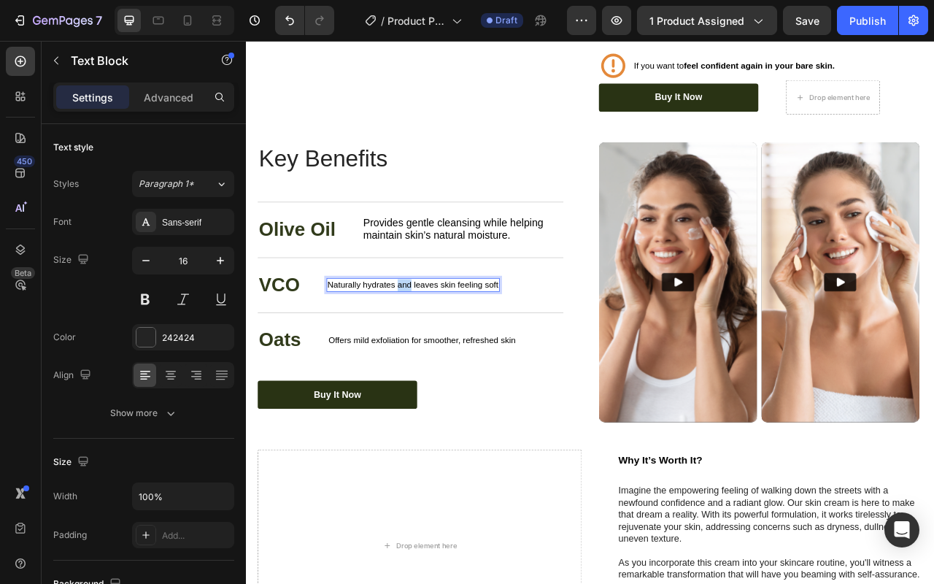
click at [450, 345] on span "Naturally hydrates and leaves skin feeling soft" at bounding box center [459, 351] width 218 height 12
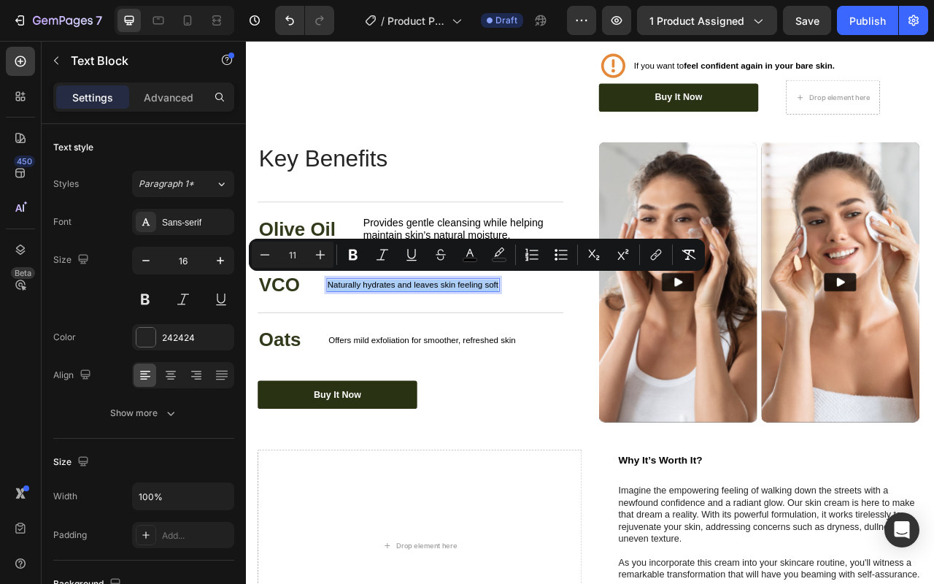
click at [304, 251] on input "11" at bounding box center [292, 255] width 29 height 18
click at [304, 252] on input "11" at bounding box center [292, 255] width 29 height 18
type input "18"
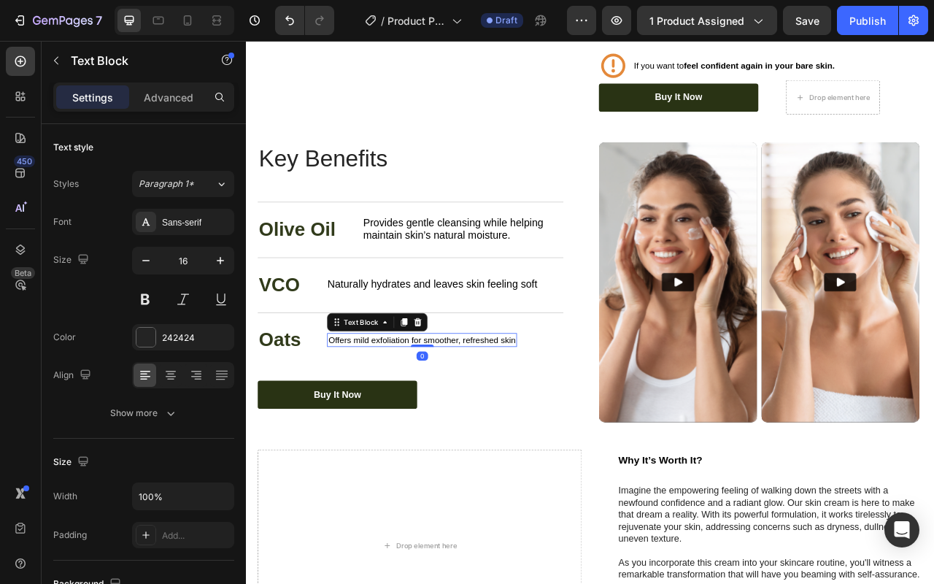
click at [402, 418] on span "Offers mild exfoliation for smoother, refreshed skin" at bounding box center [469, 421] width 238 height 12
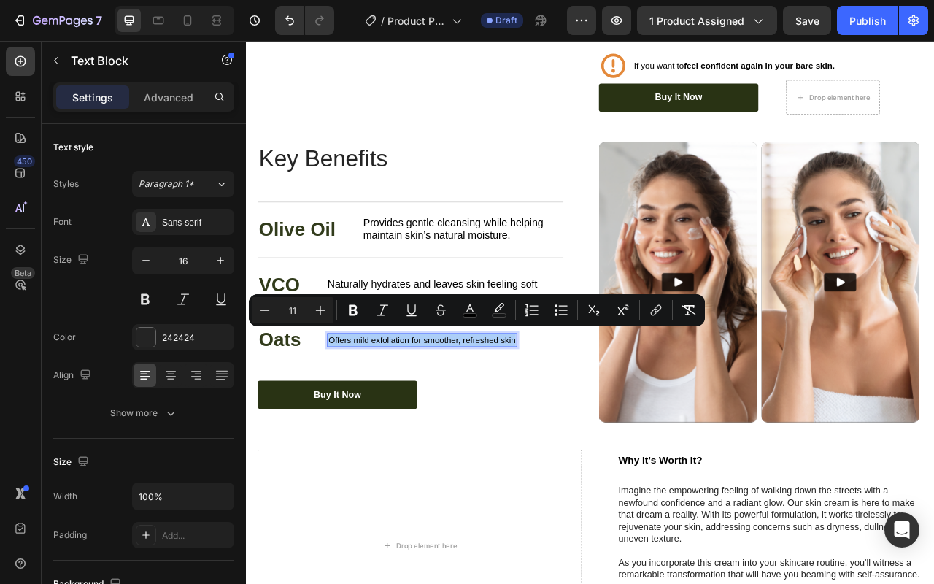
click at [298, 309] on input "11" at bounding box center [292, 310] width 29 height 18
type input "18"
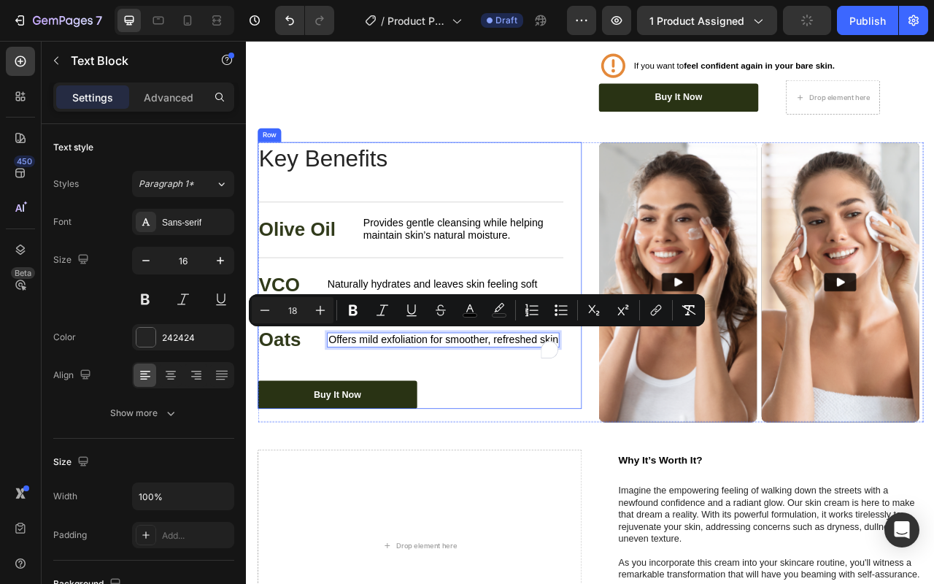
click at [549, 208] on div "Key Benefits Heading Olive Oil Text Block Provides gentle cleansing while helpi…" at bounding box center [455, 338] width 389 height 339
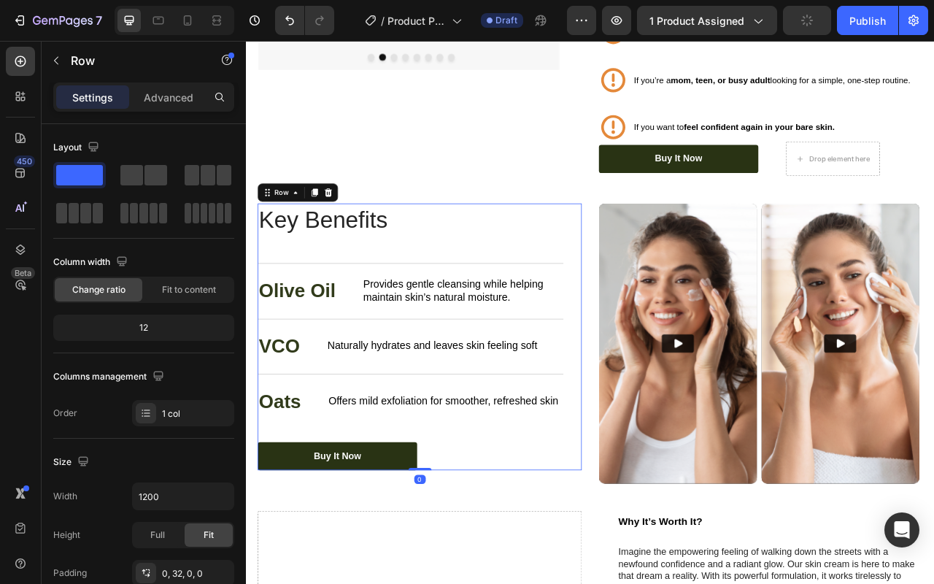
scroll to position [1921, 0]
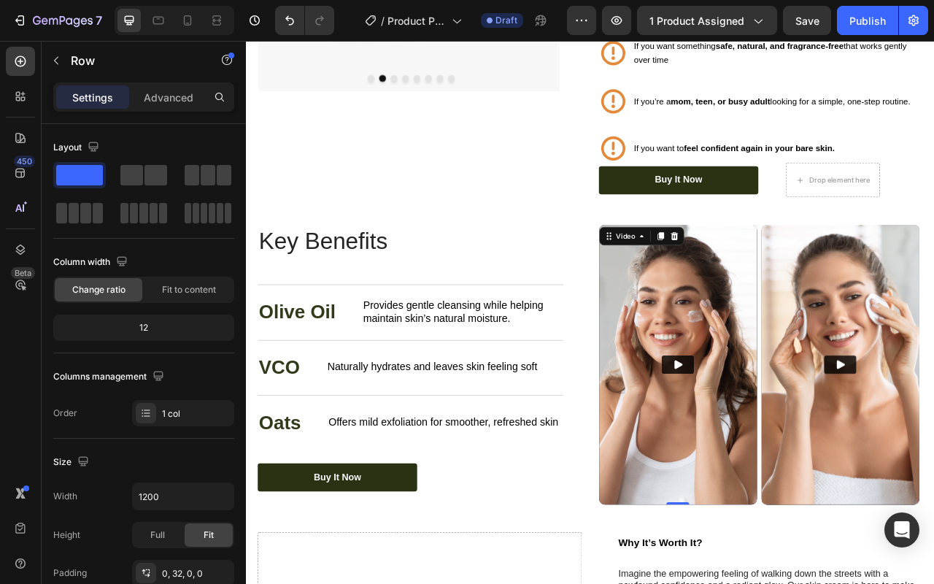
click at [782, 323] on img at bounding box center [795, 452] width 201 height 356
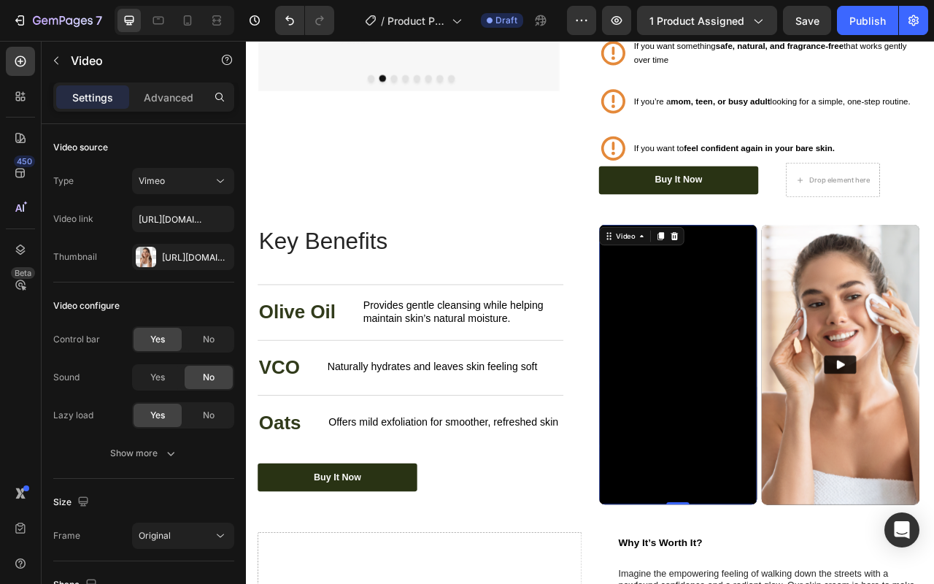
scroll to position [1874, 0]
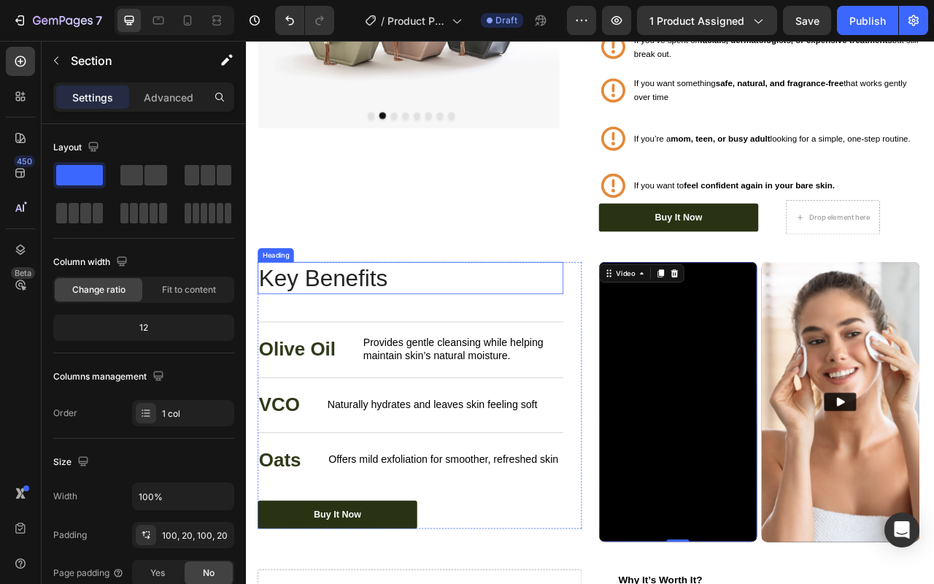
click at [571, 295] on div "Organic 100% Vegan Item List Sulfate-Free Cruelty Free Item List Paraben-Free L…" at bounding box center [684, 40] width 847 height 1836
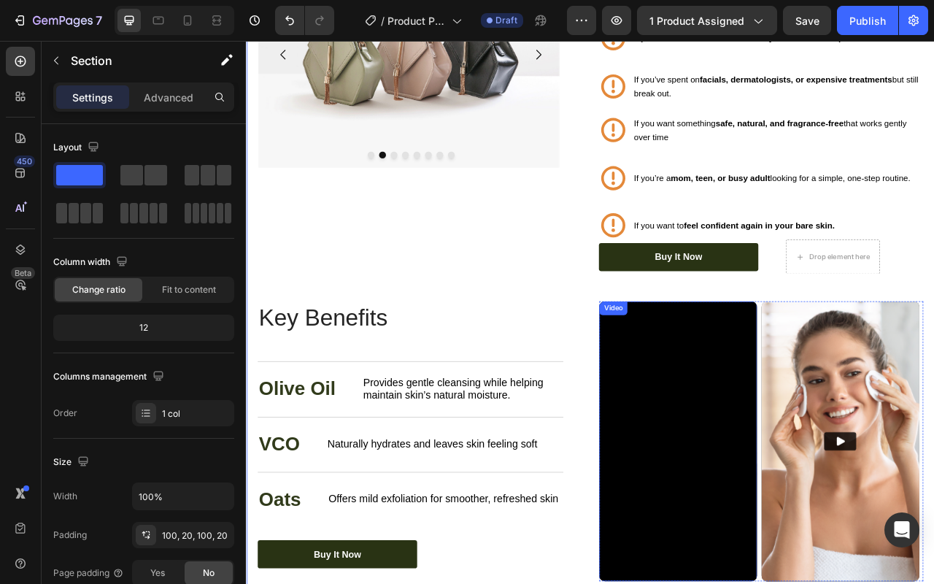
scroll to position [1823, 0]
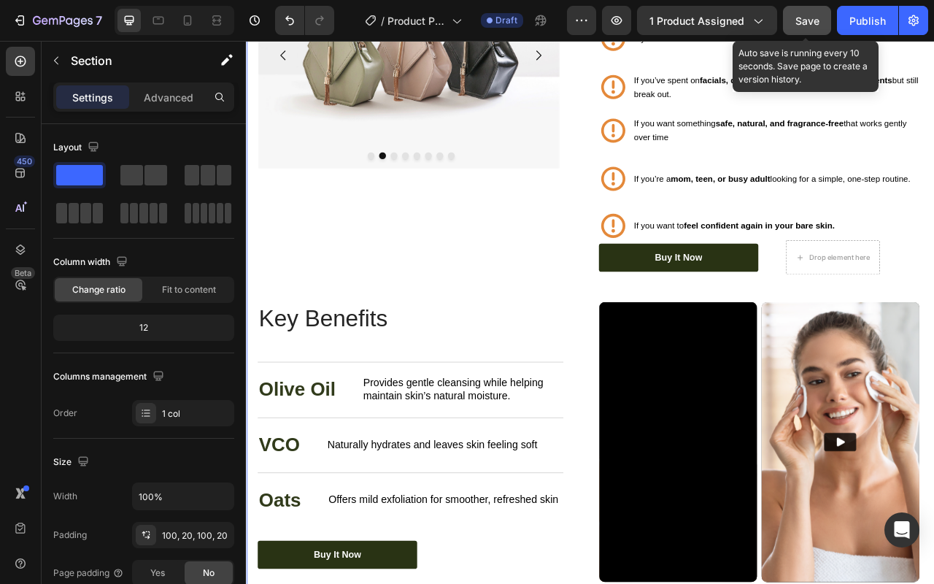
click at [812, 31] on button "Save" at bounding box center [807, 20] width 48 height 29
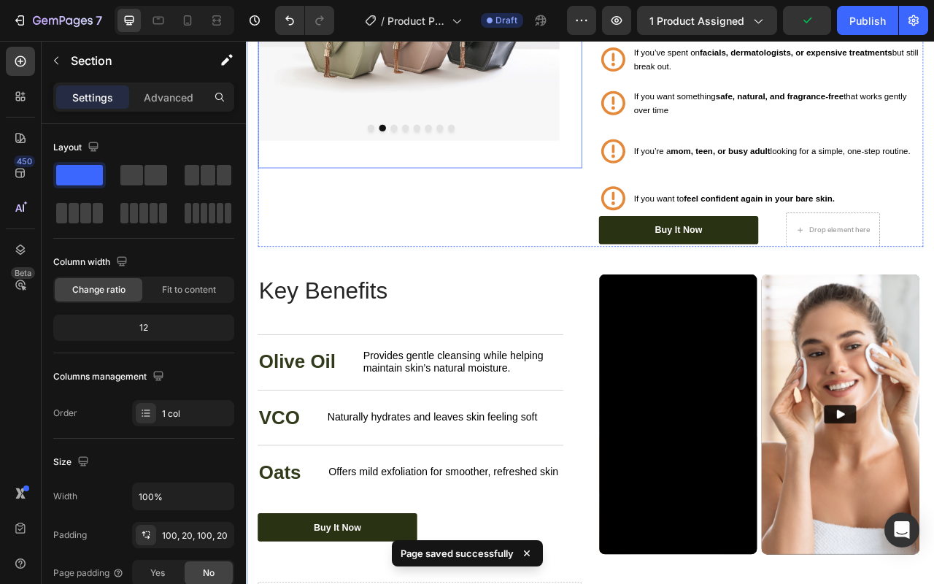
scroll to position [1861, 0]
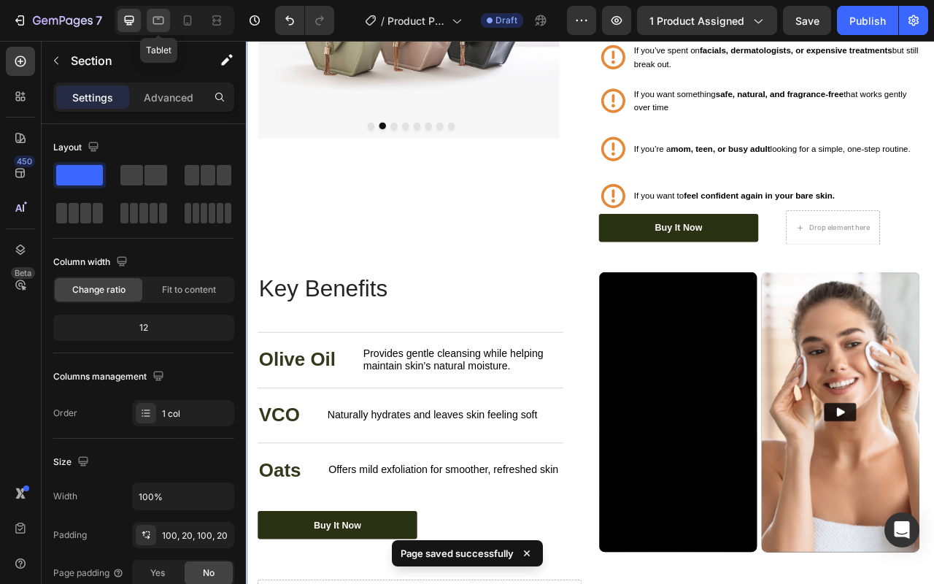
click at [158, 26] on icon at bounding box center [158, 20] width 15 height 15
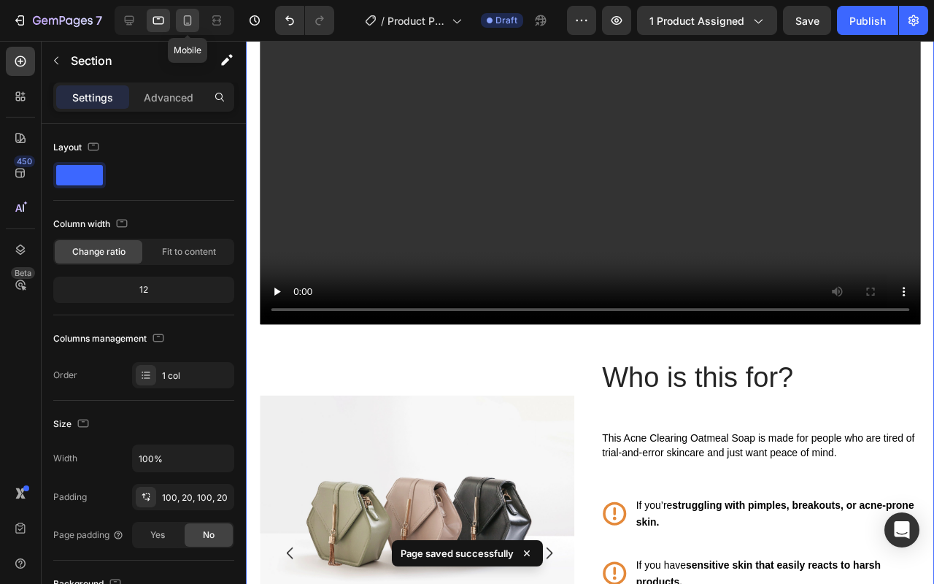
click at [188, 23] on icon at bounding box center [188, 20] width 8 height 10
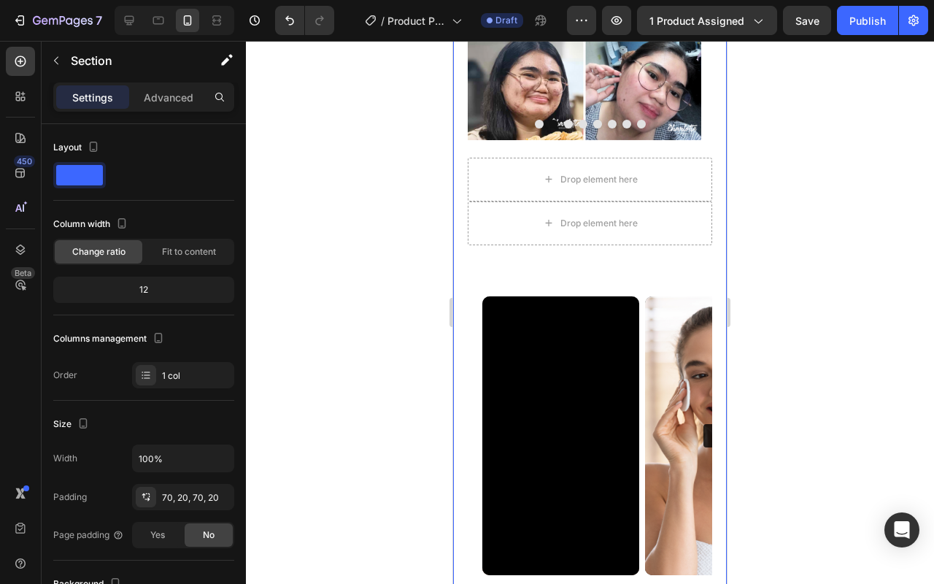
scroll to position [1756, 0]
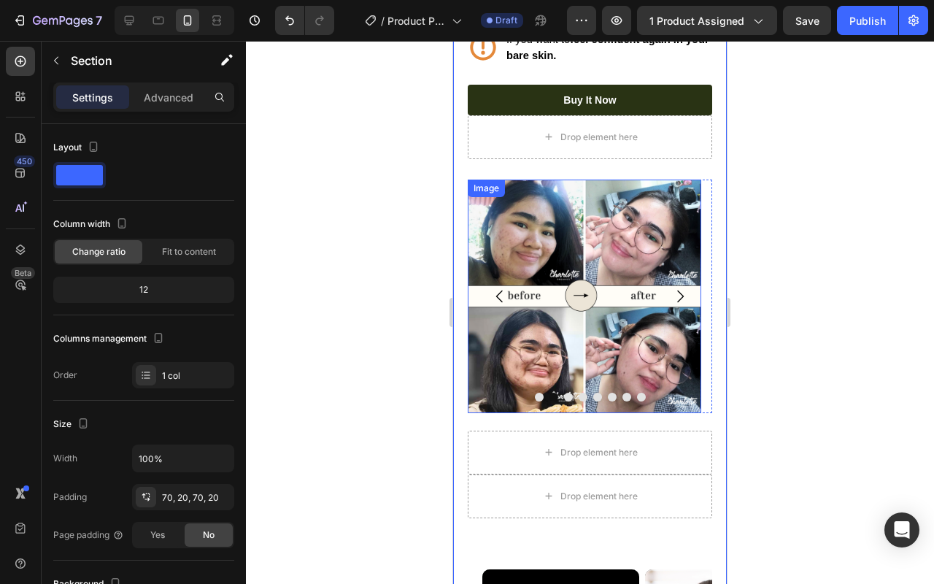
click at [613, 247] on img at bounding box center [585, 297] width 234 height 234
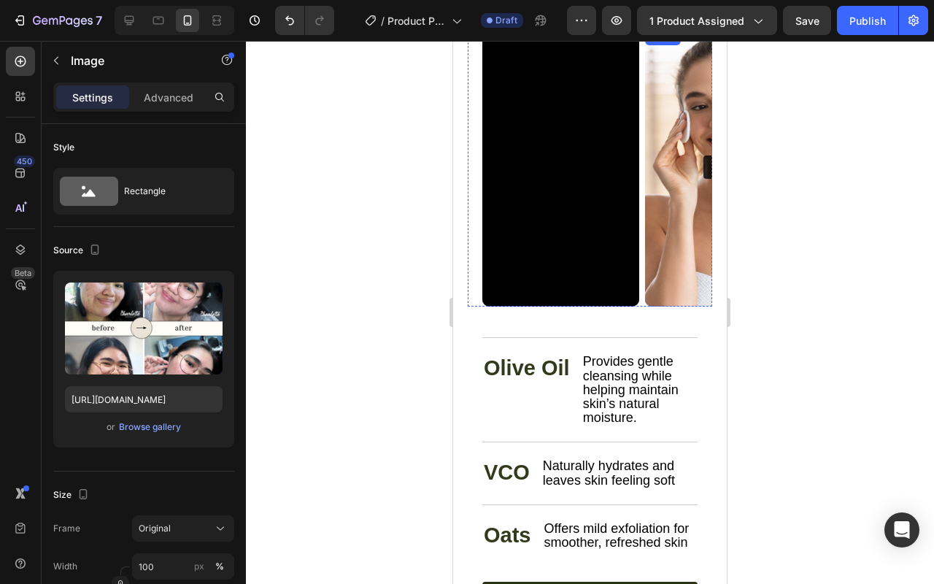
scroll to position [2255, 0]
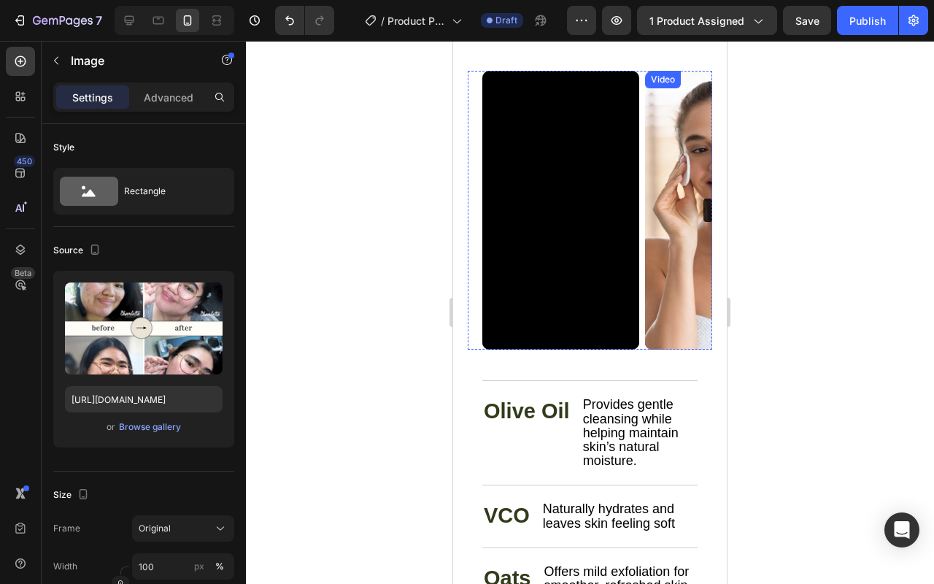
click at [681, 207] on img at bounding box center [723, 211] width 157 height 280
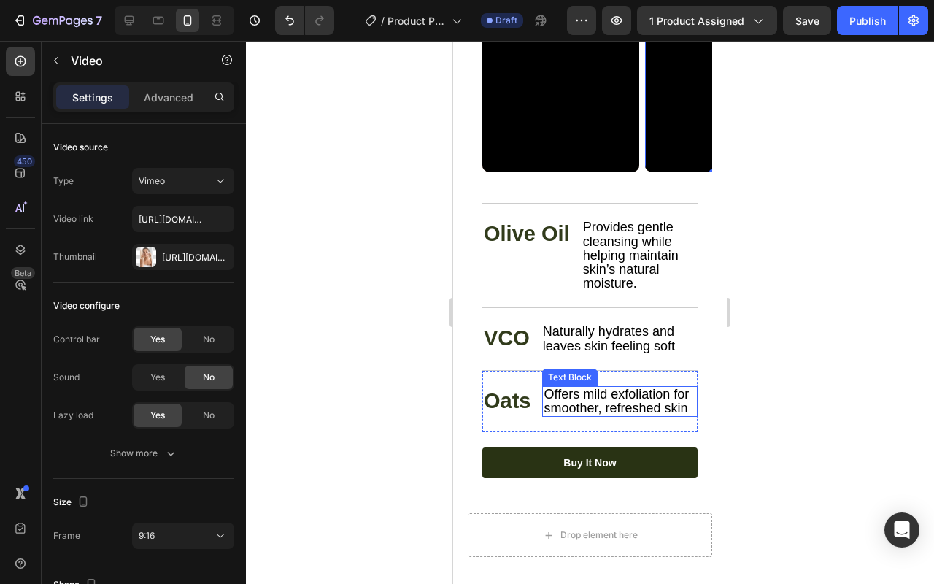
scroll to position [2304, 0]
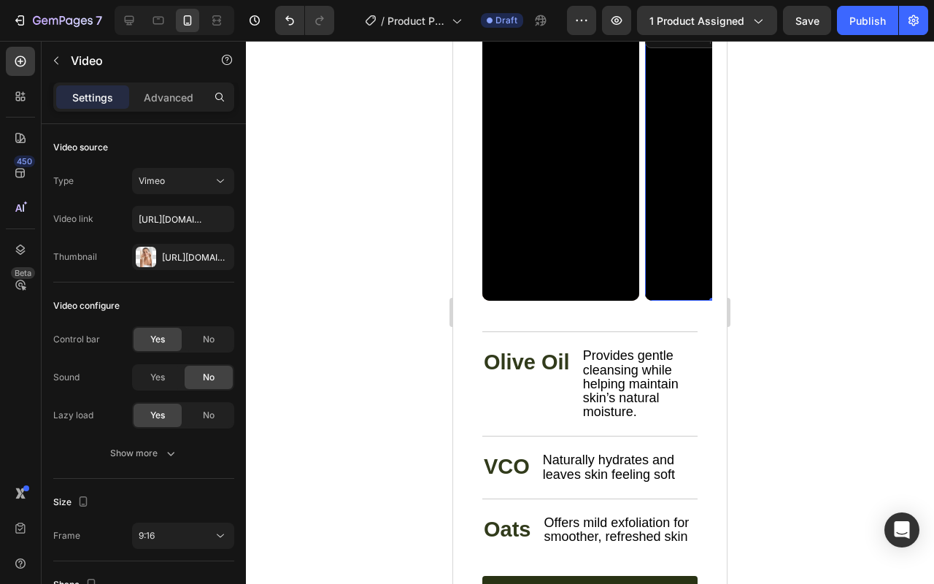
click at [143, 27] on div at bounding box center [175, 20] width 120 height 29
click at [129, 26] on icon at bounding box center [129, 20] width 15 height 15
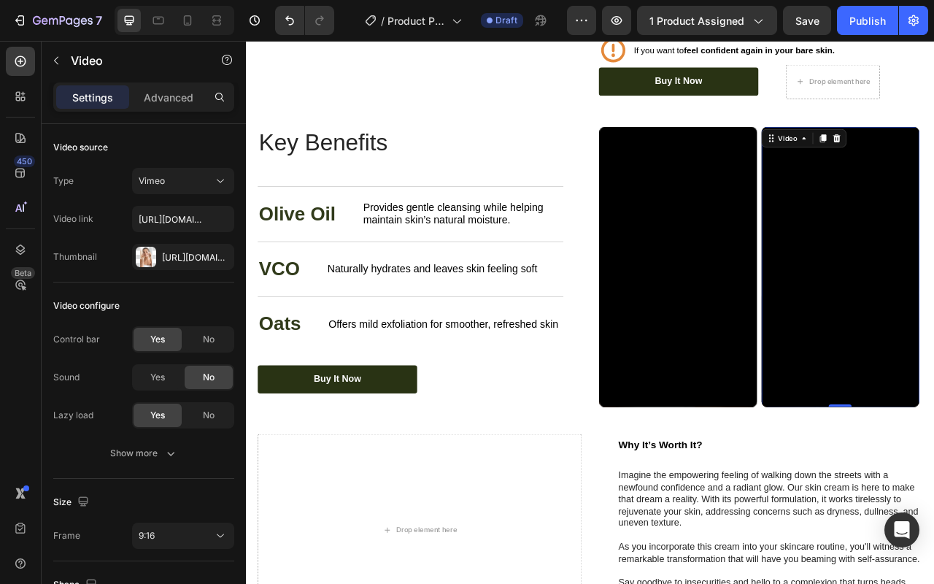
click at [895, 210] on div "Video Video 0" at bounding box center [901, 328] width 412 height 356
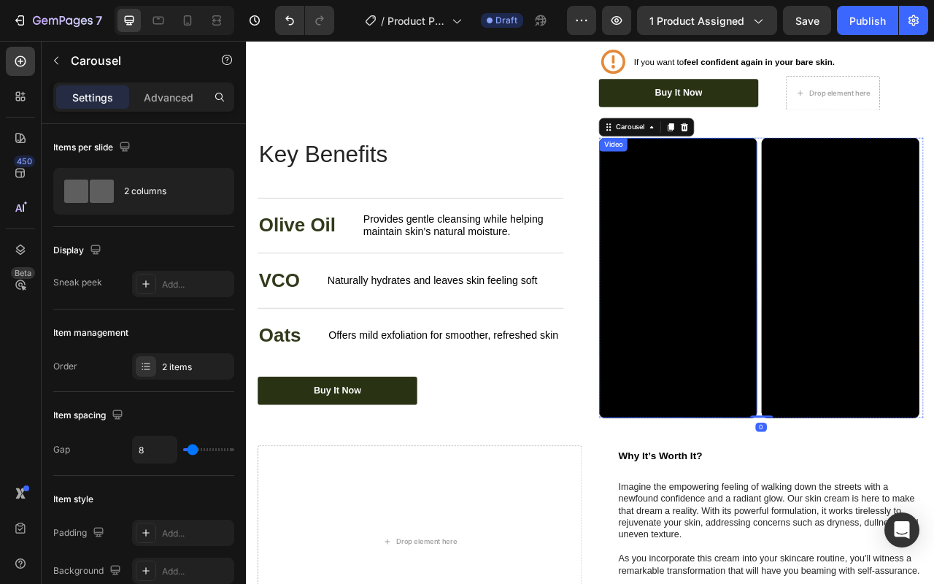
scroll to position [2121, 0]
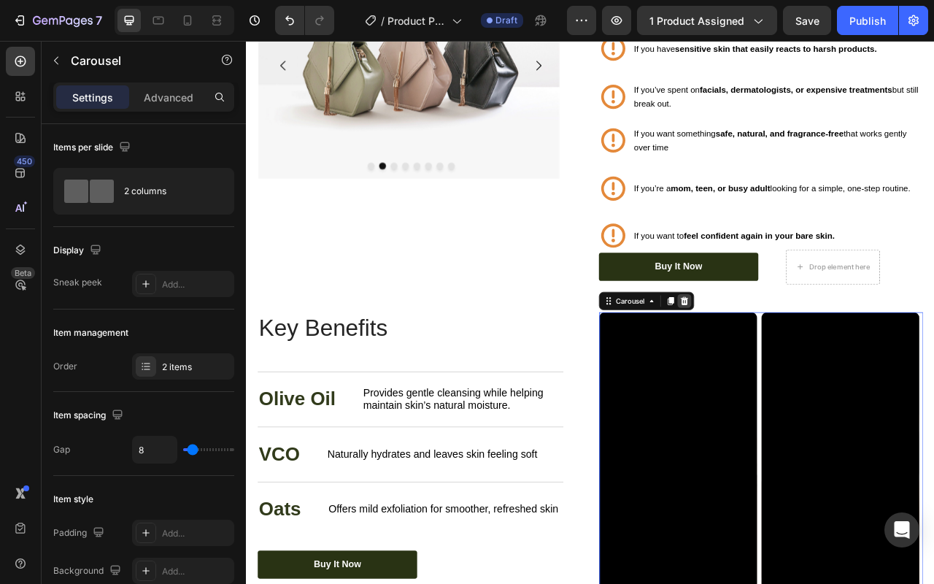
click at [805, 365] on div at bounding box center [804, 372] width 18 height 18
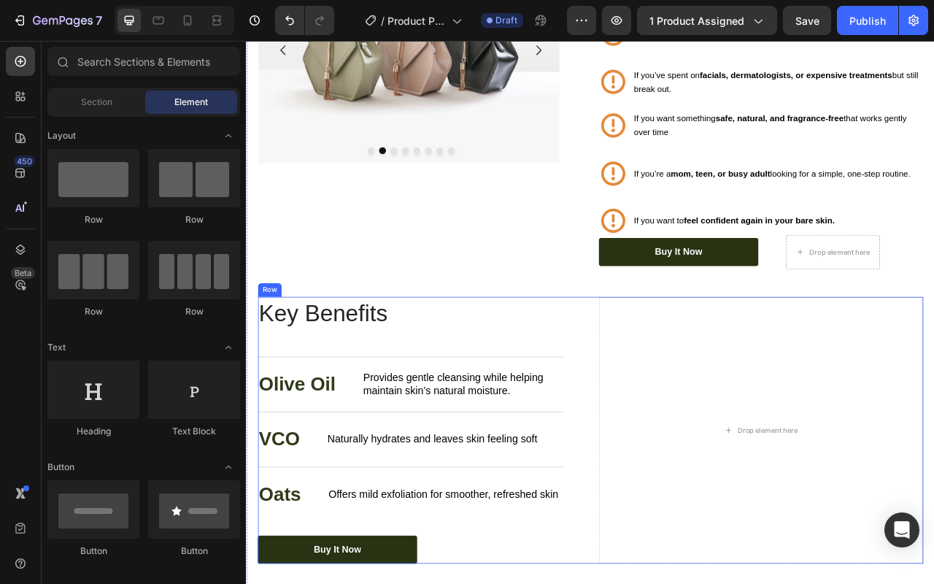
scroll to position [2168, 0]
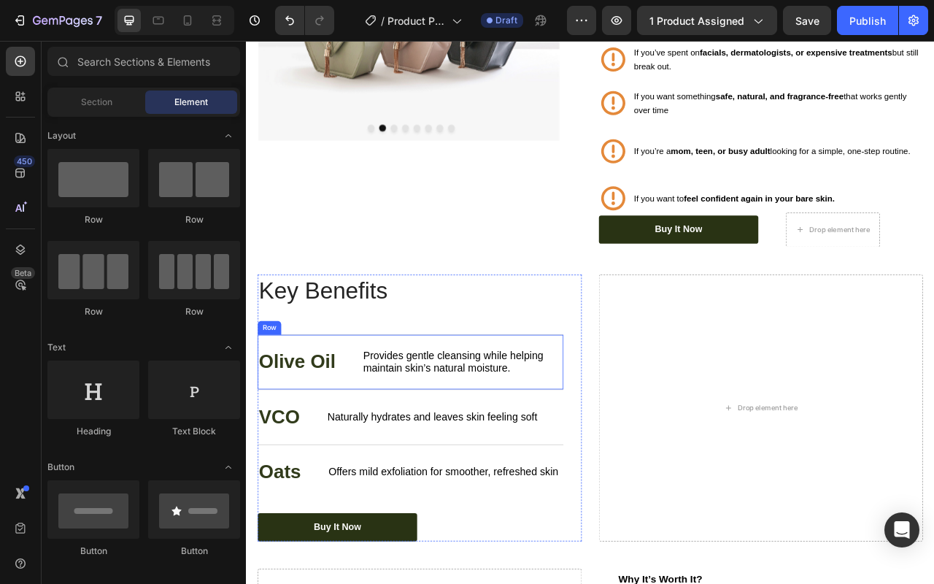
click at [308, 463] on div "Olive Oil Text Block Provides gentle cleansing while helping maintain skin’s na…" at bounding box center [455, 449] width 389 height 71
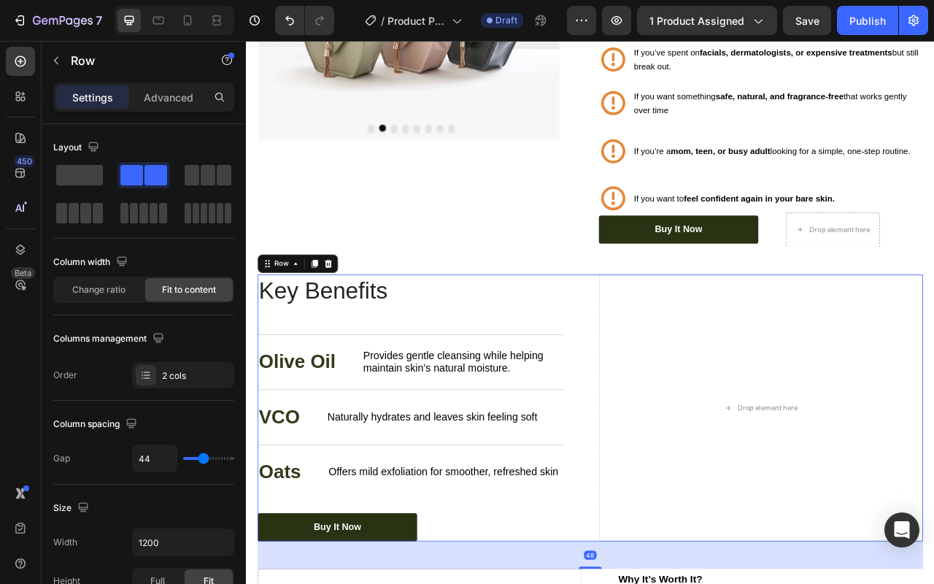
click at [670, 338] on div "Key Benefits Heading Olive Oil Text Block Provides gentle cleansing while helpi…" at bounding box center [684, 507] width 847 height 339
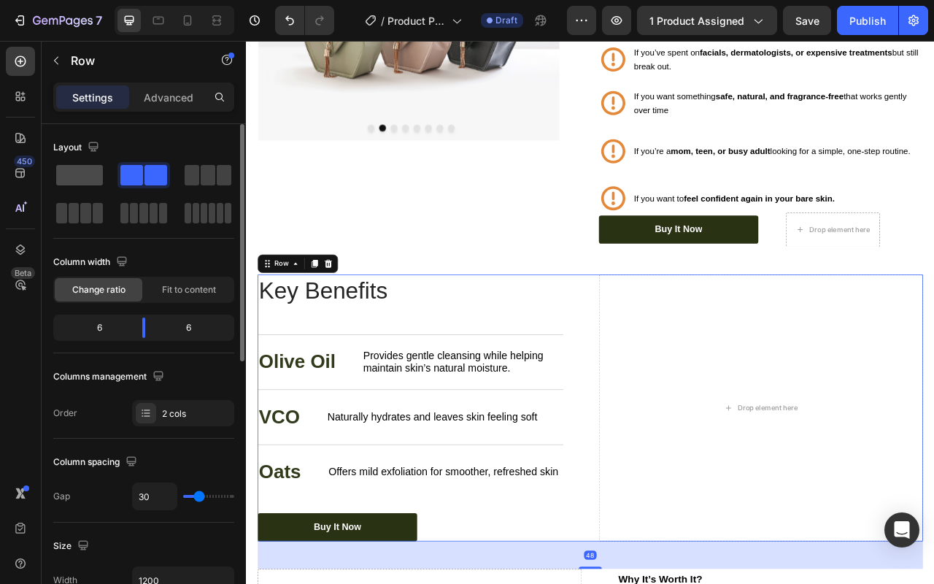
click at [93, 177] on span at bounding box center [79, 175] width 47 height 20
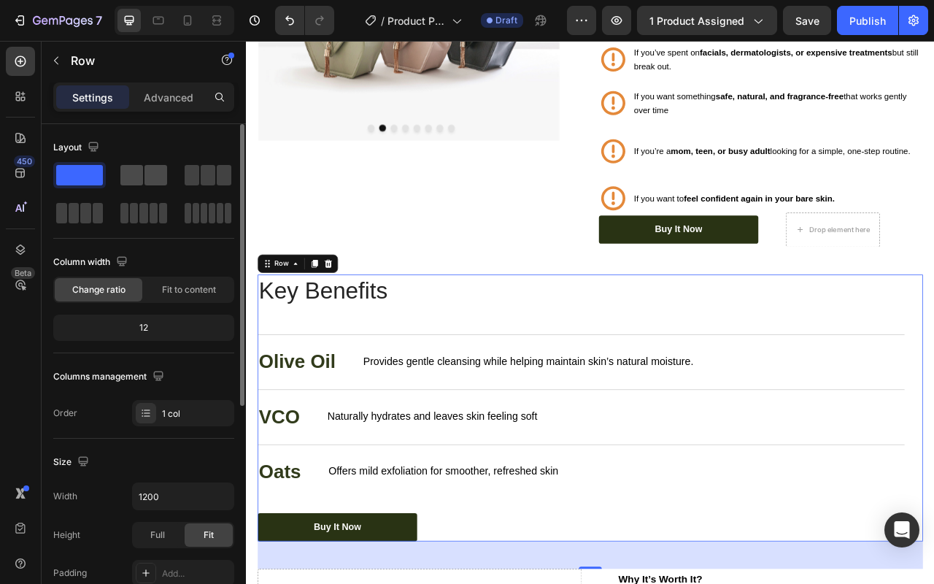
click at [182, 179] on div at bounding box center [208, 175] width 53 height 26
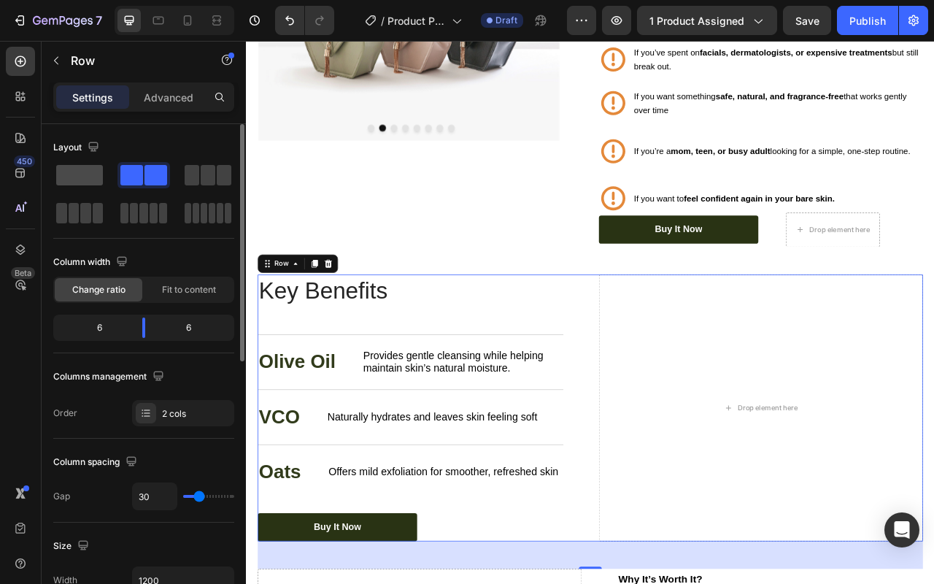
click at [92, 185] on span at bounding box center [79, 175] width 47 height 20
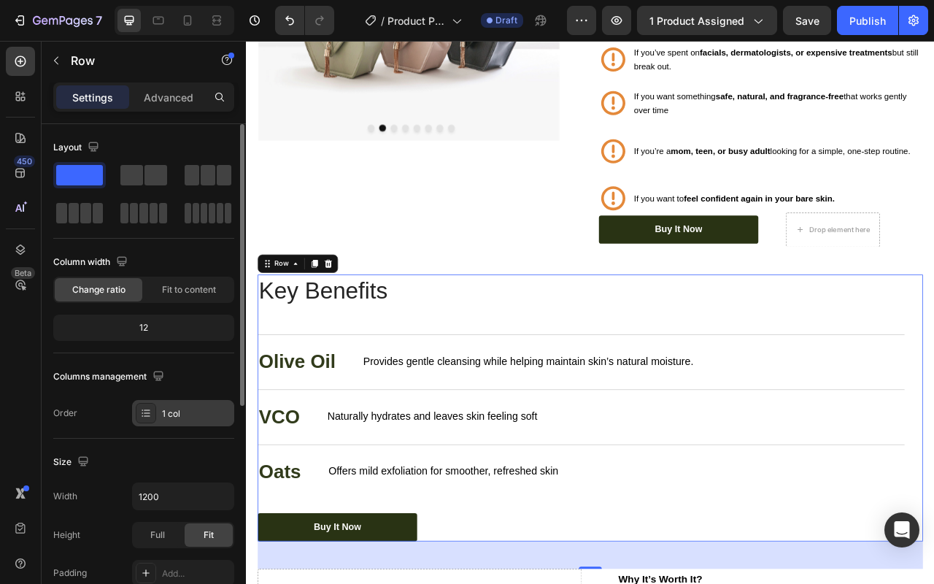
click at [159, 420] on div "1 col" at bounding box center [183, 413] width 102 height 26
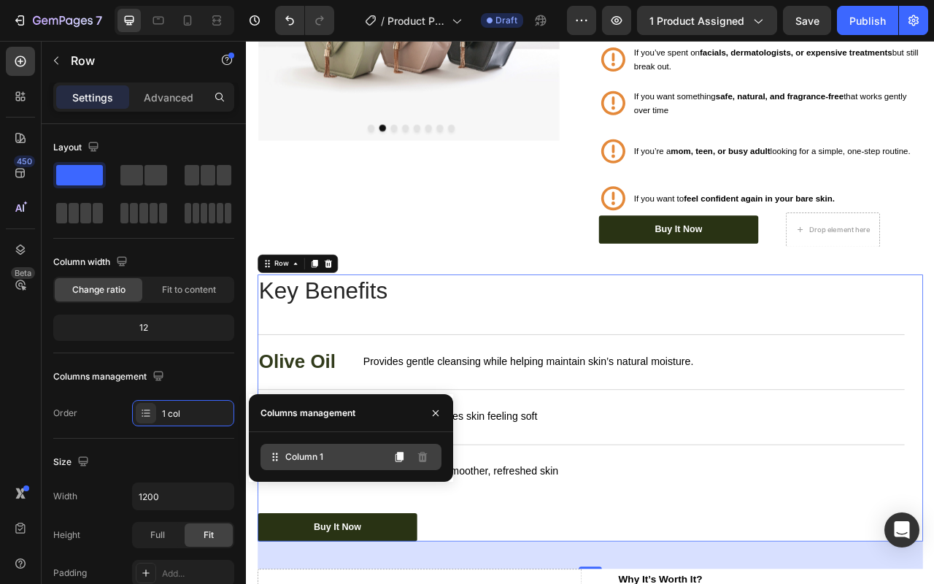
click at [307, 456] on span "Column 1" at bounding box center [304, 456] width 38 height 13
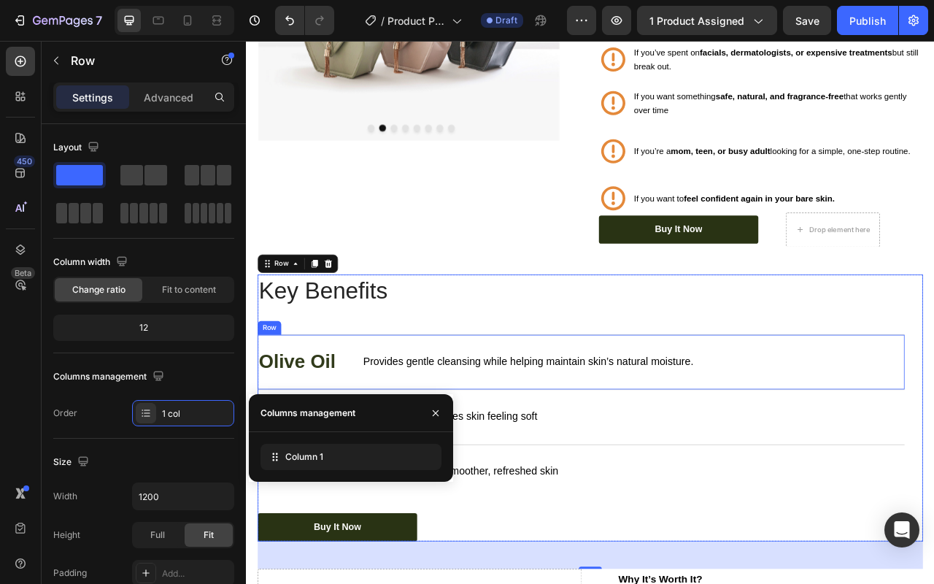
click at [469, 453] on div "Provides gentle cleansing while helping maintain skin’s natural moisture. Text …" at bounding box center [604, 449] width 423 height 34
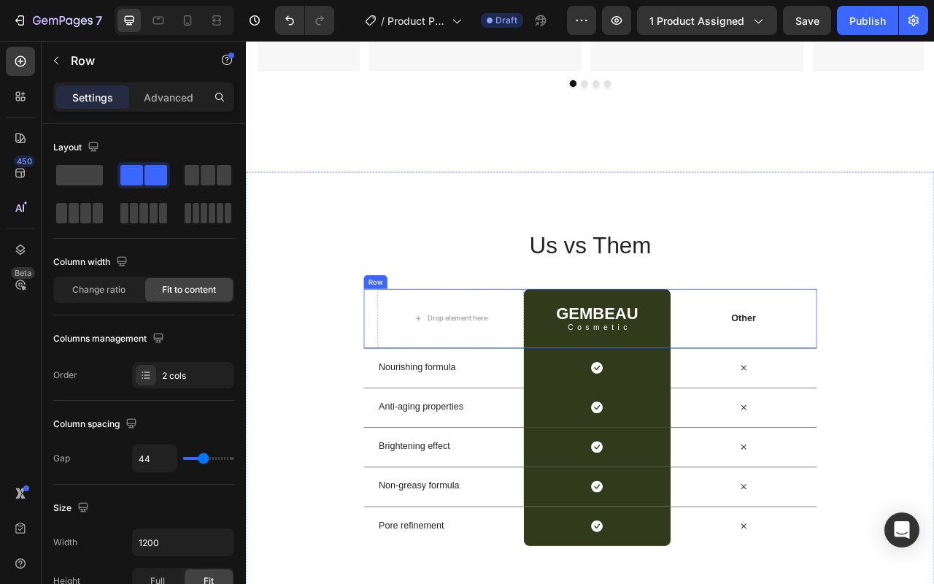
scroll to position [3987, 0]
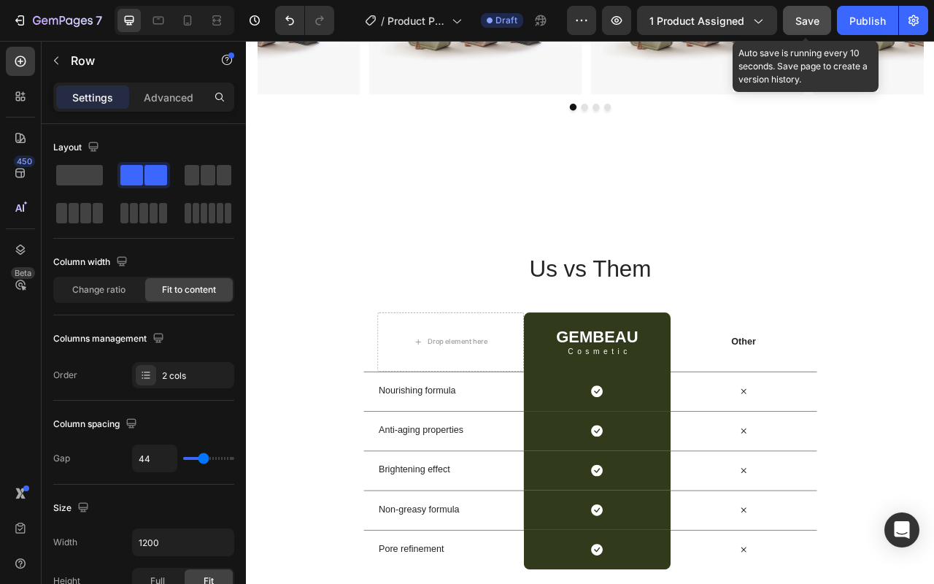
click at [799, 18] on span "Save" at bounding box center [808, 21] width 24 height 12
